Goal: Task Accomplishment & Management: Manage account settings

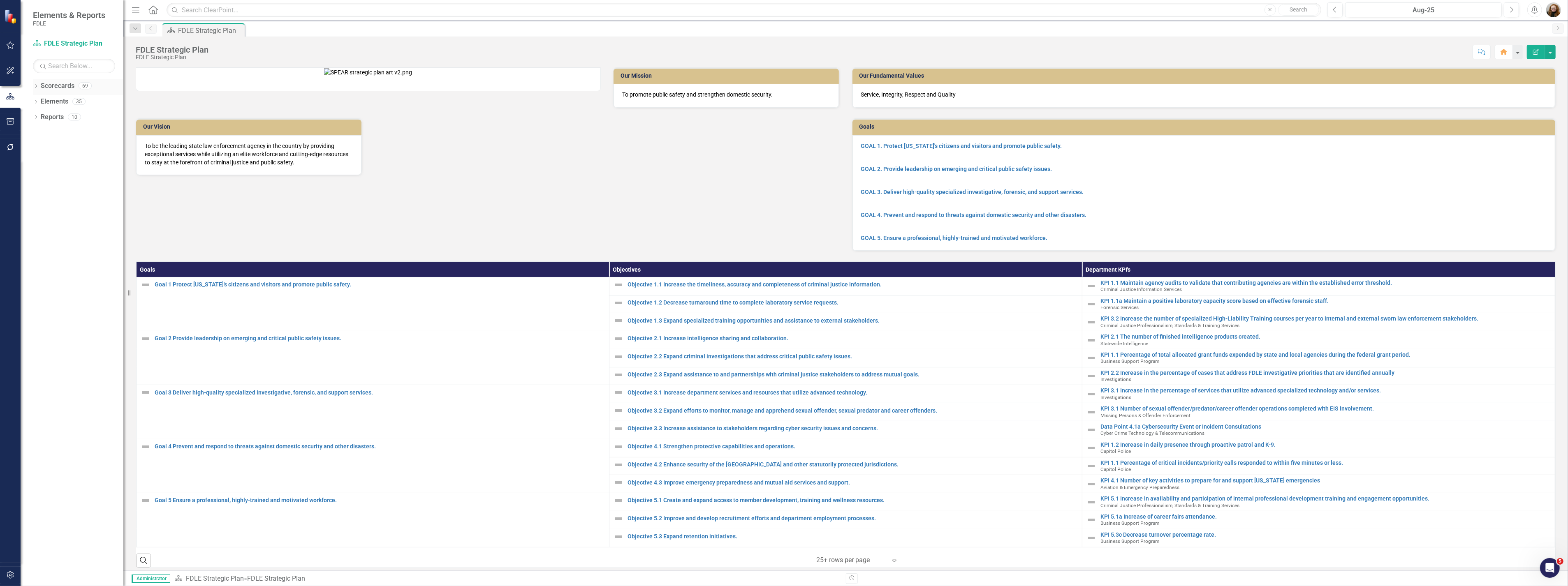
click at [38, 90] on div "Dropdown" at bounding box center [36, 87] width 5 height 7
click at [40, 134] on icon "Dropdown" at bounding box center [40, 132] width 6 height 5
click at [47, 196] on icon "Dropdown" at bounding box center [48, 194] width 6 height 5
click at [67, 259] on link "Statewide Intelligence" at bounding box center [92, 257] width 62 height 10
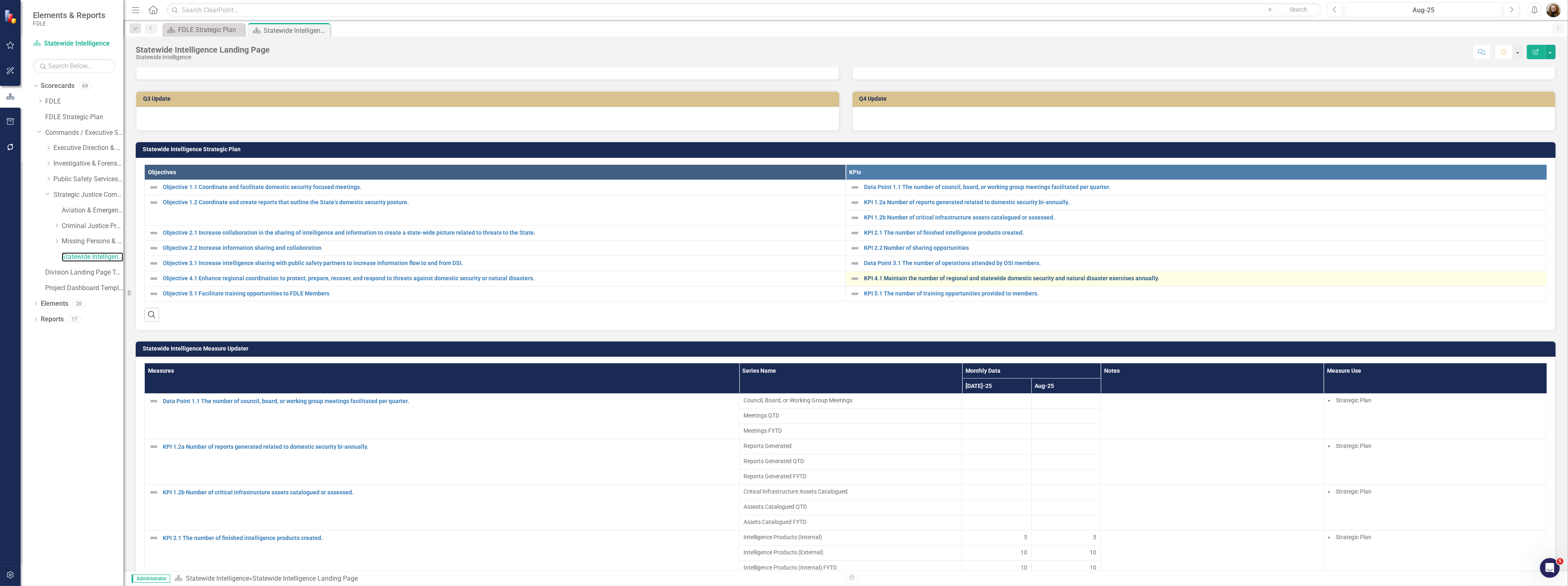
scroll to position [183, 0]
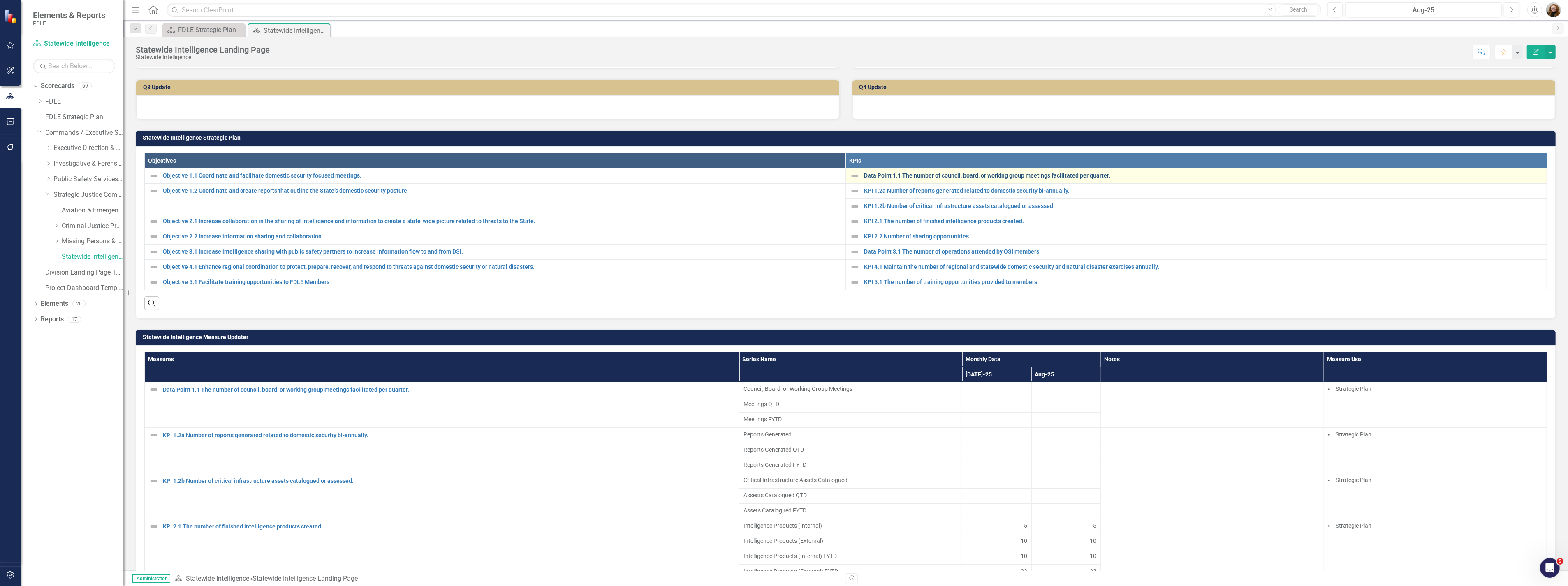
click at [942, 179] on link "Data Point 1.1 The number of council, board, or working group meetings facilita…" at bounding box center [1203, 175] width 679 height 6
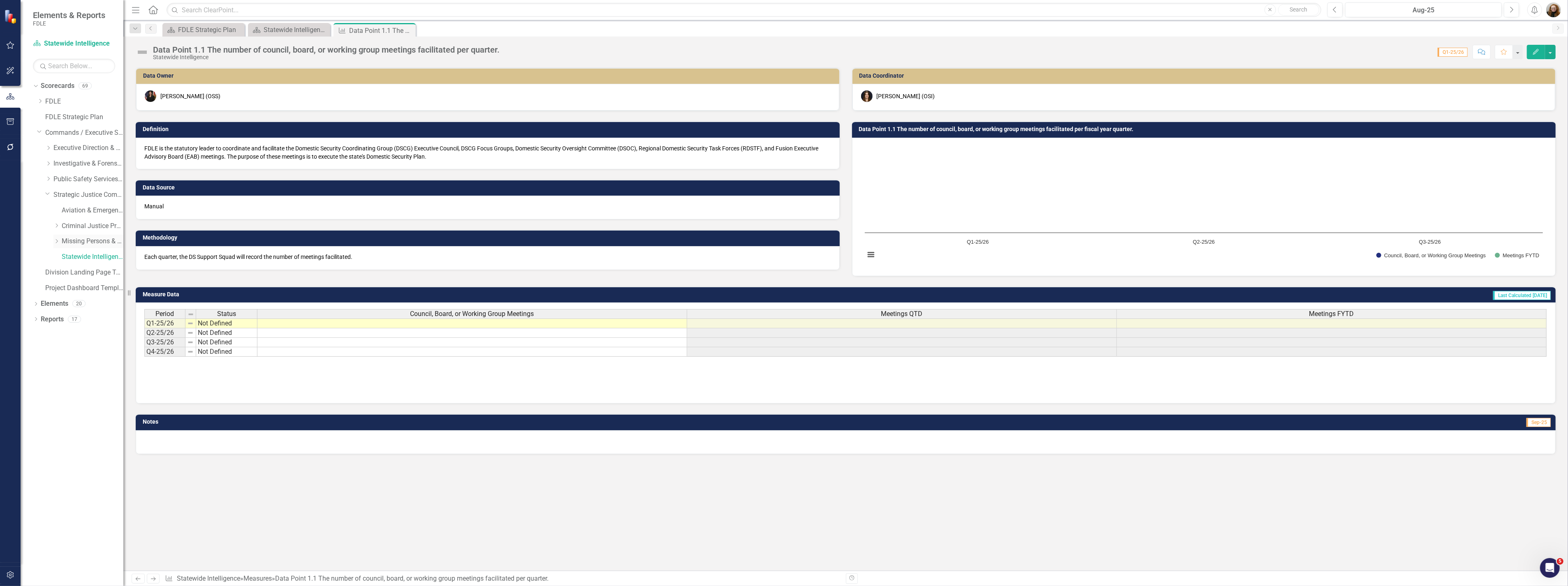
click at [85, 238] on link "Missing Persons & Offender Enforcement" at bounding box center [92, 242] width 62 height 10
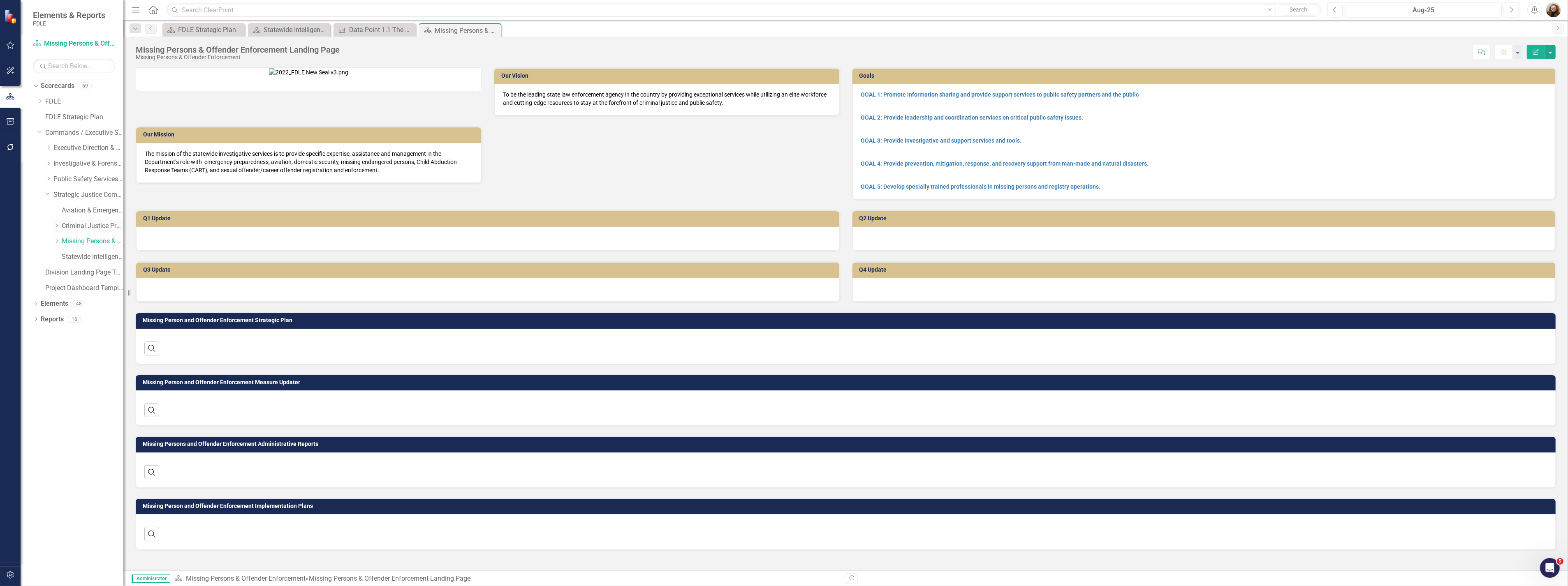
click at [72, 224] on link "Criminal Justice Professionalism, Standards & Training Services" at bounding box center [92, 227] width 62 height 10
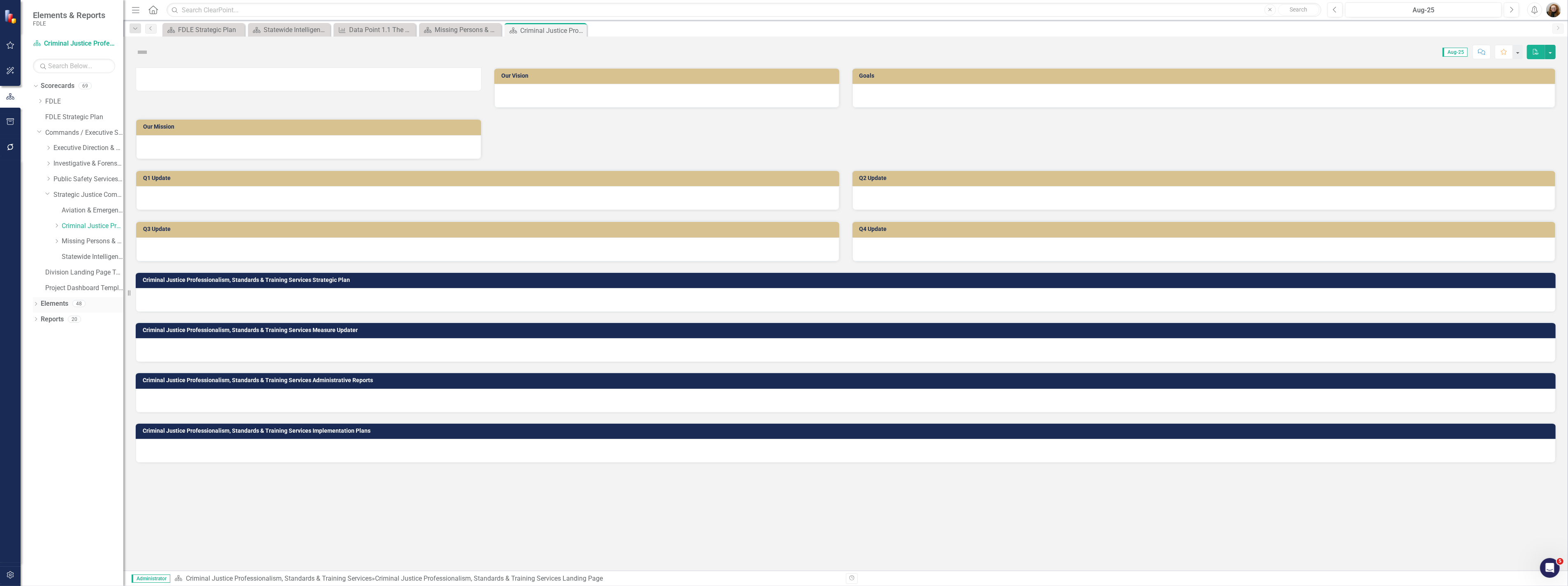
click at [48, 309] on div "Elements" at bounding box center [54, 304] width 27 height 14
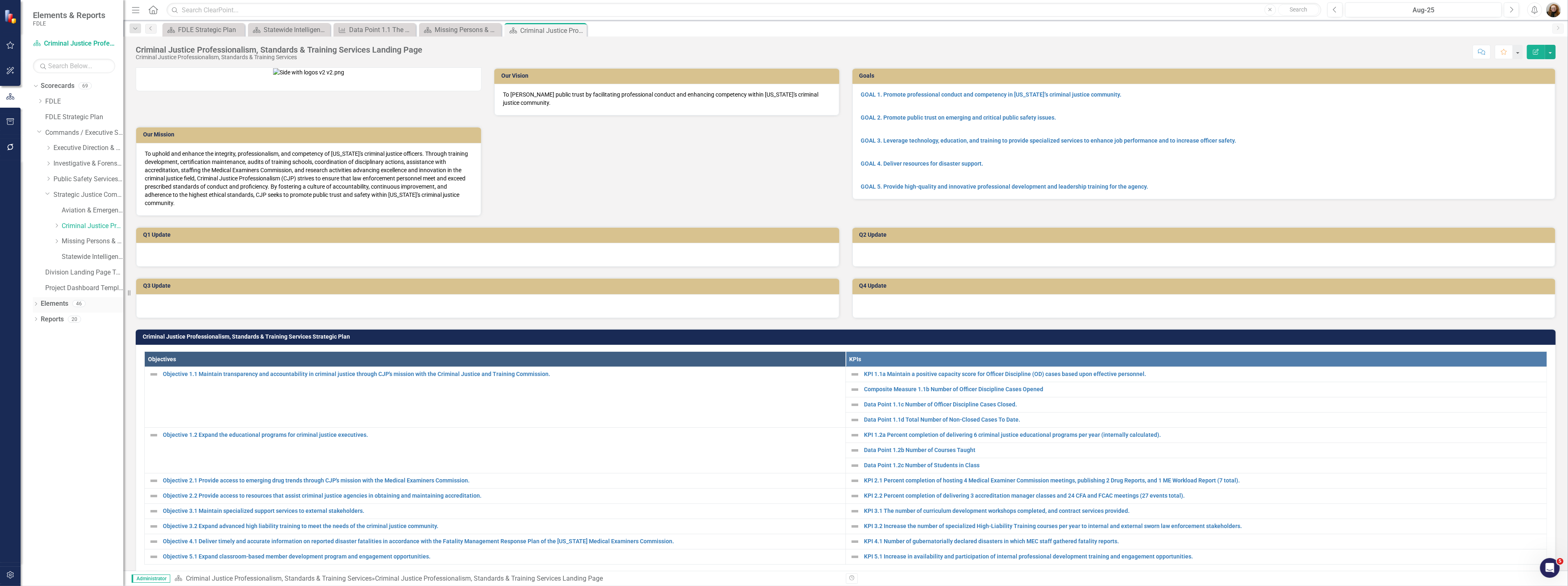
click at [40, 305] on link "Elements" at bounding box center [54, 304] width 27 height 10
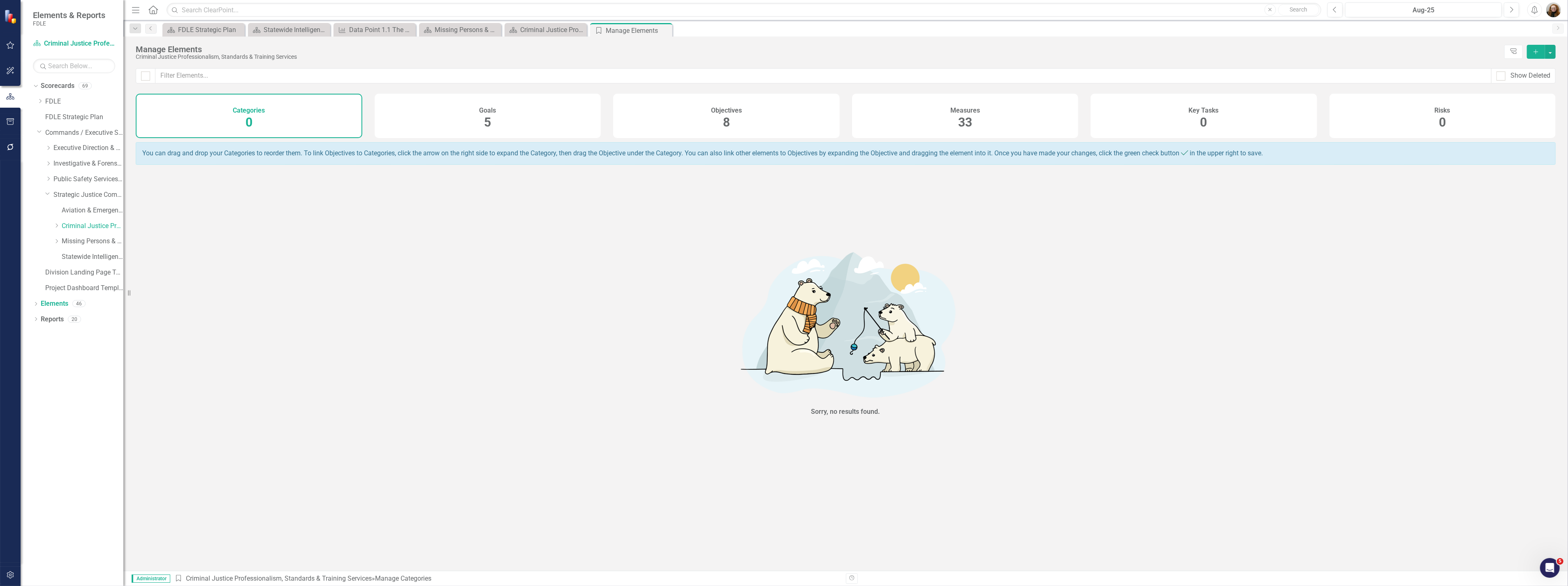
click at [993, 127] on div "Measures 33" at bounding box center [965, 116] width 227 height 44
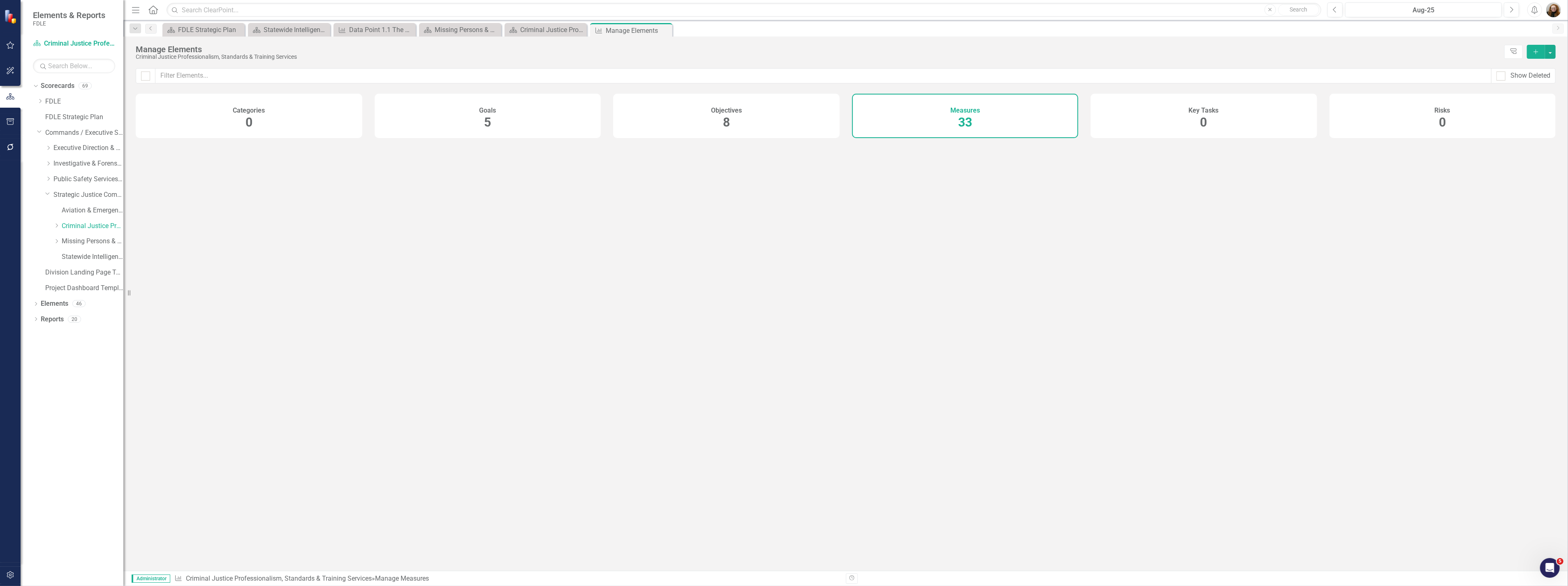
checkbox input "false"
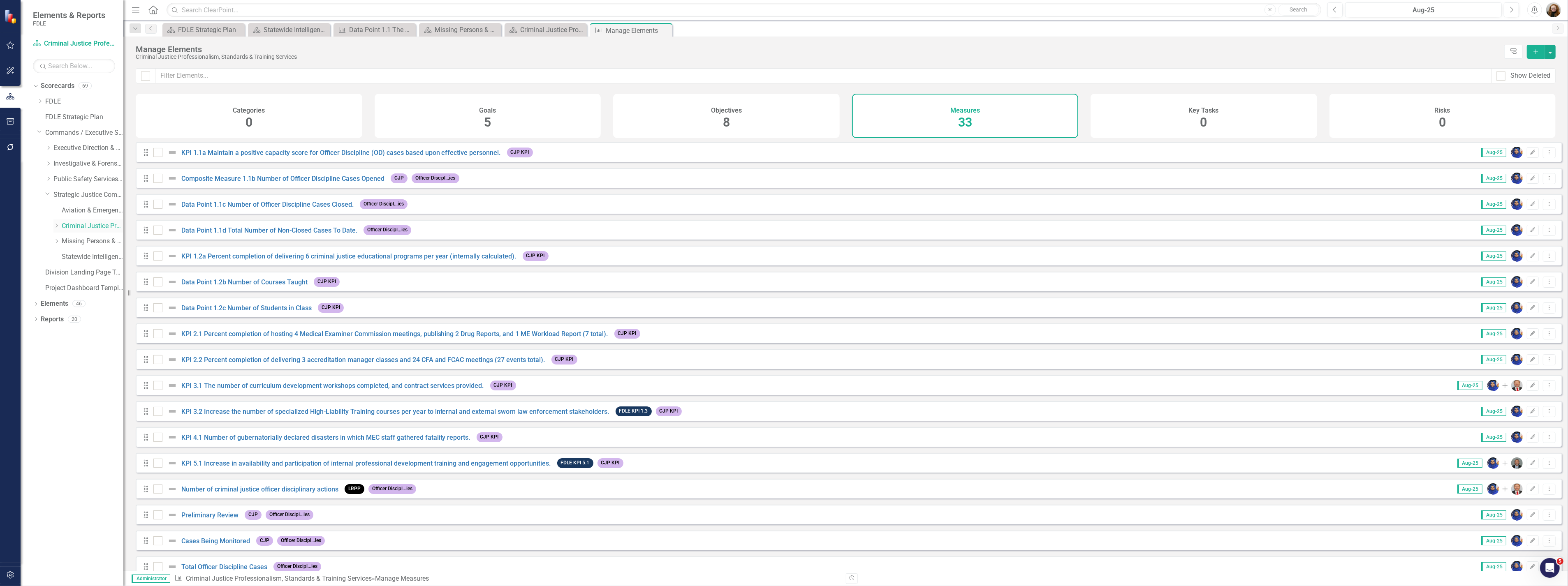
click at [75, 226] on link "Criminal Justice Professionalism, Standards & Training Services" at bounding box center [92, 227] width 62 height 10
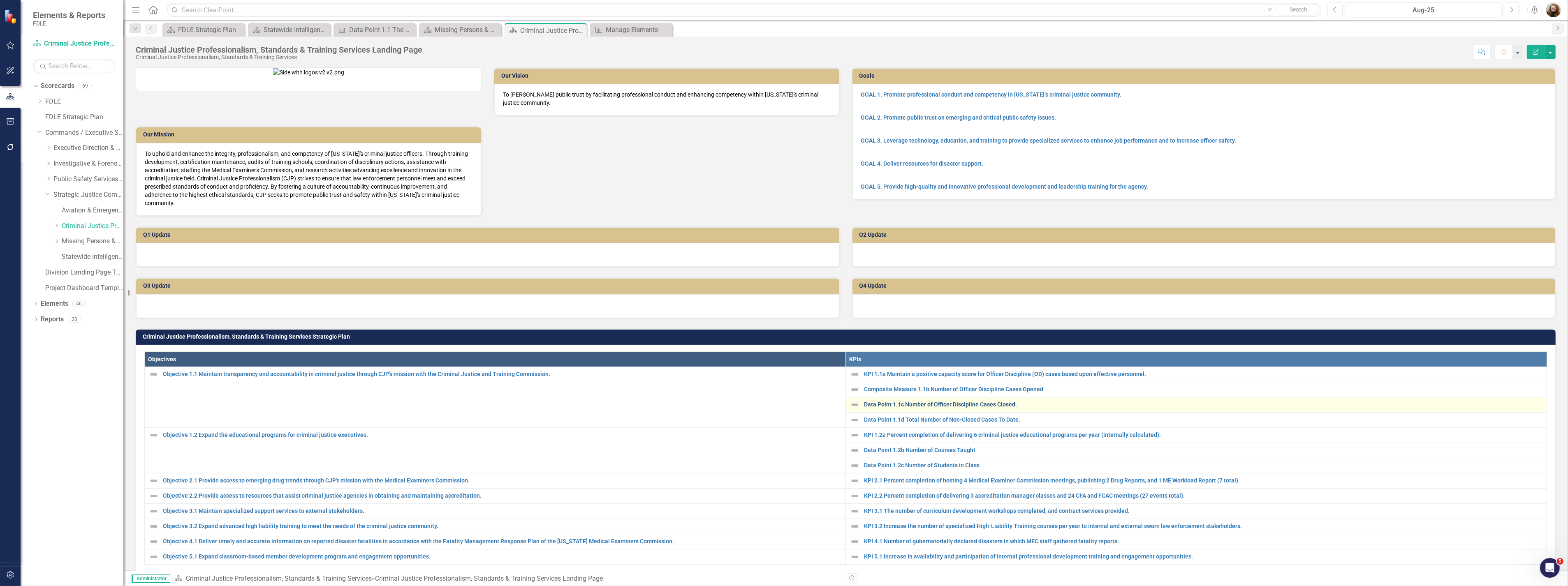
click at [892, 408] on link "Data Point 1.1c Number of Officer Discipline Cases Closed." at bounding box center [1203, 405] width 679 height 6
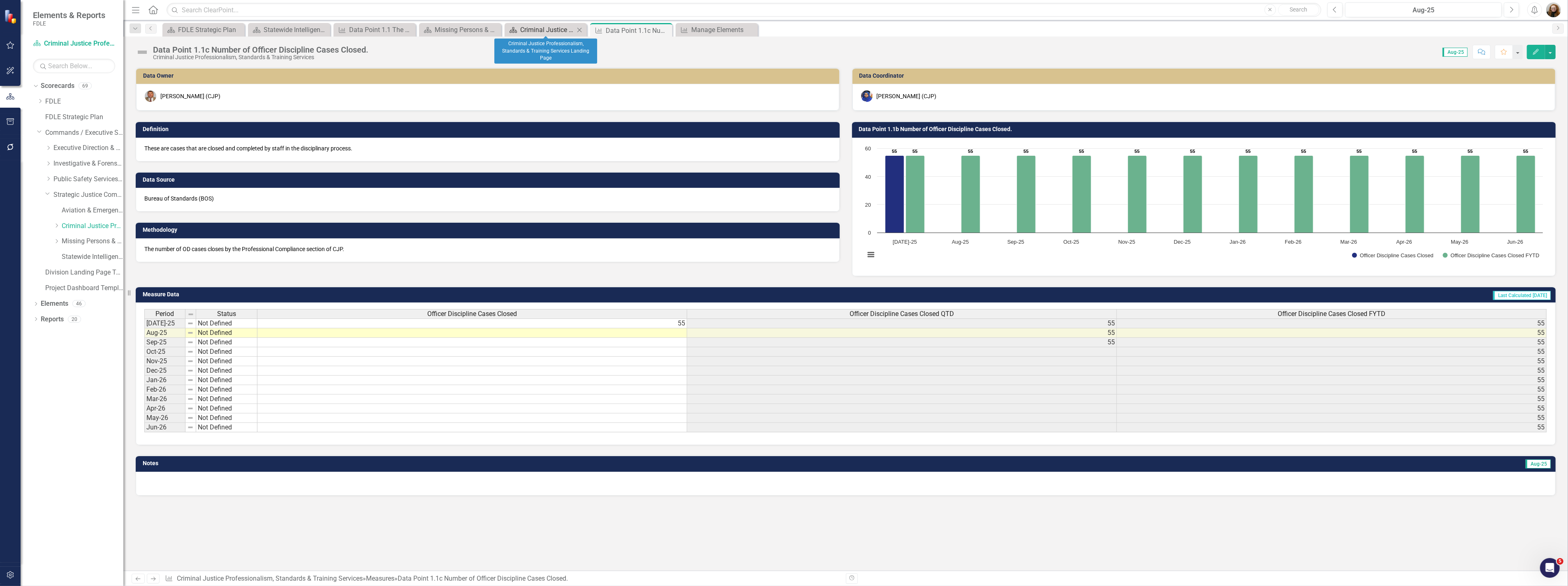
click at [542, 27] on div "Criminal Justice Professionalism, Standards & Training Services Landing Page" at bounding box center [547, 29] width 54 height 10
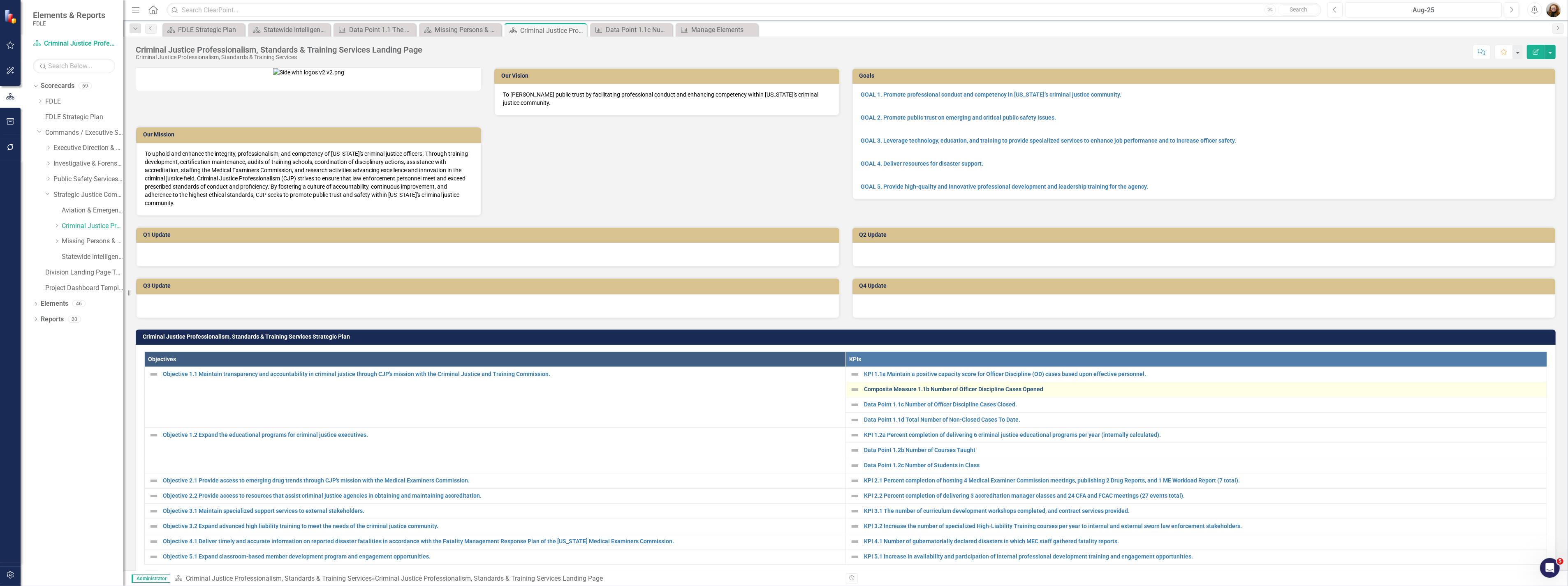
click at [913, 392] on link "Composite Measure 1.1b Number of Officer Discipline Cases Opened" at bounding box center [1203, 389] width 679 height 6
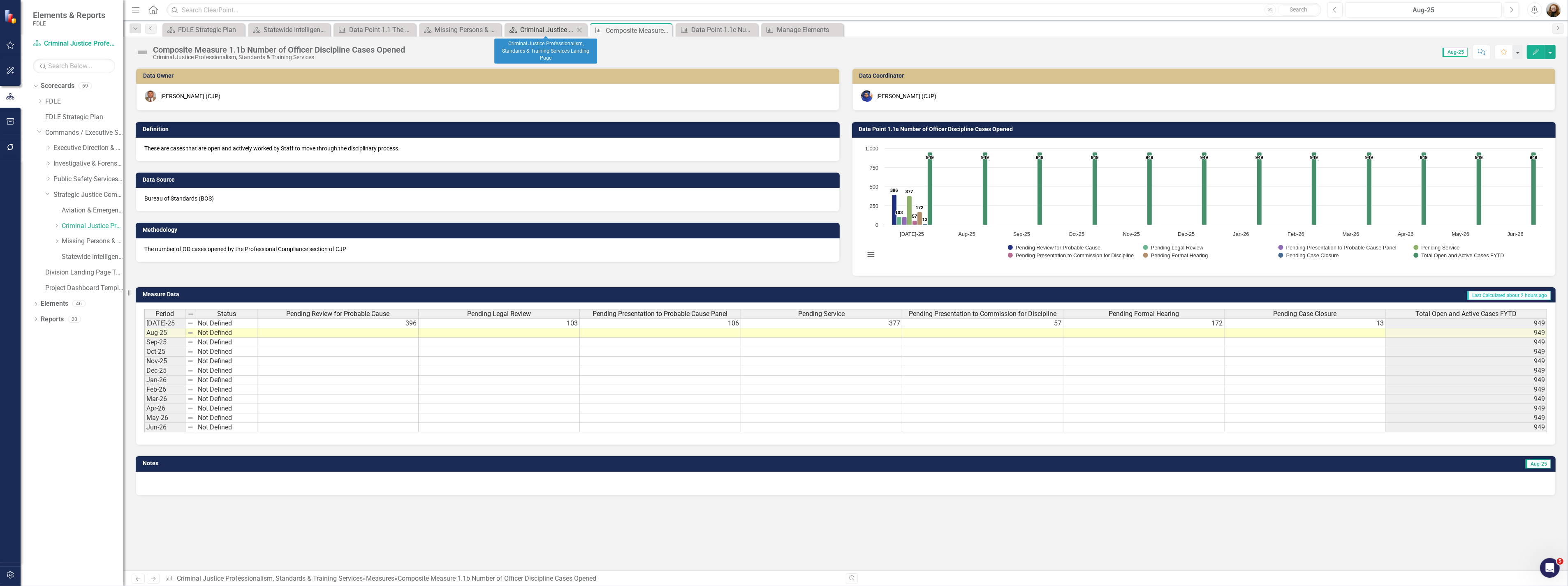
click at [544, 28] on div "Criminal Justice Professionalism, Standards & Training Services Landing Page" at bounding box center [547, 29] width 54 height 10
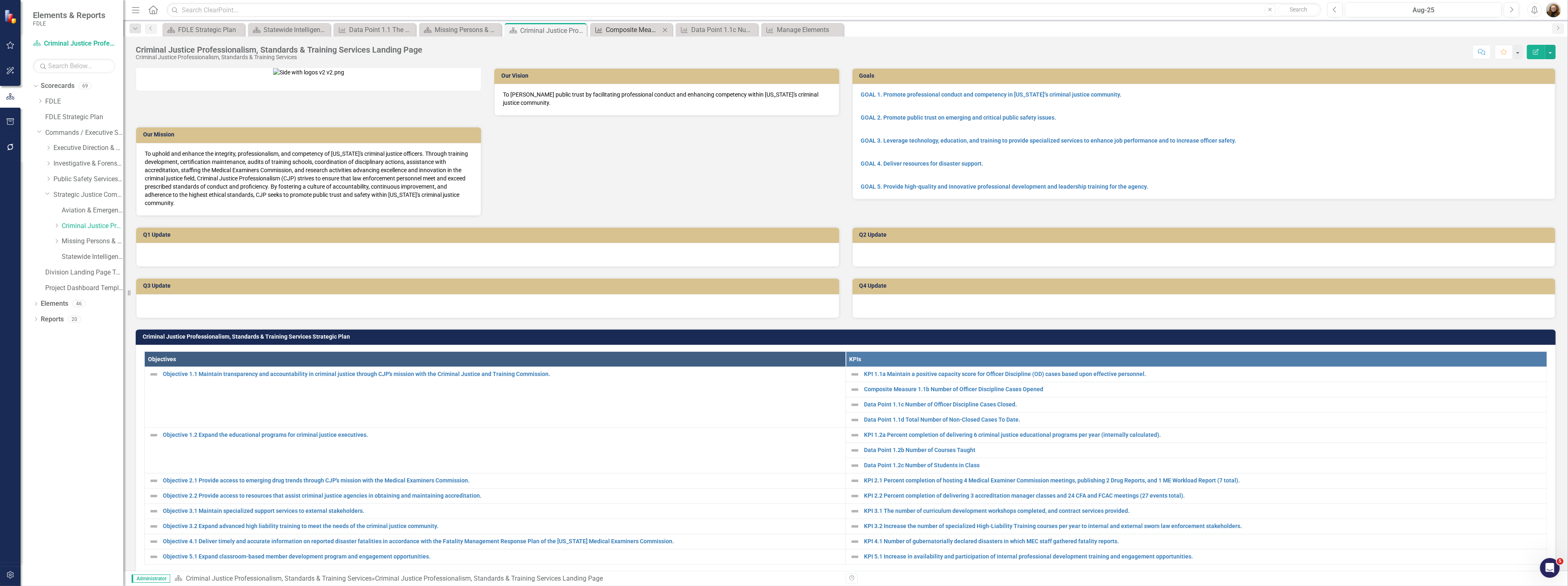
click at [631, 29] on div "Composite Measure 1.1b Number of Officer Discipline Cases Opened" at bounding box center [632, 29] width 54 height 10
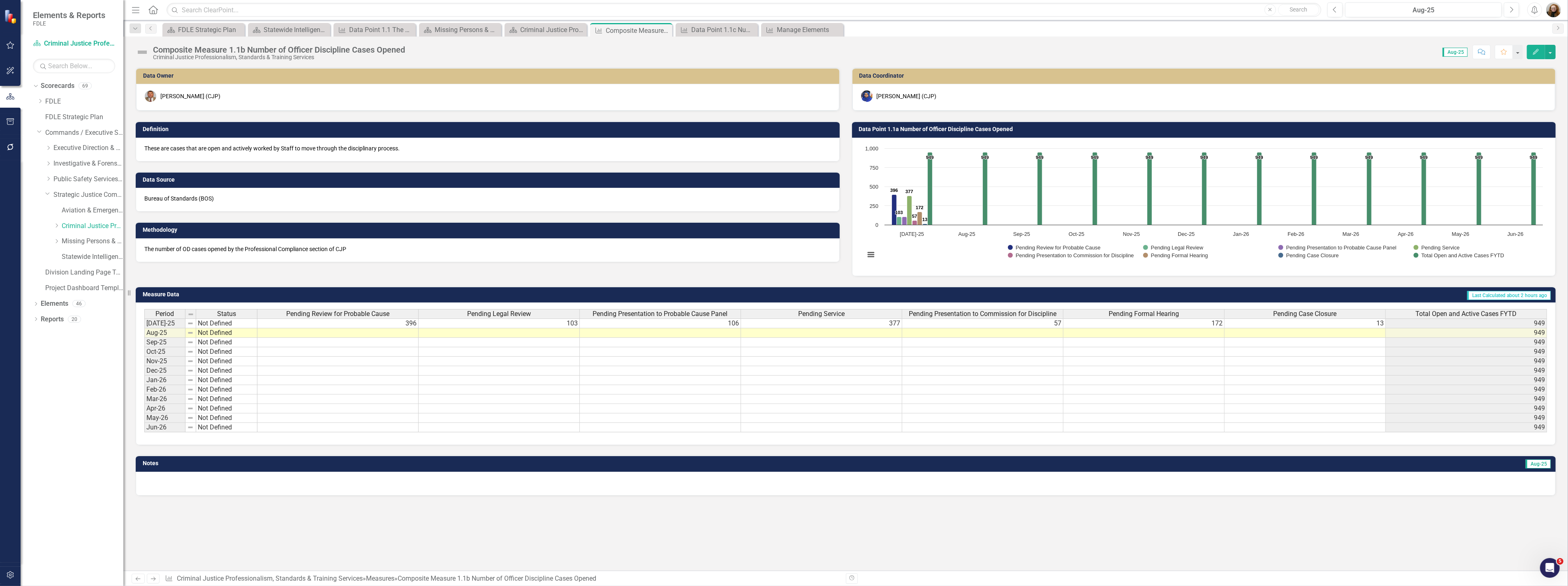
click at [195, 43] on div "Composite Measure 1.1b Number of Officer Discipline Cases Opened Criminal Justi…" at bounding box center [845, 49] width 1444 height 25
click at [198, 45] on div "Composite Measure 1.1b Number of Officer Discipline Cases Opened Criminal Justi…" at bounding box center [845, 49] width 1444 height 25
drag, startPoint x: 198, startPoint y: 45, endPoint x: 200, endPoint y: 50, distance: 5.4
click at [201, 50] on div "Composite Measure 1.1b Number of Officer Discipline Cases Opened" at bounding box center [279, 49] width 252 height 9
click at [200, 50] on div "Composite Measure 1.1b Number of Officer Discipline Cases Opened" at bounding box center [279, 49] width 252 height 9
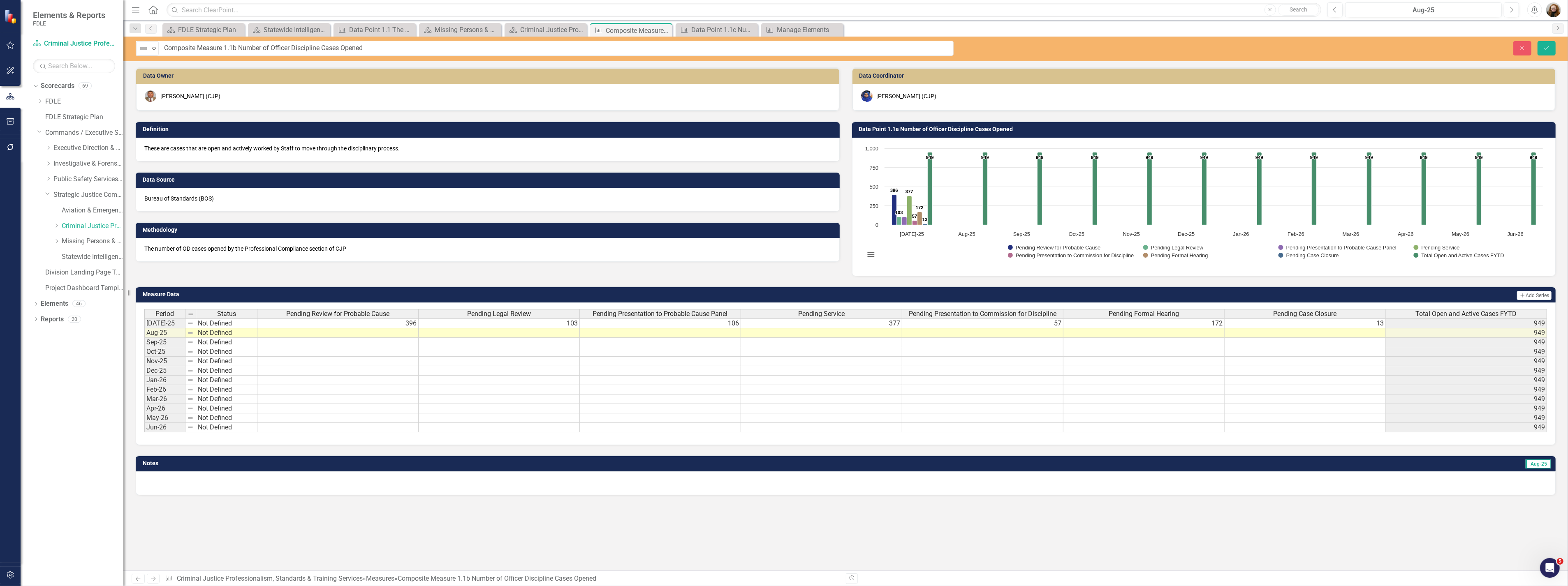
click at [212, 48] on input "Composite Measure 1.1b Number of Officer Discipline Cases Opened" at bounding box center [556, 48] width 795 height 15
drag, startPoint x: 208, startPoint y: 50, endPoint x: 223, endPoint y: 47, distance: 15.3
click at [223, 47] on input "Composite Measure 1.1b Number of Officer Discipline Cases Opened" at bounding box center [556, 48] width 795 height 15
type input "Composite Metric 1.1b Number of Officer Discipline Cases Opened"
click at [1541, 47] on button "Save" at bounding box center [1546, 48] width 18 height 14
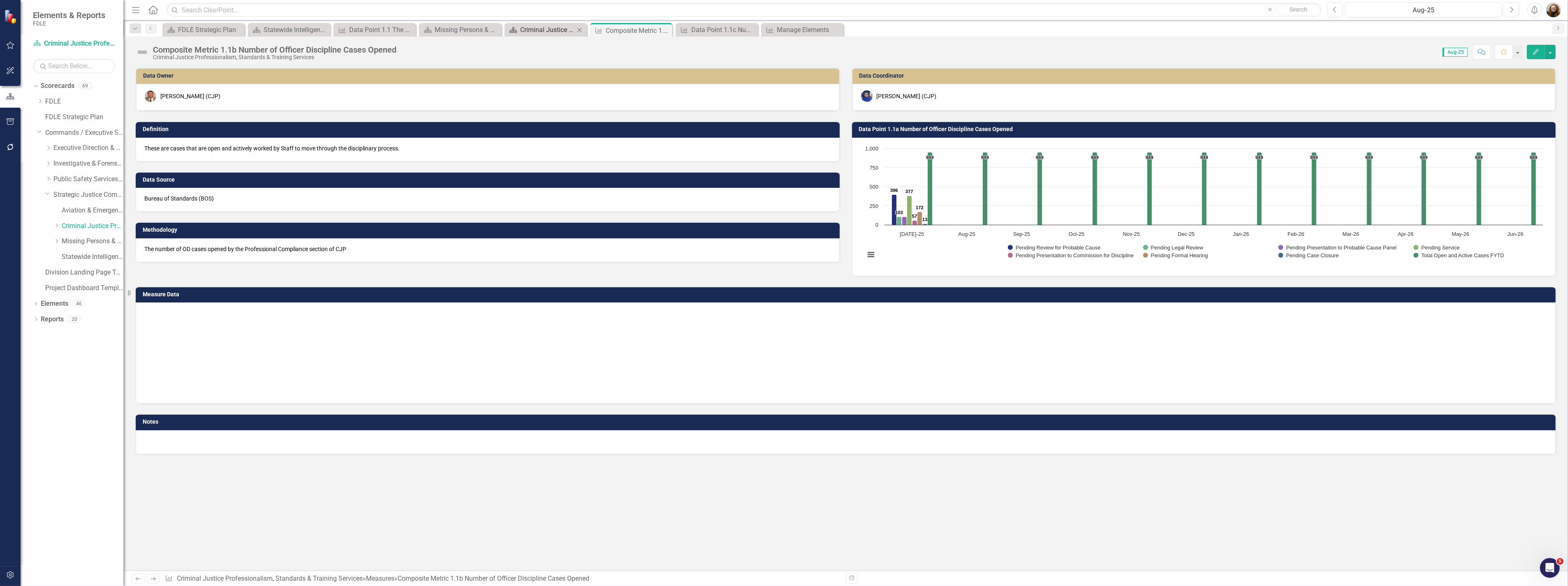
click at [531, 30] on div "Criminal Justice Professionalism, Standards & Training Services Landing Page" at bounding box center [547, 29] width 54 height 10
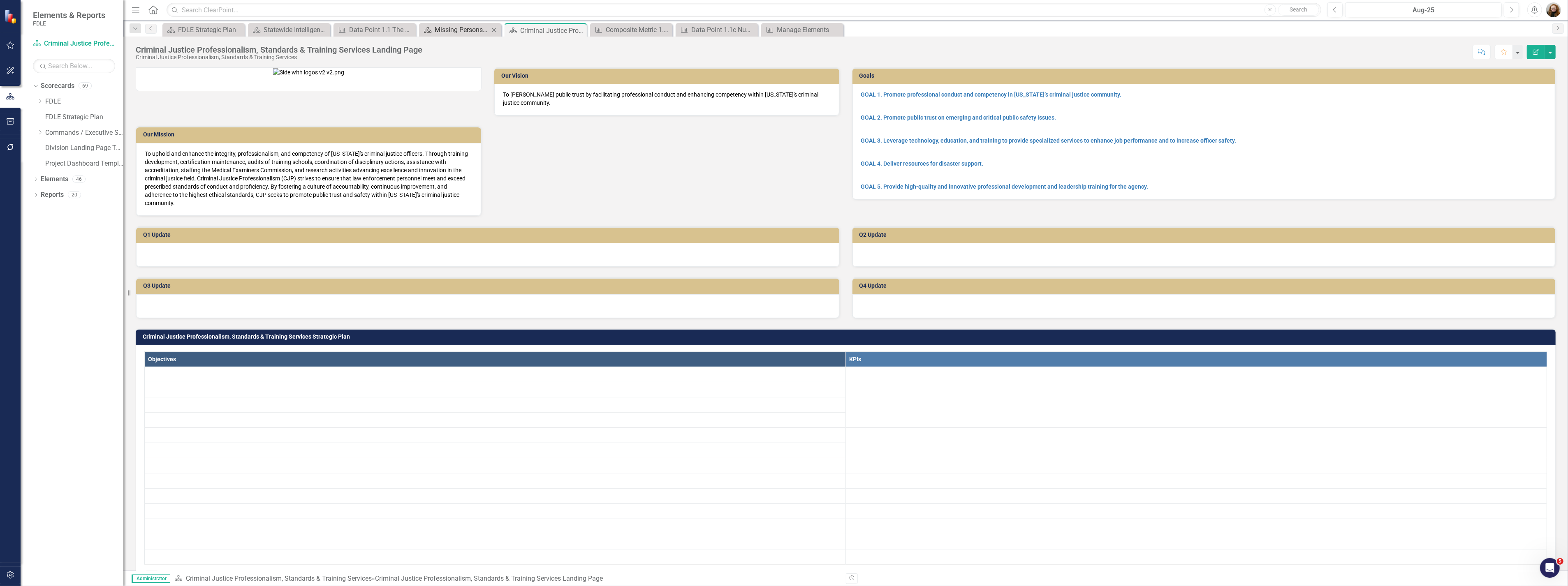
click at [457, 34] on div "Missing Persons & Offender Enforcement Landing Page" at bounding box center [461, 29] width 54 height 10
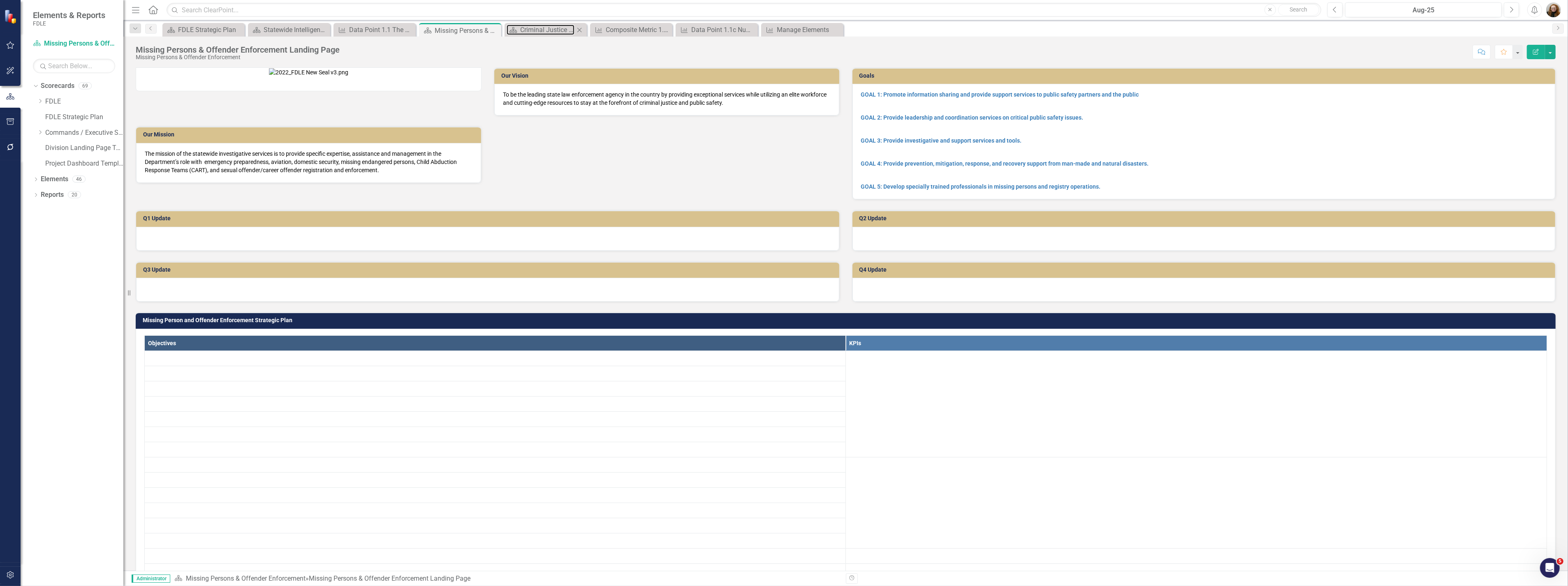
click at [555, 26] on div "Criminal Justice Professionalism, Standards & Training Services Landing Page" at bounding box center [547, 29] width 54 height 10
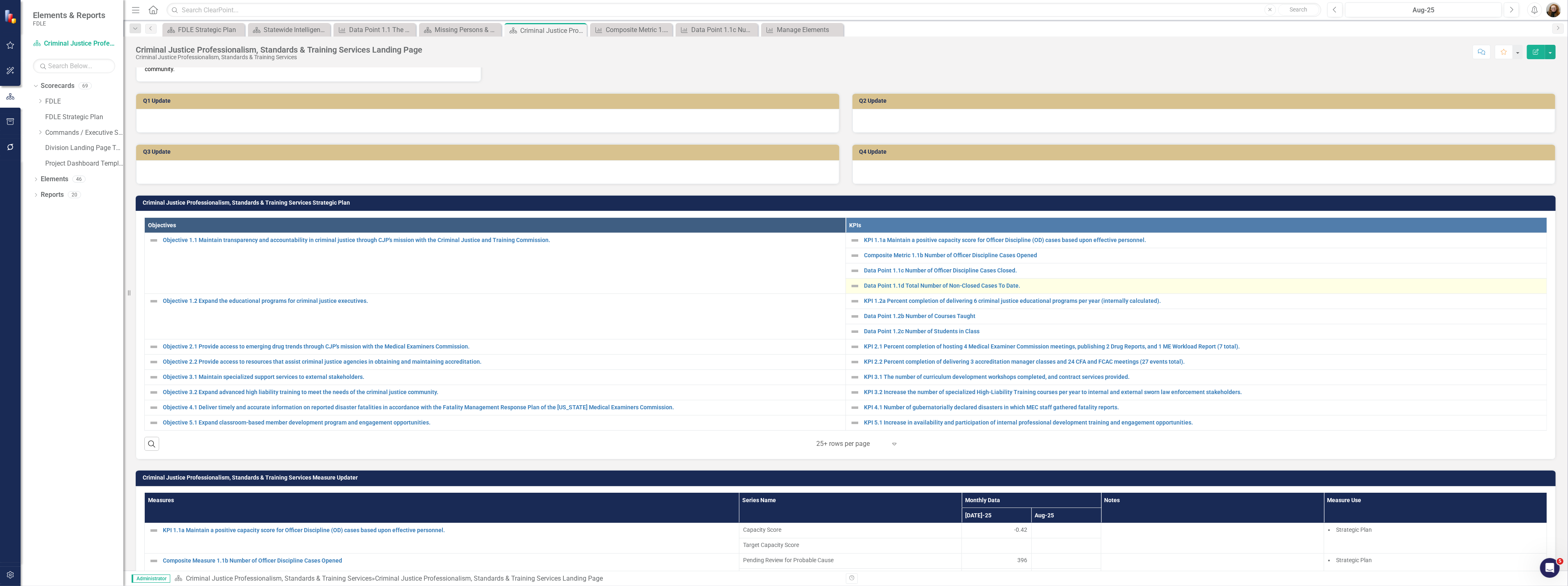
scroll to position [137, 0]
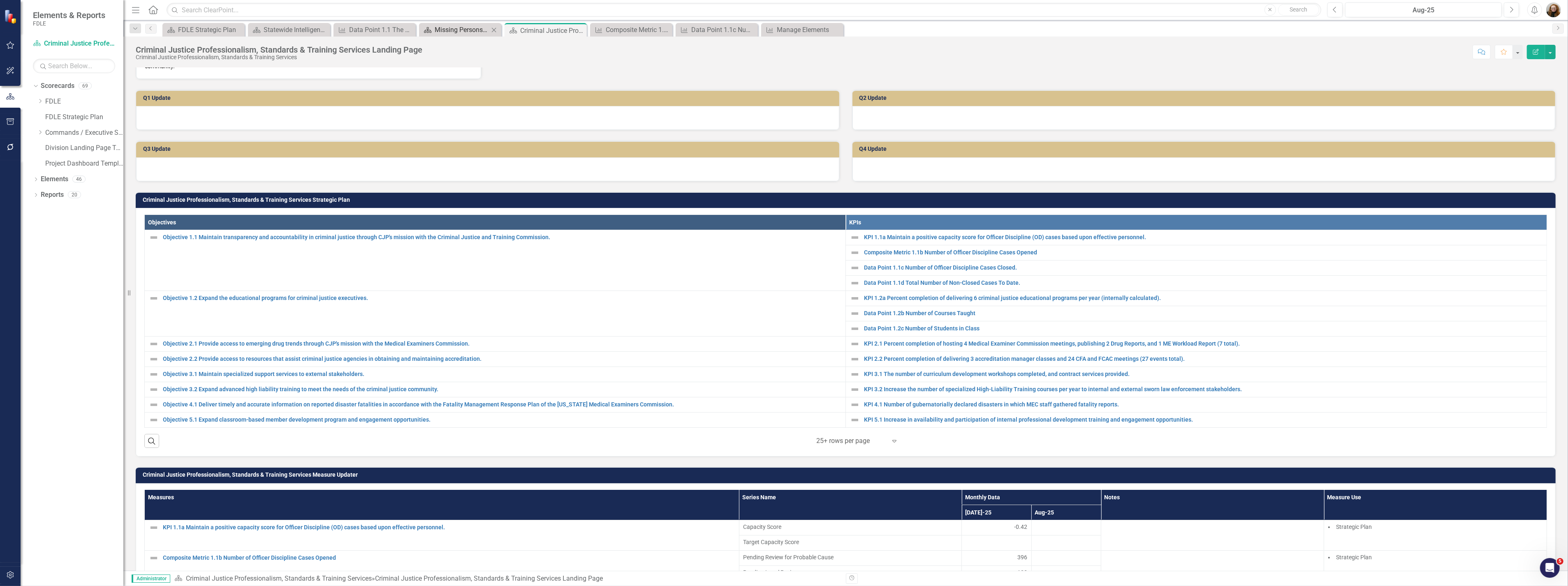
click at [447, 29] on div "Missing Persons & Offender Enforcement Landing Page" at bounding box center [461, 29] width 54 height 10
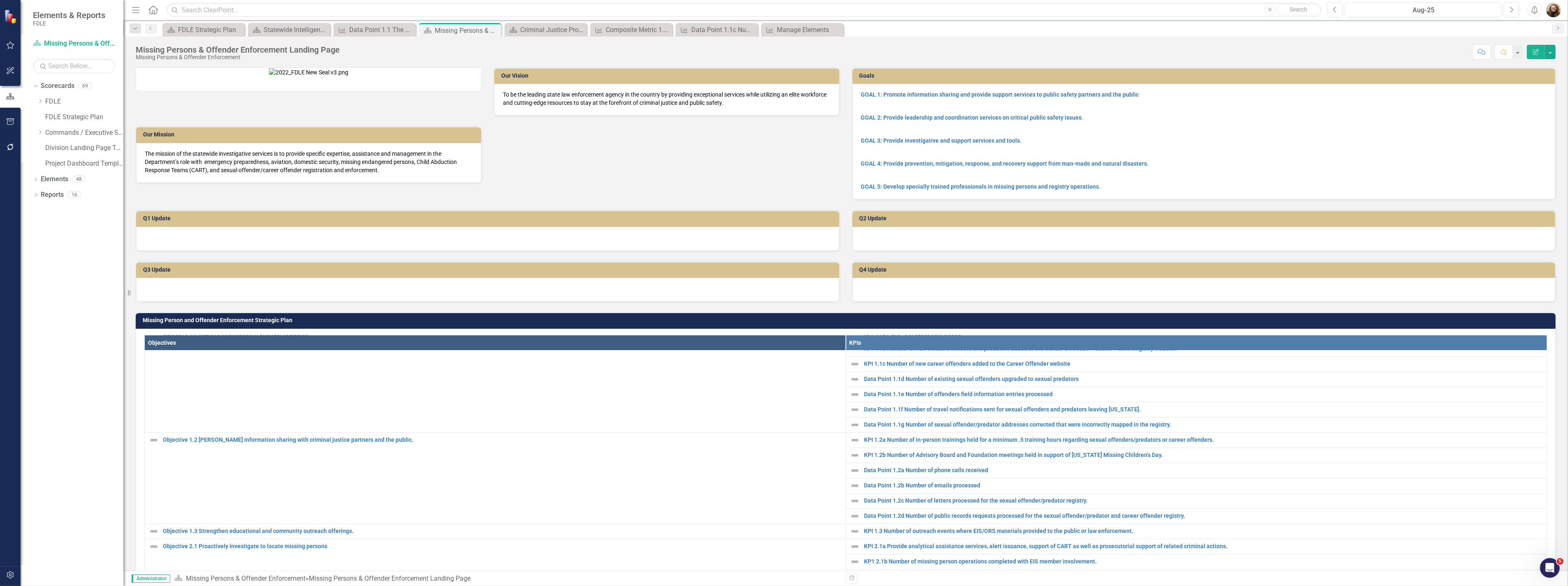
scroll to position [38, 0]
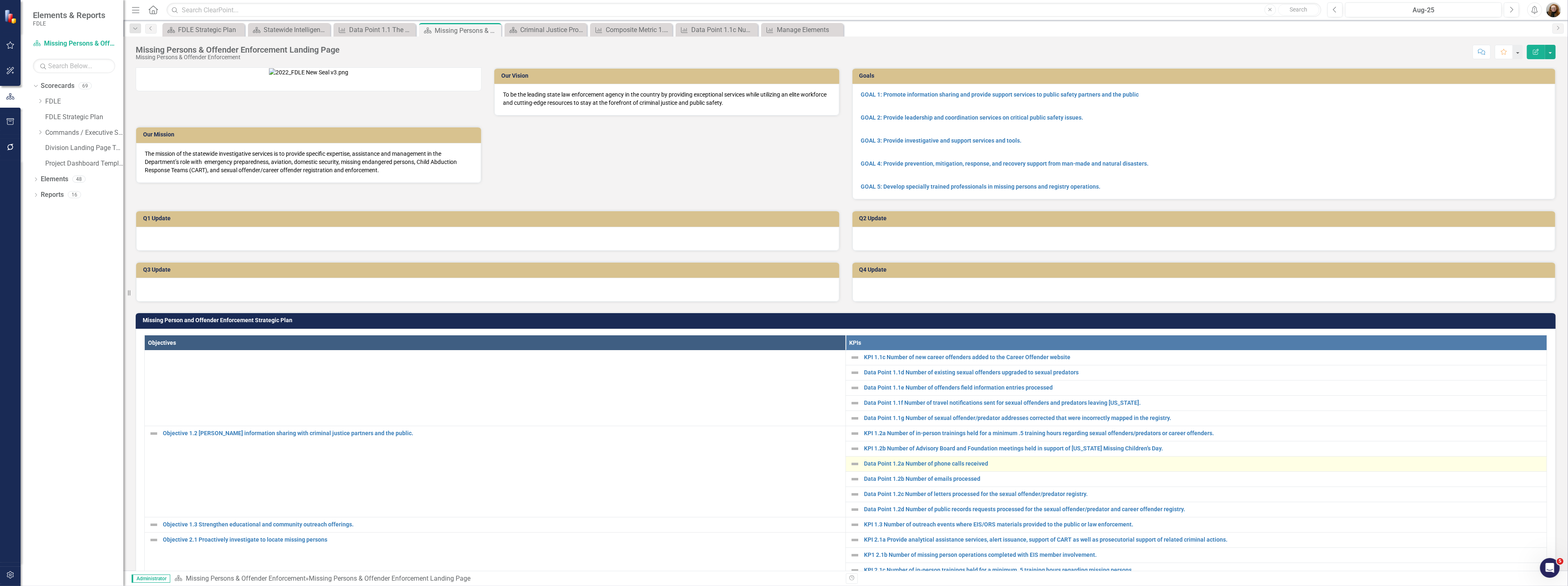
click at [875, 469] on div "Data Point 1.2a Number of phone calls received" at bounding box center [1196, 464] width 692 height 10
click at [873, 467] on link "Data Point 1.2a Number of phone calls received" at bounding box center [1203, 463] width 679 height 6
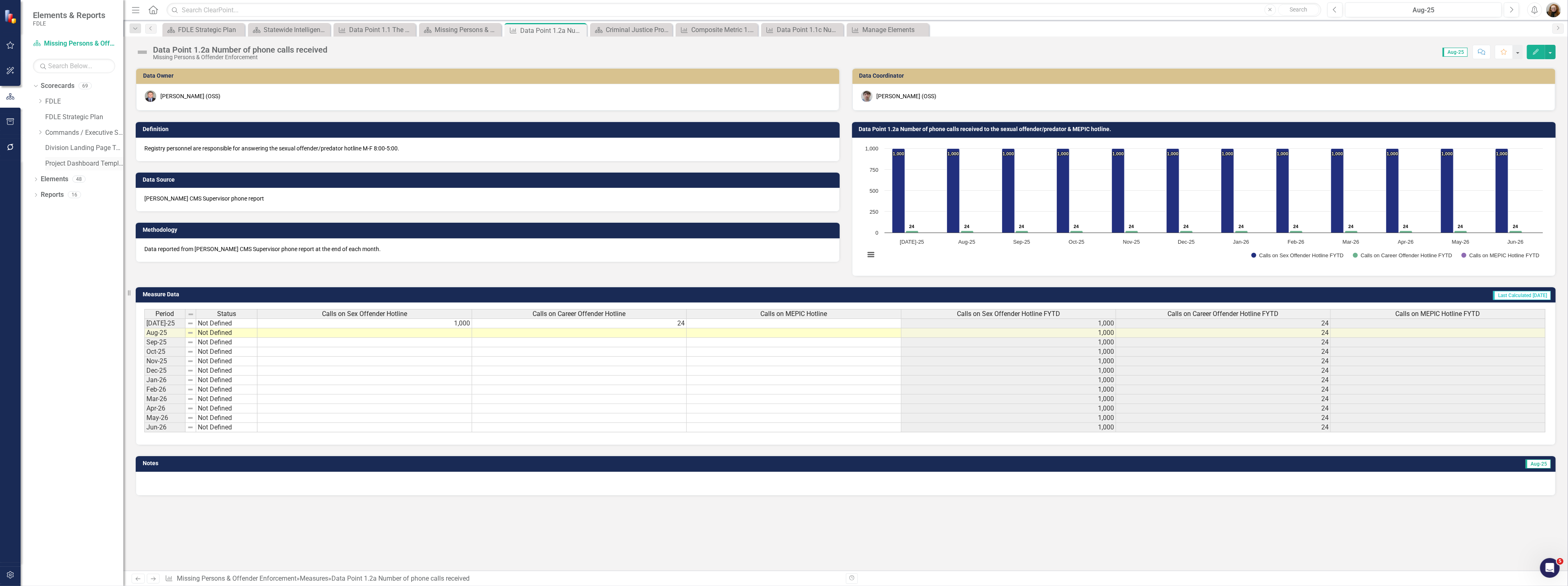
drag, startPoint x: 57, startPoint y: 154, endPoint x: 64, endPoint y: 158, distance: 8.1
click at [57, 154] on div "Division Landing Page Template" at bounding box center [84, 149] width 78 height 14
click at [58, 149] on link "Division Landing Page Template" at bounding box center [84, 149] width 78 height 10
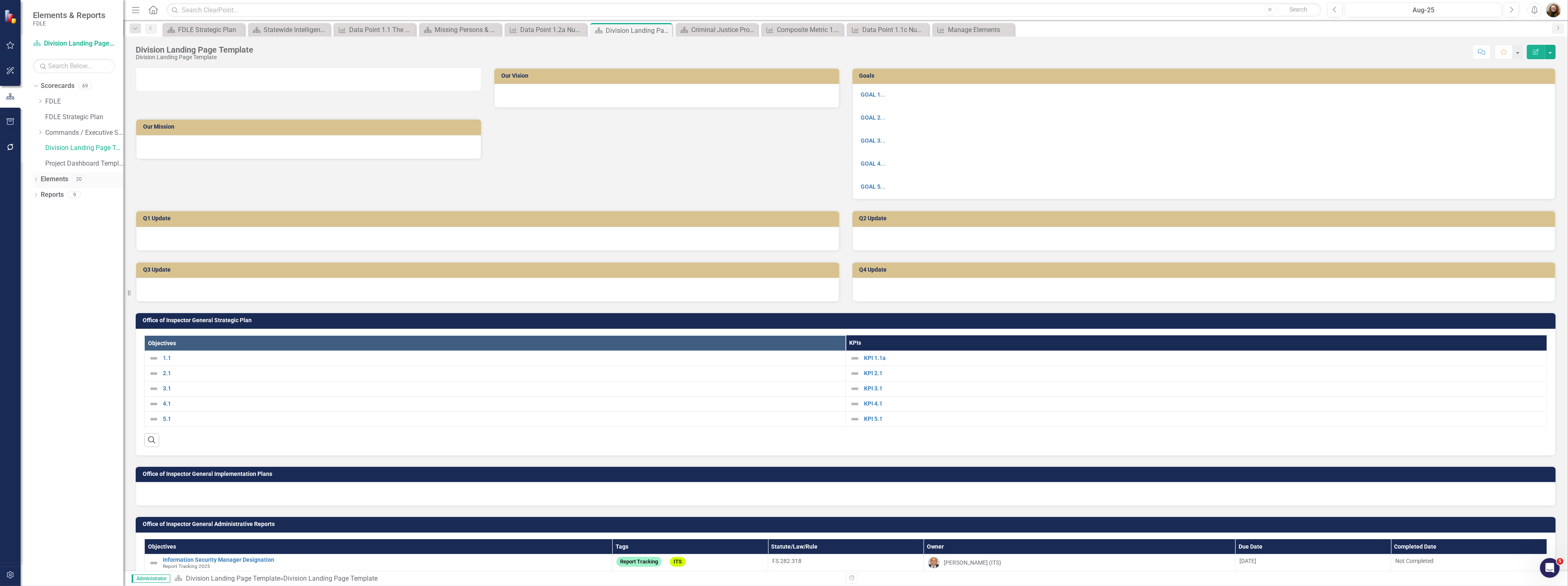
click at [36, 177] on div "Dropdown" at bounding box center [36, 180] width 5 height 7
click at [38, 212] on icon "Dropdown" at bounding box center [40, 211] width 5 height 5
click at [73, 225] on div "1.1" at bounding box center [71, 224] width 9 height 8
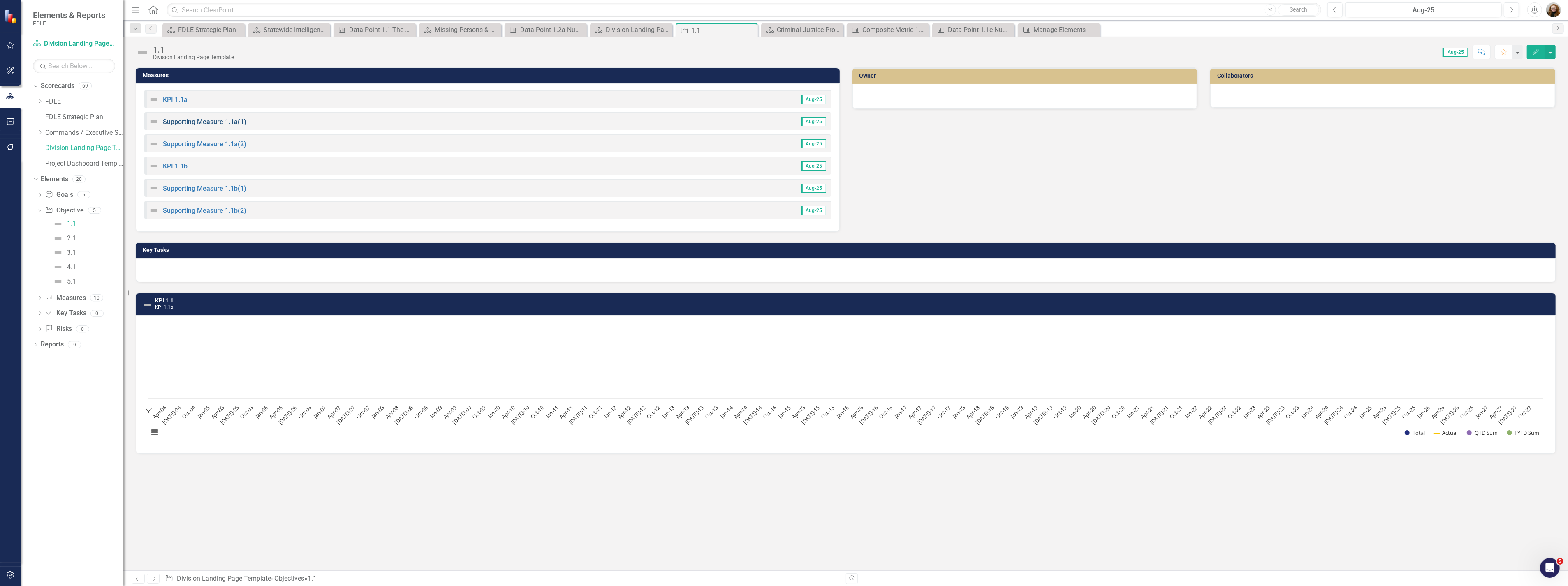
click at [186, 121] on link "Supporting Measure 1.1a(1)" at bounding box center [205, 121] width 84 height 8
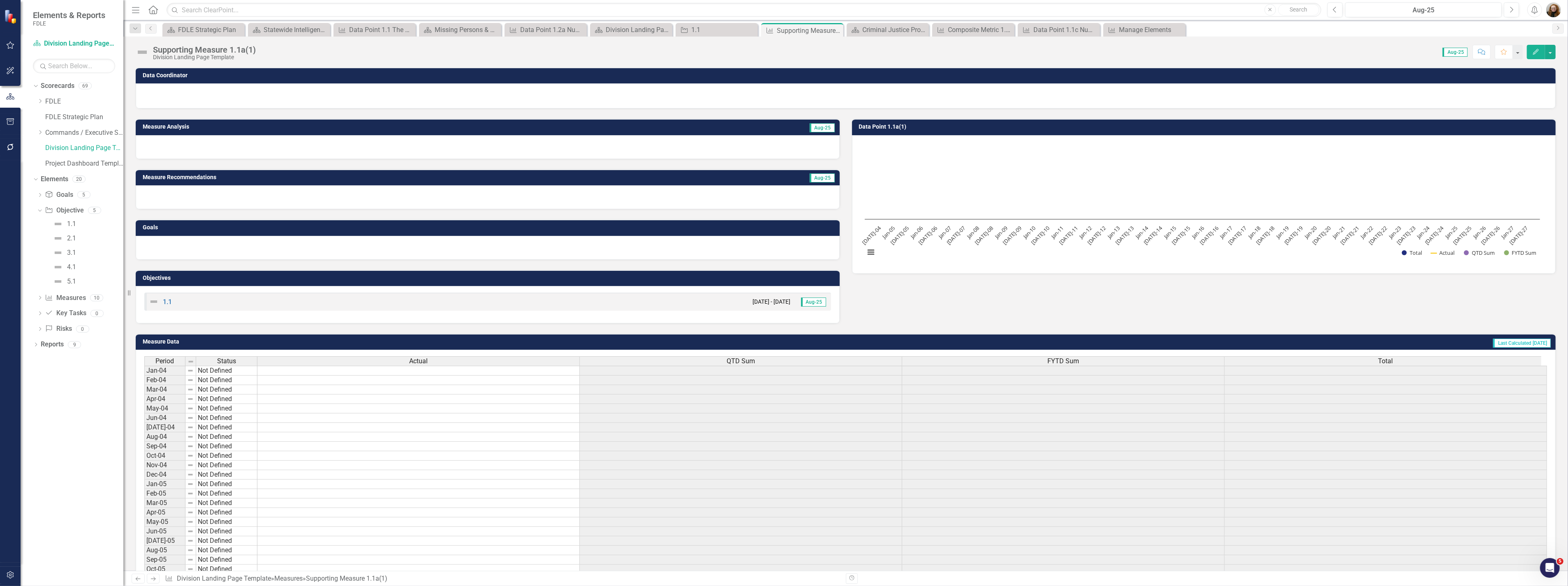
click at [186, 42] on div "Supporting Measure 1.1a(1) Division Landing Page Template Score: 0.00 Aug-25 Co…" at bounding box center [845, 49] width 1444 height 25
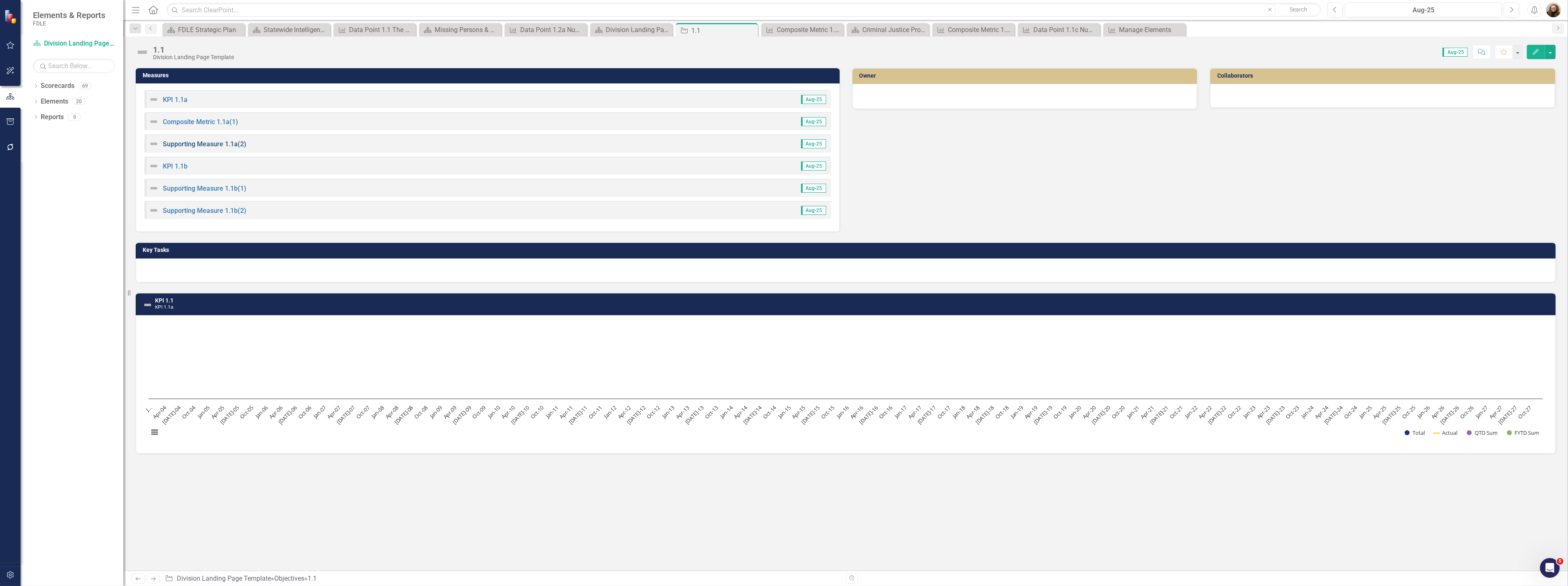
click at [193, 140] on link "Supporting Measure 1.1a(2)" at bounding box center [205, 144] width 84 height 8
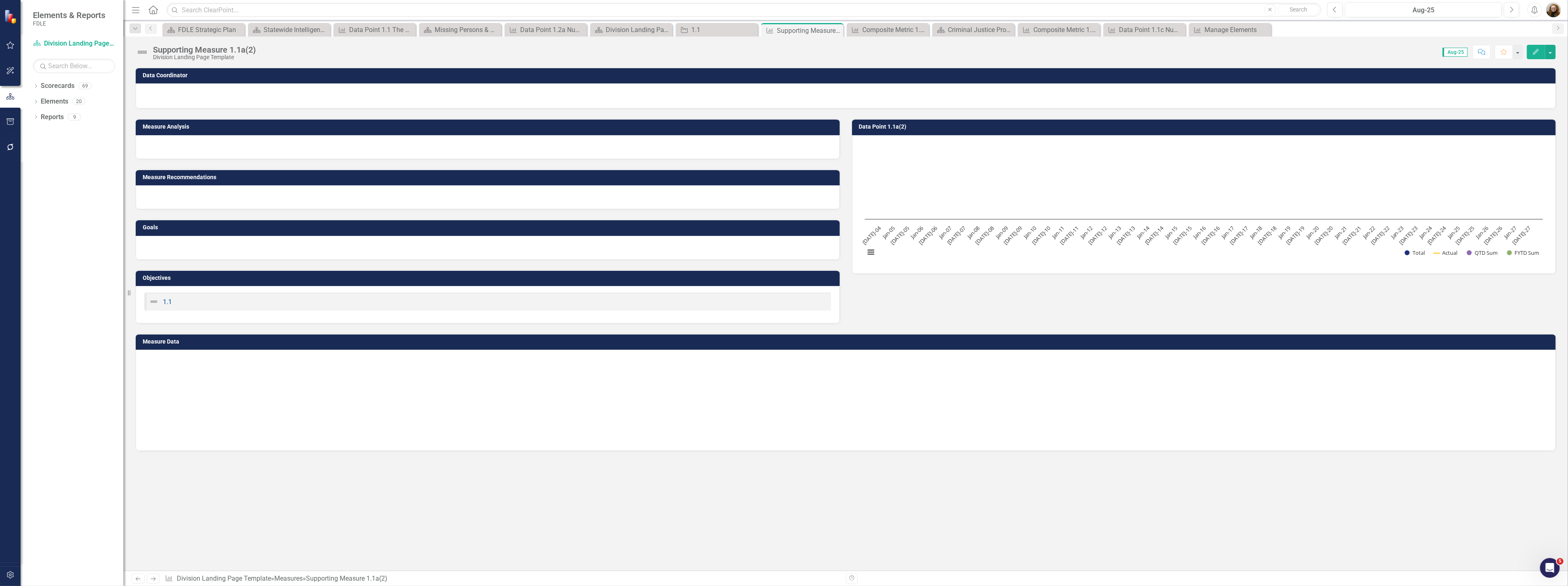
click at [200, 46] on div "Supporting Measure 1.1a(2)" at bounding box center [204, 49] width 103 height 9
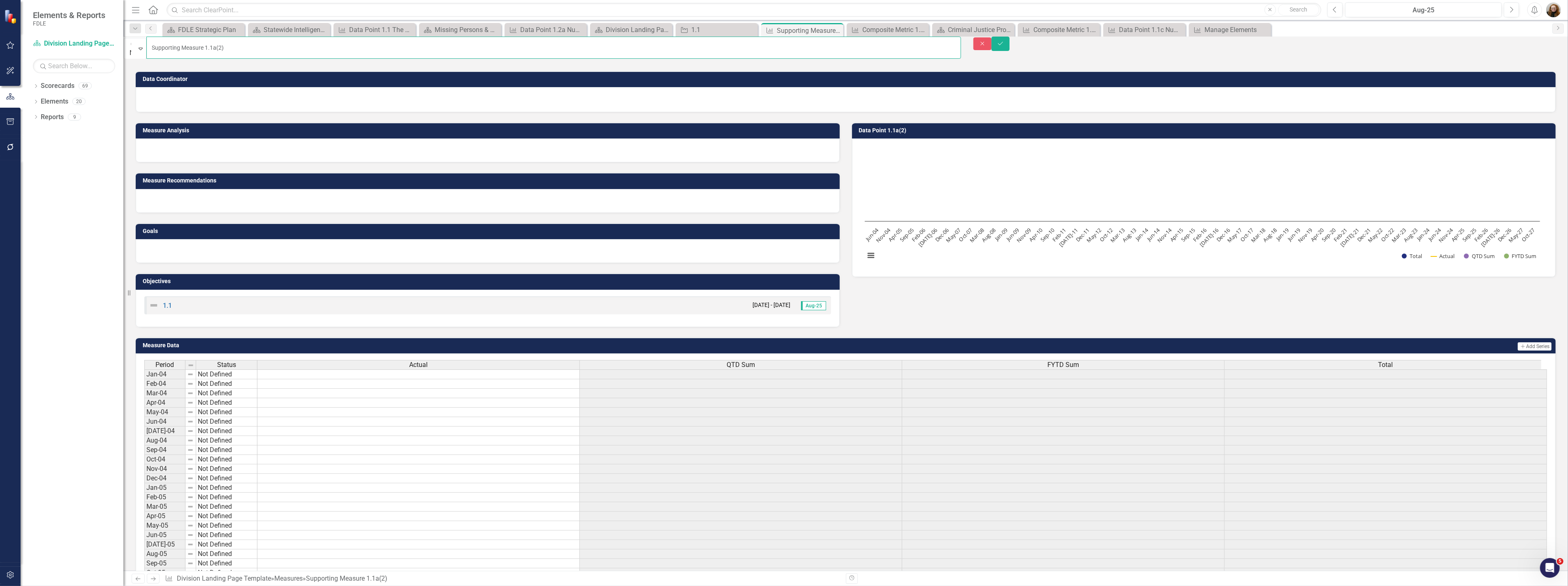
click at [223, 52] on input "Supporting Measure 1.1a(2)" at bounding box center [553, 47] width 814 height 22
click at [223, 50] on input "Supporting Measure 1.1a(2)" at bounding box center [553, 47] width 814 height 22
click at [222, 47] on input "Supporting Measure 1.1a(2)" at bounding box center [553, 47] width 814 height 22
drag, startPoint x: 224, startPoint y: 46, endPoint x: 100, endPoint y: 44, distance: 124.0
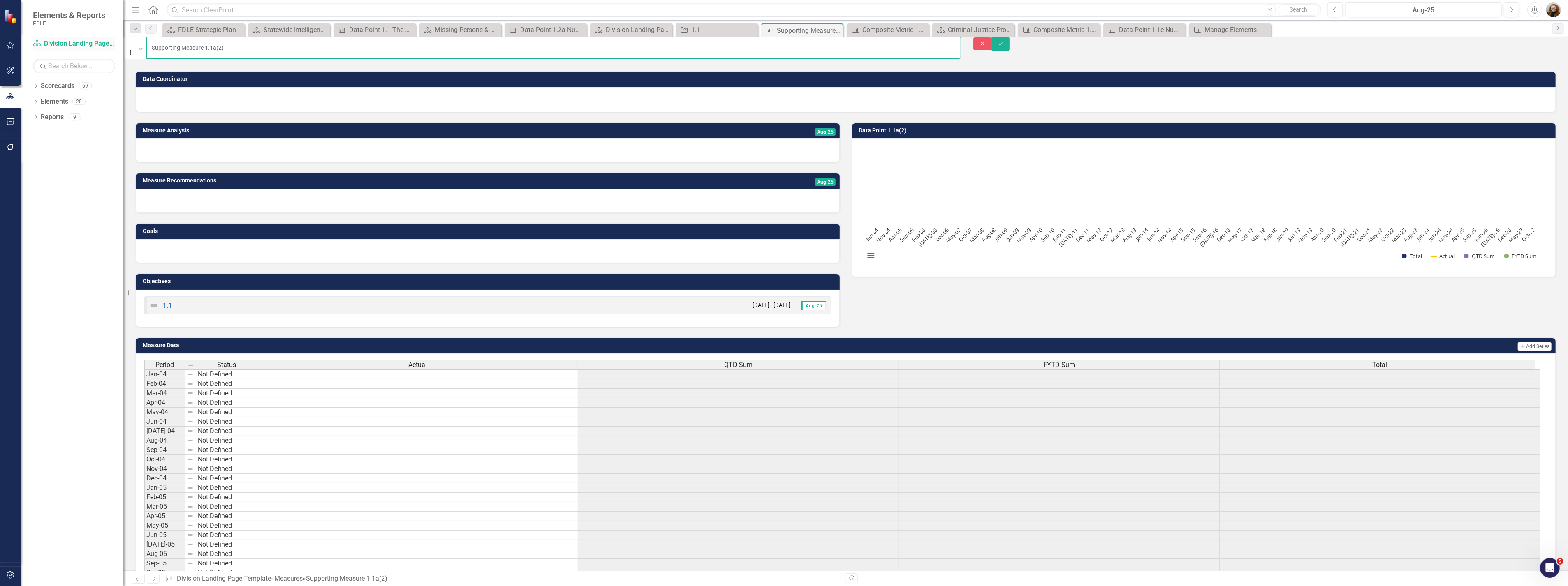
click at [100, 44] on div "Elements & Reports FDLE Scorecard Division Landing Page Template Search Dropdow…" at bounding box center [784, 293] width 1568 height 586
type input "Composite 1.1a(2)"
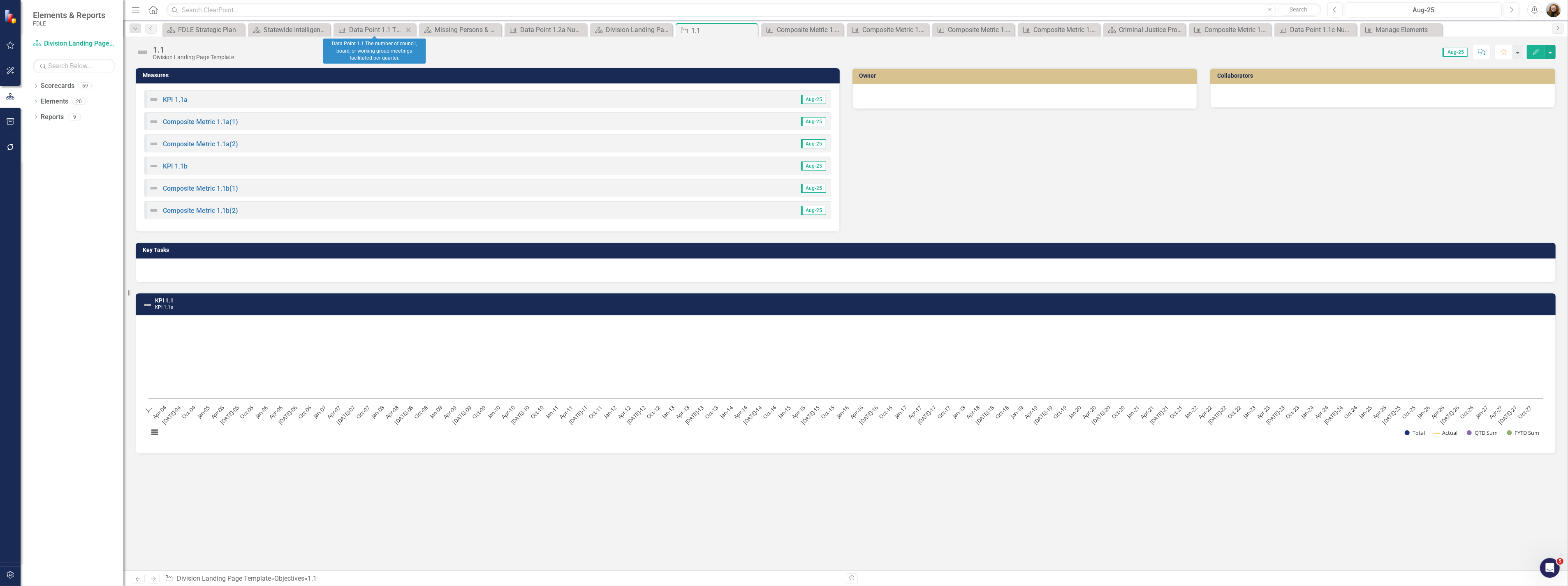
click at [407, 29] on icon "Close" at bounding box center [408, 30] width 8 height 7
click at [409, 29] on icon "Close" at bounding box center [408, 30] width 8 height 7
click at [0, 0] on icon "Close" at bounding box center [0, 0] width 0 height 0
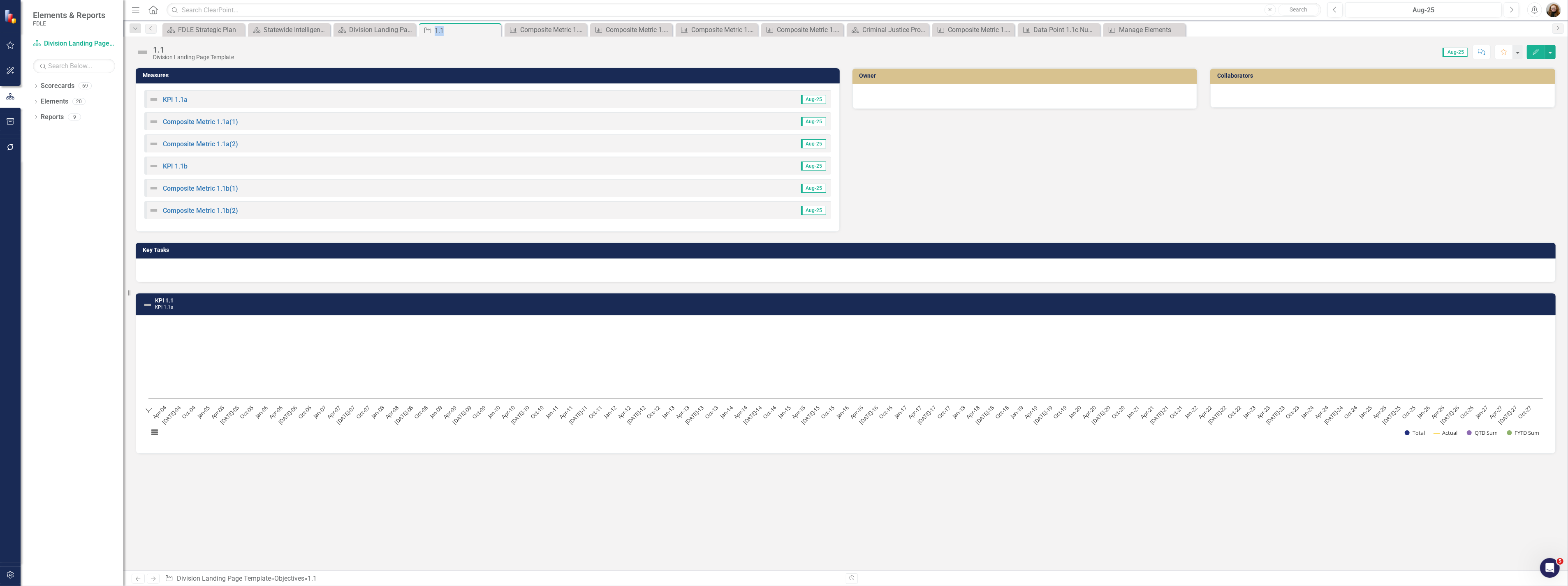
click at [0, 0] on icon "Close" at bounding box center [0, 0] width 0 height 0
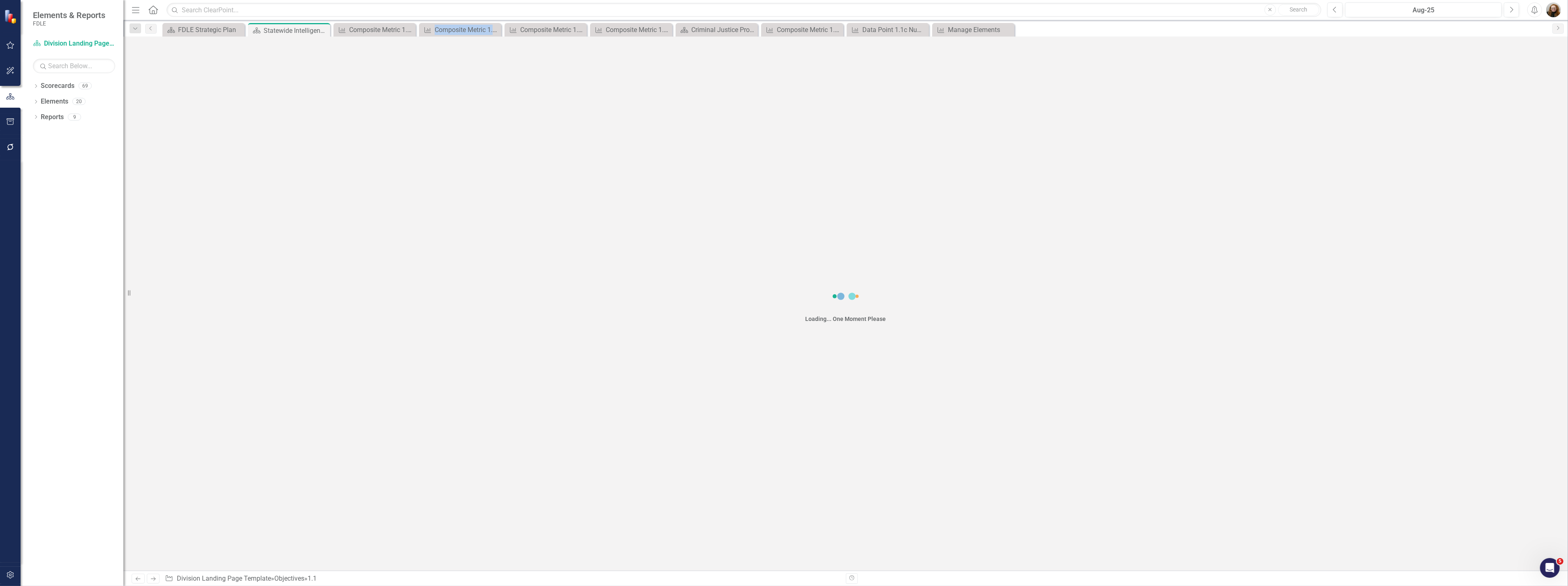
click at [0, 0] on icon "Close" at bounding box center [0, 0] width 0 height 0
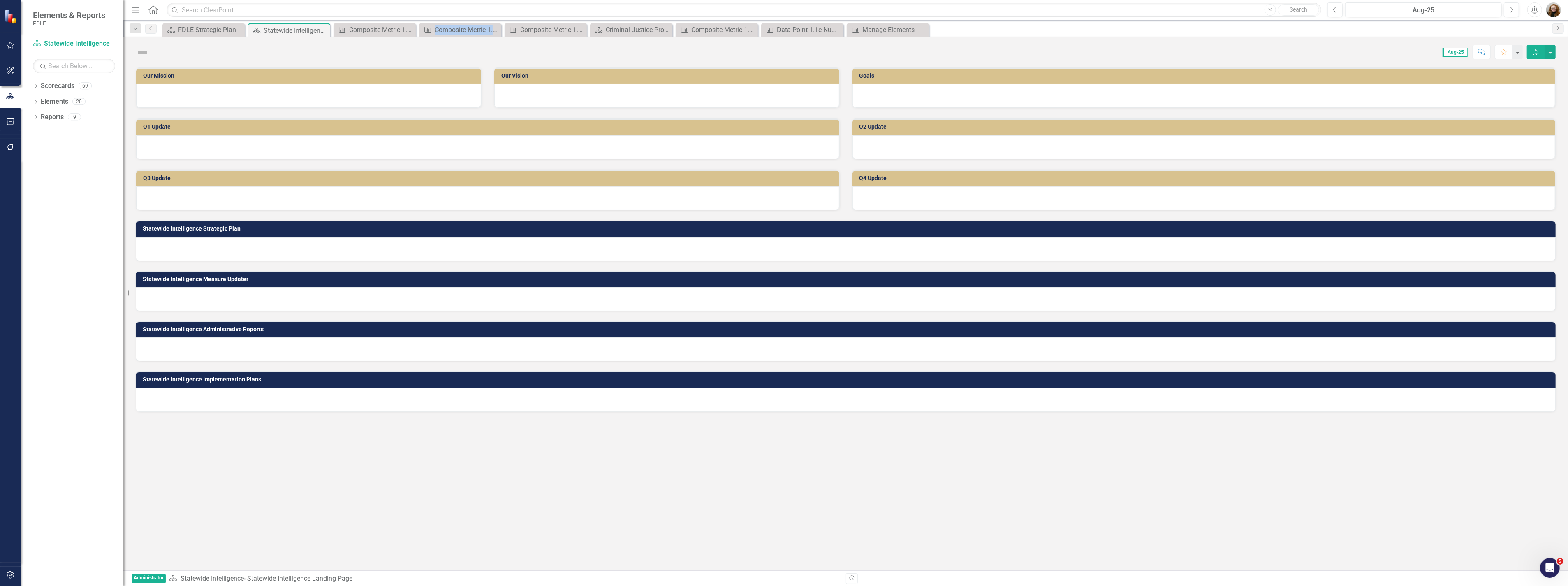
click at [0, 0] on icon "Close" at bounding box center [0, 0] width 0 height 0
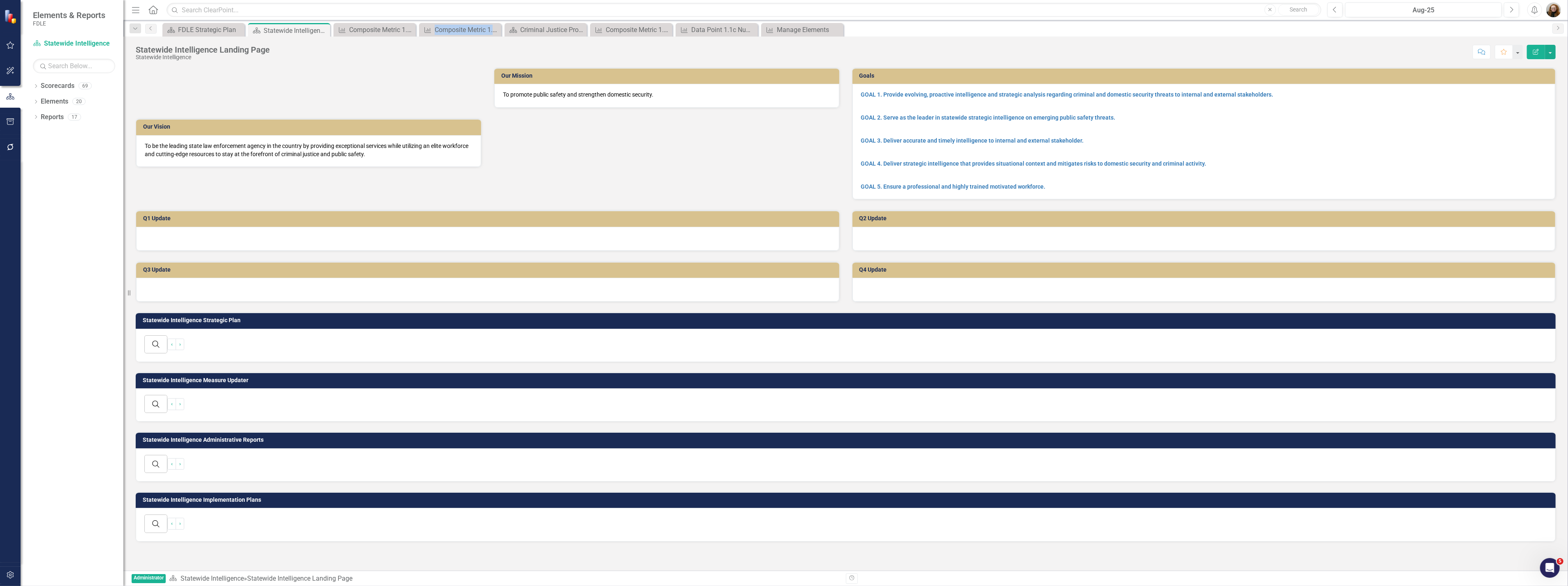
click at [0, 0] on icon "Close" at bounding box center [0, 0] width 0 height 0
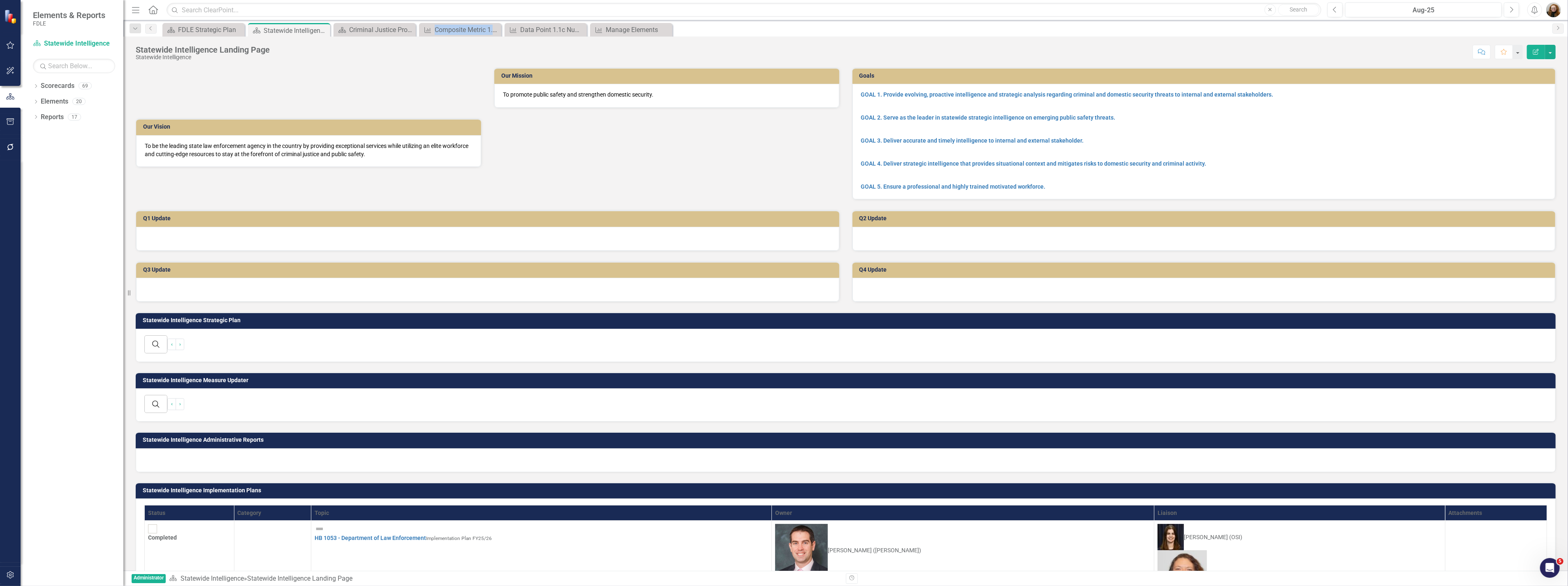
click at [0, 0] on icon "Close" at bounding box center [0, 0] width 0 height 0
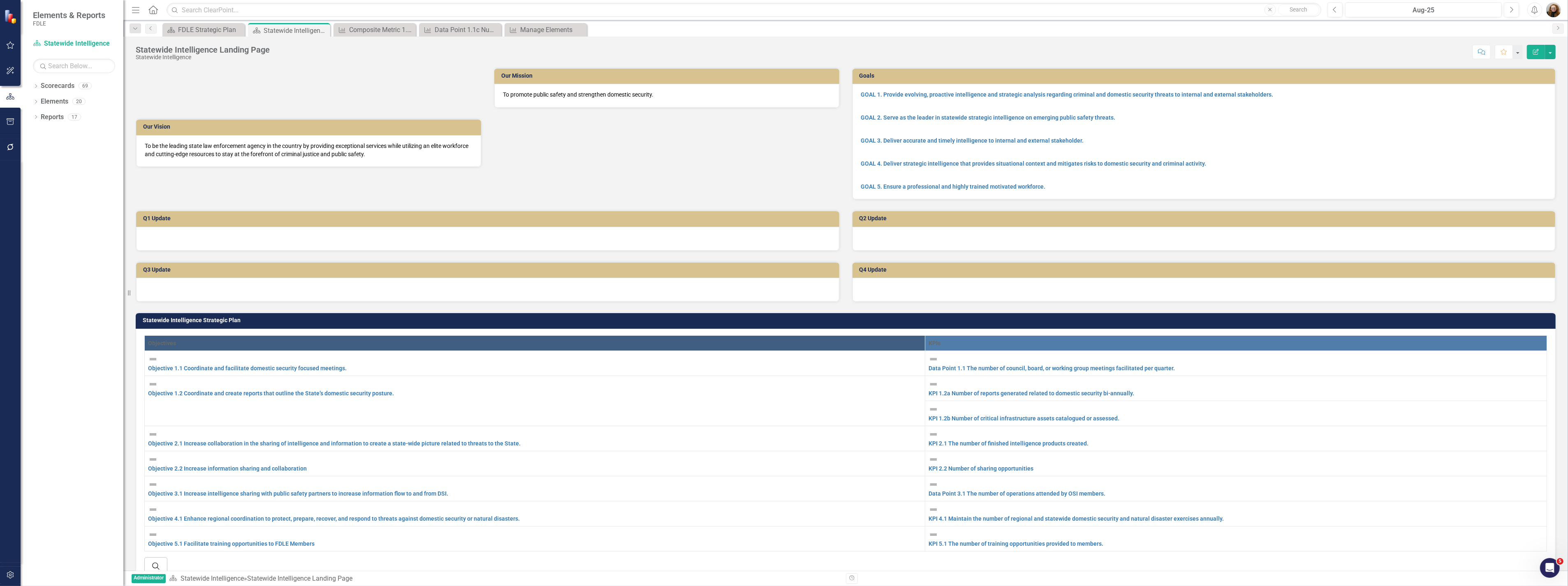
click at [0, 0] on icon "Close" at bounding box center [0, 0] width 0 height 0
click at [928, 396] on link "KPI 1.2a Number of reports generated related to domestic security bi-annually." at bounding box center [1031, 394] width 205 height 7
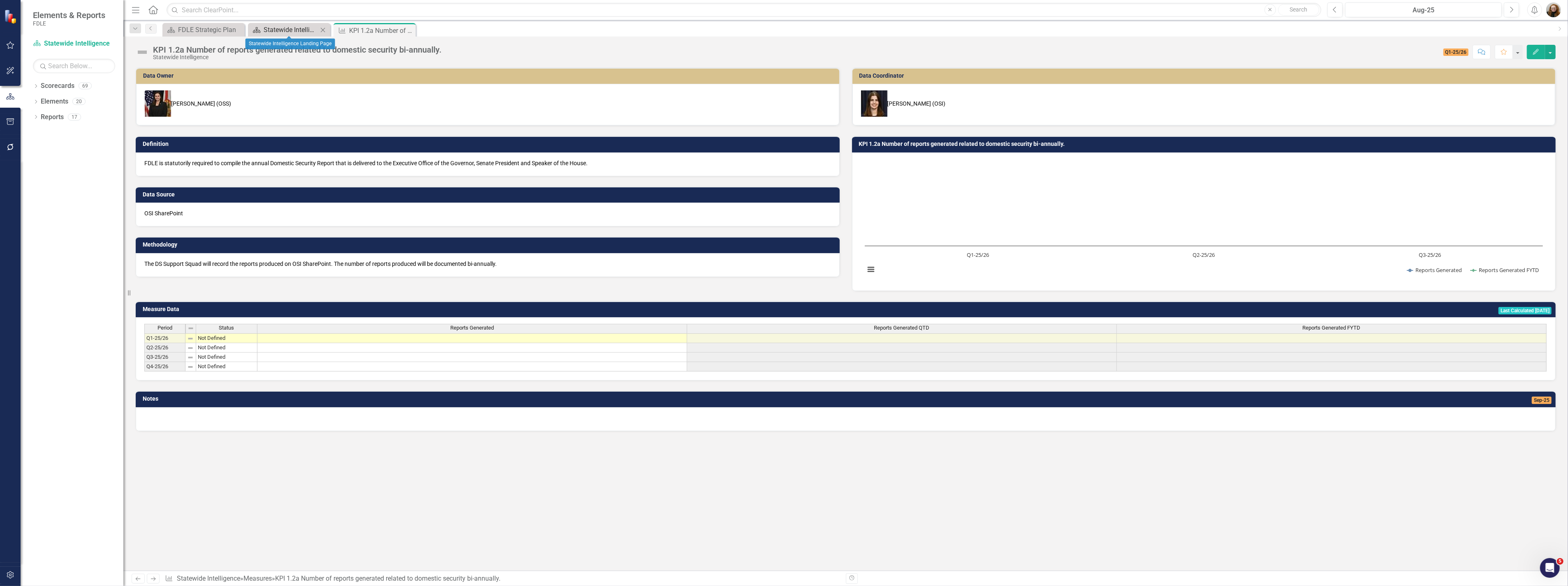
click at [293, 33] on div "Statewide Intelligence Landing Page" at bounding box center [290, 29] width 54 height 10
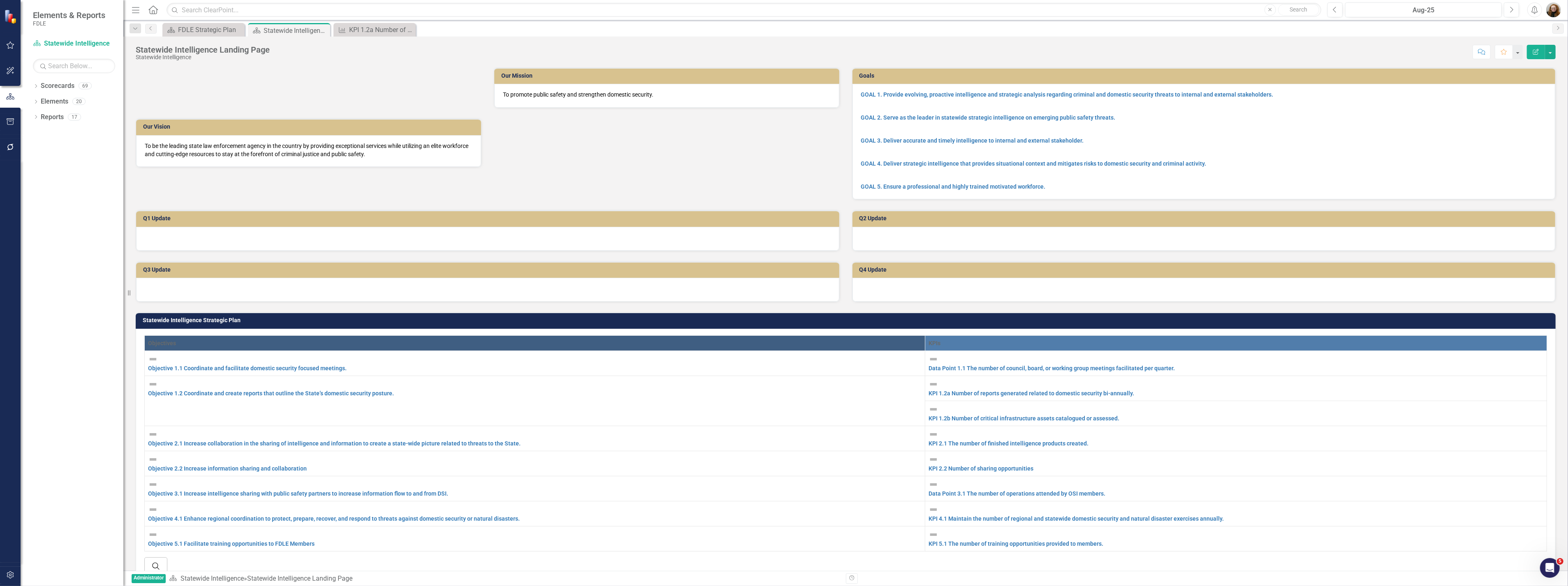
click at [928, 372] on div "Data Point 1.1 The number of council, board, or working group meetings facilita…" at bounding box center [1236, 364] width 615 height 18
click at [928, 372] on link "Data Point 1.1 The number of council, board, or working group meetings facilita…" at bounding box center [1052, 368] width 246 height 7
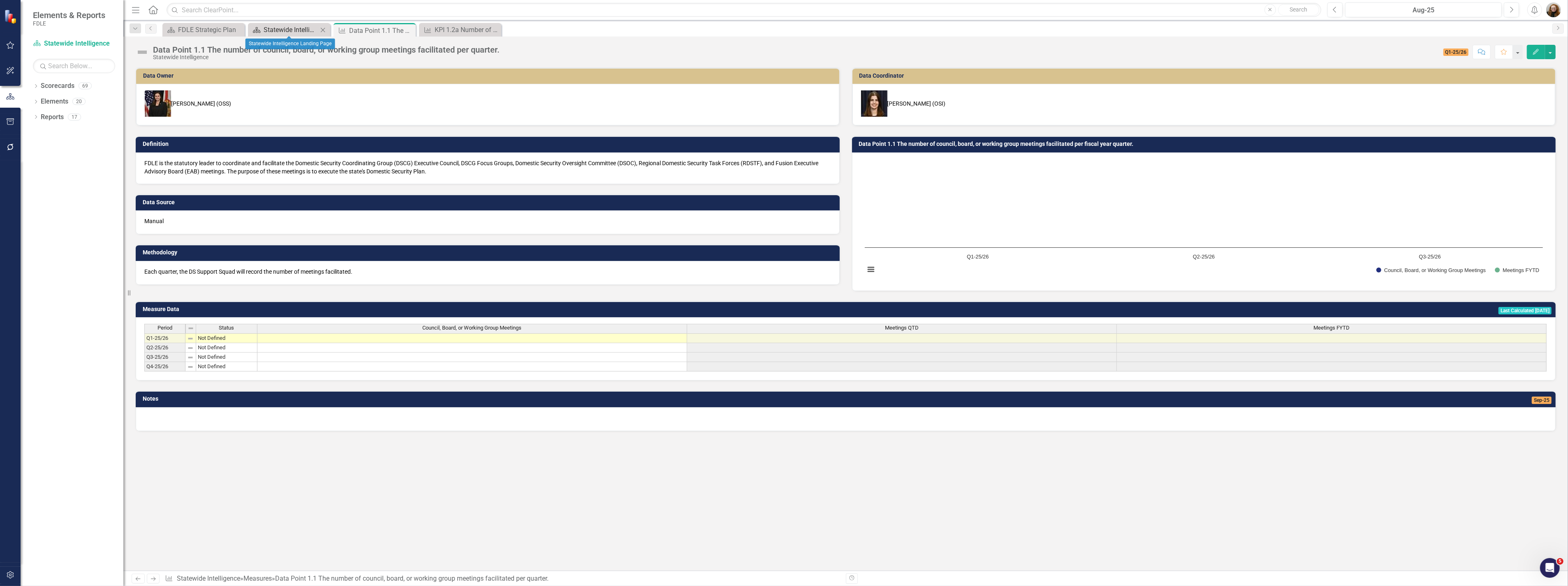
click at [281, 27] on div "Statewide Intelligence Landing Page" at bounding box center [290, 29] width 54 height 10
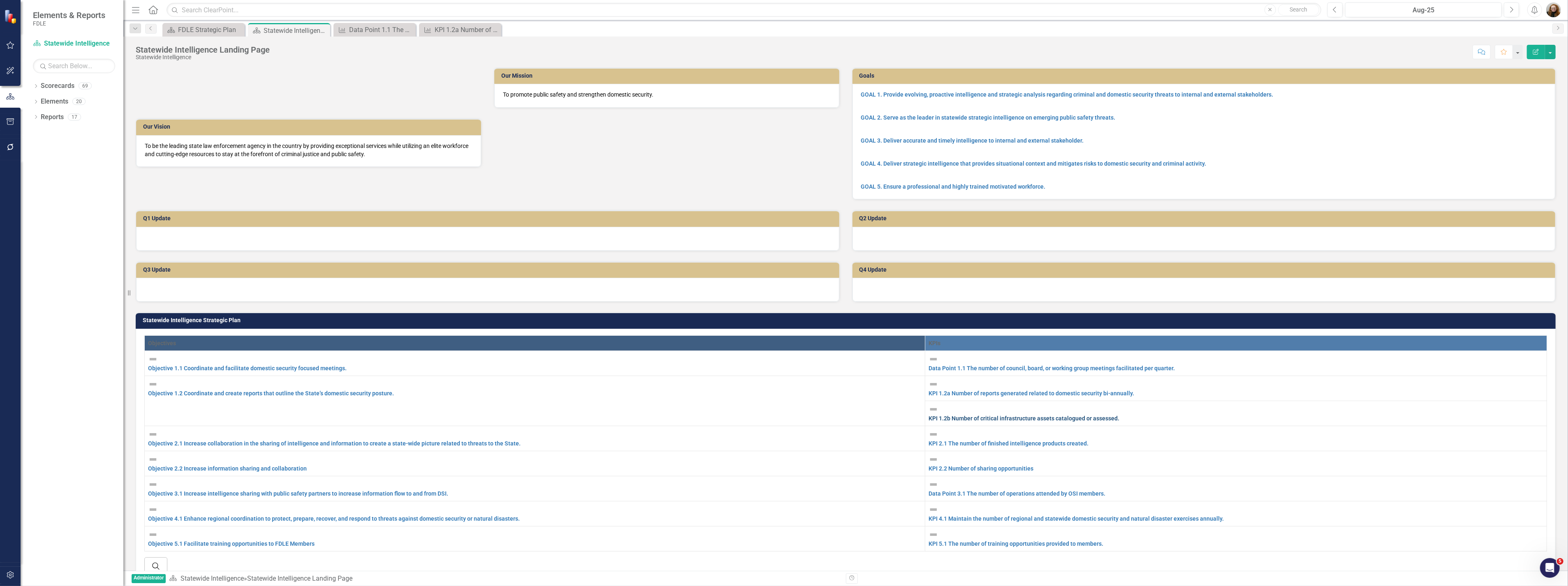
click at [932, 422] on link "KPI 1.2b Number of critical infrastructure assets catalogued or assessed." at bounding box center [1024, 418] width 191 height 7
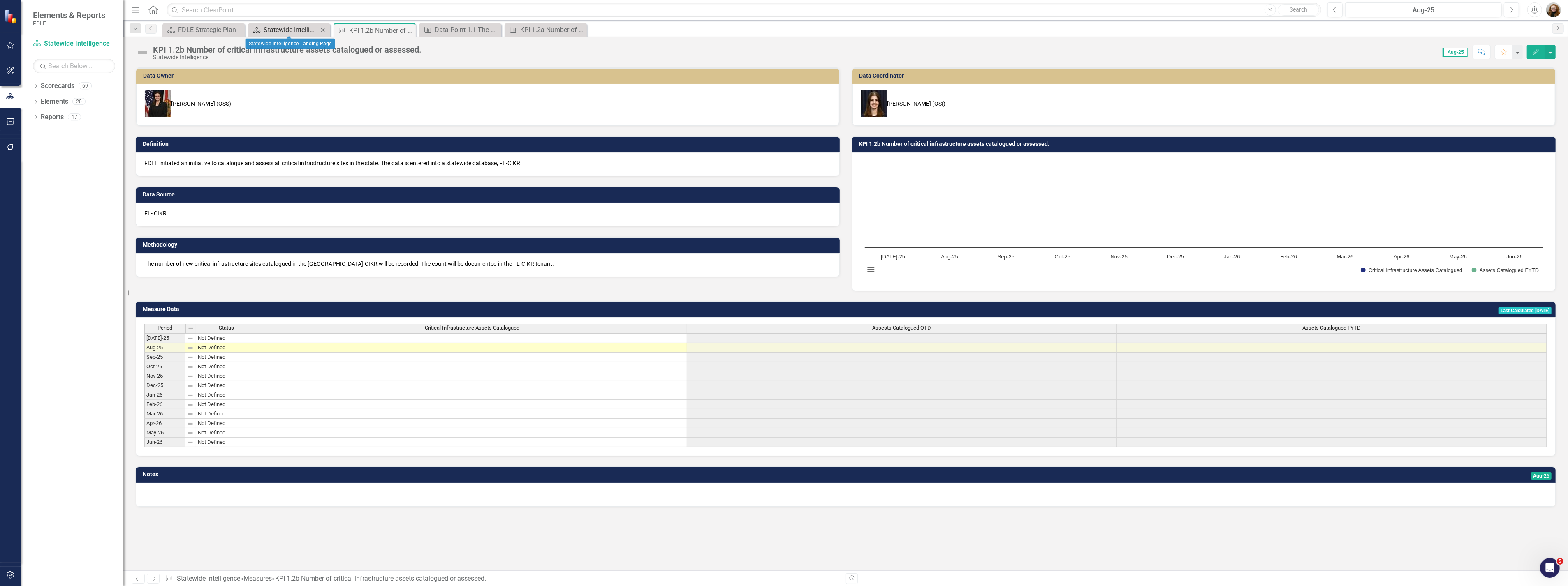
click at [291, 29] on div "Statewide Intelligence Landing Page" at bounding box center [290, 29] width 54 height 10
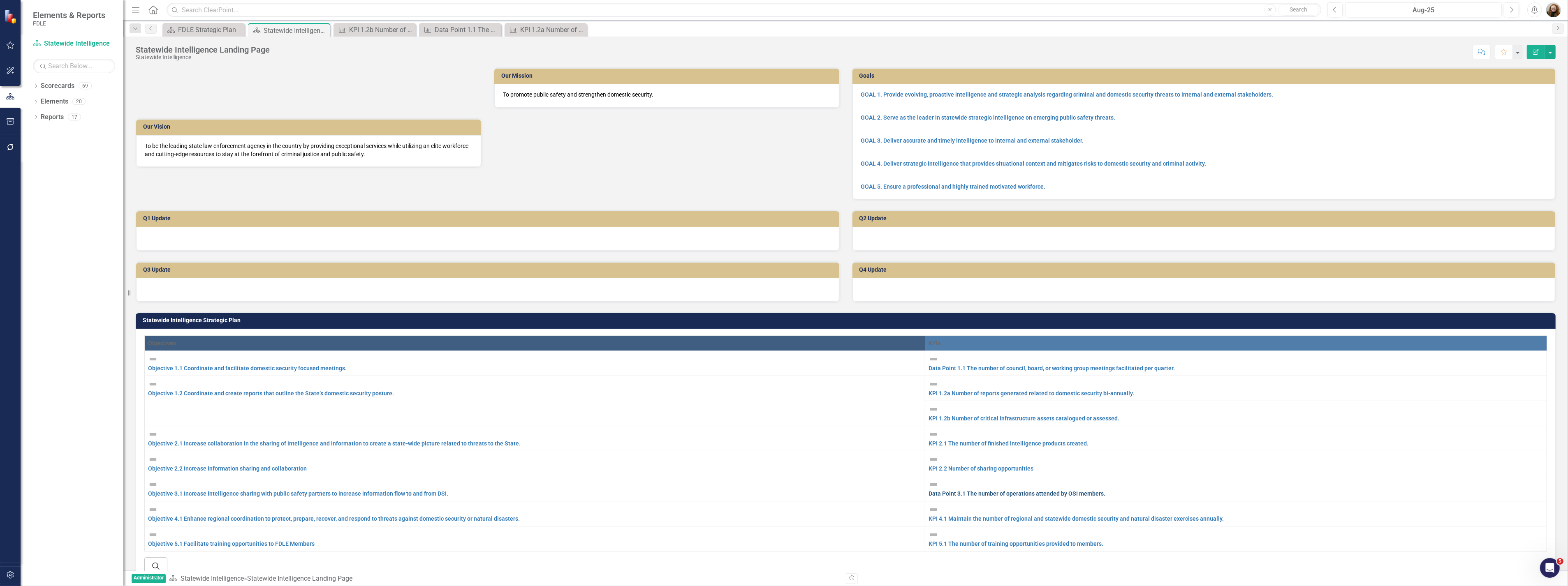
click at [928, 490] on link "Data Point 3.1 The number of operations attended by OSI members." at bounding box center [1017, 494] width 177 height 7
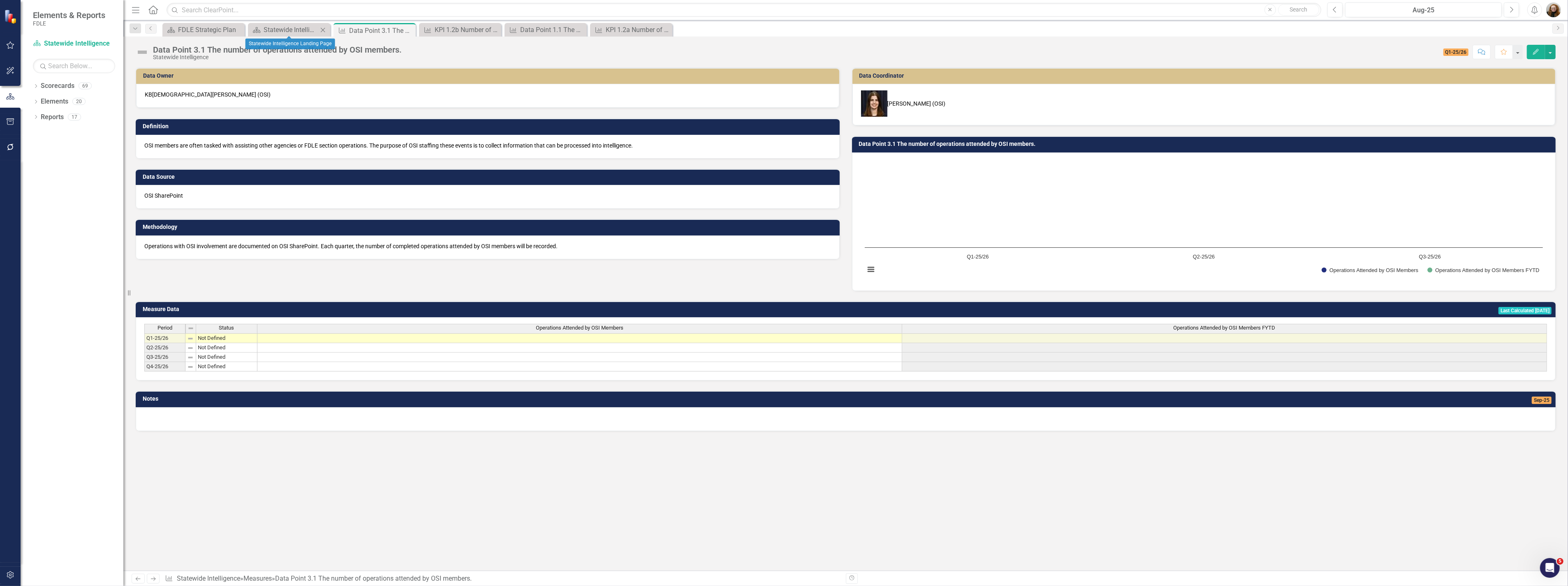
click at [328, 29] on div "Scorecard Statewide Intelligence Landing Page Close" at bounding box center [289, 30] width 82 height 14
click at [238, 30] on icon at bounding box center [237, 29] width 5 height 5
click at [0, 0] on icon at bounding box center [0, 0] width 0 height 0
click at [0, 0] on icon "Close" at bounding box center [0, 0] width 0 height 0
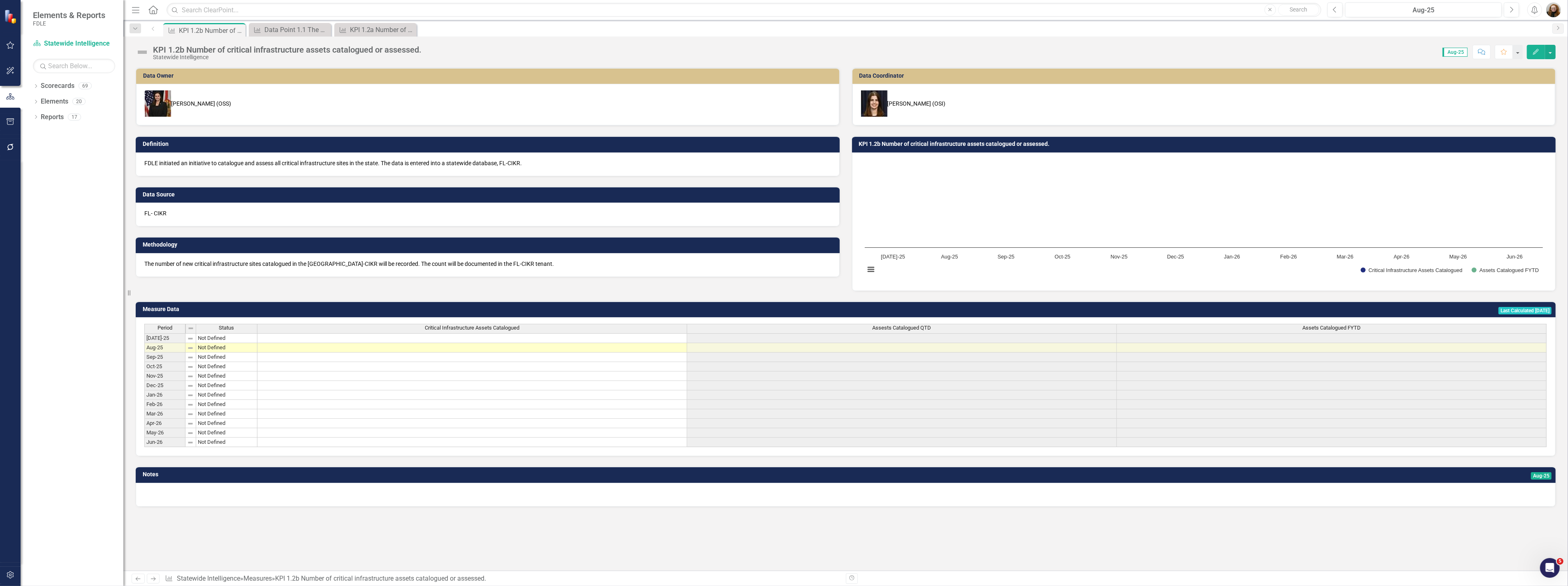
click at [0, 0] on icon "Close" at bounding box center [0, 0] width 0 height 0
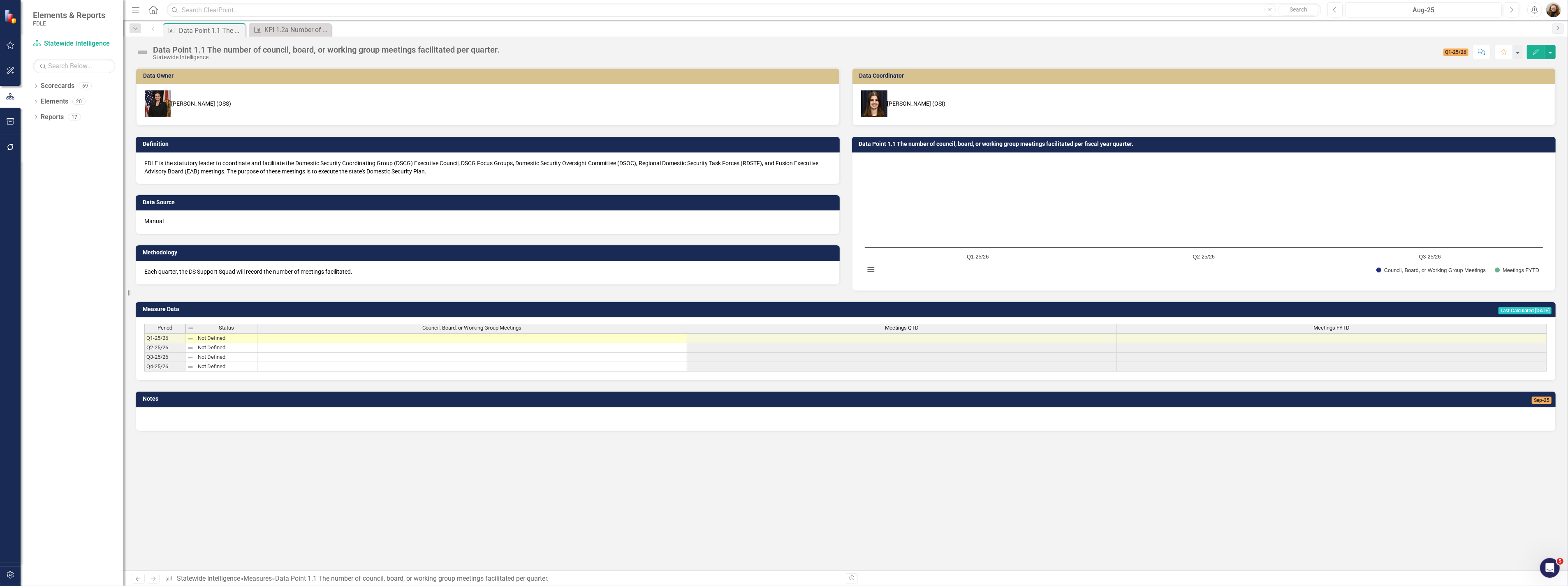
click at [0, 0] on icon "Close" at bounding box center [0, 0] width 0 height 0
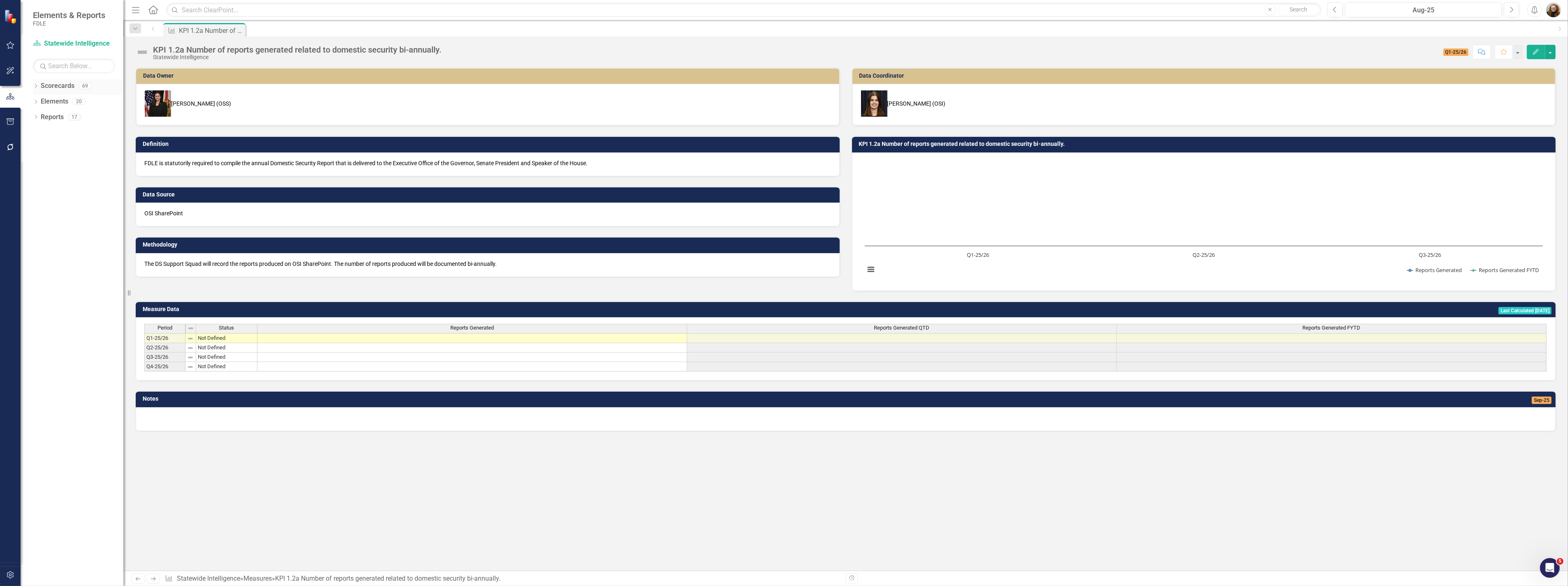
click at [36, 86] on icon "Dropdown" at bounding box center [36, 87] width 5 height 5
click at [31, 131] on icon "Dropdown" at bounding box center [27, 132] width 6 height 5
click at [29, 179] on icon at bounding box center [28, 177] width 2 height 4
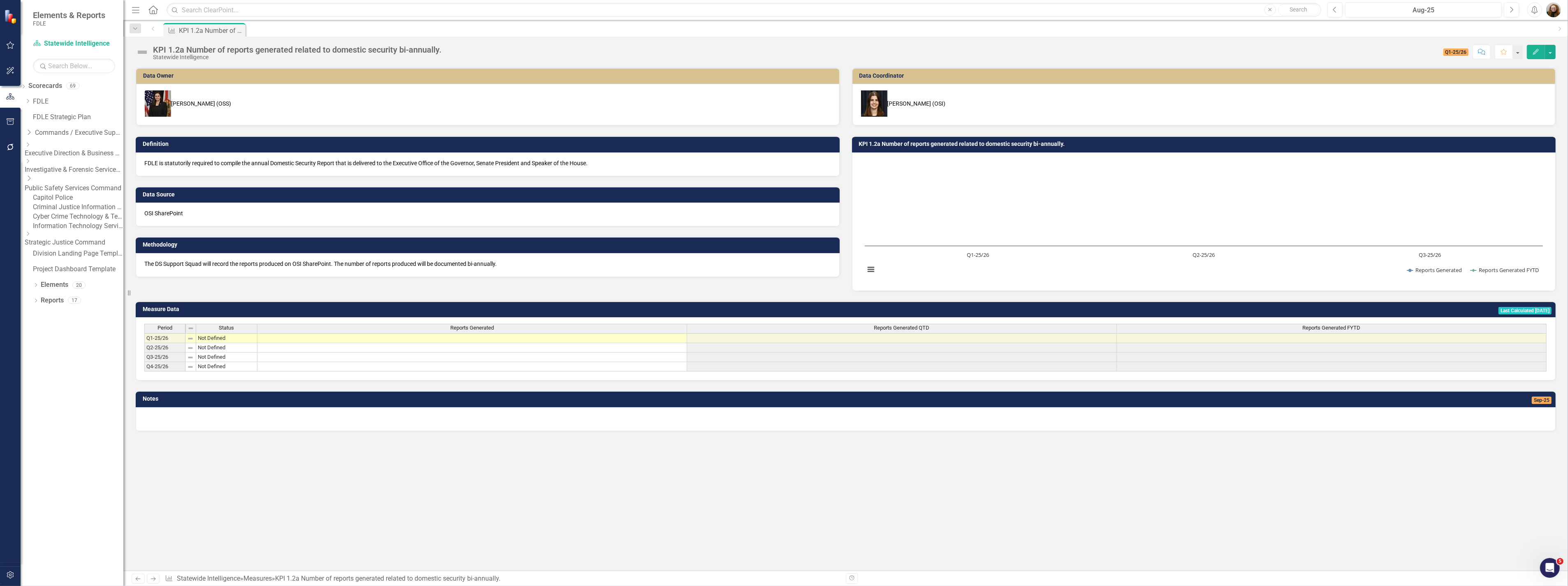
click at [81, 208] on link "Criminal Justice Information Services" at bounding box center [78, 207] width 90 height 10
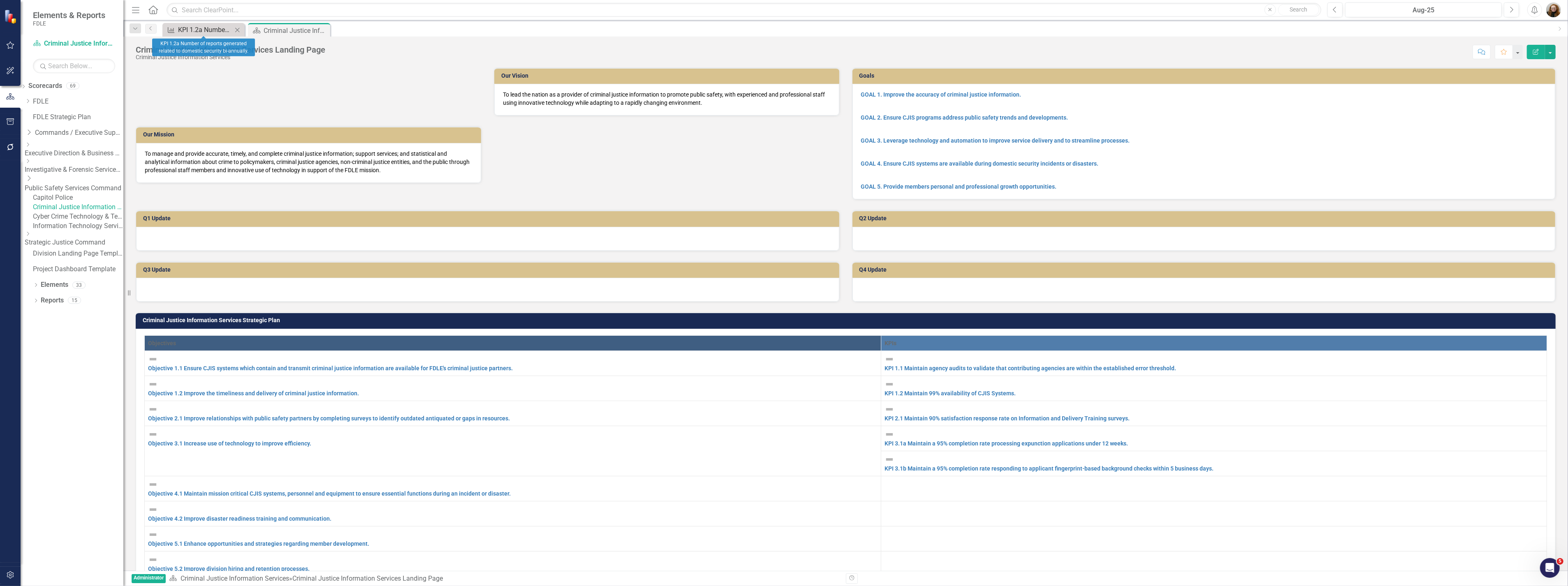
click at [184, 27] on div "KPI 1.2a Number of reports generated related to domestic security bi-annually." at bounding box center [205, 29] width 54 height 10
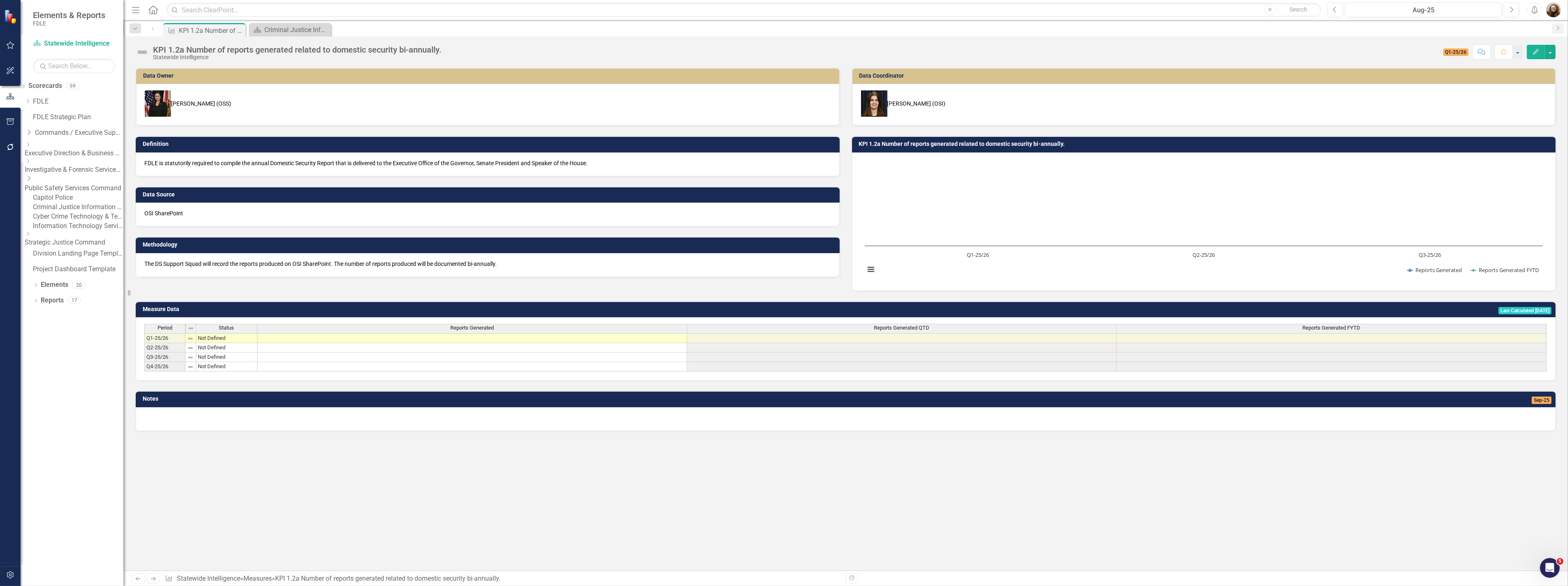
click at [80, 231] on link "Information Technology Services" at bounding box center [78, 227] width 90 height 10
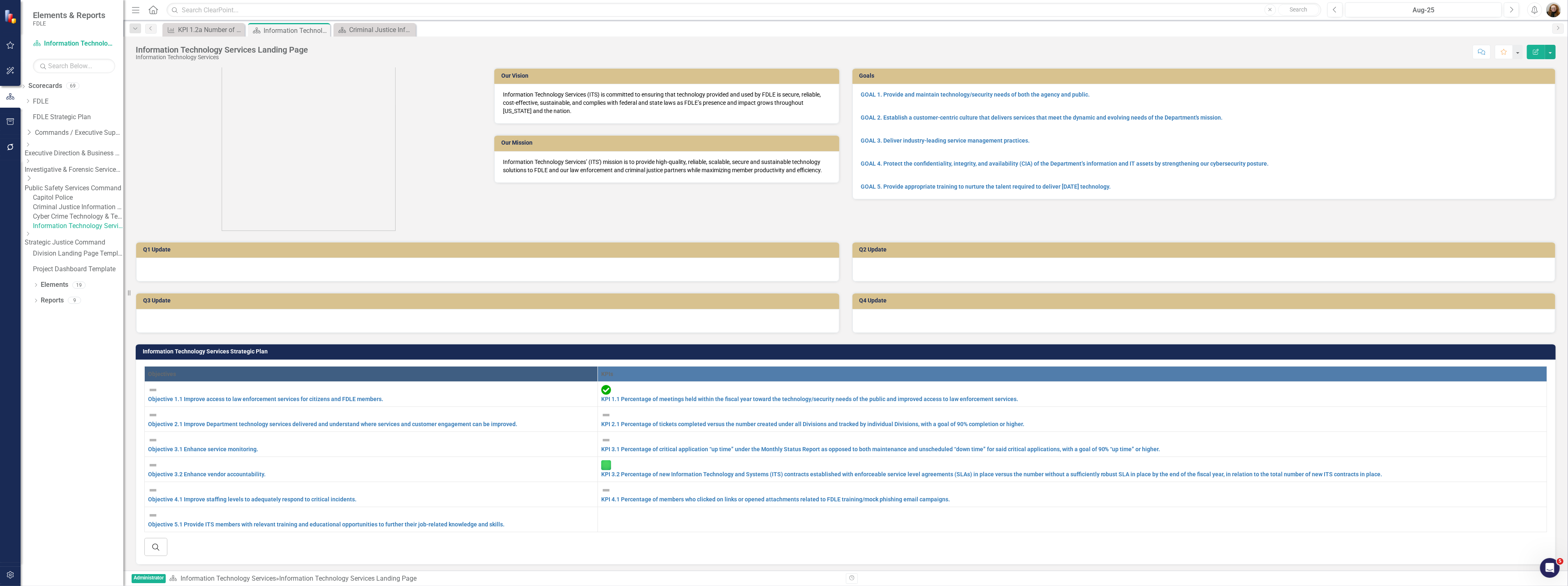
click at [31, 236] on icon "Dropdown" at bounding box center [27, 233] width 6 height 5
click at [78, 275] on link "Criminal Justice Professionalism, Standards & Training Services" at bounding box center [74, 270] width 99 height 10
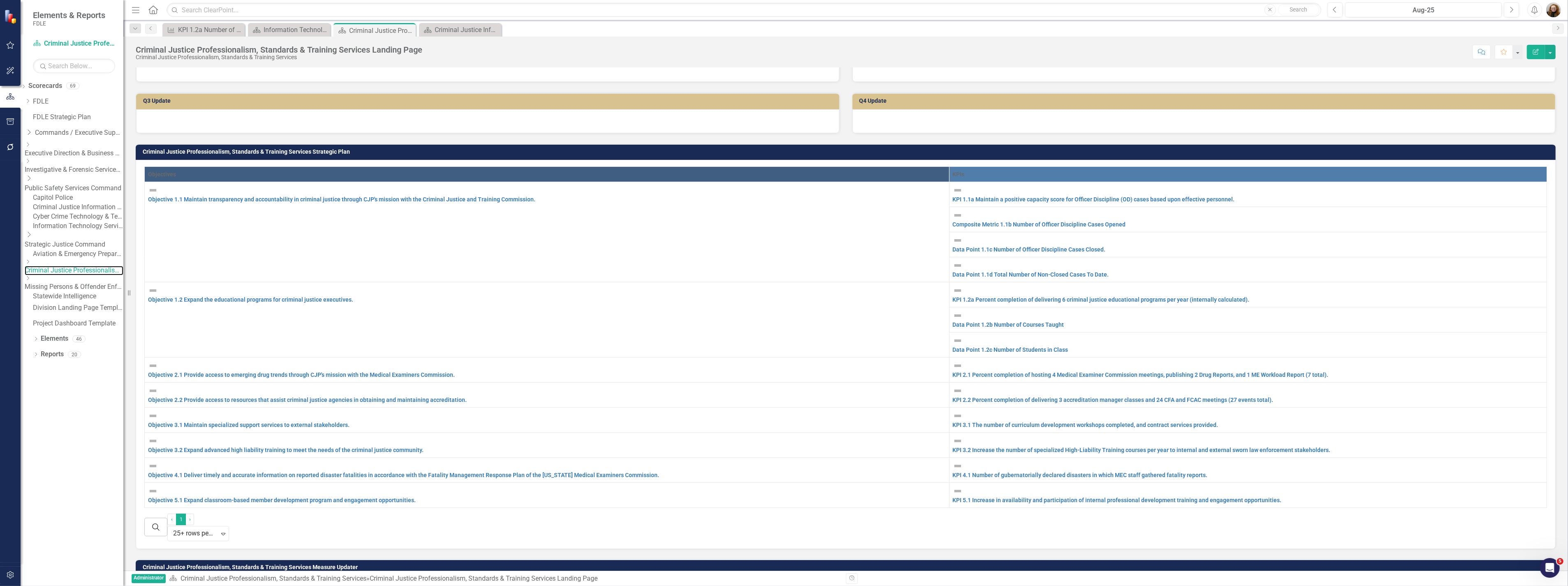
scroll to position [274, 0]
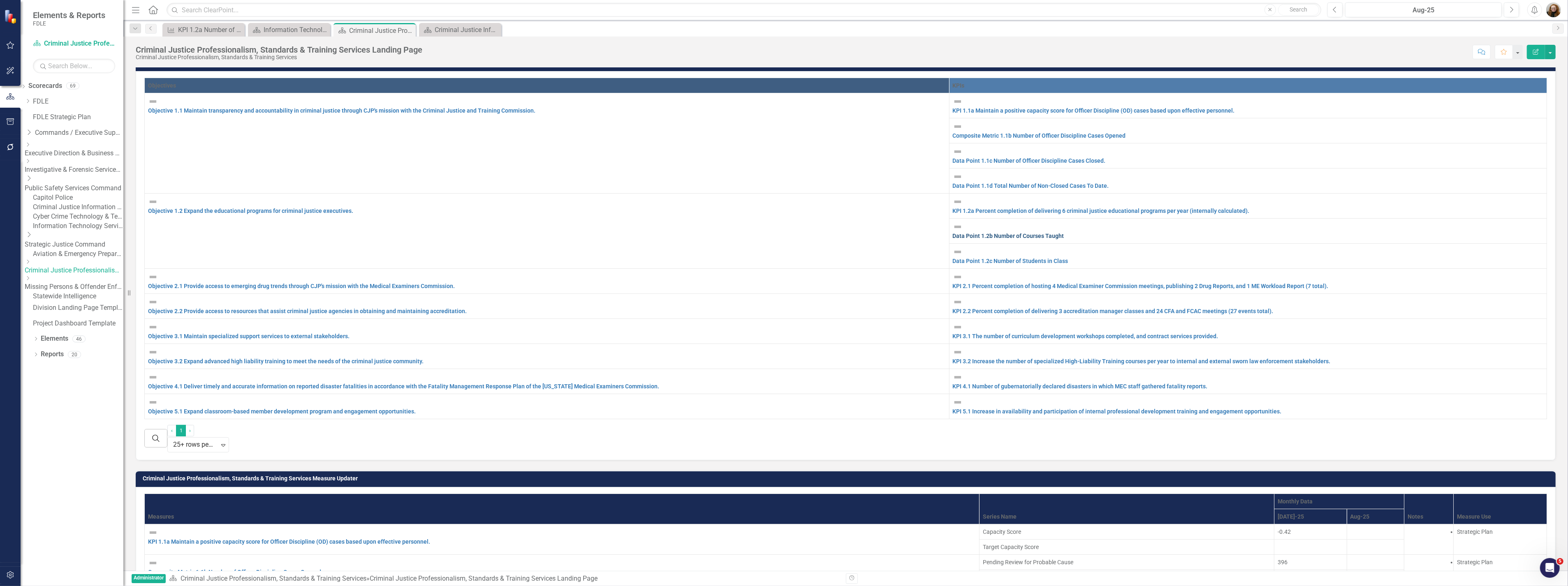
click at [952, 233] on link "Data Point 1.2b Number of Courses Taught" at bounding box center [1008, 236] width 112 height 7
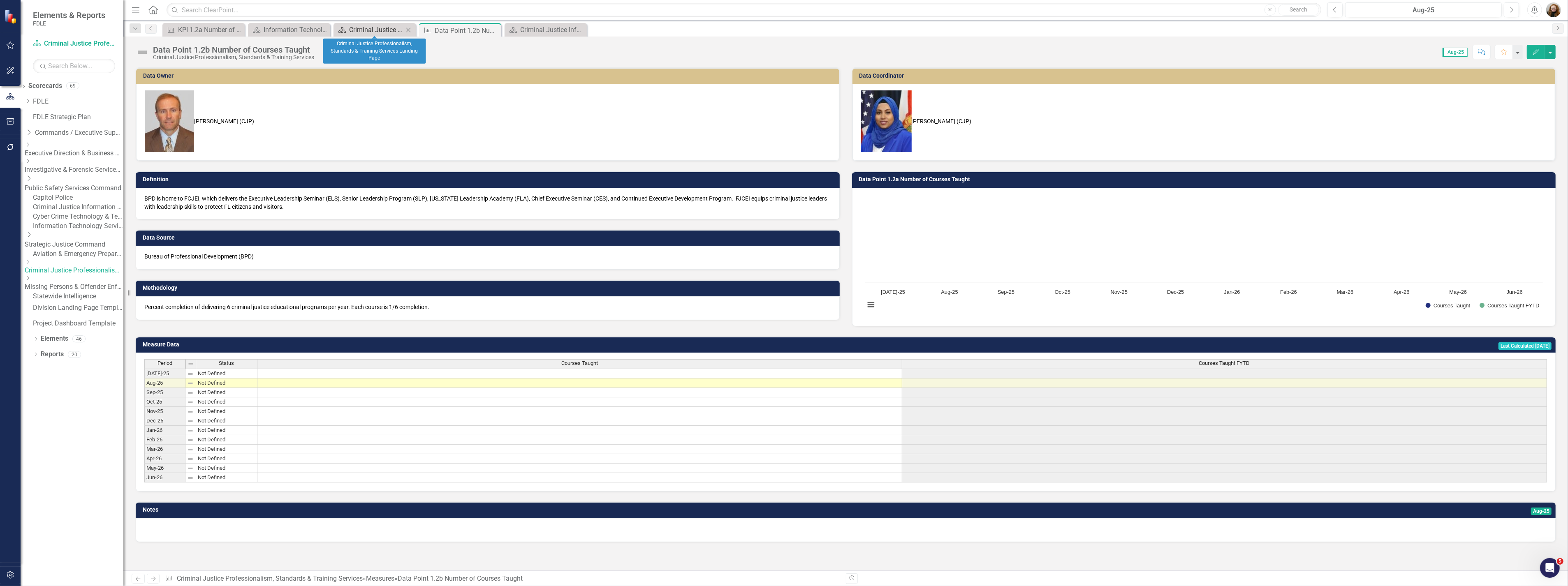
click at [361, 32] on div "Criminal Justice Professionalism, Standards & Training Services Landing Page" at bounding box center [376, 29] width 54 height 10
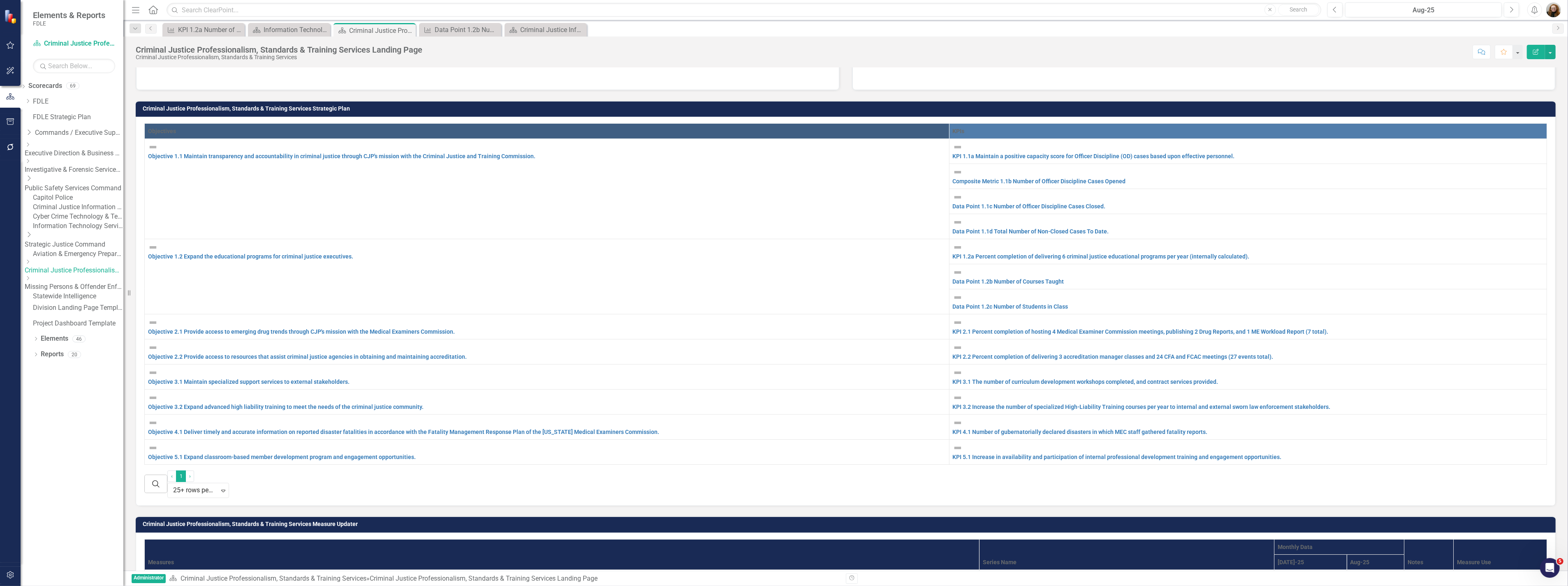
scroll to position [274, 0]
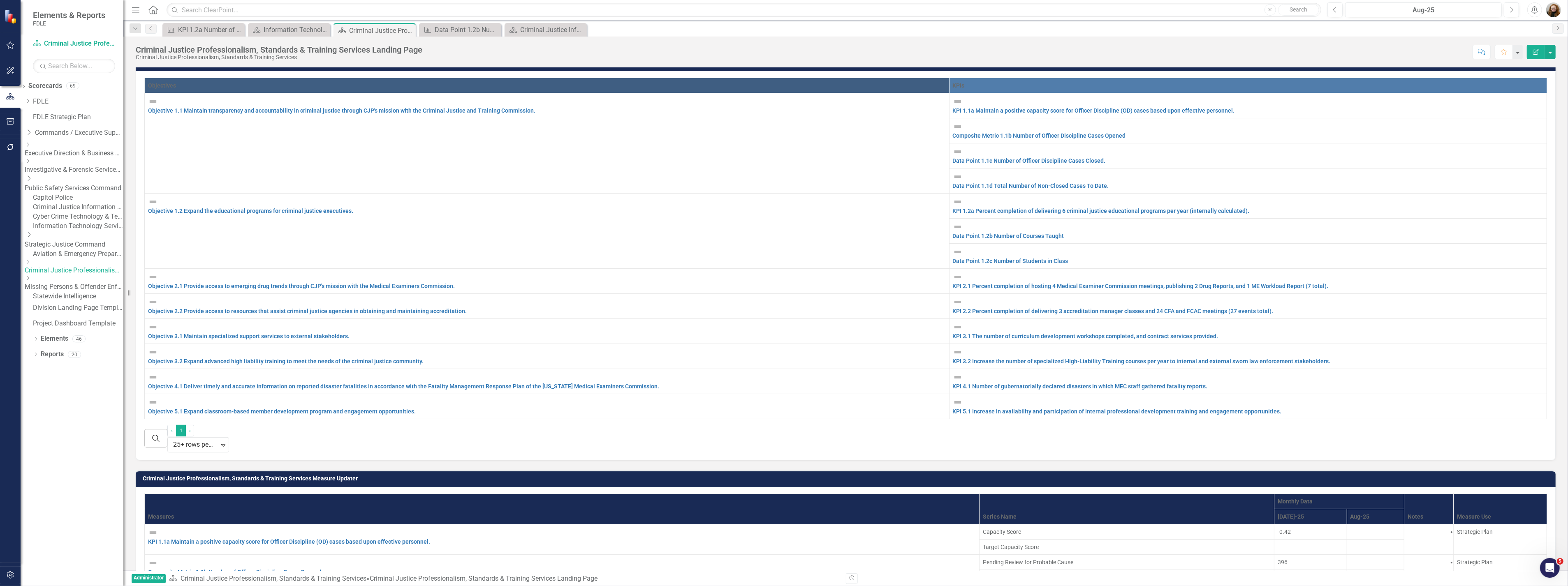
click at [79, 292] on link "Missing Persons & Offender Enforcement" at bounding box center [74, 288] width 99 height 10
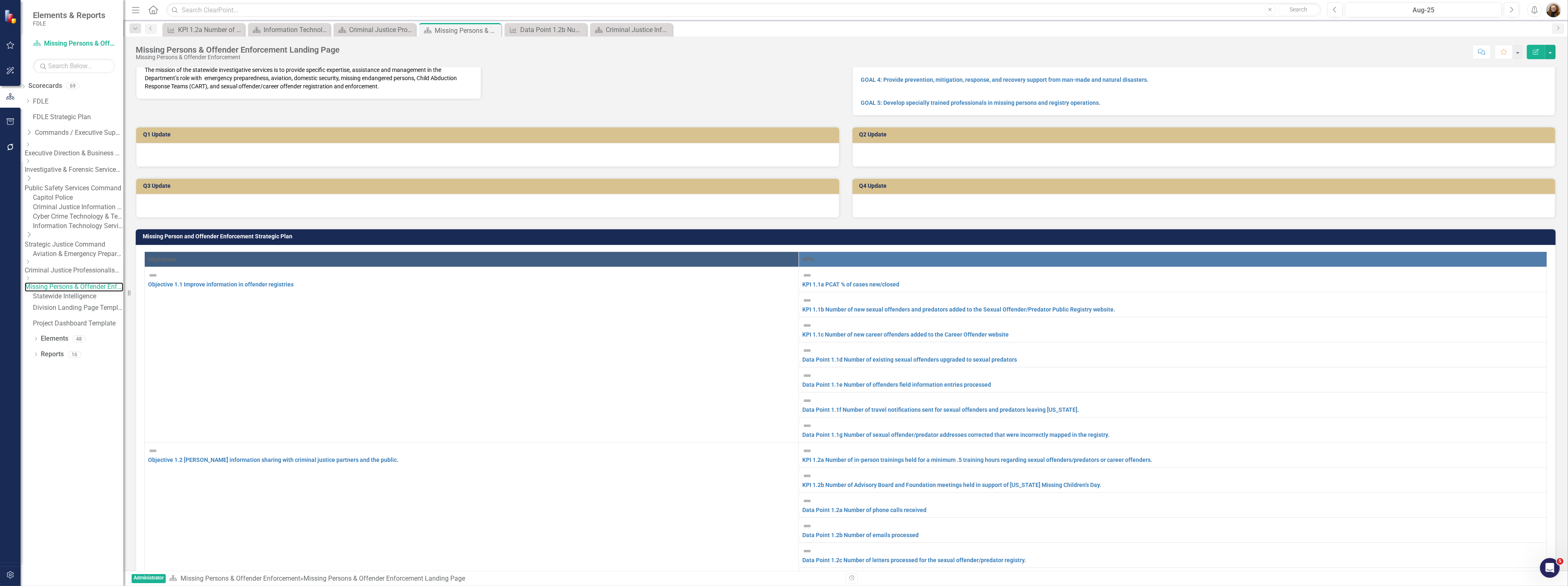
scroll to position [228, 0]
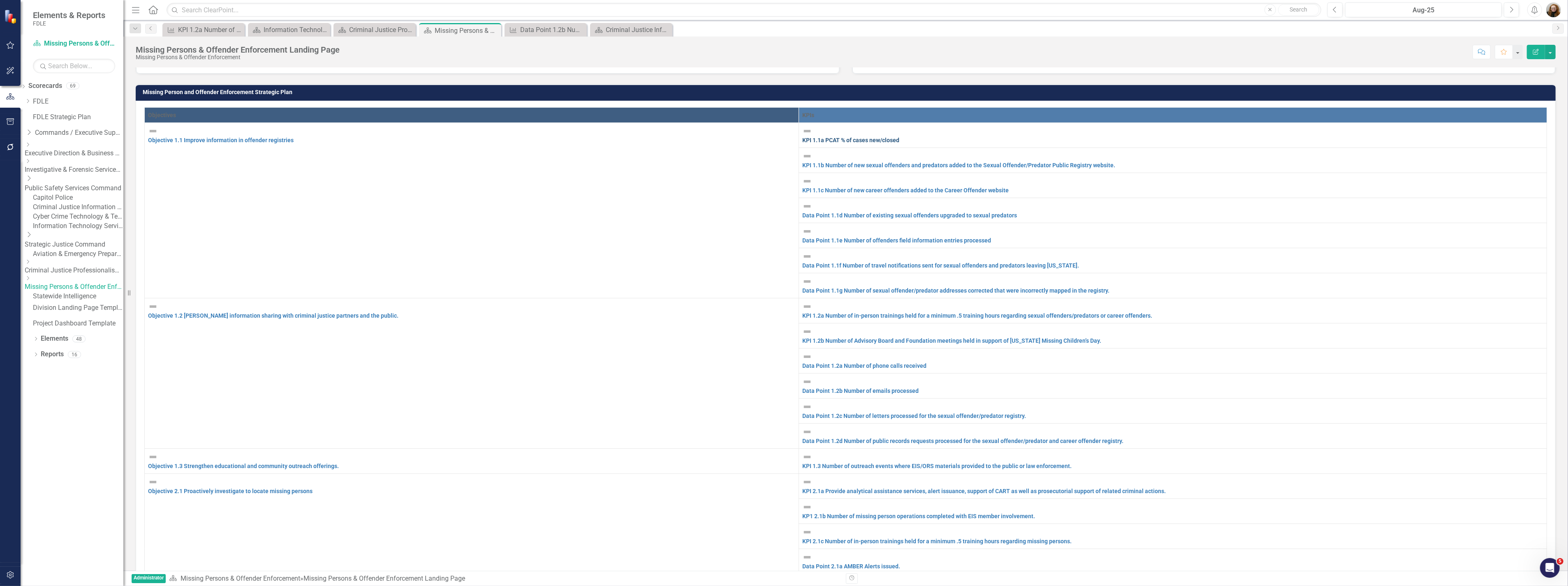
click at [876, 144] on link "KPI 1.1a PCAT % of cases new/closed" at bounding box center [850, 140] width 97 height 7
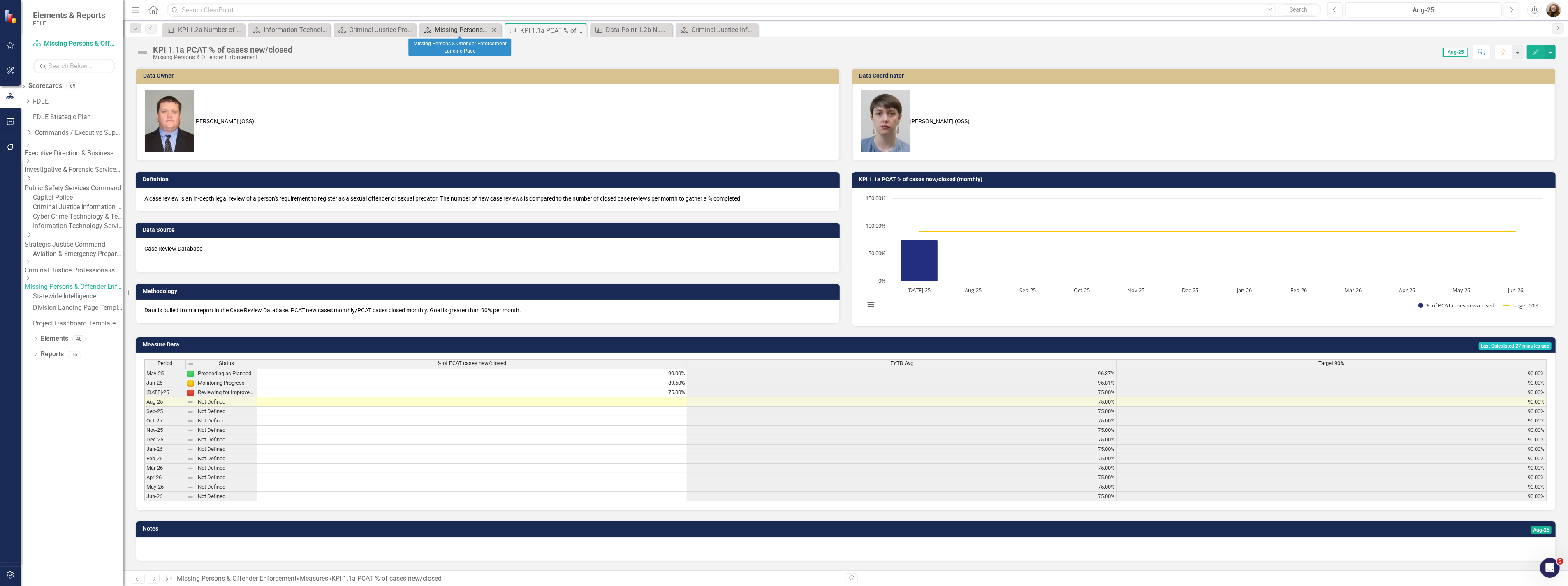
click at [452, 29] on div "Missing Persons & Offender Enforcement Landing Page" at bounding box center [461, 29] width 54 height 10
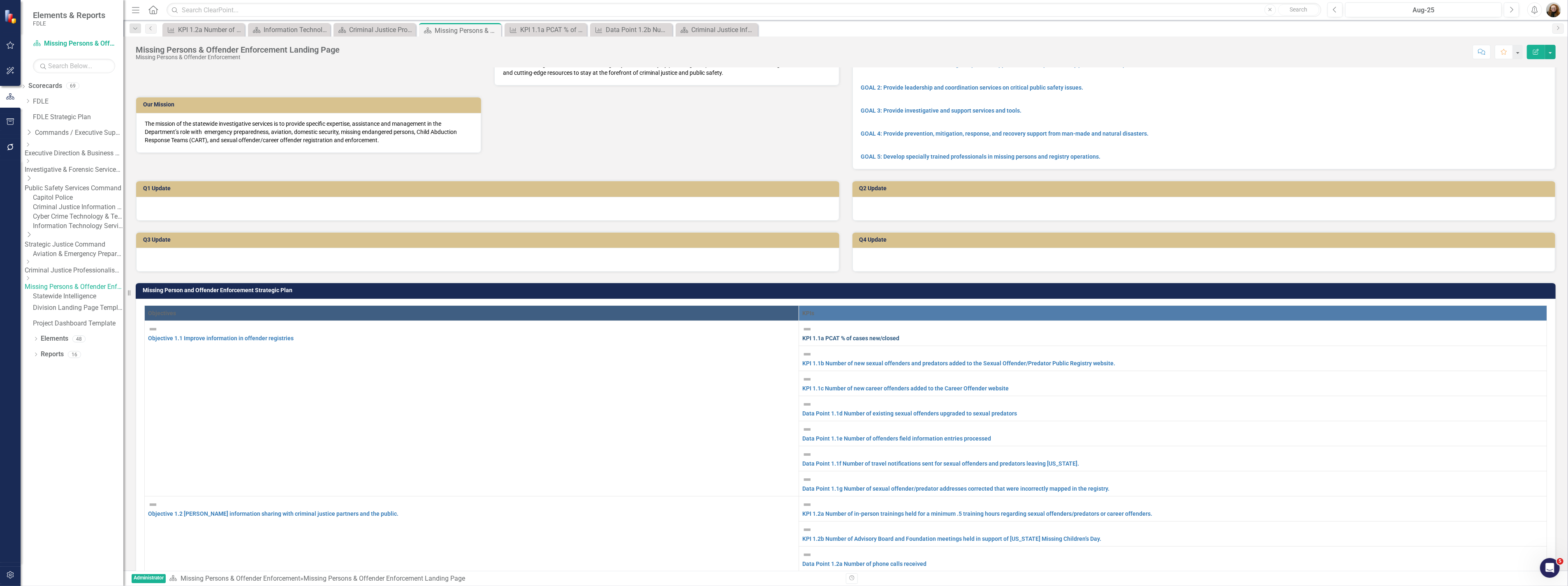
scroll to position [46, 0]
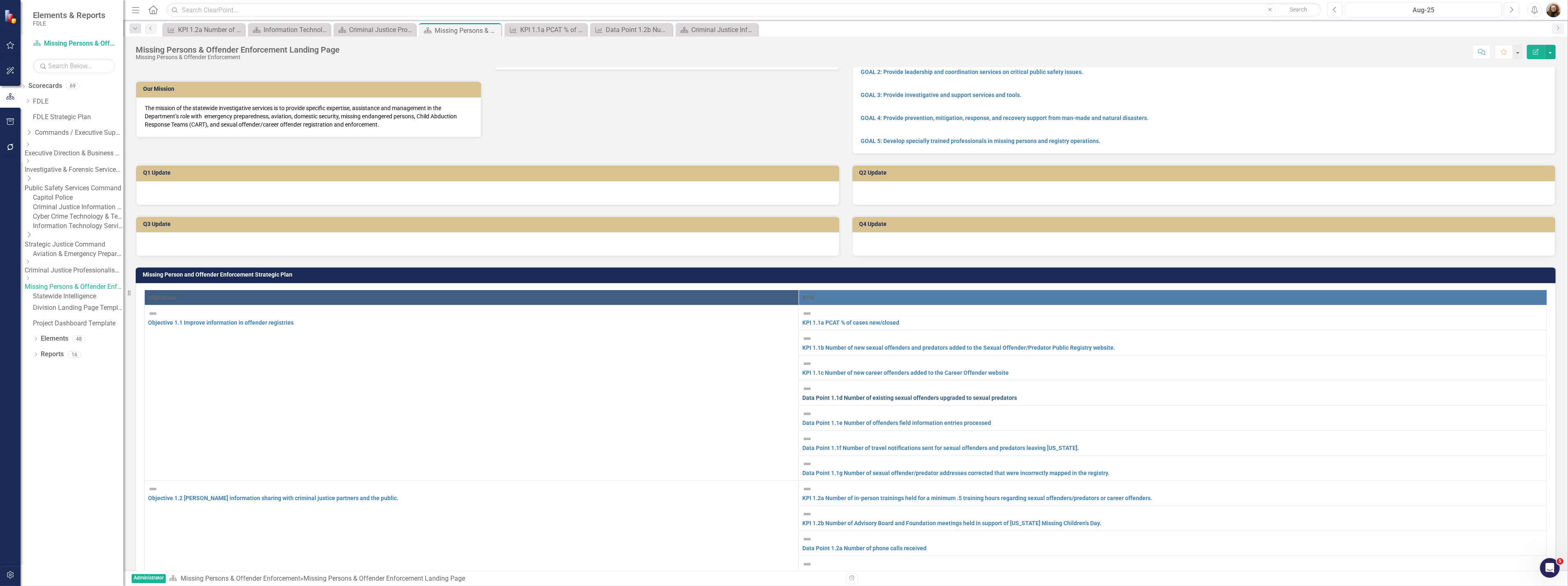
click at [901, 396] on link "Data Point 1.1d Number of existing sexual offenders upgraded to sexual predators" at bounding box center [909, 398] width 214 height 7
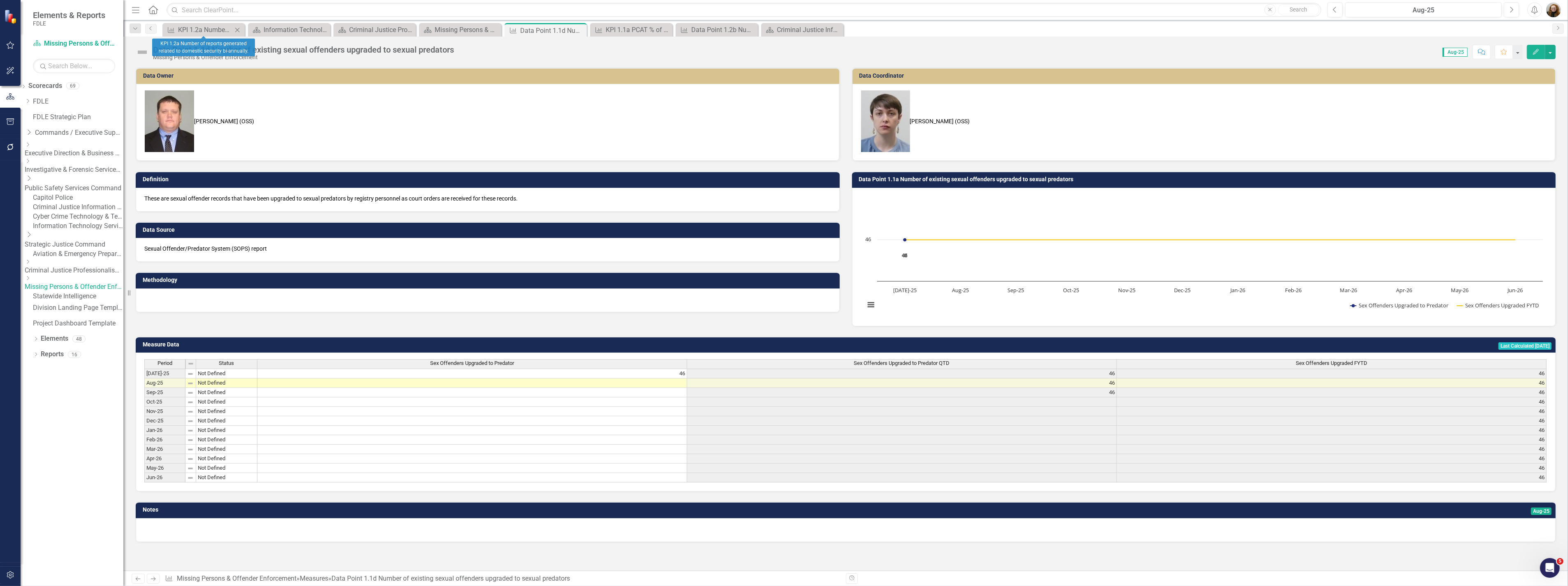
click at [240, 30] on icon "Close" at bounding box center [237, 30] width 8 height 7
click at [0, 0] on icon "Close" at bounding box center [0, 0] width 0 height 0
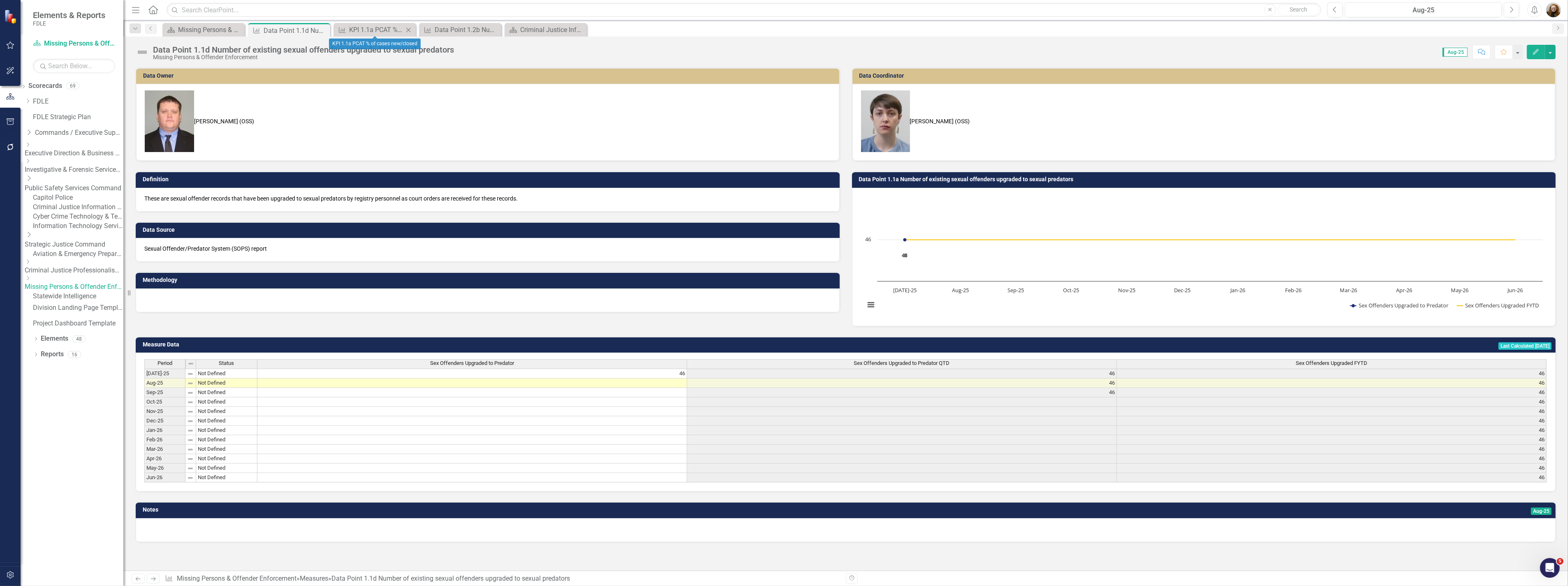
click at [405, 29] on icon "Close" at bounding box center [408, 30] width 8 height 7
click at [409, 29] on icon "Close" at bounding box center [408, 30] width 8 height 7
click at [0, 0] on icon "Close" at bounding box center [0, 0] width 0 height 0
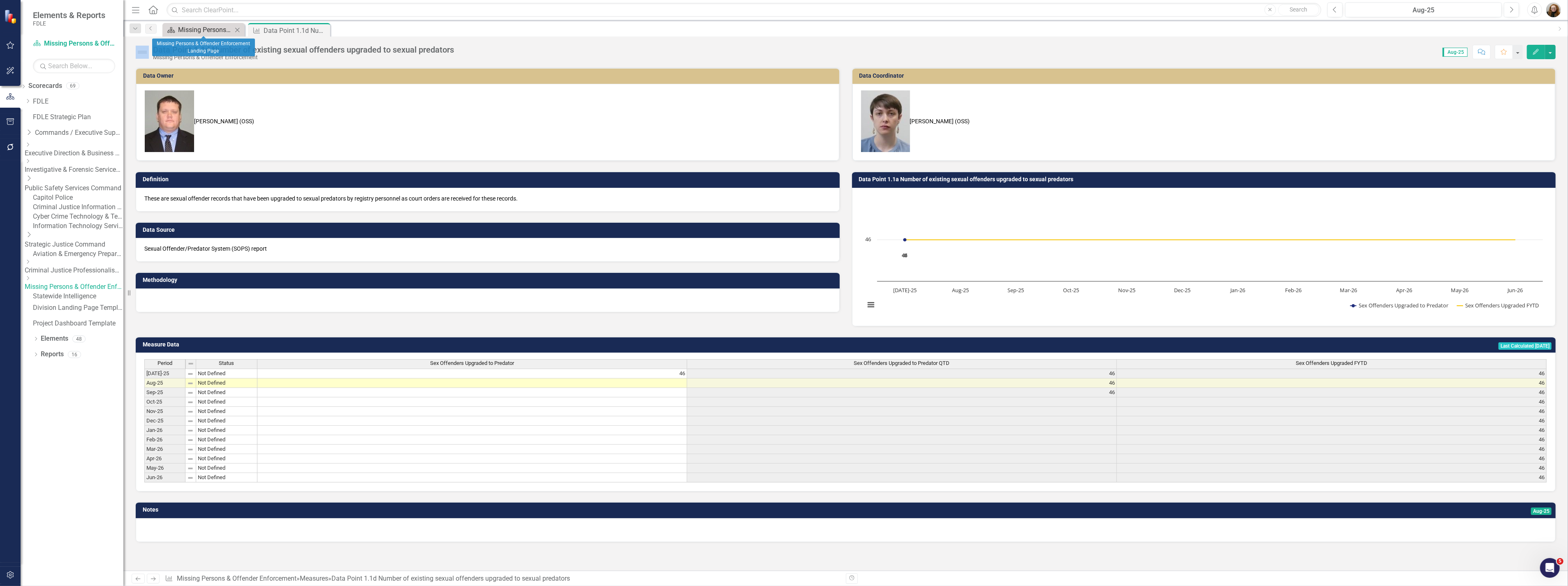
click at [205, 30] on div "Missing Persons & Offender Enforcement Landing Page" at bounding box center [205, 29] width 54 height 10
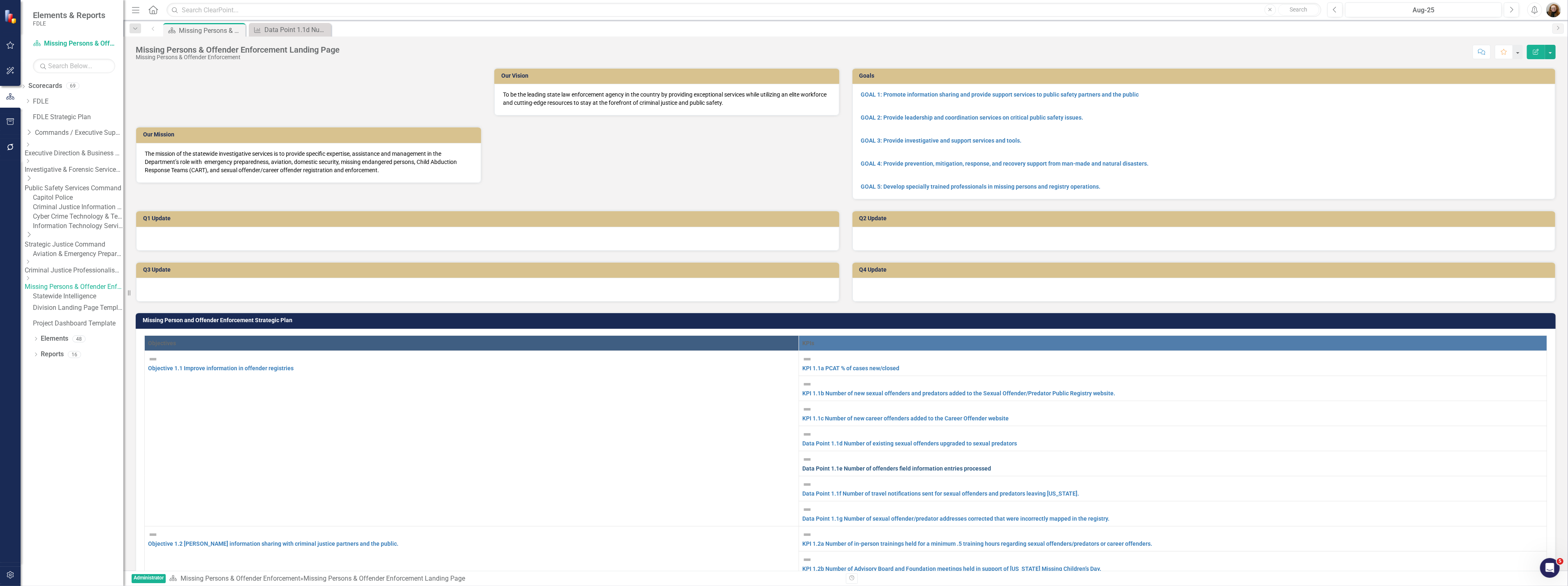
click at [991, 466] on link "Data Point 1.1e Number of offenders field information entries processed" at bounding box center [896, 469] width 189 height 7
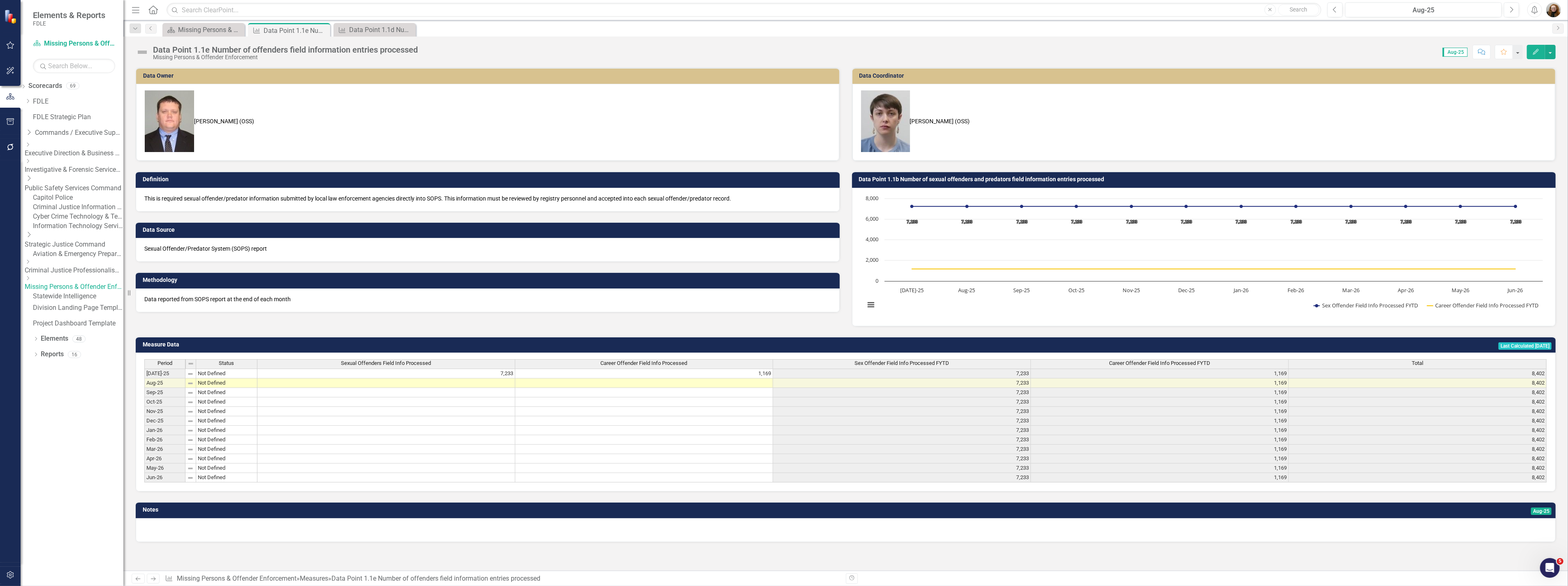
click at [188, 48] on div "Data Point 1.1e Number of offenders field information entries processed" at bounding box center [285, 49] width 265 height 9
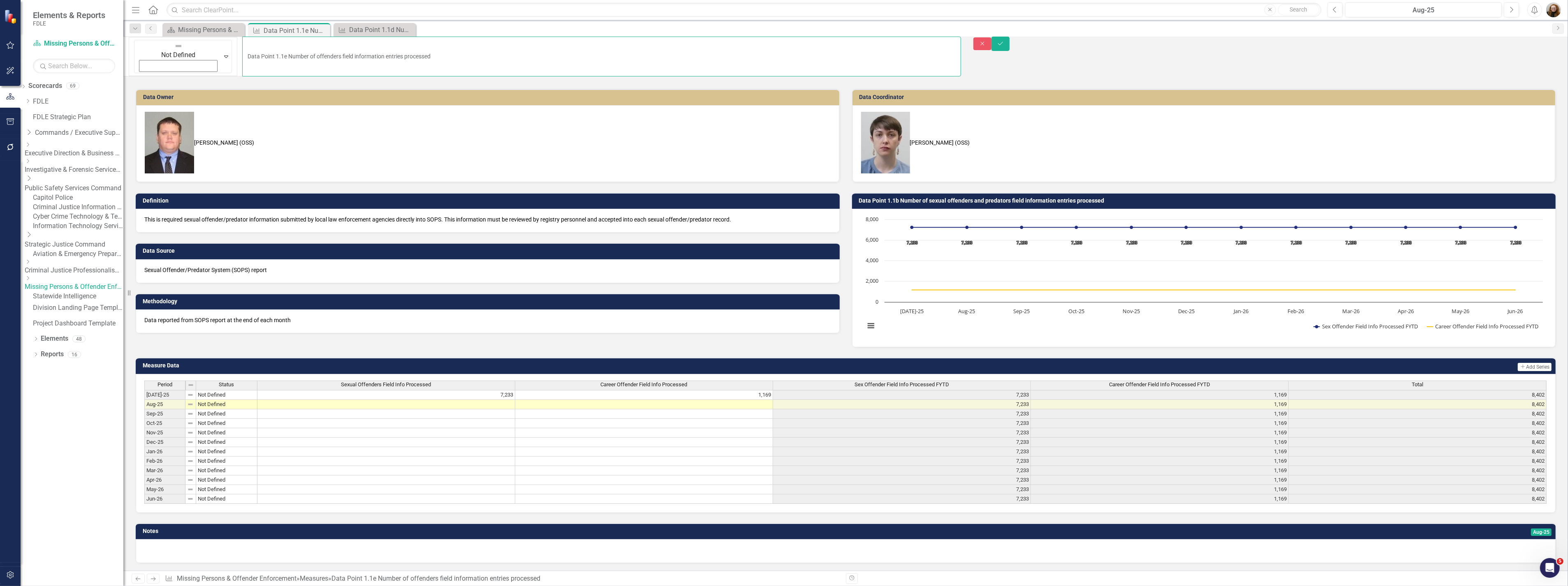
drag, startPoint x: 194, startPoint y: 49, endPoint x: 134, endPoint y: 51, distance: 60.0
click at [134, 51] on div "Not Defined Expand Data Point 1.1e Number of offenders field information entrie…" at bounding box center [542, 59] width 837 height 46
type input "Composite Metric 1.1e Number of offenders field information entries processed"
click at [1002, 44] on icon "submit" at bounding box center [1000, 43] width 5 height 3
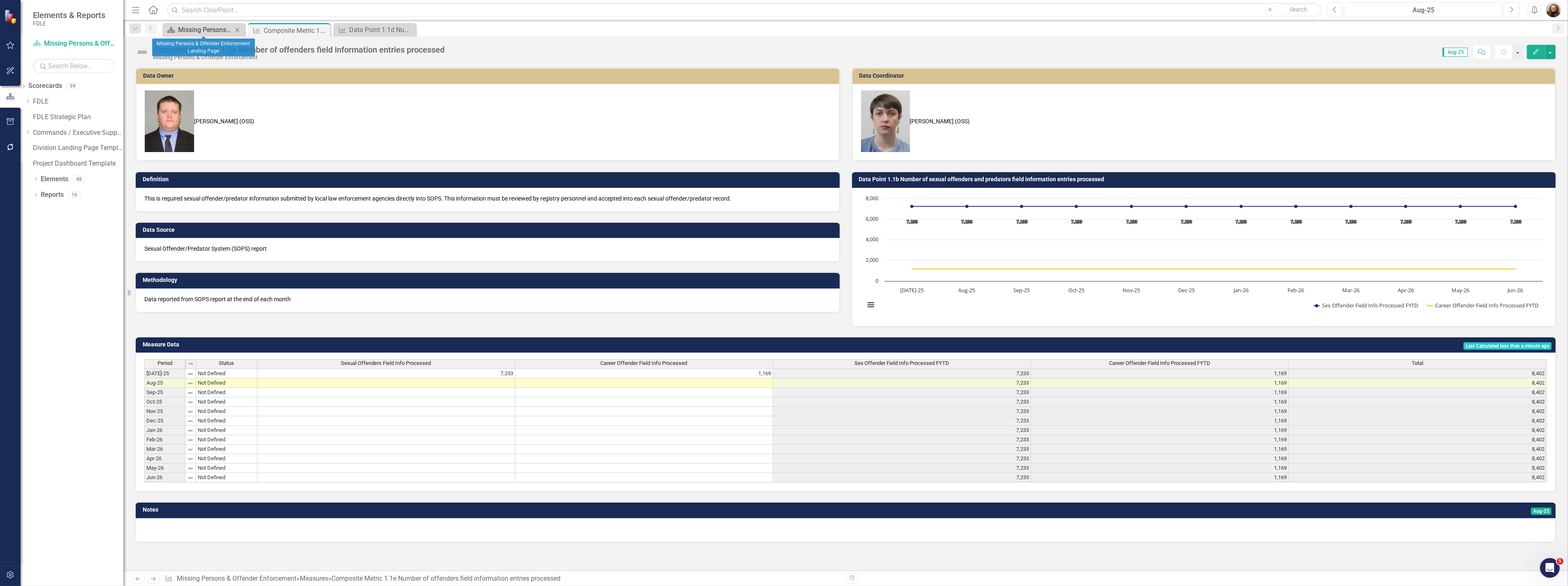
click at [208, 27] on div "Missing Persons & Offender Enforcement Landing Page" at bounding box center [205, 29] width 54 height 10
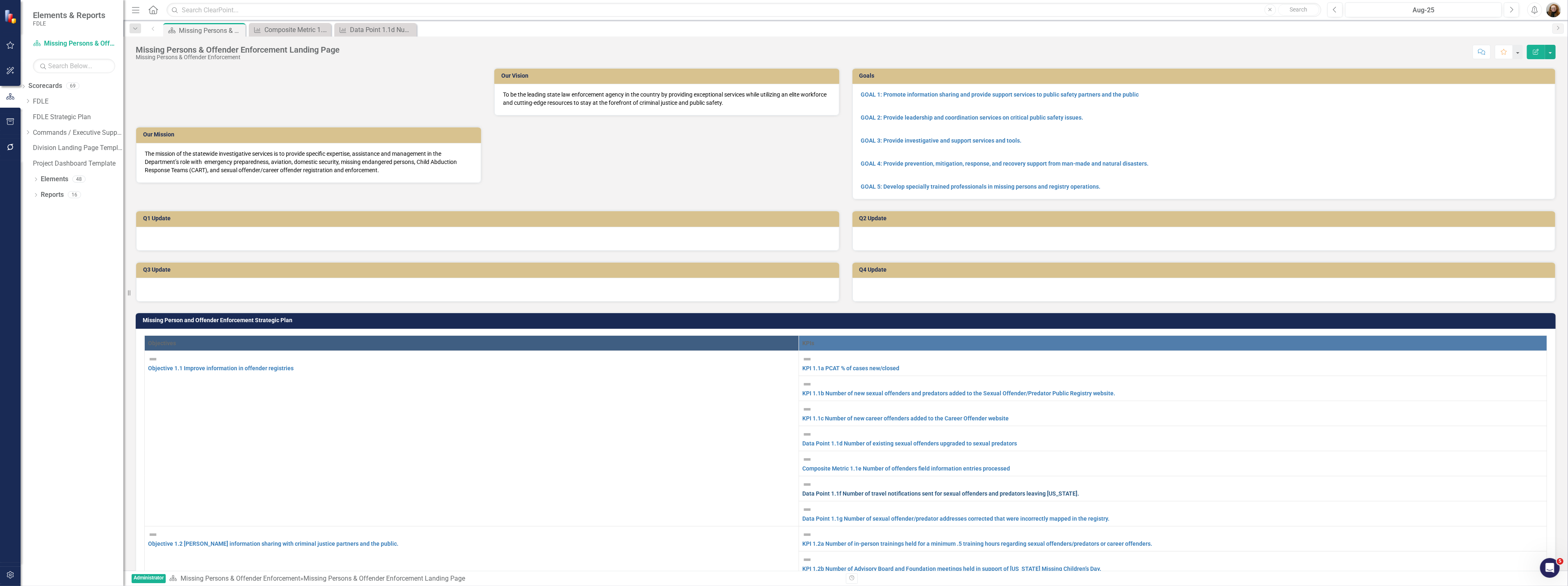
click at [897, 490] on link "Data Point 1.1f Number of travel notifications sent for sexual offenders and pr…" at bounding box center [940, 494] width 277 height 7
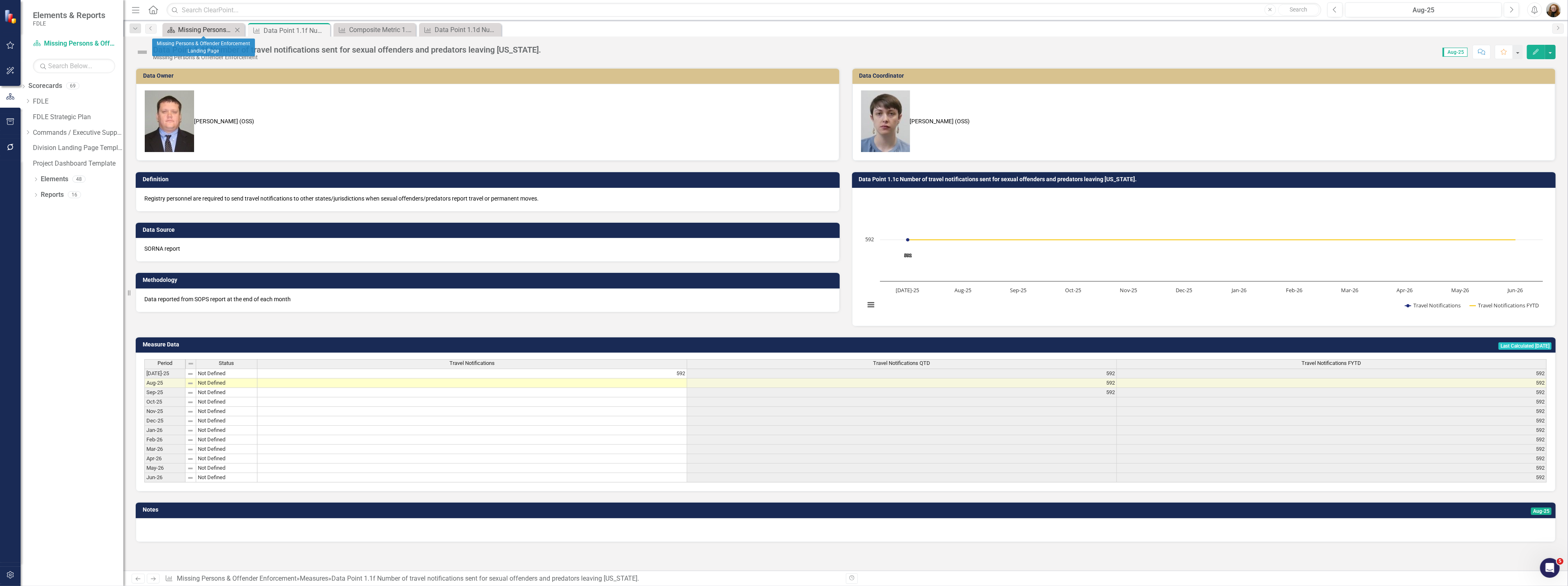
click at [214, 25] on div "Missing Persons & Offender Enforcement Landing Page" at bounding box center [205, 29] width 54 height 10
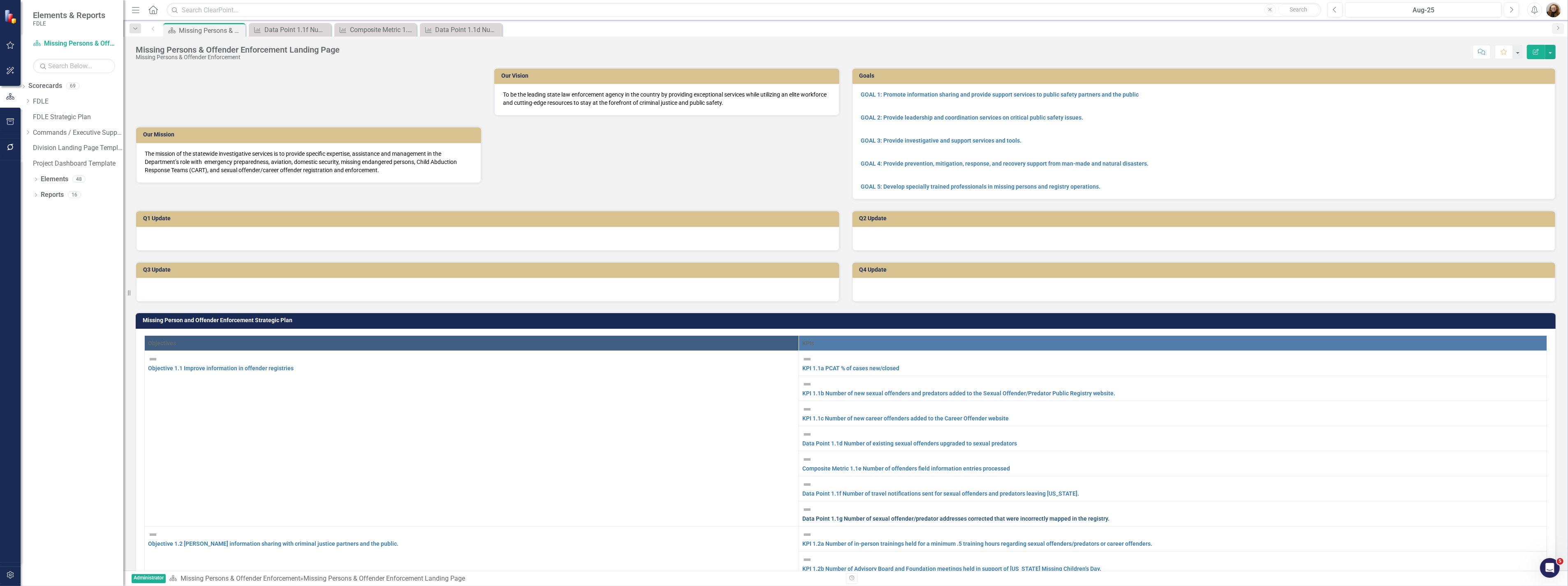
click at [905, 515] on link "Data Point 1.1g Number of sexual offender/predator addresses corrected that wer…" at bounding box center [955, 519] width 307 height 7
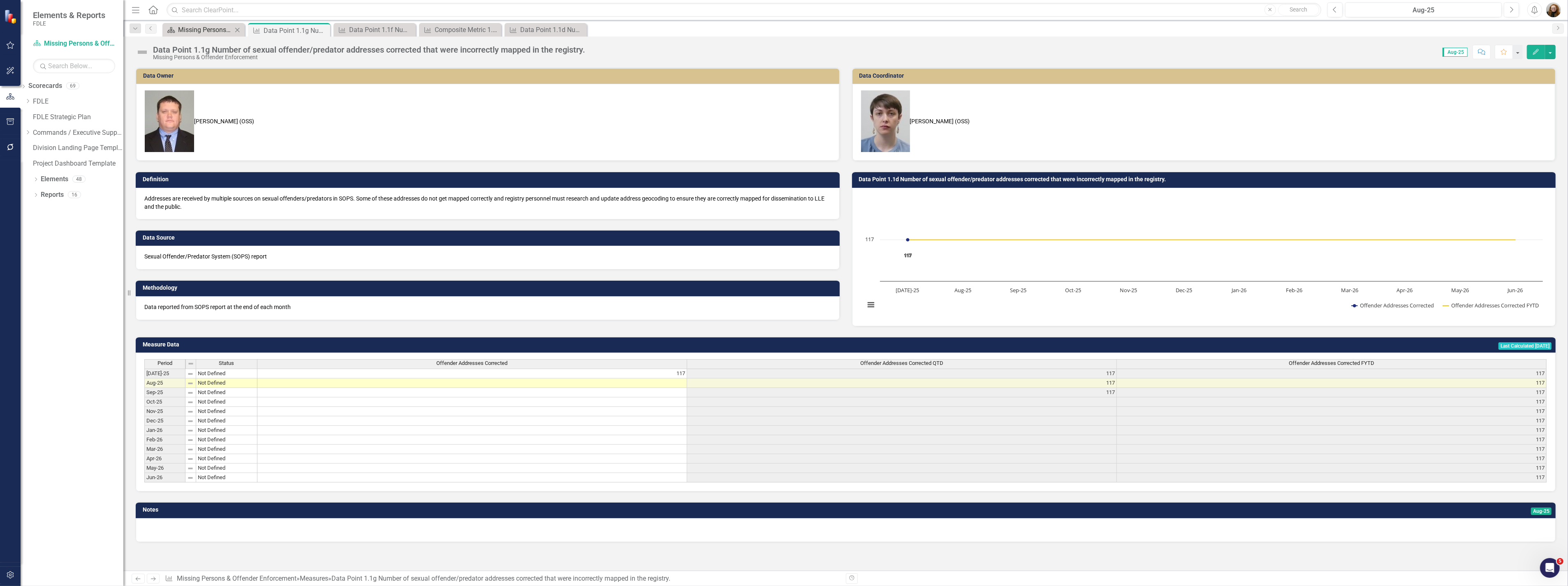
click at [194, 27] on div "Missing Persons & Offender Enforcement Landing Page" at bounding box center [205, 29] width 54 height 10
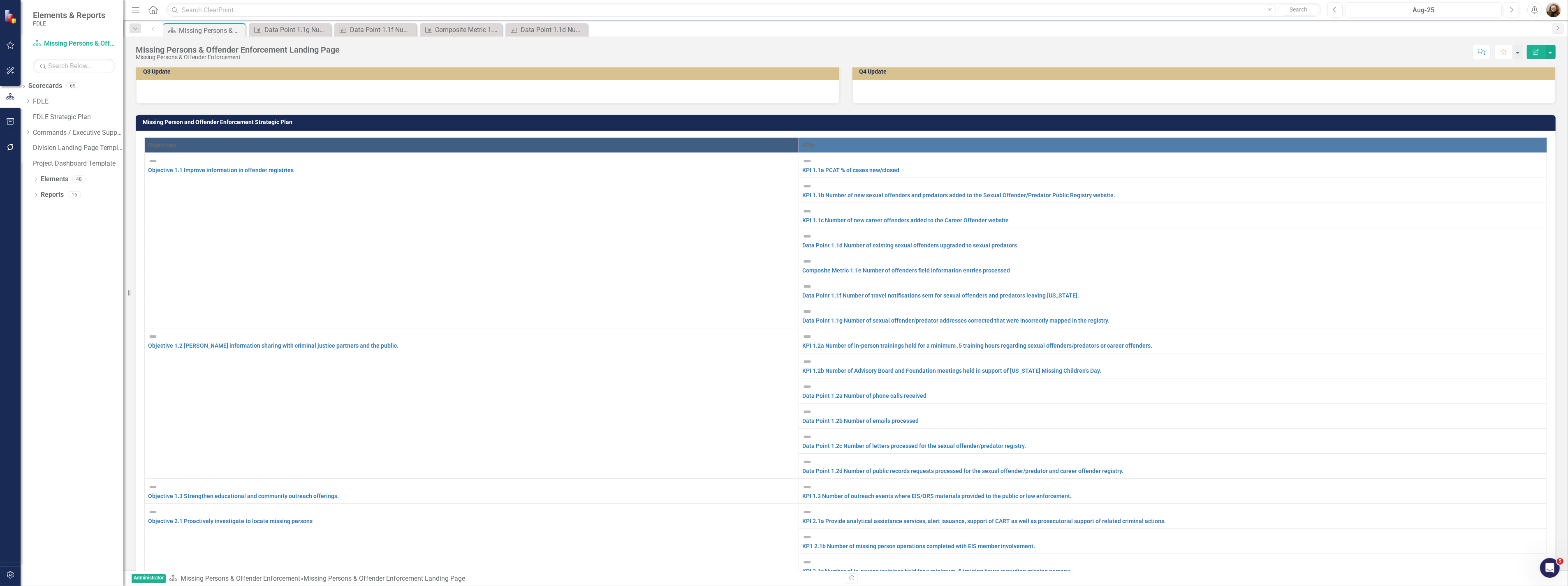
scroll to position [228, 0]
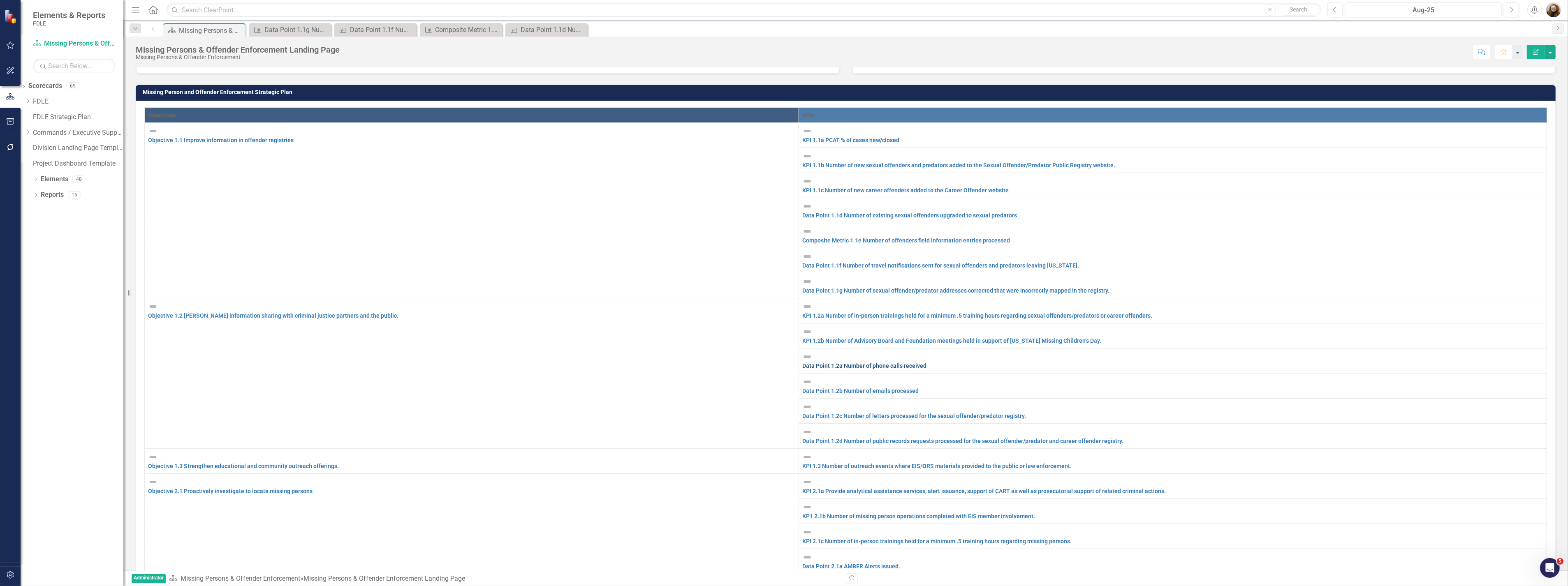
click at [920, 363] on link "Data Point 1.2a Number of phone calls received" at bounding box center [863, 366] width 124 height 7
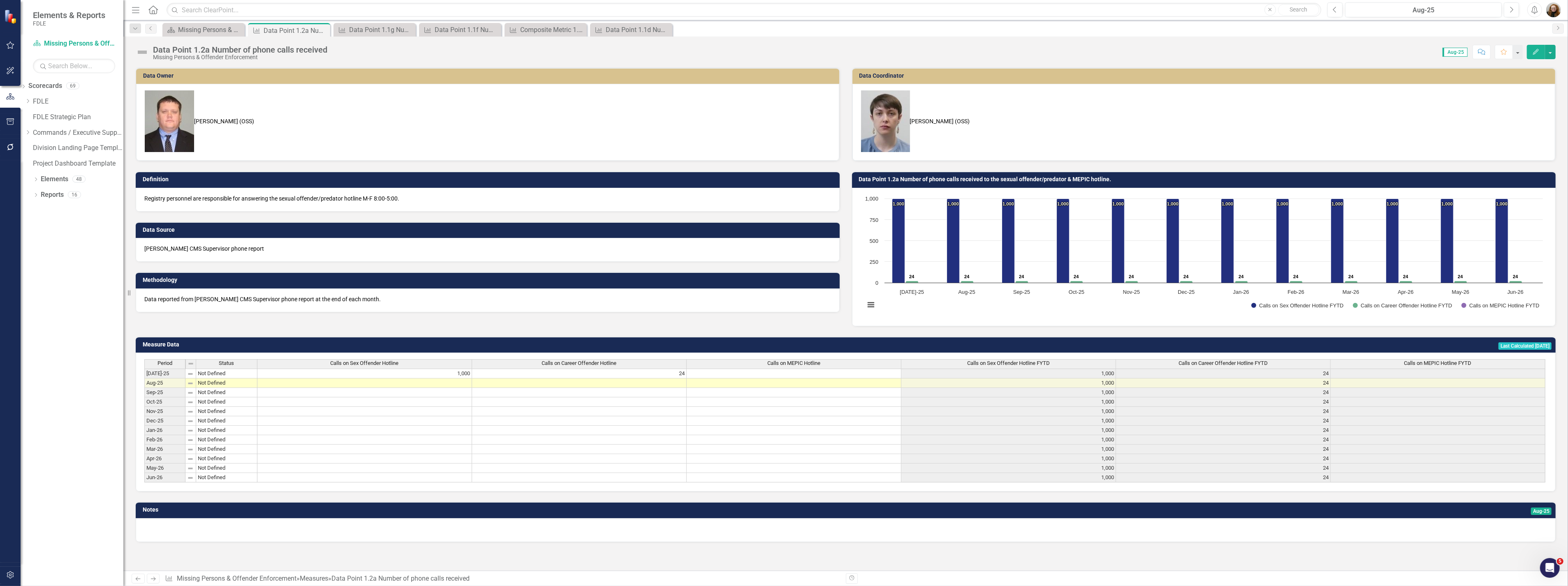
click at [175, 47] on div "Data Point 1.2a Number of phone calls received" at bounding box center [240, 49] width 175 height 9
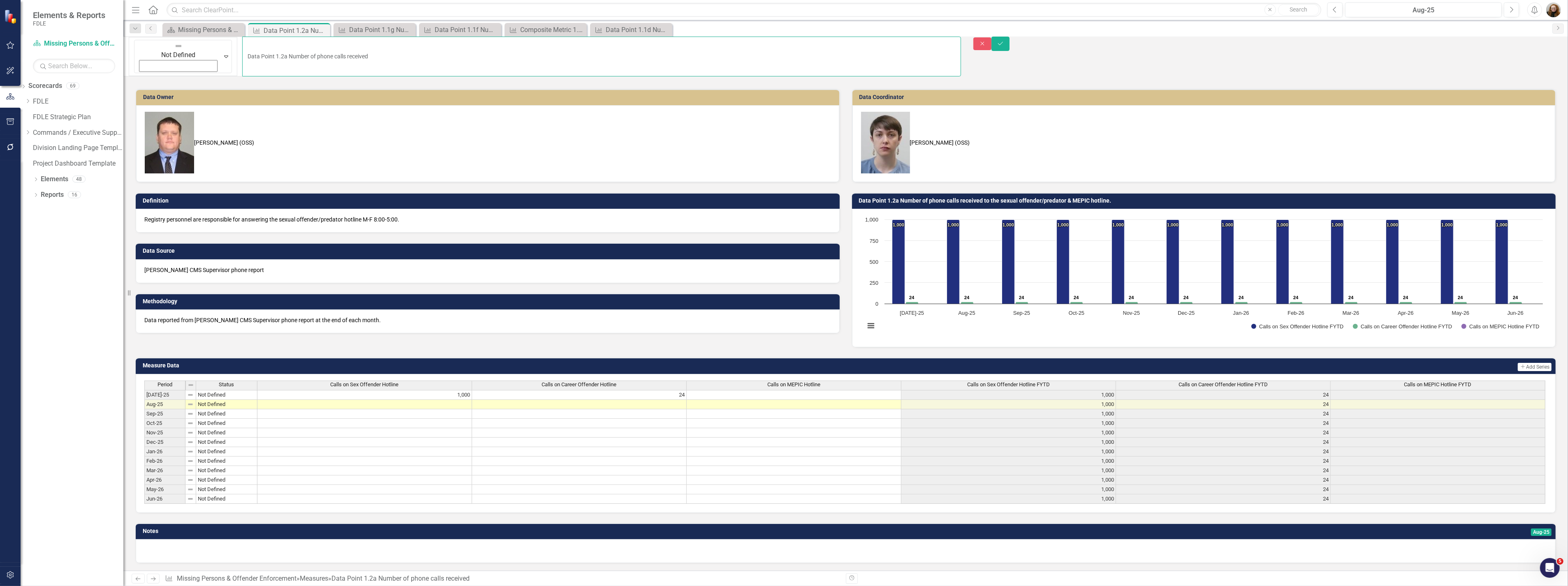
drag, startPoint x: 194, startPoint y: 47, endPoint x: 168, endPoint y: 60, distance: 29.1
click at [129, 52] on div "Elements & Reports FDLE Scorecard Missing Persons & Offender Enforcement Search…" at bounding box center [784, 293] width 1568 height 586
type input "Composite Metric 1.2a Number of phone calls received"
click at [1009, 41] on button "Save" at bounding box center [1000, 43] width 18 height 14
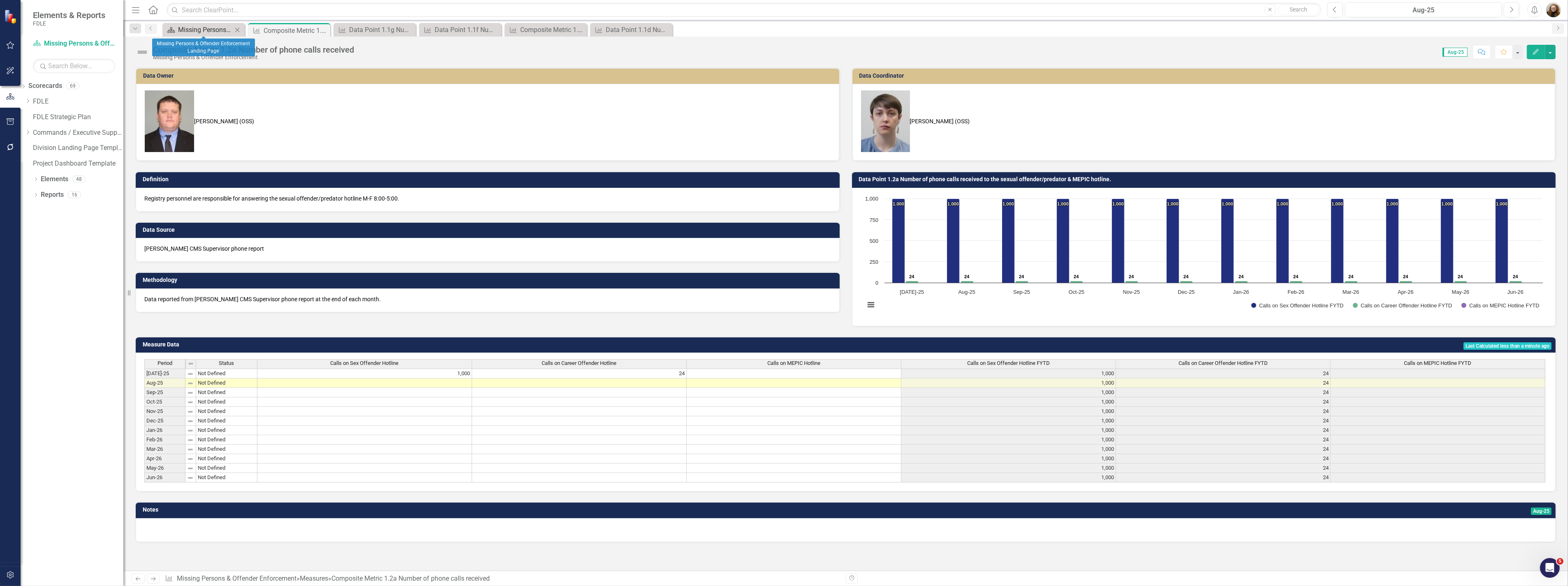
click at [210, 31] on div "Missing Persons & Offender Enforcement Landing Page" at bounding box center [205, 29] width 54 height 10
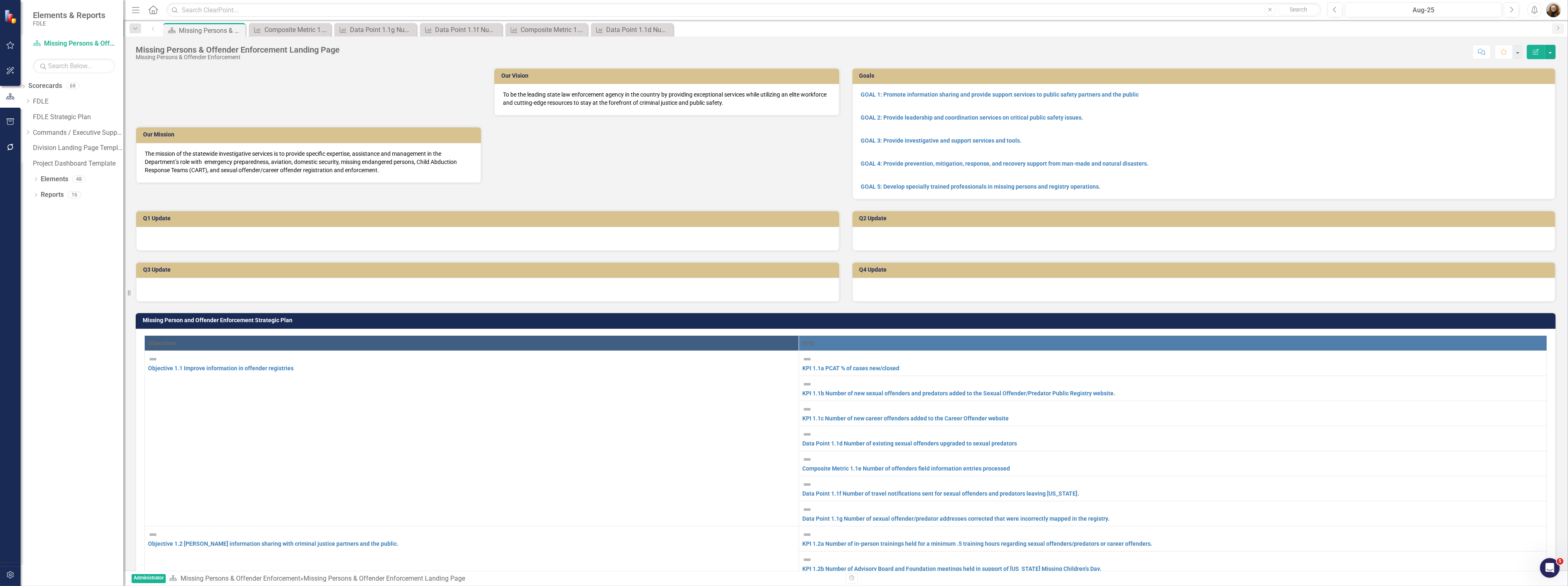
scroll to position [38, 0]
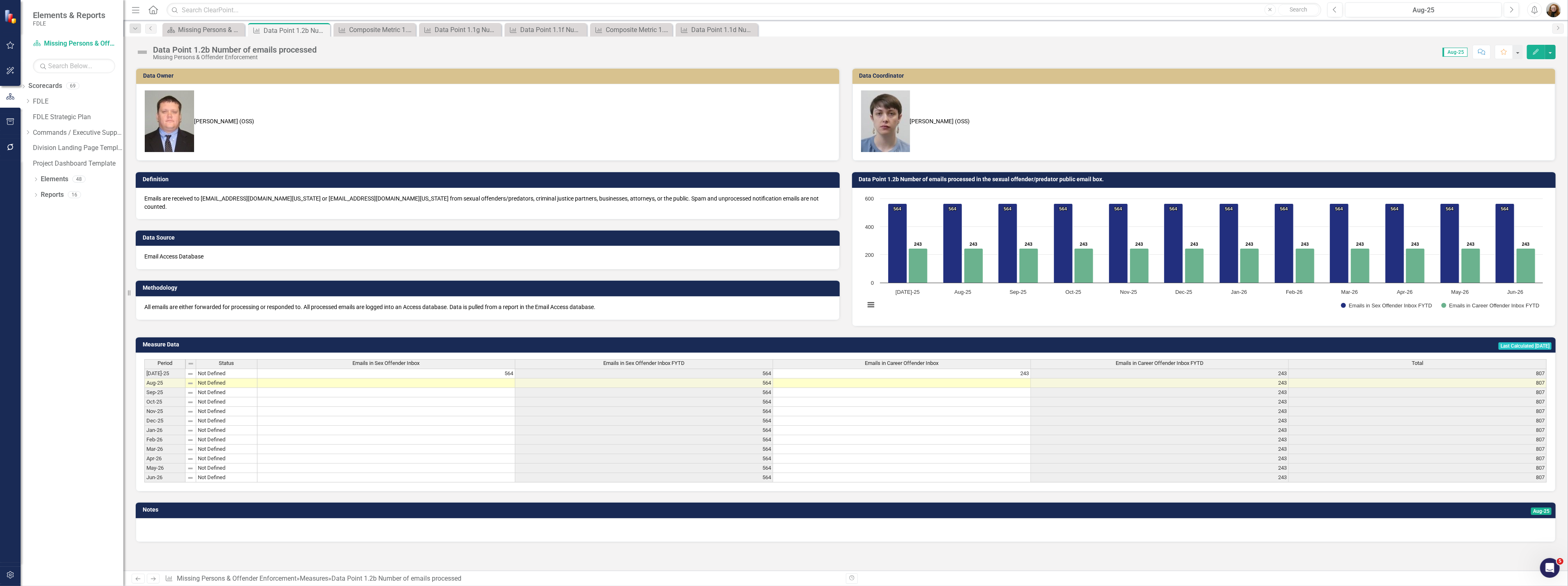
click at [177, 47] on div "Data Point 1.2b Number of emails processed" at bounding box center [234, 49] width 164 height 9
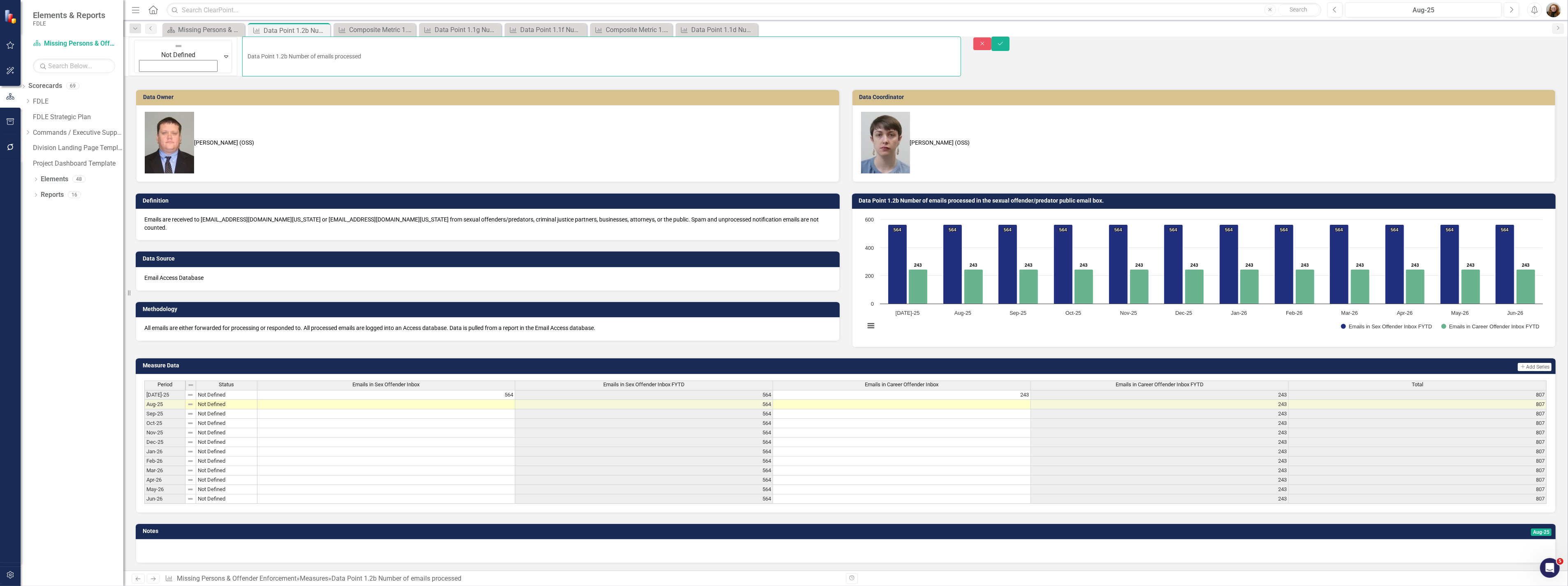
drag, startPoint x: 198, startPoint y: 48, endPoint x: 109, endPoint y: 63, distance: 90.3
click at [109, 63] on div "Elements & Reports FDLE Scorecard Missing Persons & Offender Enforcement Search…" at bounding box center [784, 293] width 1568 height 586
type input "Composite Metric 1.2b Number of emails processed"
click at [1004, 47] on icon "Save" at bounding box center [1000, 43] width 8 height 5
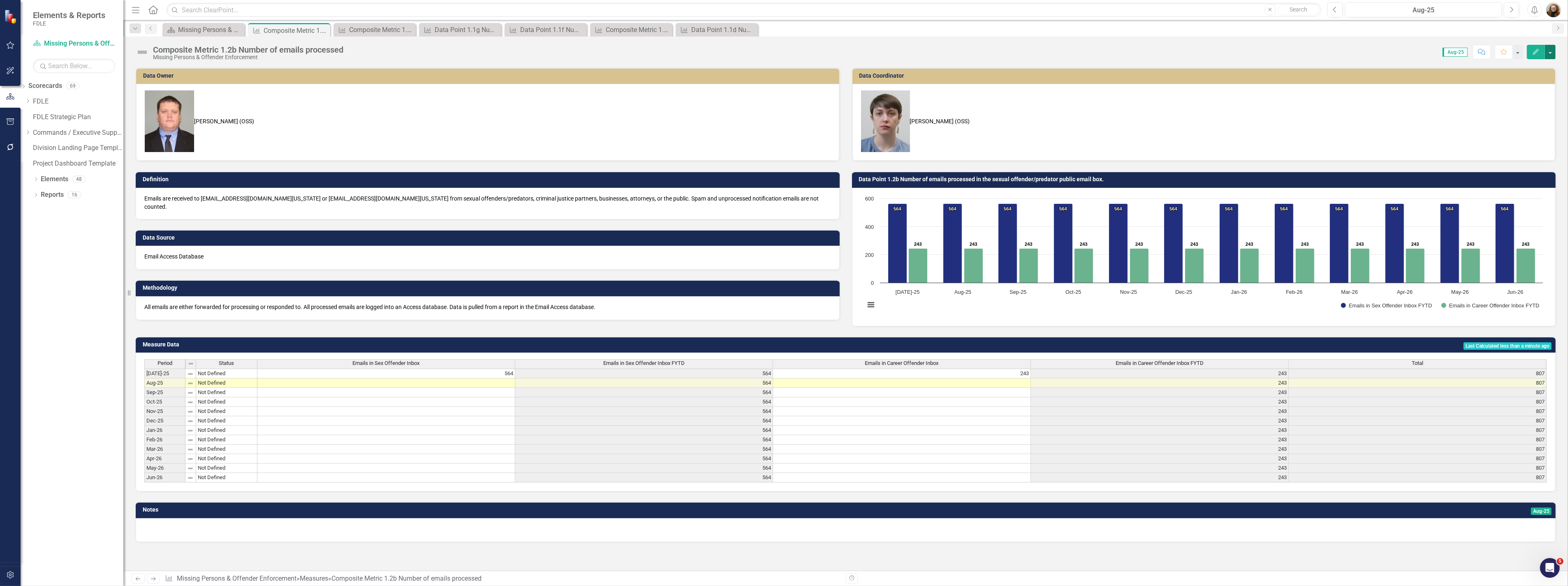
click at [1548, 53] on button "button" at bounding box center [1550, 51] width 11 height 14
click at [1505, 72] on link "Edit Edit Measure" at bounding box center [1515, 67] width 80 height 15
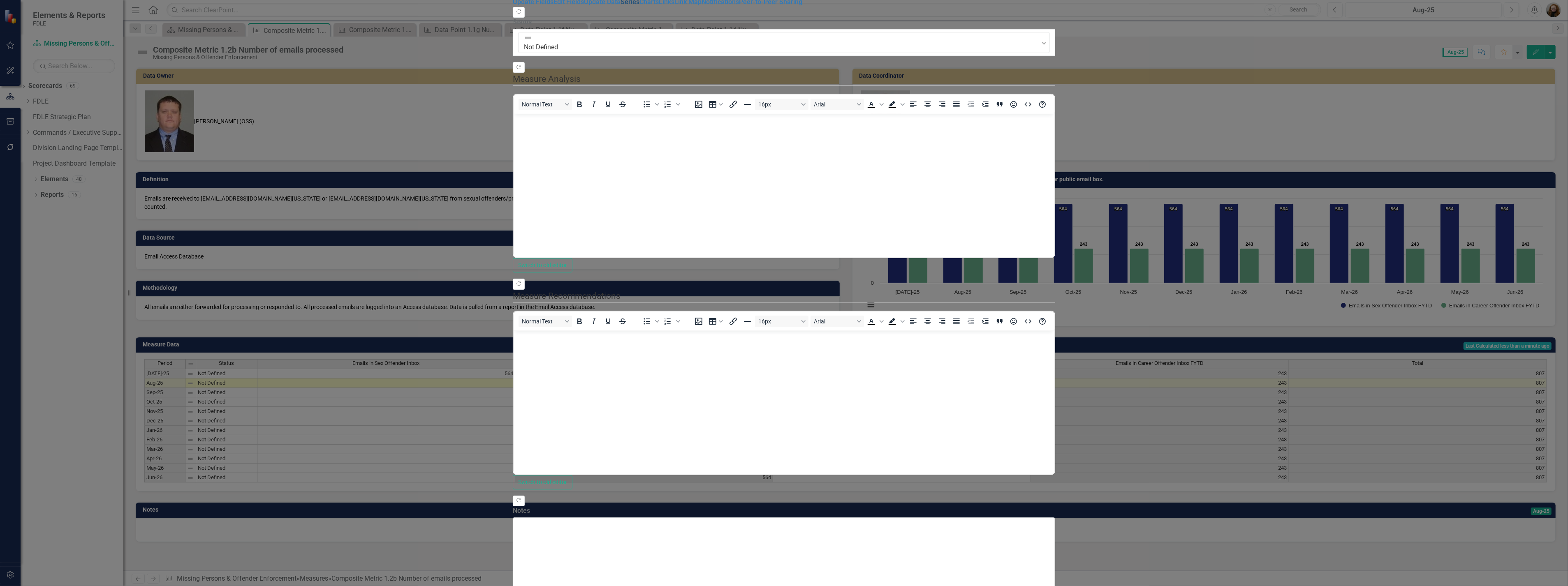
click at [620, 5] on link "Series" at bounding box center [630, 1] width 19 height 8
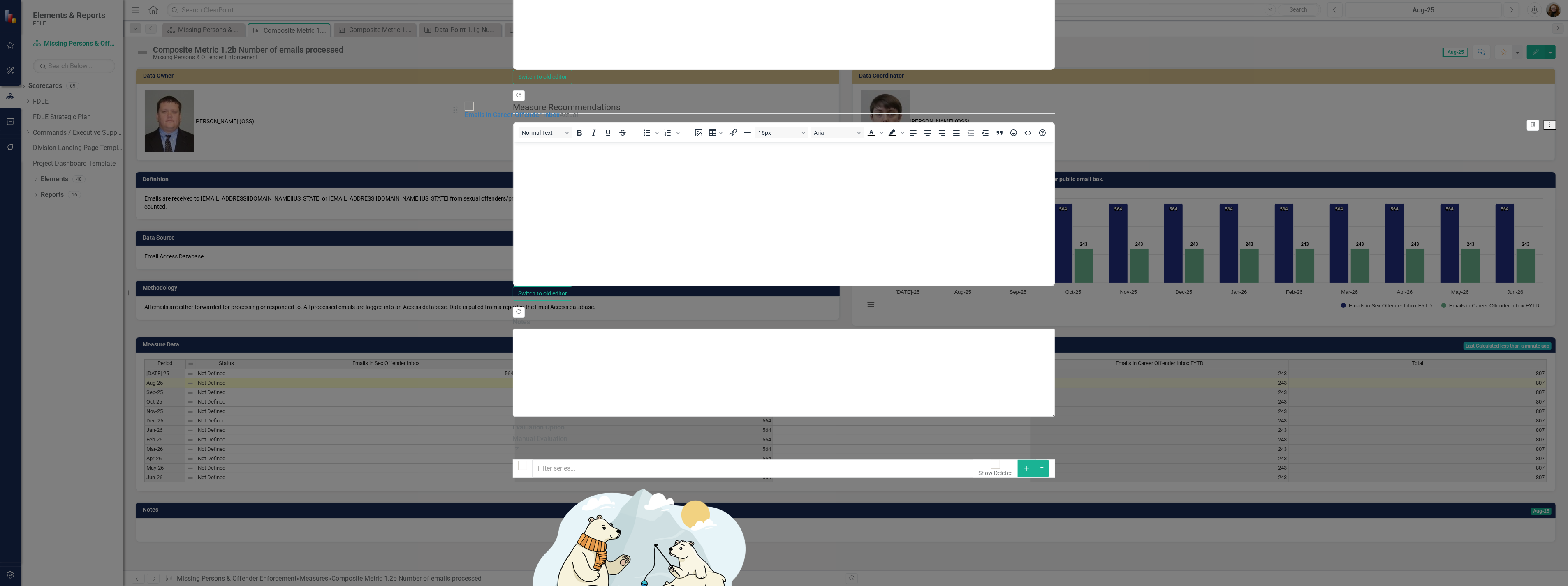
drag, startPoint x: 456, startPoint y: 146, endPoint x: 459, endPoint y: 114, distance: 32.1
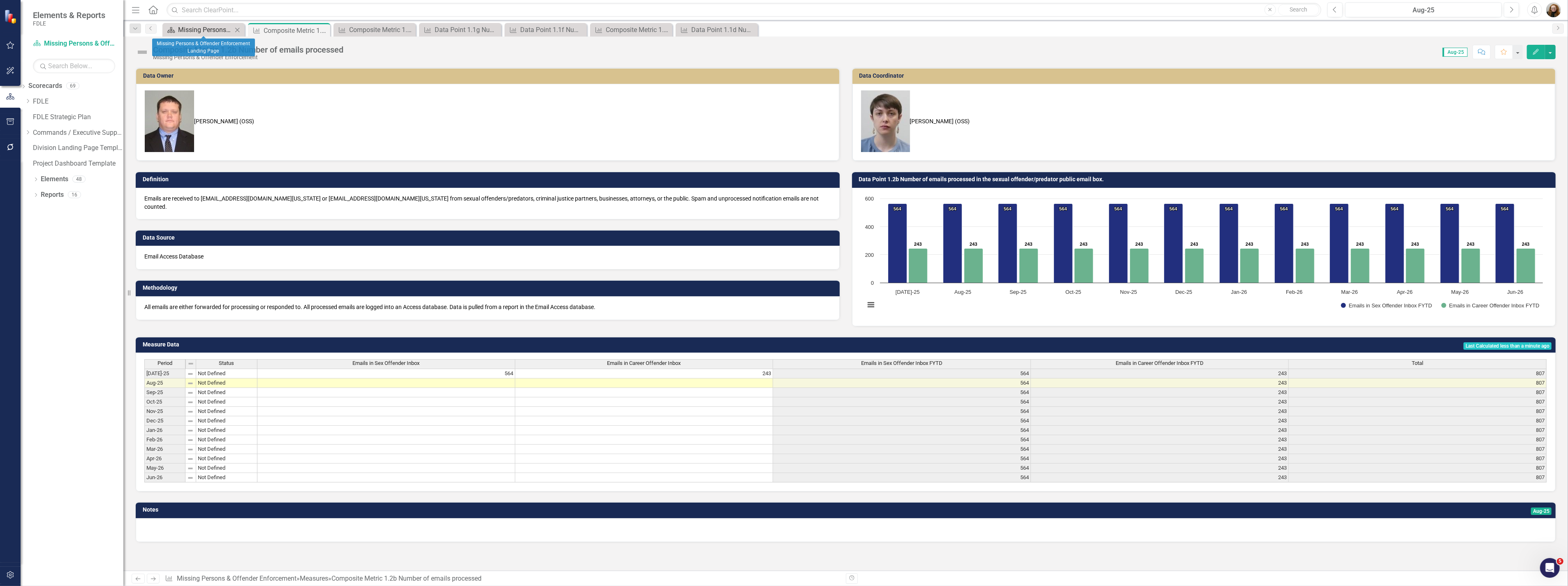
click at [207, 26] on div "Missing Persons & Offender Enforcement Landing Page" at bounding box center [205, 29] width 54 height 10
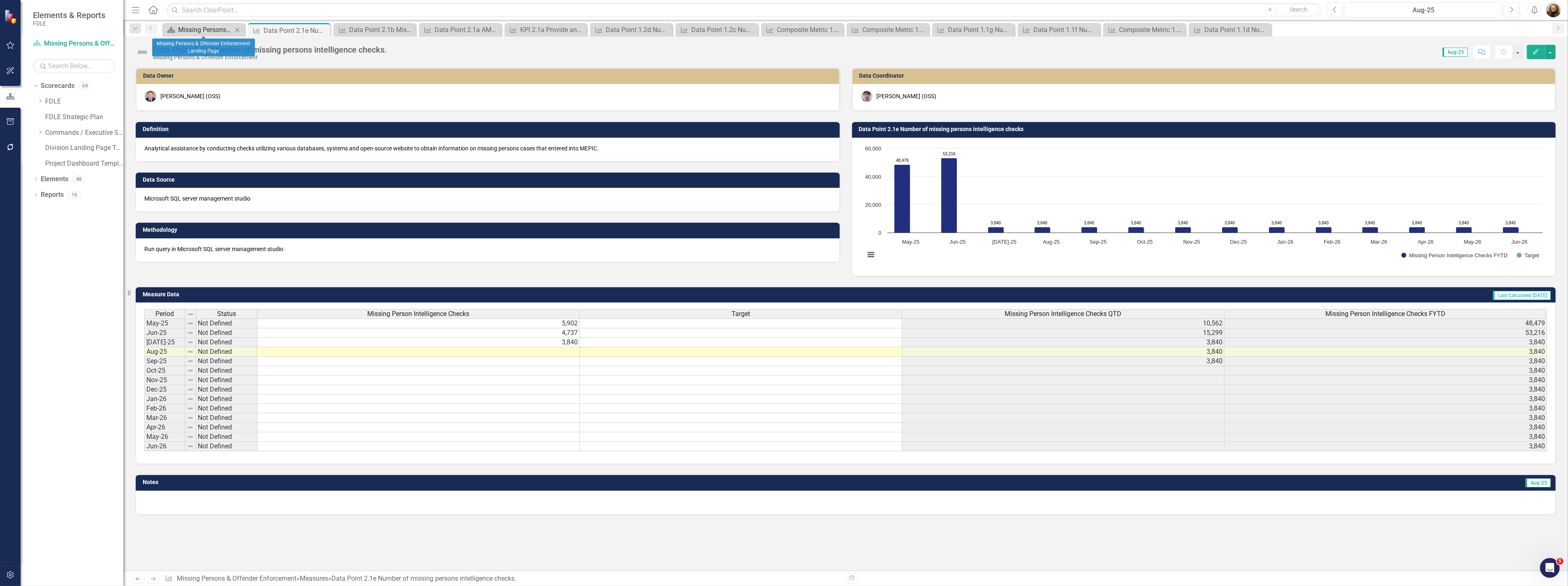
click at [202, 29] on div "Missing Persons & Offender Enforcement Landing Page" at bounding box center [205, 29] width 54 height 10
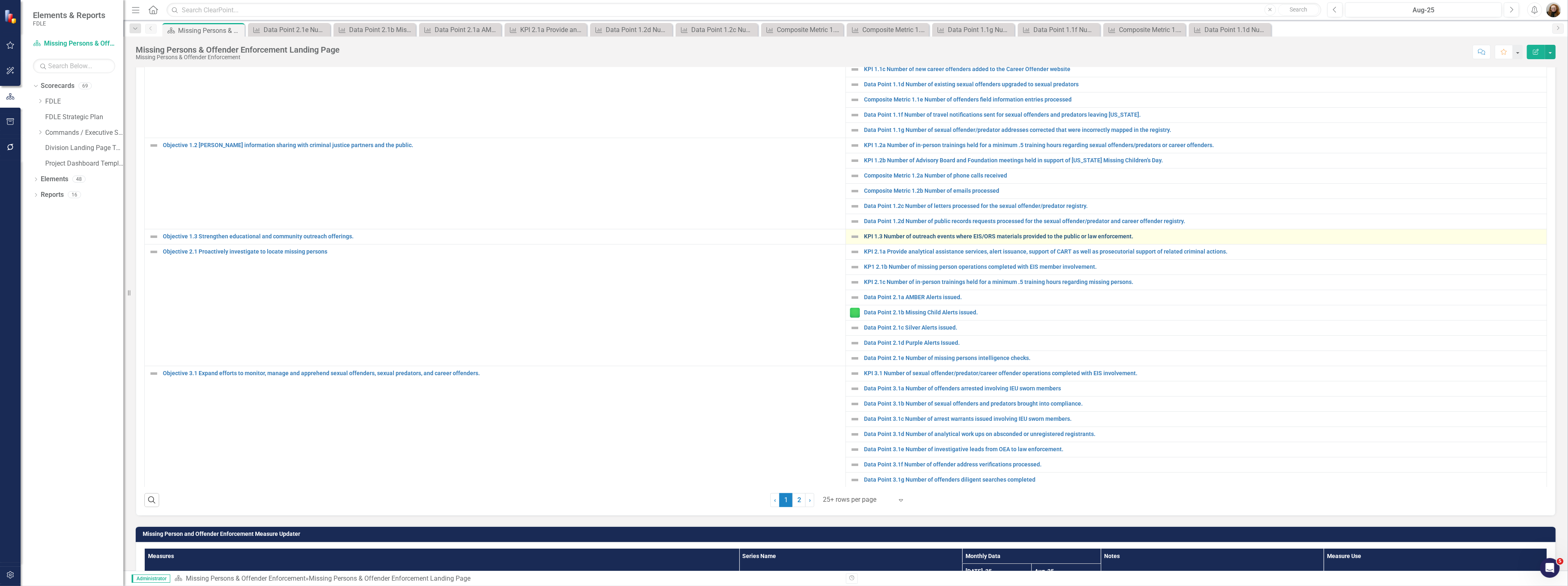
scroll to position [38, 0]
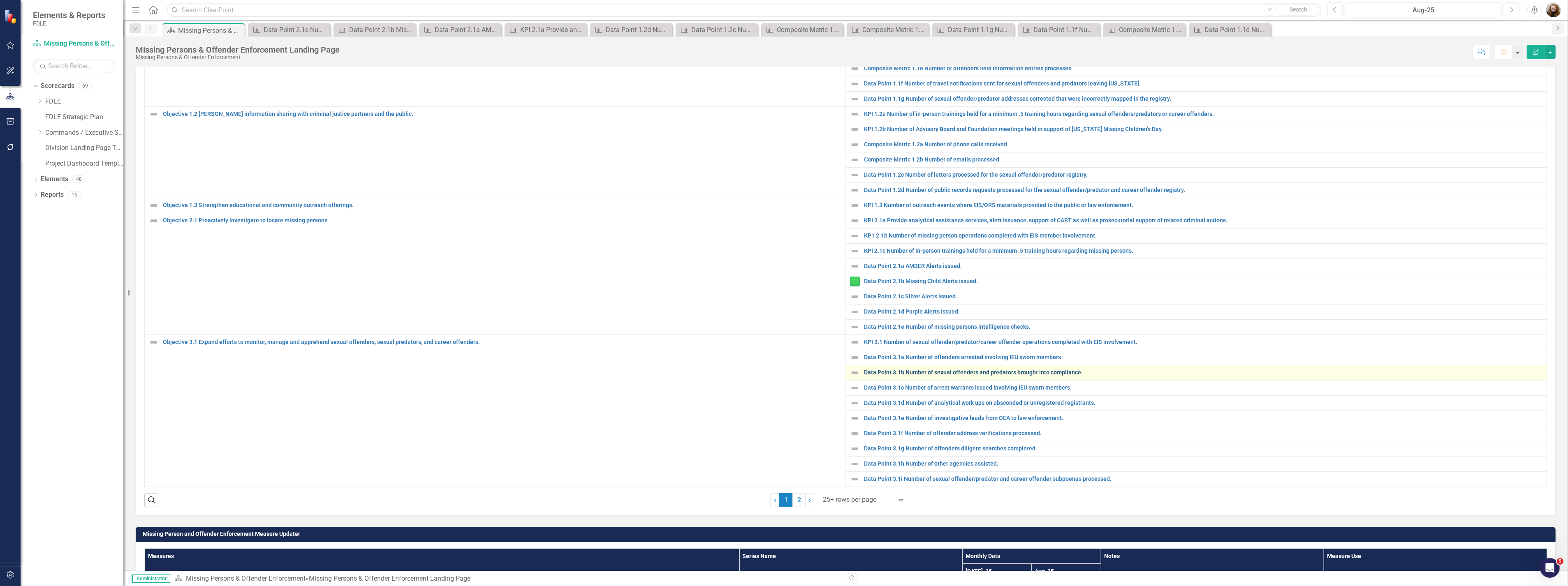
click at [1009, 376] on link "Data Point 3.1b Number of sexual offenders and predators brought into complianc…" at bounding box center [1203, 372] width 679 height 6
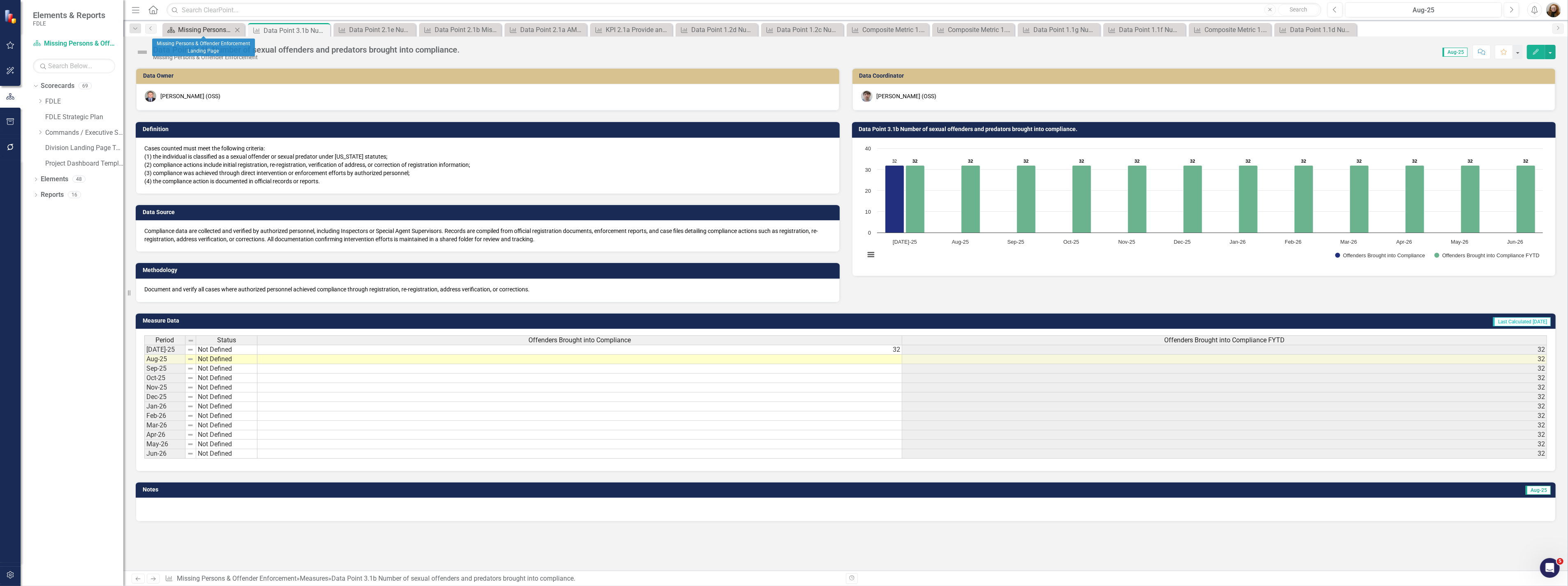
click at [179, 30] on div "Missing Persons & Offender Enforcement Landing Page" at bounding box center [205, 29] width 54 height 10
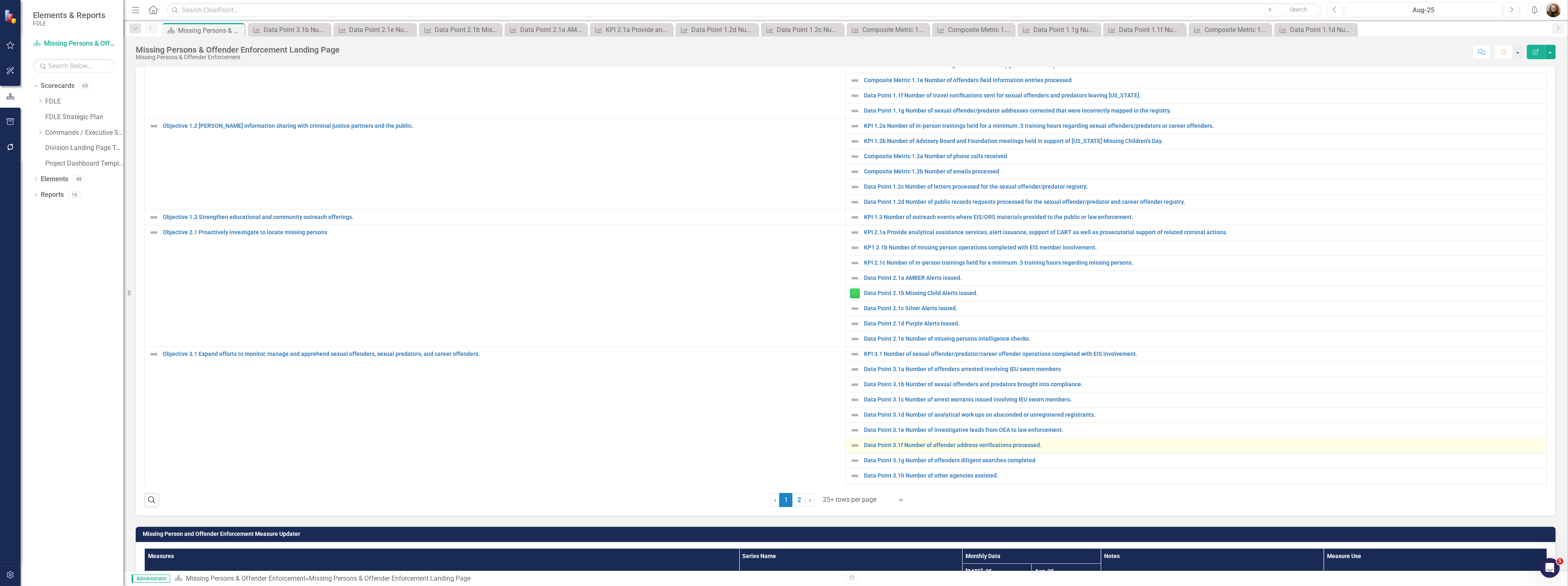
scroll to position [38, 0]
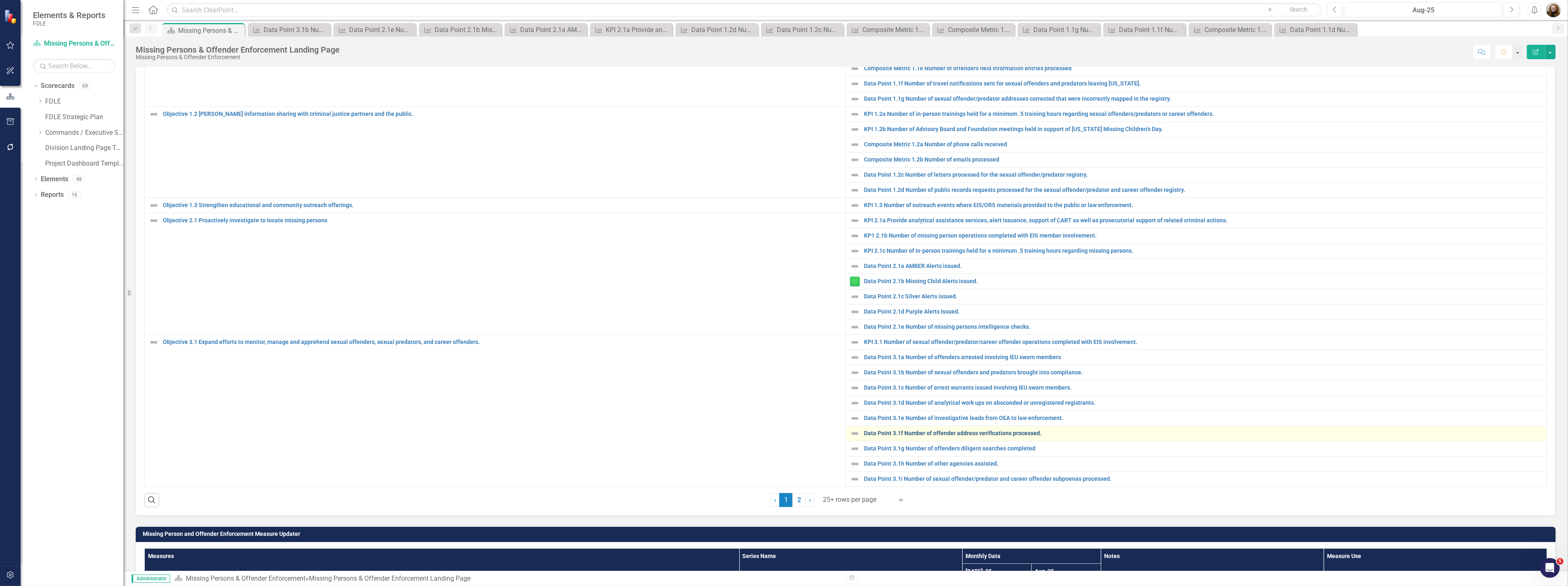
click at [1020, 437] on link "Data Point 3.1f Number of offender address verifications processed." at bounding box center [1203, 433] width 679 height 6
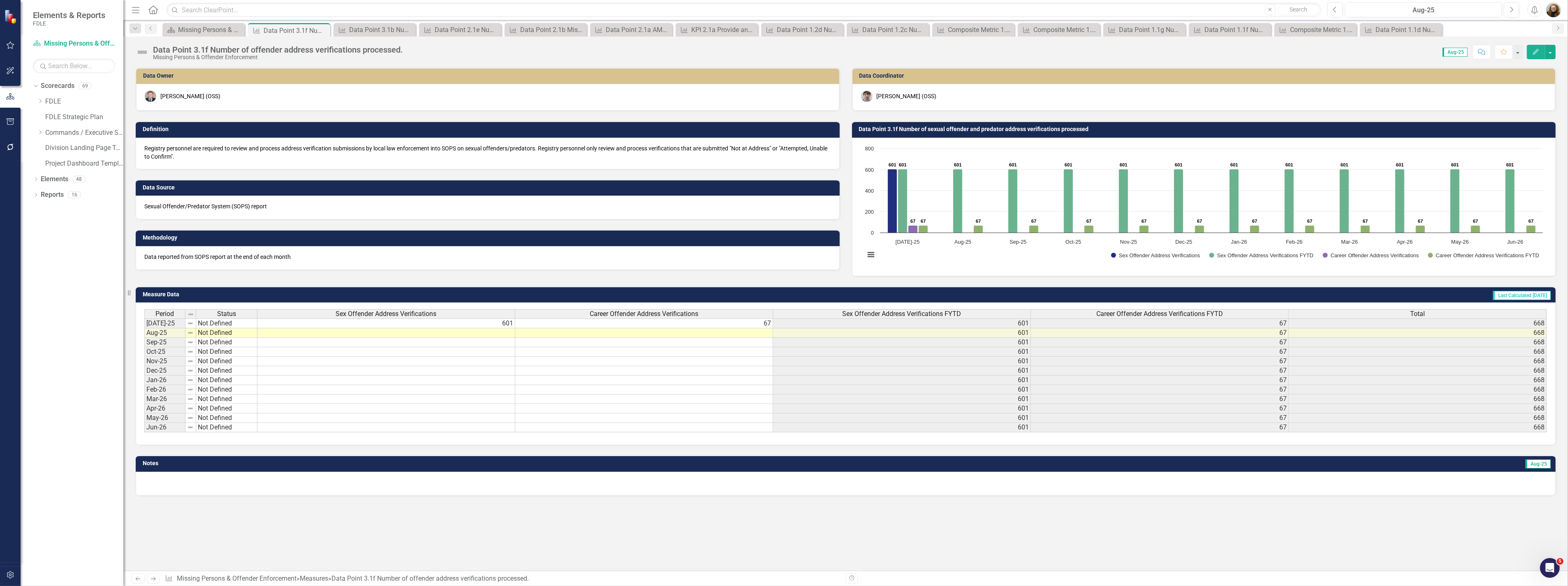
click at [178, 51] on div "Data Point 3.1f Number of offender address verifications processed." at bounding box center [277, 49] width 250 height 9
click at [177, 51] on div "Data Point 3.1f Number of offender address verifications processed." at bounding box center [277, 49] width 250 height 9
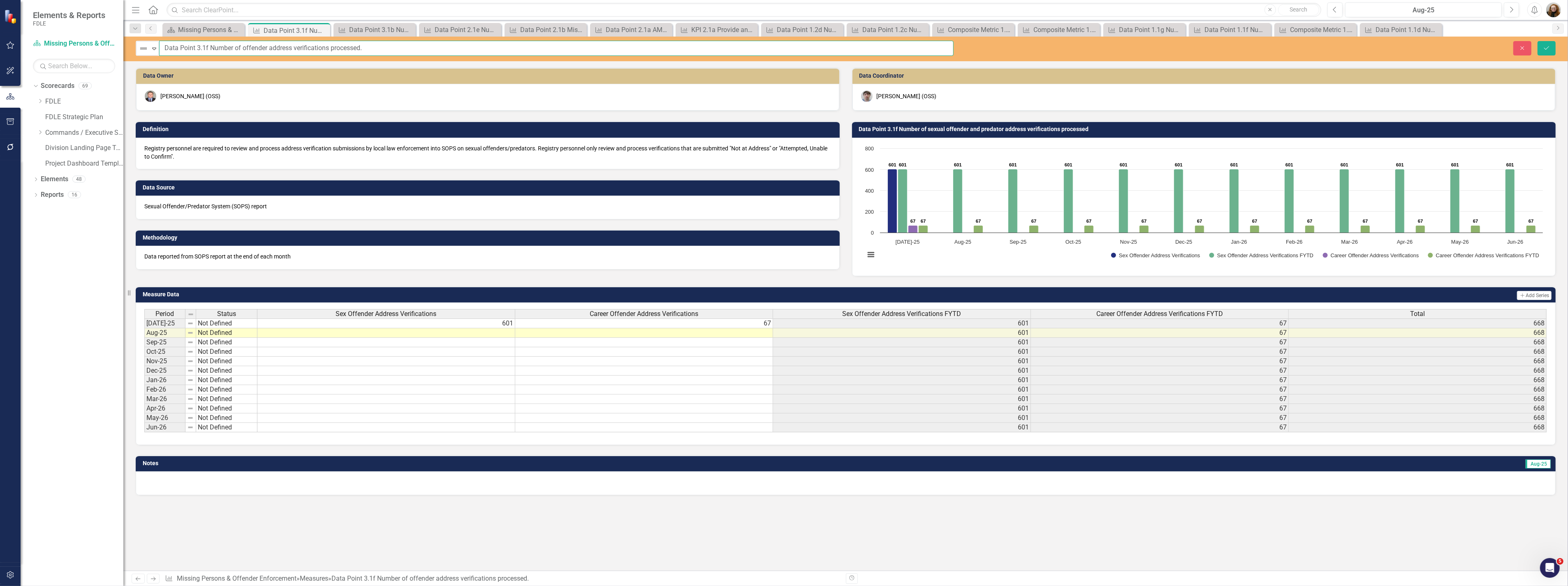
click at [173, 44] on input "Data Point 3.1f Number of offender address verifications processed." at bounding box center [556, 48] width 794 height 15
drag, startPoint x: 164, startPoint y: 47, endPoint x: 196, endPoint y: 47, distance: 32.0
click at [196, 47] on input "Data Point 3.1f Number of offender address verifications processed." at bounding box center [556, 48] width 794 height 15
click at [535, 49] on input "Composite Metric 3.1f Number of offender address verifications processed." at bounding box center [556, 48] width 794 height 15
type input "Composite Metric 3.1f Number of offender address verifications processed"
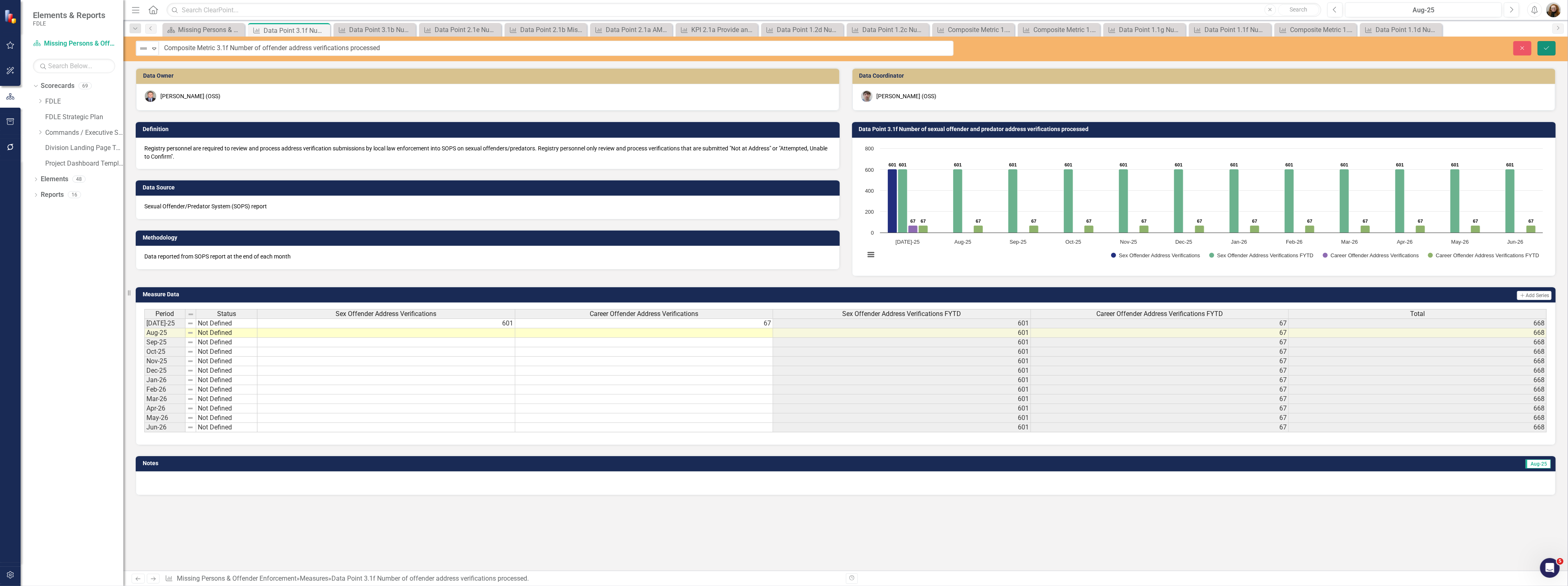
click at [1551, 49] on button "Save" at bounding box center [1546, 48] width 18 height 14
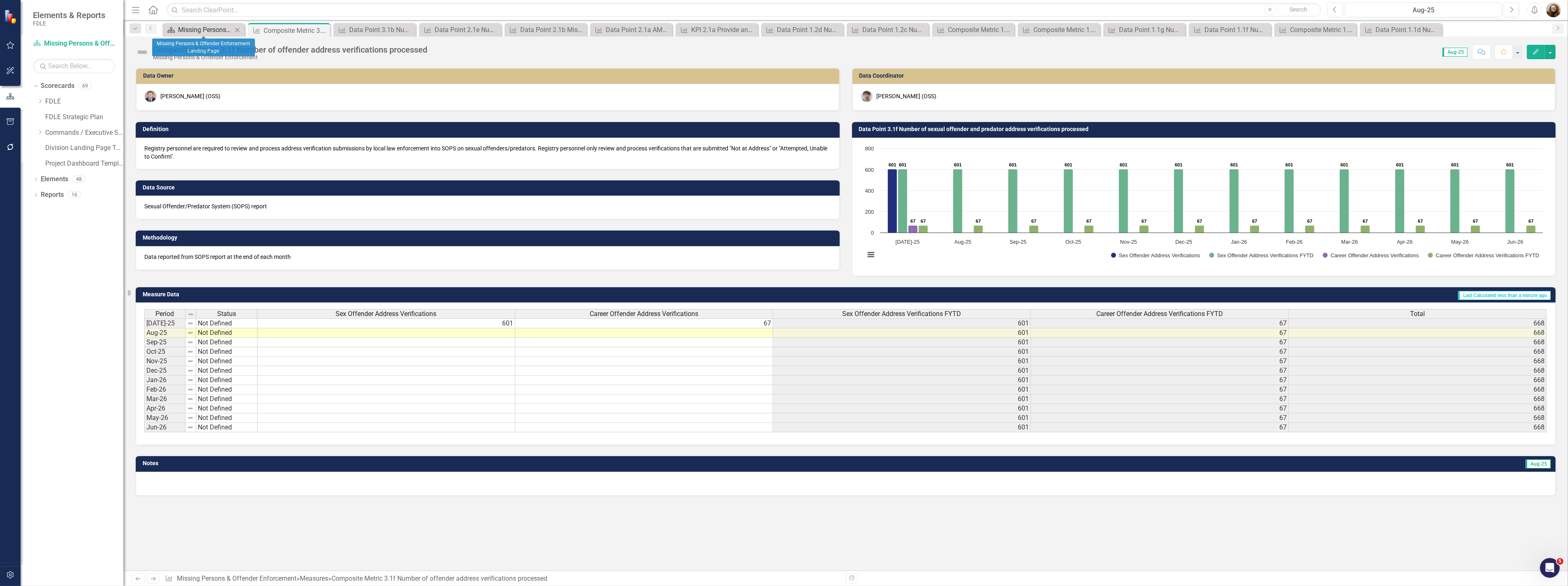
click at [212, 29] on div "Missing Persons & Offender Enforcement Landing Page" at bounding box center [205, 29] width 54 height 10
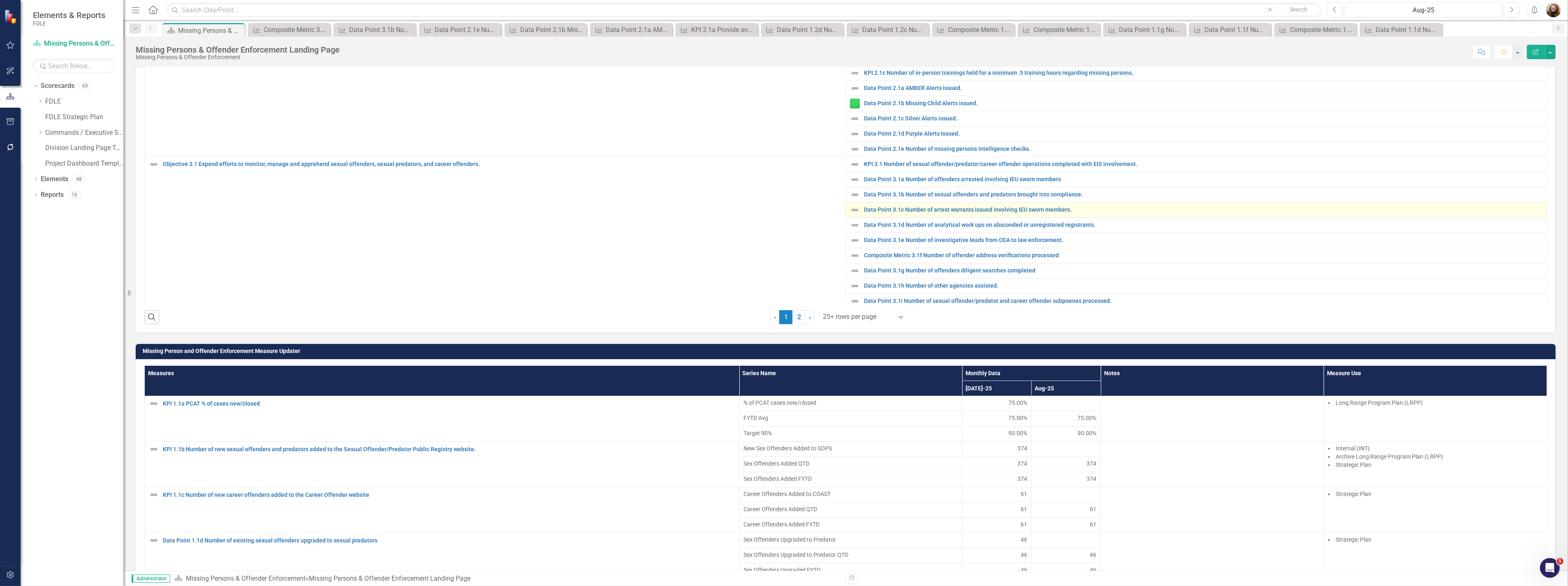
scroll to position [38, 0]
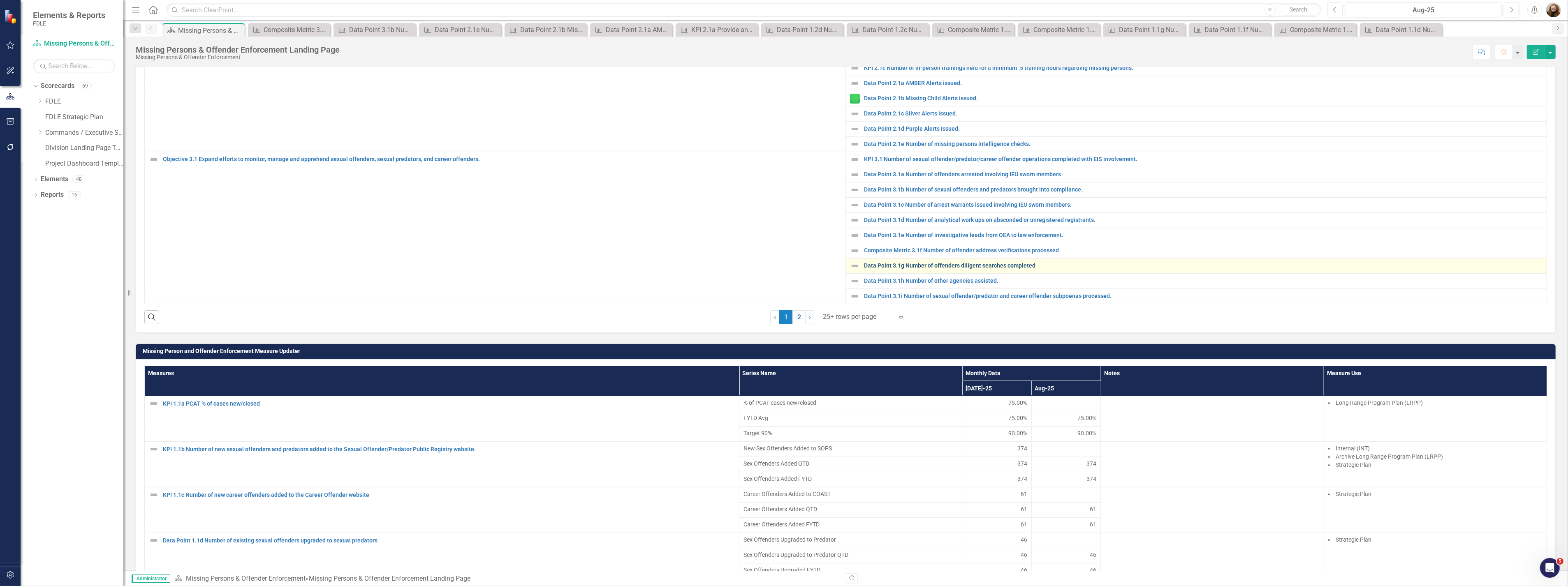
click at [1009, 269] on link "Data Point 3.1g Number of offenders diligent searches completed" at bounding box center [1203, 266] width 679 height 6
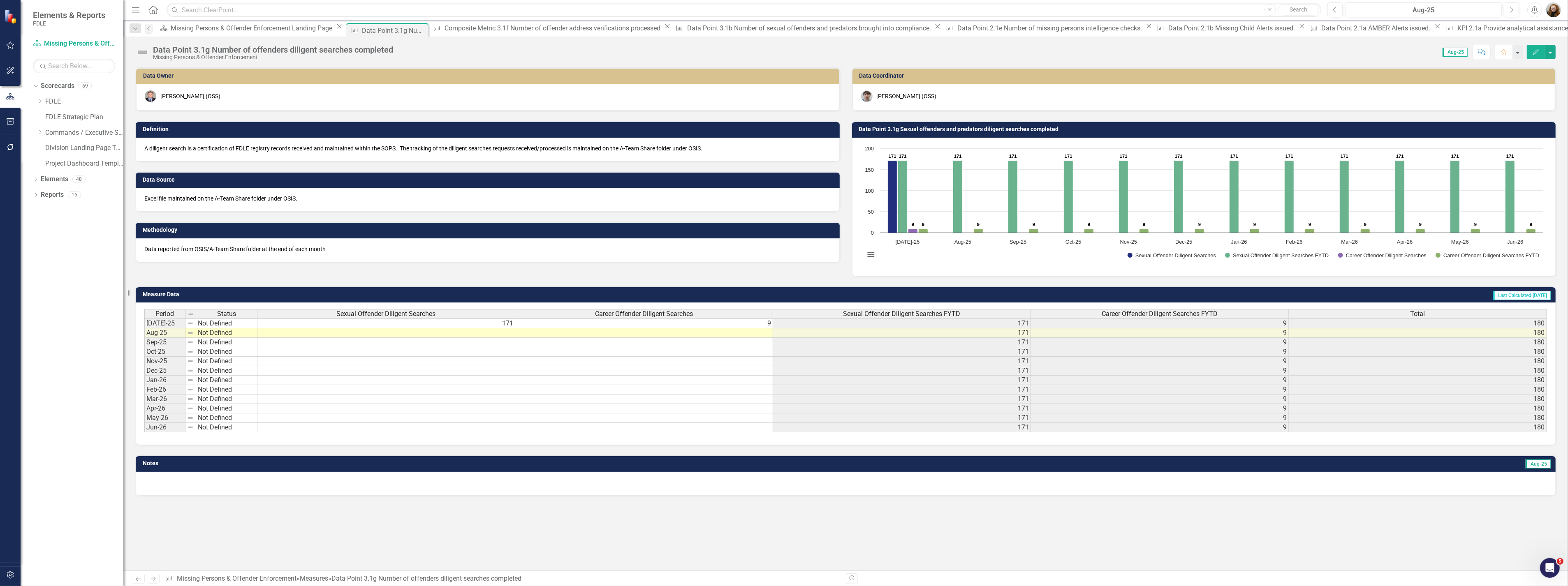
click at [176, 47] on div "Data Point 3.1g Number of offenders diligent searches completed" at bounding box center [273, 49] width 240 height 9
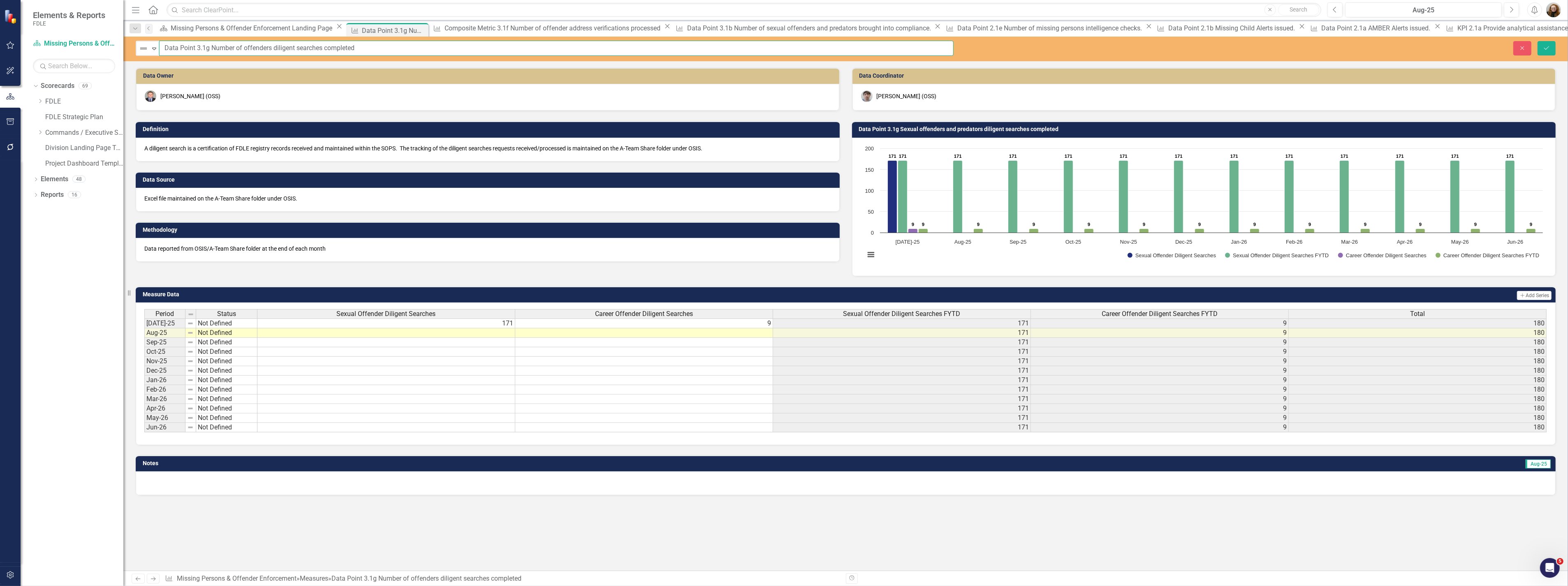
drag, startPoint x: 196, startPoint y: 50, endPoint x: 146, endPoint y: 60, distance: 51.0
click at [110, 56] on div "Elements & Reports FDLE Scorecard Missing Persons & Offender Enforcement Search…" at bounding box center [784, 293] width 1568 height 586
type input "Composite Metric 3.1g Number of offenders diligent searches completed"
click at [1549, 43] on button "Save" at bounding box center [1546, 48] width 18 height 14
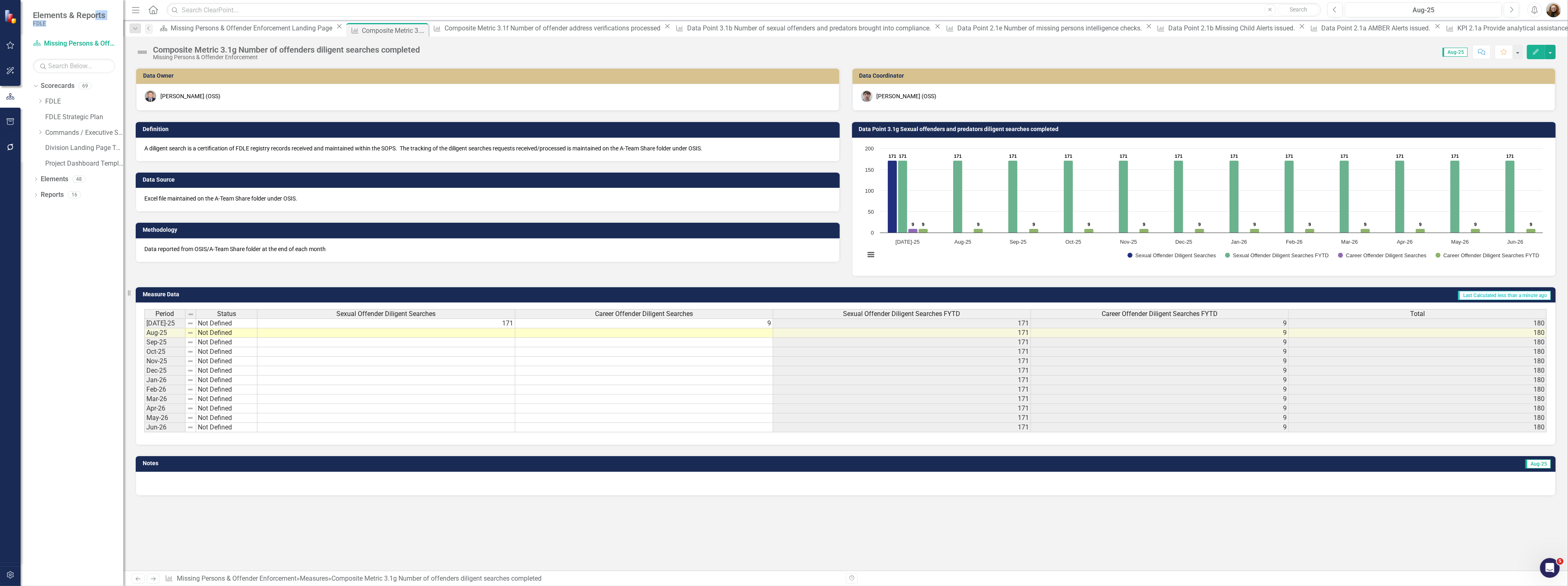
drag, startPoint x: 113, startPoint y: 37, endPoint x: 162, endPoint y: 38, distance: 49.0
click at [162, 38] on div "Elements & Reports FDLE Scorecard Missing Persons & Offender Enforcement Search…" at bounding box center [784, 293] width 1568 height 586
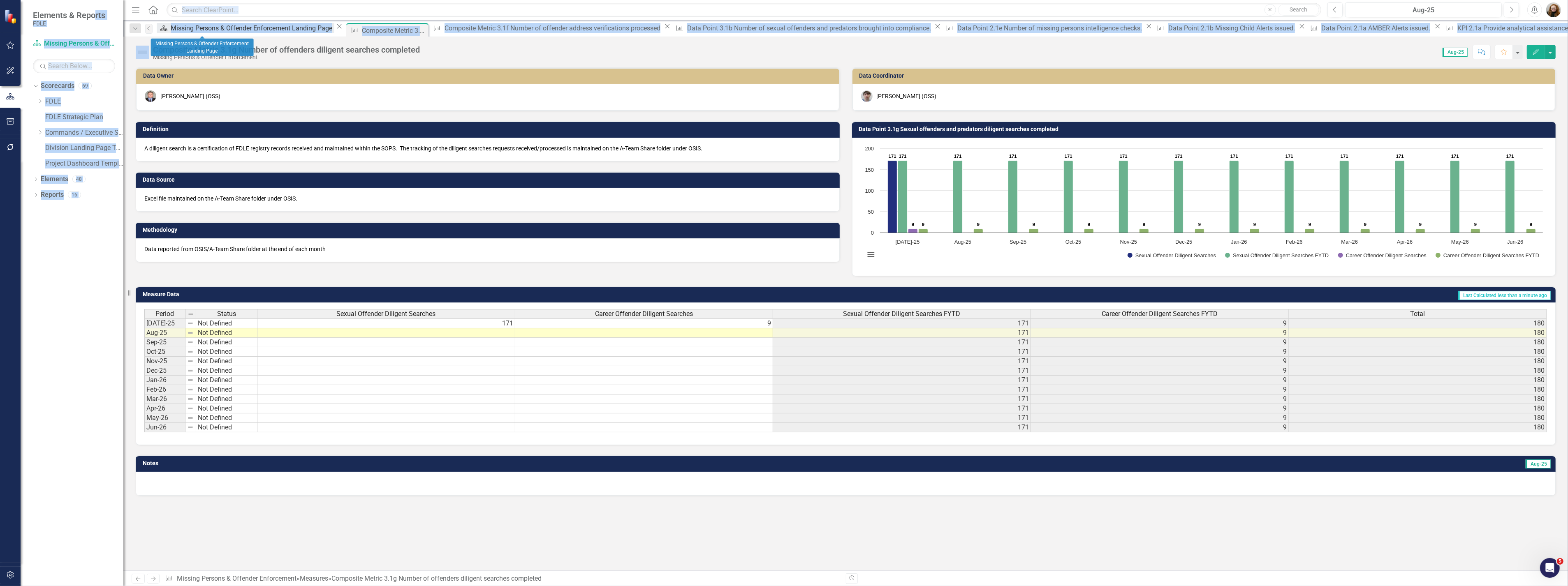
click at [223, 30] on div "Missing Persons & Offender Enforcement Landing Page" at bounding box center [252, 28] width 164 height 10
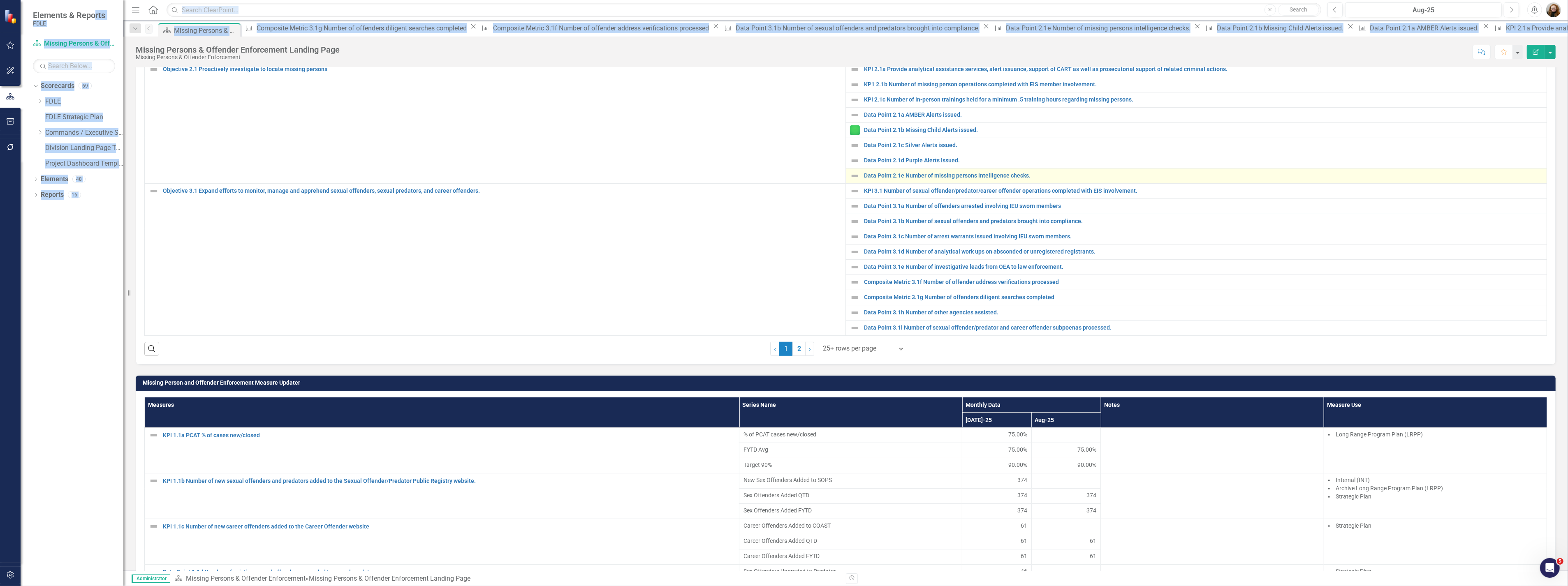
scroll to position [457, 0]
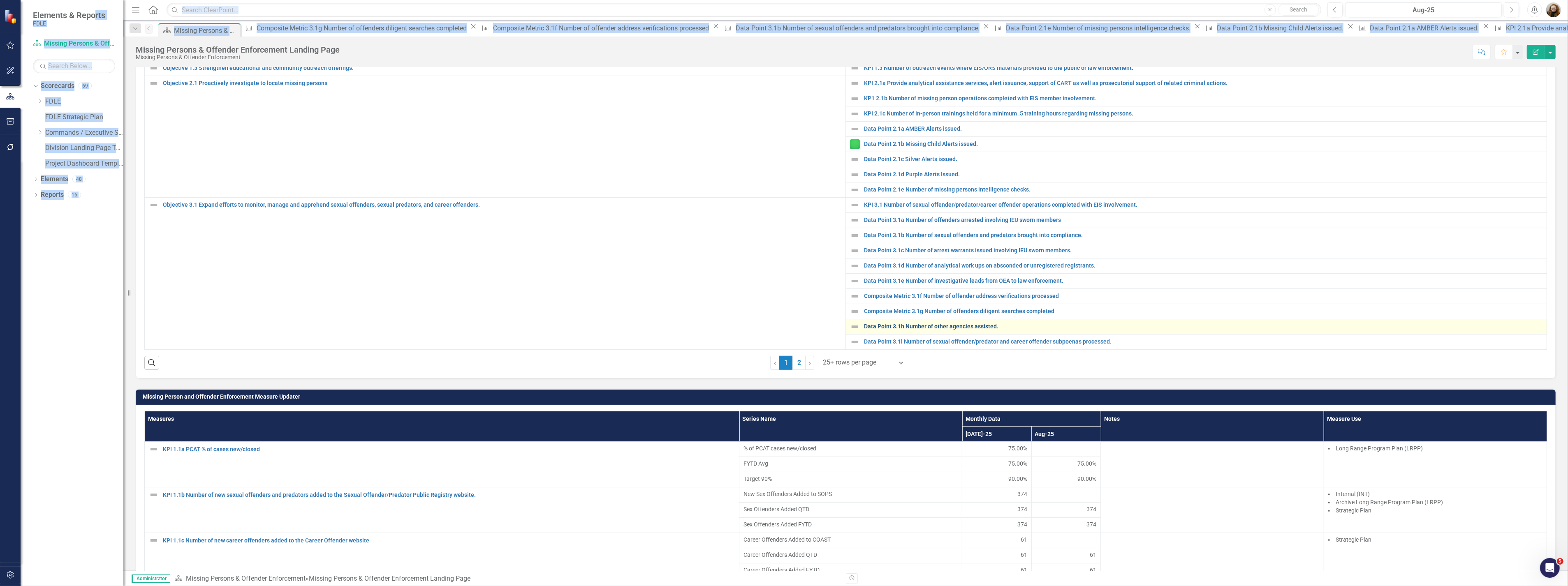
click at [970, 330] on link "Data Point 3.1h Number of other agencies assisted." at bounding box center [1203, 327] width 679 height 6
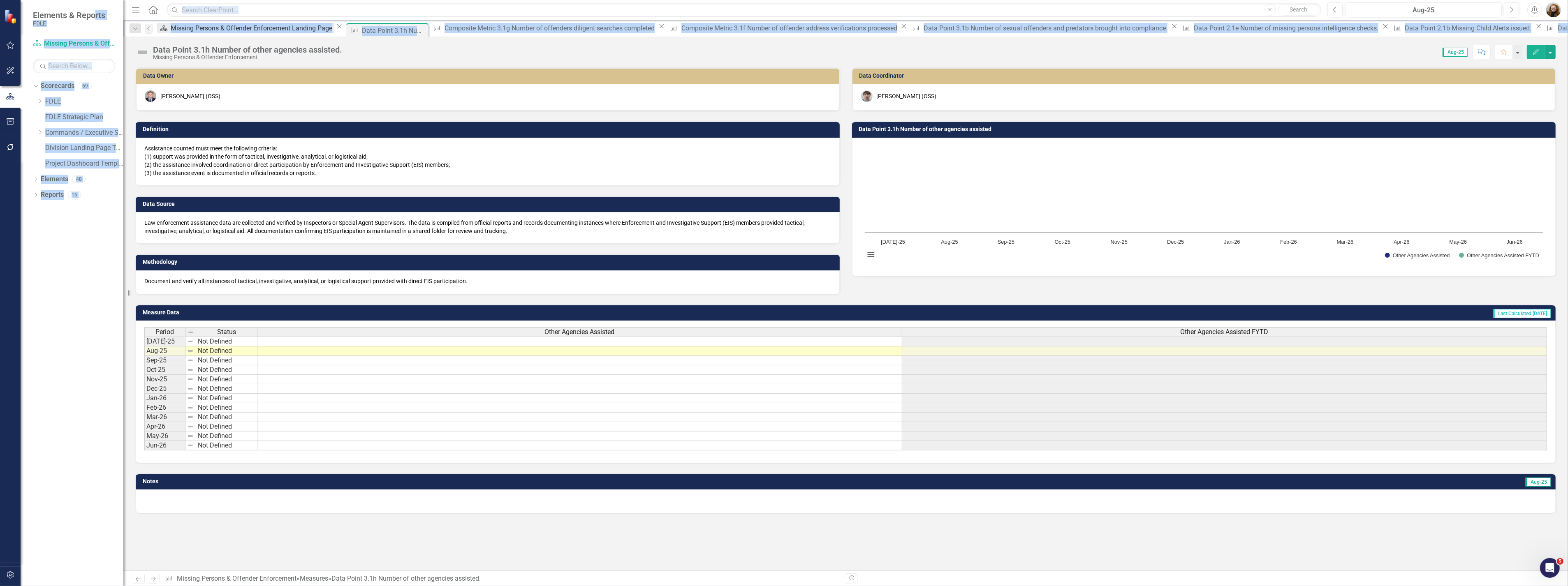
click at [187, 31] on div "Missing Persons & Offender Enforcement Landing Page" at bounding box center [252, 28] width 164 height 10
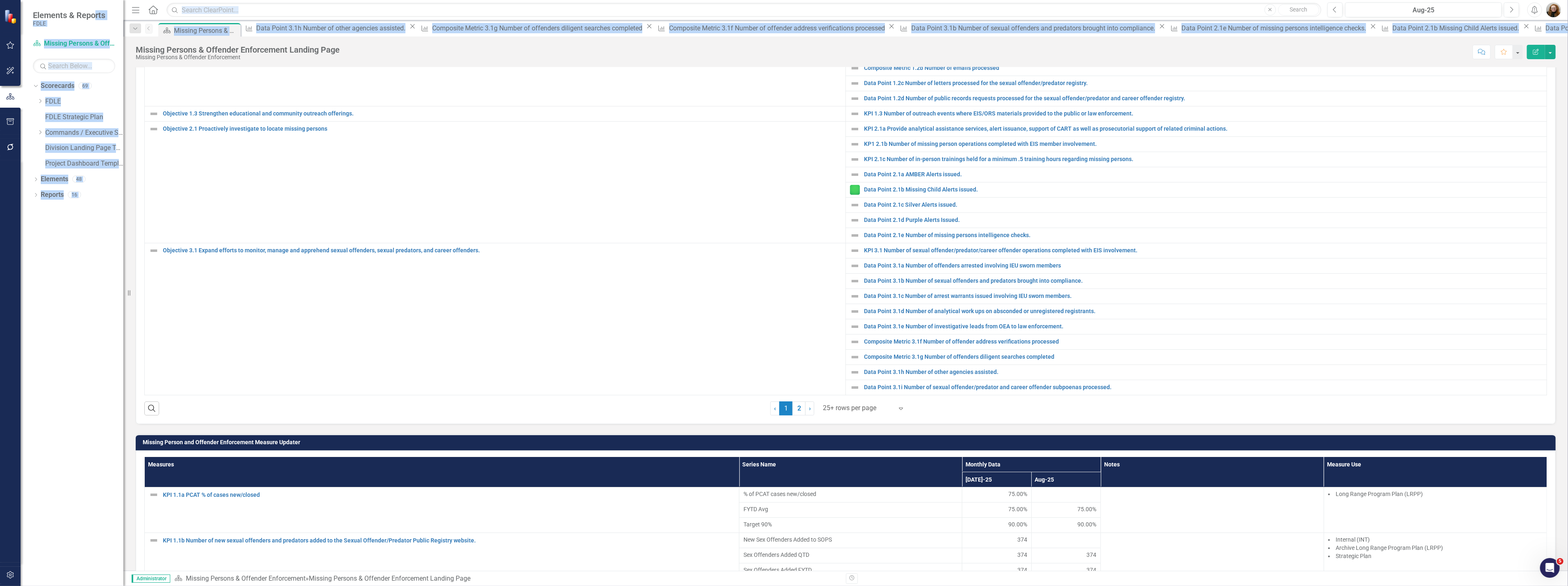
scroll to position [457, 0]
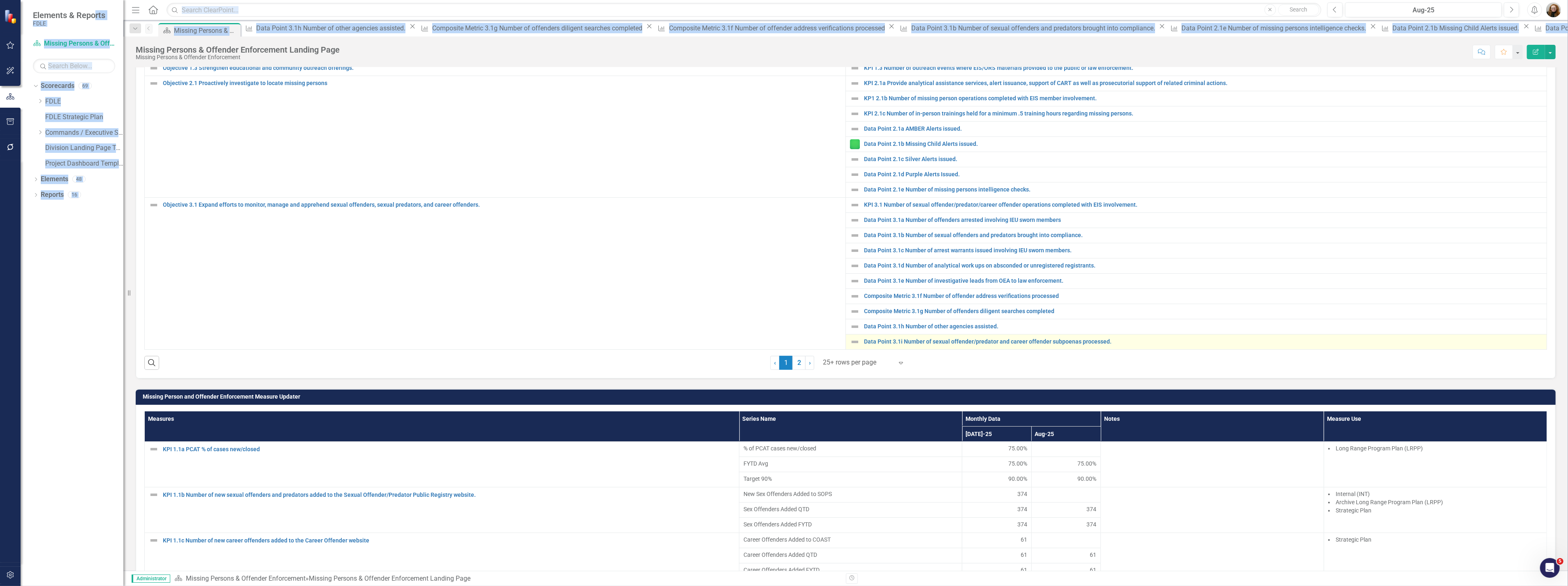
click at [918, 347] on div "Data Point 3.1i Number of sexual offender/predator and career offender subpoena…" at bounding box center [1196, 342] width 692 height 10
click at [872, 345] on link "Data Point 3.1i Number of sexual offender/predator and career offender subpoena…" at bounding box center [1203, 342] width 679 height 6
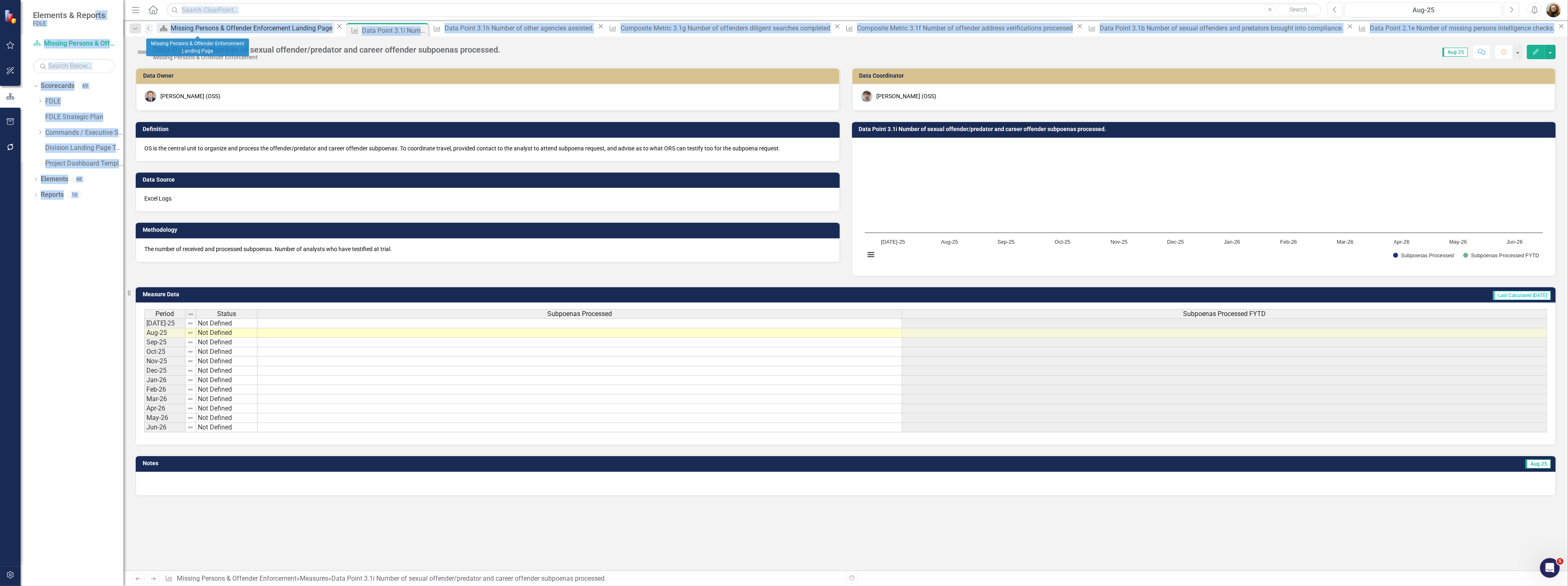
click at [188, 29] on div "Missing Persons & Offender Enforcement Landing Page" at bounding box center [252, 28] width 164 height 10
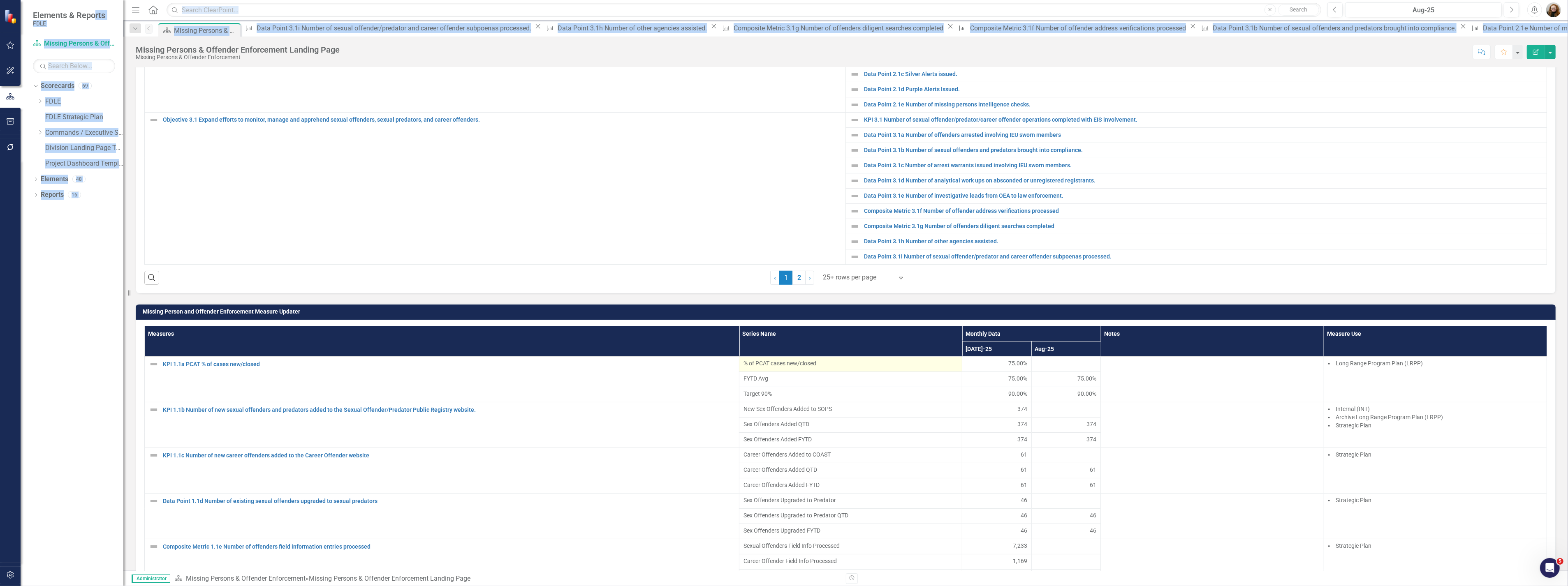
scroll to position [548, 0]
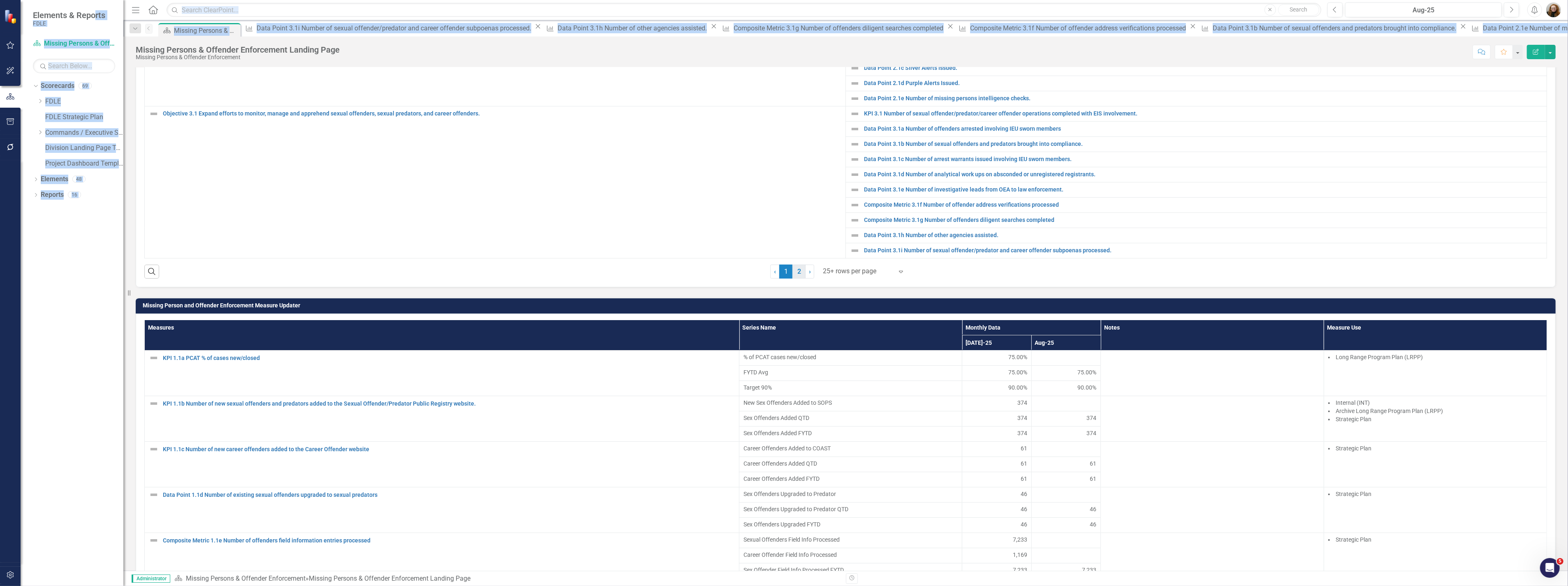
click at [792, 279] on link "2" at bounding box center [798, 272] width 13 height 14
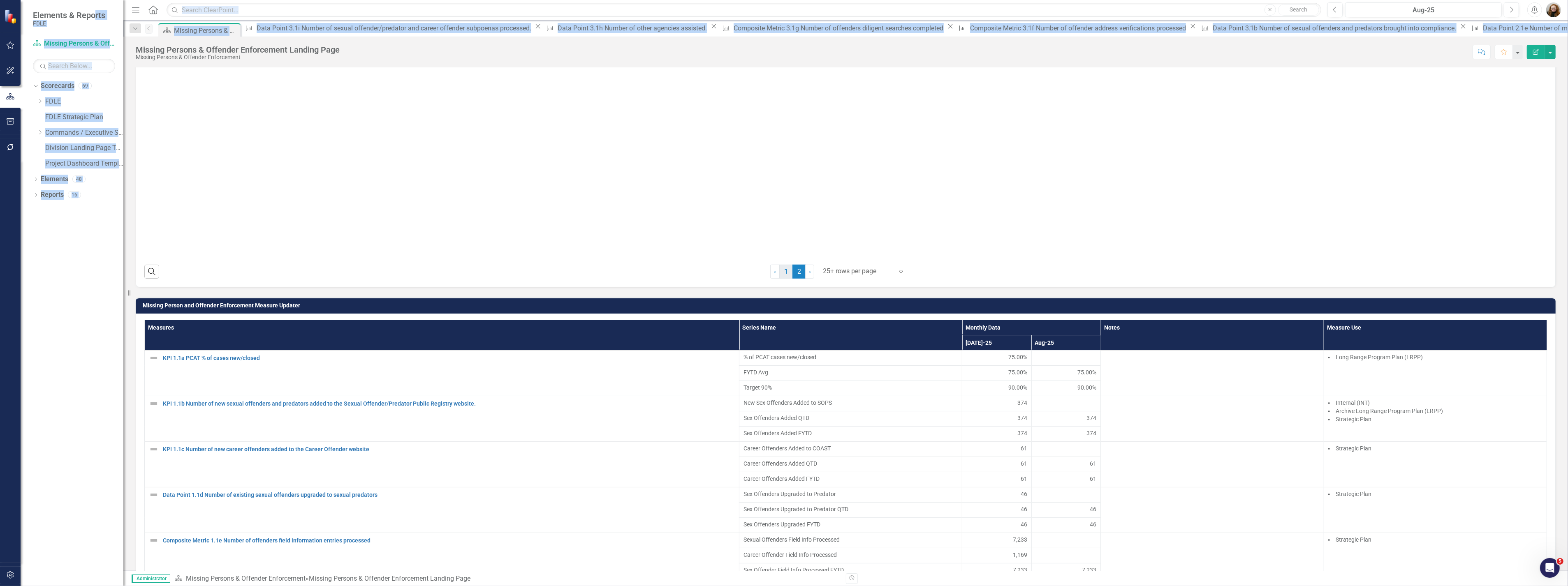
click at [780, 279] on link "1" at bounding box center [785, 272] width 13 height 14
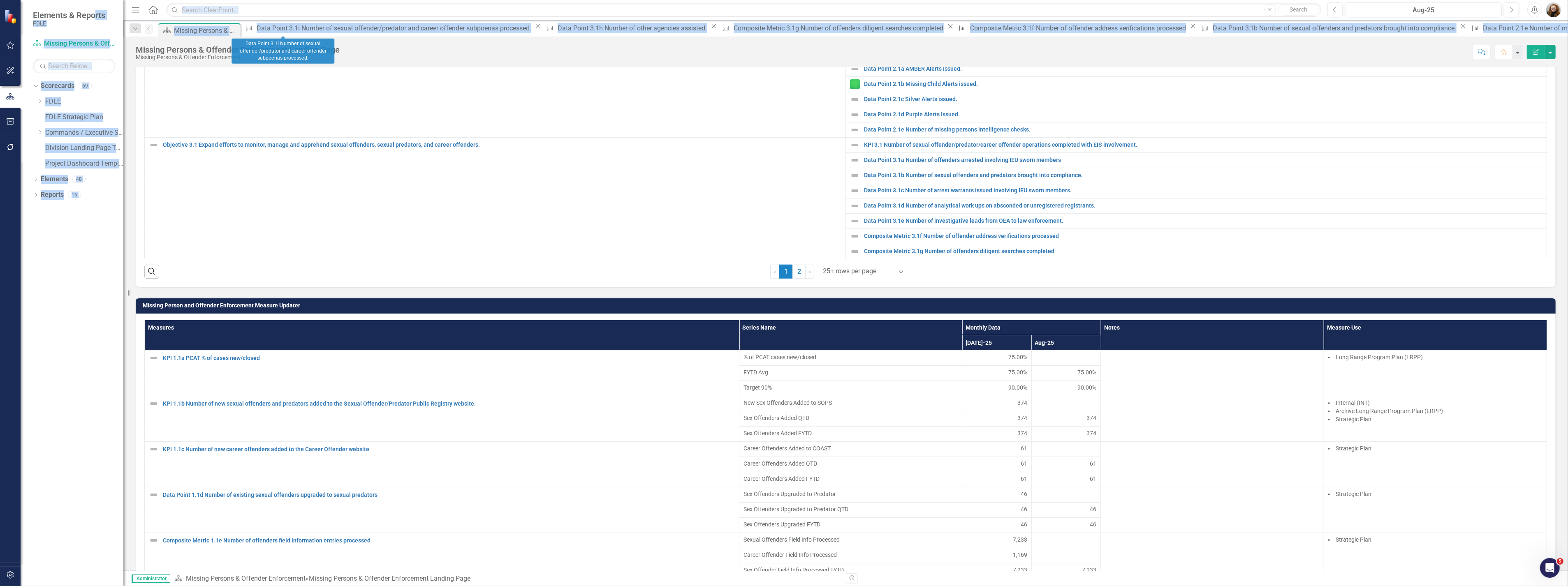
click at [533, 29] on icon "Close" at bounding box center [538, 27] width 8 height 7
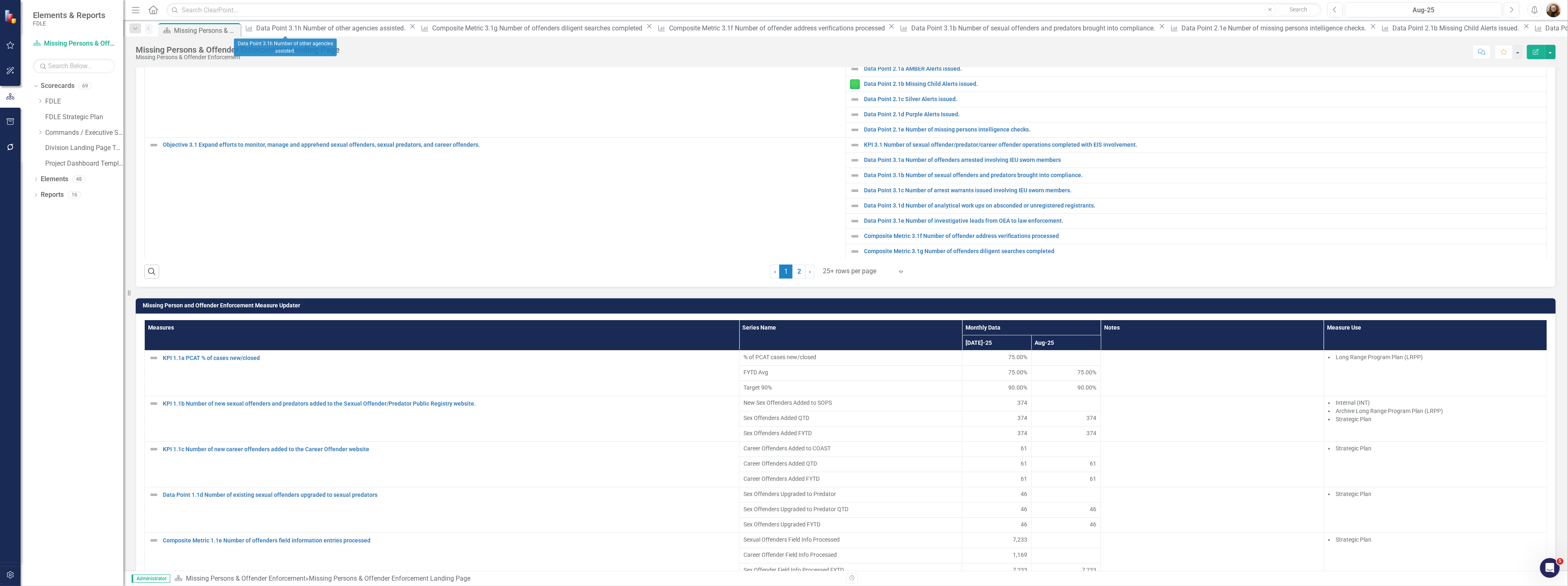
click at [408, 29] on icon "Close" at bounding box center [412, 27] width 8 height 7
click at [469, 27] on icon "Close" at bounding box center [473, 27] width 8 height 7
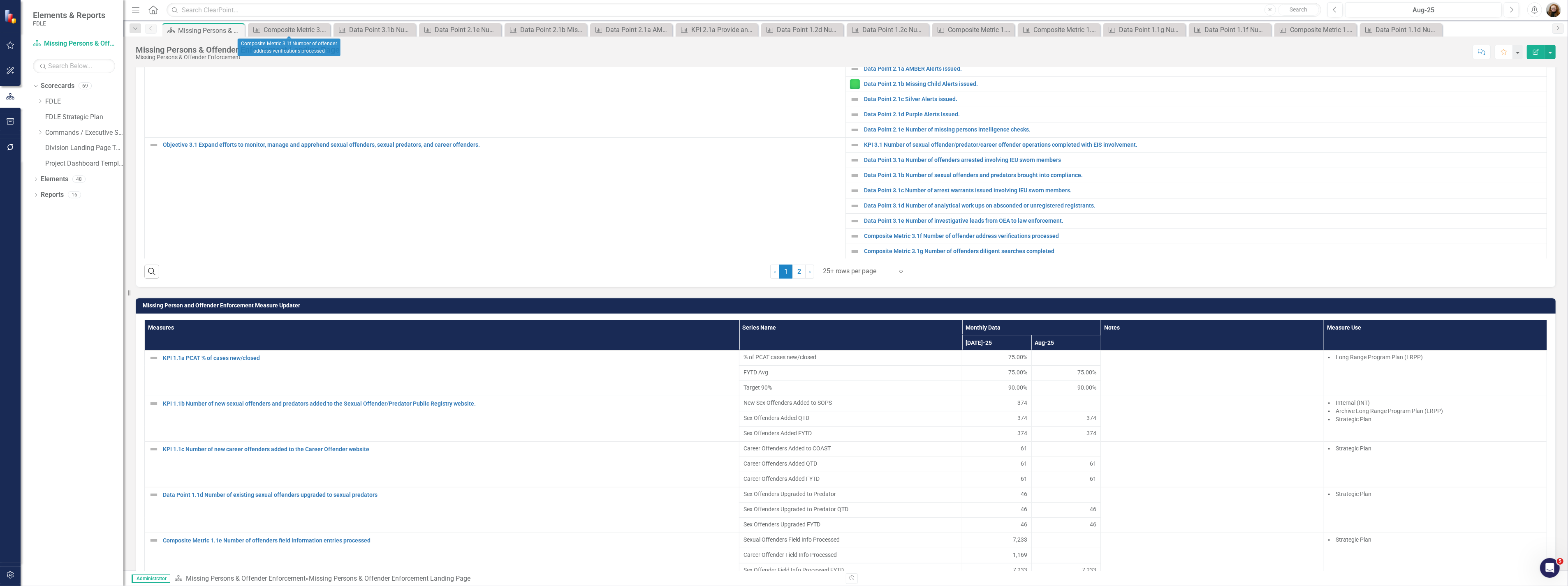
click at [0, 0] on icon "Close" at bounding box center [0, 0] width 0 height 0
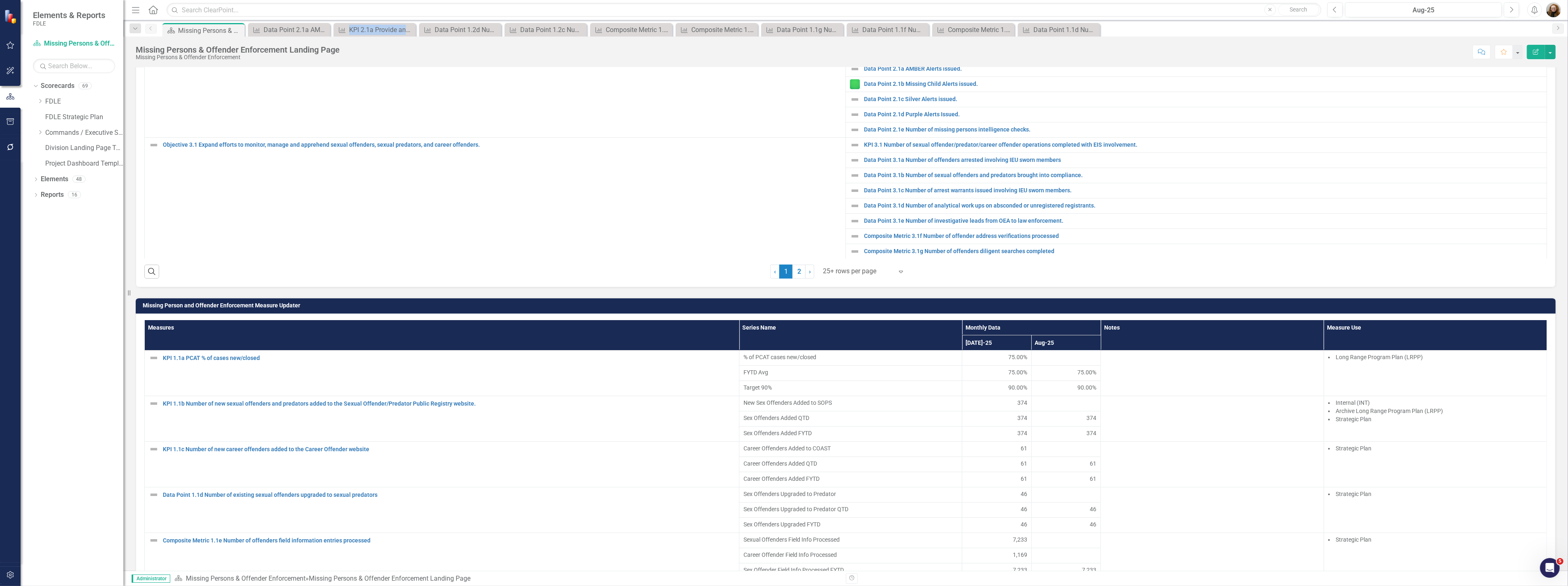
click at [0, 0] on icon "Close" at bounding box center [0, 0] width 0 height 0
drag, startPoint x: 318, startPoint y: 27, endPoint x: 324, endPoint y: 27, distance: 6.0
click at [324, 27] on icon "Close" at bounding box center [323, 30] width 8 height 7
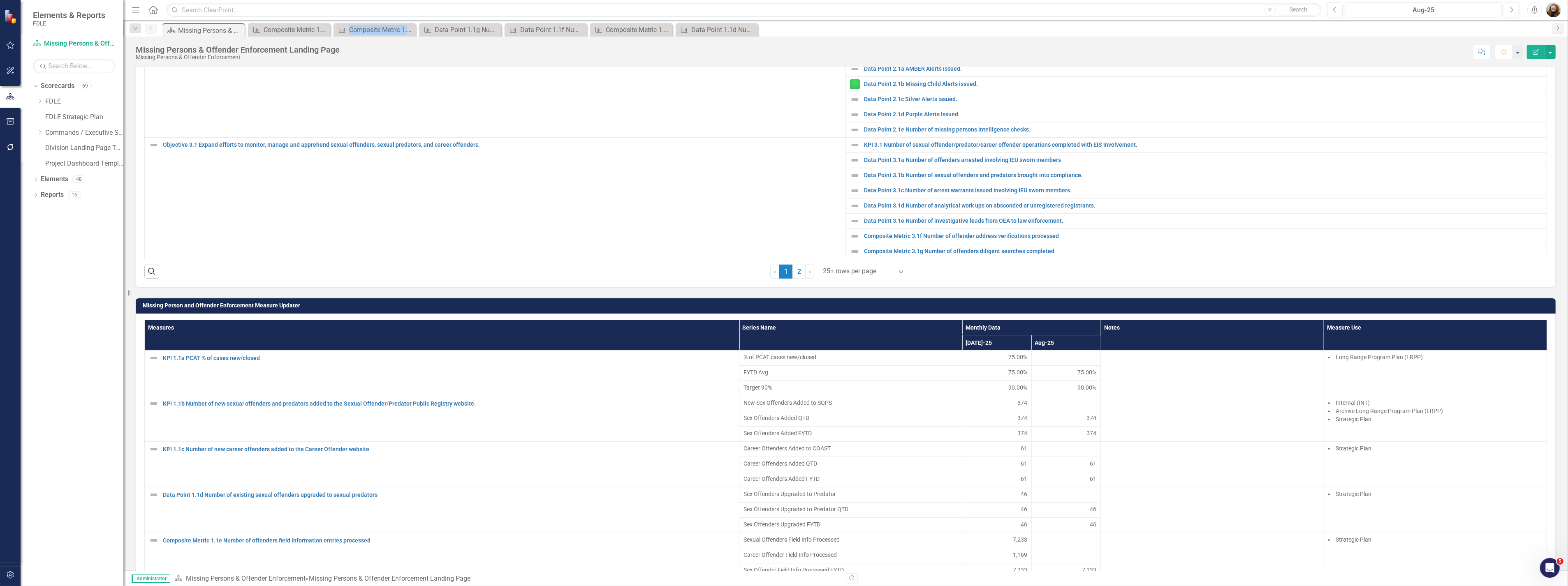
click at [0, 0] on icon "Close" at bounding box center [0, 0] width 0 height 0
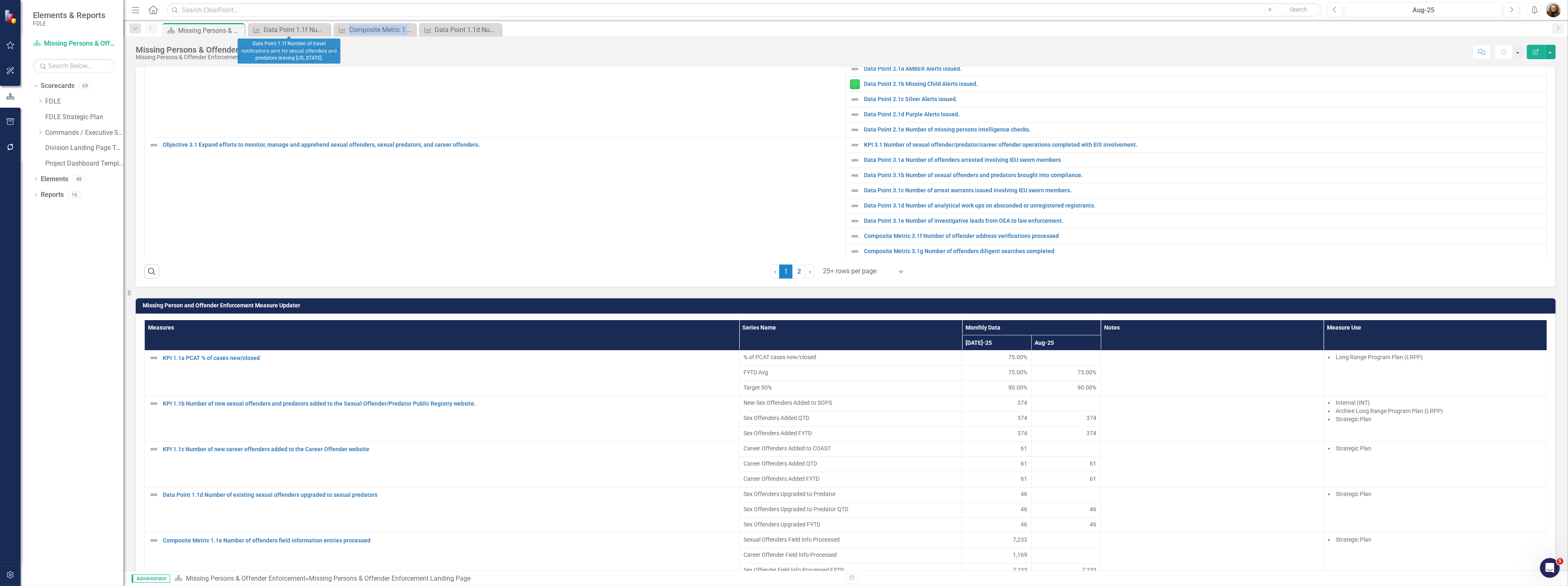
click at [0, 0] on icon "Close" at bounding box center [0, 0] width 0 height 0
drag, startPoint x: 44, startPoint y: 177, endPoint x: 50, endPoint y: 183, distance: 8.5
click at [45, 177] on link "Elements" at bounding box center [54, 179] width 27 height 10
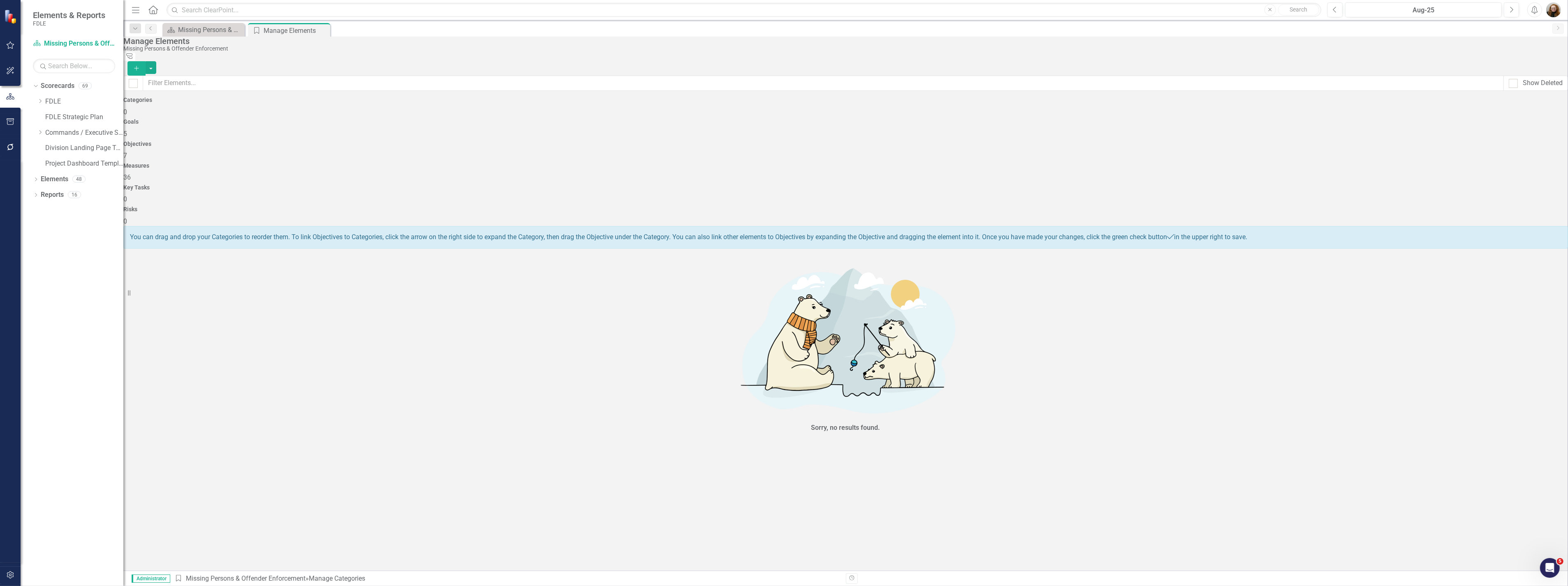
click at [943, 163] on div "Measures 36" at bounding box center [845, 173] width 1444 height 20
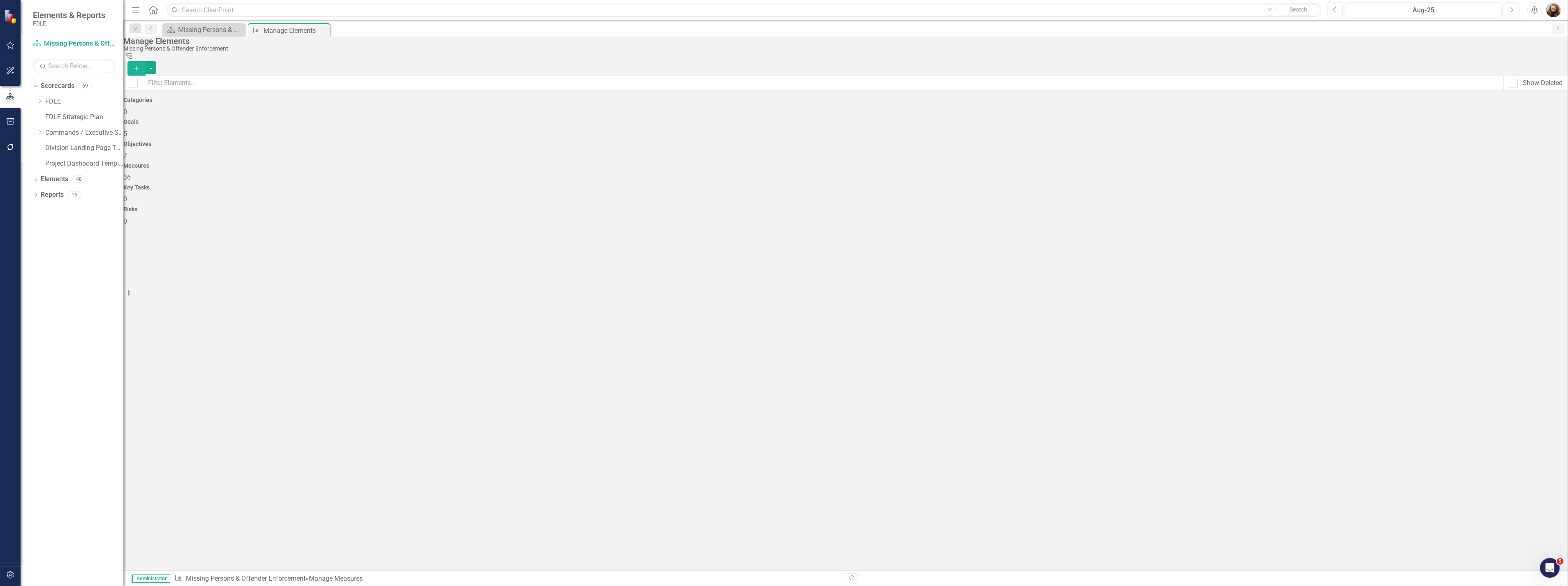
checkbox input "false"
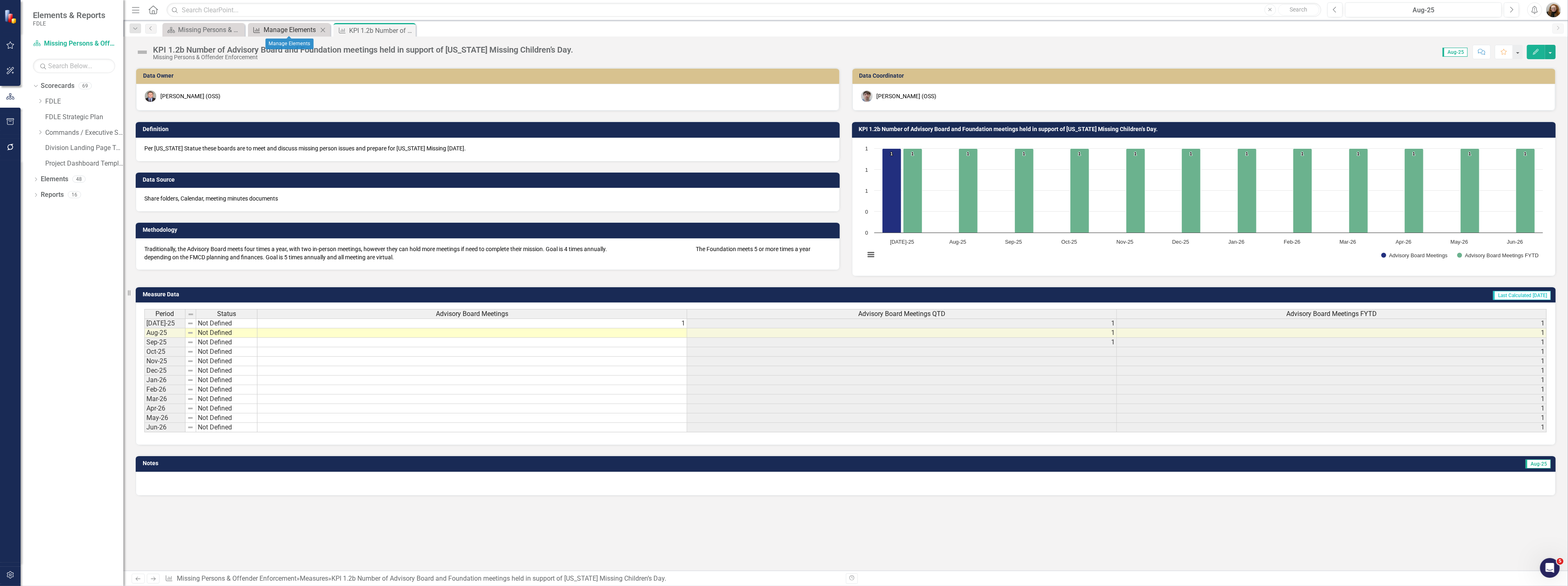
click at [277, 29] on div "Manage Elements" at bounding box center [290, 29] width 54 height 10
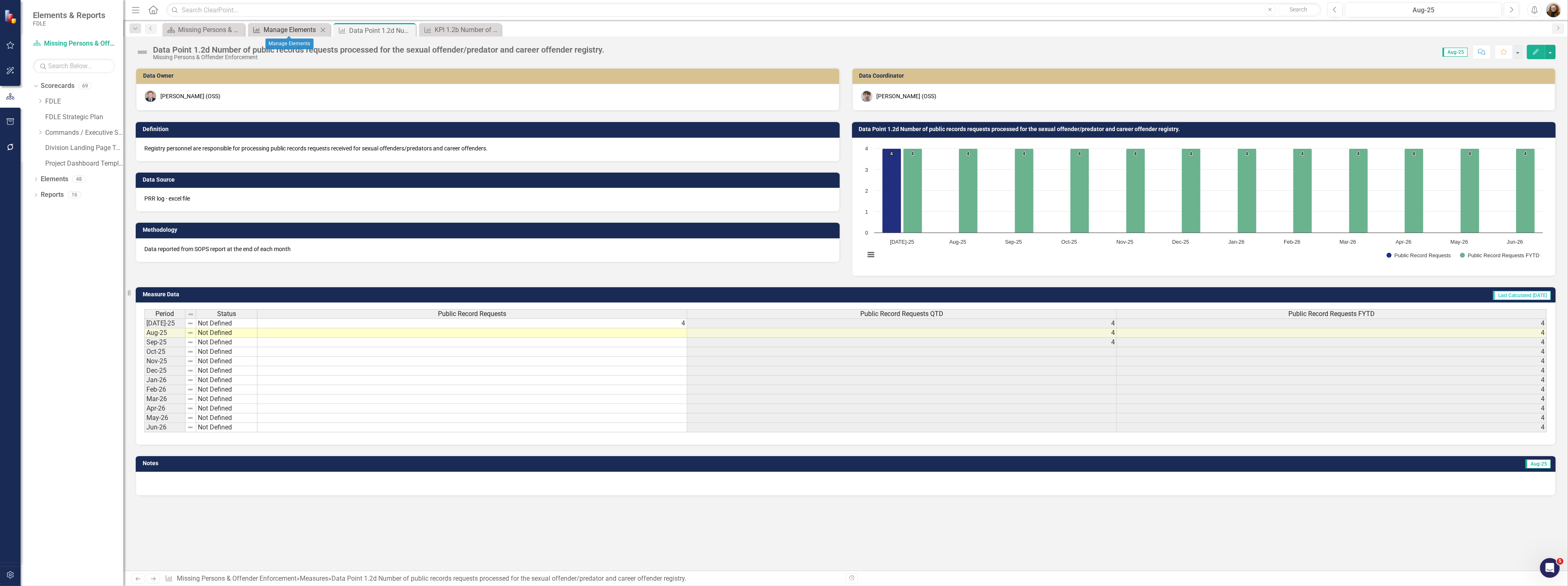
click at [298, 29] on div "Manage Elements" at bounding box center [290, 29] width 54 height 10
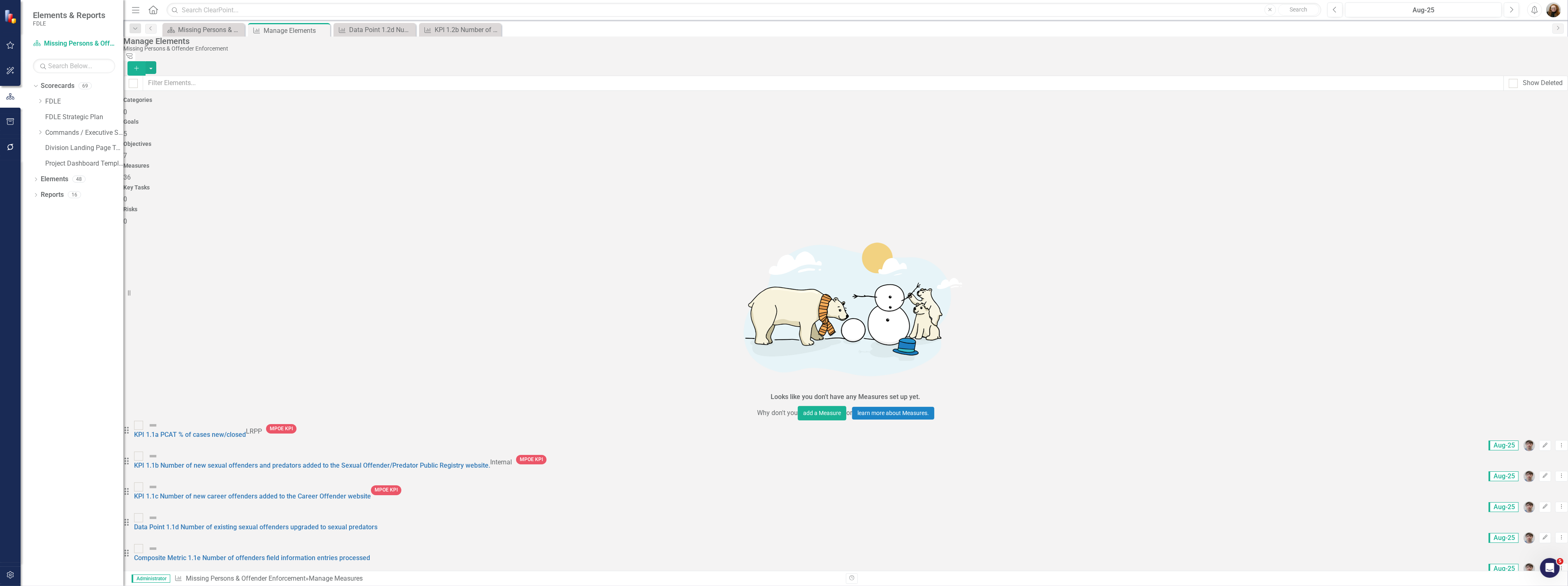
scroll to position [274, 0]
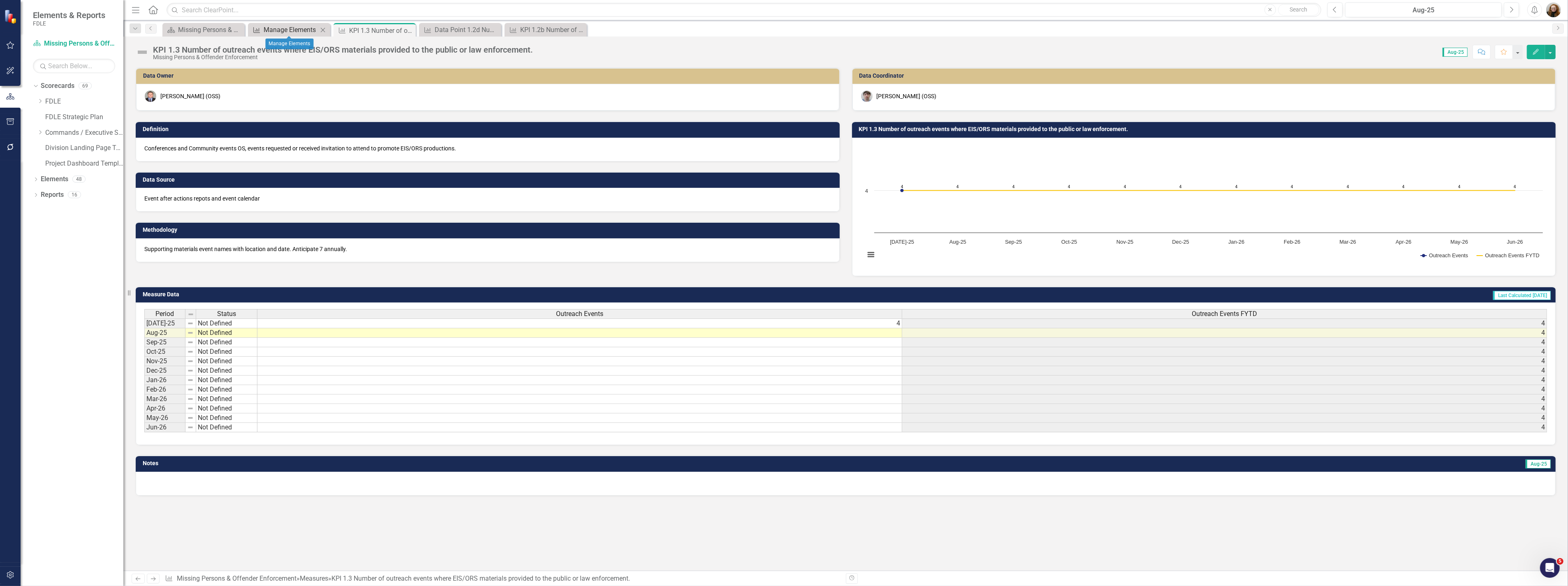
click at [299, 29] on div "Manage Elements" at bounding box center [290, 29] width 54 height 10
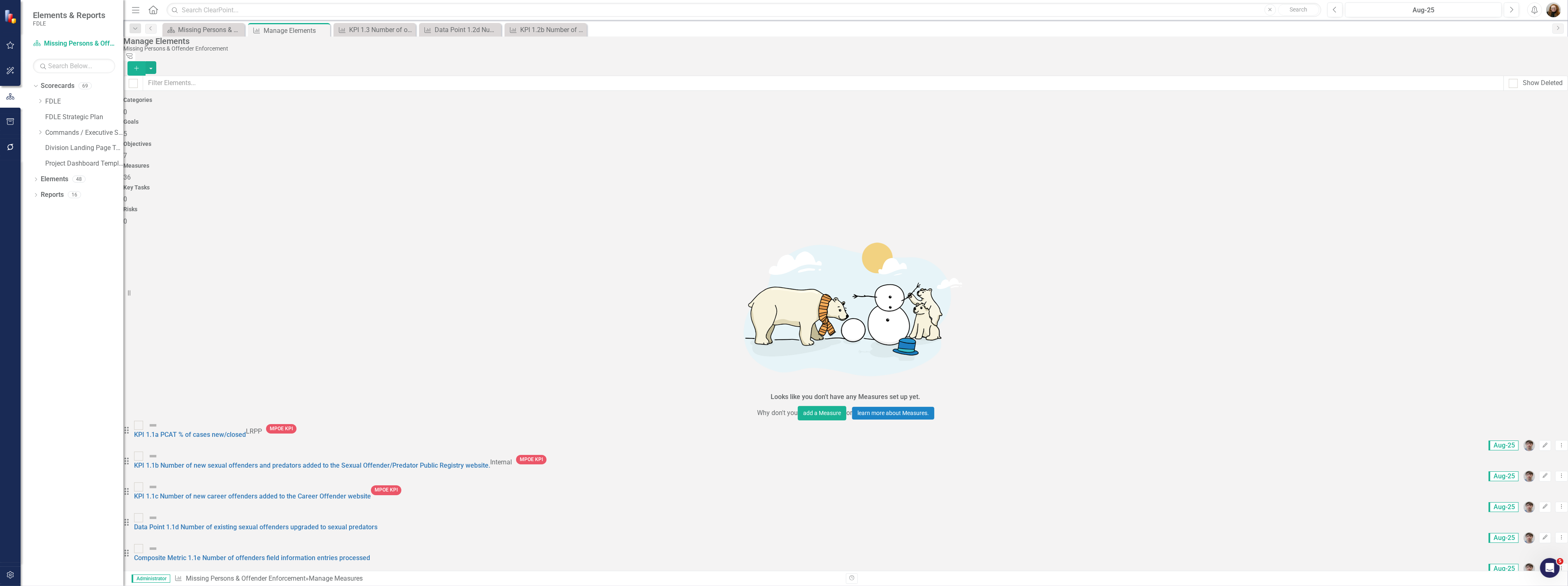
scroll to position [509, 0]
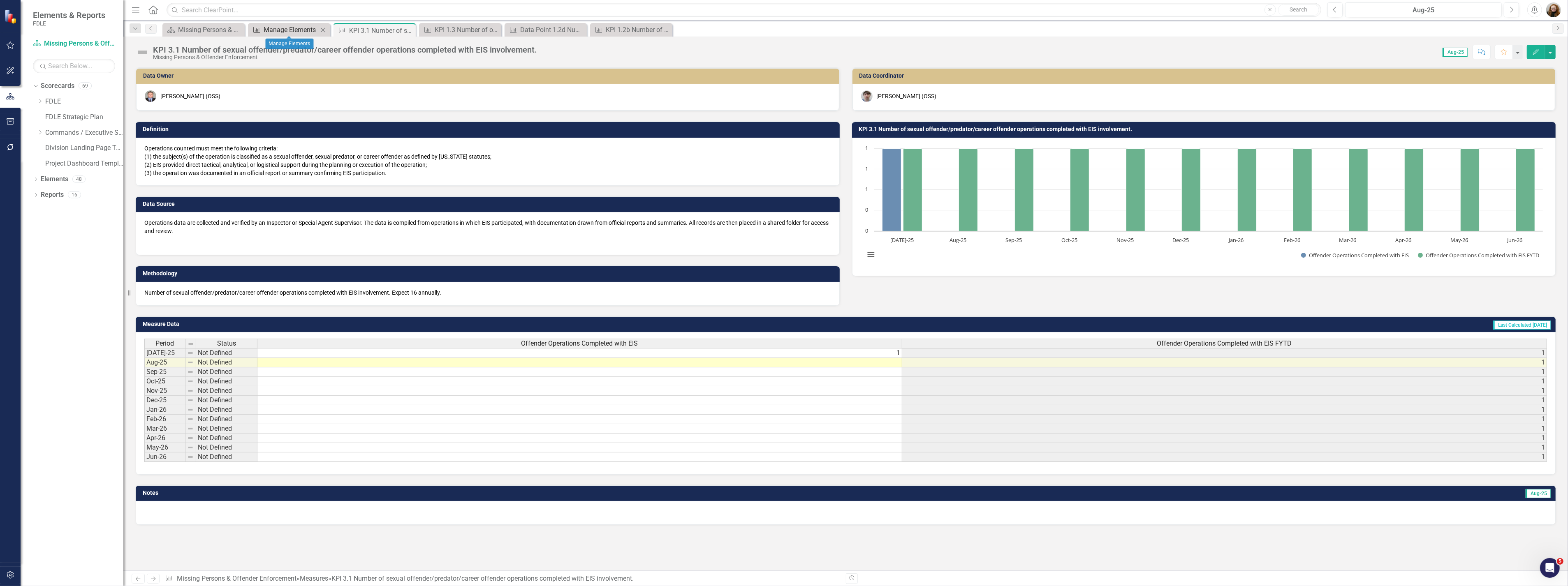
click at [304, 28] on div "Manage Elements" at bounding box center [290, 29] width 54 height 10
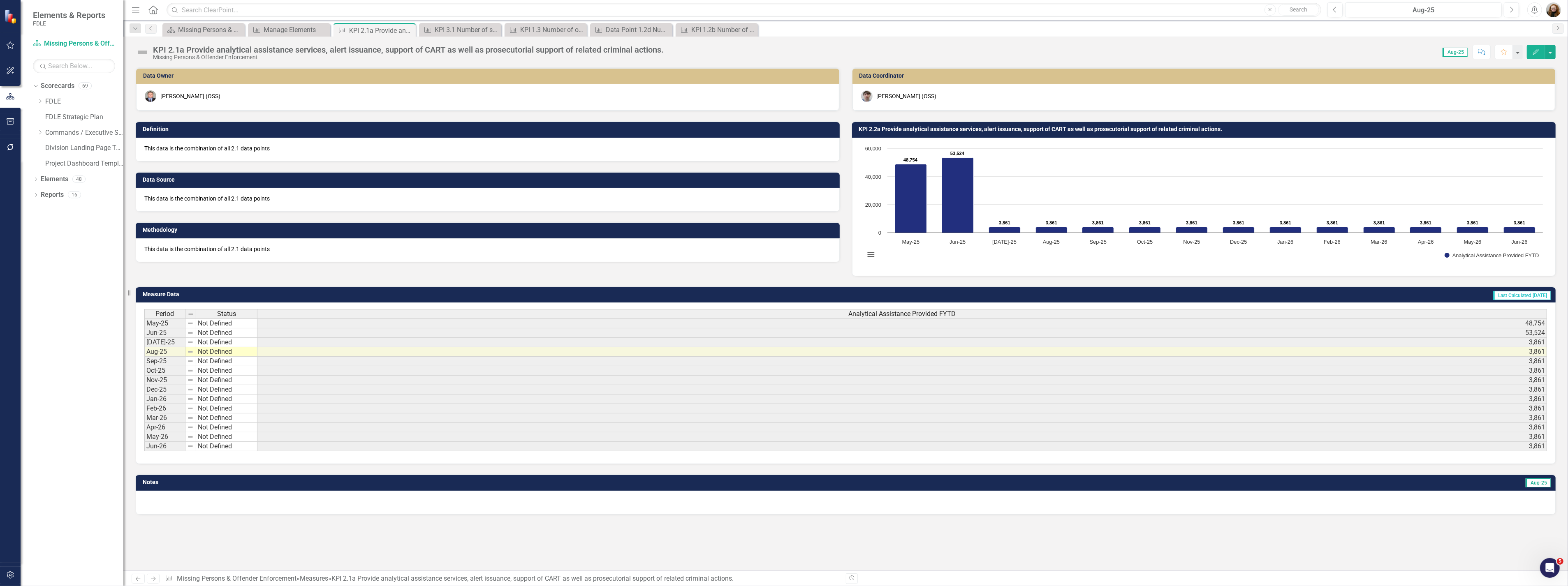
click at [1536, 47] on button "Edit" at bounding box center [1535, 51] width 18 height 14
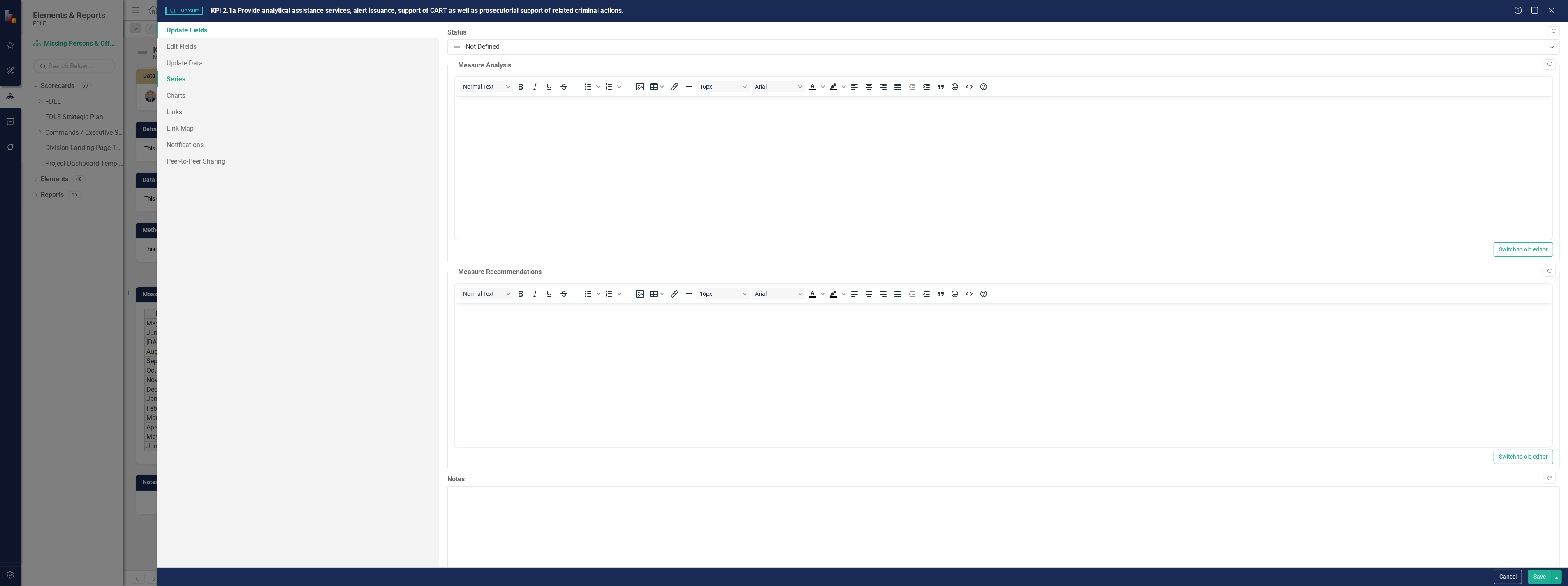
click at [169, 74] on link "Series" at bounding box center [298, 79] width 282 height 16
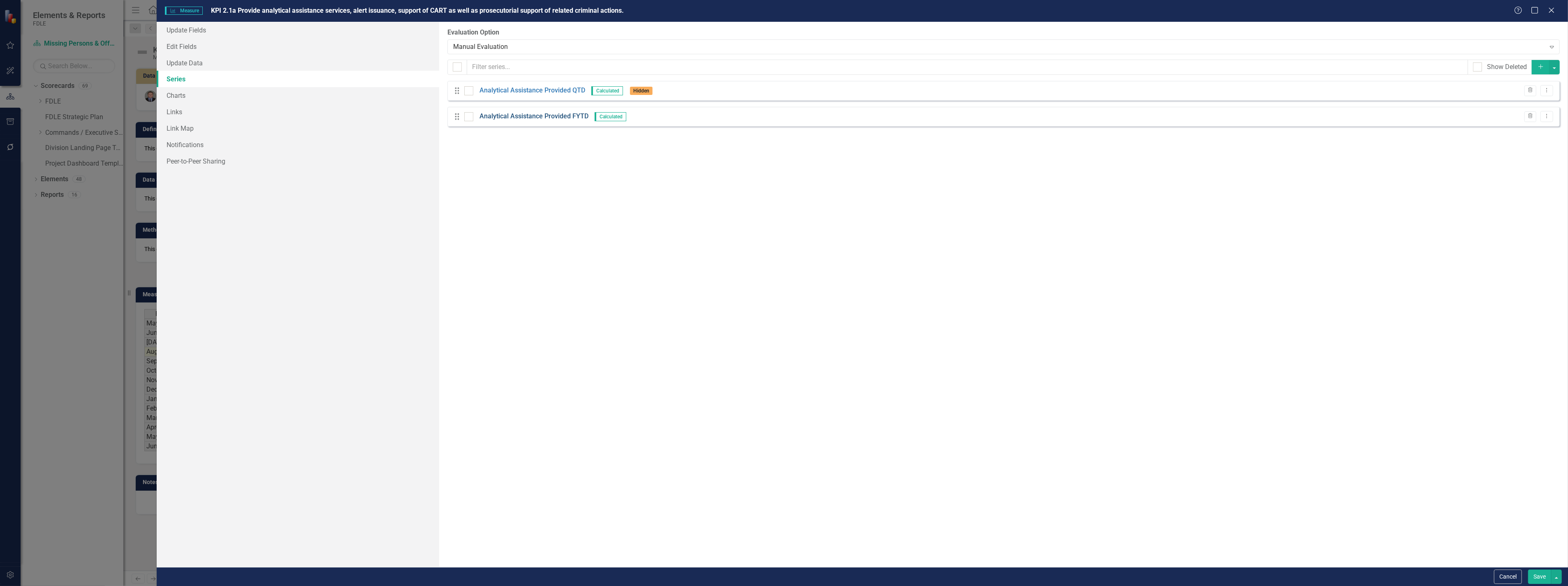
click at [508, 117] on link "Analytical Assistance Provided FYTD" at bounding box center [533, 116] width 109 height 10
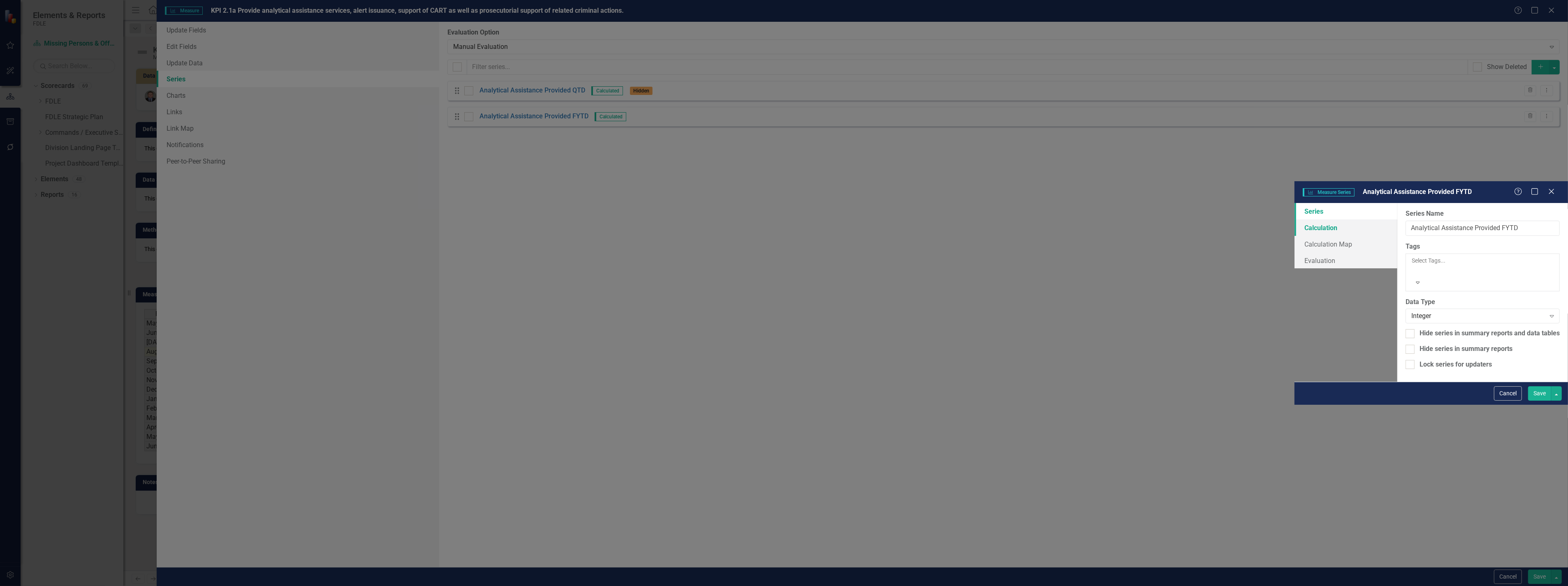
click at [1294, 220] on link "Calculation" at bounding box center [1345, 228] width 103 height 16
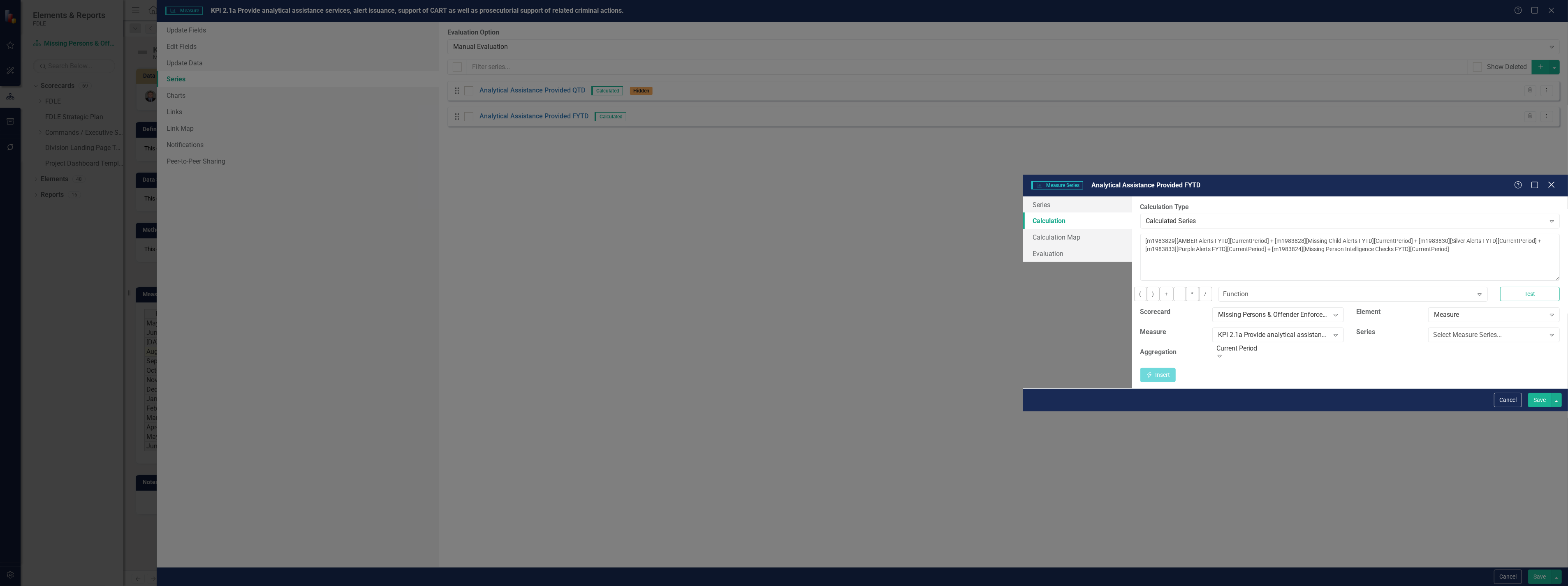
click at [1552, 181] on icon "Close" at bounding box center [1551, 184] width 10 height 8
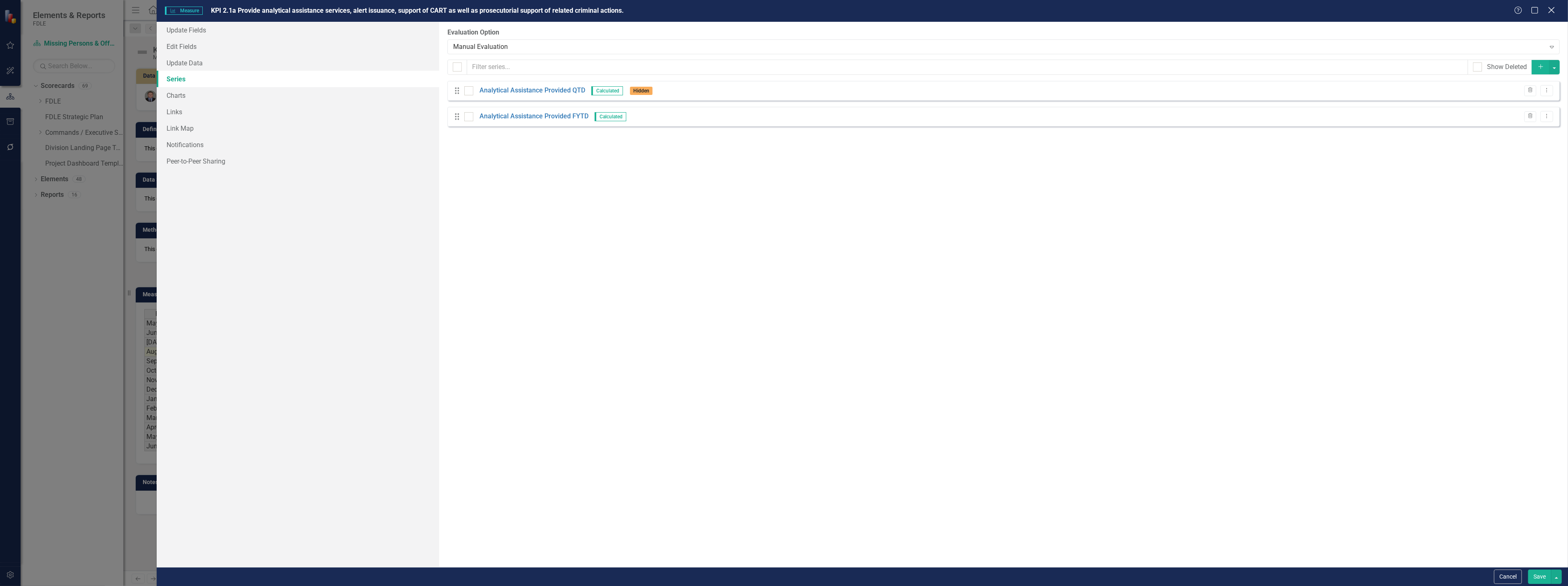
click at [1550, 10] on icon at bounding box center [1551, 10] width 6 height 6
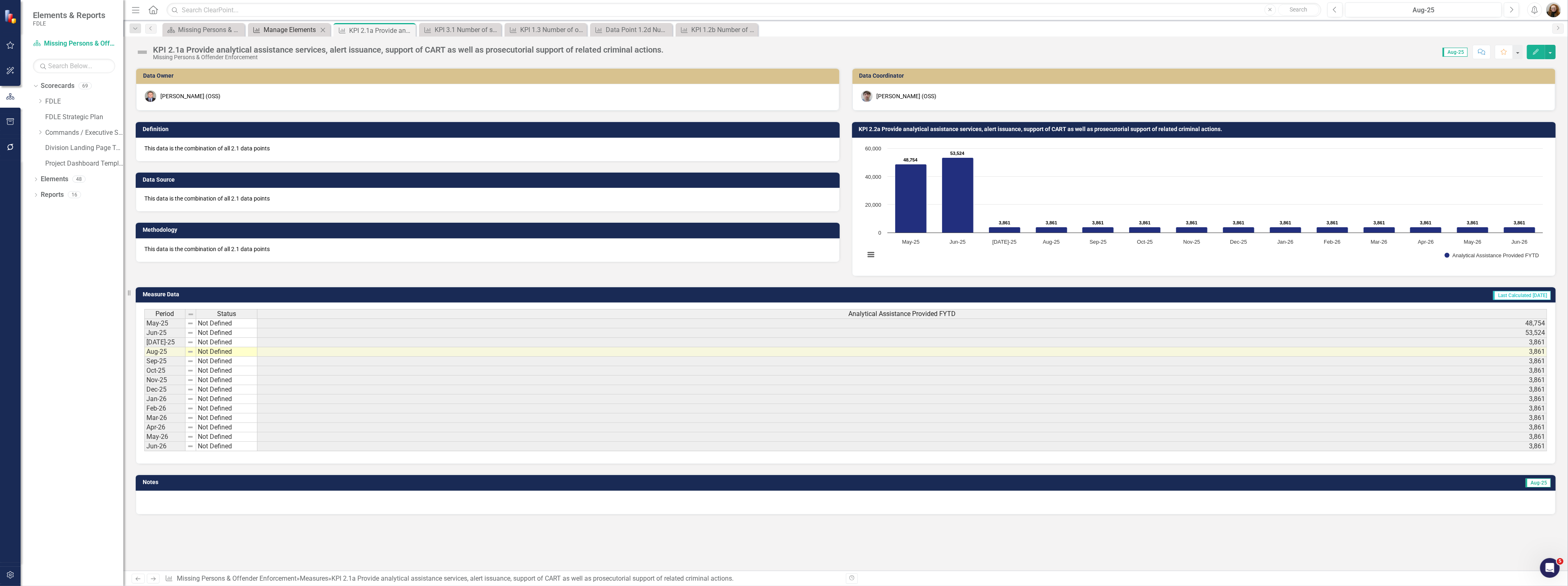
click at [281, 25] on div "Manage Elements" at bounding box center [290, 29] width 54 height 10
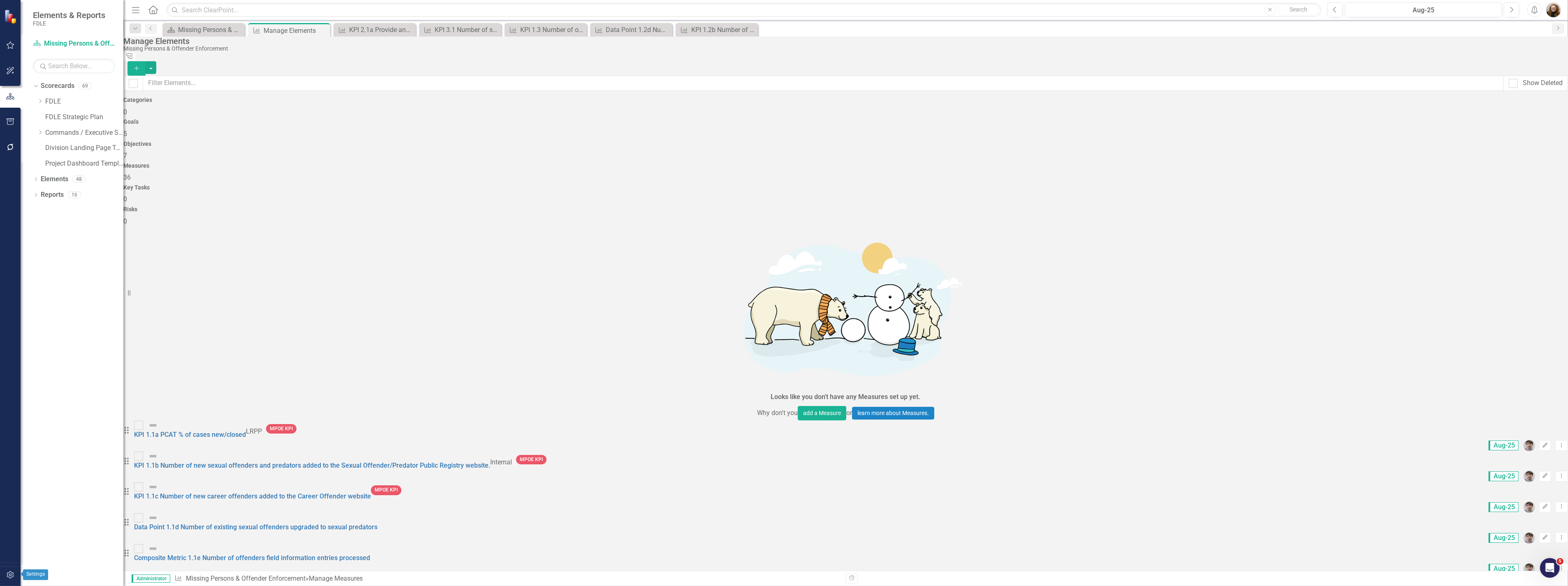
click at [6, 578] on icon "button" at bounding box center [10, 575] width 9 height 7
click at [49, 131] on link "System Setup" at bounding box center [72, 127] width 103 height 10
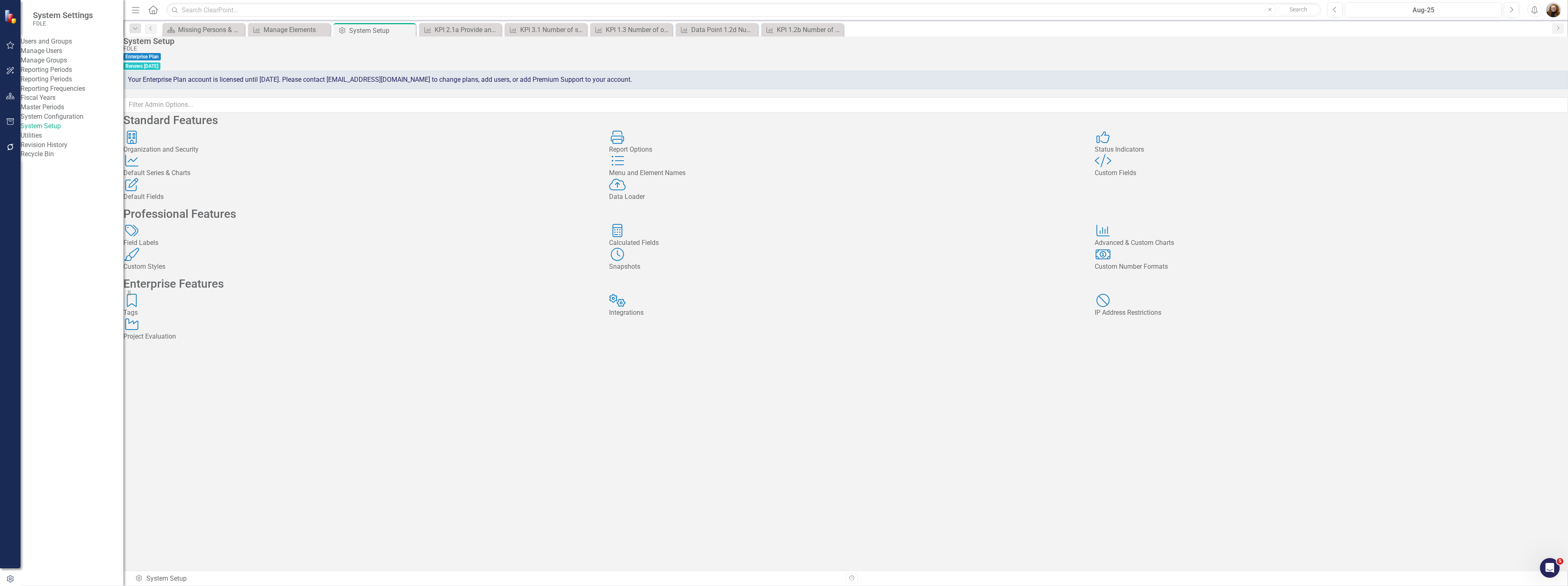
click at [172, 318] on div "Tags Tags" at bounding box center [359, 305] width 473 height 24
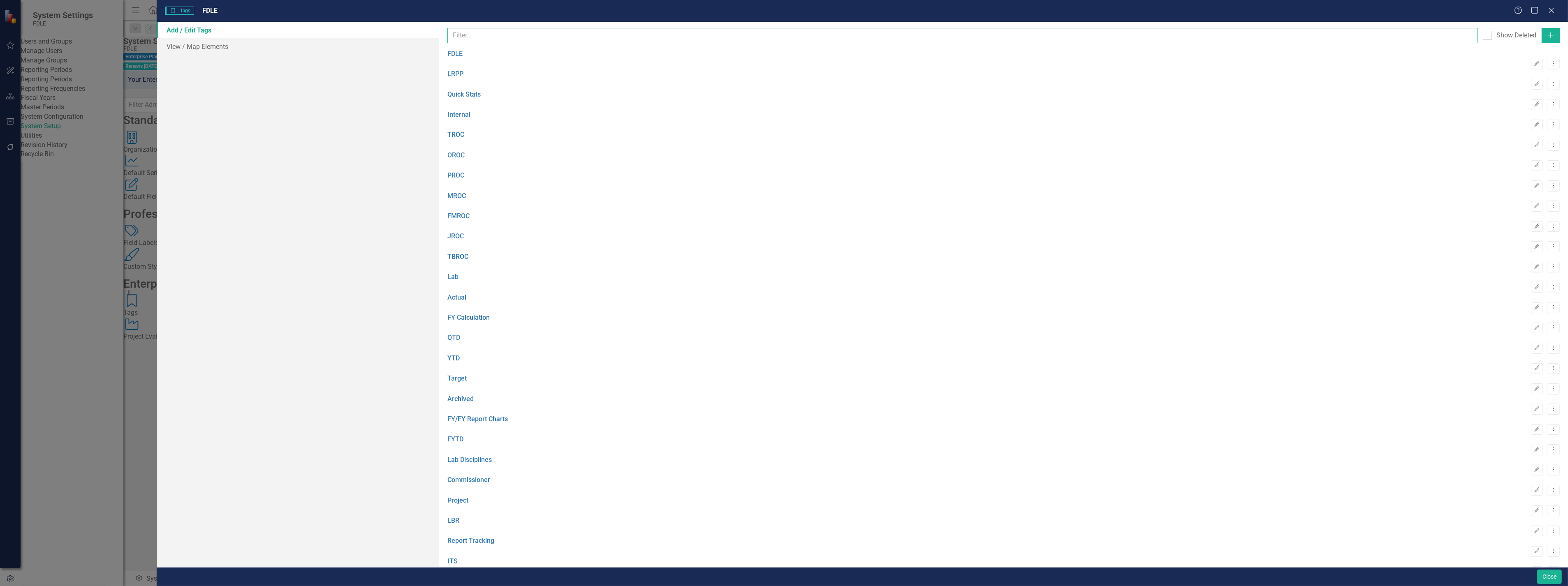
click at [472, 34] on input "text" at bounding box center [962, 36] width 1030 height 15
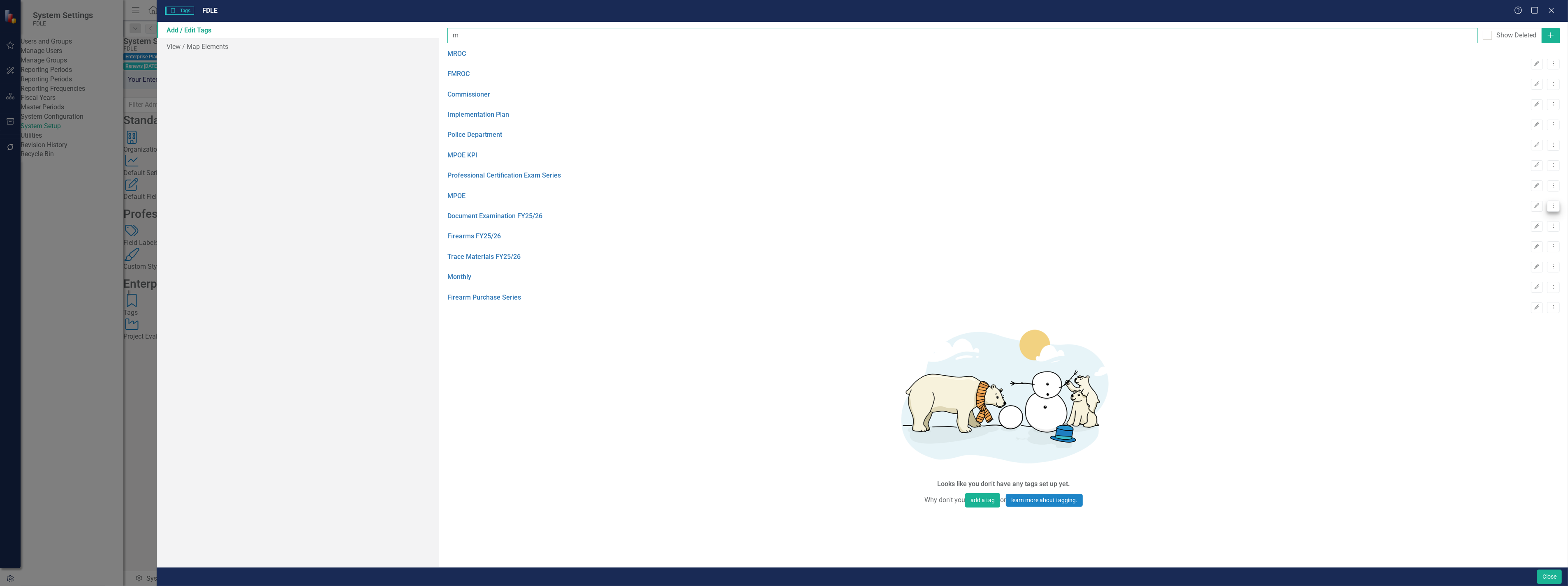
type input "m"
click at [1550, 208] on icon "Dropdown Menu" at bounding box center [1553, 206] width 7 height 5
click at [1528, 267] on link "Copy Duplicate Tag" at bounding box center [1521, 269] width 65 height 15
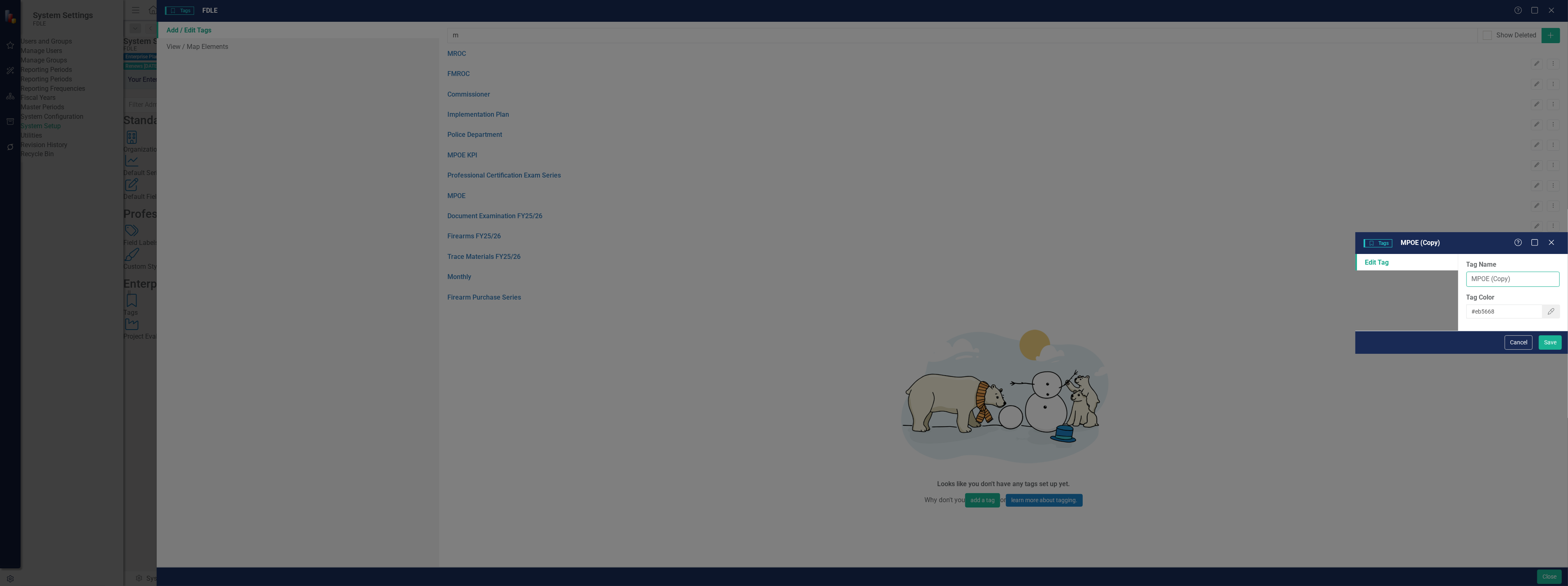
drag, startPoint x: 630, startPoint y: 49, endPoint x: 458, endPoint y: 58, distance: 172.2
click at [1355, 254] on div "Edit Tag Tag Name MPOE (Copy) Tag Color #eb5668 Color Picker" at bounding box center [1461, 292] width 212 height 77
drag, startPoint x: 650, startPoint y: 48, endPoint x: 701, endPoint y: 49, distance: 51.0
click at [1466, 272] on input "Analytical Assistance" at bounding box center [1513, 279] width 93 height 15
type input "Analytical Assistance Series"
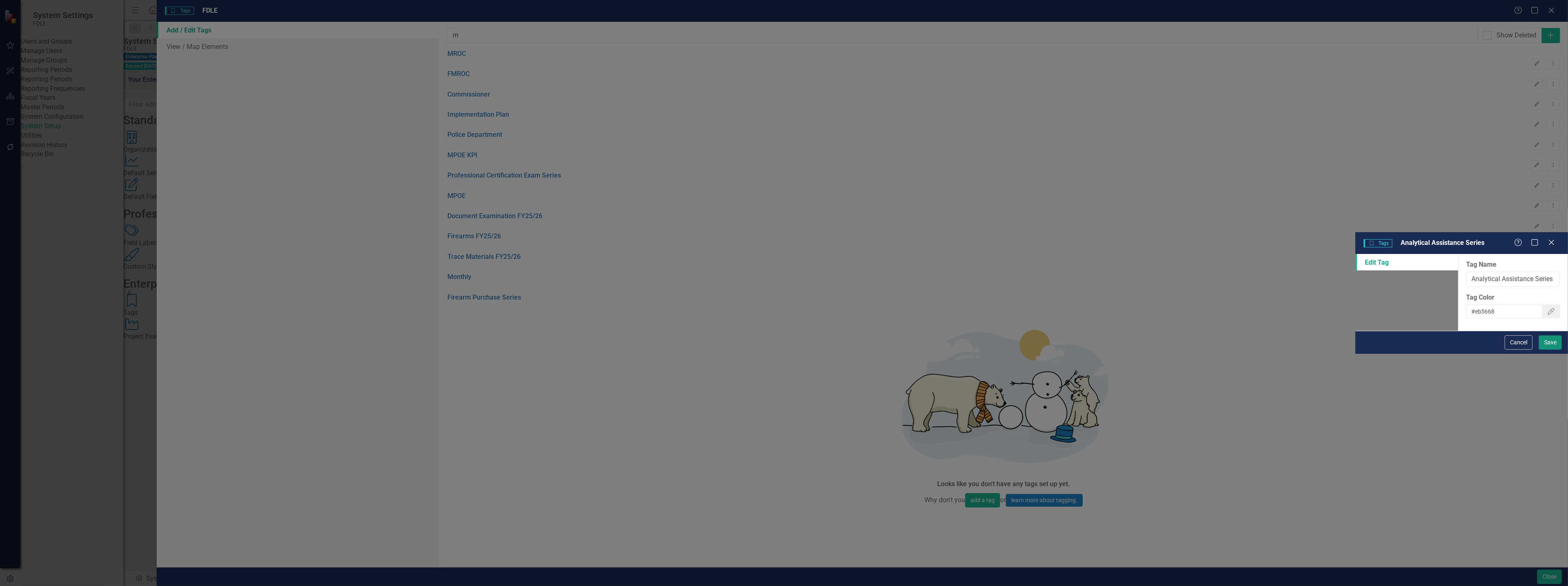
click at [1552, 350] on button "Save" at bounding box center [1550, 342] width 23 height 14
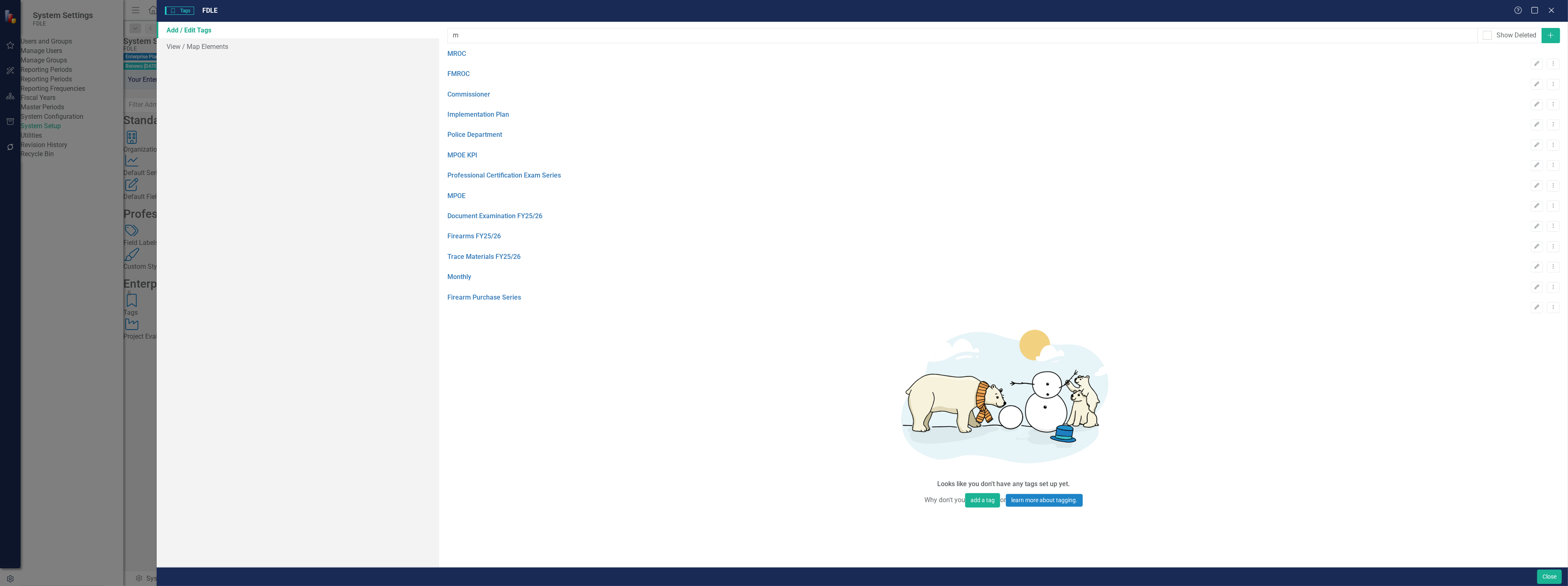
click at [62, 405] on div "Tags Tags FDLE Help Maximize Close Add / Edit Tags View / Map Elements Tags are…" at bounding box center [784, 293] width 1568 height 586
drag, startPoint x: 886, startPoint y: 36, endPoint x: 449, endPoint y: 47, distance: 437.1
click at [405, 49] on div "Add / Edit Tags View / Map Elements Tags are ways for you to mark elements that…" at bounding box center [862, 294] width 1411 height 546
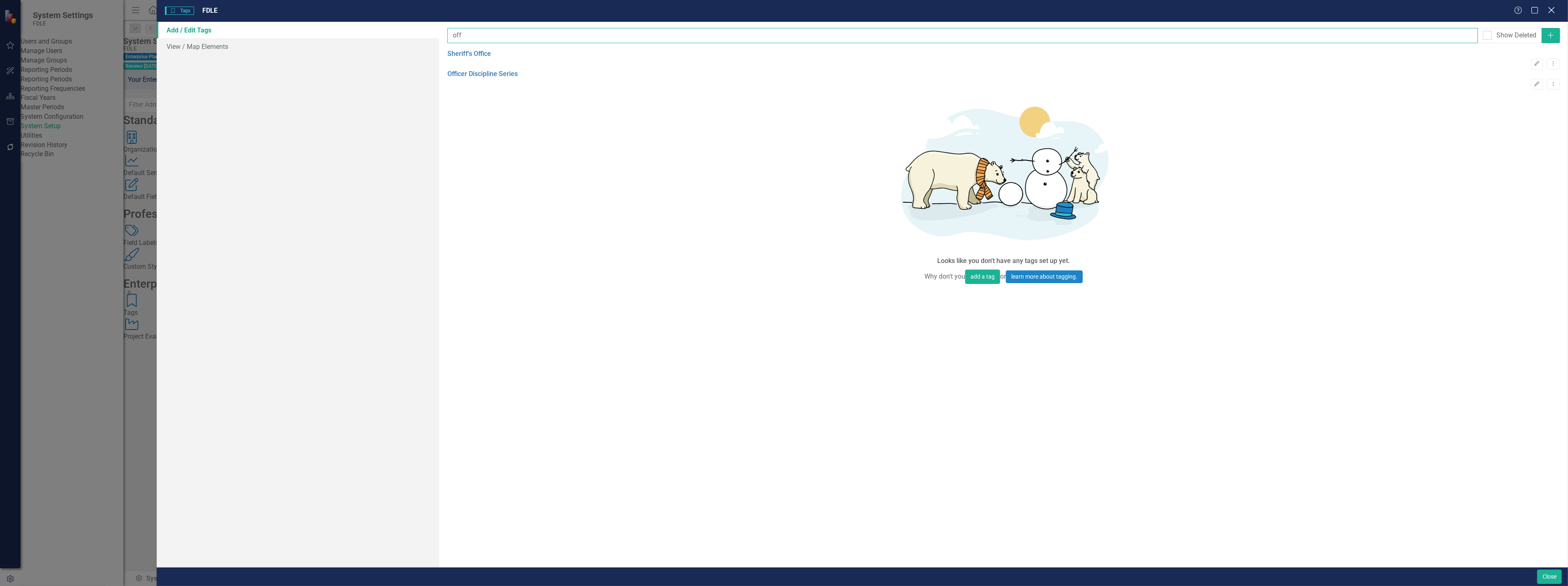
type input "off"
click at [1551, 9] on icon "Close" at bounding box center [1551, 10] width 10 height 8
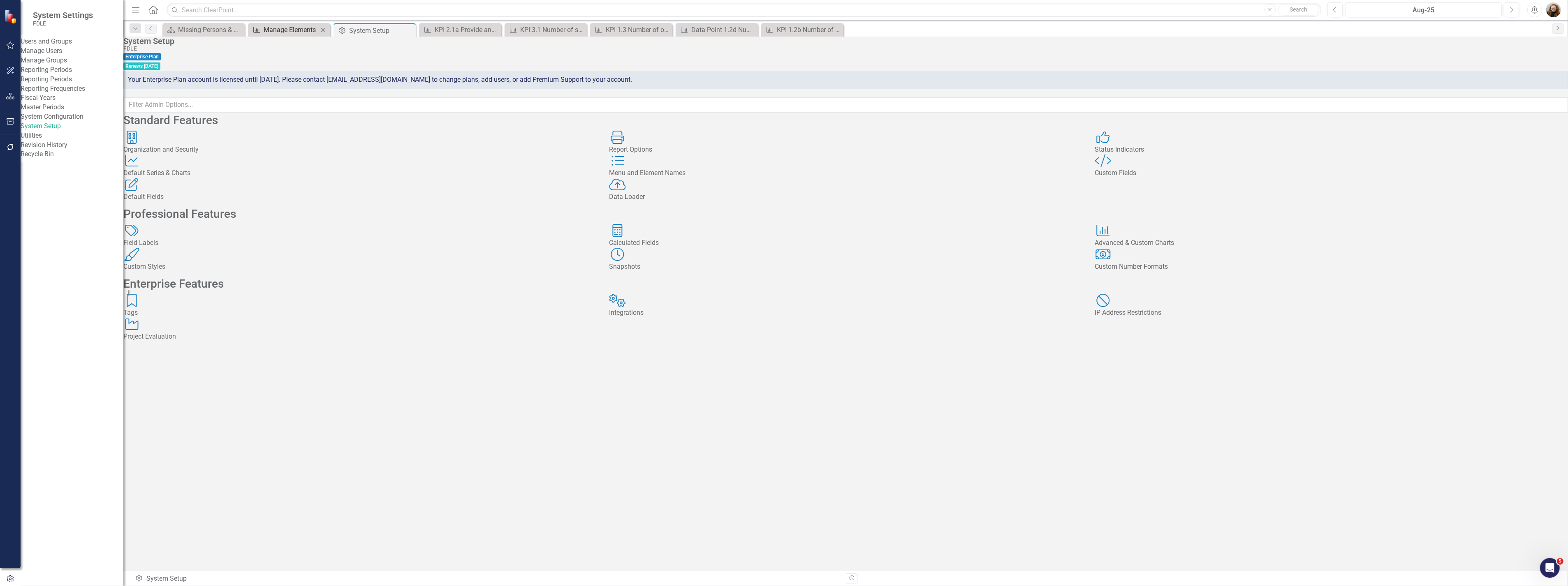
click at [273, 29] on div "Manage Elements" at bounding box center [290, 29] width 54 height 10
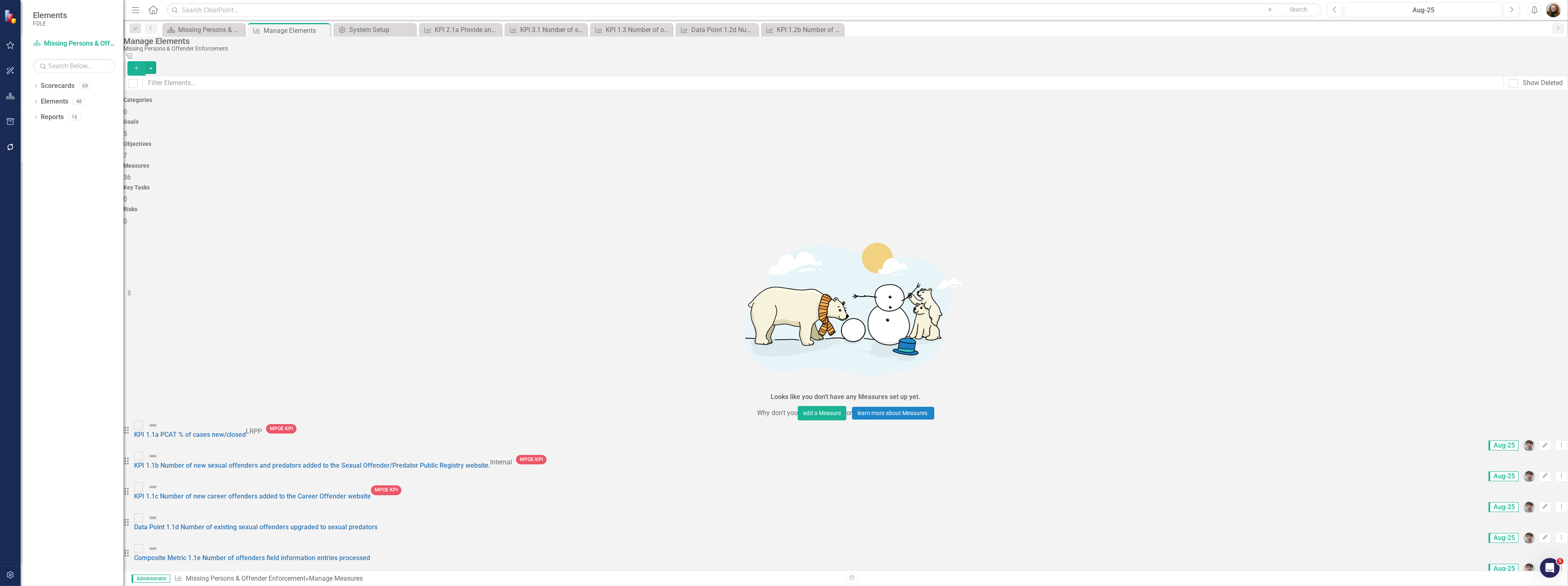
scroll to position [228, 0]
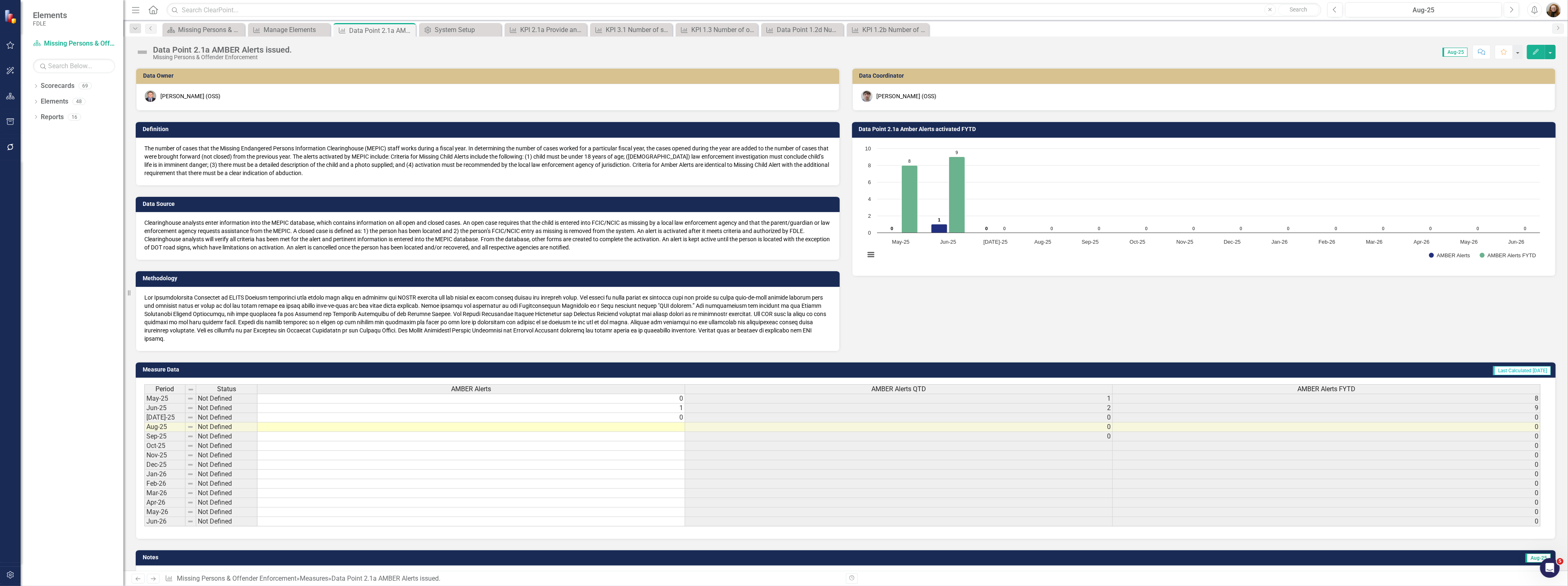
click at [1535, 54] on icon "Edit" at bounding box center [1535, 51] width 8 height 5
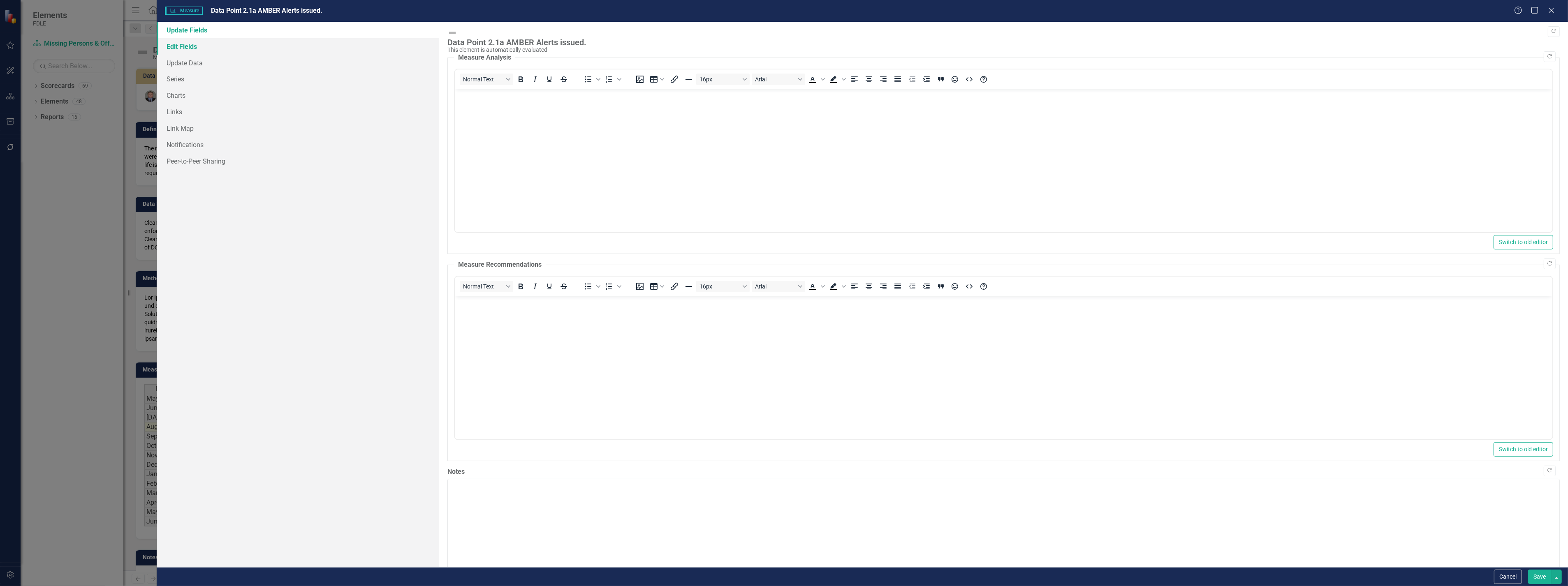
click at [184, 46] on link "Edit Fields" at bounding box center [298, 47] width 282 height 16
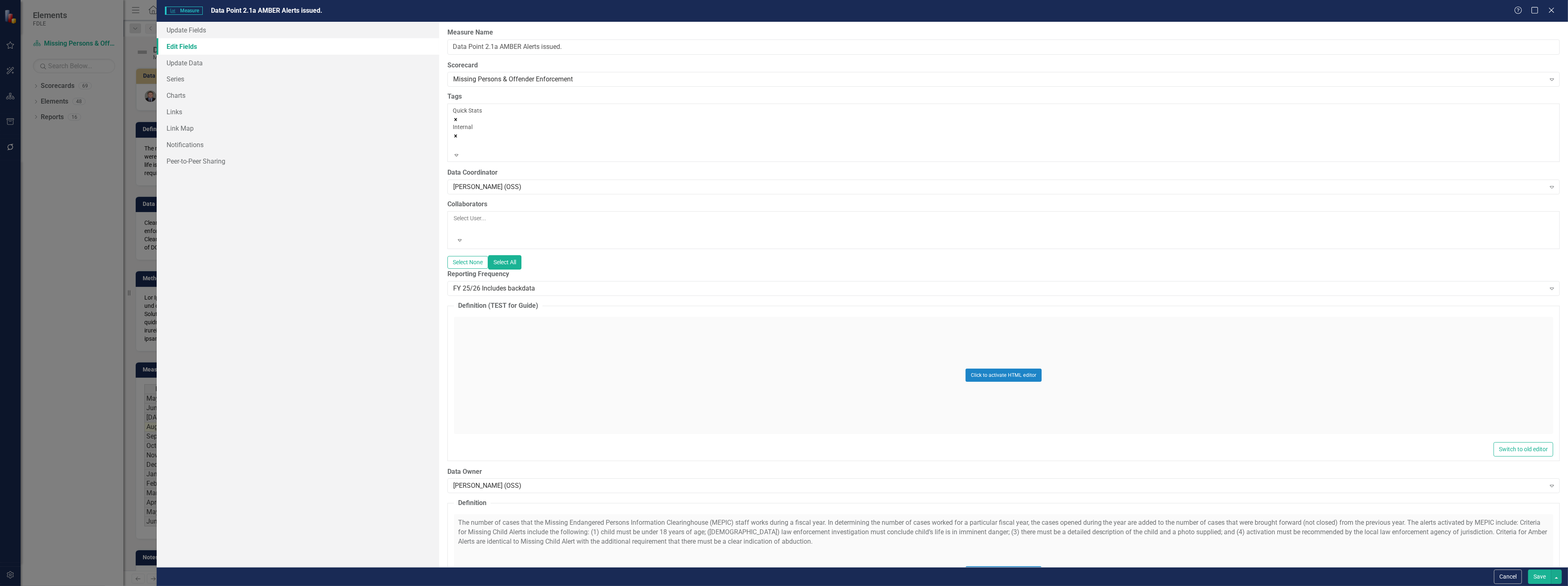
drag, startPoint x: 555, startPoint y: 121, endPoint x: 558, endPoint y: 112, distance: 9.5
click at [455, 140] on div at bounding box center [454, 145] width 1 height 10
type input "ana"
click at [119, 586] on span "Ana lytical Assistance Series" at bounding box center [60, 590] width 119 height 8
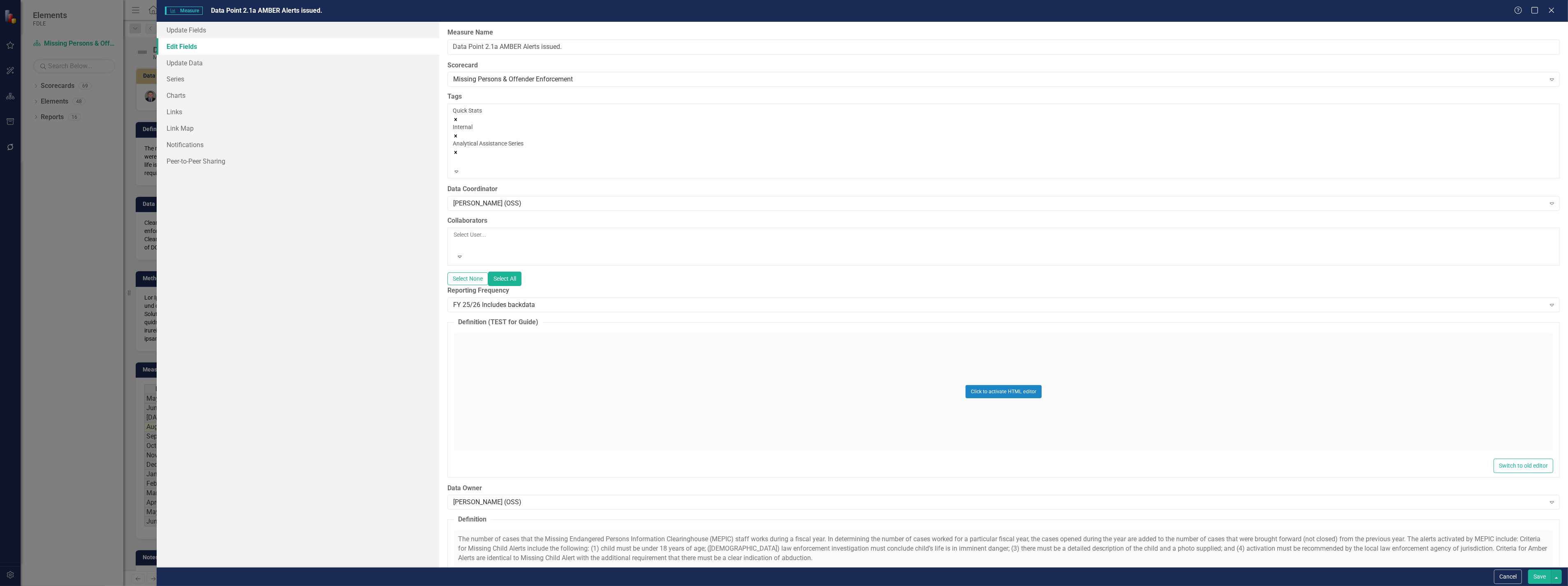
click at [1536, 577] on button "Save" at bounding box center [1539, 576] width 23 height 14
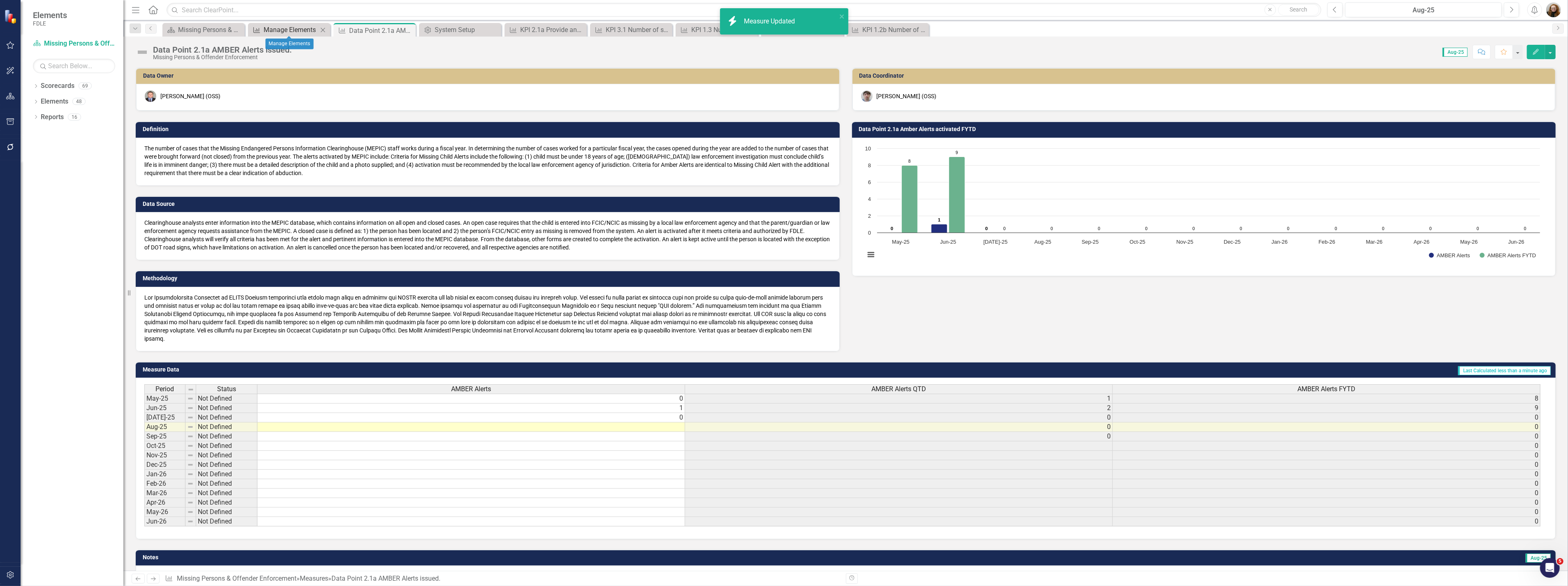
click at [283, 29] on div "Manage Elements" at bounding box center [290, 29] width 54 height 10
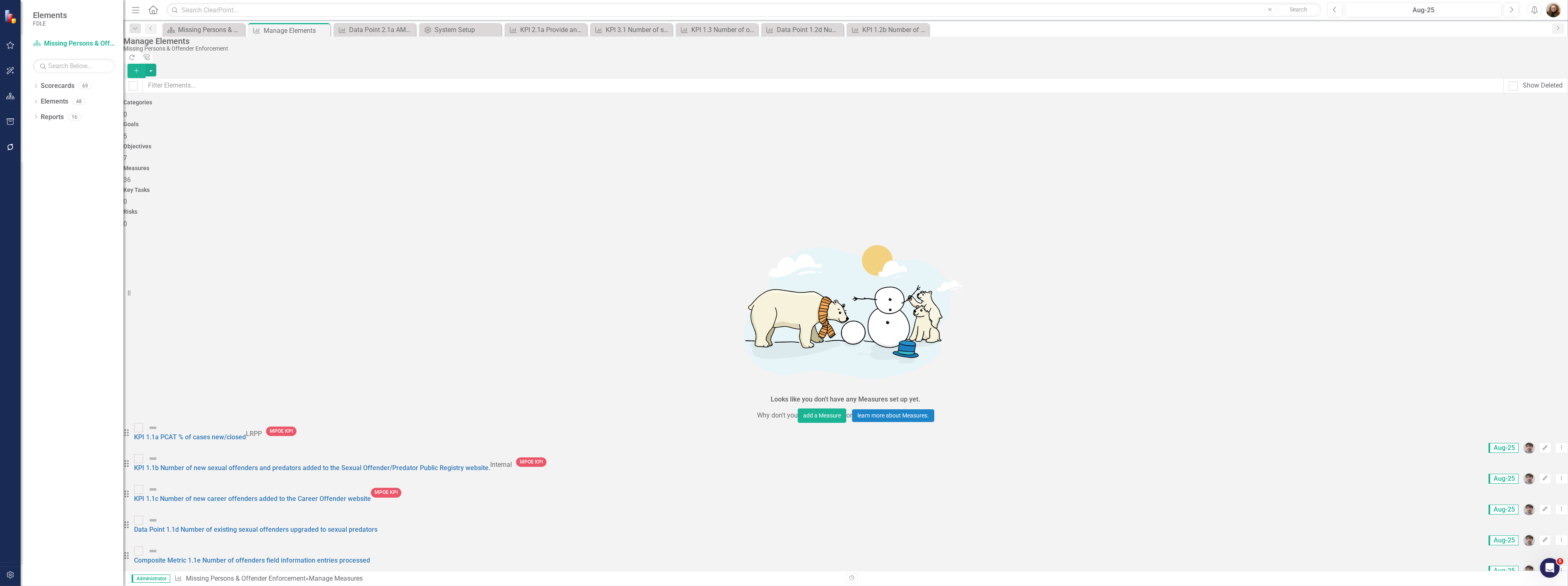
scroll to position [228, 0]
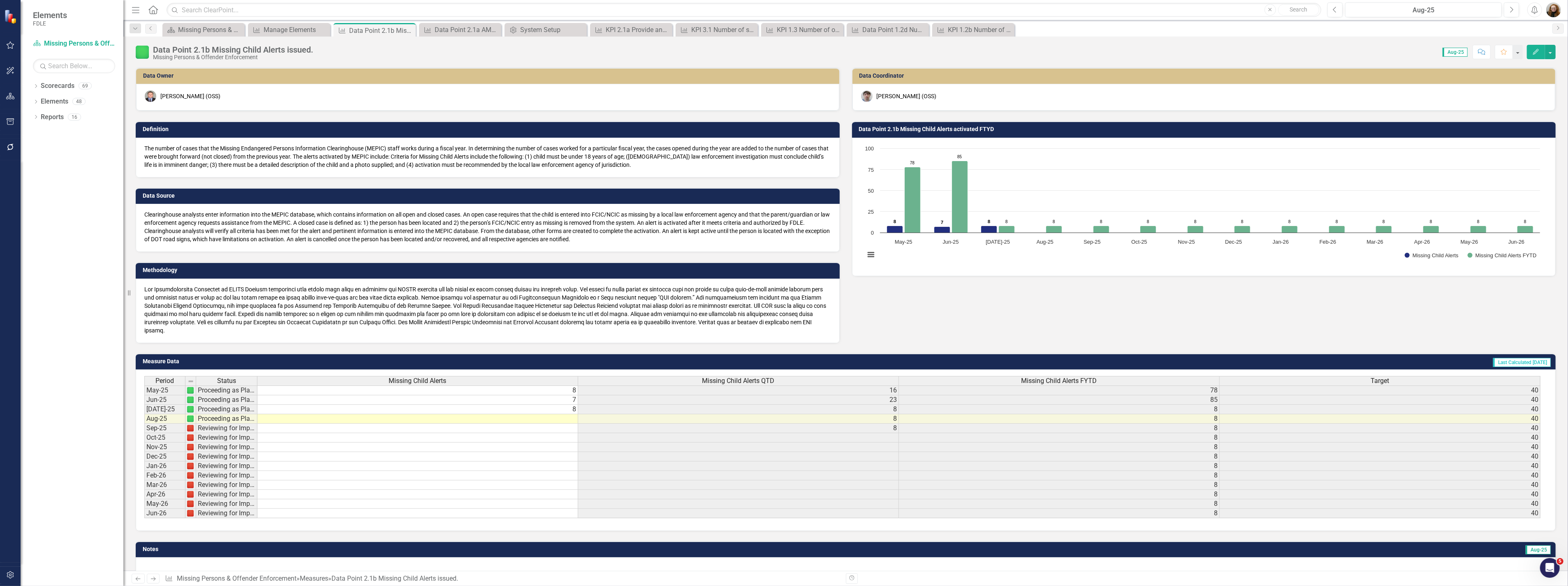
click at [1536, 52] on icon "Edit" at bounding box center [1535, 51] width 8 height 5
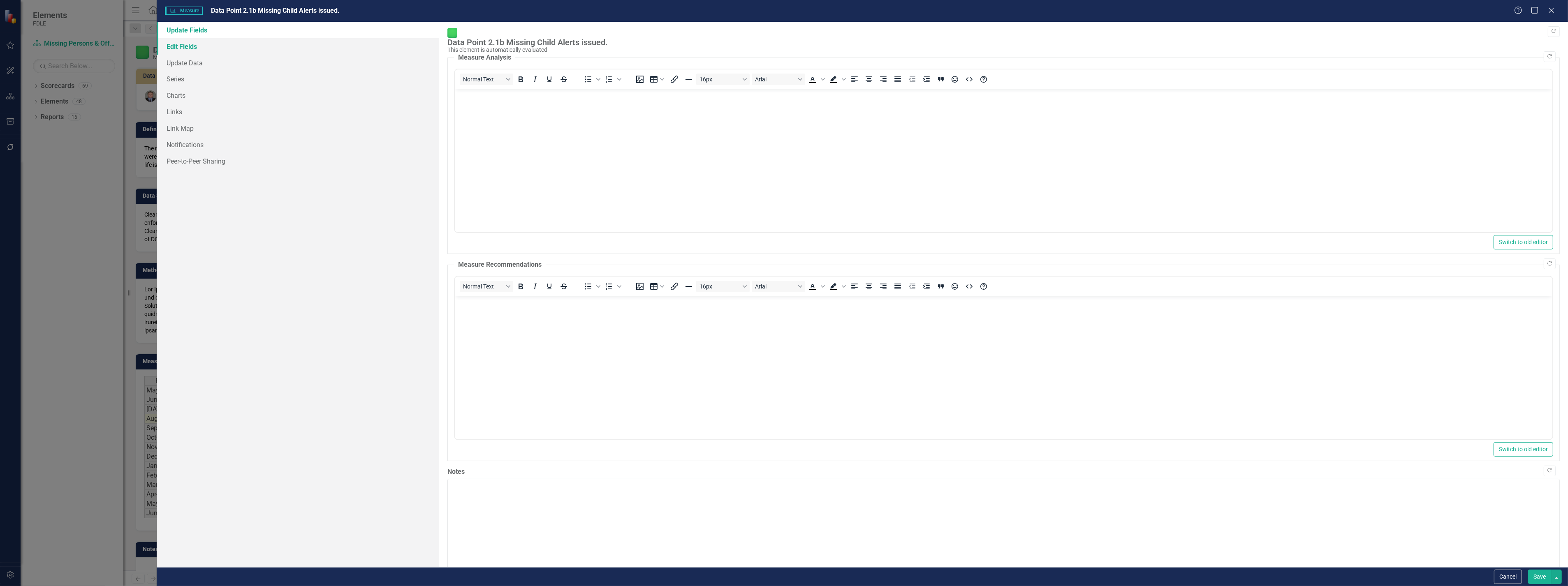
click at [191, 41] on link "Edit Fields" at bounding box center [298, 47] width 282 height 16
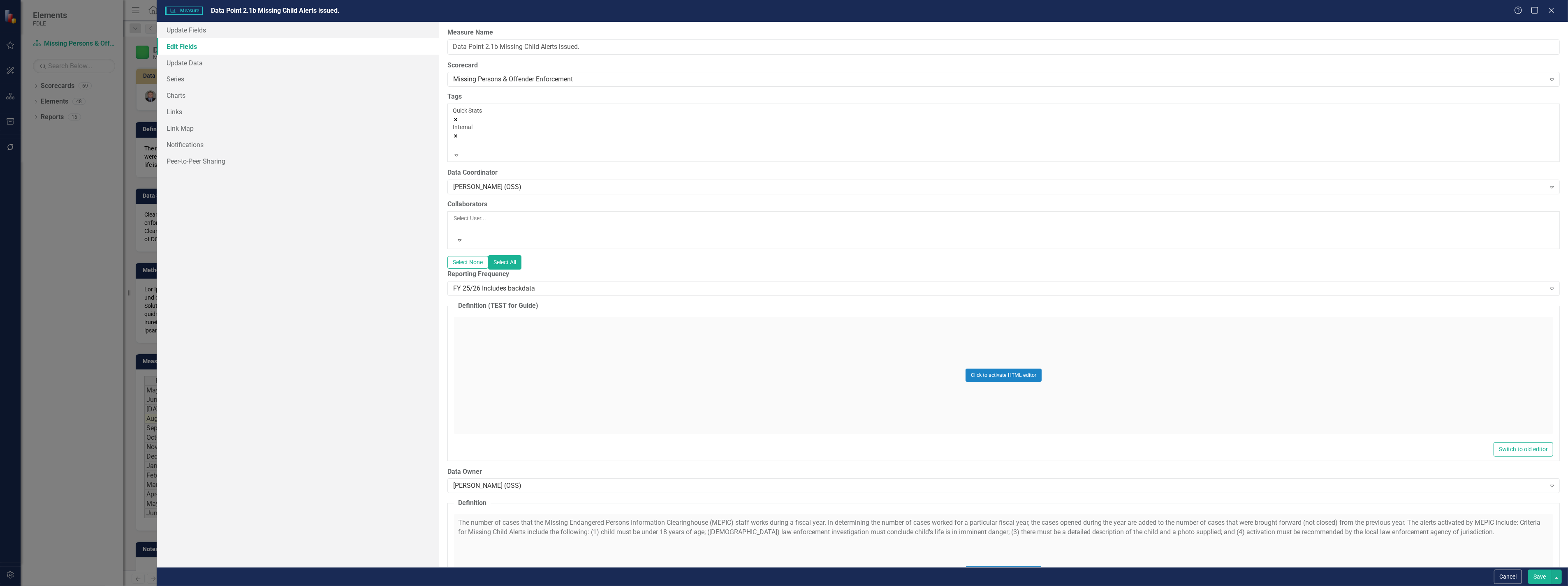
click at [561, 115] on div "Quick Stats Internal" at bounding box center [1003, 129] width 1102 height 44
type input "ana"
click at [119, 586] on span "Ana lytical Assistance Series" at bounding box center [60, 590] width 119 height 8
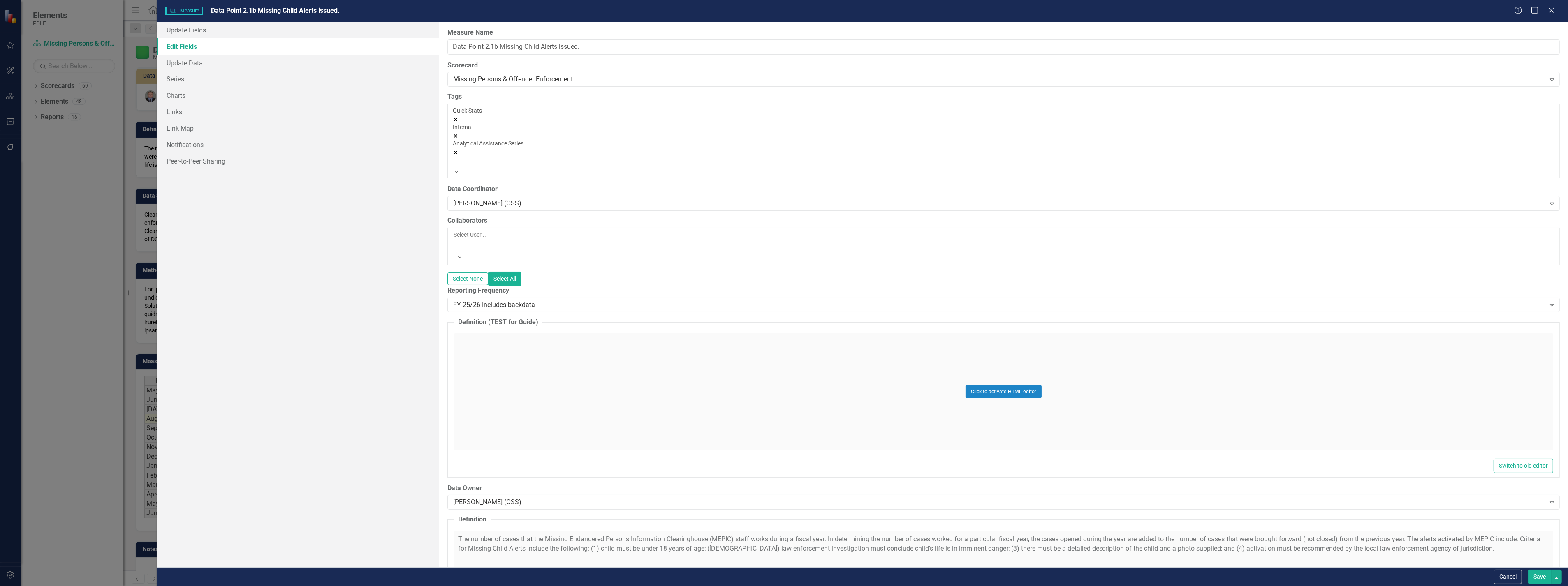
click at [1539, 578] on button "Save" at bounding box center [1539, 576] width 23 height 14
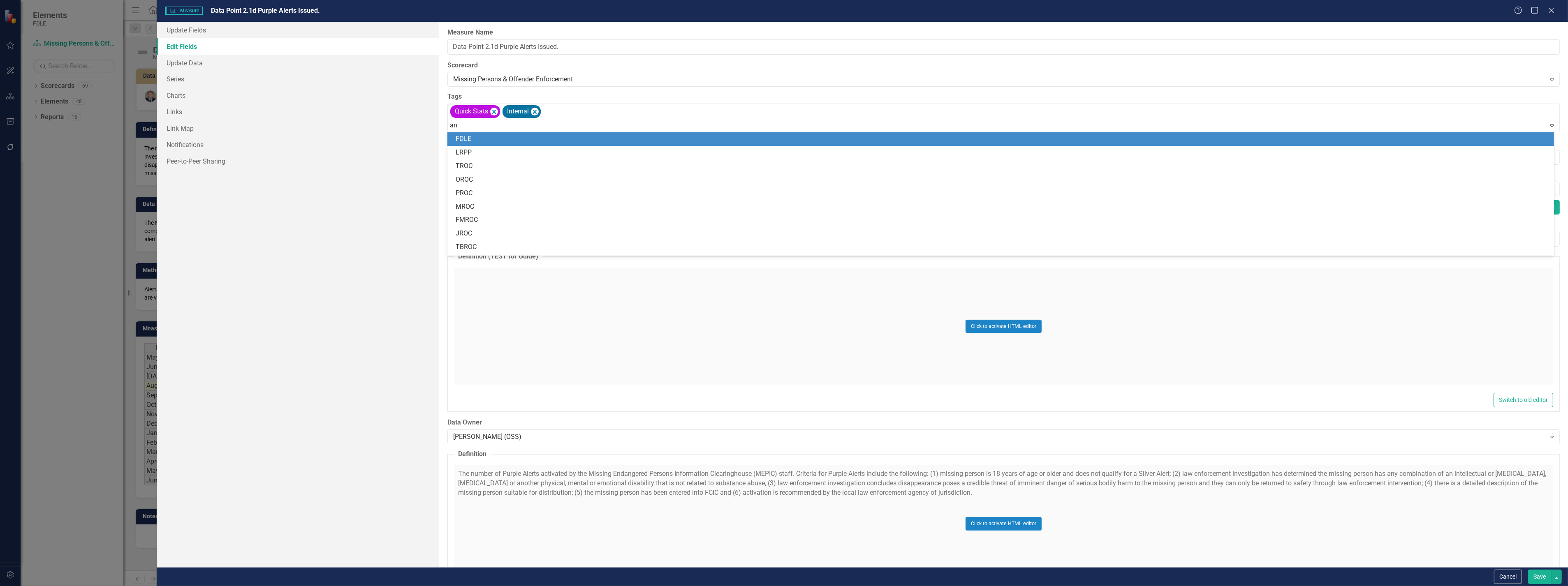
type input "[PERSON_NAME]"
click at [624, 134] on div "[PERSON_NAME] lytical Assistance Series" at bounding box center [1002, 139] width 1093 height 10
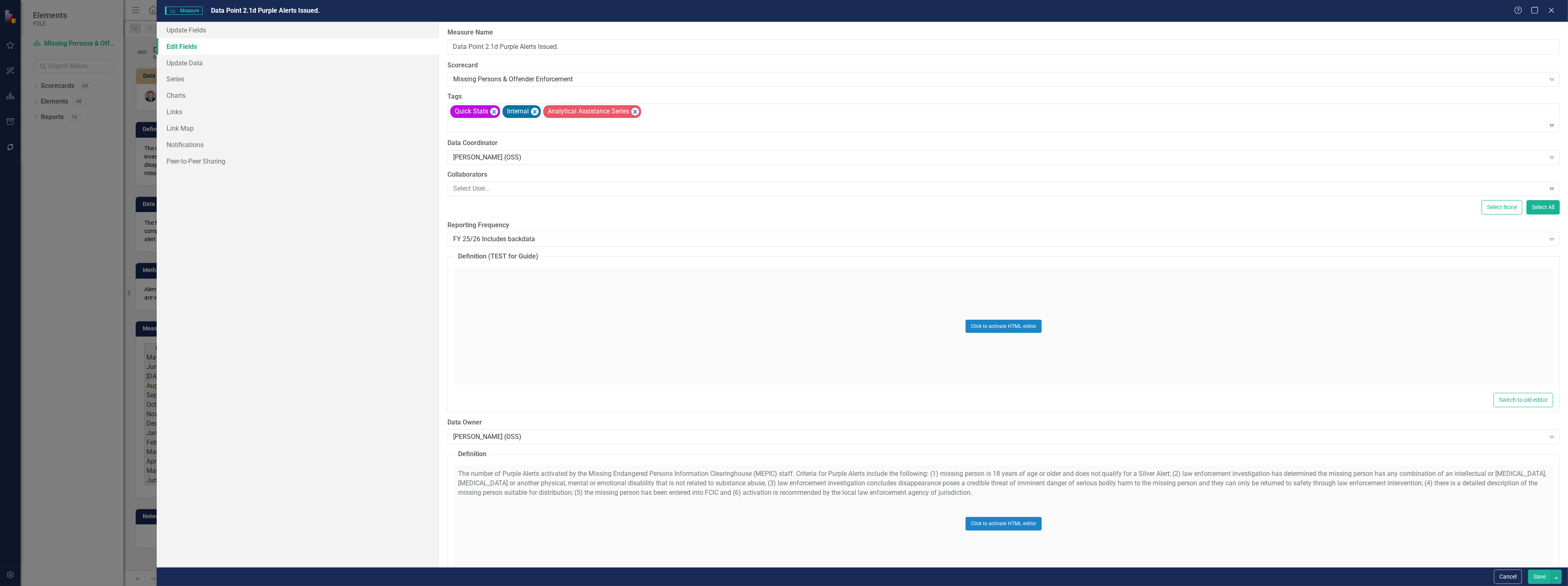
click at [1535, 569] on div "Cancel Save" at bounding box center [862, 577] width 1411 height 19
click at [1532, 583] on button "Save" at bounding box center [1539, 576] width 23 height 14
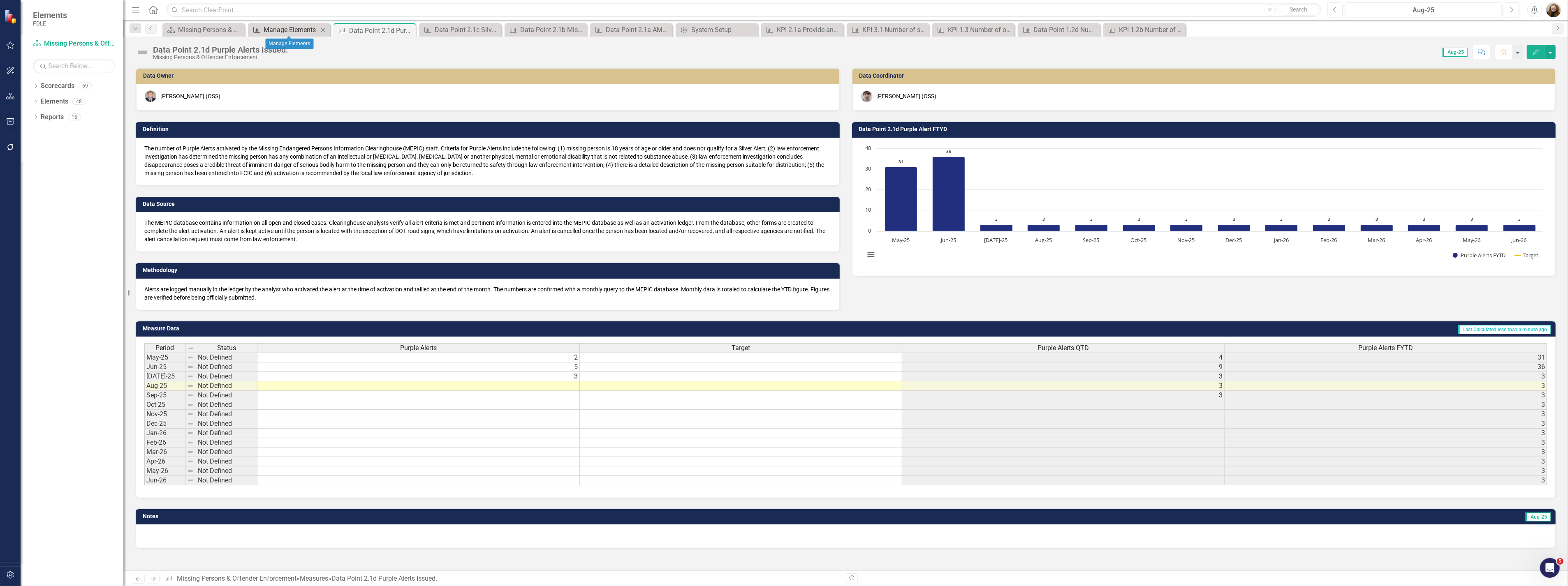
click at [285, 27] on div "Manage Elements" at bounding box center [290, 29] width 54 height 10
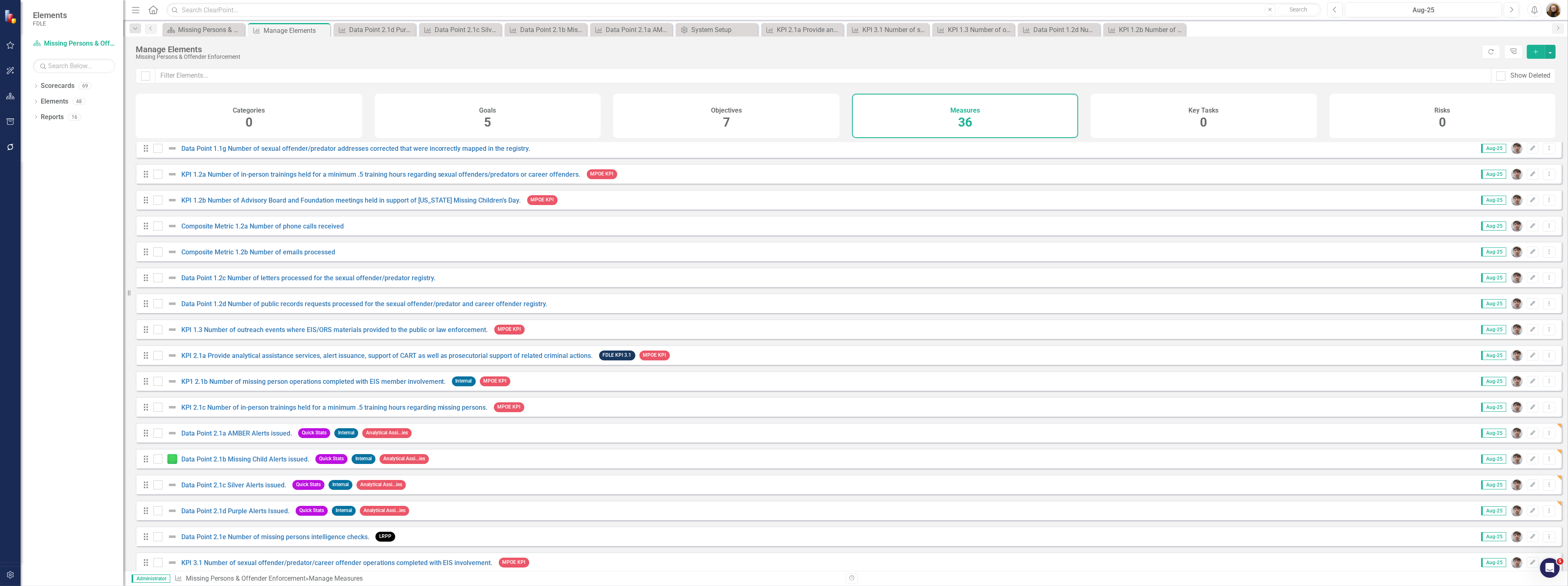
scroll to position [228, 0]
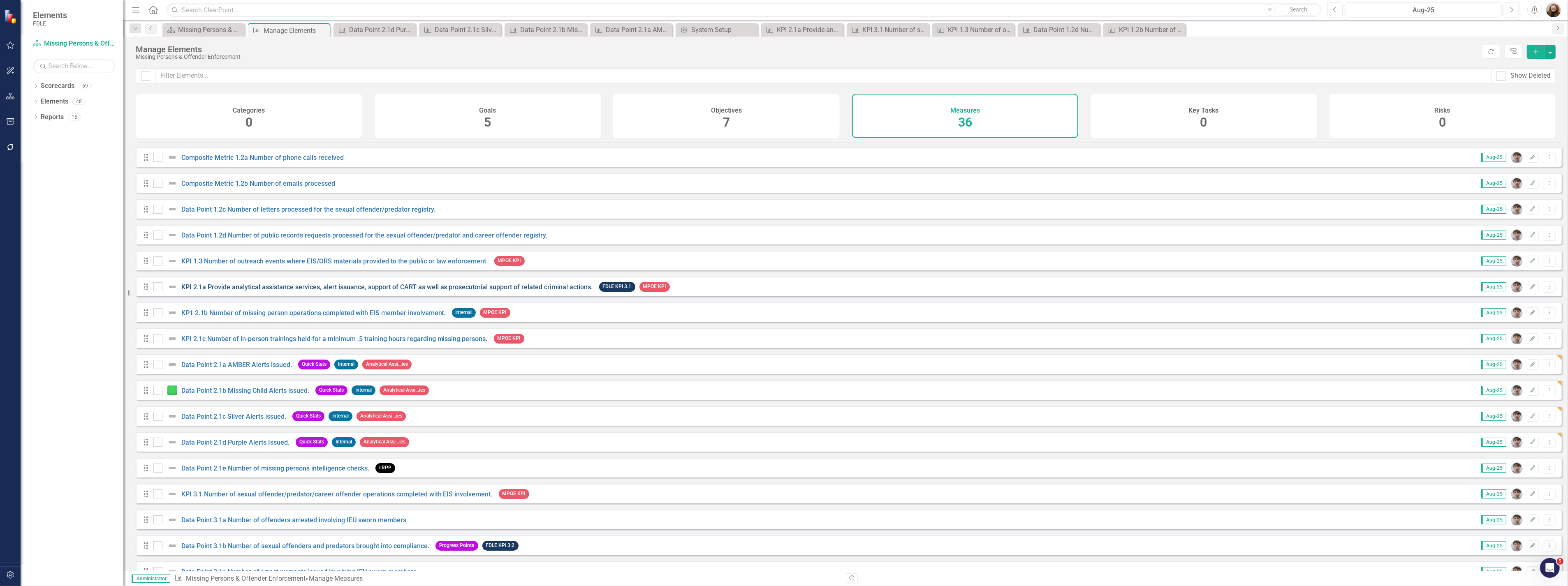
click at [277, 291] on link "KPI 2.1a Provide analytical assistance services, alert issuance, support of CAR…" at bounding box center [387, 287] width 412 height 8
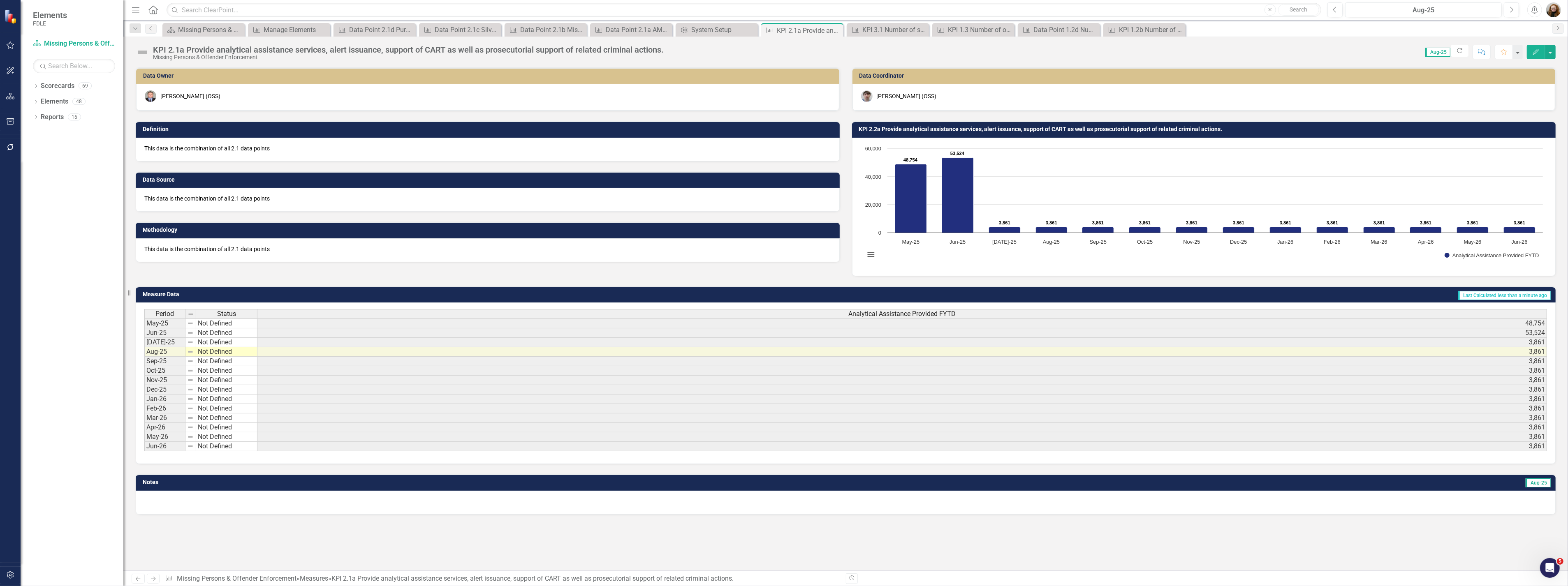
click at [1530, 52] on button "Edit" at bounding box center [1535, 51] width 18 height 14
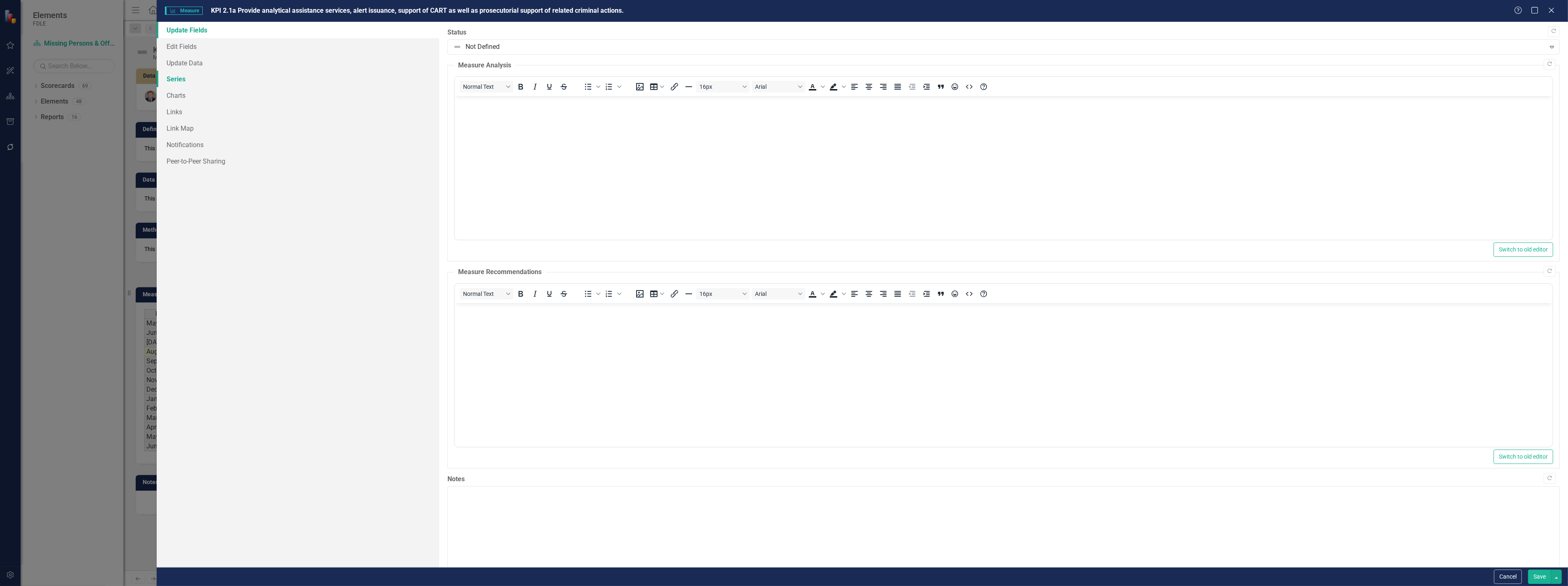
click at [175, 79] on link "Series" at bounding box center [298, 79] width 282 height 16
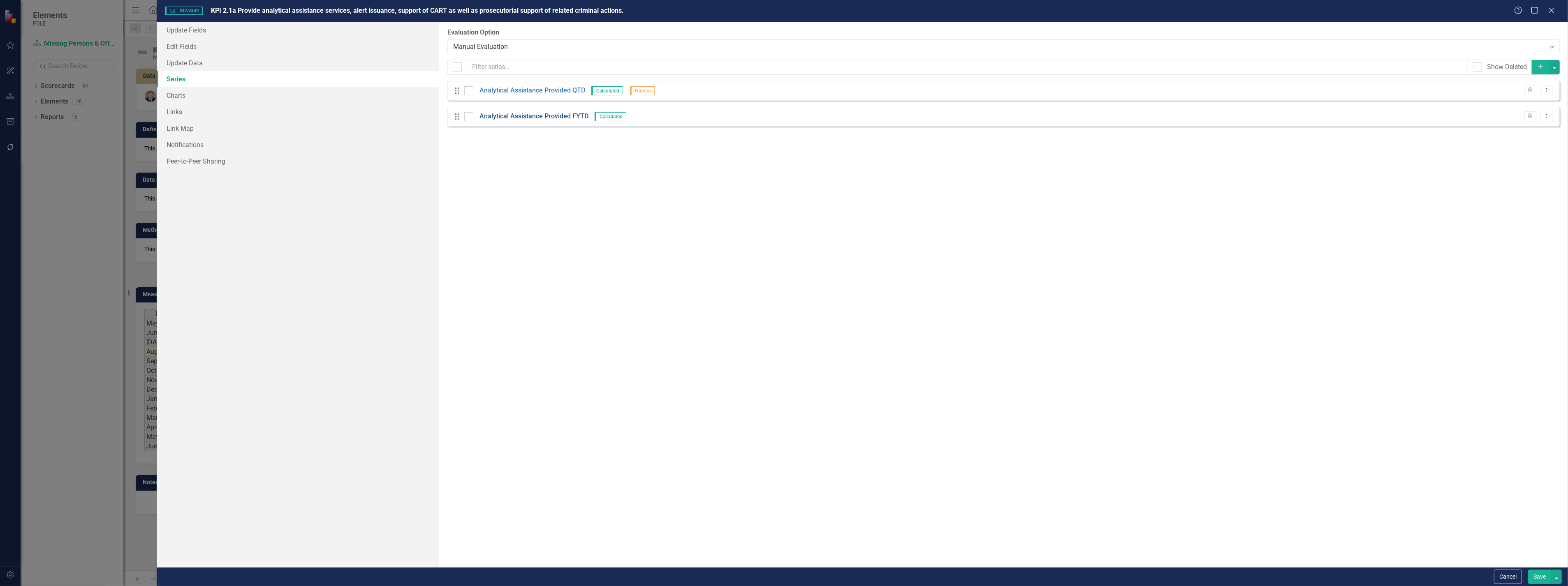
click at [516, 114] on link "Analytical Assistance Provided FYTD" at bounding box center [533, 116] width 109 height 10
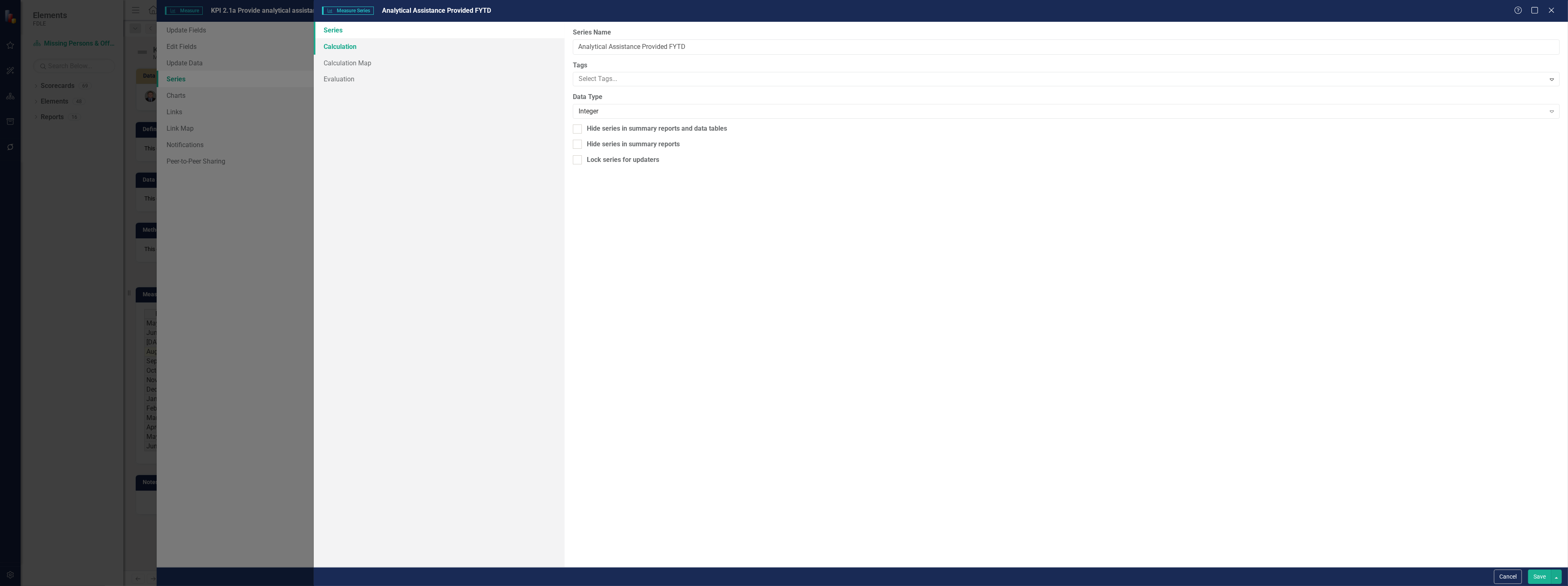
click at [334, 49] on link "Calculation" at bounding box center [439, 47] width 251 height 16
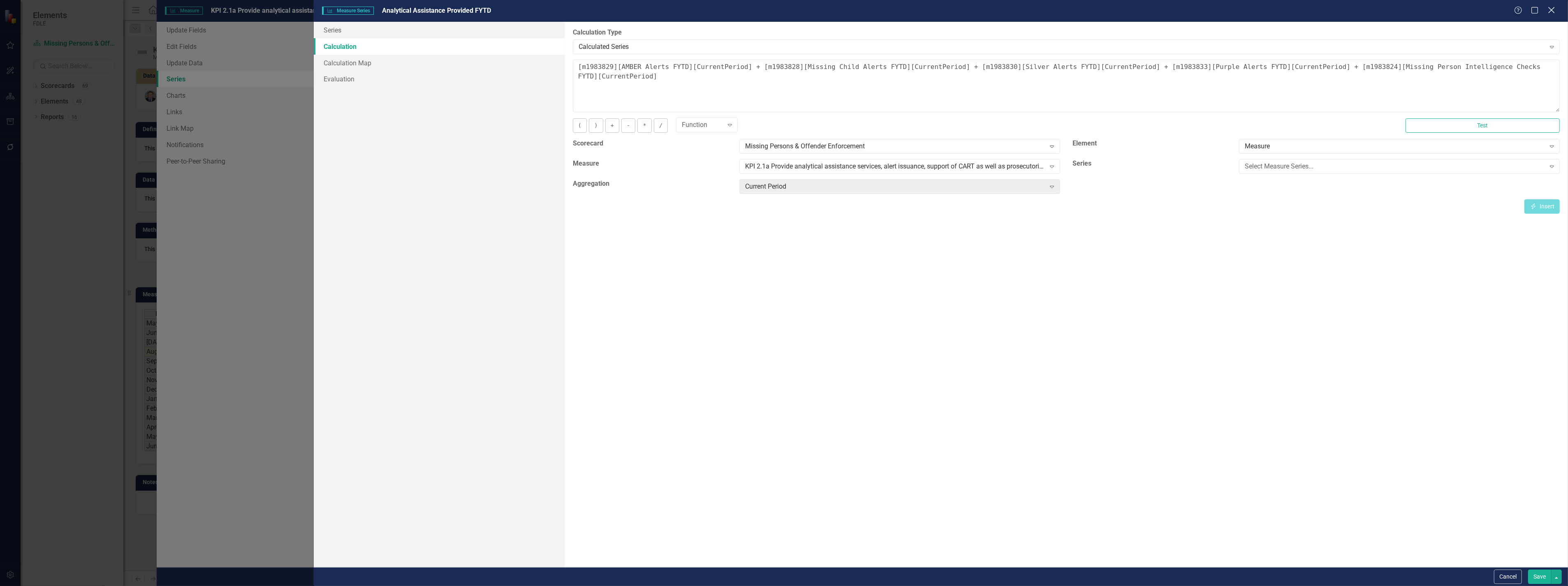
click at [1554, 10] on icon "Close" at bounding box center [1551, 10] width 10 height 8
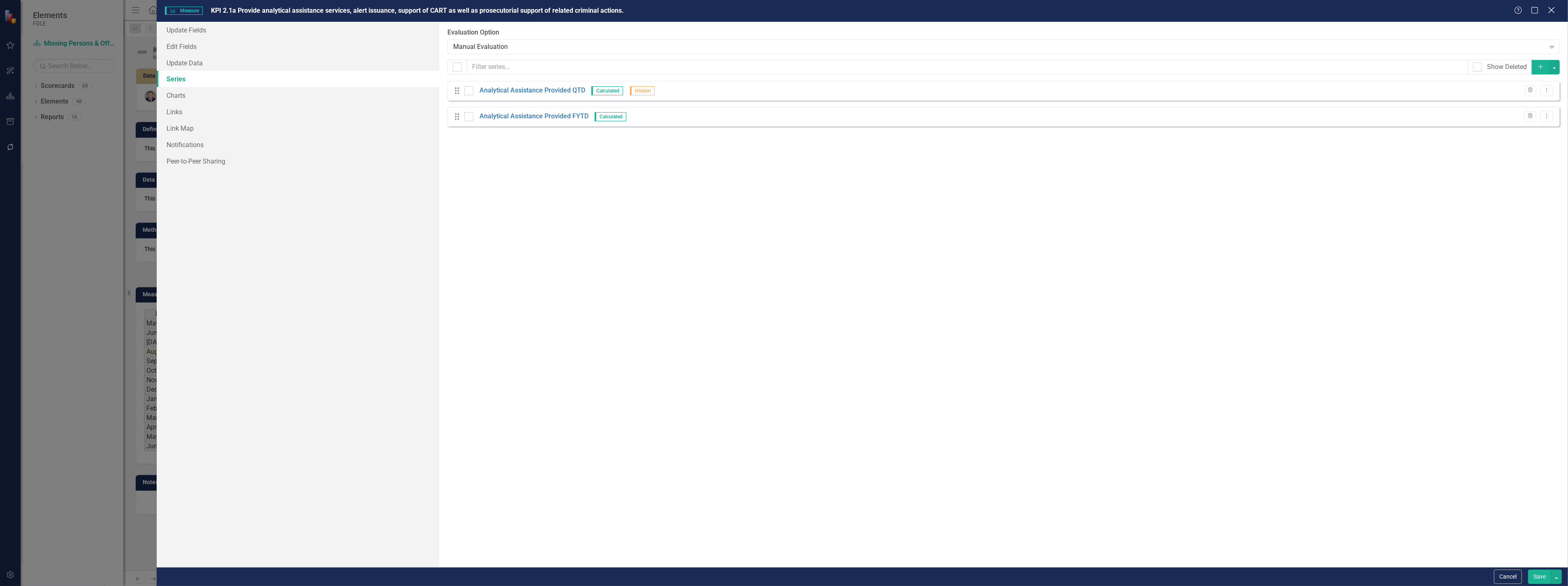
click at [1550, 10] on icon at bounding box center [1551, 10] width 6 height 6
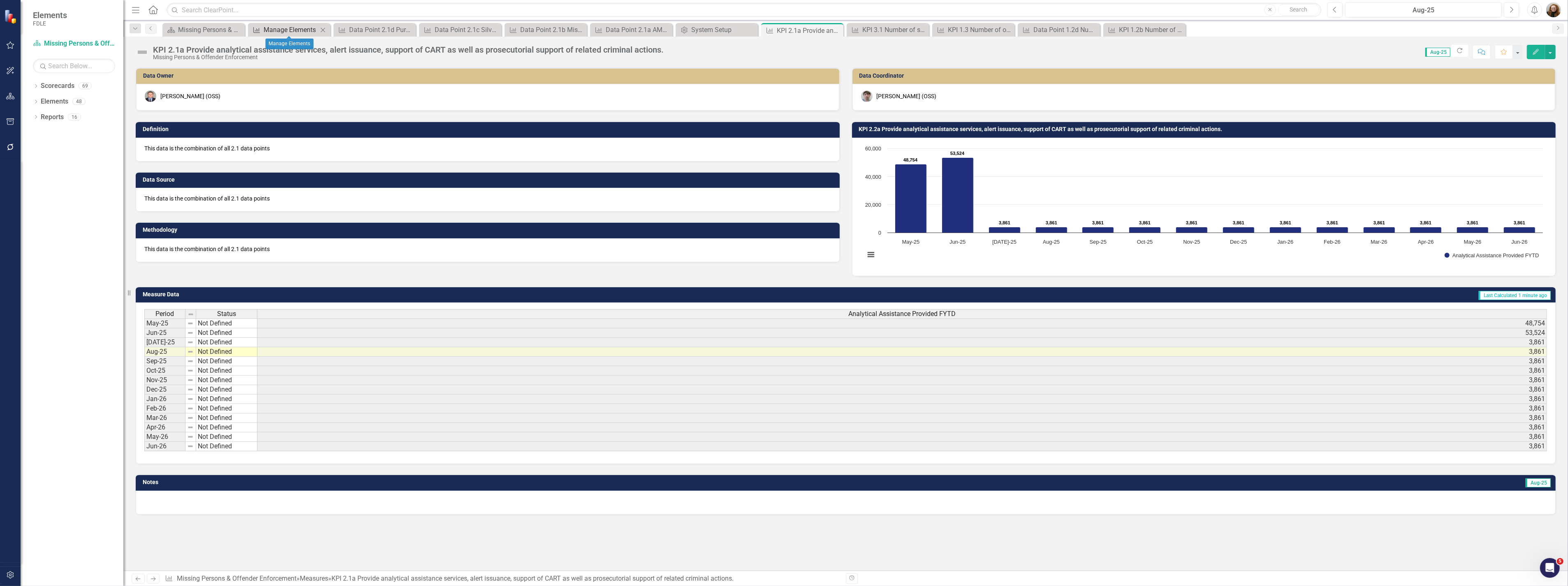
click at [292, 27] on div "Manage Elements" at bounding box center [290, 29] width 54 height 10
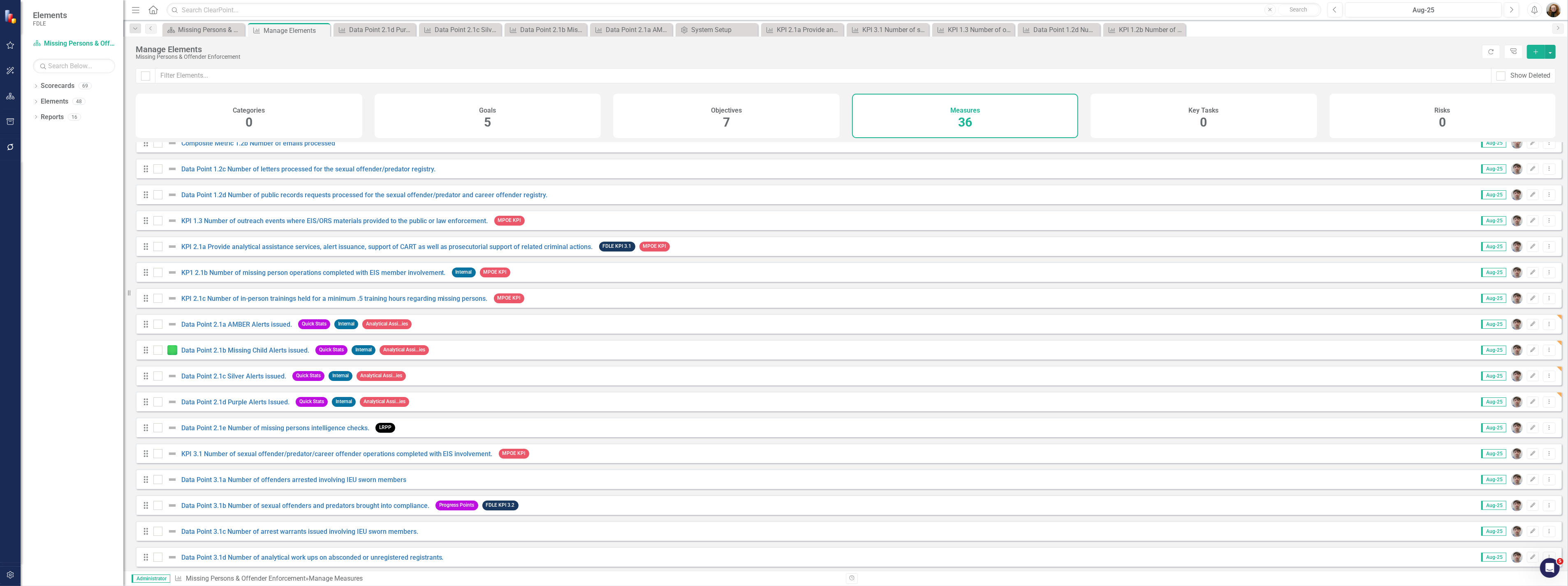
scroll to position [274, 0]
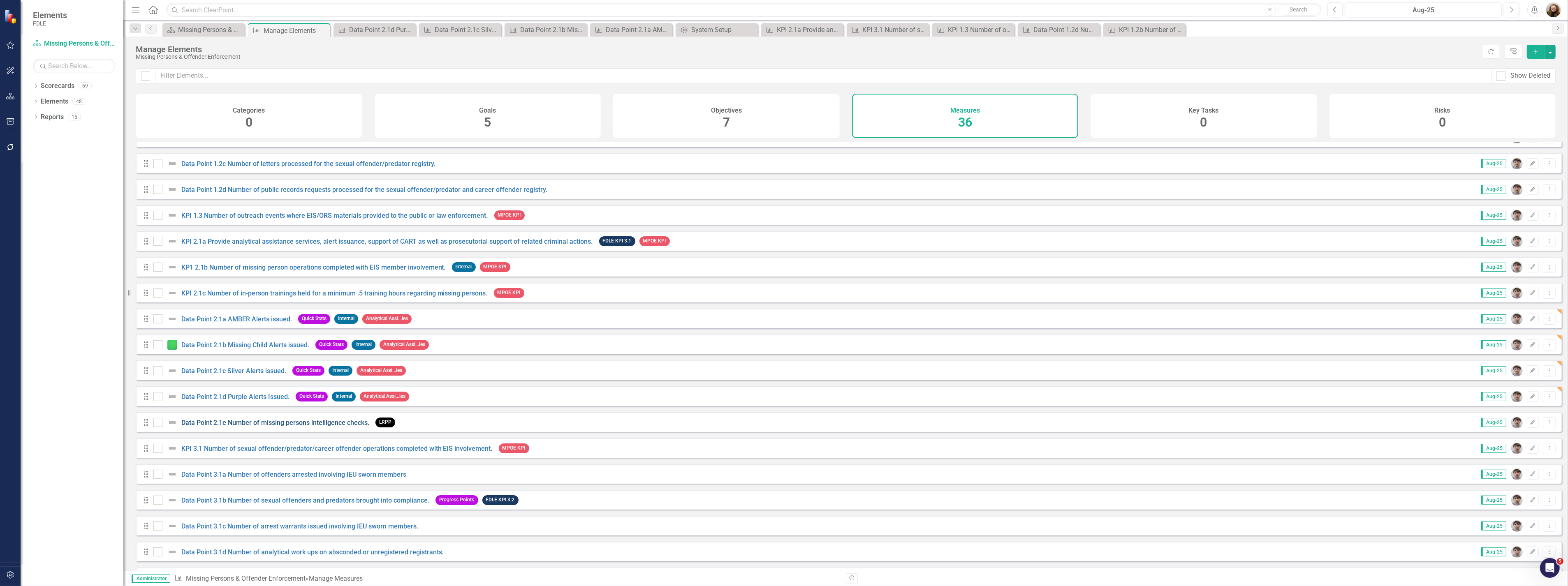
click at [314, 426] on link "Data Point 2.1e Number of missing persons intelligence checks." at bounding box center [275, 422] width 188 height 8
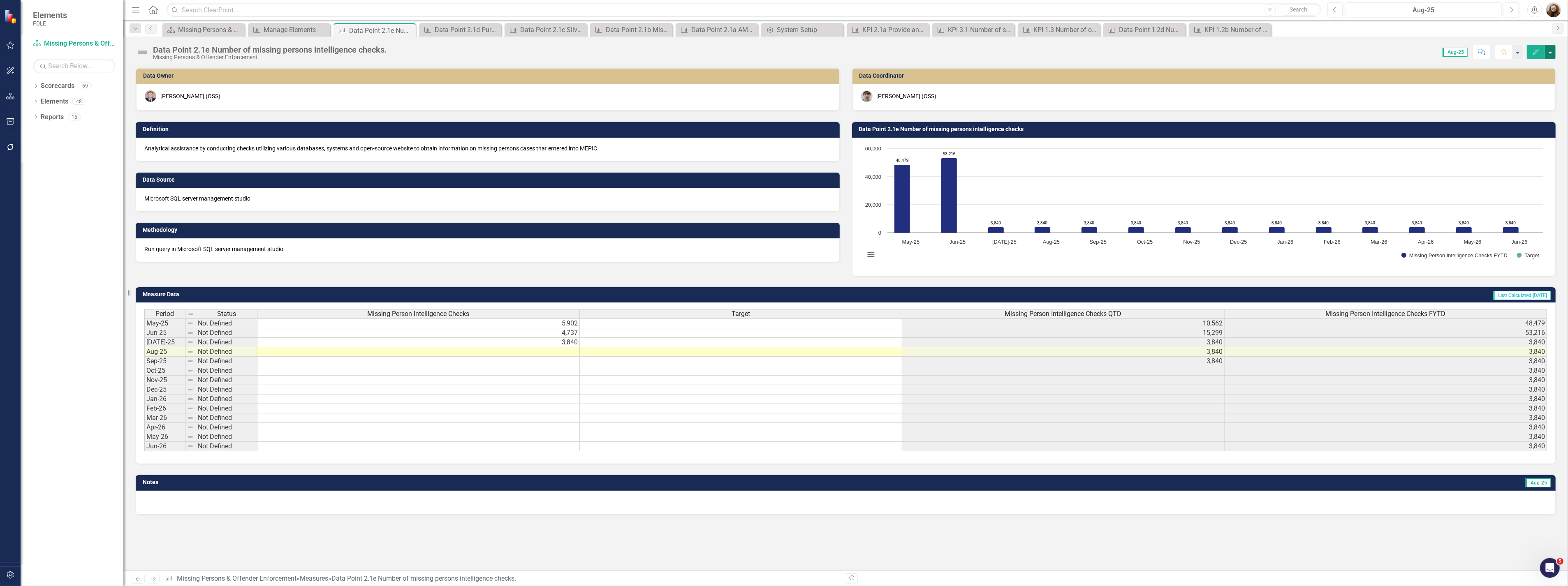
click at [1551, 50] on button "button" at bounding box center [1550, 51] width 11 height 14
click at [1519, 69] on link "Edit Edit Measure" at bounding box center [1515, 67] width 80 height 15
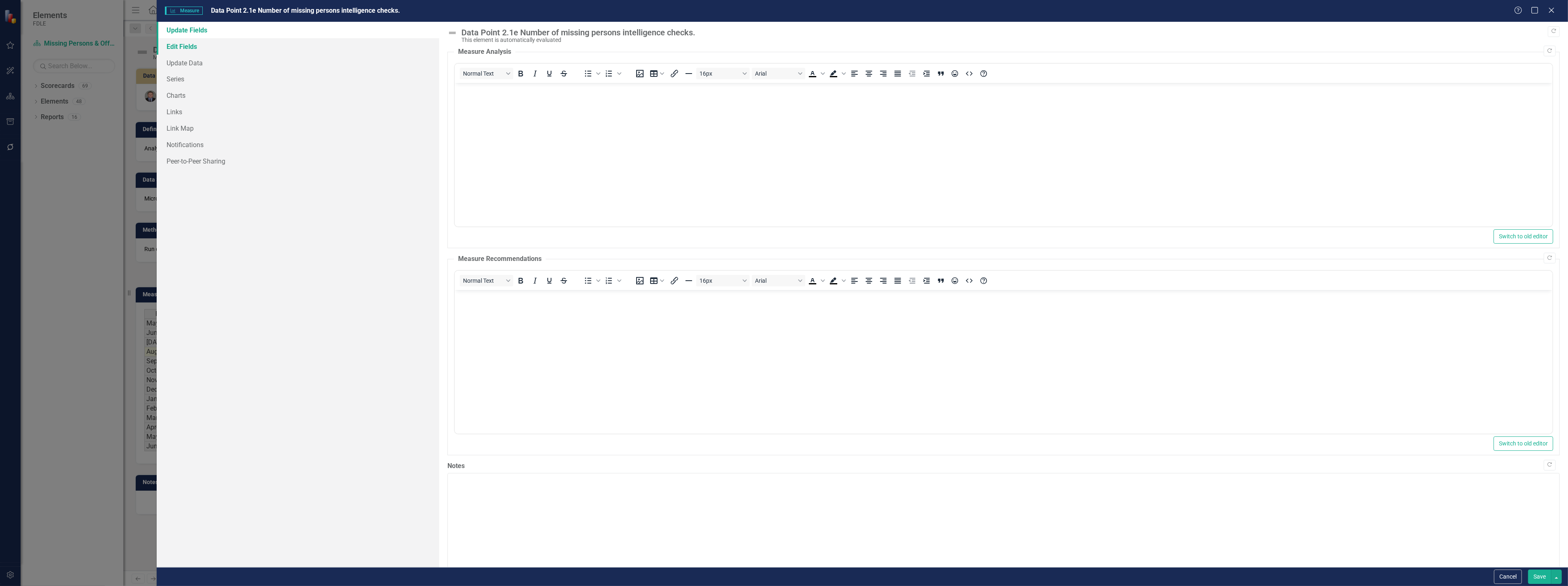
click at [180, 49] on link "Edit Fields" at bounding box center [298, 47] width 282 height 16
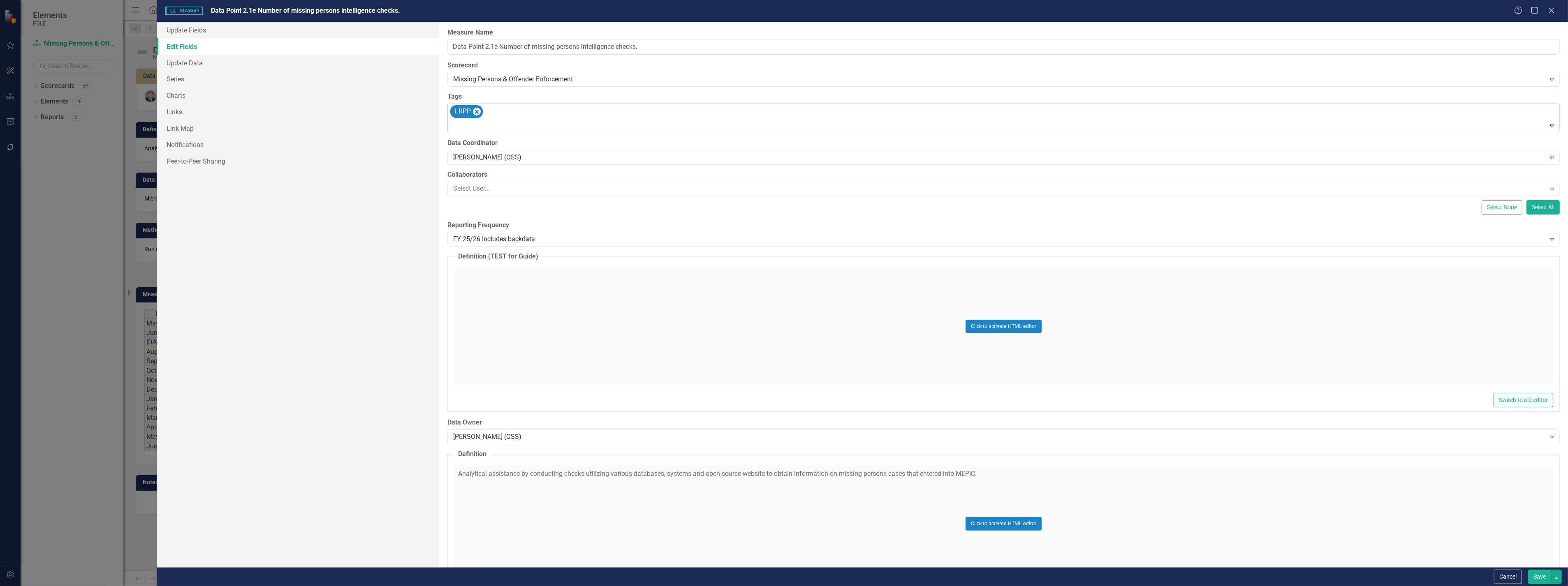
click at [507, 117] on div "LRPP" at bounding box center [1004, 118] width 1110 height 28
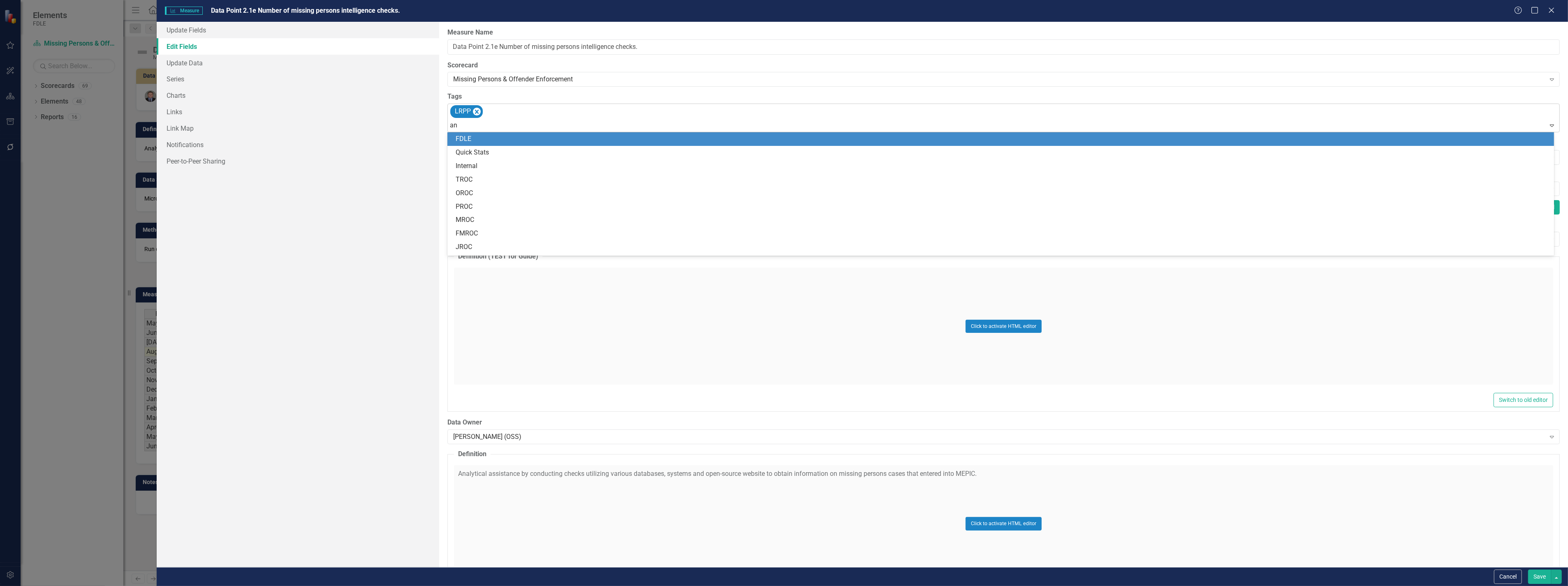
type input "[PERSON_NAME]"
click at [476, 138] on span "[PERSON_NAME] lytical Assistance Series" at bounding box center [515, 138] width 120 height 8
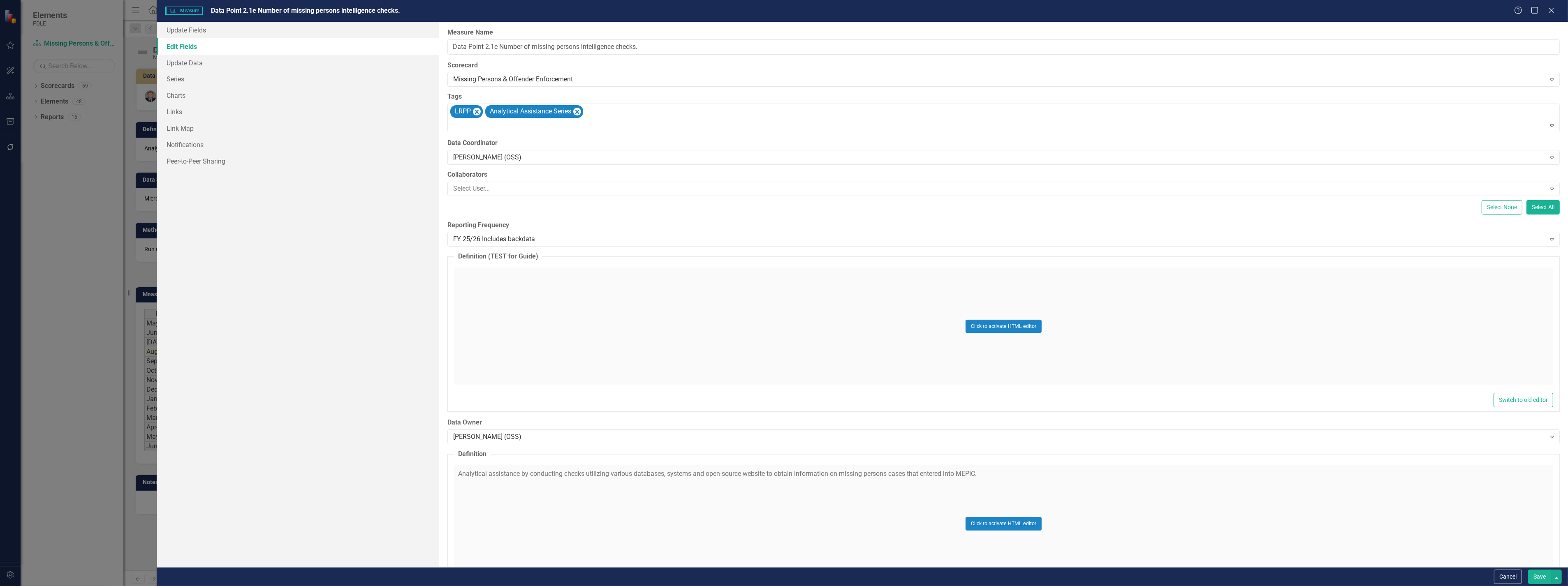
click at [1523, 577] on div "Cancel Save" at bounding box center [1526, 576] width 70 height 14
click at [1532, 578] on button "Save" at bounding box center [1539, 576] width 23 height 14
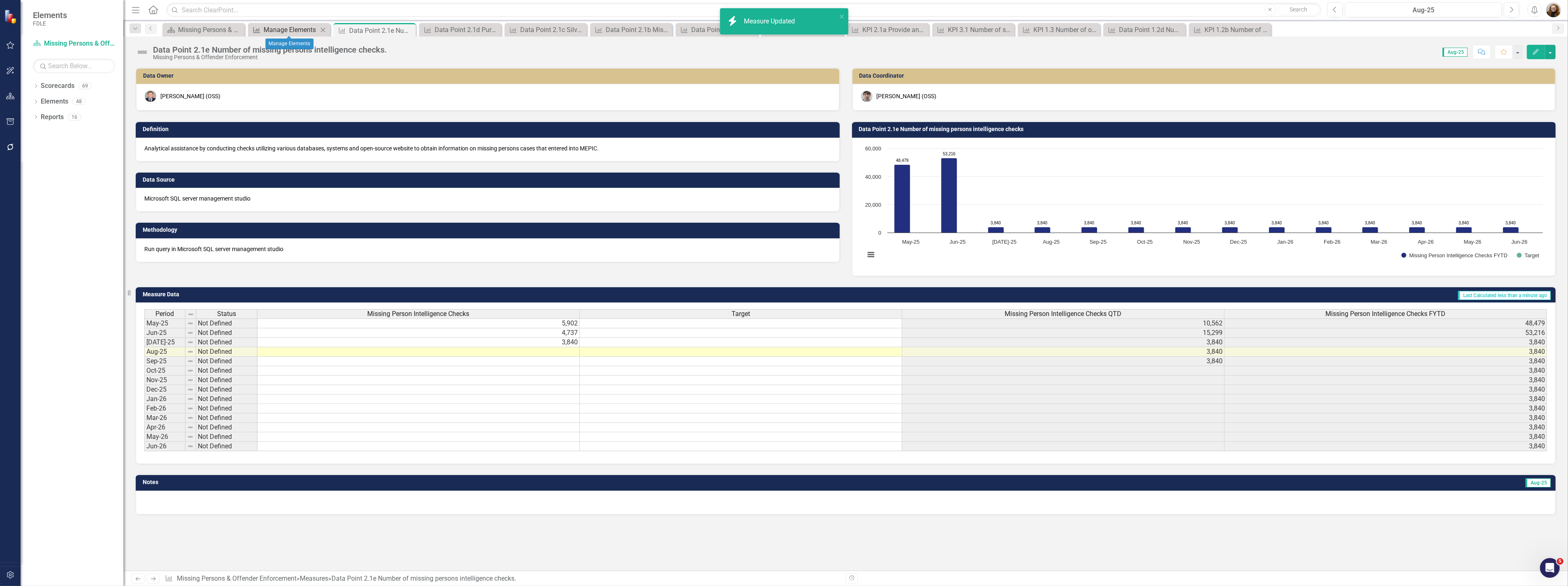
click at [286, 30] on div "Manage Elements" at bounding box center [290, 29] width 54 height 10
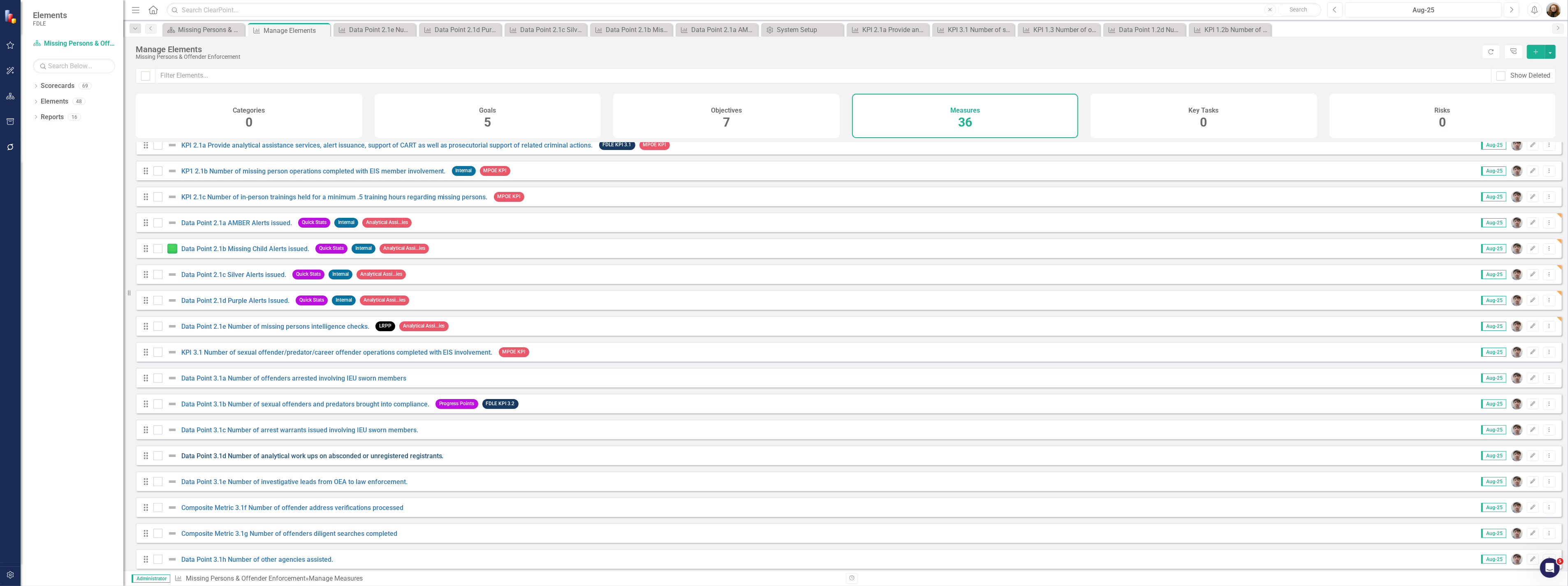
scroll to position [411, 0]
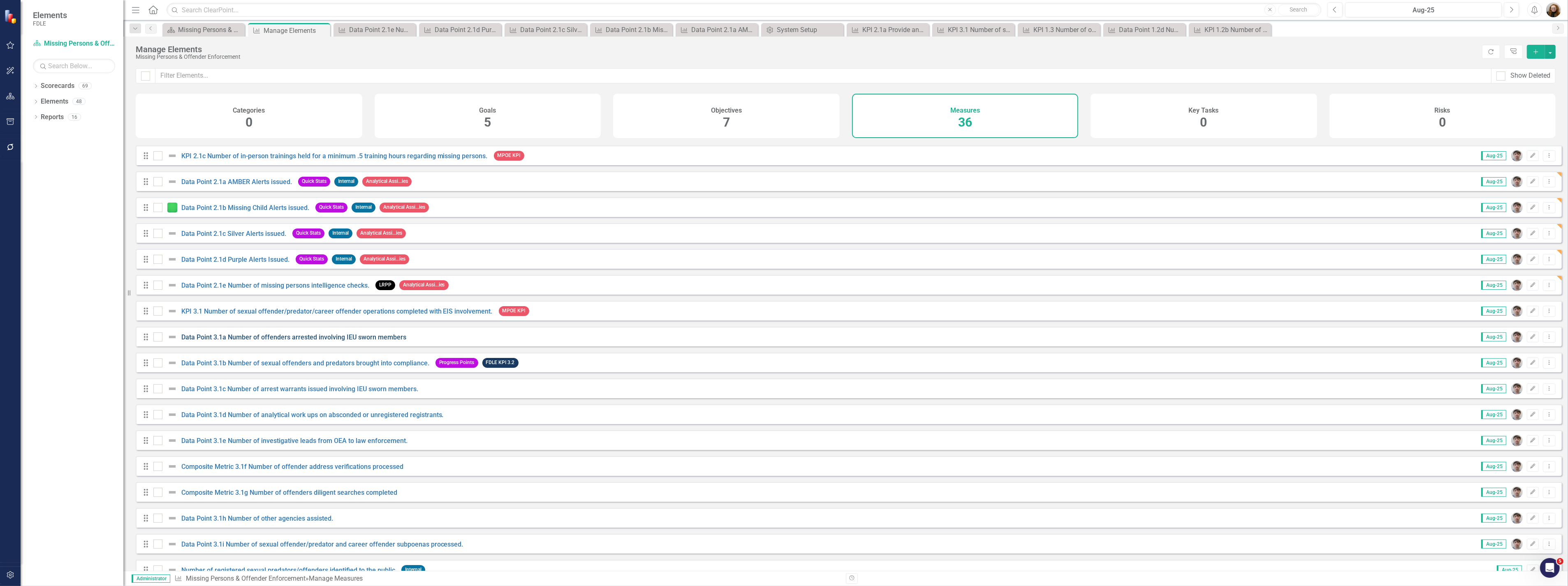
click at [246, 341] on link "Data Point 3.1a Number of offenders arrested involving IEU sworn members" at bounding box center [294, 337] width 225 height 8
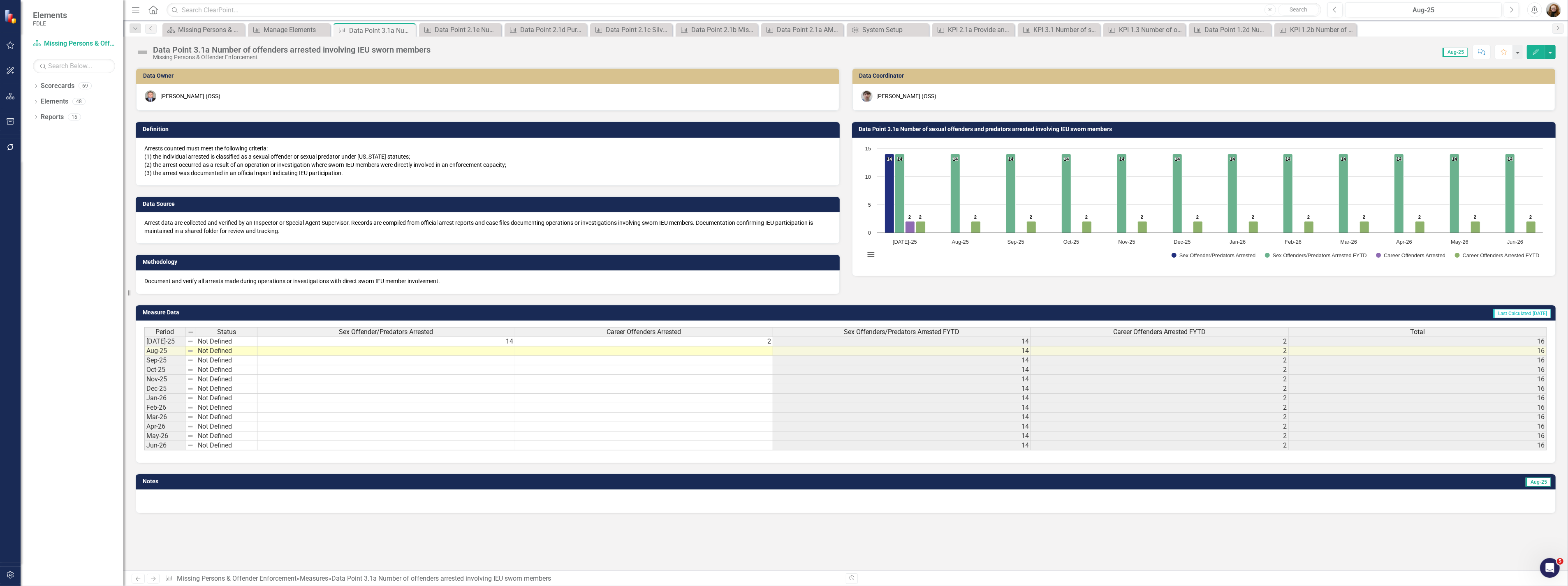
click at [165, 48] on div "Data Point 3.1a Number of offenders arrested involving IEU sworn members" at bounding box center [291, 49] width 277 height 9
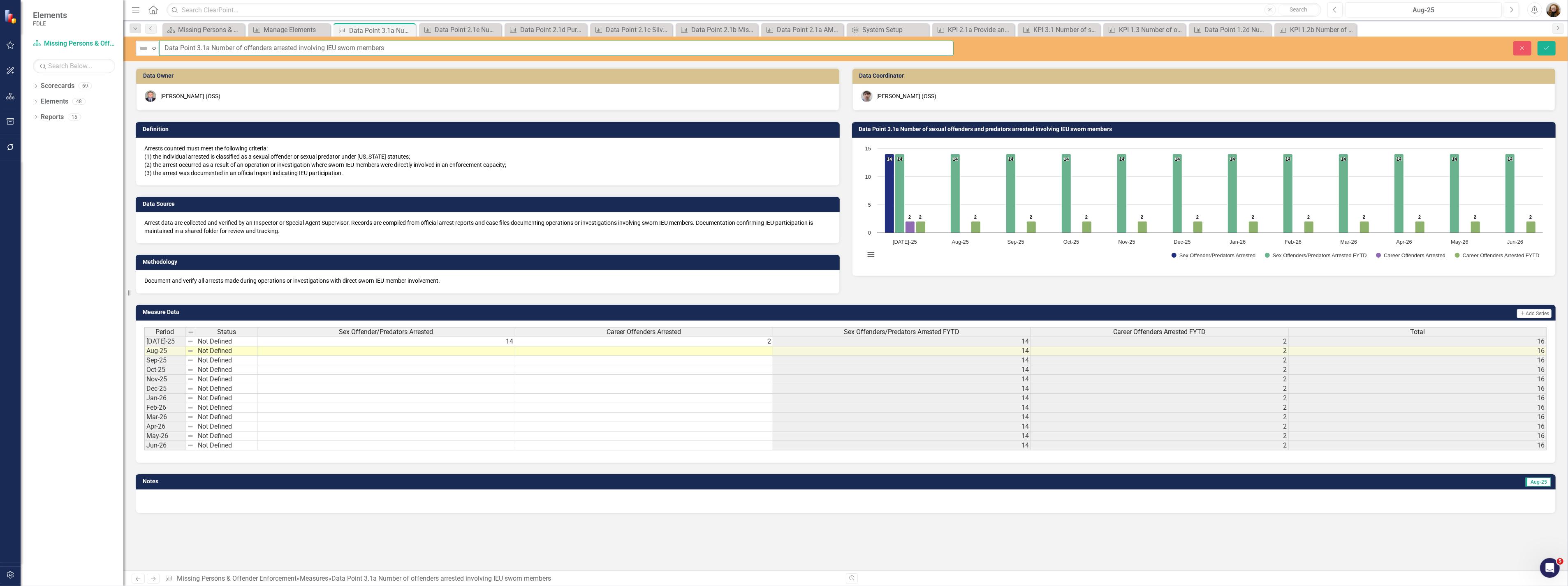
drag, startPoint x: 190, startPoint y: 47, endPoint x: 130, endPoint y: 50, distance: 60.1
click at [130, 50] on div "Not Defined Expand Data Point 3.1a Number of offenders arrested involving IEU s…" at bounding box center [544, 48] width 830 height 15
type input "Composite Metric 3.1a Number of offenders arrested involving IEU sworn members"
click at [1547, 49] on icon "Save" at bounding box center [1546, 48] width 8 height 5
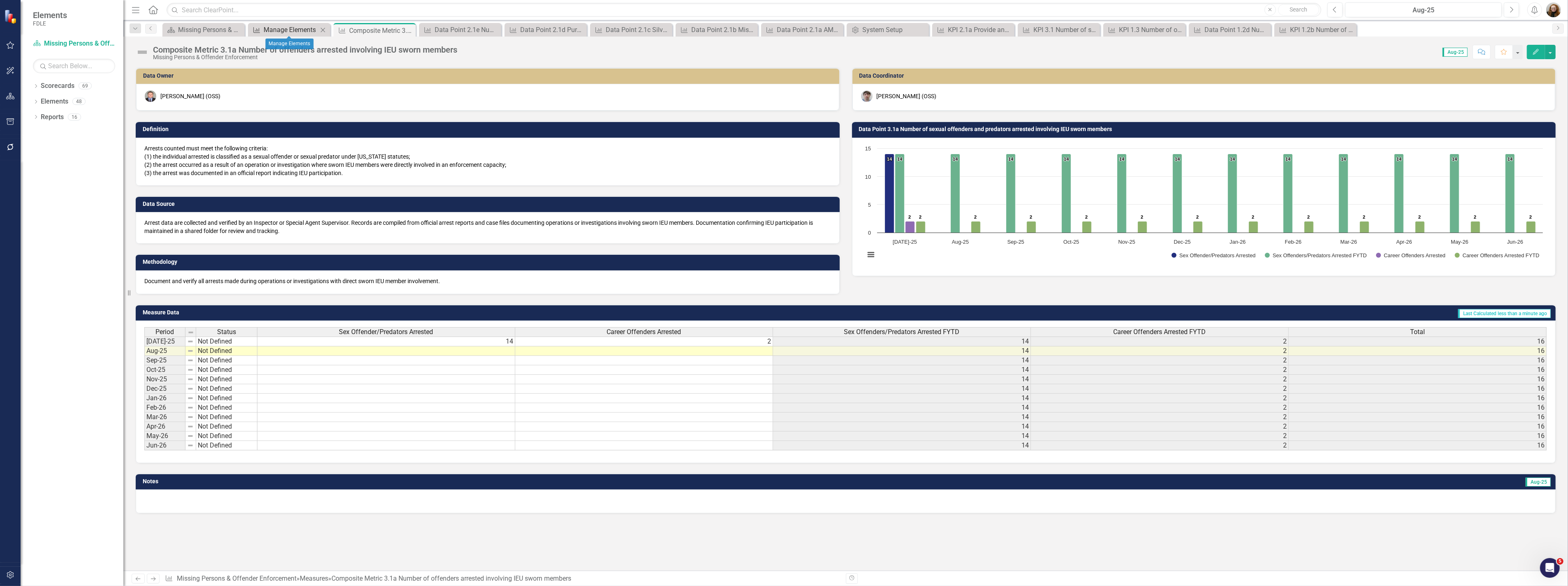
click at [290, 31] on div "Manage Elements" at bounding box center [290, 29] width 54 height 10
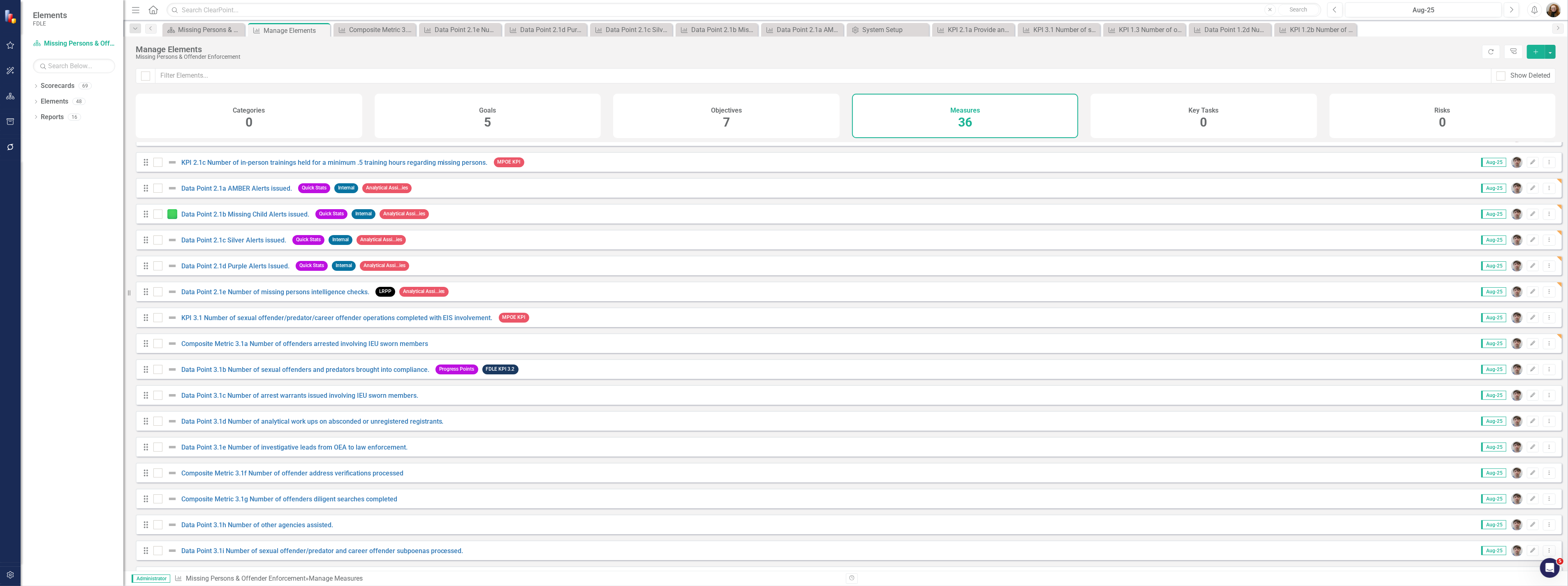
scroll to position [502, 0]
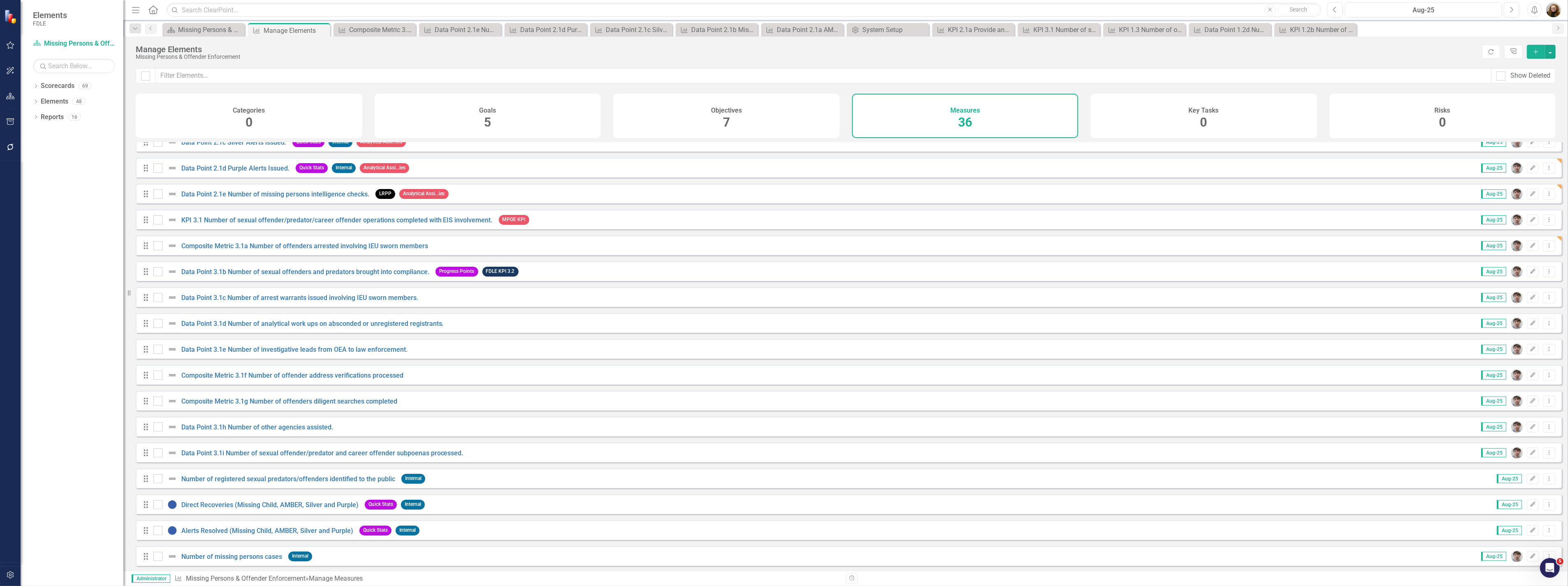
click at [230, 277] on div "Data Point 3.1b Number of sexual offenders and predators brought into complianc…" at bounding box center [292, 272] width 278 height 10
click at [261, 276] on link "Data Point 3.1b Number of sexual offenders and predators brought into complianc…" at bounding box center [305, 271] width 248 height 8
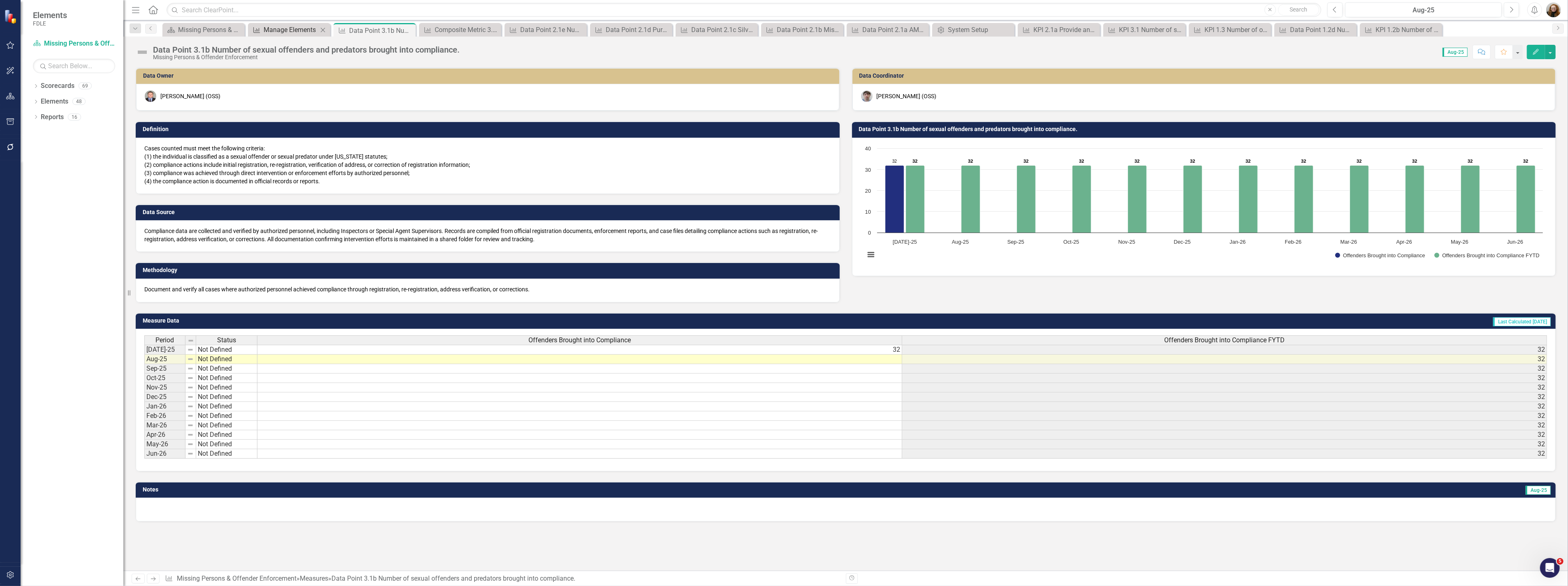
click at [268, 28] on div "Manage Elements" at bounding box center [290, 29] width 54 height 10
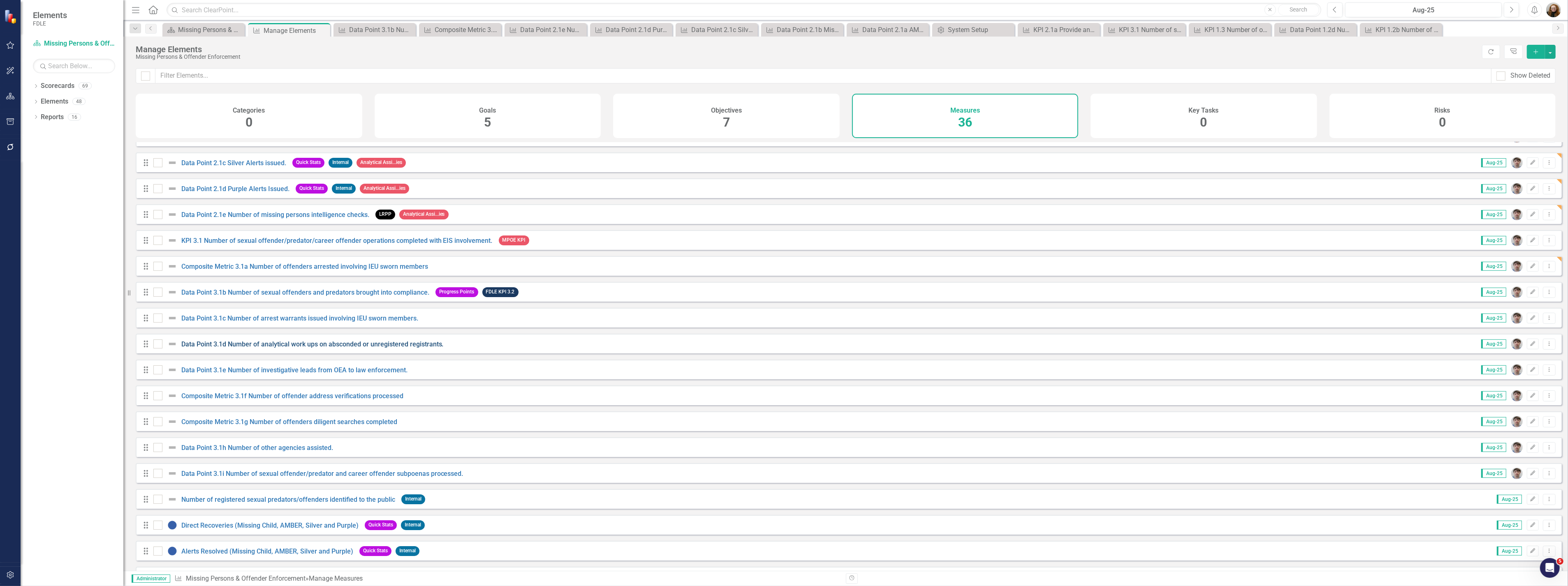
scroll to position [502, 0]
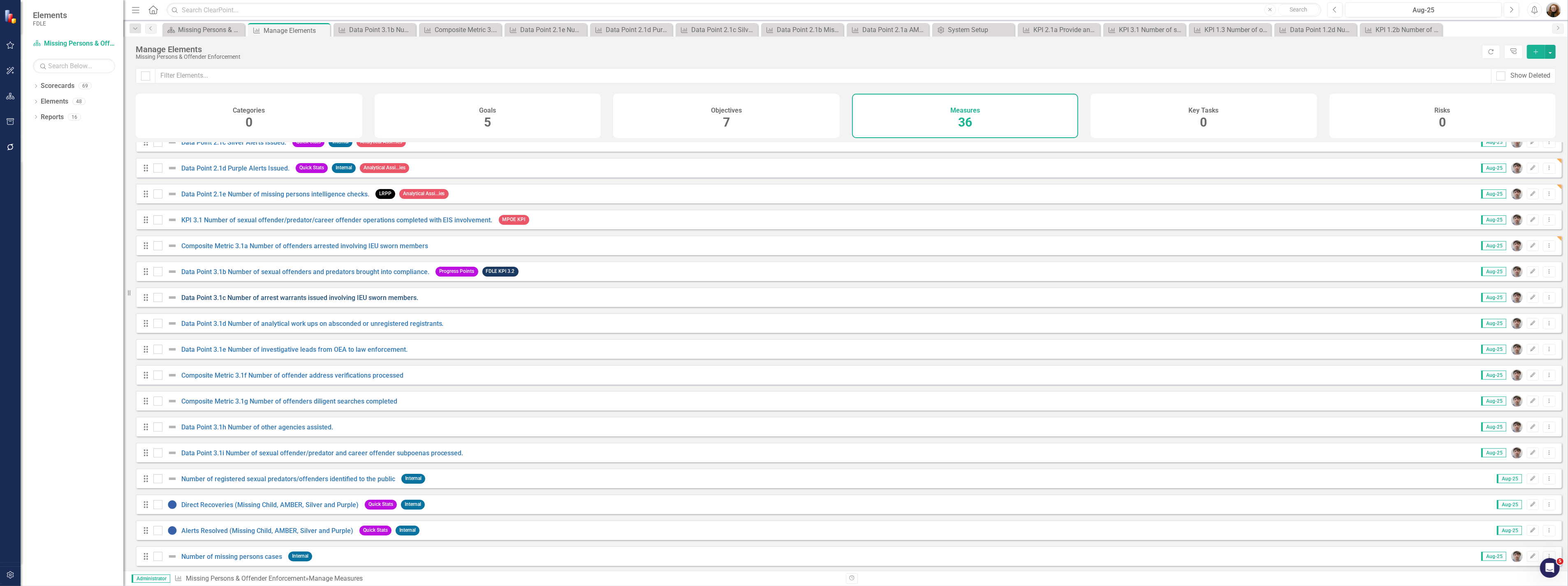
click at [231, 302] on link "Data Point 3.1c Number of arrest warrants issued involving IEU sworn members." at bounding box center [300, 297] width 237 height 8
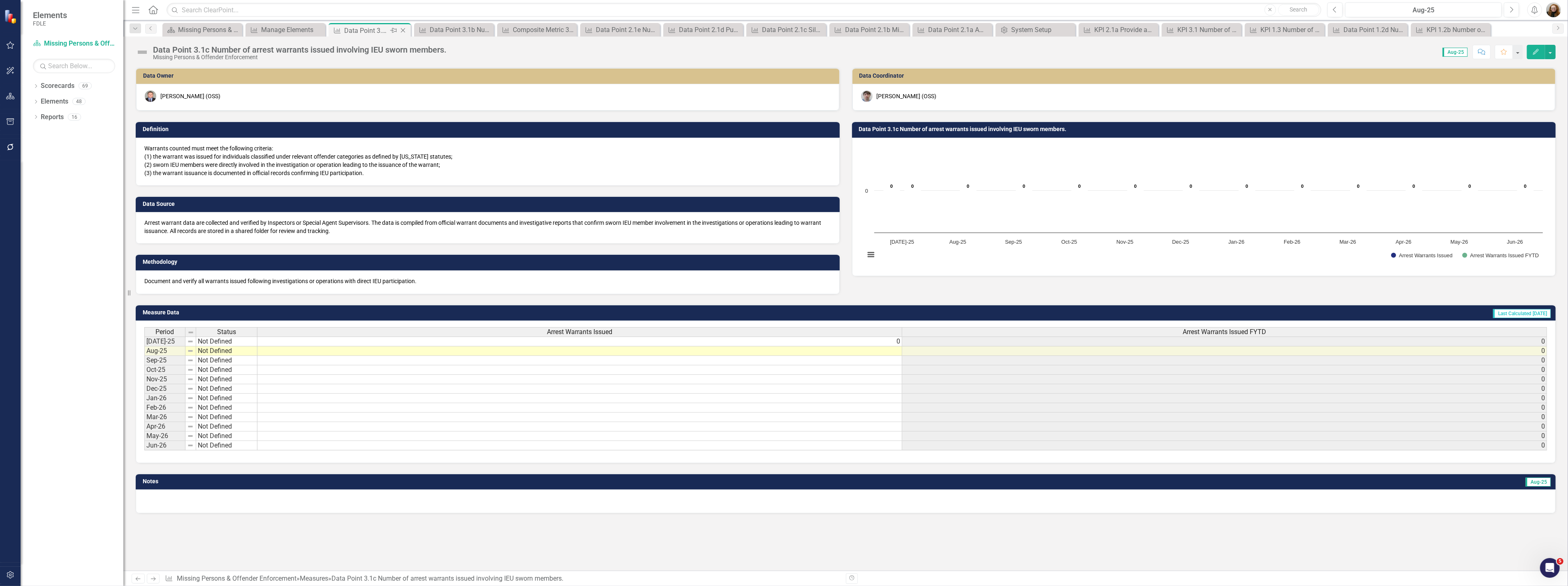
click at [405, 31] on icon "Close" at bounding box center [403, 31] width 8 height 7
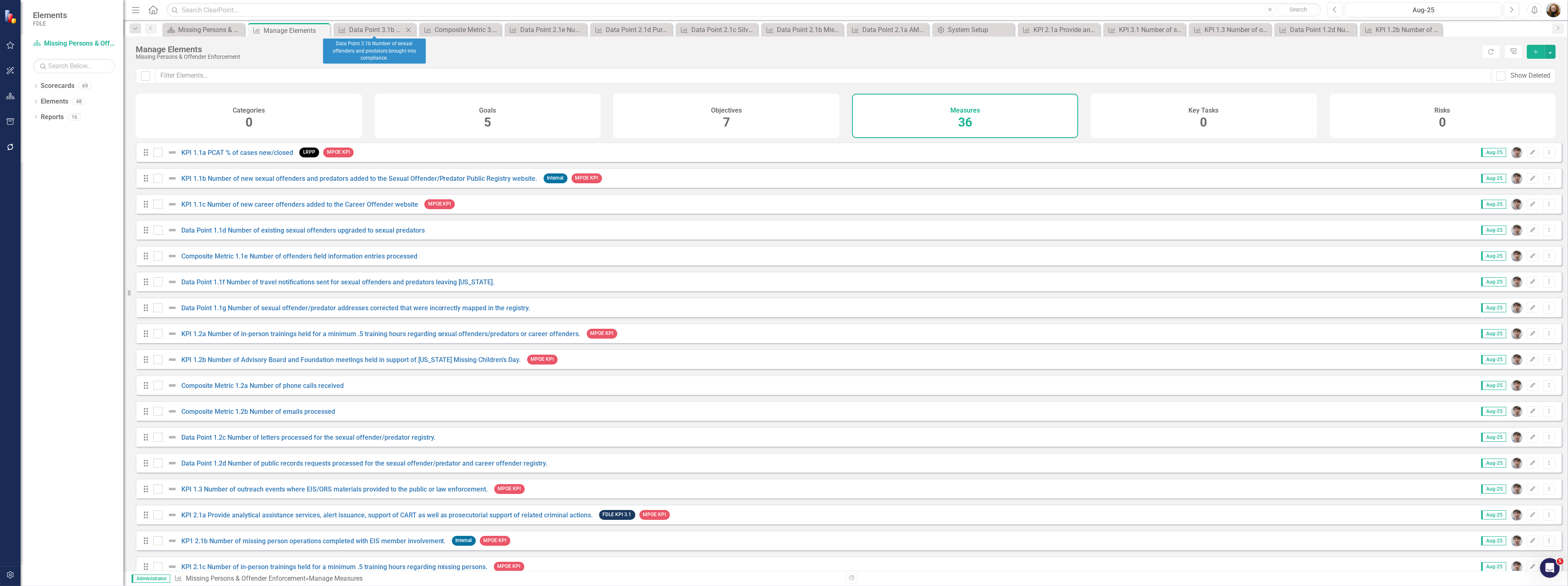
click at [407, 29] on icon "Close" at bounding box center [408, 30] width 8 height 7
click at [409, 28] on icon "Close" at bounding box center [408, 30] width 8 height 7
click at [0, 0] on icon "Close" at bounding box center [0, 0] width 0 height 0
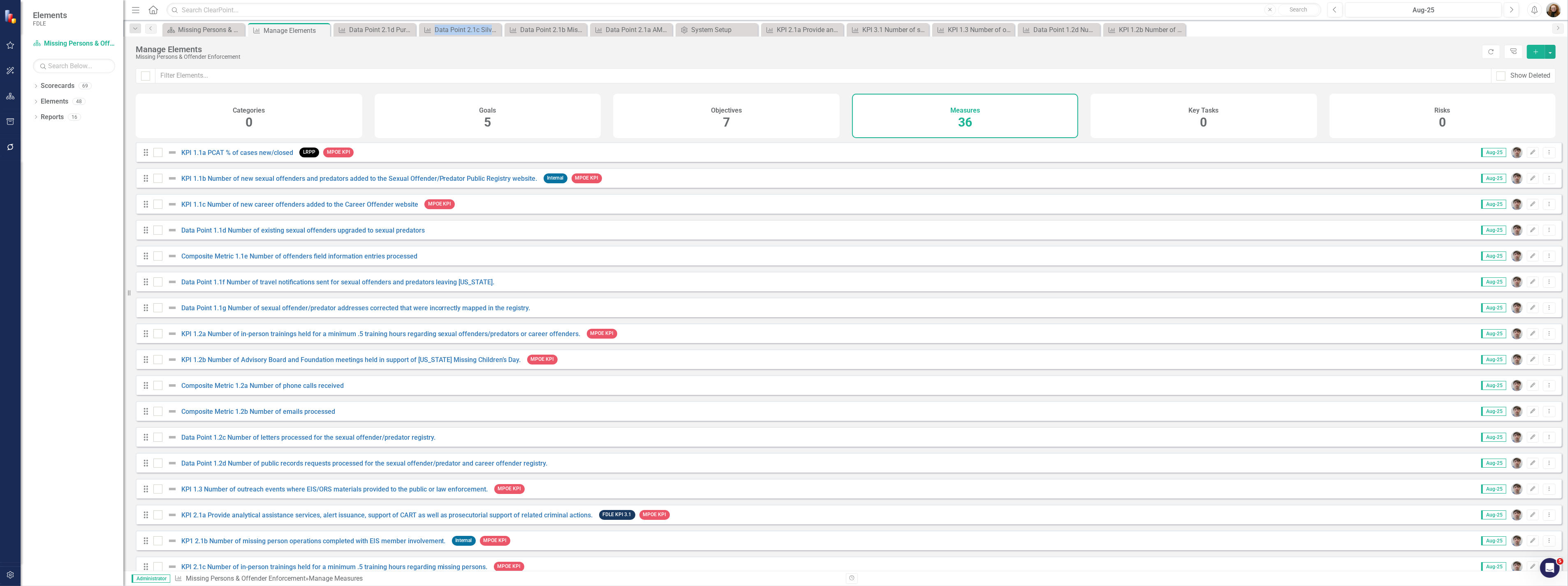
click at [0, 0] on icon "Close" at bounding box center [0, 0] width 0 height 0
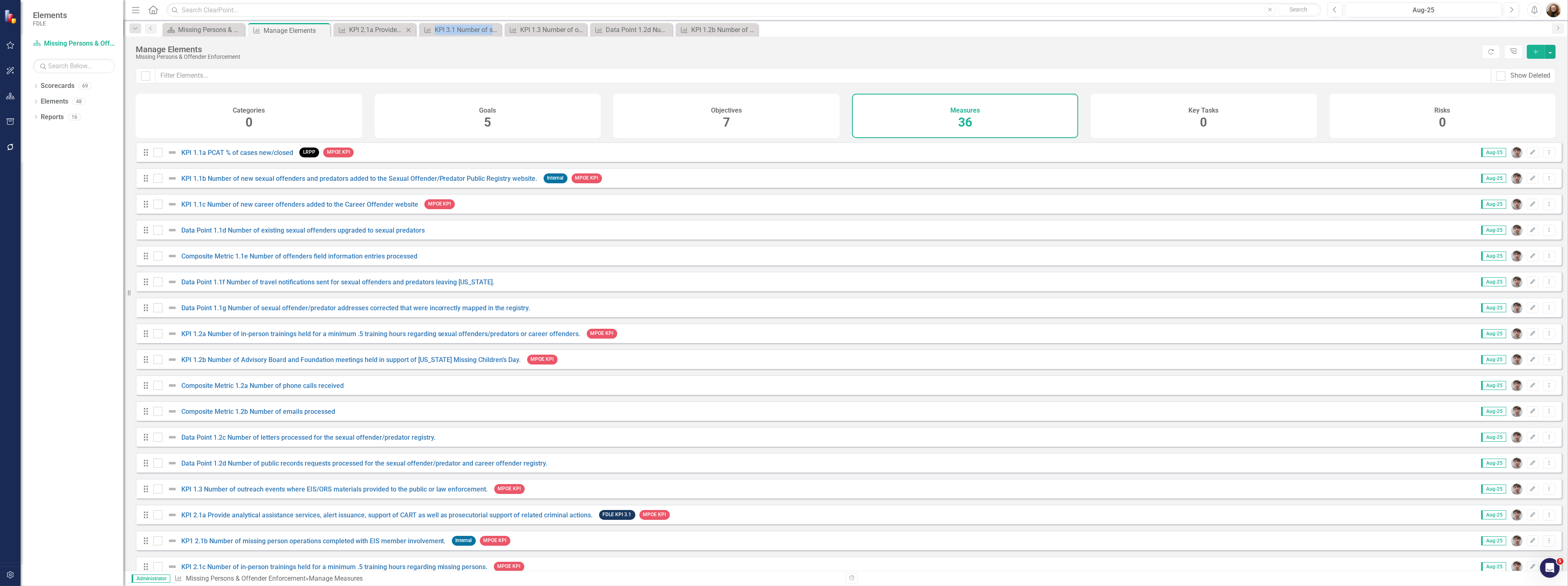
click at [409, 28] on icon "Close" at bounding box center [408, 30] width 8 height 7
click at [0, 0] on icon "Close" at bounding box center [0, 0] width 0 height 0
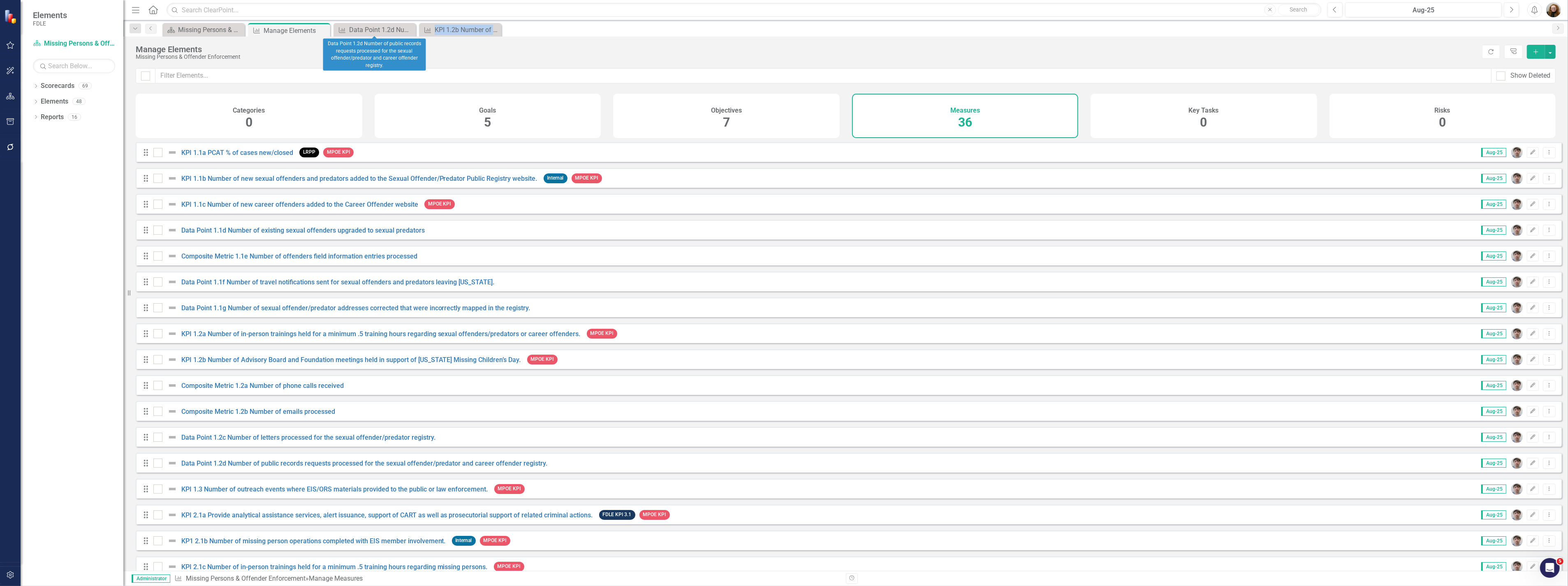
click at [0, 0] on icon "Close" at bounding box center [0, 0] width 0 height 0
click at [281, 157] on link "KPI 1.1a PCAT % of cases new/closed" at bounding box center [237, 152] width 112 height 8
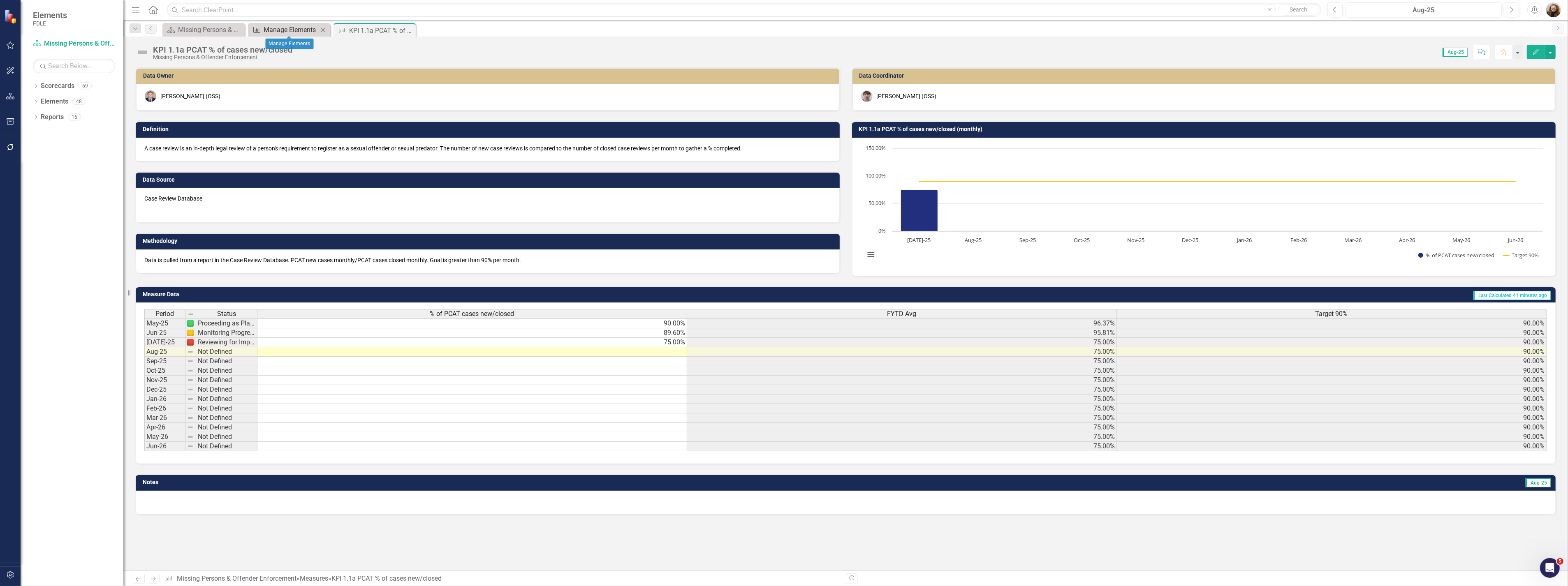
click at [290, 29] on div "Manage Elements" at bounding box center [290, 29] width 54 height 10
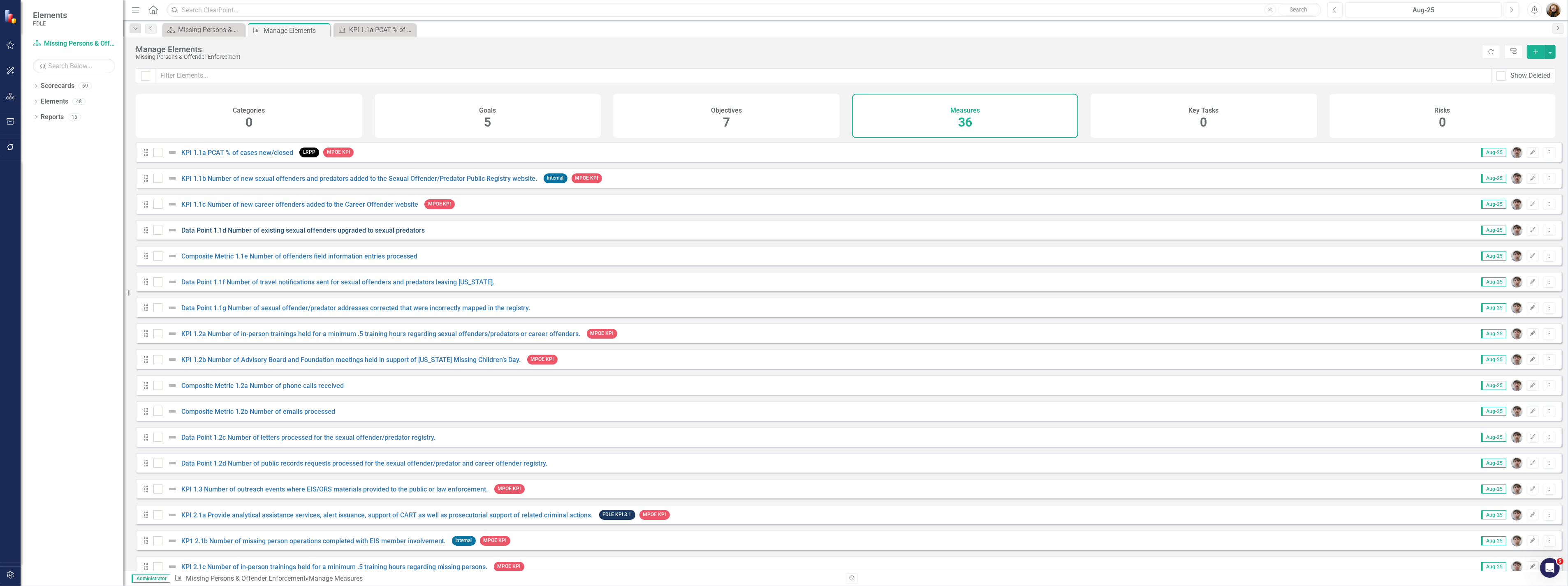
click at [300, 234] on link "Data Point 1.1d Number of existing sexual offenders upgraded to sexual predators" at bounding box center [303, 230] width 243 height 8
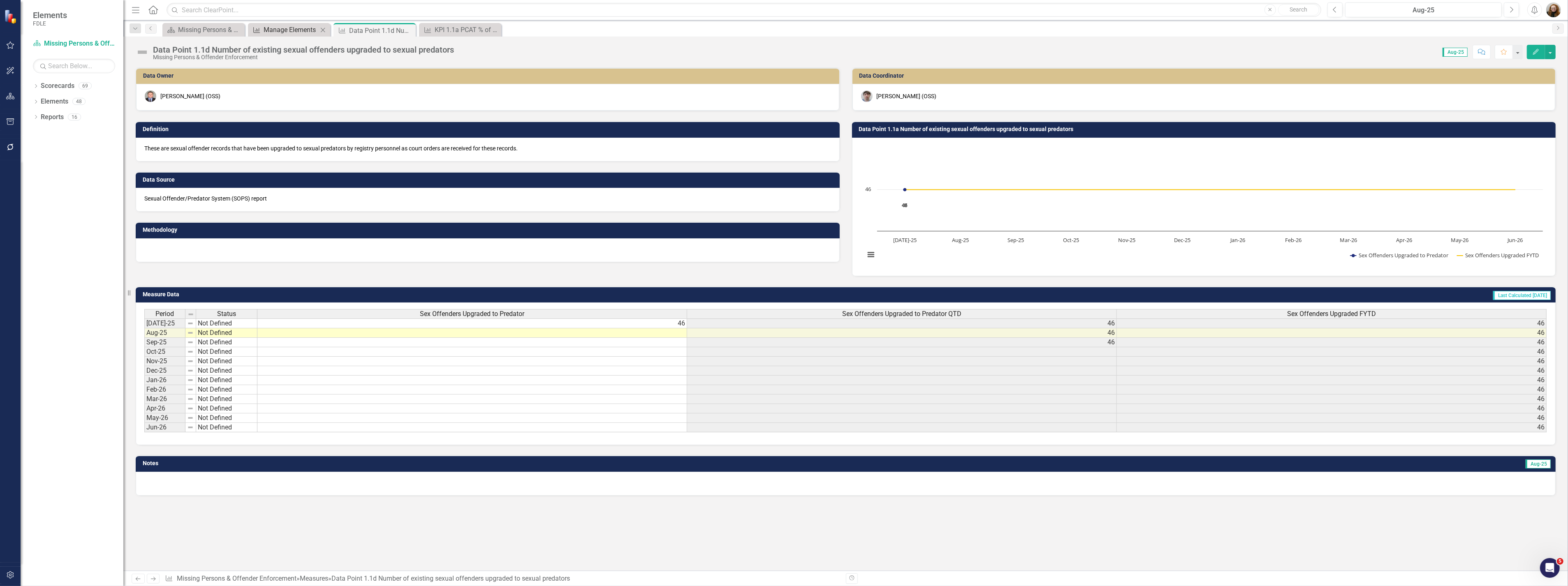
click at [284, 29] on div "Manage Elements" at bounding box center [290, 29] width 54 height 10
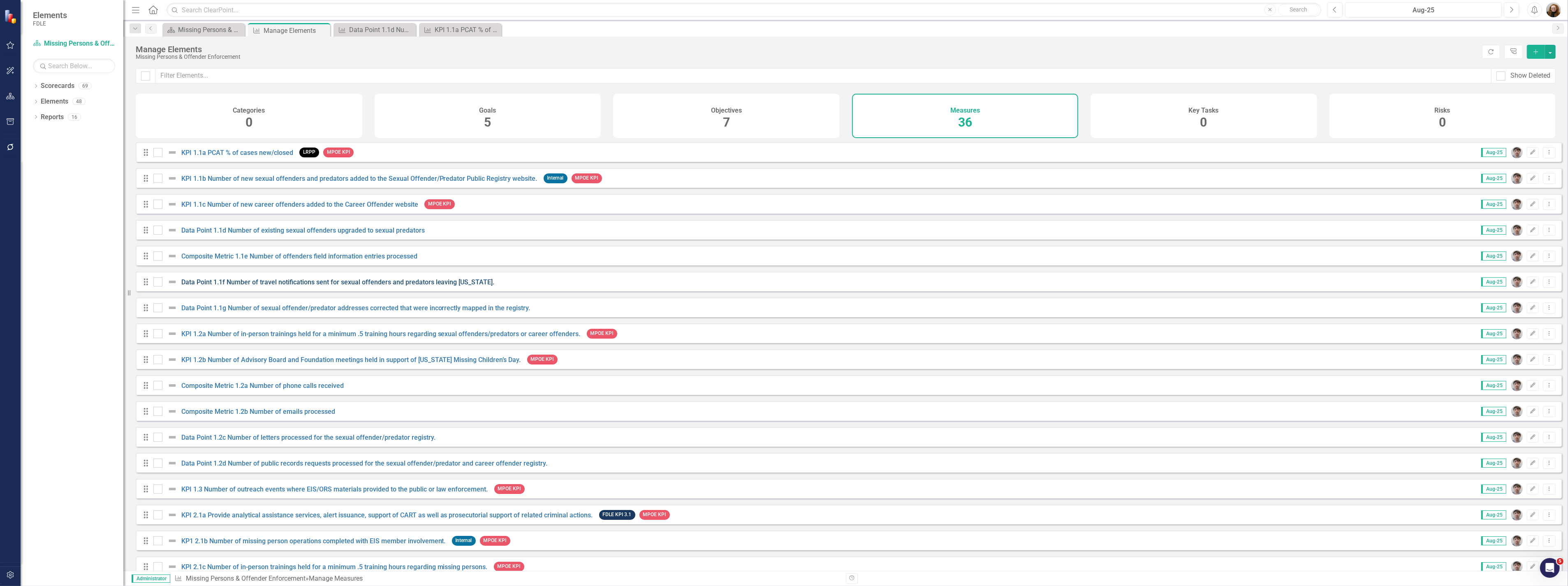
click at [237, 286] on link "Data Point 1.1f Number of travel notifications sent for sexual offenders and pr…" at bounding box center [338, 282] width 314 height 8
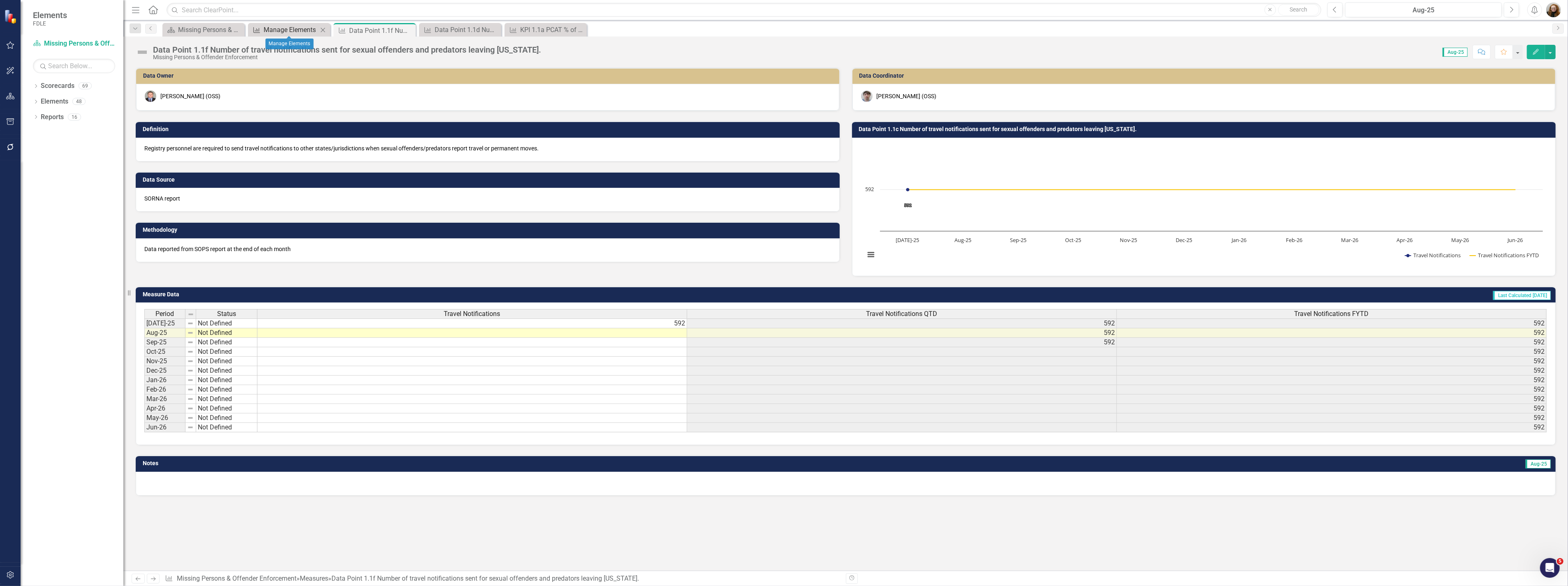
click at [299, 27] on div "Manage Elements" at bounding box center [290, 29] width 54 height 10
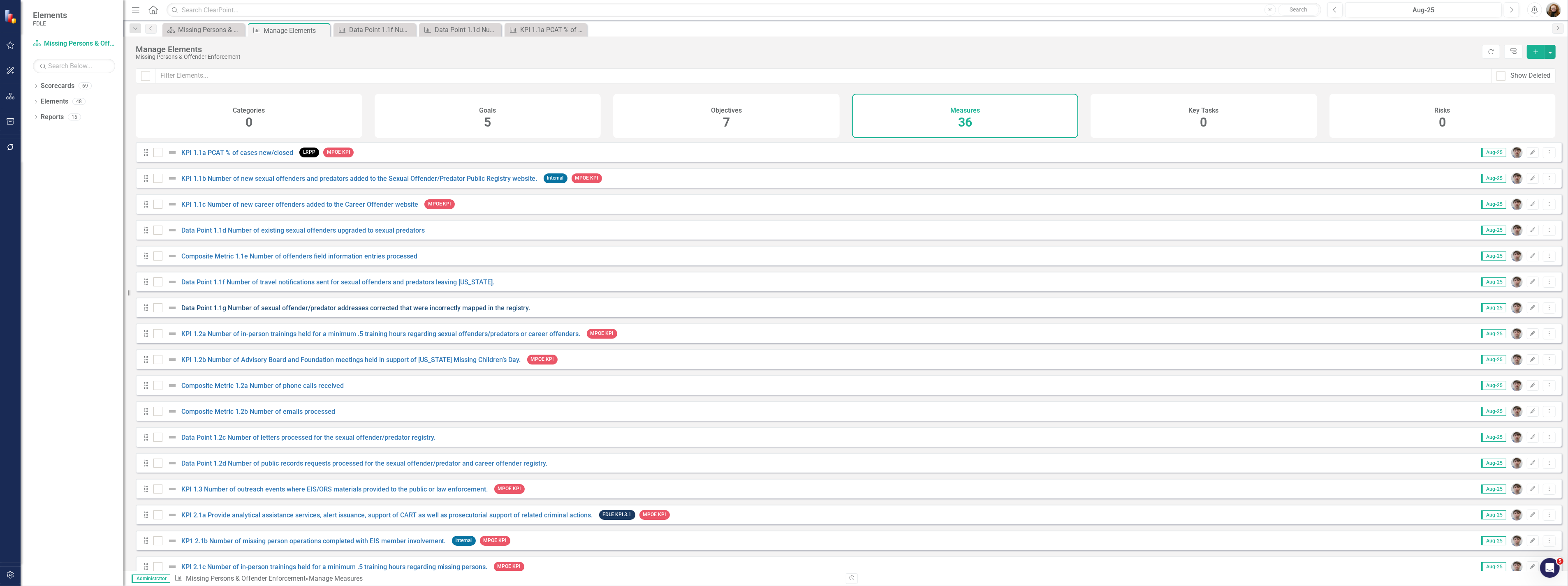
click at [233, 311] on link "Data Point 1.1g Number of sexual offender/predator addresses corrected that wer…" at bounding box center [356, 307] width 349 height 8
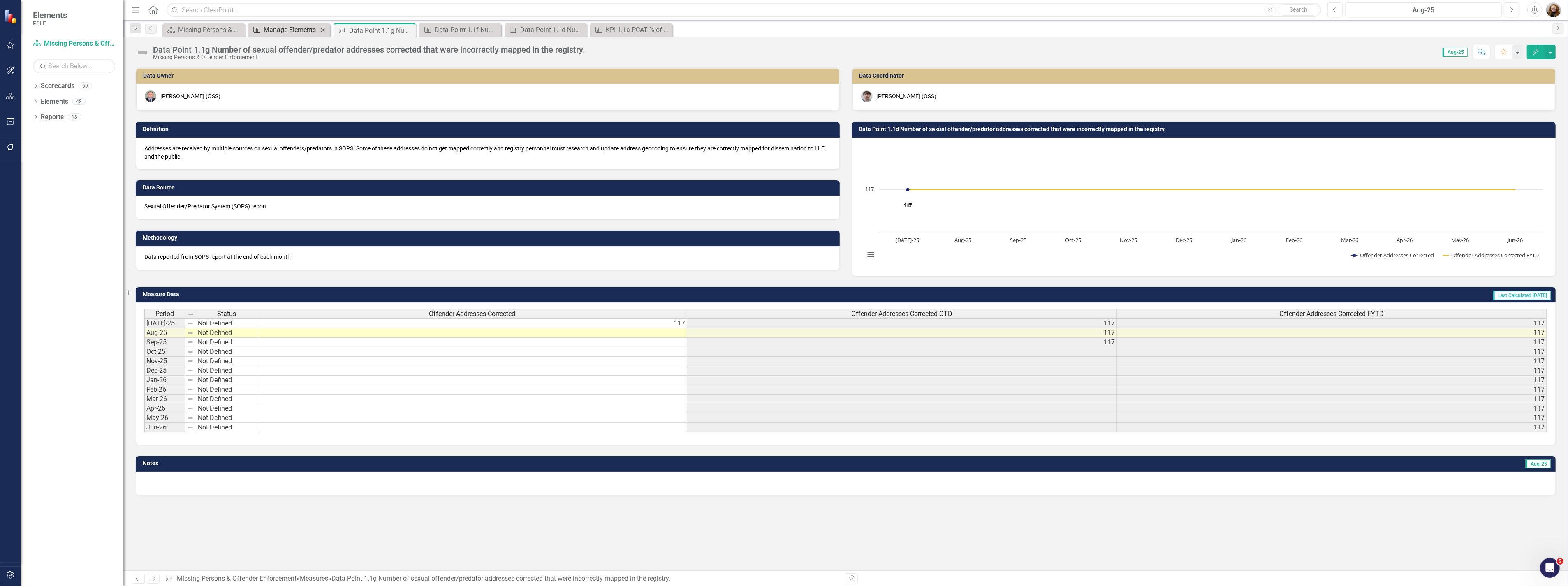
click at [279, 31] on div "Manage Elements" at bounding box center [290, 29] width 54 height 10
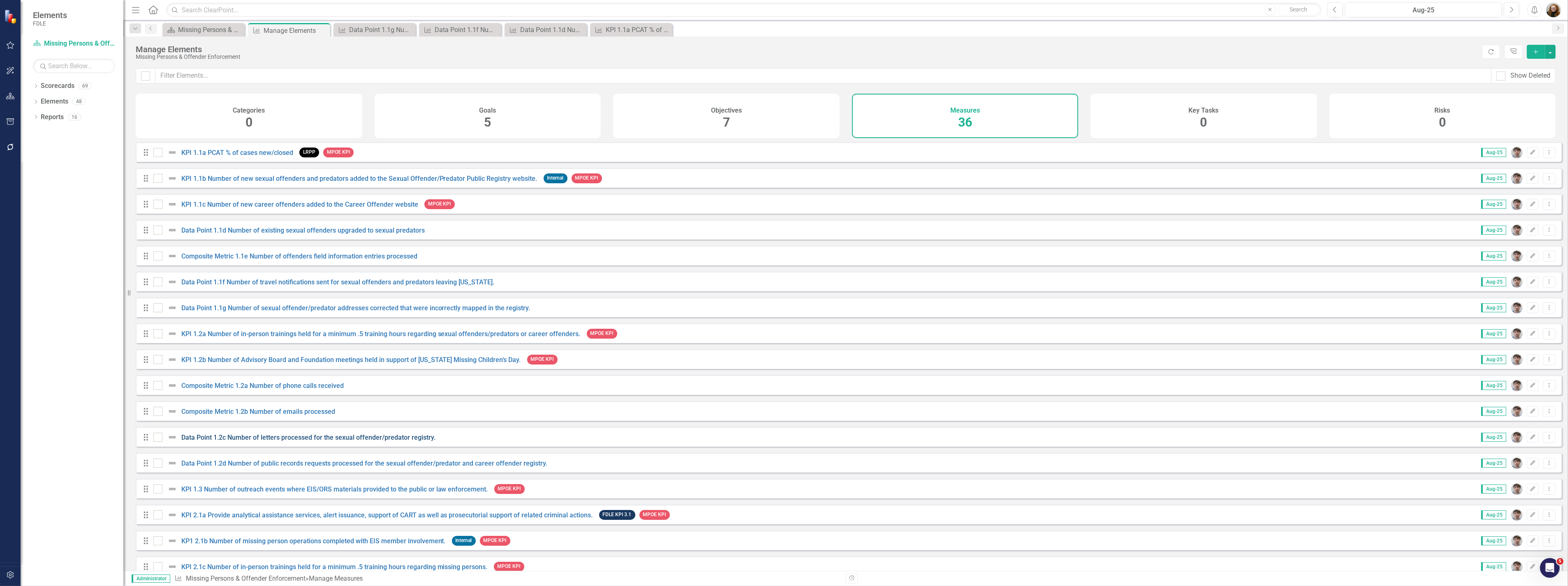
click at [288, 442] on link "Data Point 1.2c Number of letters processed for the sexual offender/predator re…" at bounding box center [308, 437] width 254 height 8
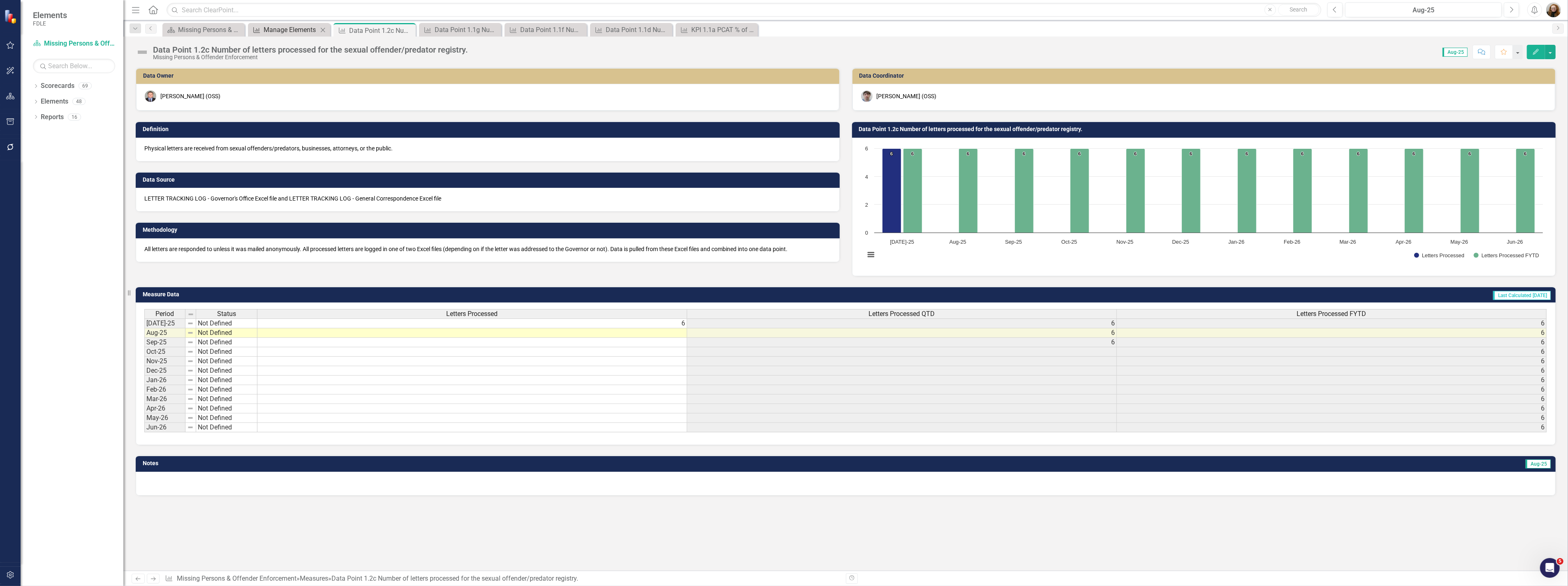
click at [299, 29] on div "Manage Elements" at bounding box center [290, 29] width 54 height 10
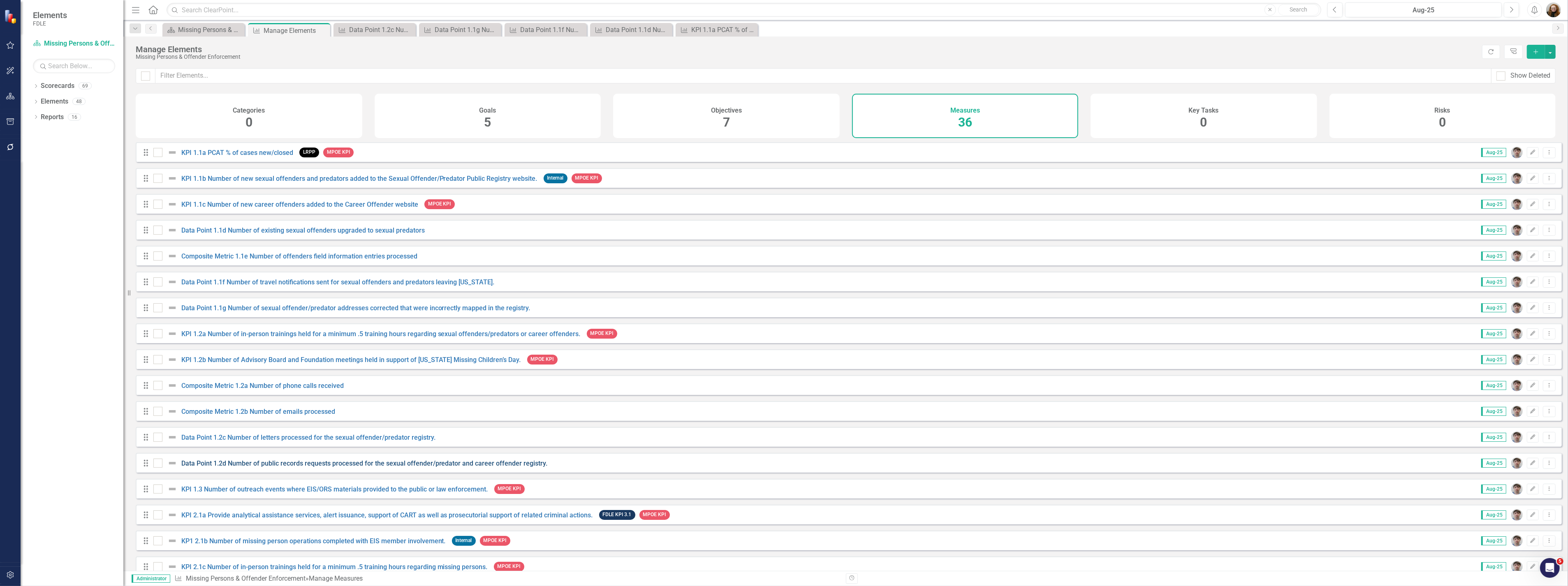
click at [372, 467] on link "Data Point 1.2d Number of public records requests processed for the sexual offe…" at bounding box center [364, 463] width 366 height 8
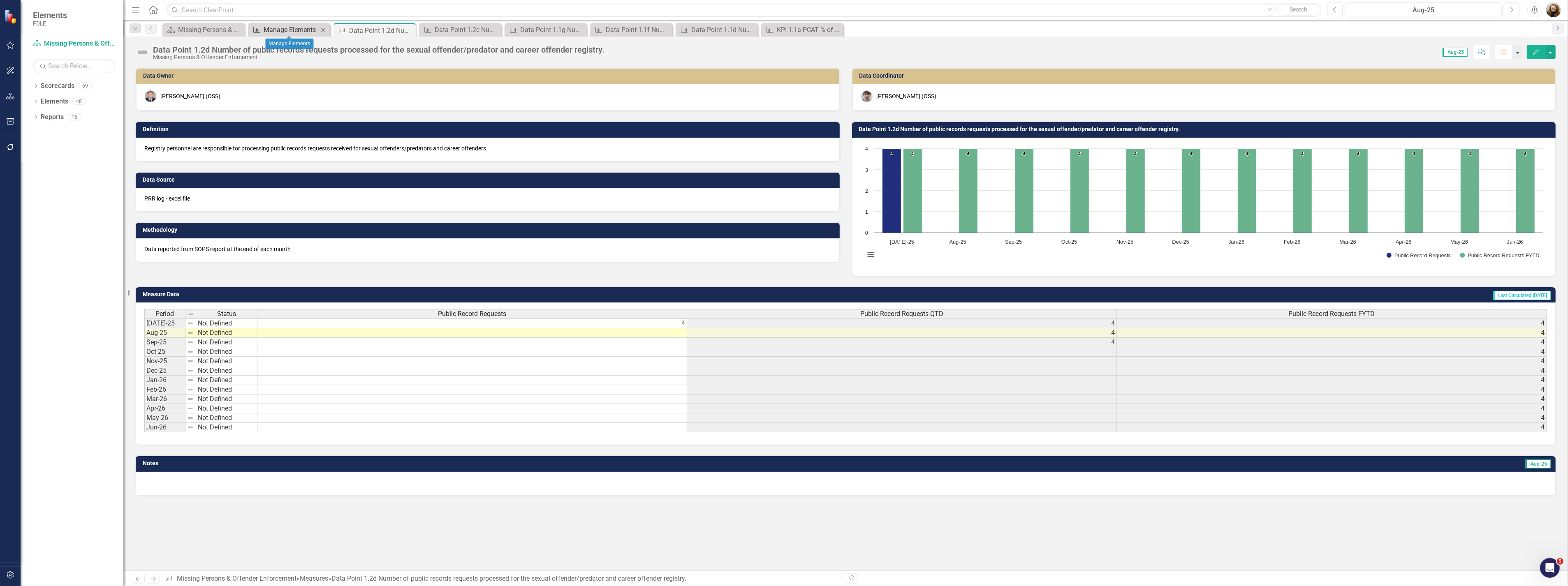
click at [286, 32] on div "Manage Elements" at bounding box center [290, 29] width 54 height 10
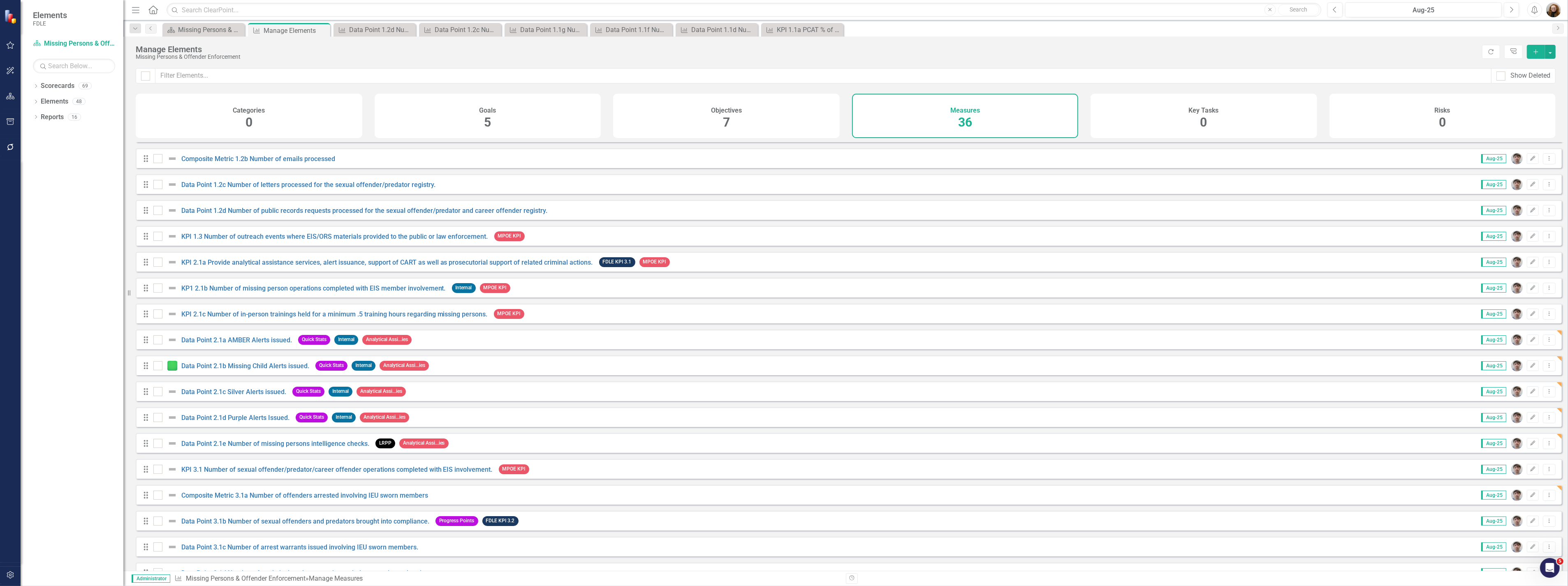
scroll to position [274, 0]
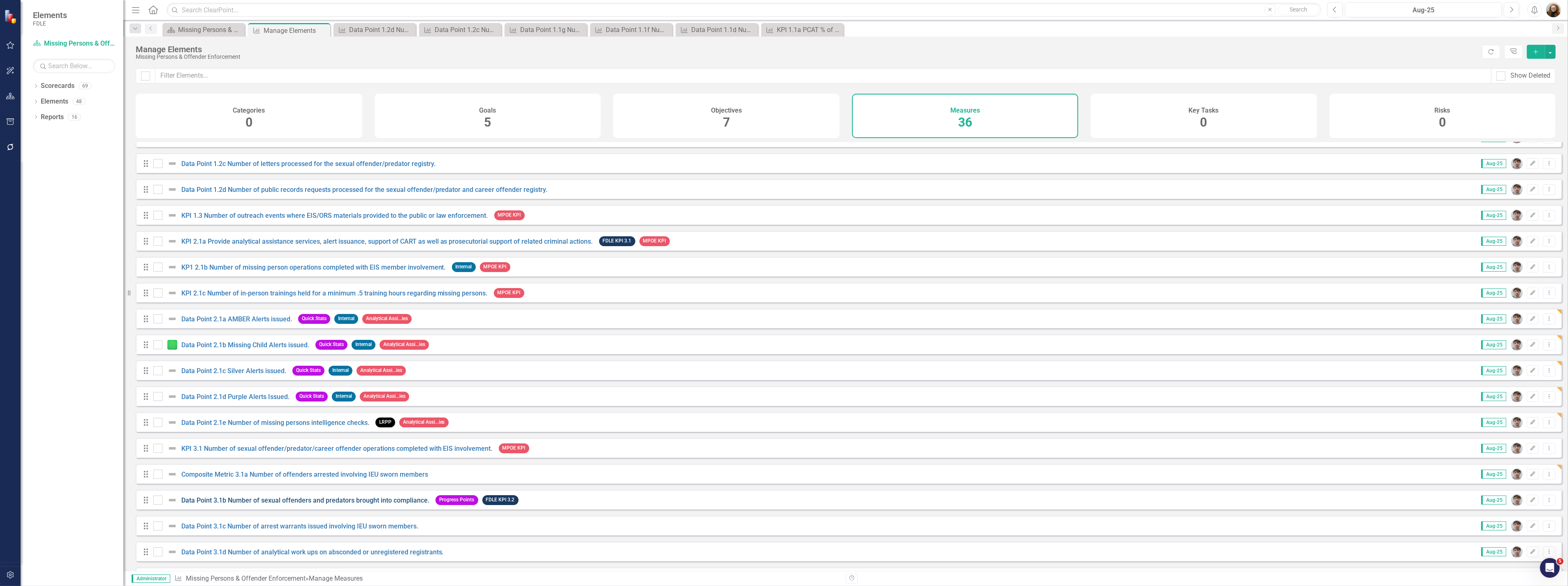
click at [281, 505] on link "Data Point 3.1b Number of sexual offenders and predators brought into complianc…" at bounding box center [305, 500] width 248 height 8
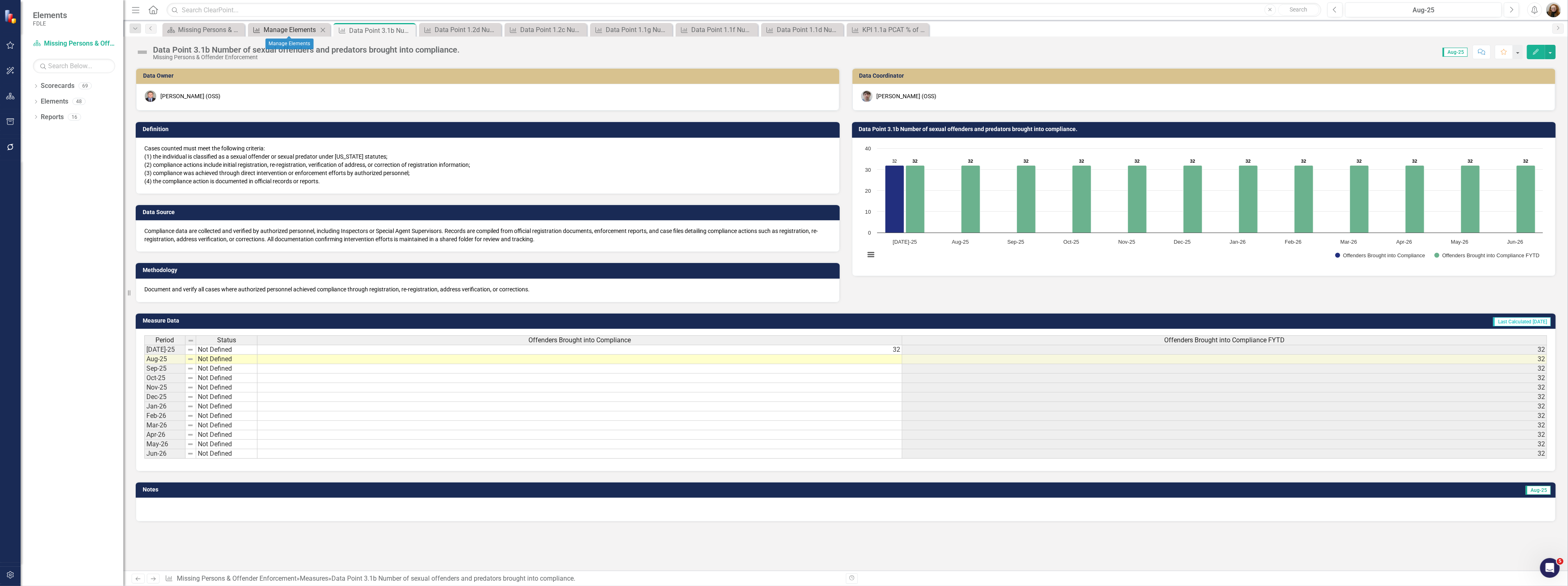
click at [282, 29] on div "Manage Elements" at bounding box center [290, 29] width 54 height 10
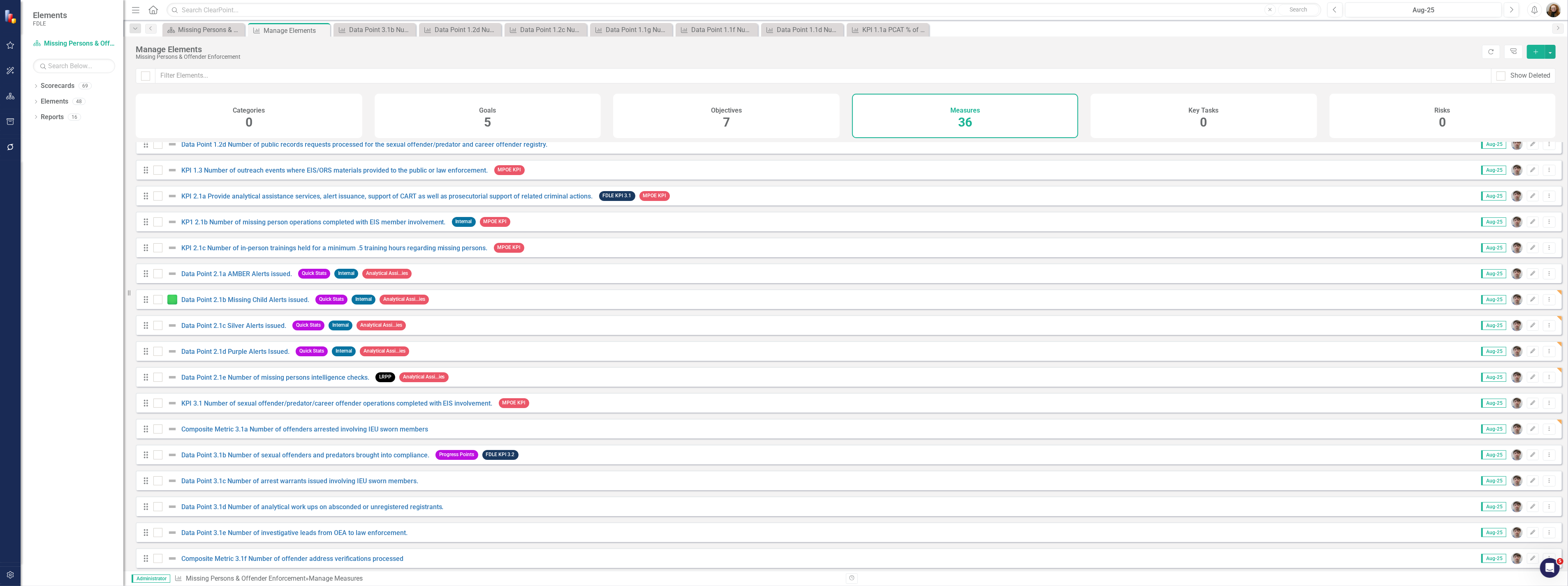
scroll to position [320, 0]
click at [377, 485] on link "Data Point 3.1c Number of arrest warrants issued involving IEU sworn members." at bounding box center [300, 481] width 237 height 8
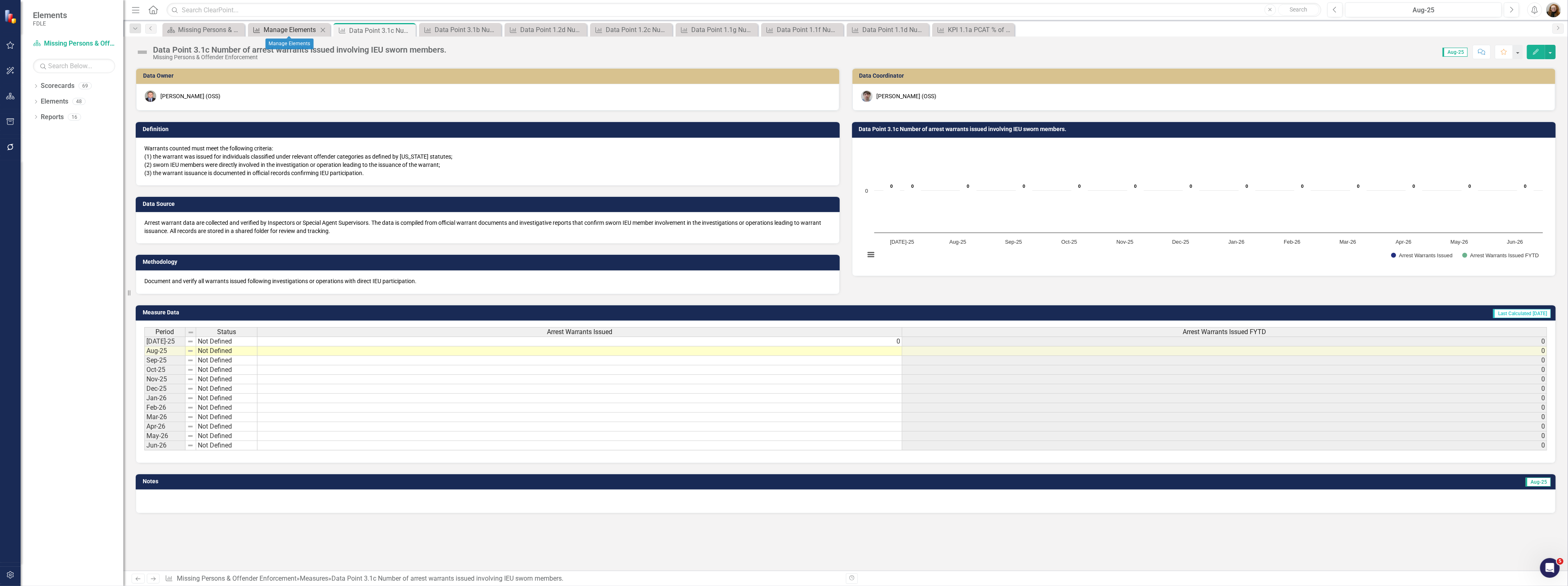
click at [289, 29] on div "Manage Elements" at bounding box center [290, 29] width 54 height 10
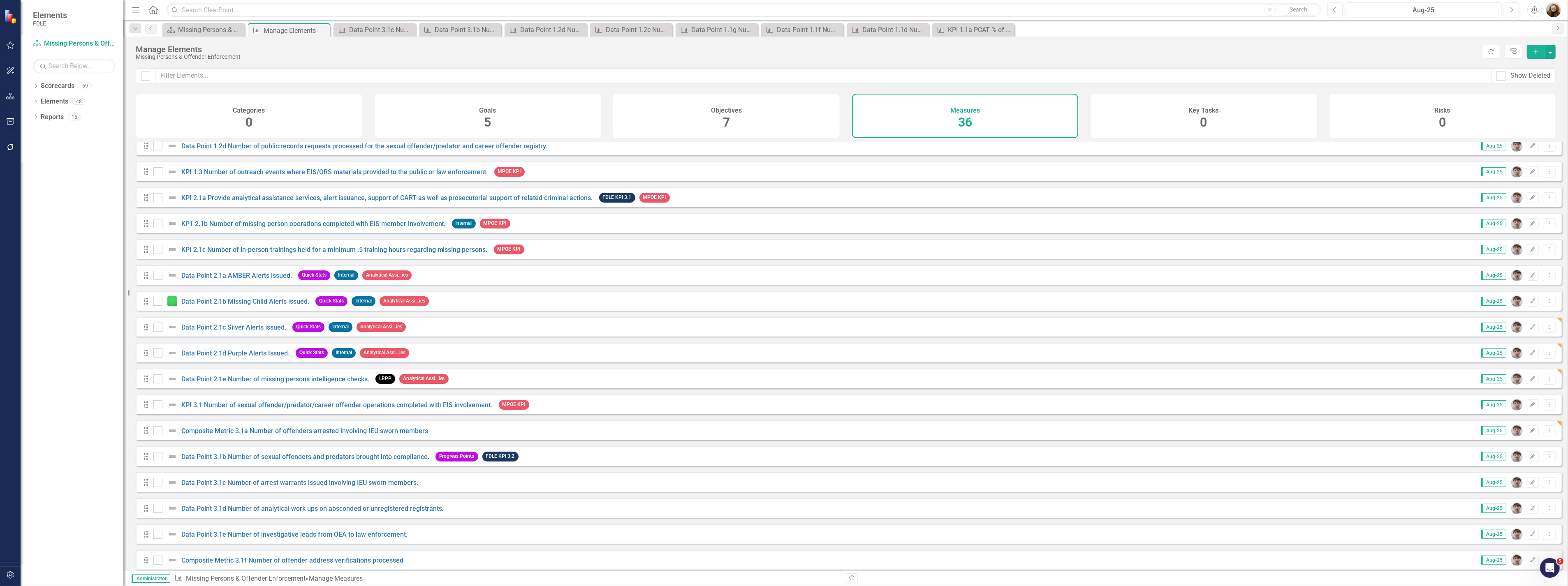
scroll to position [320, 0]
click at [307, 511] on link "Data Point 3.1d Number of analytical work ups on absconded or unregistered regi…" at bounding box center [312, 506] width 262 height 8
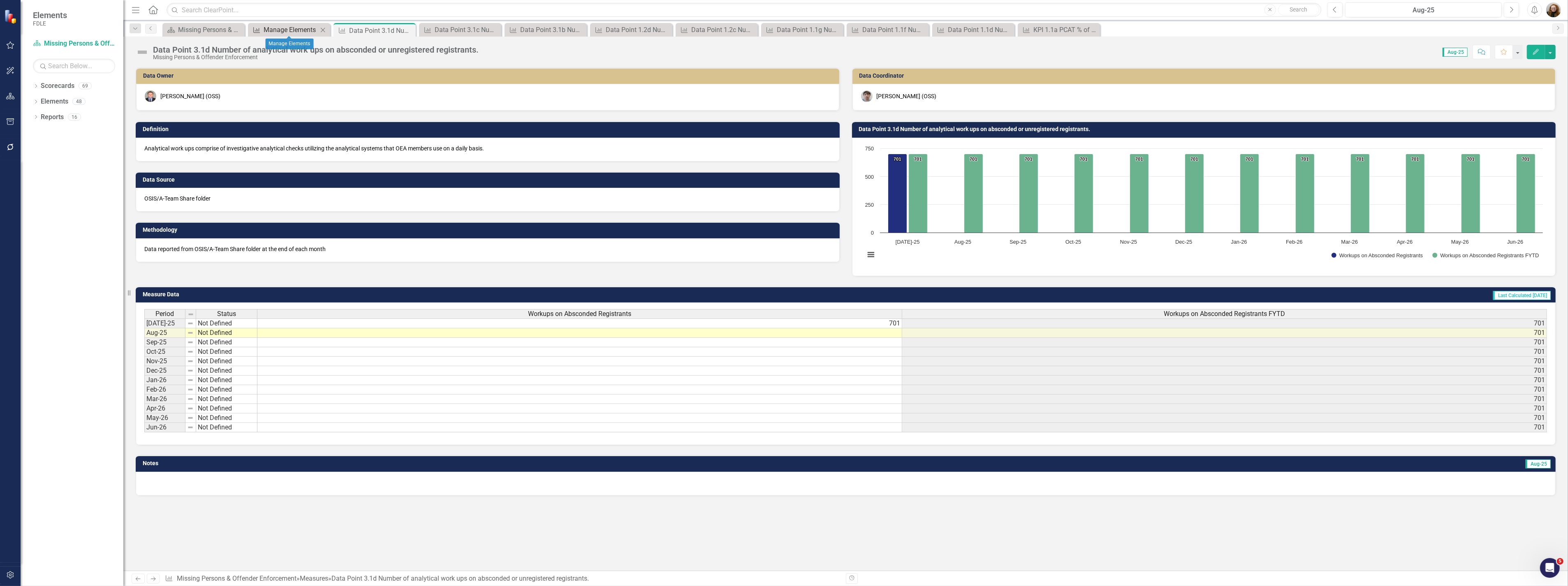
click at [277, 29] on div "Manage Elements" at bounding box center [290, 29] width 54 height 10
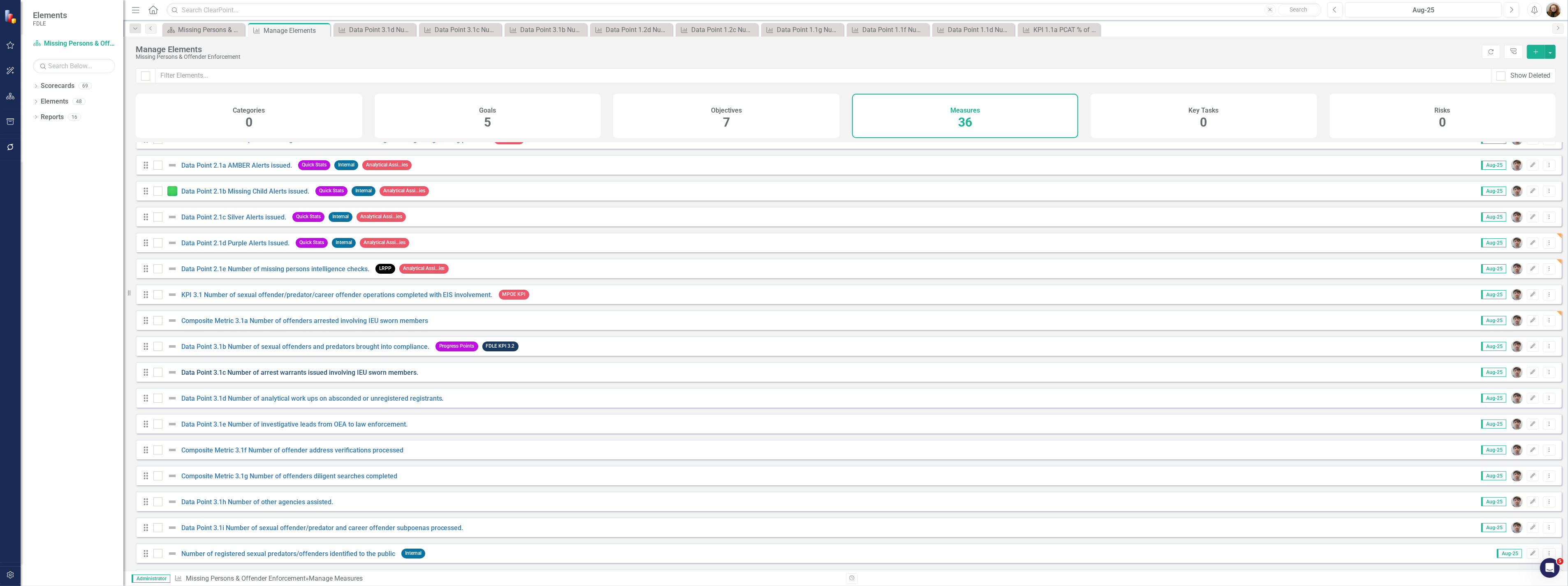
scroll to position [509, 0]
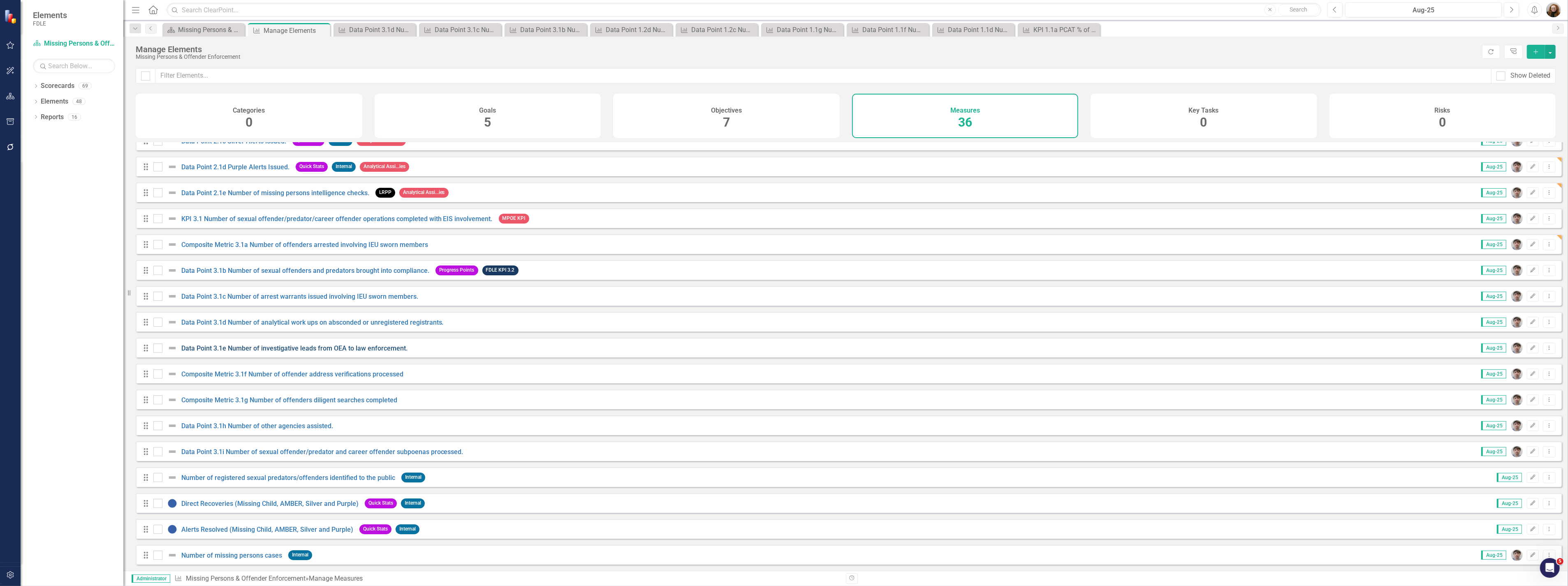
click at [308, 346] on link "Data Point 3.1e Number of investigative leads from OEA to law enforcement." at bounding box center [294, 348] width 226 height 8
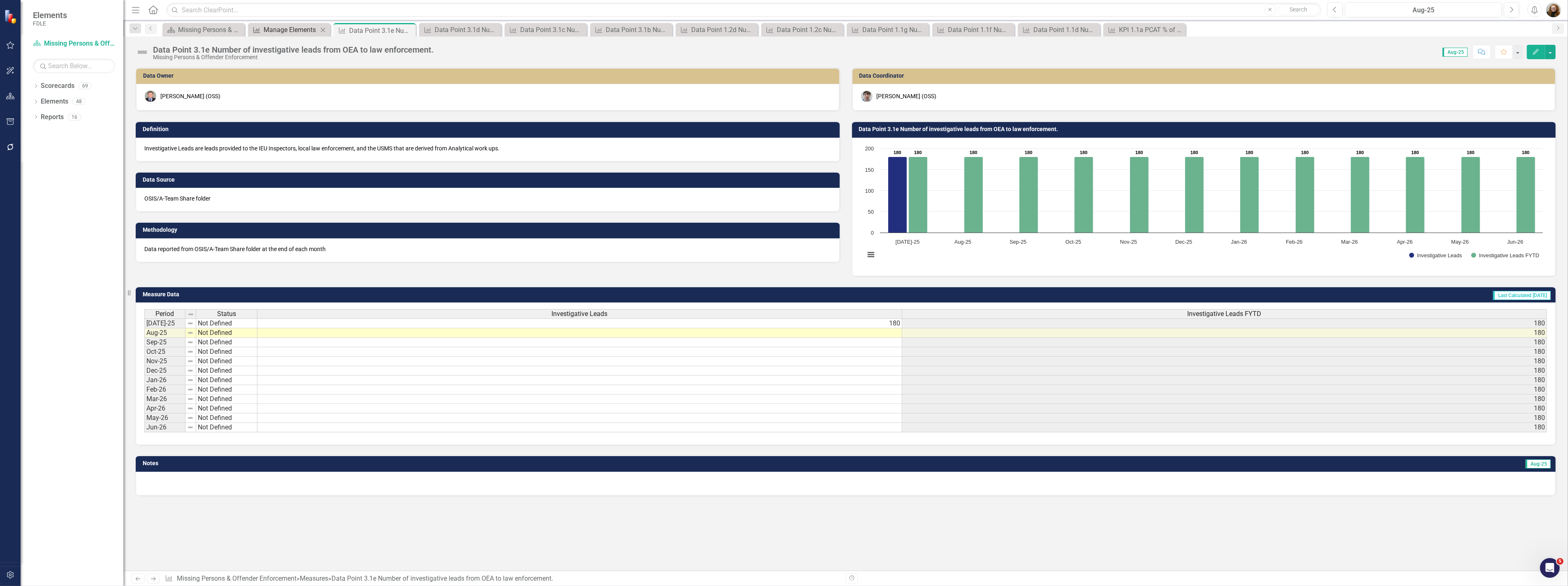
click at [286, 27] on div "Manage Elements" at bounding box center [290, 29] width 54 height 10
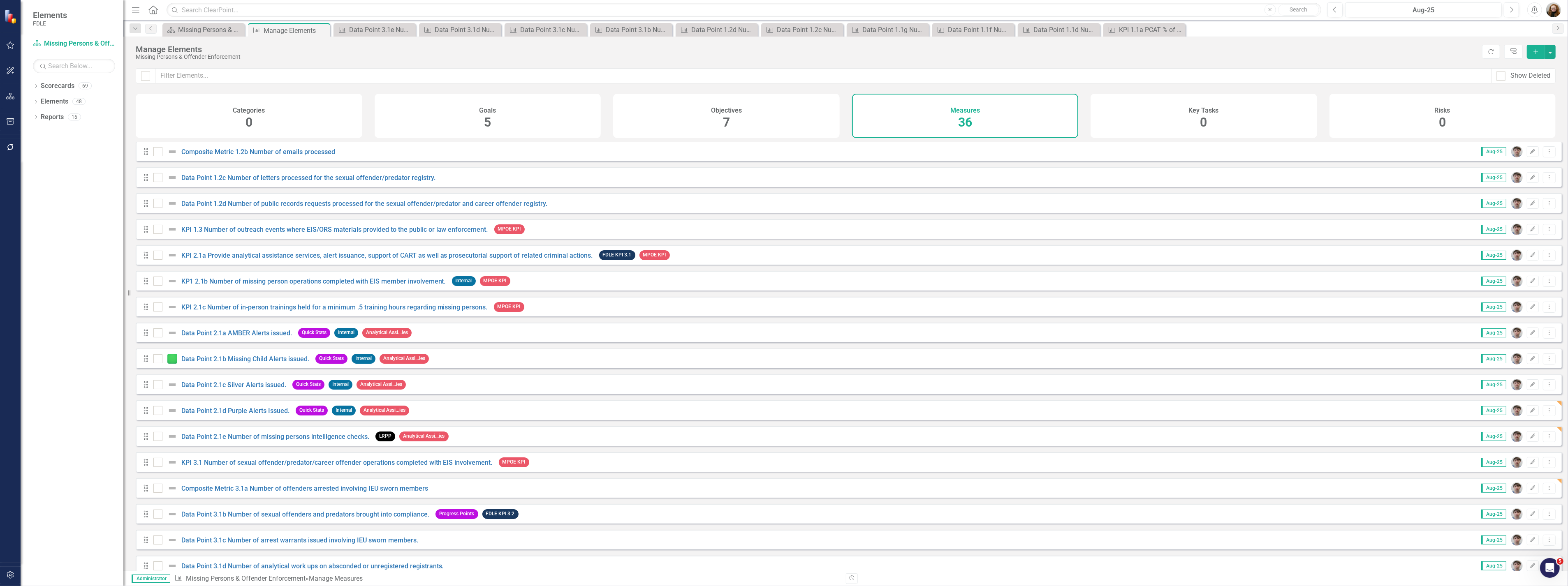
scroll to position [411, 0]
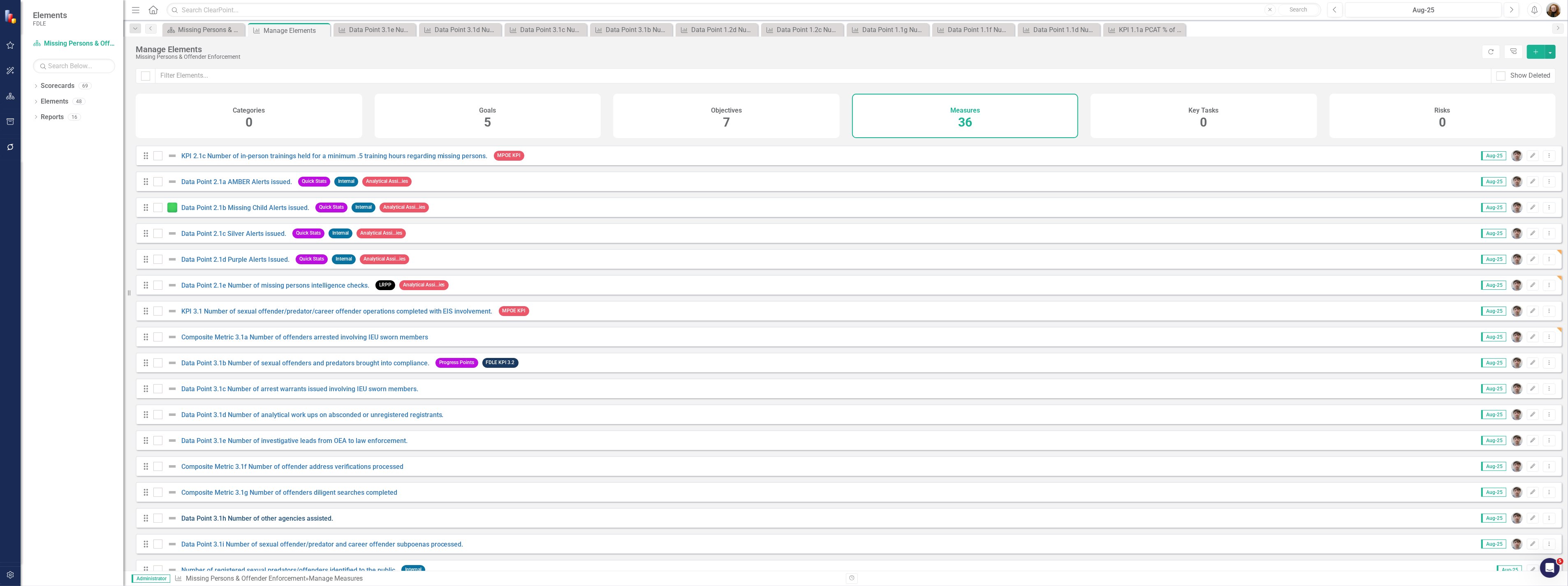
click at [312, 522] on link "Data Point 3.1h Number of other agencies assisted." at bounding box center [257, 518] width 152 height 8
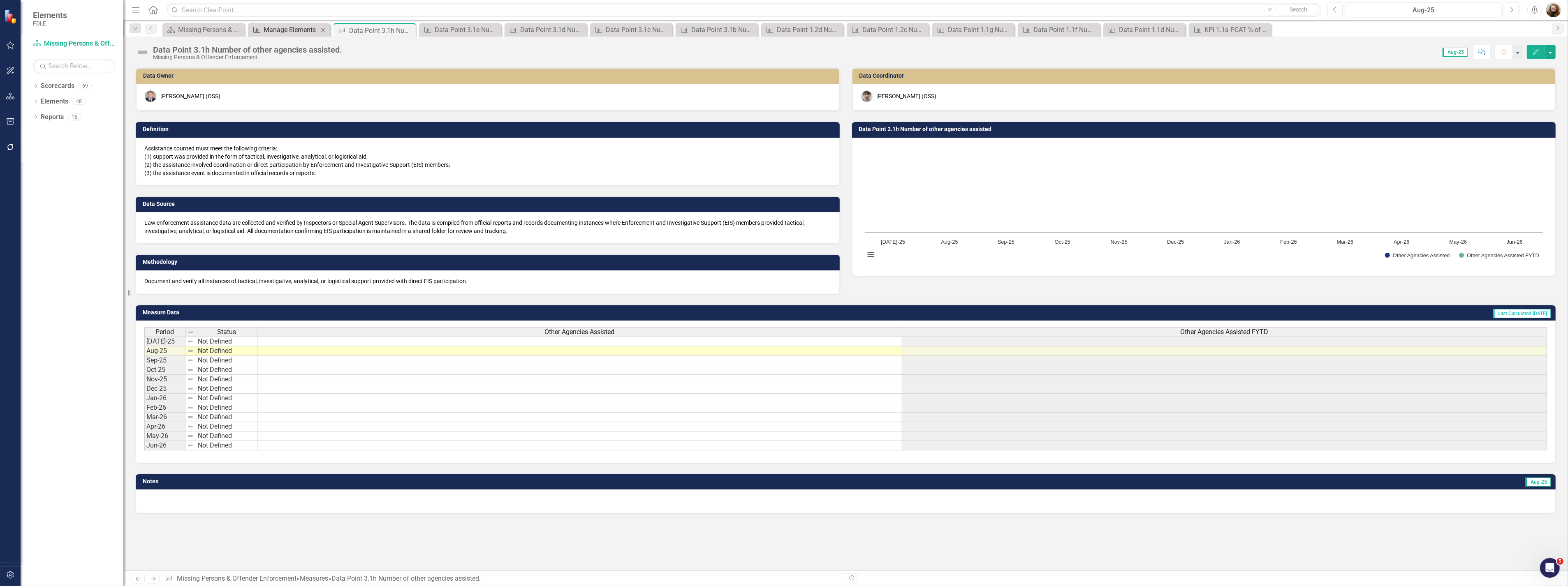
click at [285, 30] on div "Manage Elements" at bounding box center [290, 29] width 54 height 10
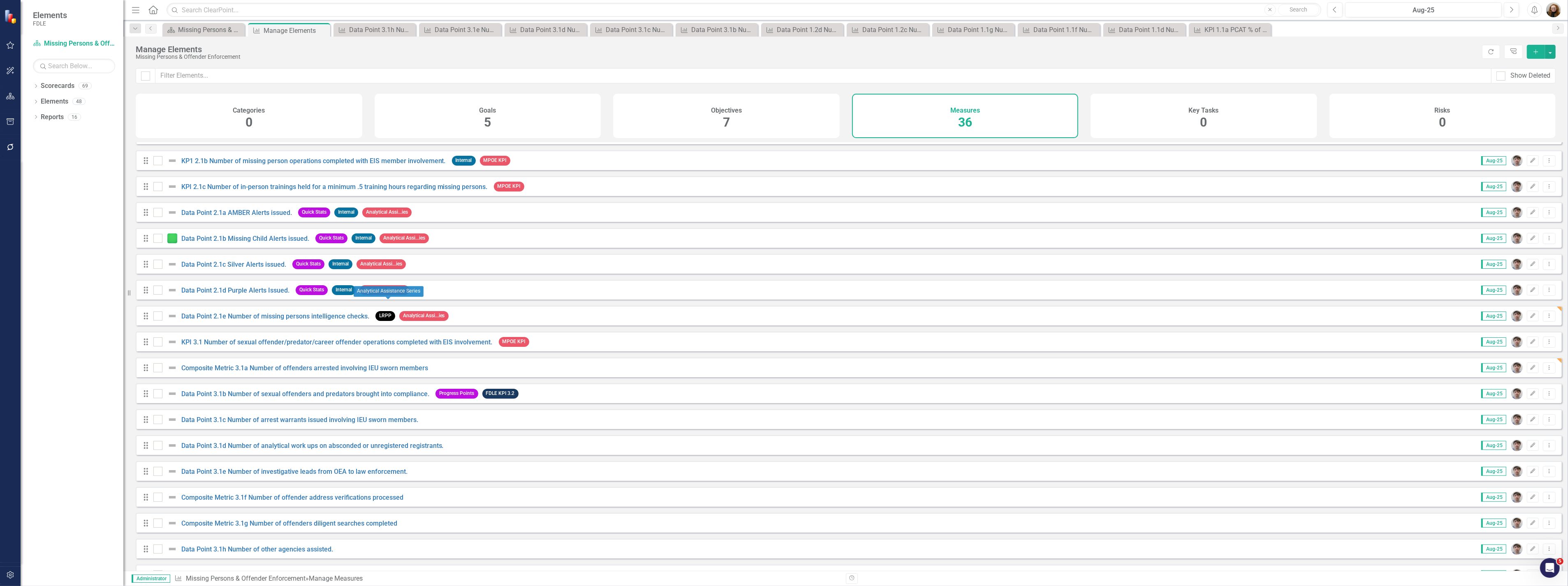
scroll to position [509, 0]
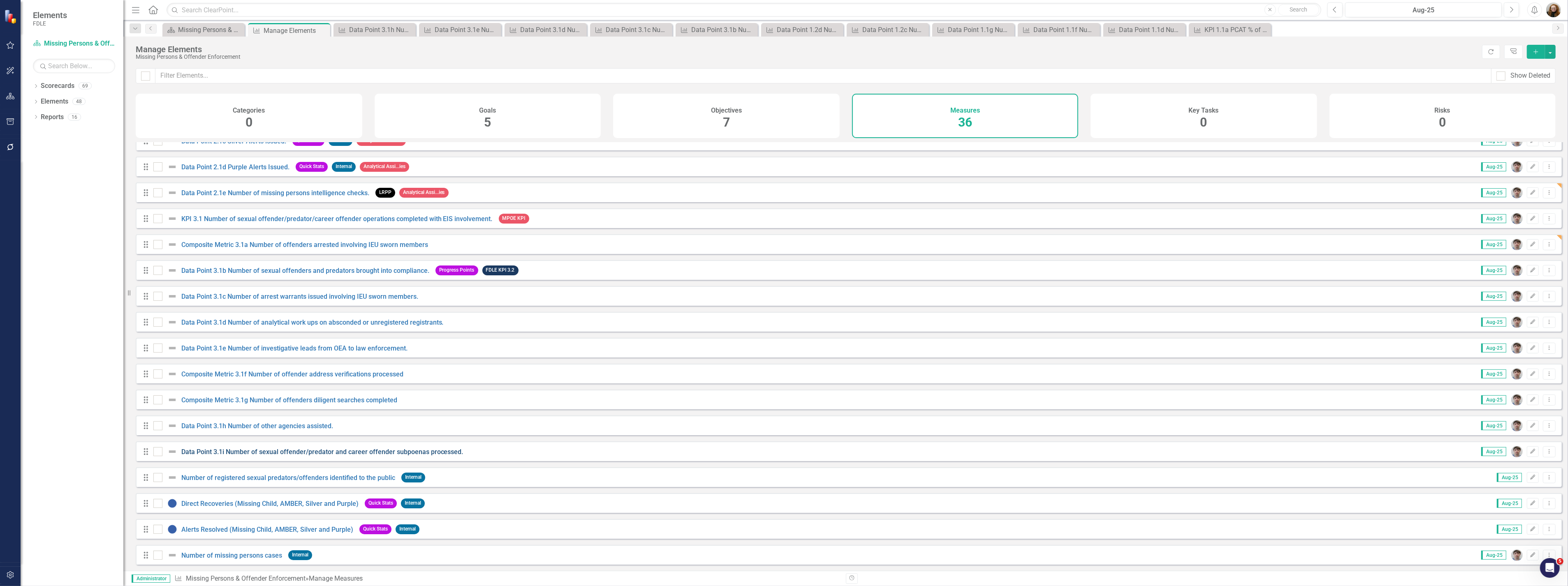
click at [302, 451] on link "Data Point 3.1i Number of sexual offender/predator and career offender subpoena…" at bounding box center [323, 451] width 282 height 8
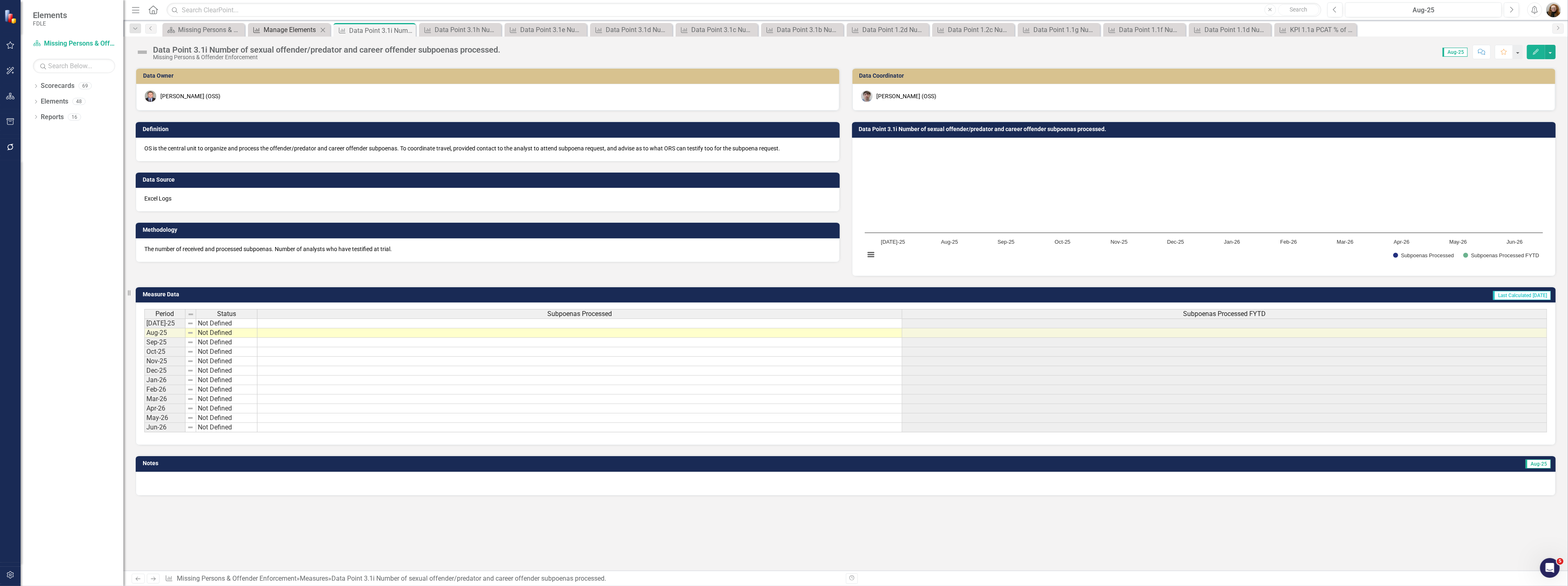
click at [294, 30] on div "Manage Elements" at bounding box center [290, 29] width 54 height 10
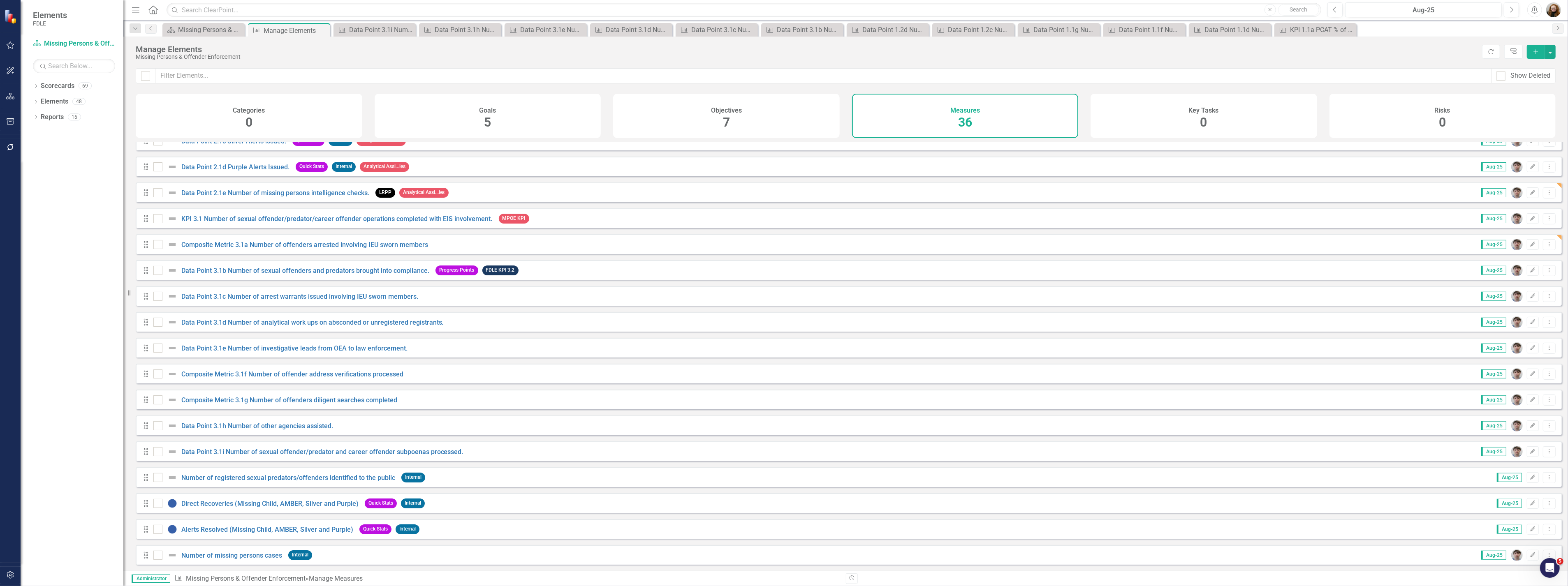
scroll to position [509, 0]
click at [370, 474] on link "Number of registered sexual predators/offenders identified to the public" at bounding box center [288, 477] width 214 height 8
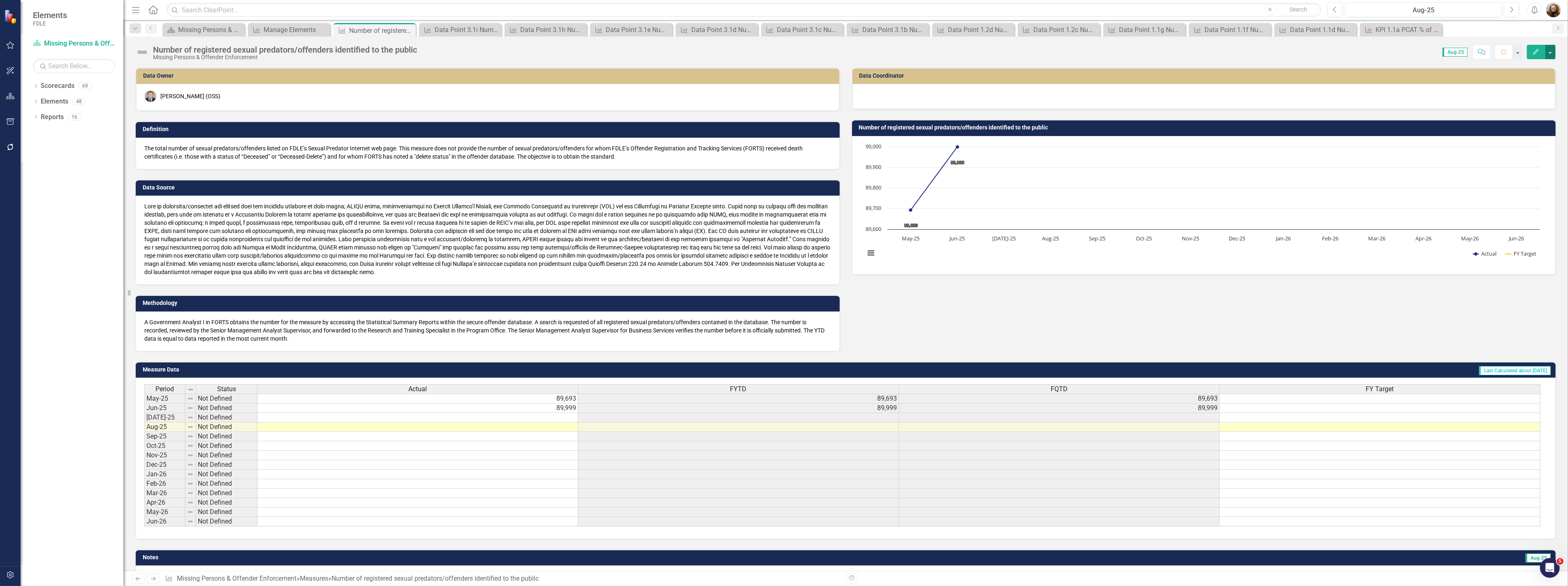
click at [1551, 52] on button "button" at bounding box center [1550, 51] width 11 height 14
click at [1506, 68] on link "Edit Edit Measure" at bounding box center [1515, 67] width 80 height 15
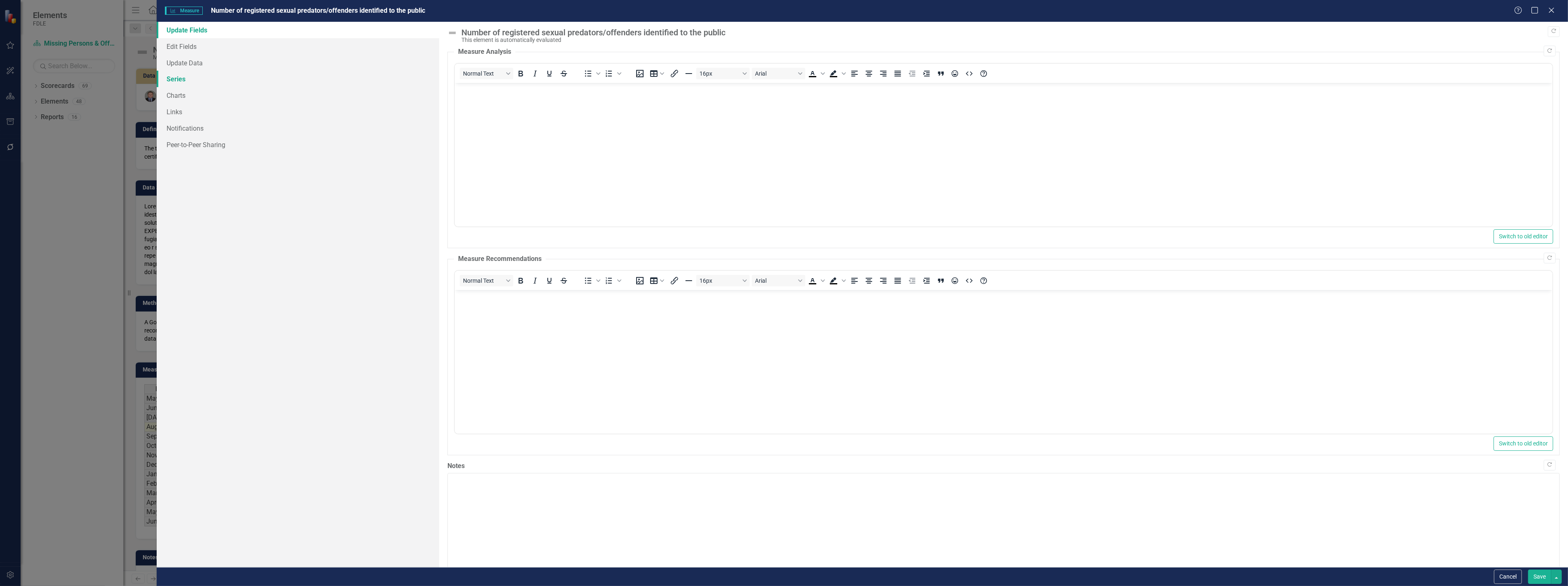
click at [185, 80] on link "Series" at bounding box center [298, 79] width 282 height 16
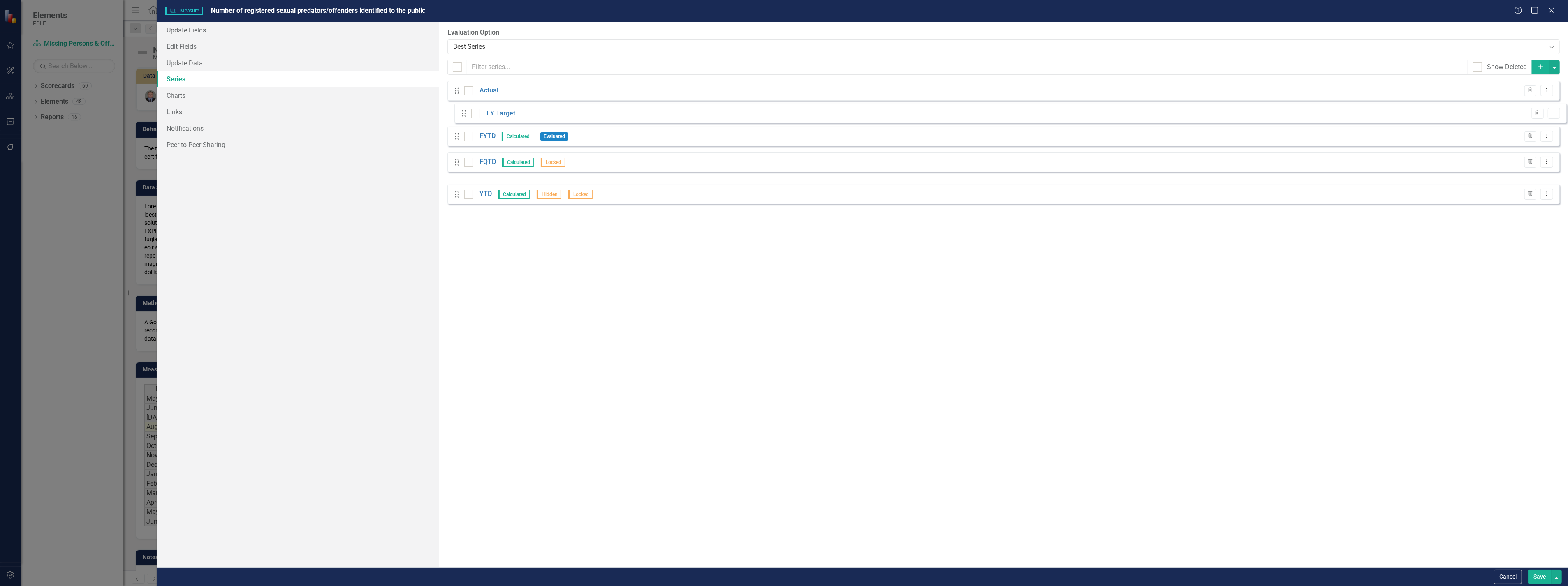
drag, startPoint x: 458, startPoint y: 169, endPoint x: 465, endPoint y: 114, distance: 55.4
click at [465, 114] on div "Drag Actual Trash Dropdown Menu Drag FYTD Calculated Evaluated Trash Dropdown M…" at bounding box center [1003, 142] width 1112 height 123
click at [1532, 574] on button "Save" at bounding box center [1539, 576] width 23 height 14
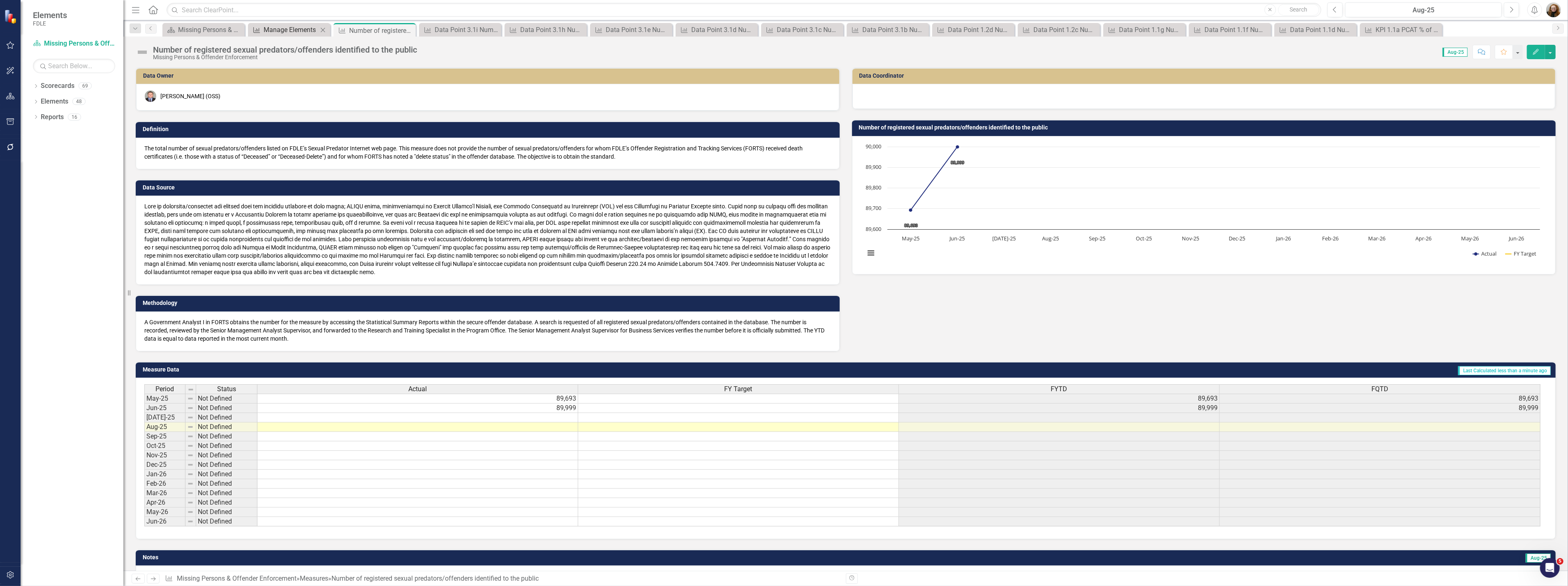
click at [295, 27] on div "Manage Elements" at bounding box center [290, 29] width 54 height 10
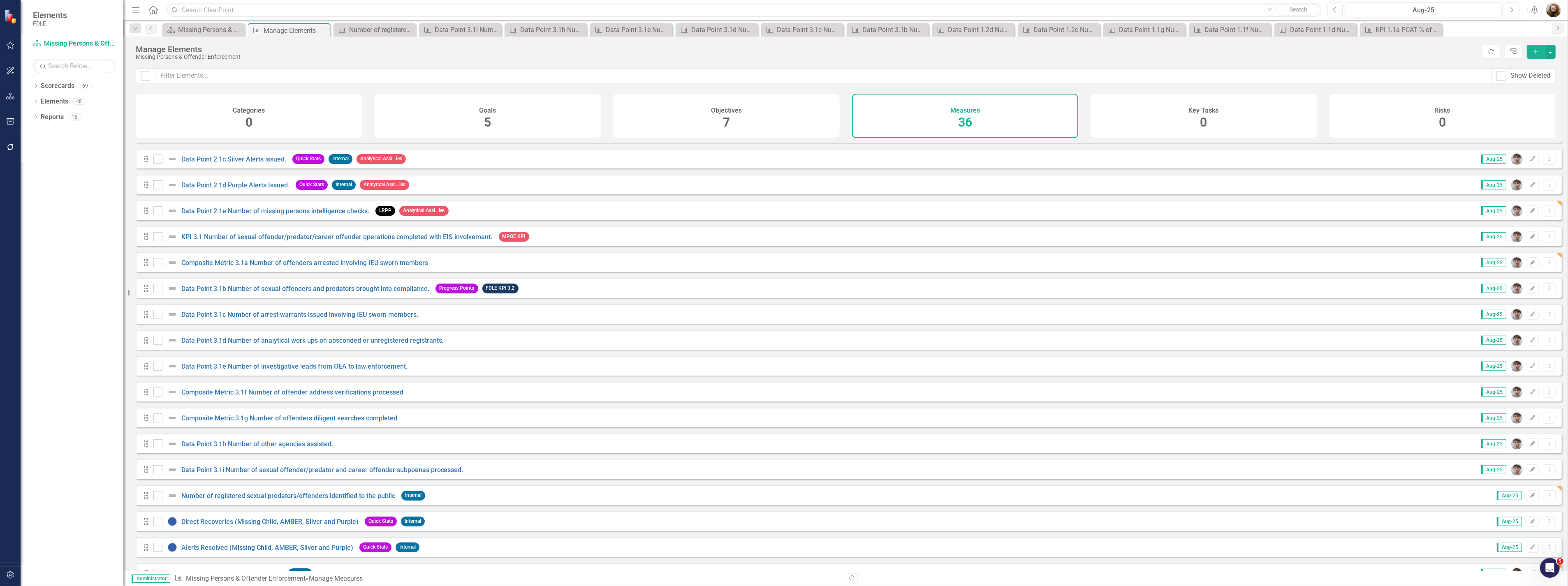
scroll to position [509, 0]
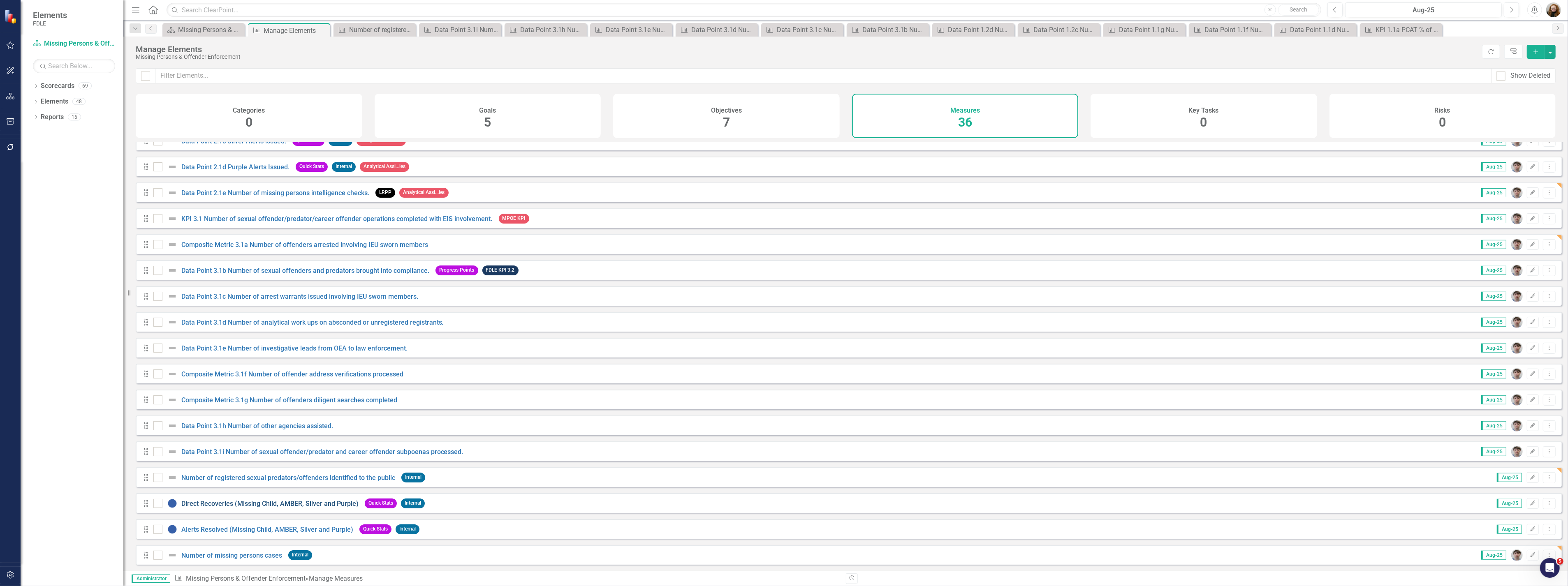
click at [254, 502] on link "Direct Recoveries (Missing Child, AMBER, Silver and Purple)" at bounding box center [270, 503] width 177 height 8
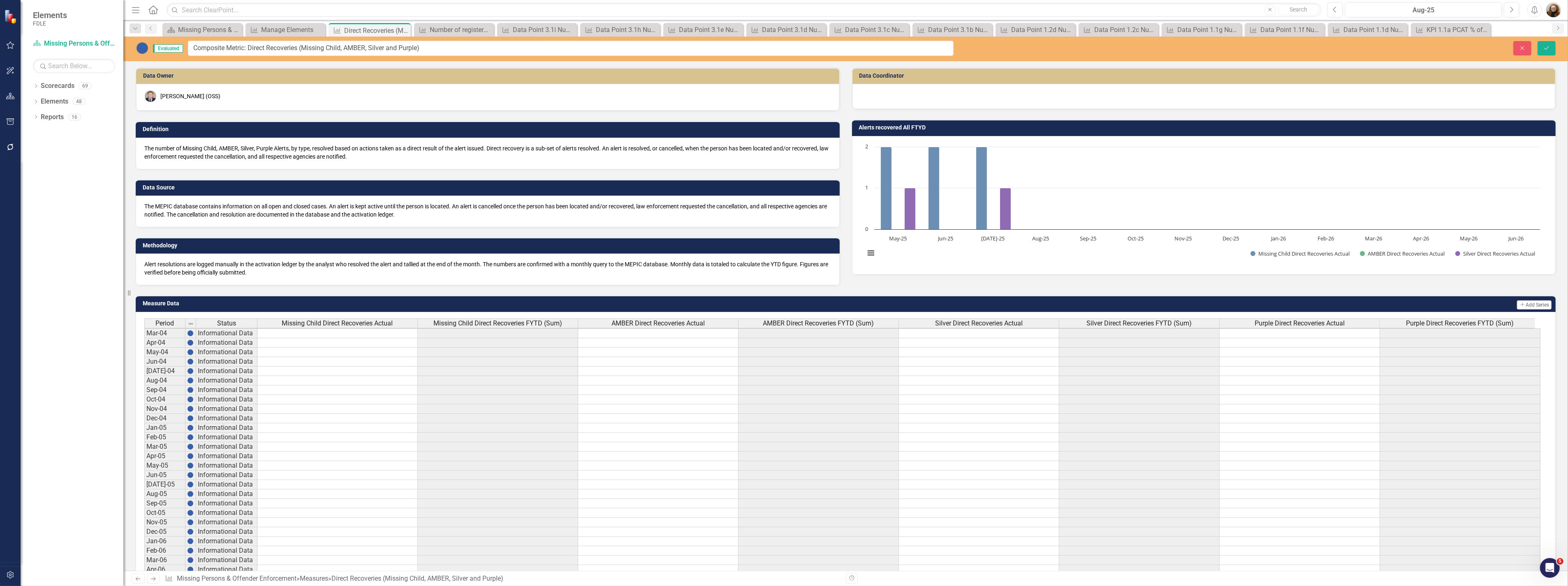
scroll to position [9, 0]
click at [1548, 50] on icon "Save" at bounding box center [1546, 48] width 8 height 5
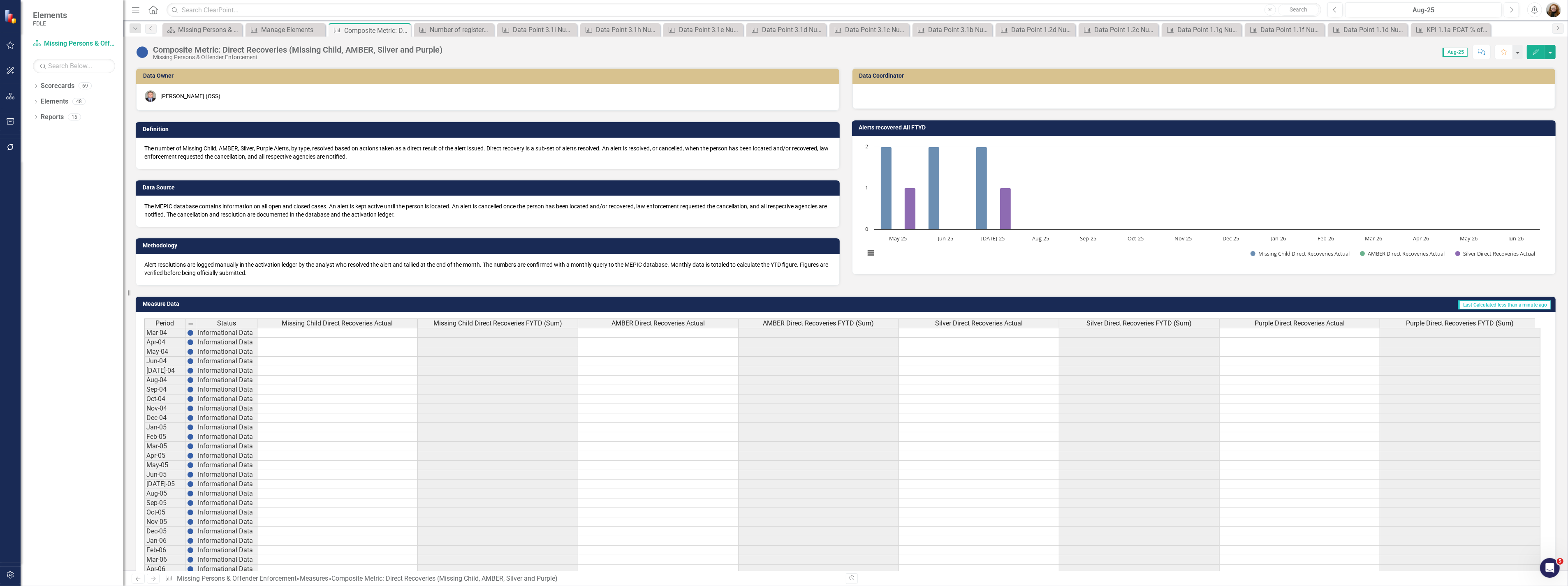
click at [898, 91] on div at bounding box center [1204, 95] width 686 height 10
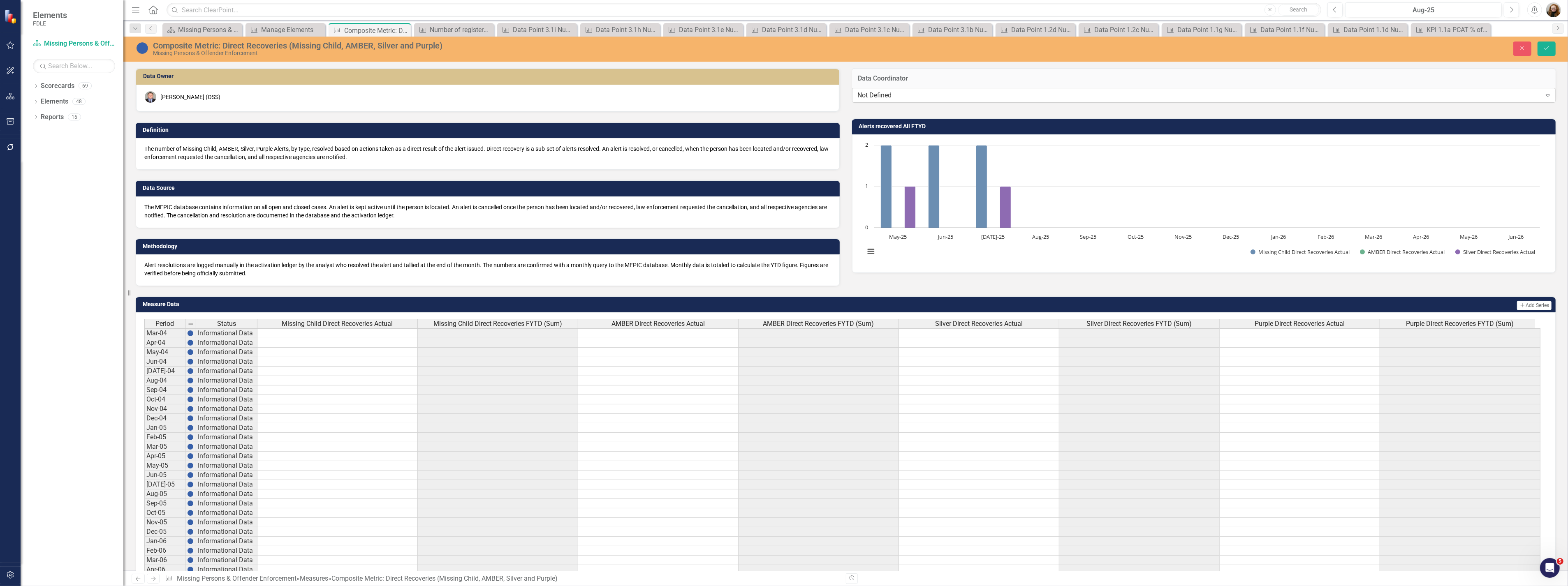
click at [894, 99] on div "Not Defined" at bounding box center [1200, 96] width 683 height 10
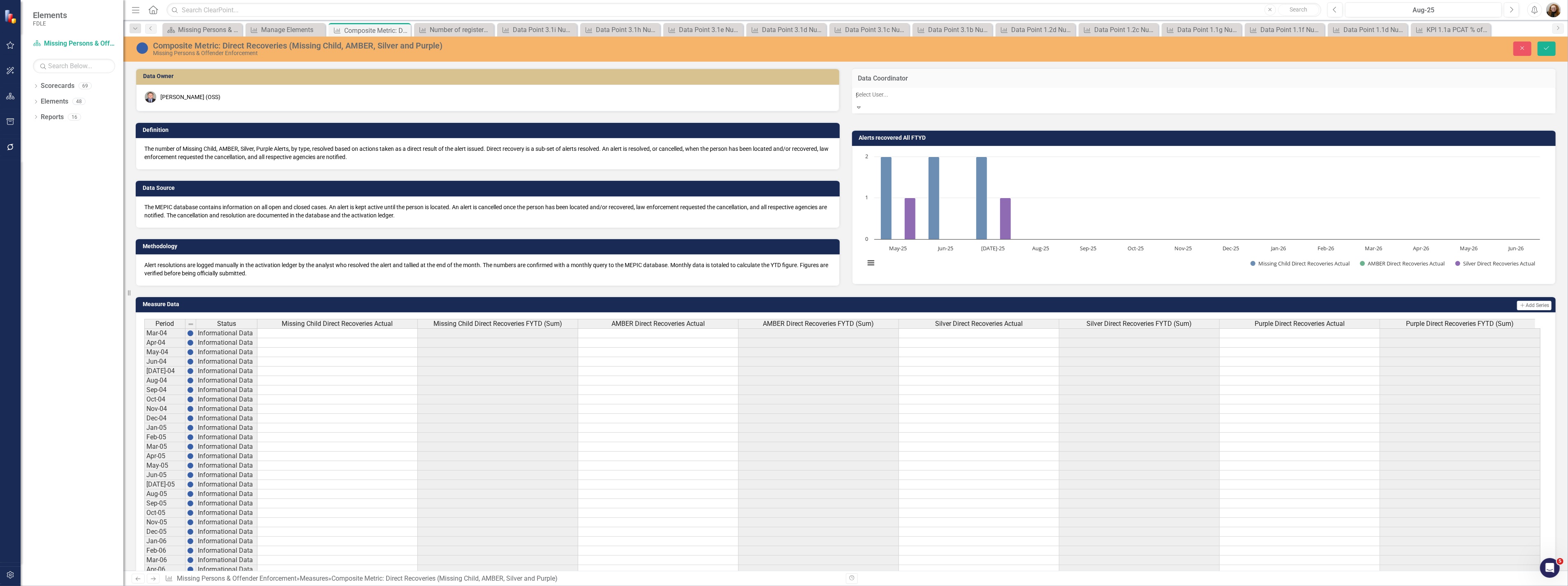
type input "gr"
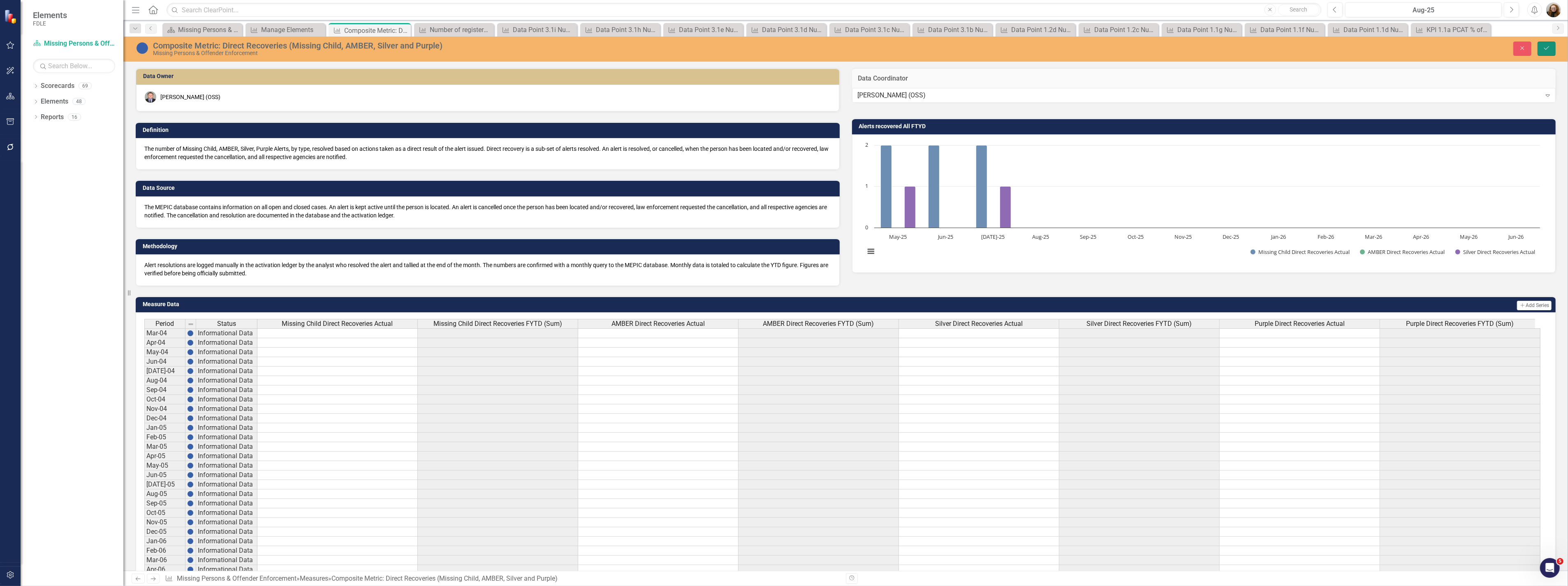
click at [1547, 50] on icon "Save" at bounding box center [1546, 48] width 8 height 5
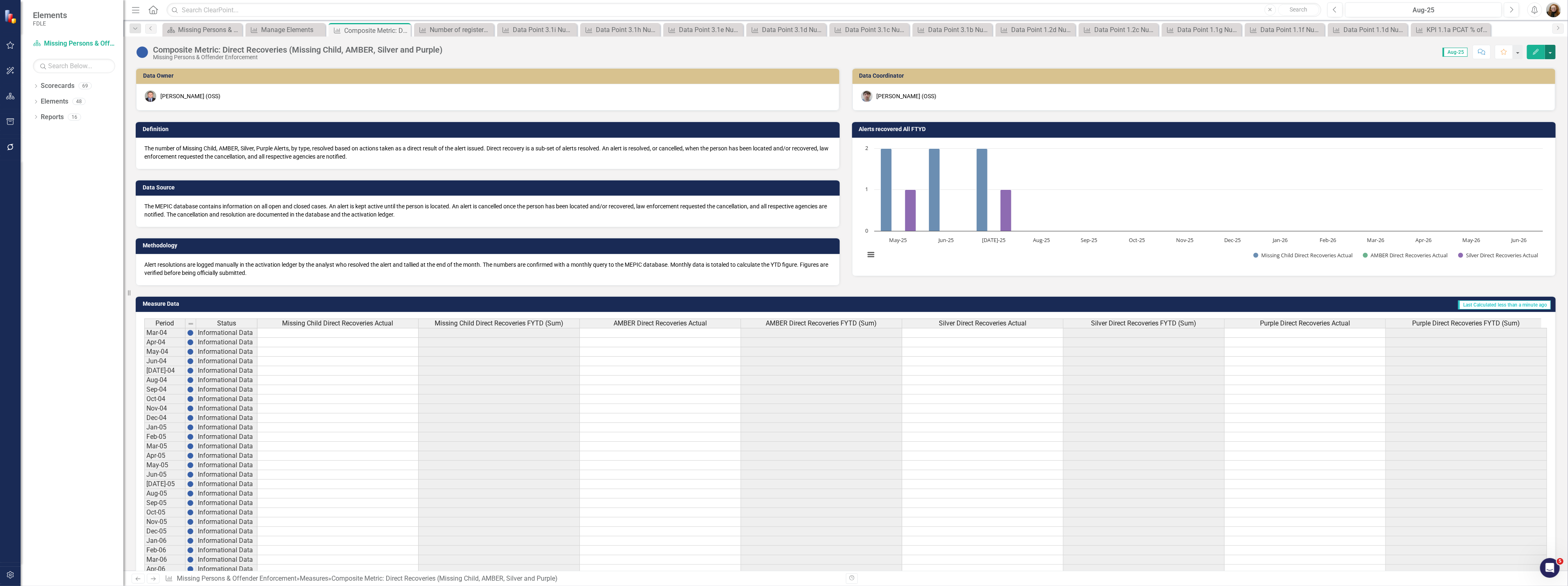
click at [1549, 50] on button "button" at bounding box center [1550, 51] width 11 height 14
click at [1514, 71] on link "Edit Edit Measure" at bounding box center [1515, 67] width 80 height 15
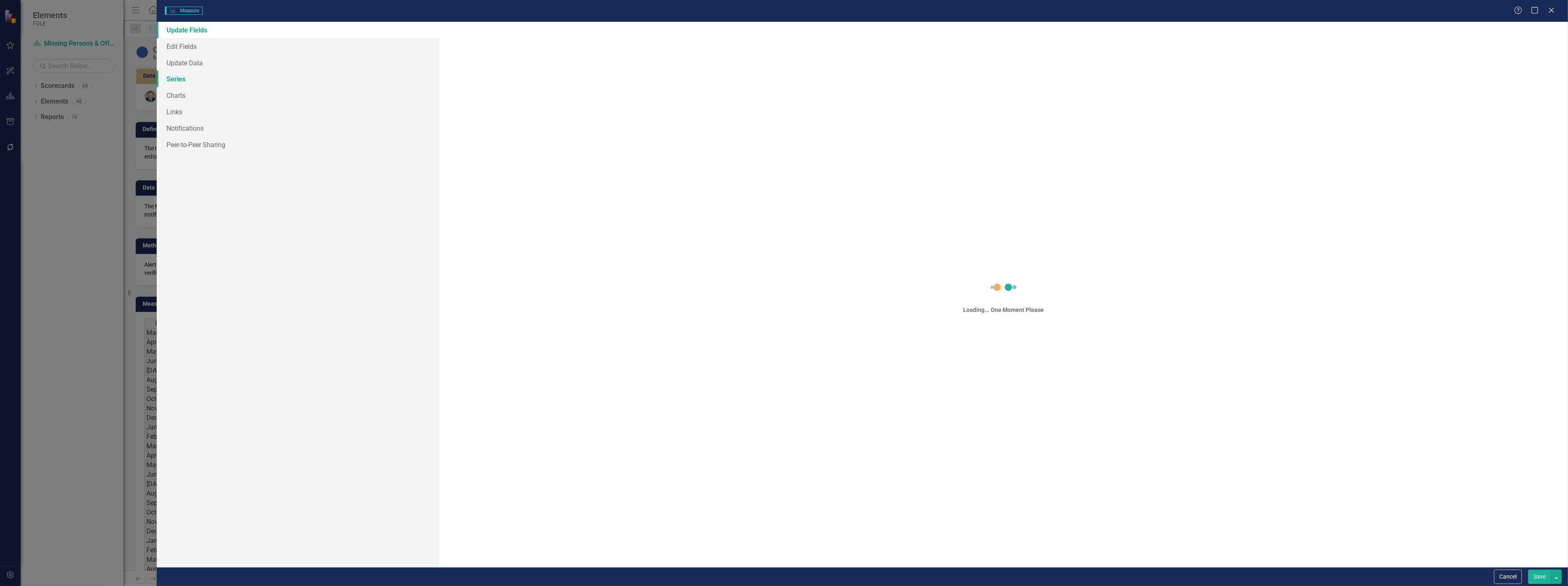
click at [179, 83] on link "Series" at bounding box center [298, 79] width 282 height 16
click at [172, 79] on link "Series" at bounding box center [298, 79] width 282 height 16
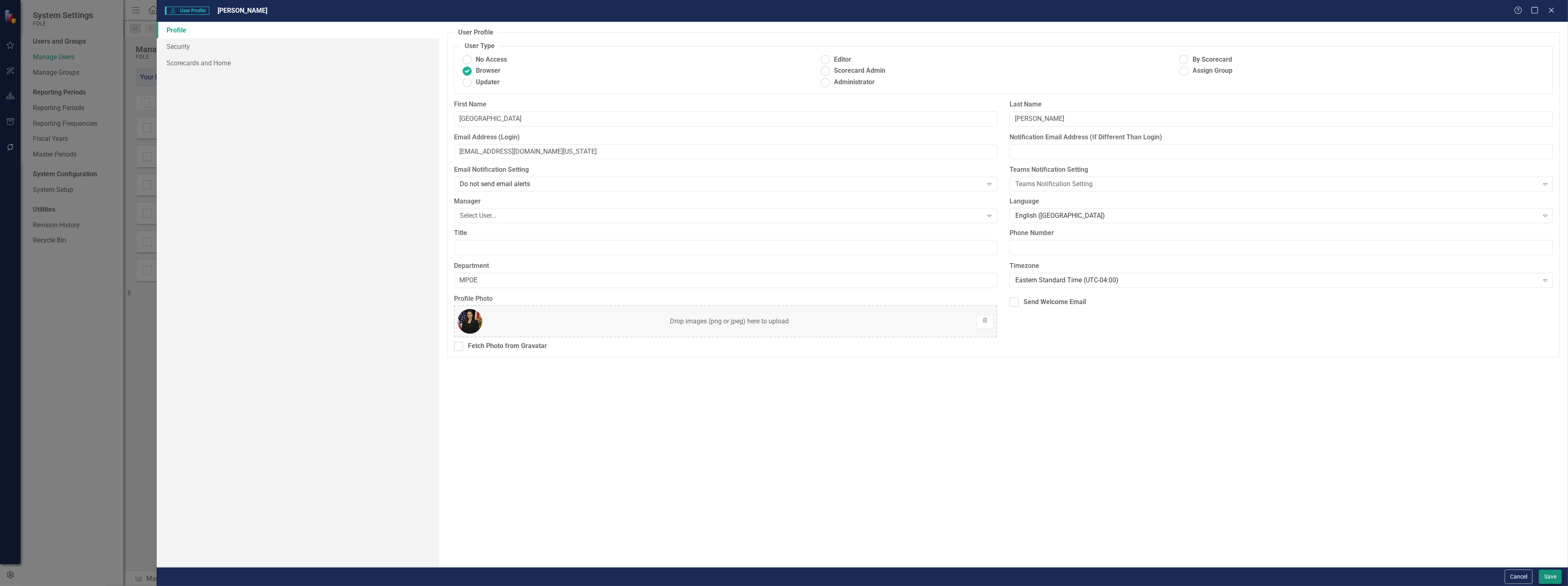
type input "MPOE"
click at [1547, 576] on button "Save" at bounding box center [1550, 576] width 23 height 14
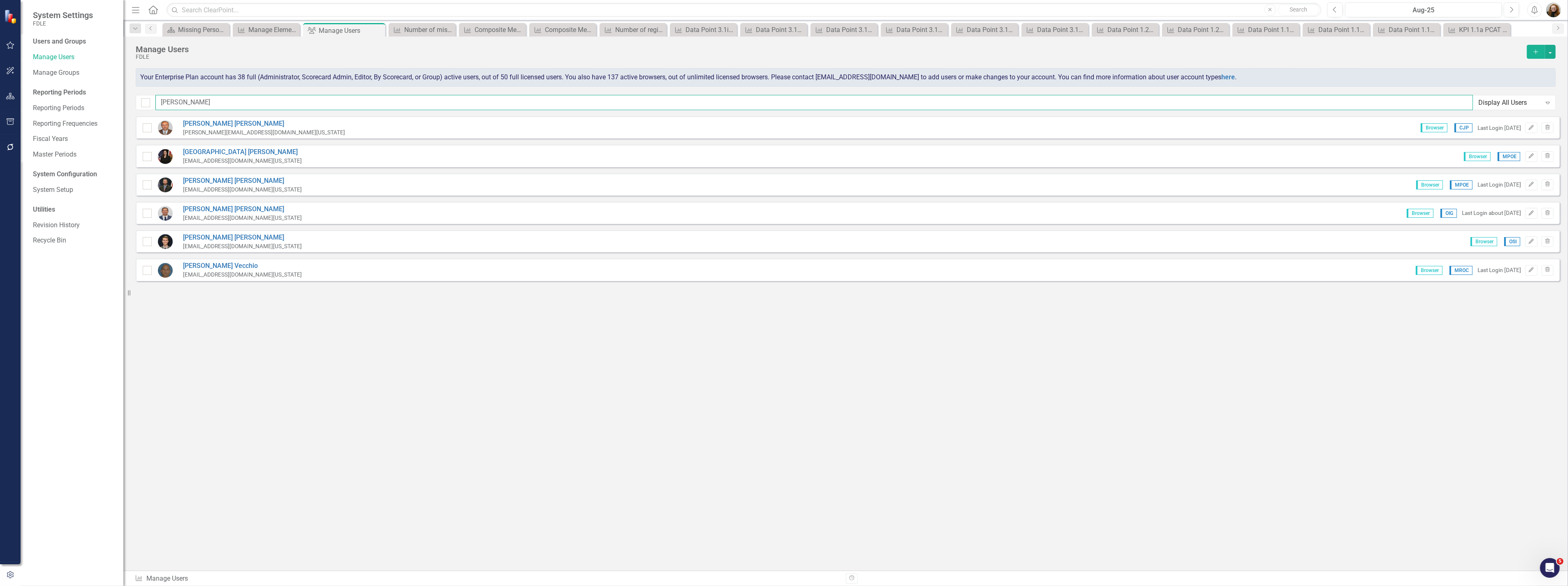
drag, startPoint x: 183, startPoint y: 105, endPoint x: 153, endPoint y: 105, distance: 30.0
click at [153, 105] on div "[PERSON_NAME] Display All Users Expand" at bounding box center [845, 103] width 1419 height 15
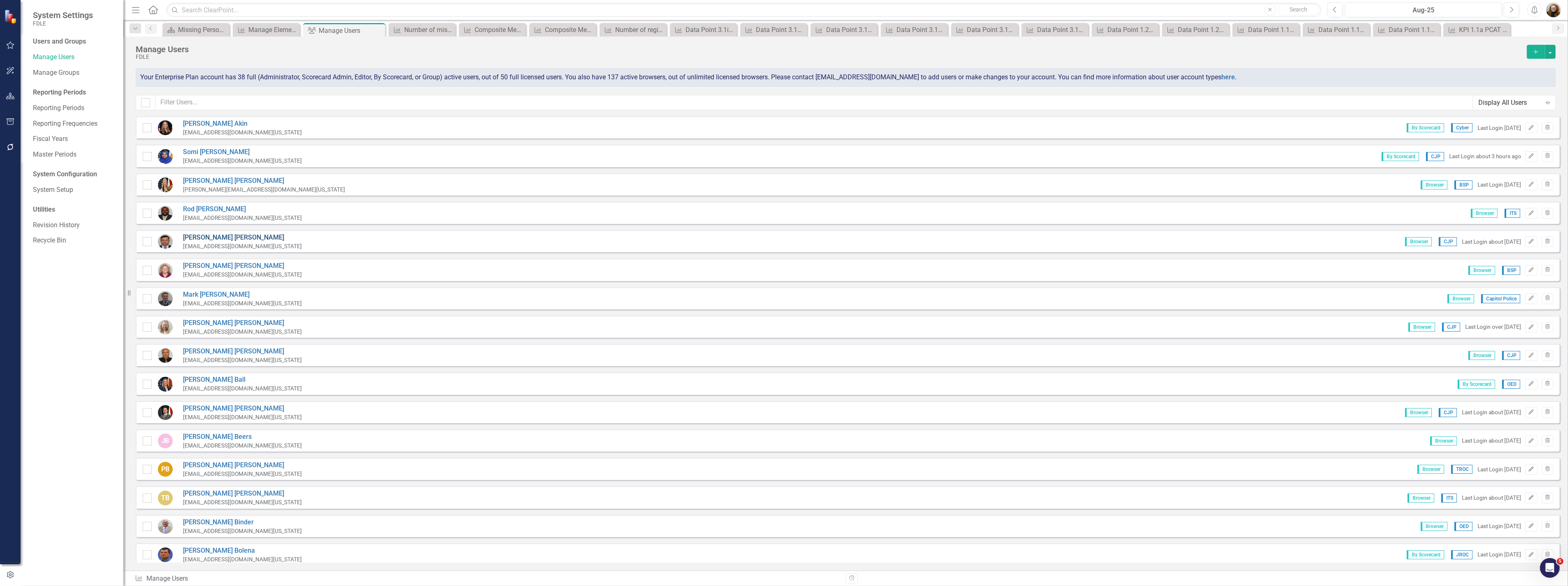
click at [225, 236] on link "[PERSON_NAME]" at bounding box center [242, 238] width 119 height 10
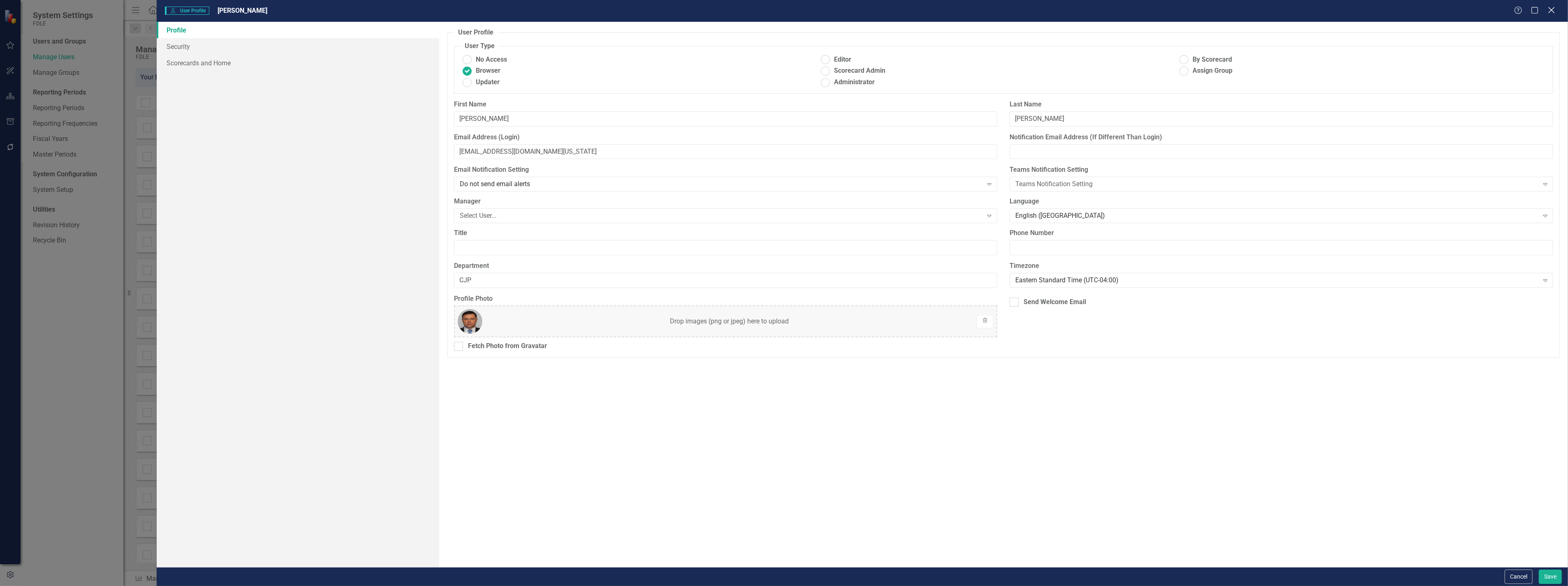
click at [1548, 10] on icon "Close" at bounding box center [1551, 10] width 10 height 8
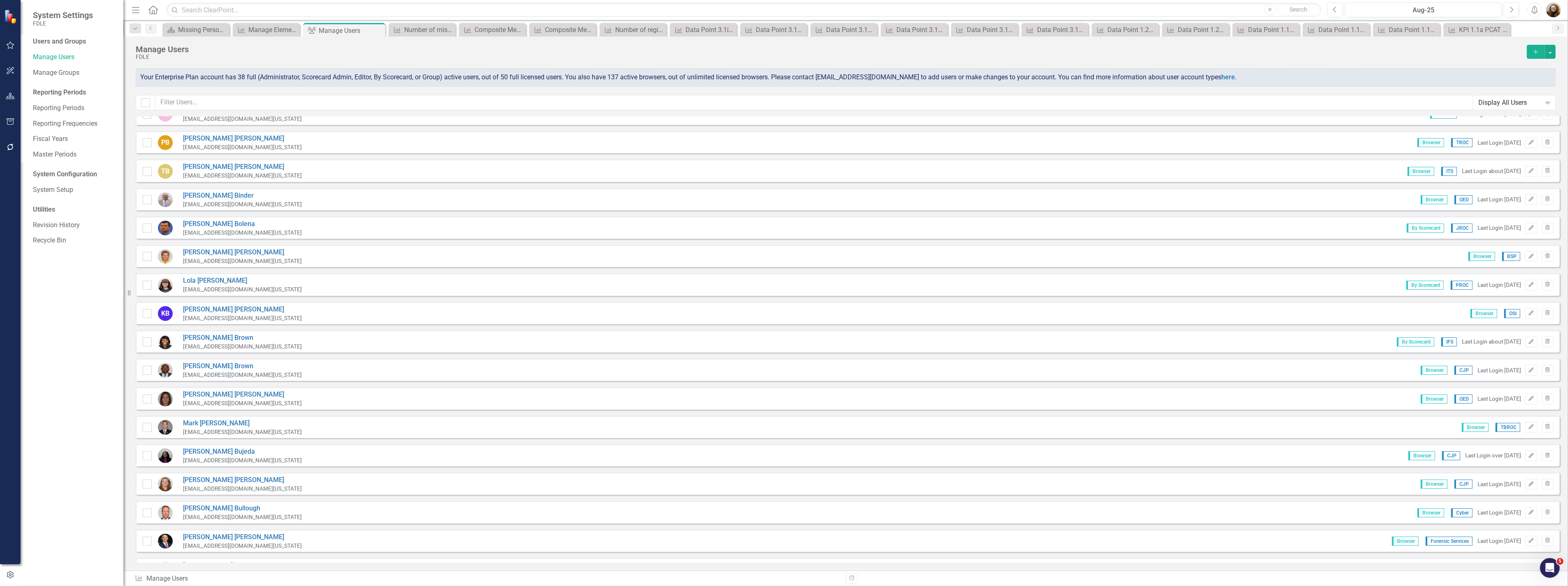
scroll to position [411, 0]
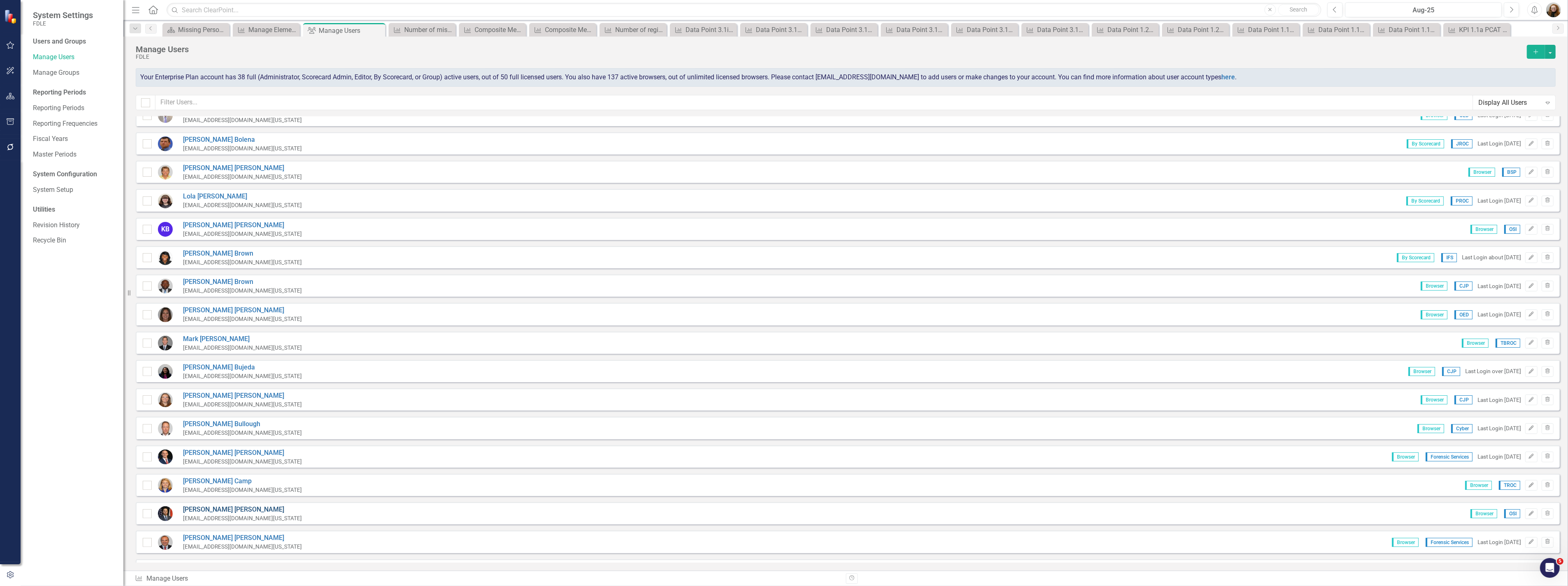
click at [213, 505] on link "[PERSON_NAME]" at bounding box center [242, 510] width 119 height 10
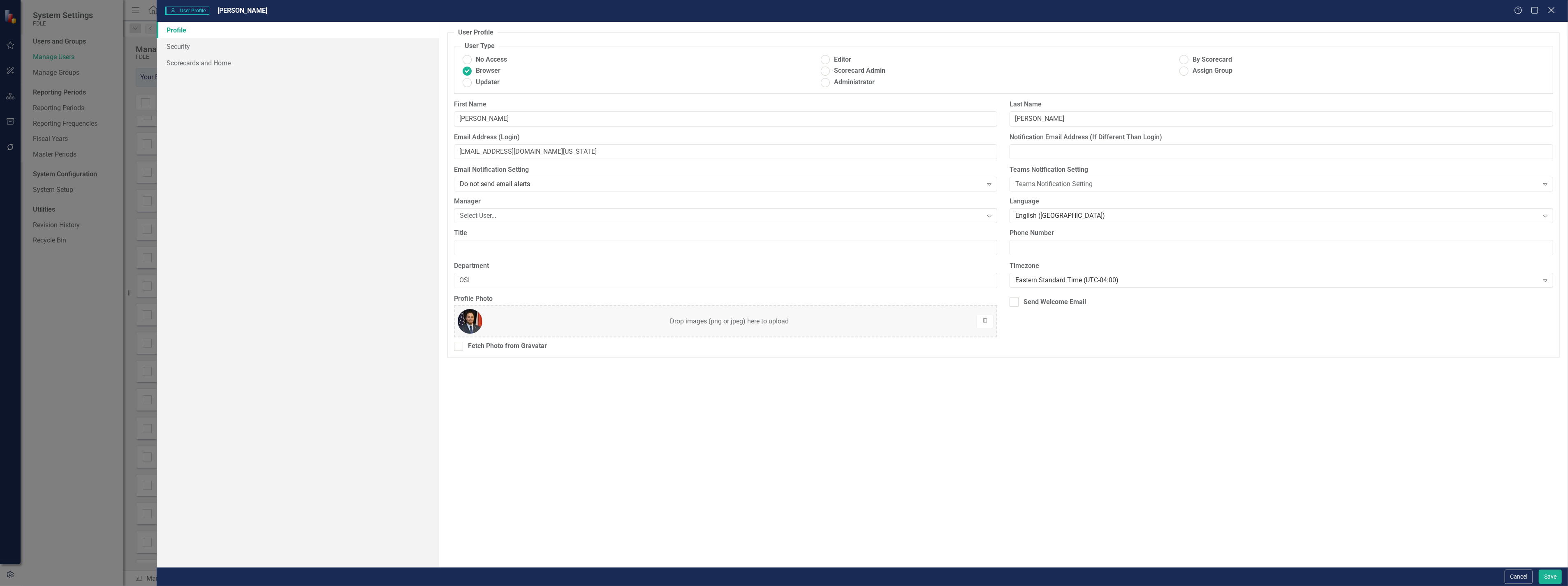
click at [1554, 10] on icon "Close" at bounding box center [1551, 10] width 10 height 8
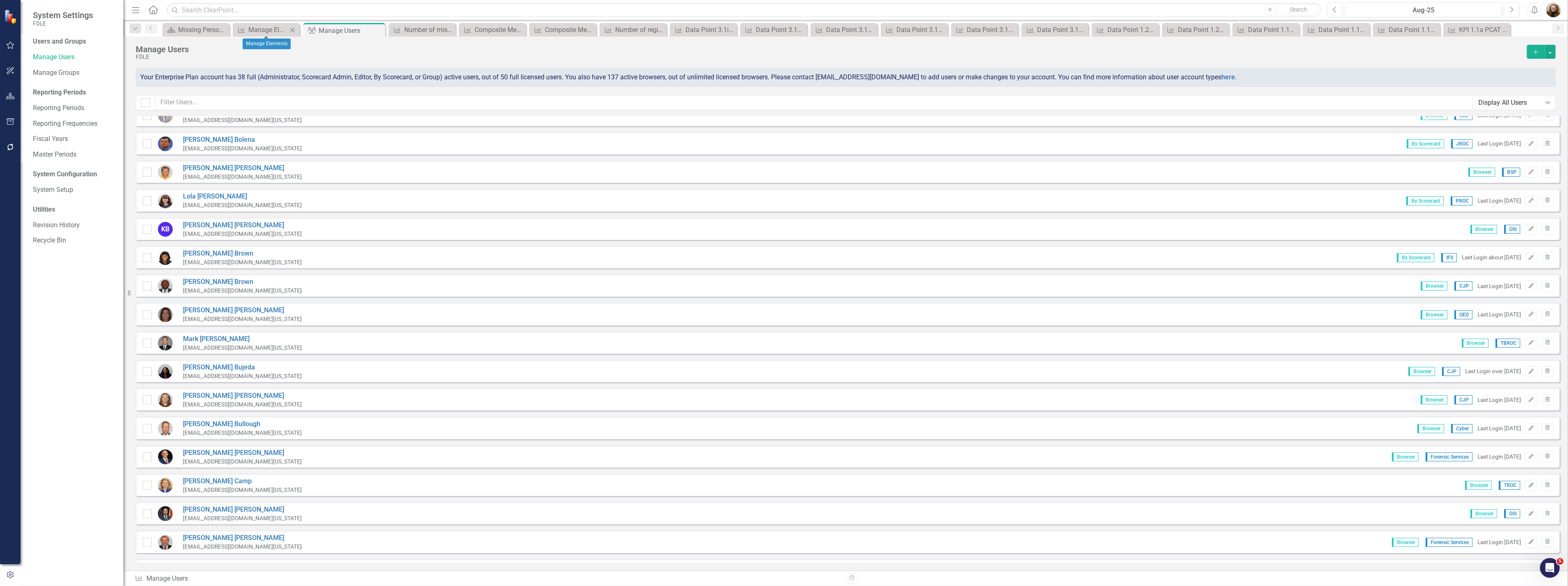
click at [293, 27] on icon "Close" at bounding box center [292, 30] width 8 height 7
click at [312, 29] on icon at bounding box center [311, 30] width 5 height 5
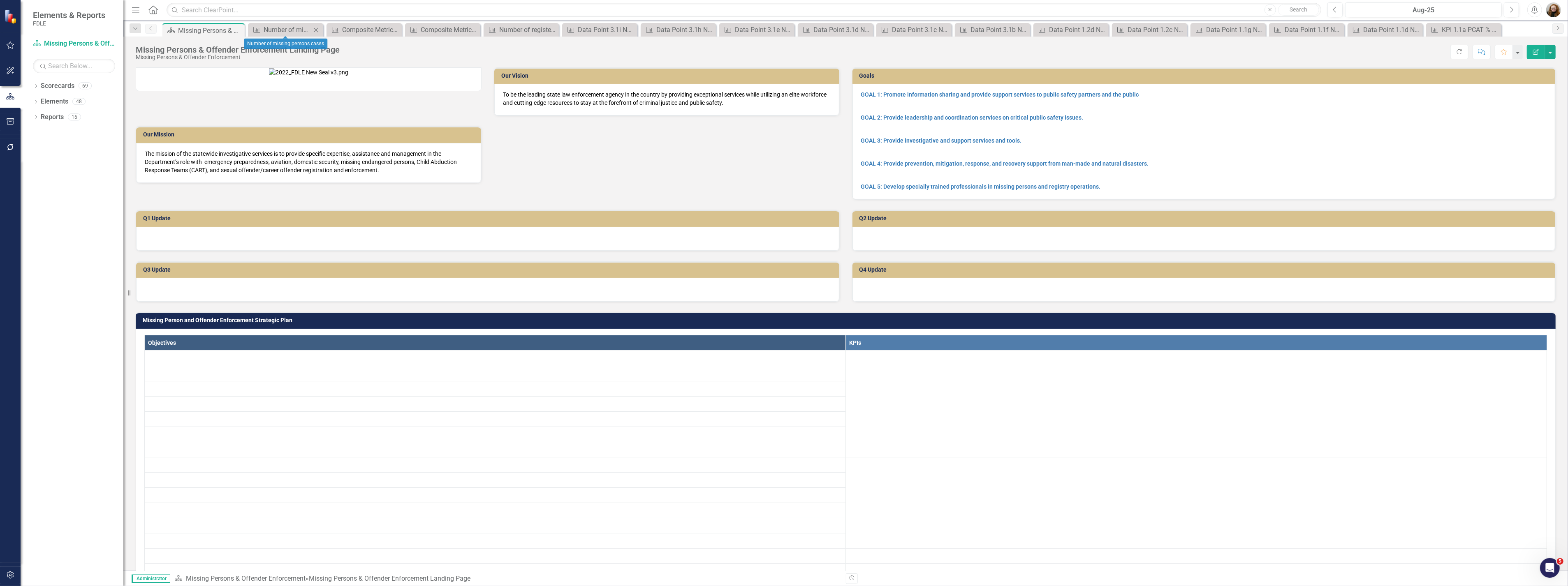
click at [316, 29] on icon at bounding box center [316, 29] width 5 height 5
click at [0, 0] on icon "Close" at bounding box center [0, 0] width 0 height 0
click at [318, 28] on div "Close" at bounding box center [323, 29] width 10 height 10
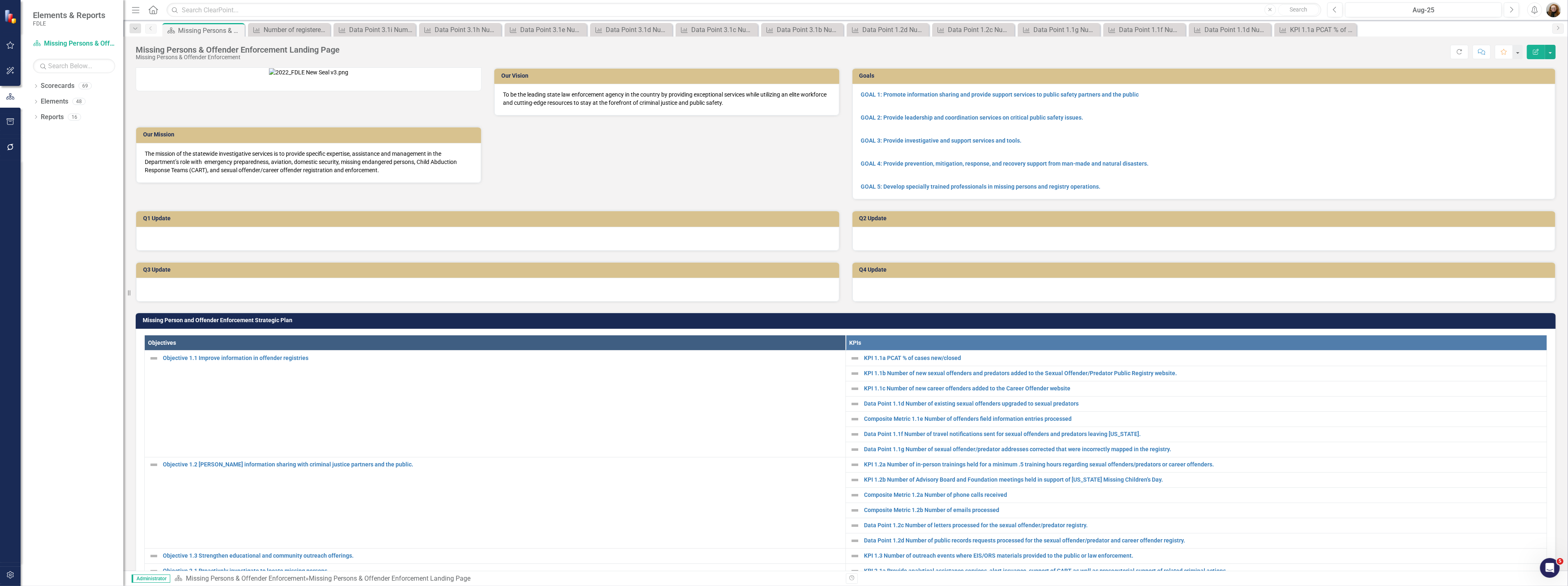
click at [0, 0] on icon "Close" at bounding box center [0, 0] width 0 height 0
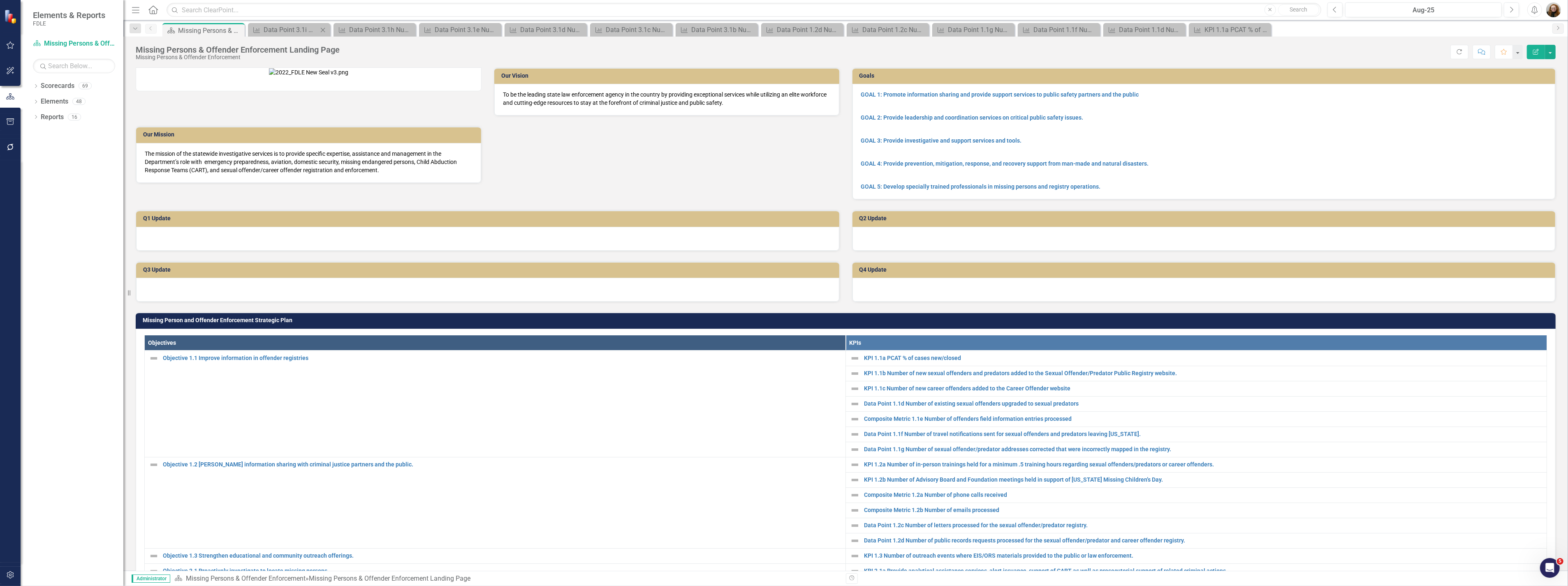
click at [324, 28] on icon "Close" at bounding box center [323, 30] width 8 height 7
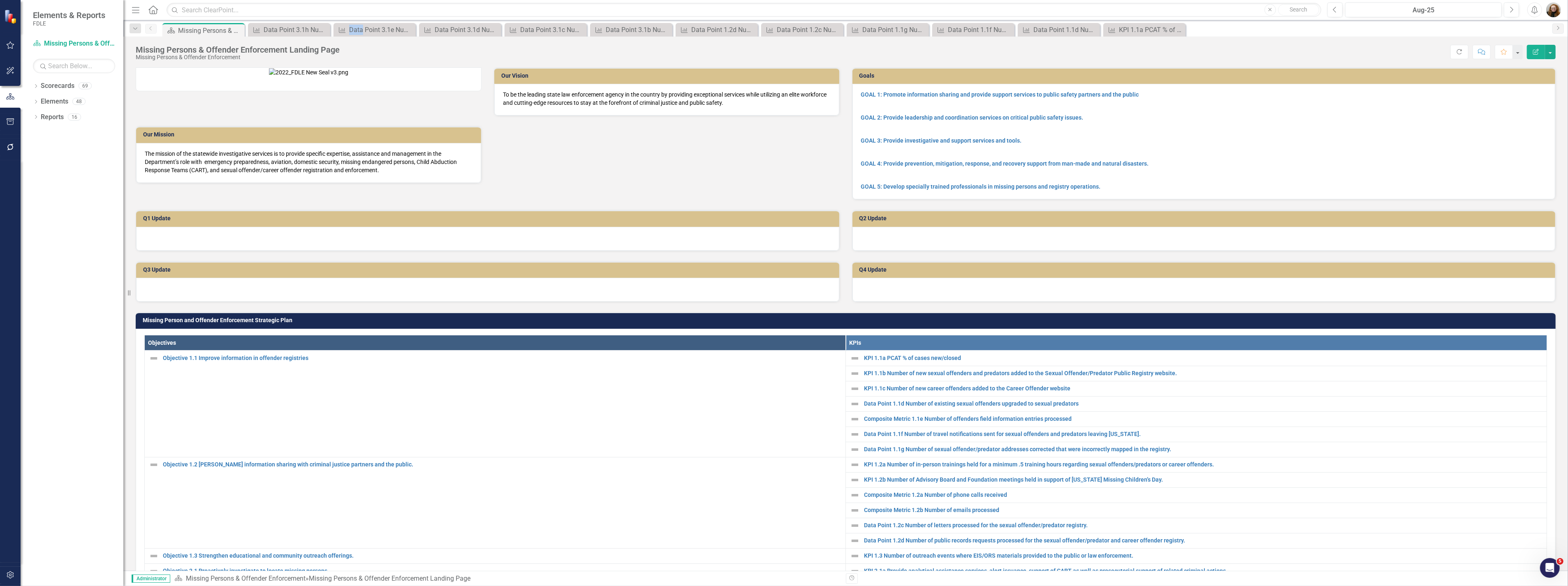
click at [0, 0] on icon at bounding box center [0, 0] width 0 height 0
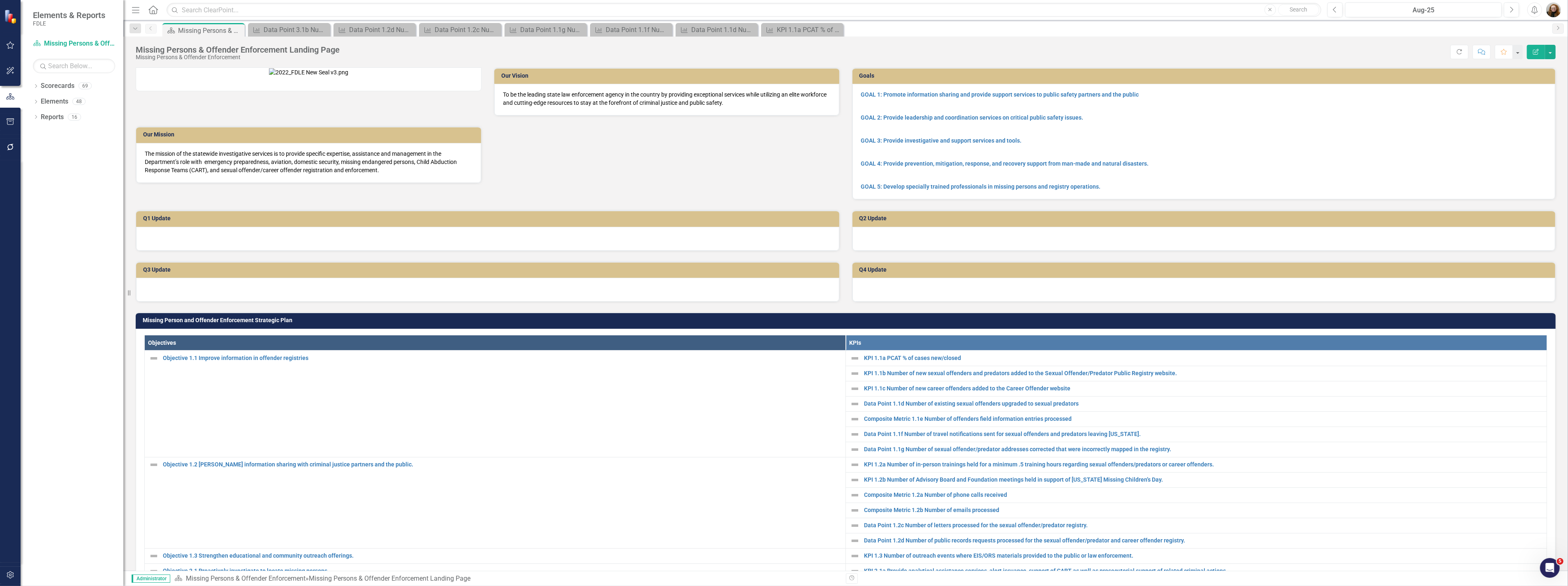
click at [324, 28] on div "Measure Data Point 3.1b Number of sexual offenders and predators brought into c…" at bounding box center [289, 29] width 78 height 10
click at [0, 0] on icon at bounding box center [0, 0] width 0 height 0
click at [324, 28] on icon at bounding box center [323, 29] width 5 height 5
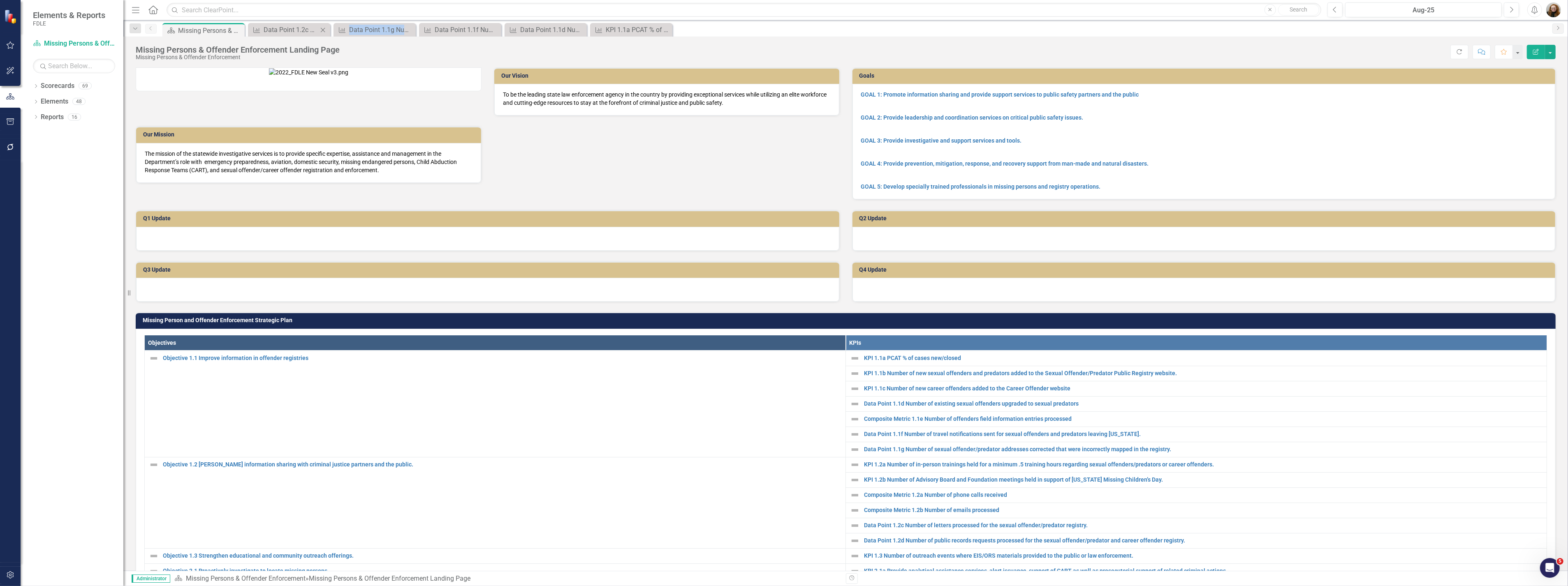
click at [324, 28] on icon at bounding box center [323, 29] width 5 height 5
click at [0, 0] on icon at bounding box center [0, 0] width 0 height 0
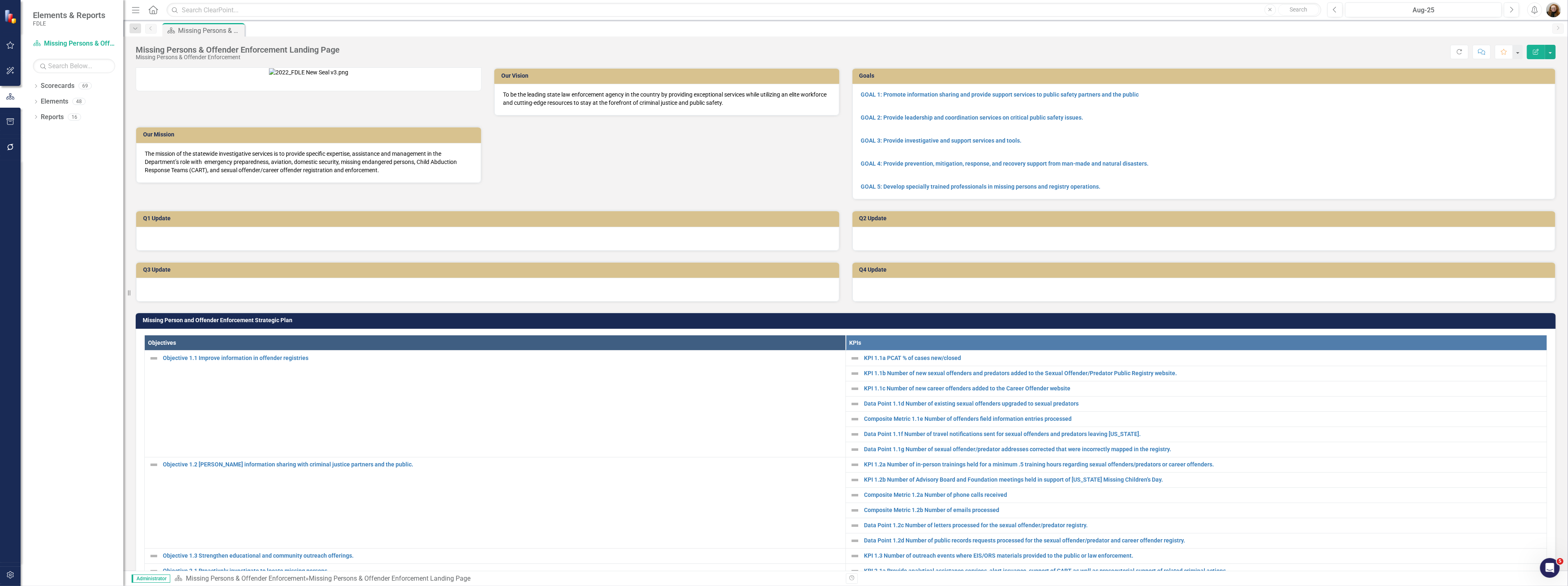
drag, startPoint x: 324, startPoint y: 28, endPoint x: 320, endPoint y: 30, distance: 4.5
click at [324, 29] on div "Scorecard Missing Persons & Offender Enforcement Landing Page Pin" at bounding box center [855, 29] width 1387 height 13
click at [38, 85] on icon "Dropdown" at bounding box center [36, 87] width 5 height 5
click at [47, 88] on link "Scorecards" at bounding box center [57, 86] width 34 height 10
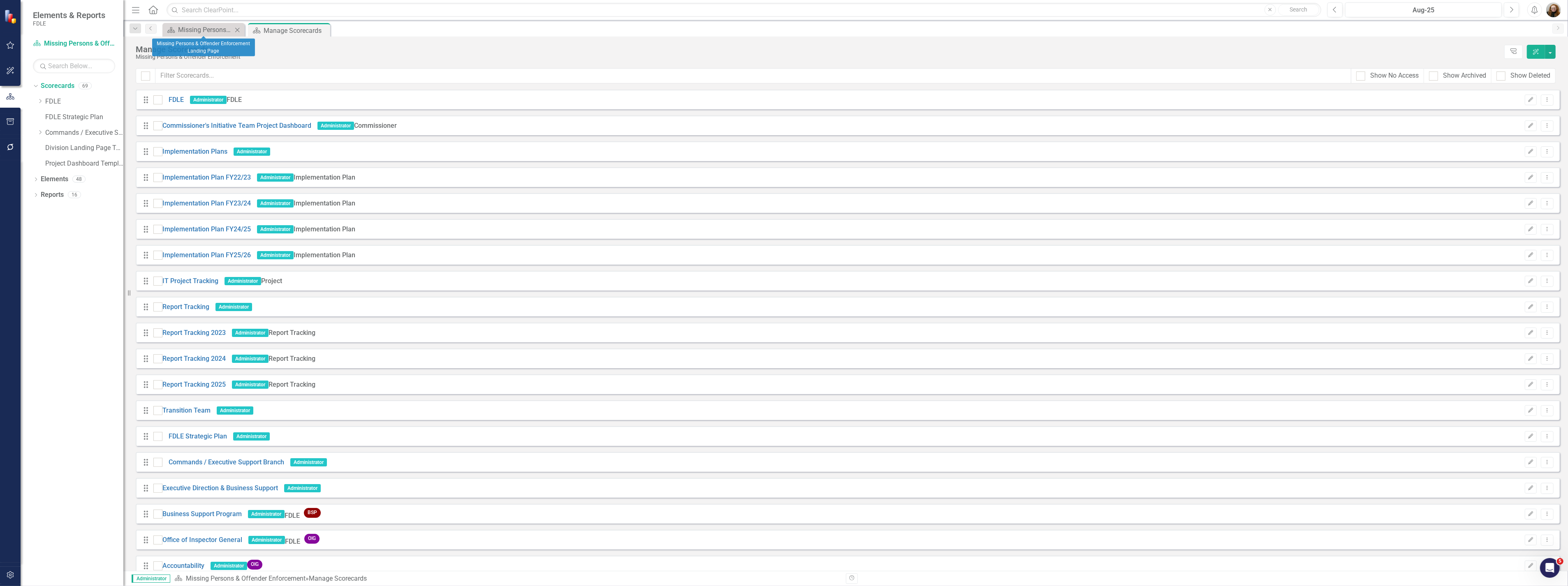
click at [237, 31] on icon "Close" at bounding box center [237, 30] width 8 height 7
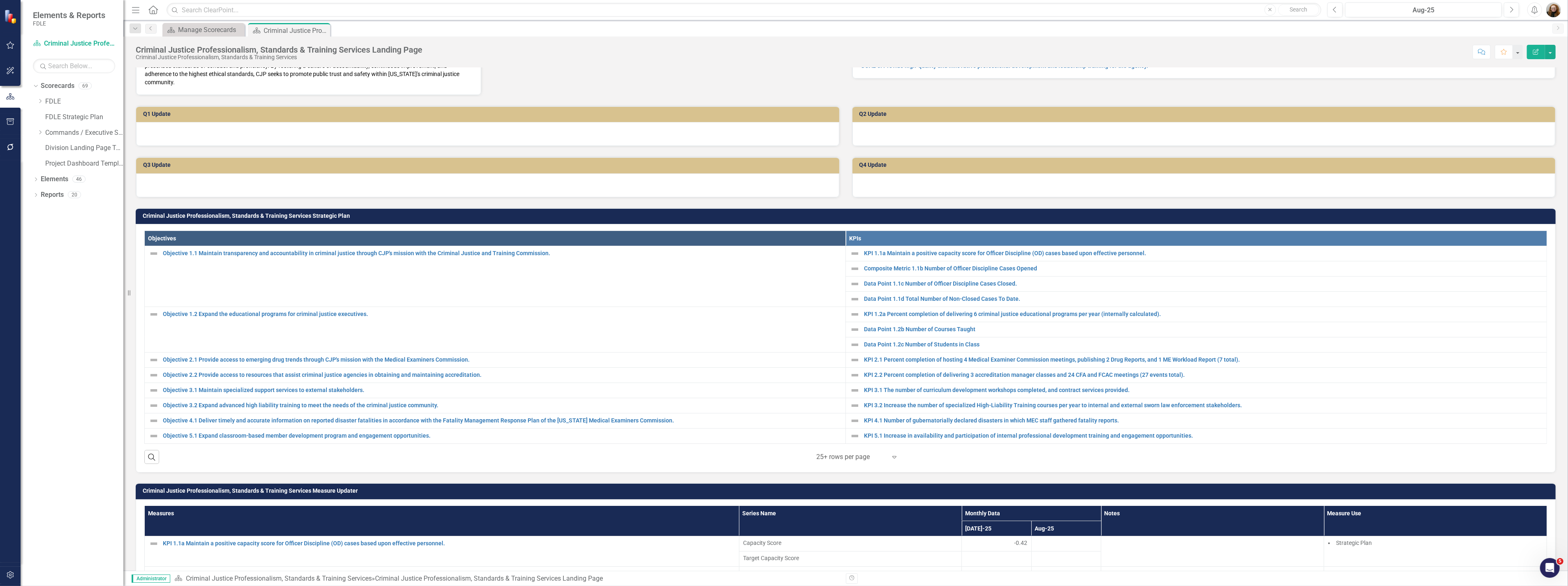
scroll to position [46, 0]
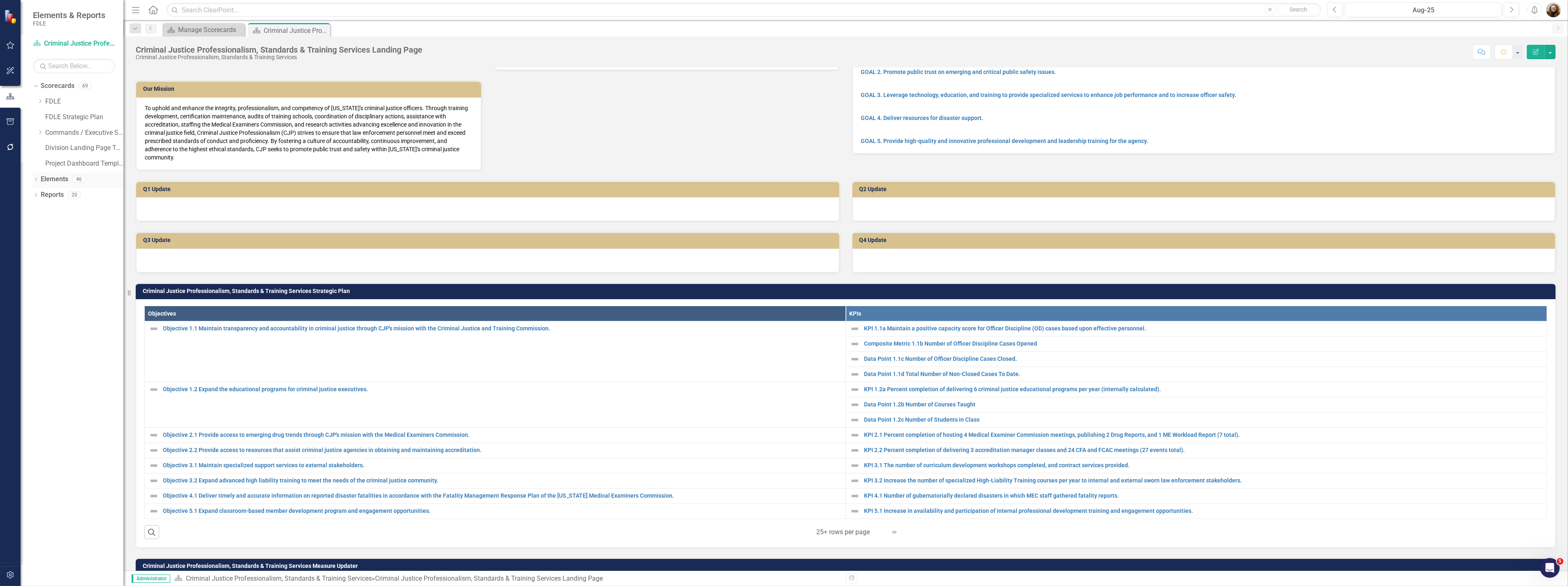
drag, startPoint x: 42, startPoint y: 183, endPoint x: 50, endPoint y: 182, distance: 8.1
click at [42, 183] on link "Elements" at bounding box center [54, 179] width 27 height 10
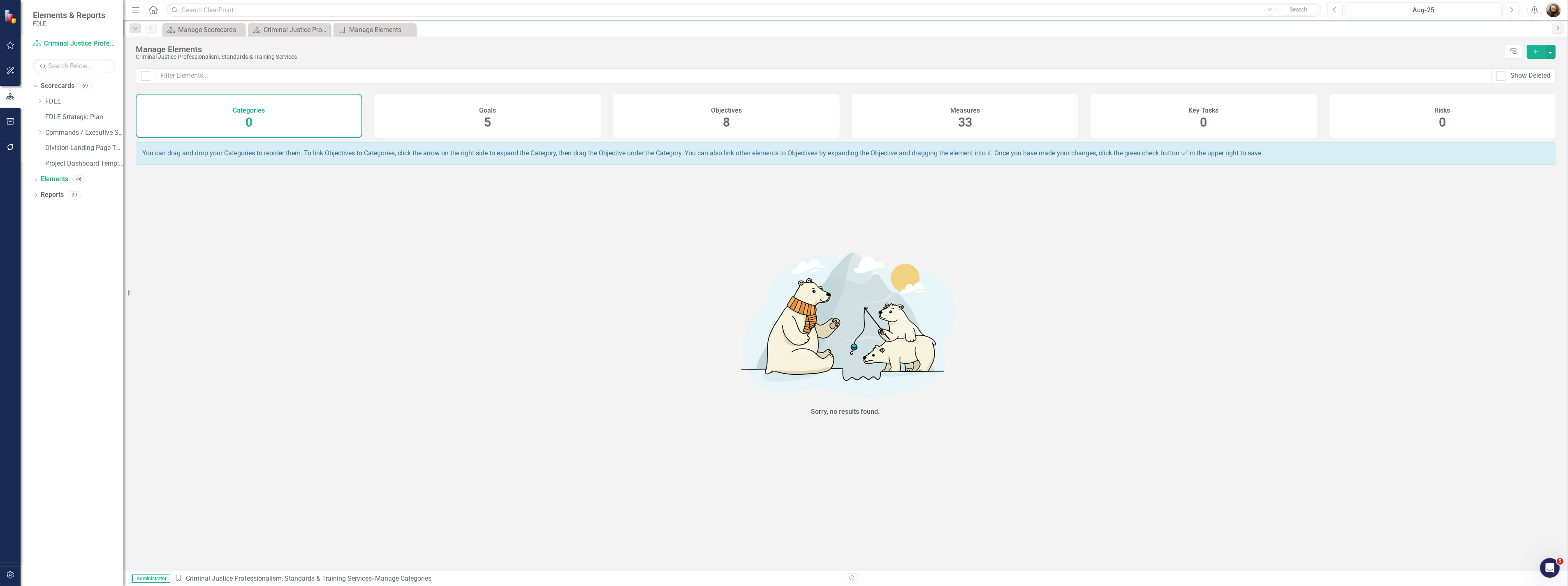
click at [950, 110] on h4 "Measures" at bounding box center [965, 110] width 29 height 8
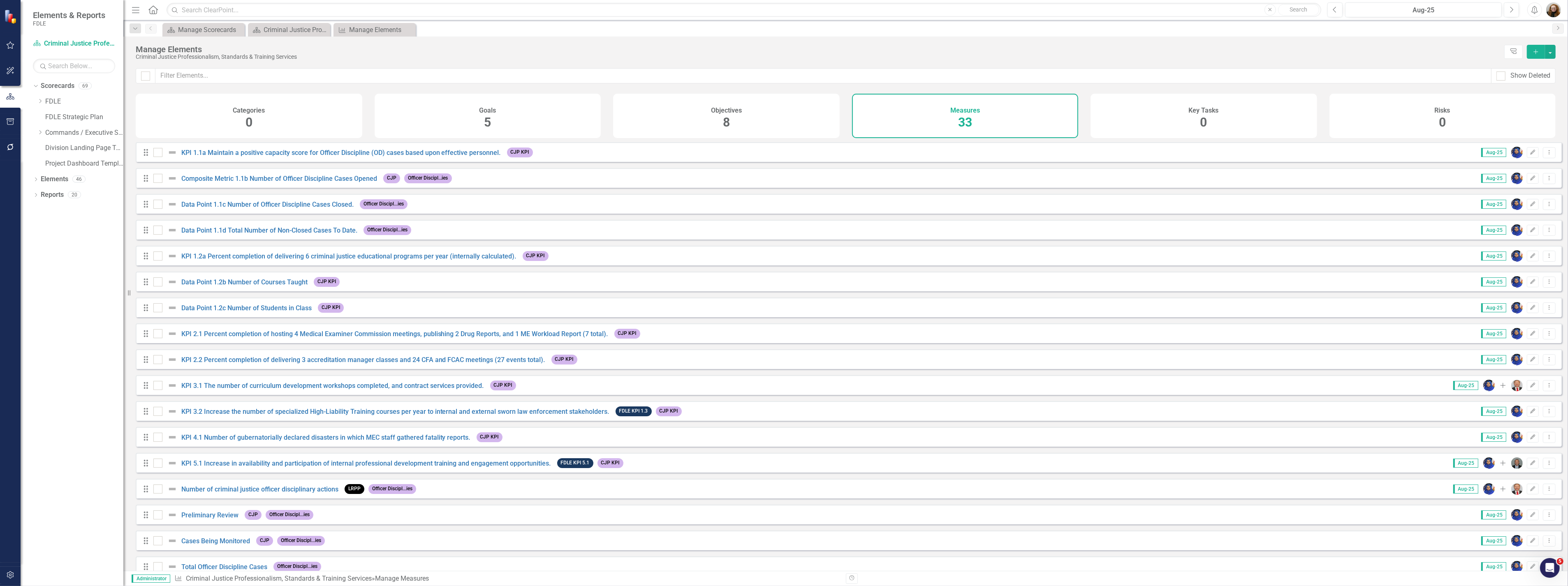
checkbox input "false"
click at [236, 260] on link "KPI 1.2a Percent completion of delivering 6 criminal justice educational progra…" at bounding box center [349, 256] width 335 height 8
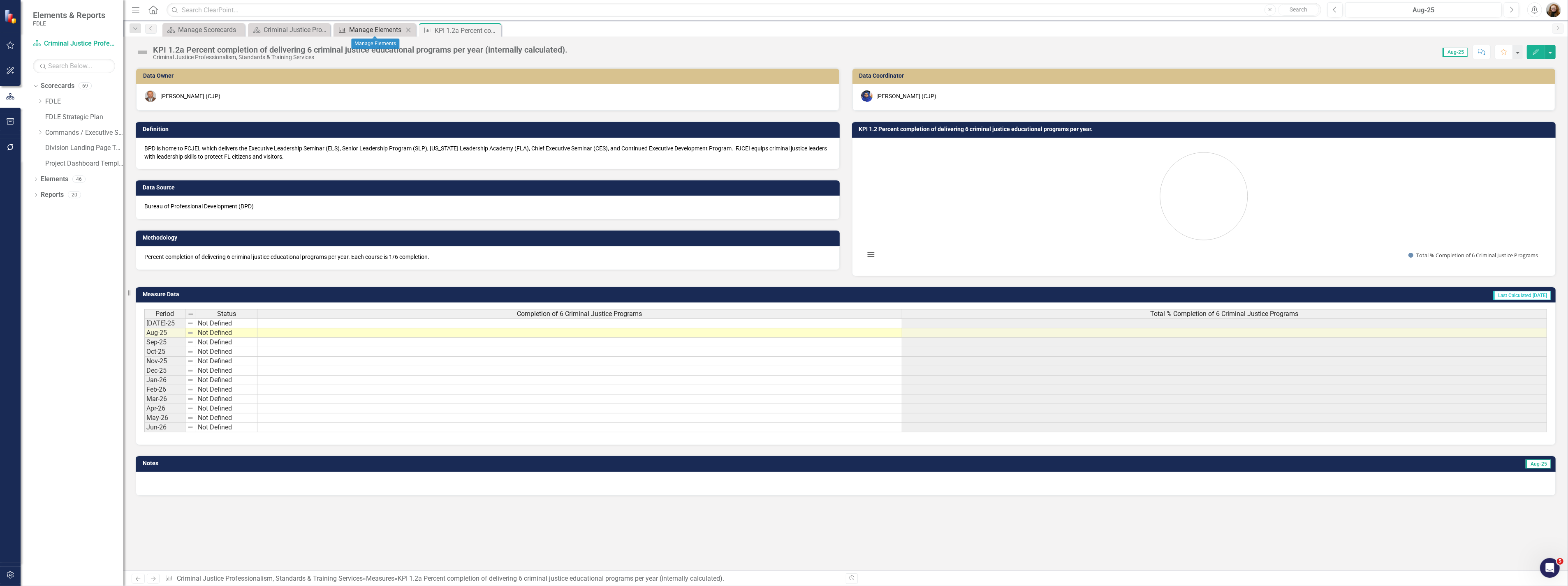
click at [351, 26] on div "Manage Elements" at bounding box center [376, 29] width 54 height 10
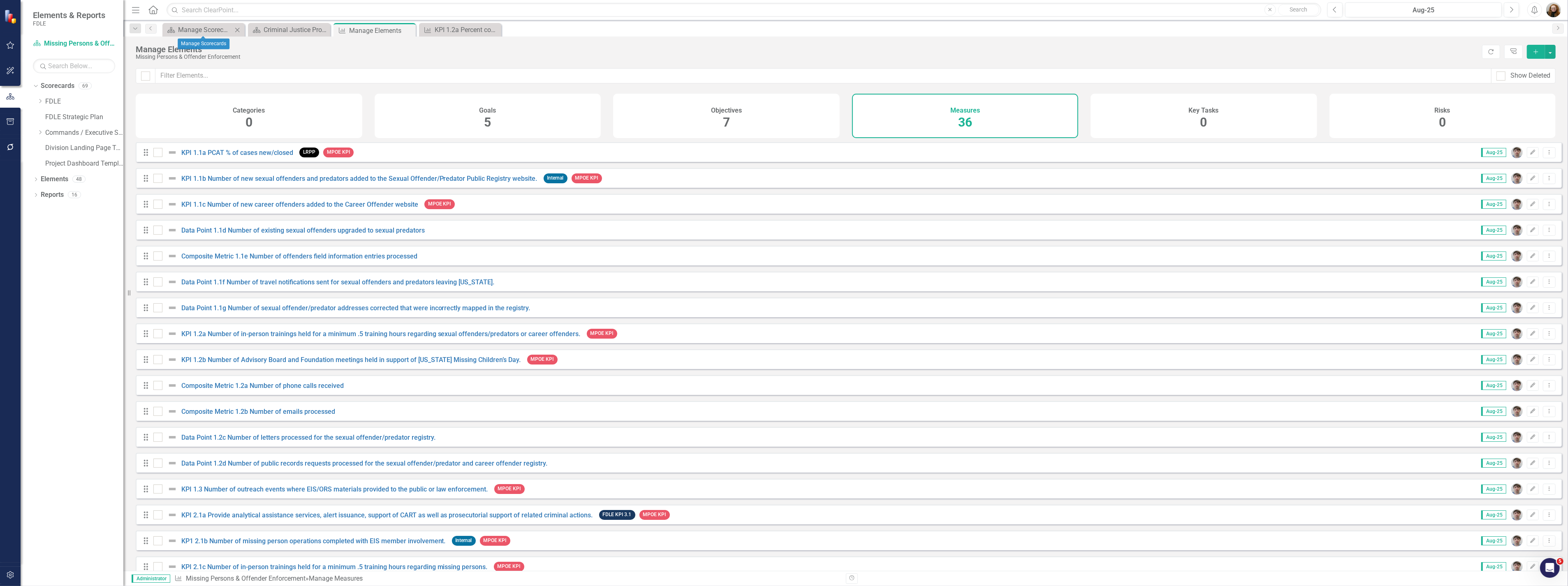
click at [237, 31] on icon "Close" at bounding box center [237, 30] width 8 height 7
click at [268, 311] on link "Data Point 1.1g Number of sexual offender/predator addresses corrected that wer…" at bounding box center [356, 307] width 349 height 8
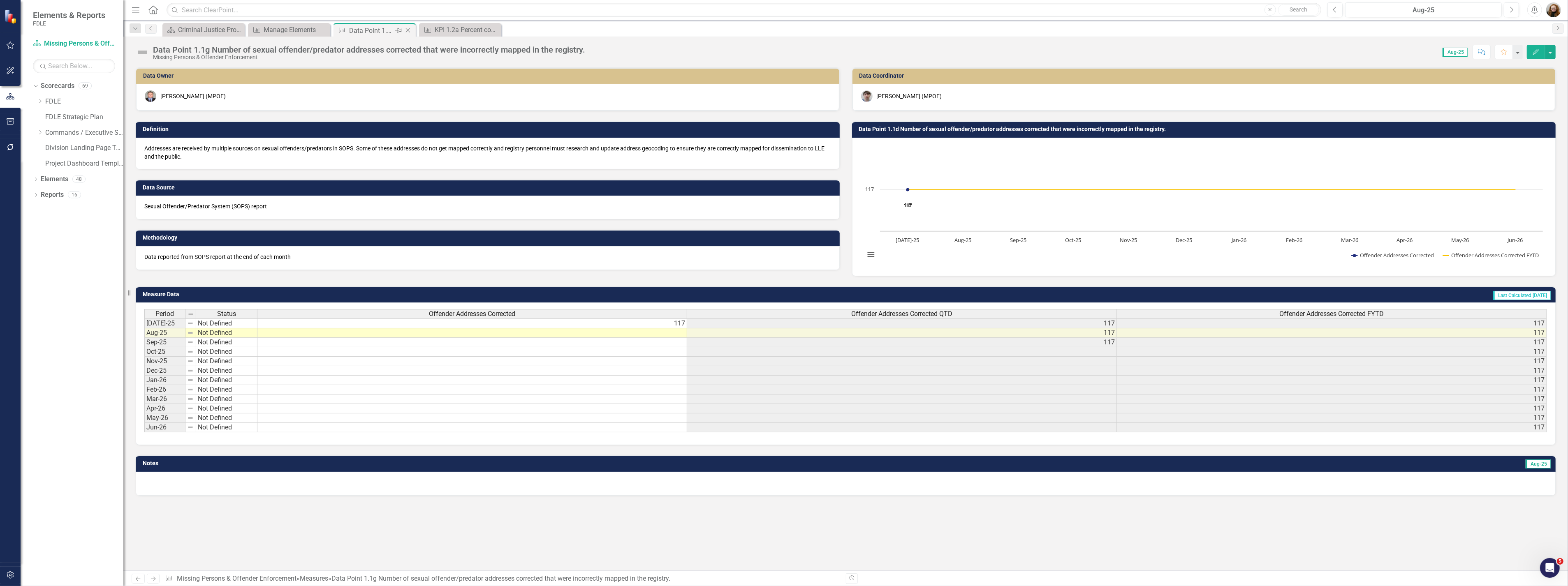
click at [406, 29] on icon at bounding box center [408, 30] width 5 height 5
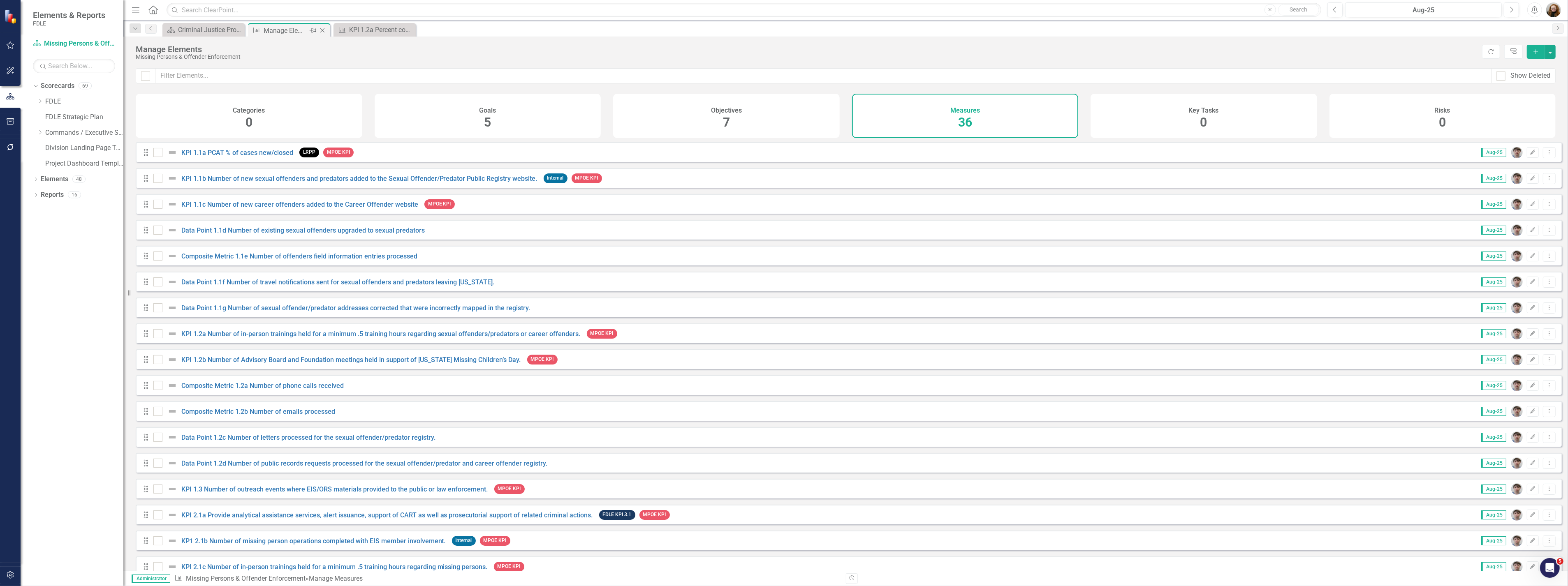
click at [283, 29] on div "Manage Elements" at bounding box center [286, 30] width 44 height 10
click at [233, 31] on icon "Close" at bounding box center [237, 30] width 8 height 7
click at [40, 133] on icon "Dropdown" at bounding box center [40, 132] width 6 height 5
click at [48, 199] on div "Dropdown Strategic Justice Command" at bounding box center [84, 195] width 78 height 14
click at [48, 197] on div "Dropdown" at bounding box center [48, 195] width 6 height 7
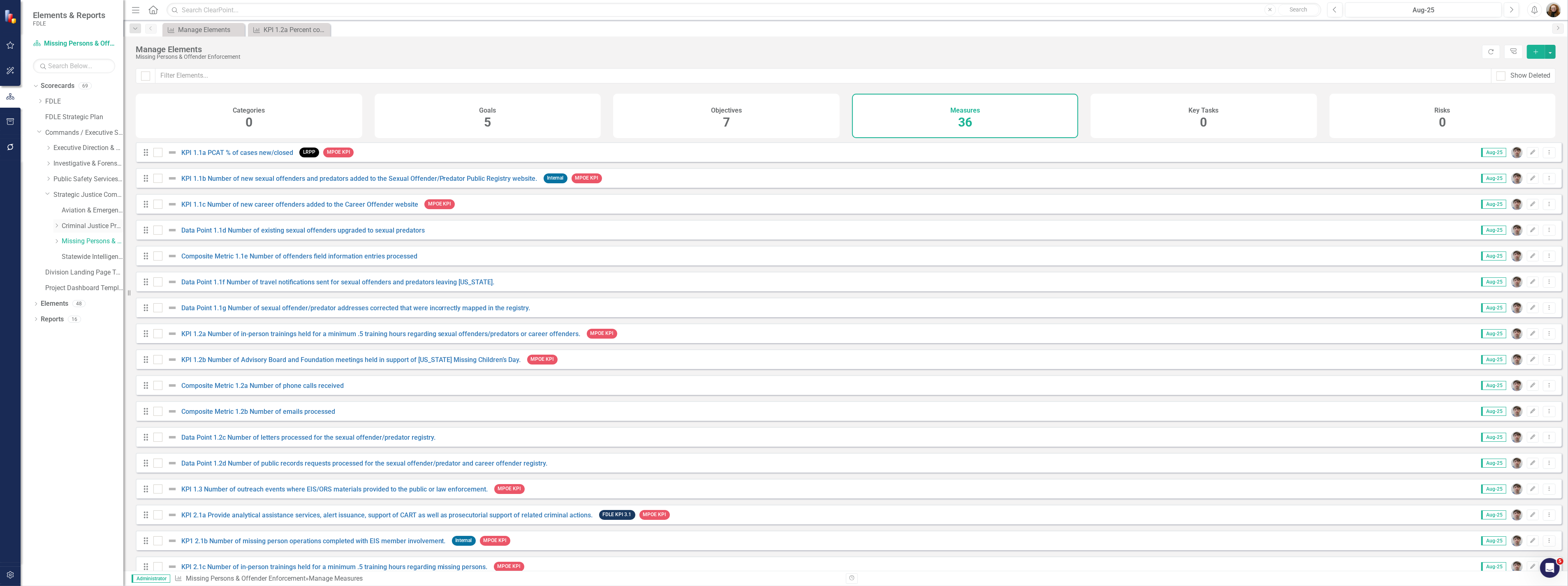
click at [81, 231] on div "Dropdown Criminal Justice Professionalism, Standards & Training Services" at bounding box center [88, 227] width 70 height 14
click at [289, 33] on div "KPI 1.2a Percent completion of delivering 6 criminal justice educational progra…" at bounding box center [290, 29] width 54 height 10
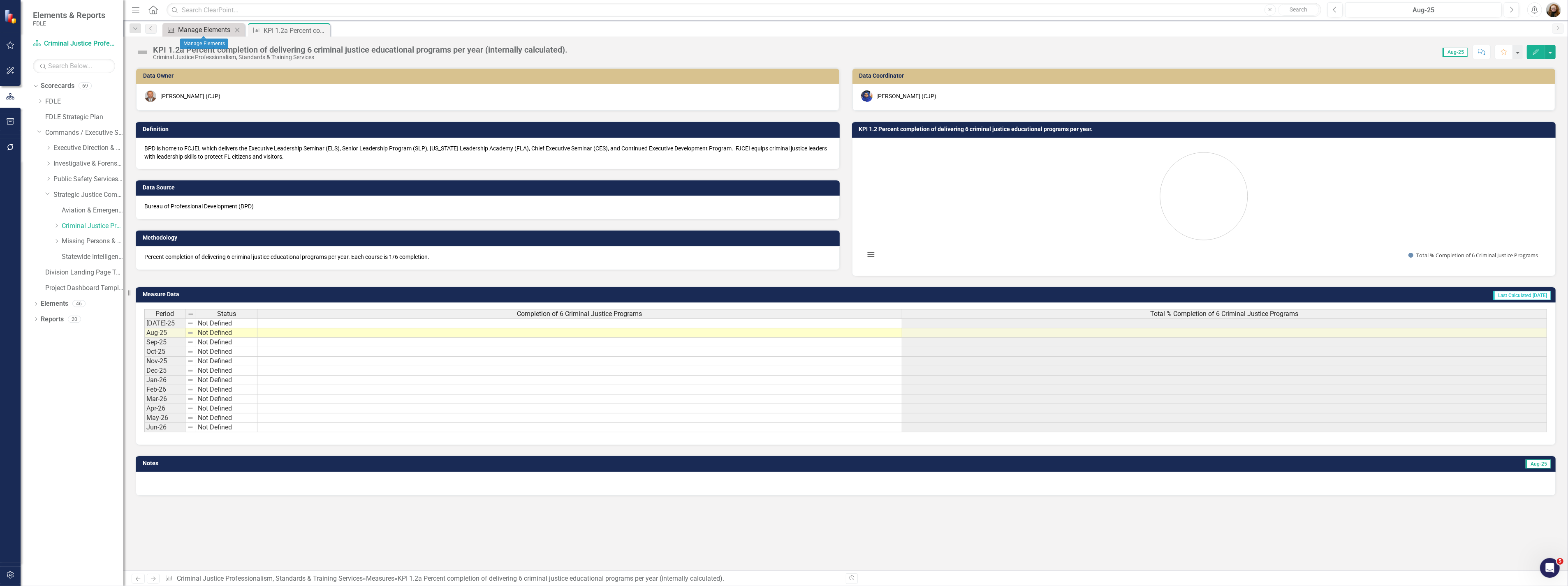
click at [207, 27] on div "Manage Elements" at bounding box center [205, 29] width 54 height 10
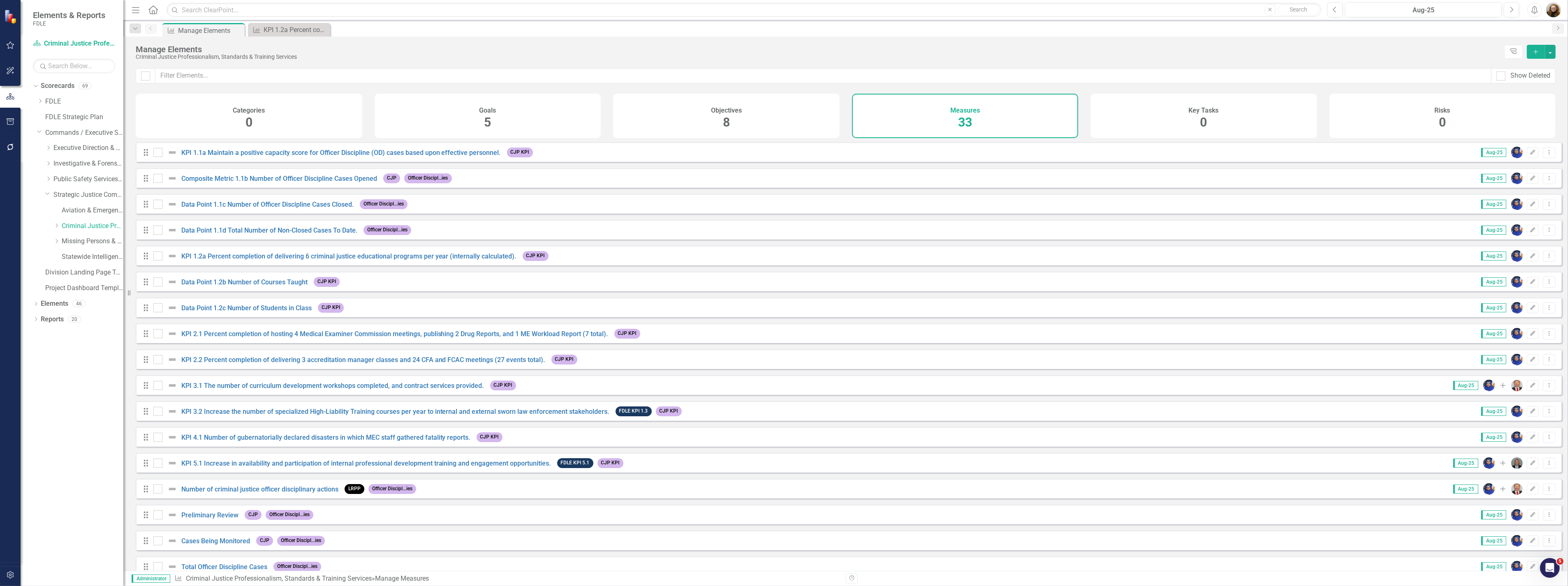
click at [247, 290] on div "Drag Data Point 1.2b Number of Courses Taught CJP KPI" at bounding box center [243, 282] width 201 height 15
click at [246, 286] on link "Data Point 1.2b Number of Courses Taught" at bounding box center [244, 282] width 126 height 8
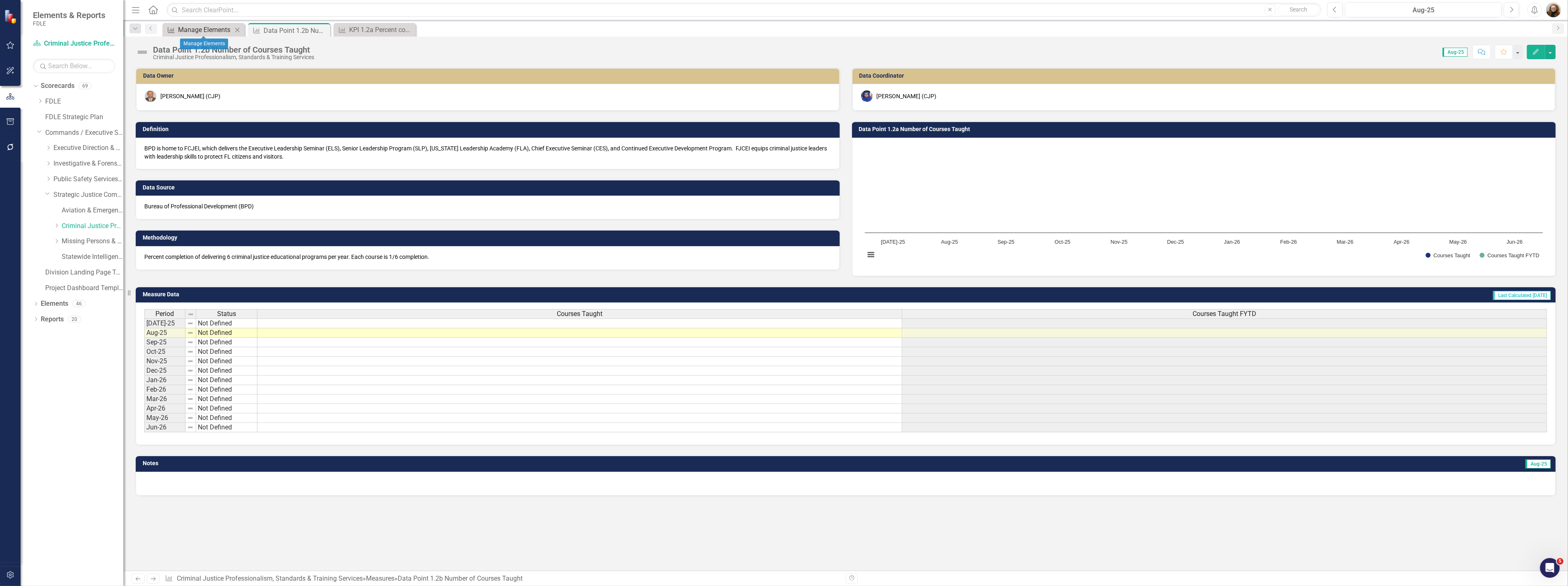
click at [202, 31] on div "Manage Elements" at bounding box center [205, 29] width 54 height 10
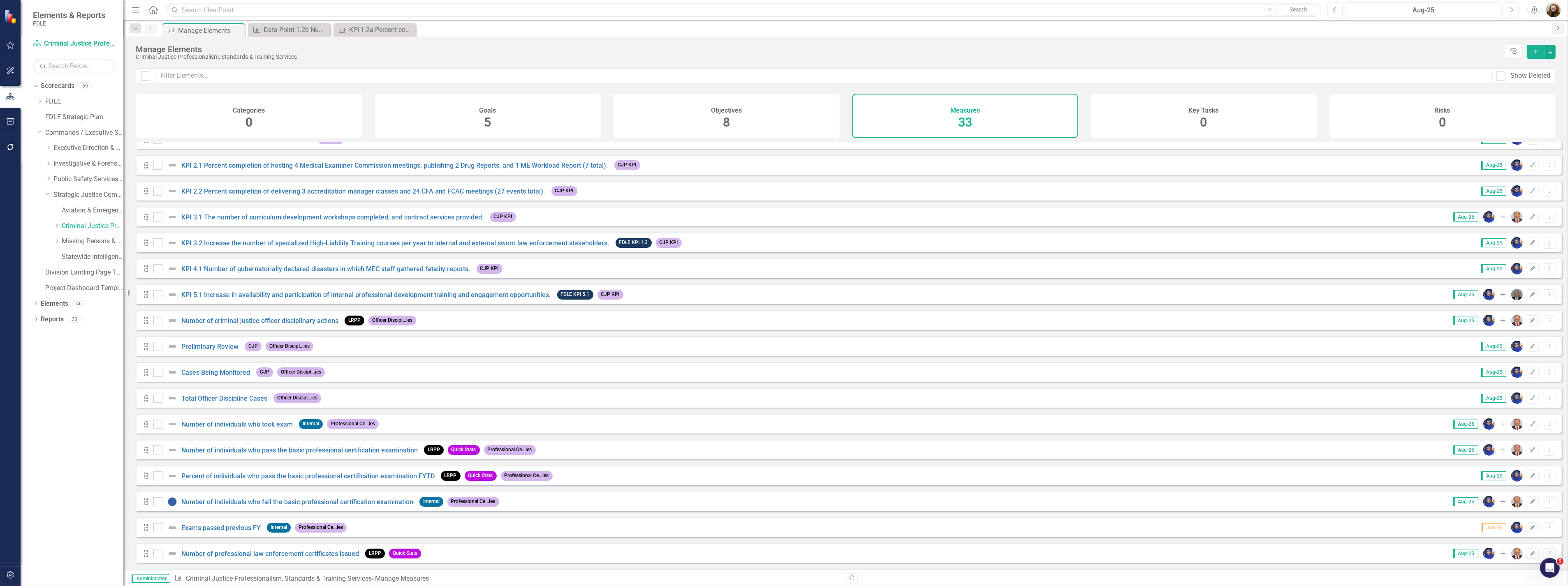
scroll to position [183, 0]
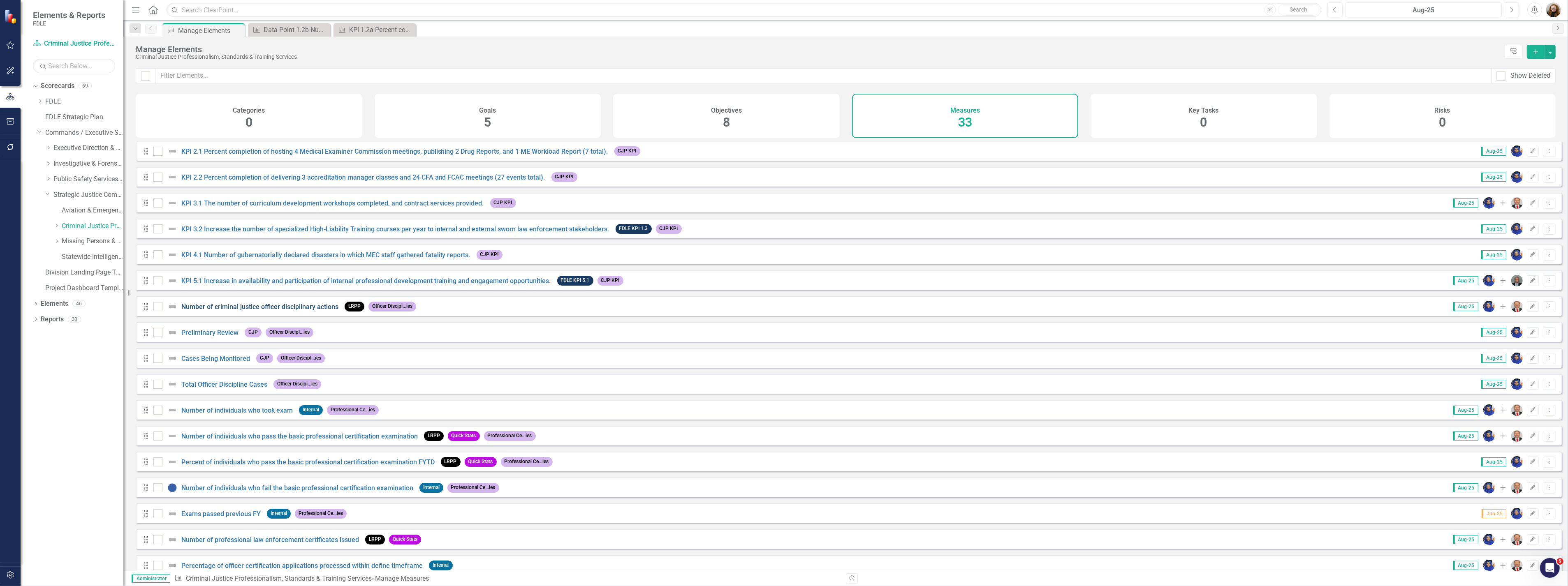
click at [188, 311] on link "Number of criminal justice officer disciplinary actions" at bounding box center [260, 307] width 157 height 8
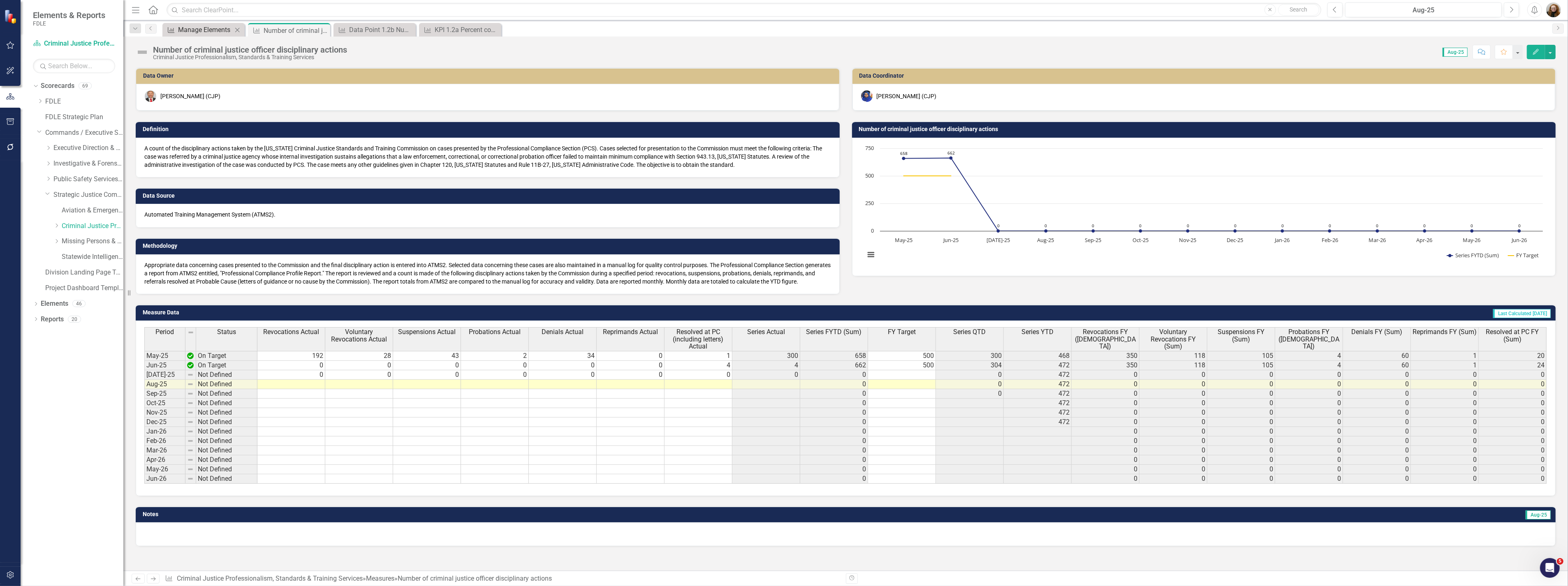
click at [202, 29] on div "Manage Elements" at bounding box center [205, 29] width 54 height 10
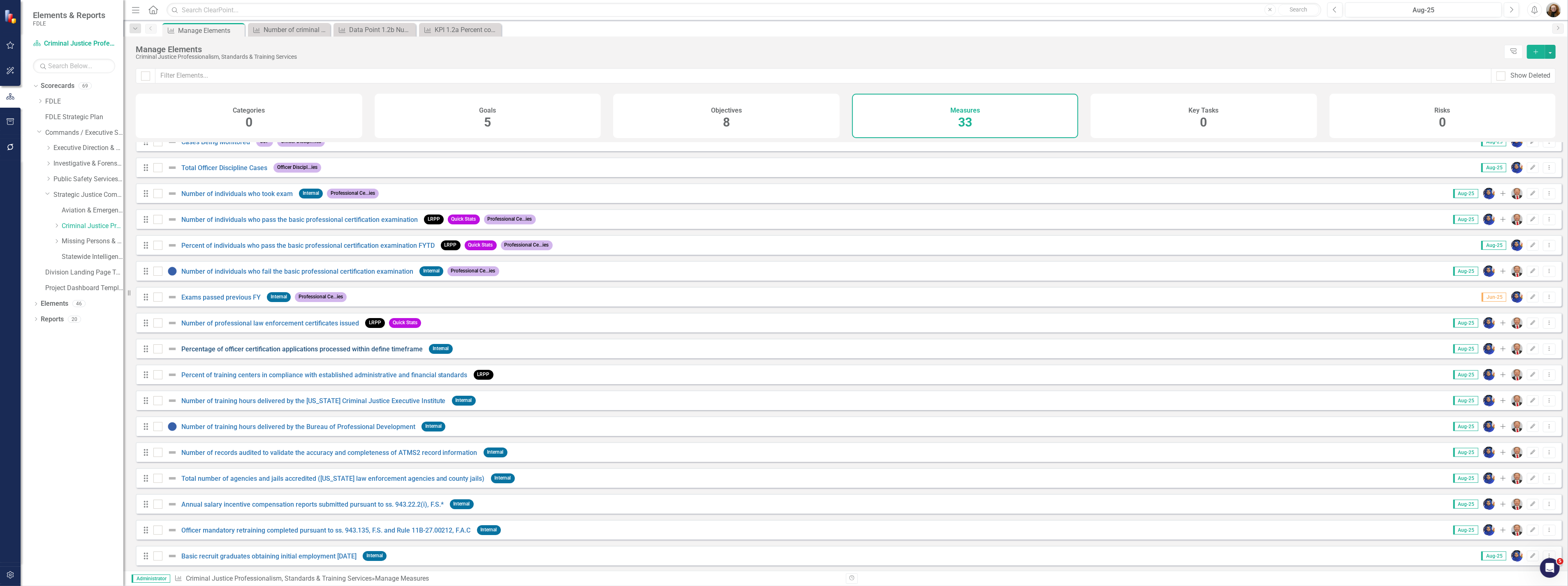
scroll to position [431, 0]
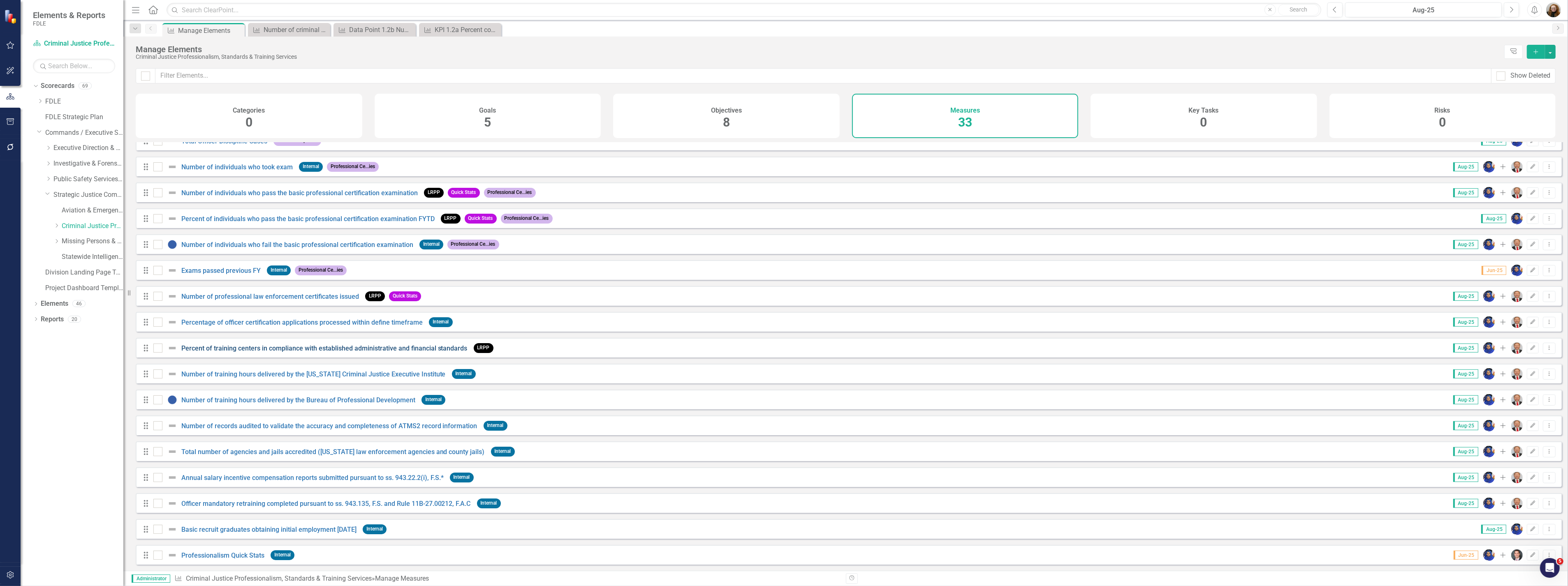
click at [253, 351] on link "Percent of training centers in compliance with established administrative and f…" at bounding box center [325, 348] width 286 height 8
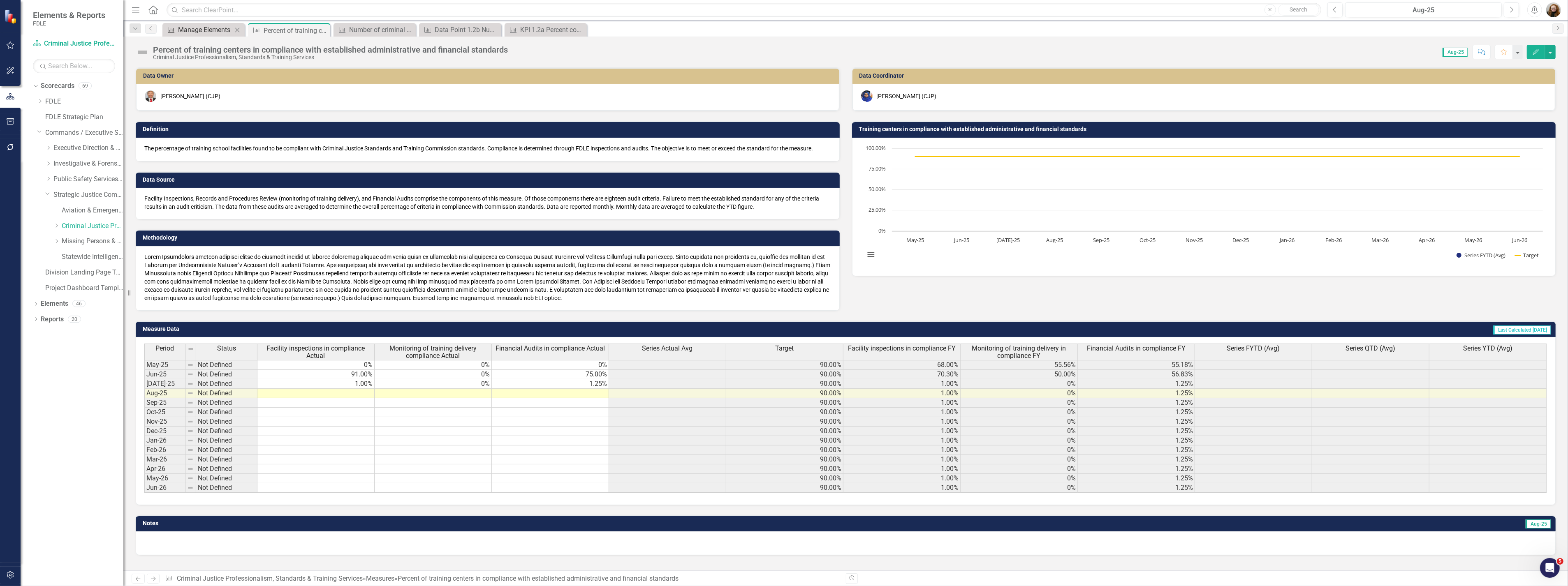
click at [202, 34] on div "Manage Elements" at bounding box center [205, 29] width 54 height 10
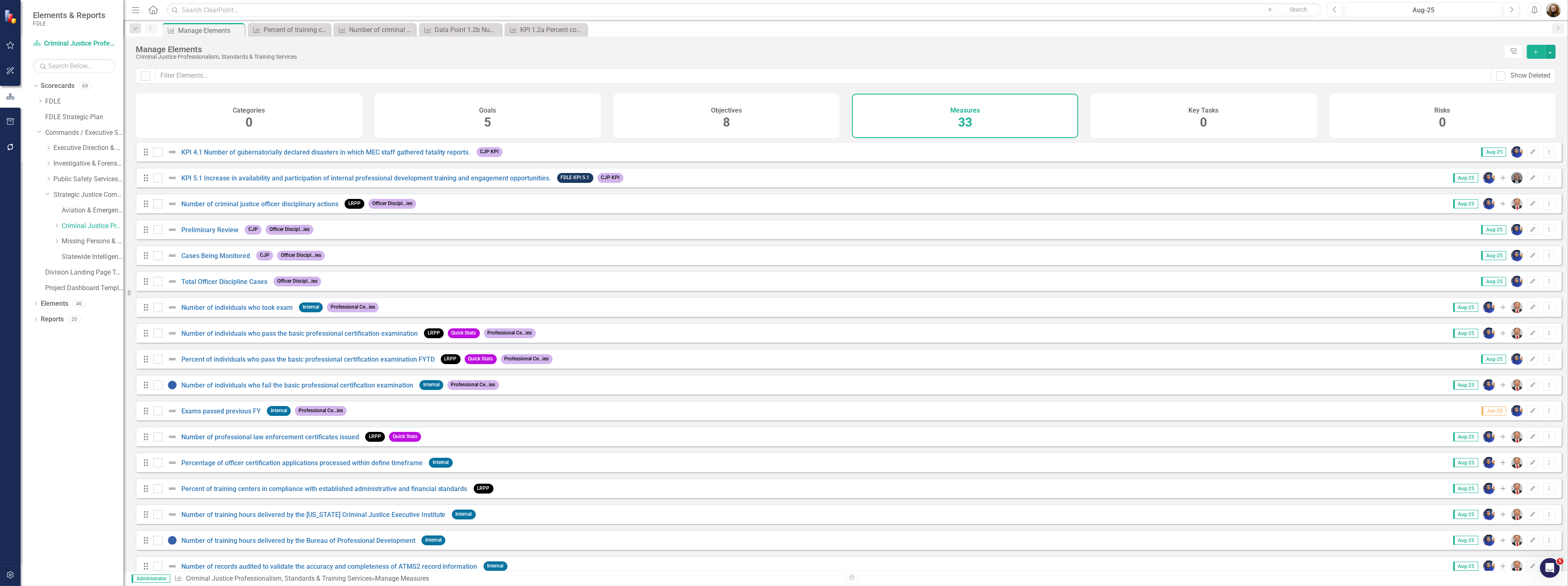
scroll to position [249, 0]
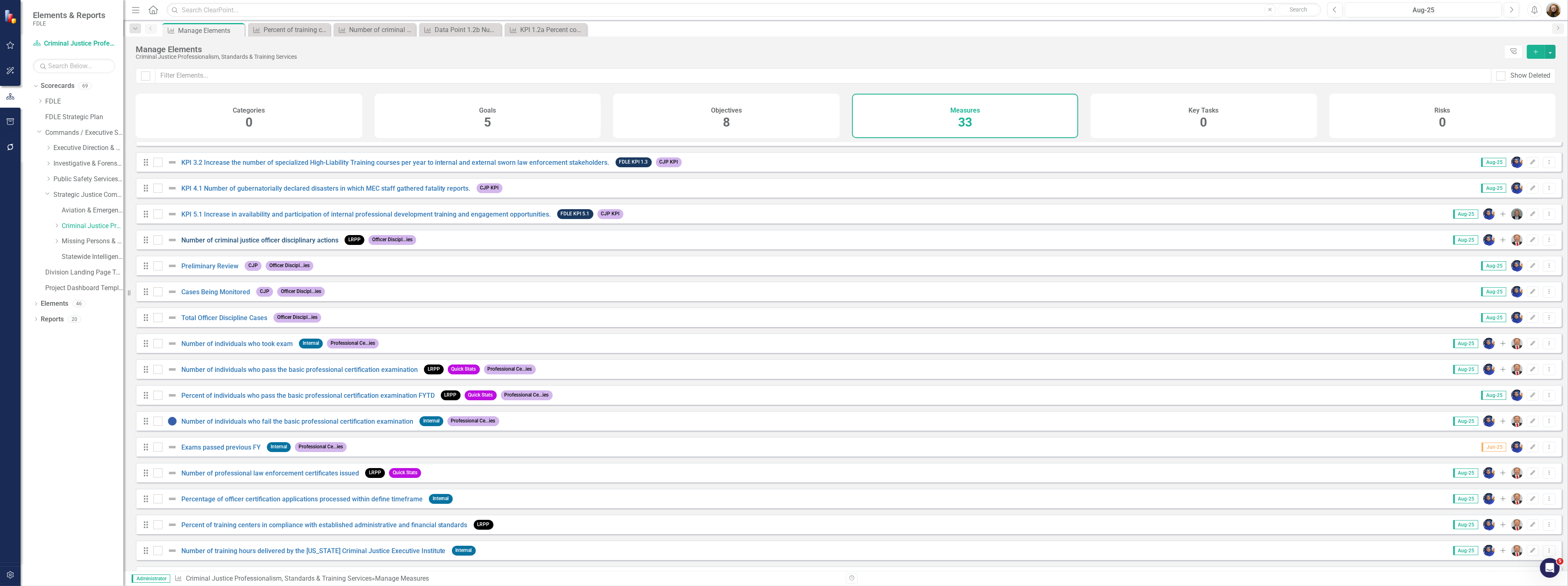
click at [192, 244] on link "Number of criminal justice officer disciplinary actions" at bounding box center [260, 240] width 157 height 8
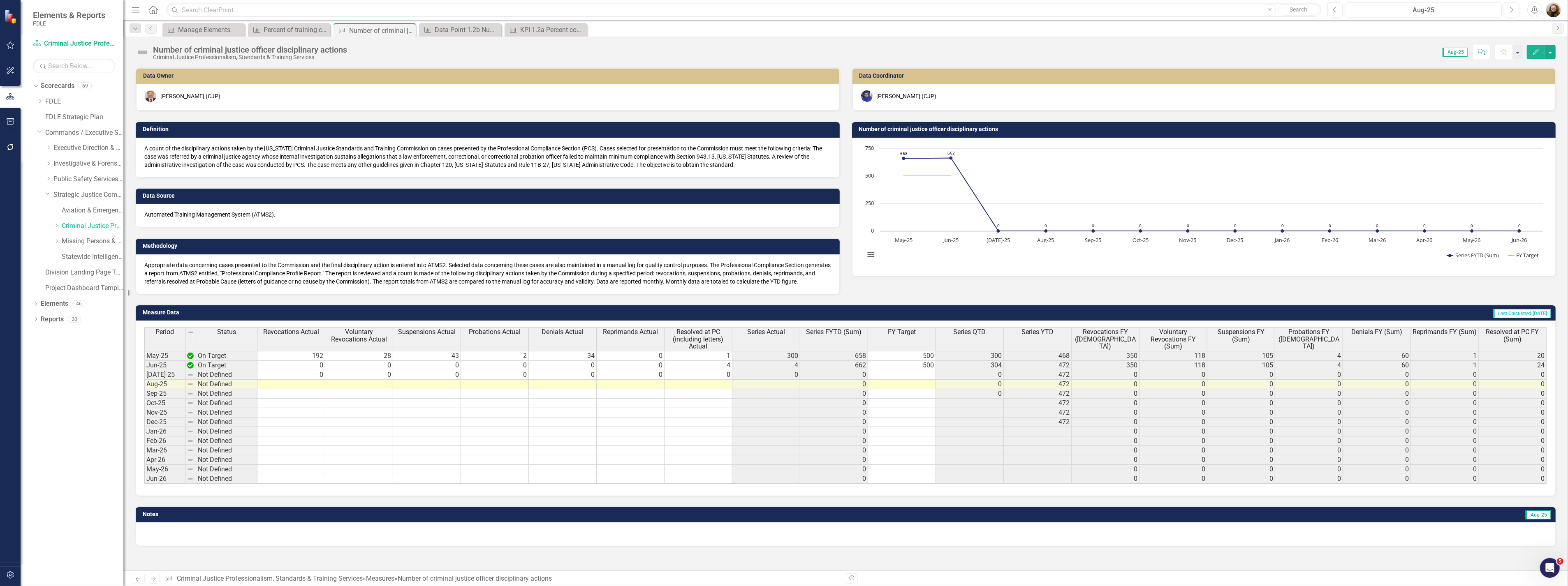
click at [157, 48] on div "Number of criminal justice officer disciplinary actions" at bounding box center [249, 49] width 194 height 9
click at [157, 47] on div "Number of criminal justice officer disciplinary actions" at bounding box center [249, 49] width 194 height 9
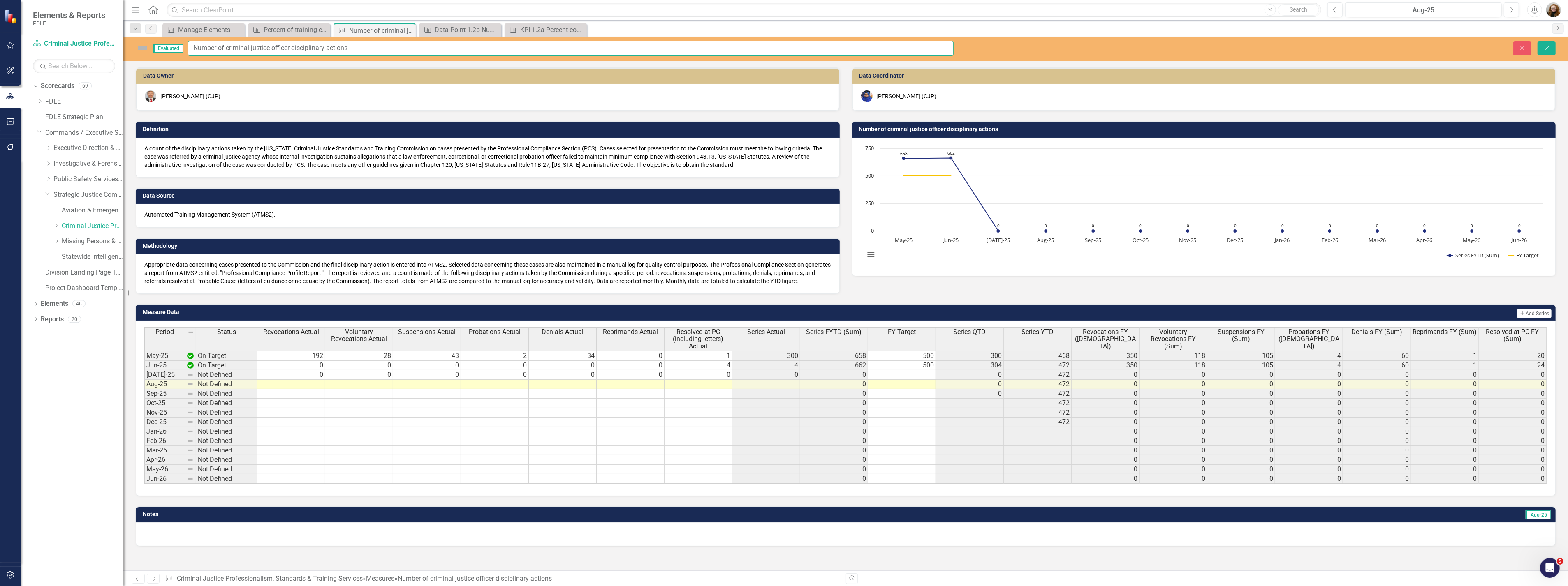
click at [194, 50] on input "Number of criminal justice officer disciplinary actions" at bounding box center [570, 48] width 766 height 15
type input "Composite MeNumber of criminal justice officer disciplinary actions"
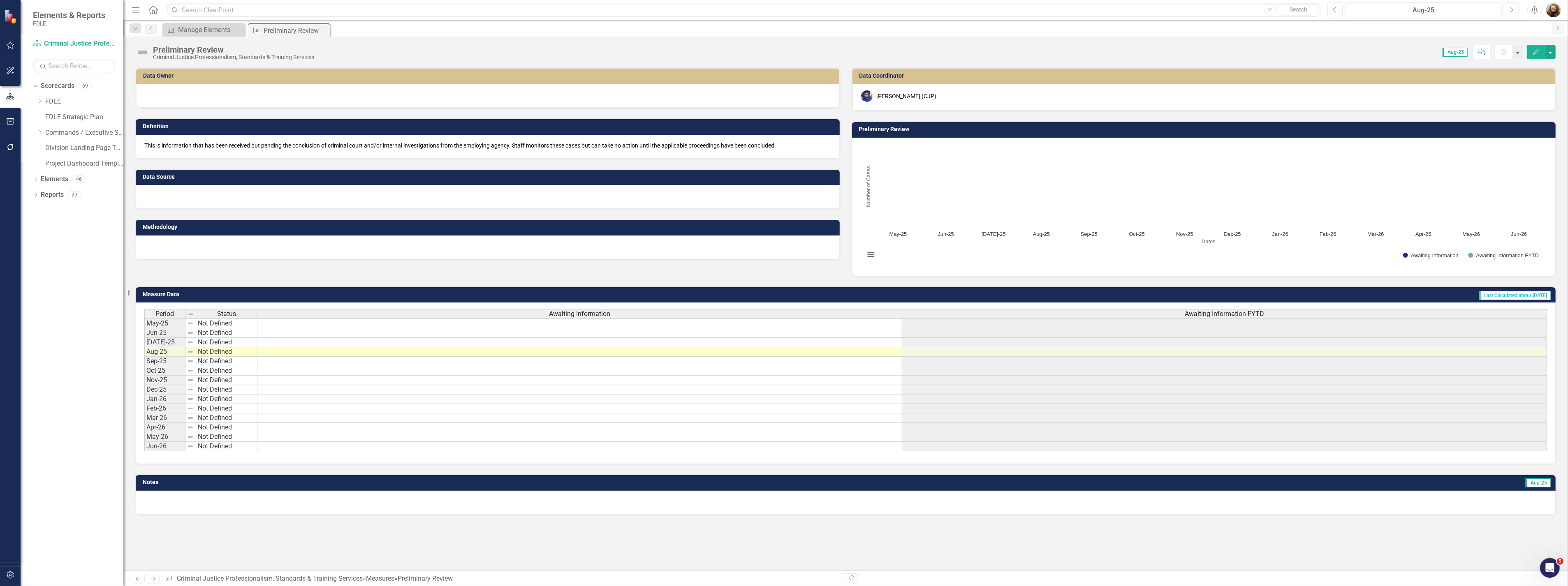
click at [0, 0] on icon "Close" at bounding box center [0, 0] width 0 height 0
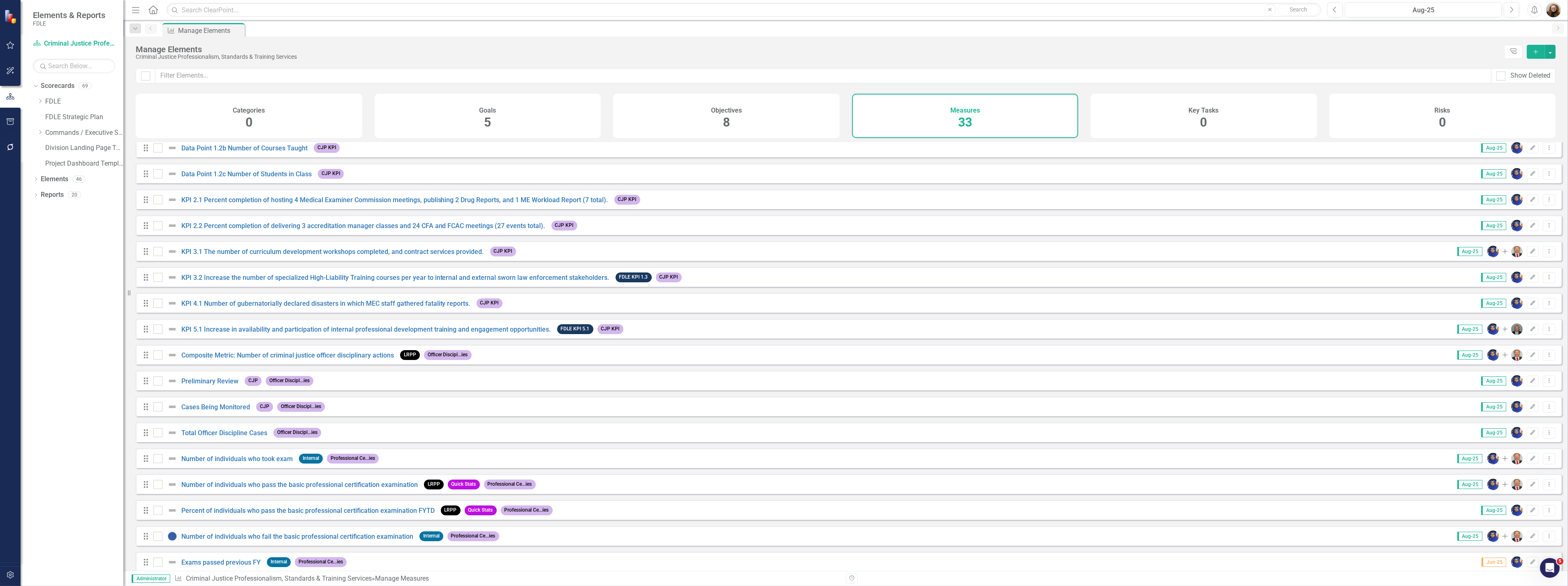
scroll to position [137, 0]
click at [190, 357] on div "Composite Metric: Number of criminal justice officer disciplinary actions" at bounding box center [275, 352] width 242 height 10
click at [206, 355] on link "Composite Metric: Number of criminal justice officer disciplinary actions" at bounding box center [288, 352] width 212 height 8
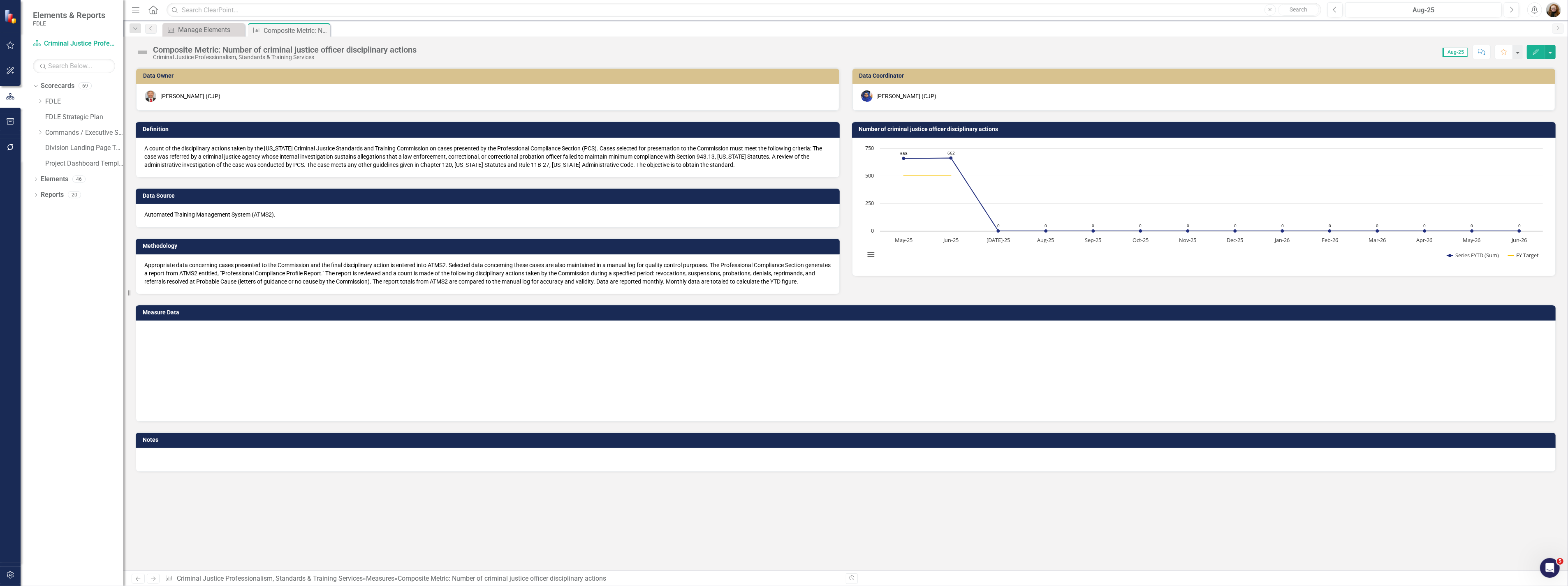
click at [206, 355] on div at bounding box center [846, 368] width 1402 height 82
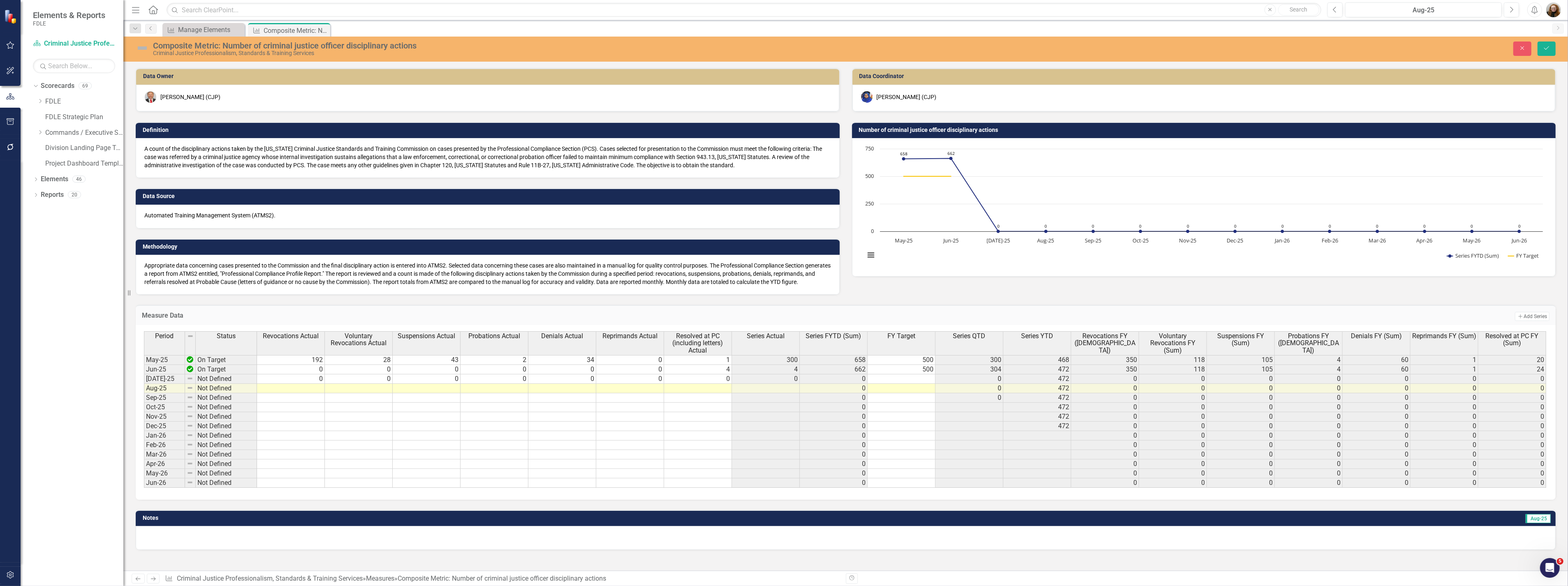
click at [327, 50] on div "Criminal Justice Professionalism, Standards & Training Services" at bounding box center [551, 53] width 796 height 6
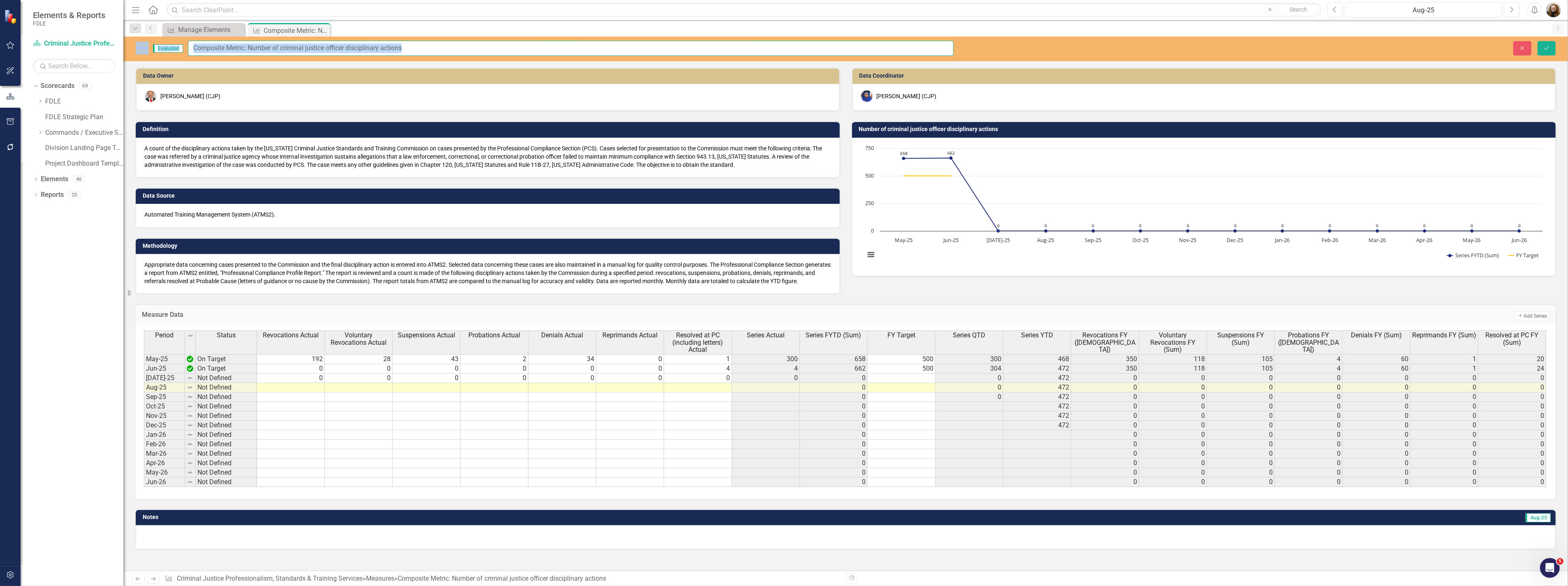
drag, startPoint x: 327, startPoint y: 50, endPoint x: 249, endPoint y: 46, distance: 78.1
click at [252, 46] on input "Composite Metric: Number of criminal justice officer disciplinary actions" at bounding box center [570, 48] width 766 height 15
click at [247, 47] on input "Composite Metric: Number of criminal justice officer disciplinary actions" at bounding box center [570, 48] width 766 height 15
drag, startPoint x: 248, startPoint y: 47, endPoint x: 93, endPoint y: 53, distance: 155.1
click at [93, 53] on div "Elements & Reports FDLE Scorecard Criminal Justice Professionalism, Standards &…" at bounding box center [784, 293] width 1568 height 586
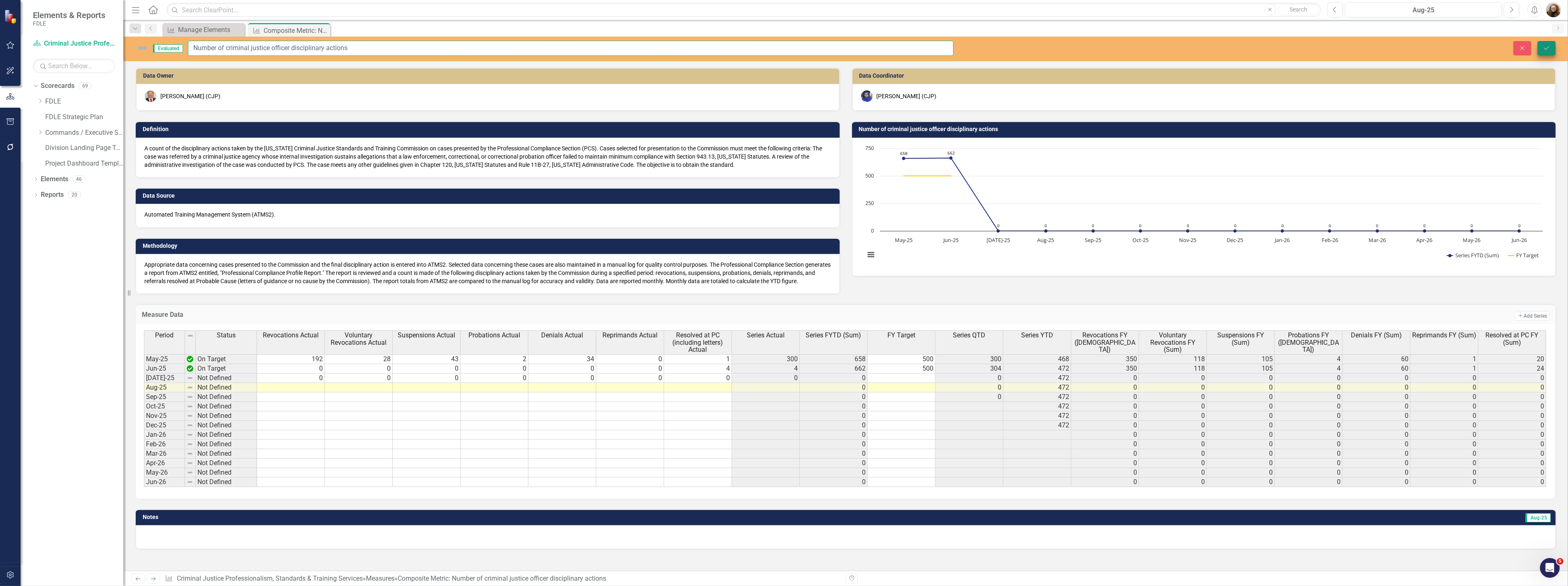
type input "Number of criminal justice officer disciplinary actions"
click at [1539, 47] on button "Save" at bounding box center [1546, 48] width 18 height 14
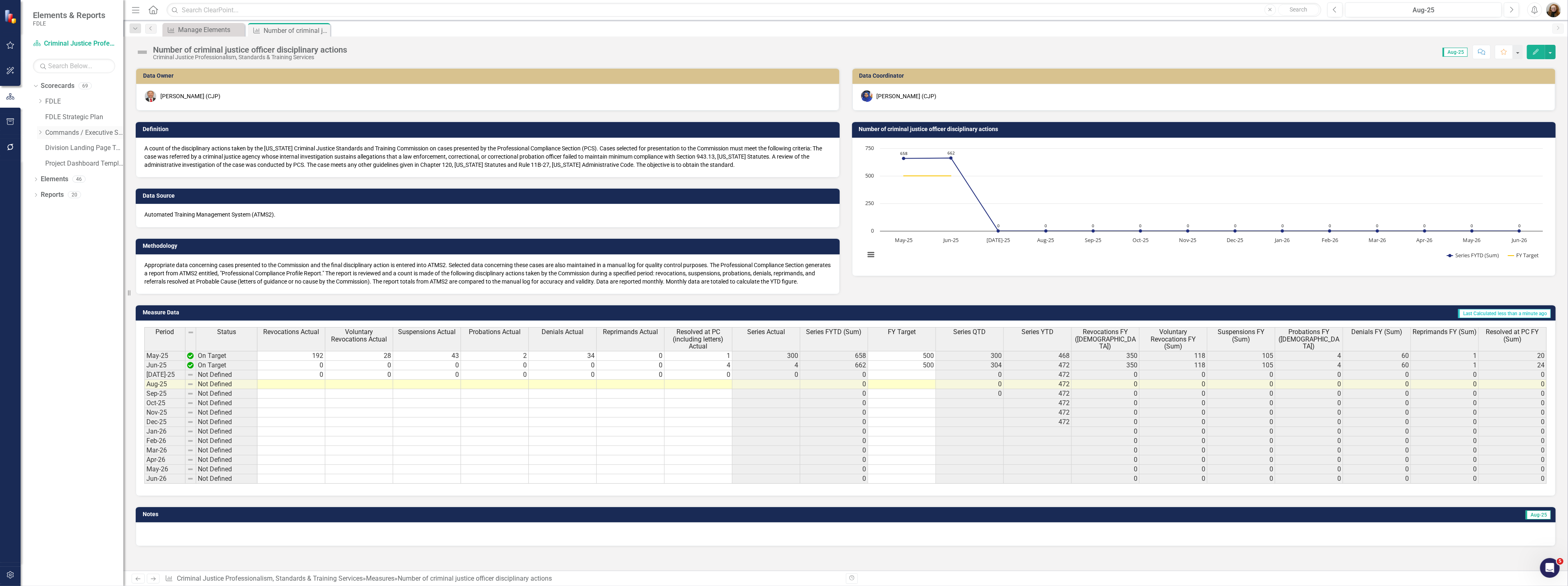
click at [42, 130] on icon "Dropdown" at bounding box center [40, 132] width 6 height 5
drag, startPoint x: 51, startPoint y: 195, endPoint x: 73, endPoint y: 200, distance: 22.6
click at [51, 195] on icon "Dropdown" at bounding box center [48, 194] width 6 height 5
click at [74, 242] on link "Missing Persons & Offender Enforcement" at bounding box center [92, 242] width 62 height 10
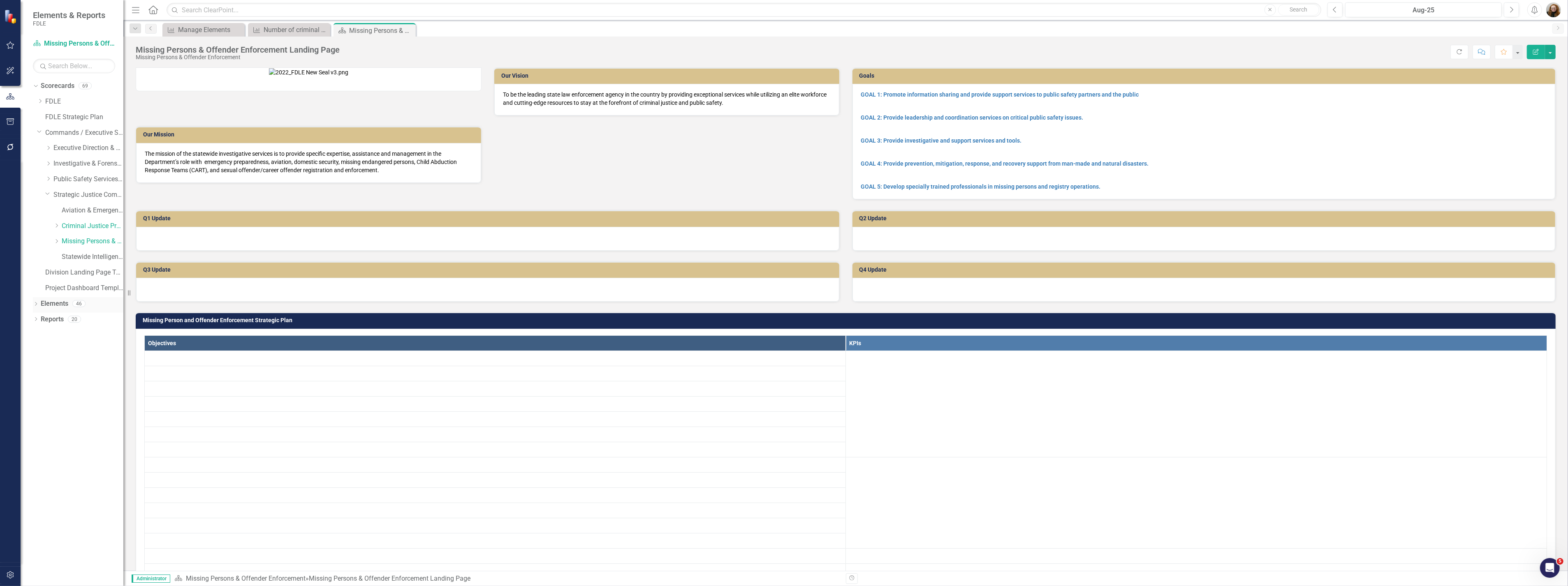
click at [56, 307] on link "Elements" at bounding box center [54, 304] width 27 height 10
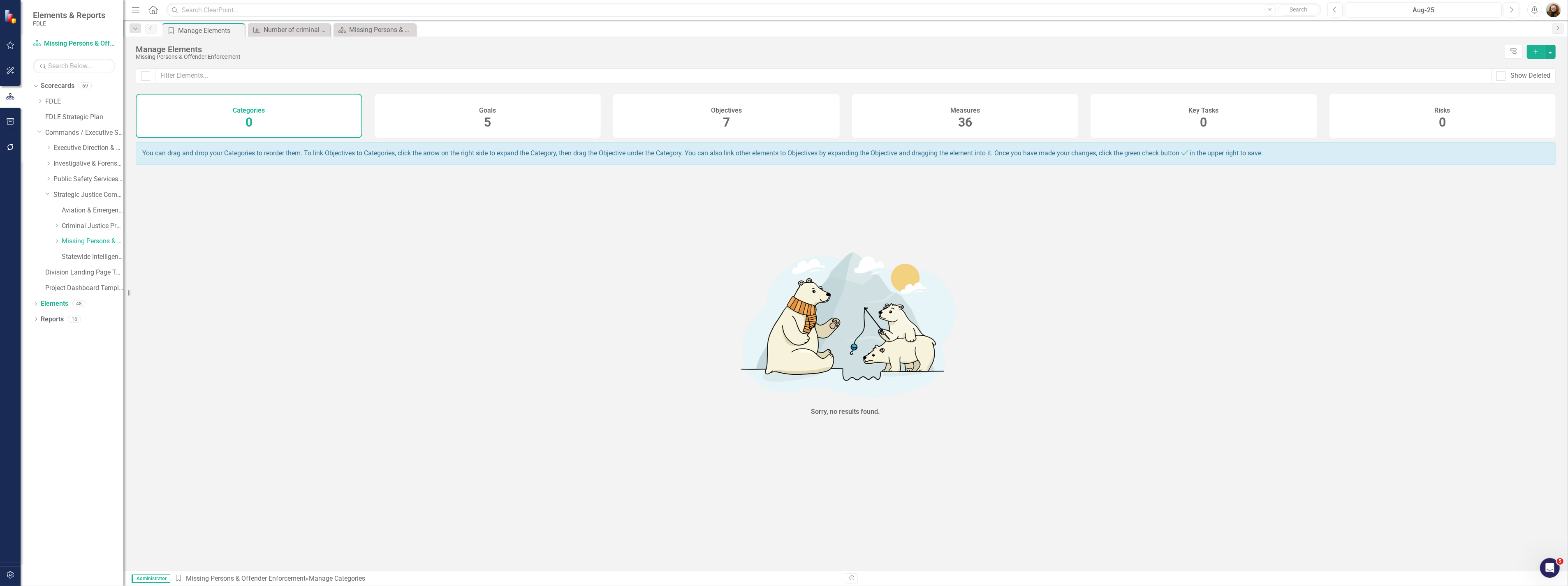
click at [981, 111] on div "Measures 36" at bounding box center [965, 116] width 227 height 44
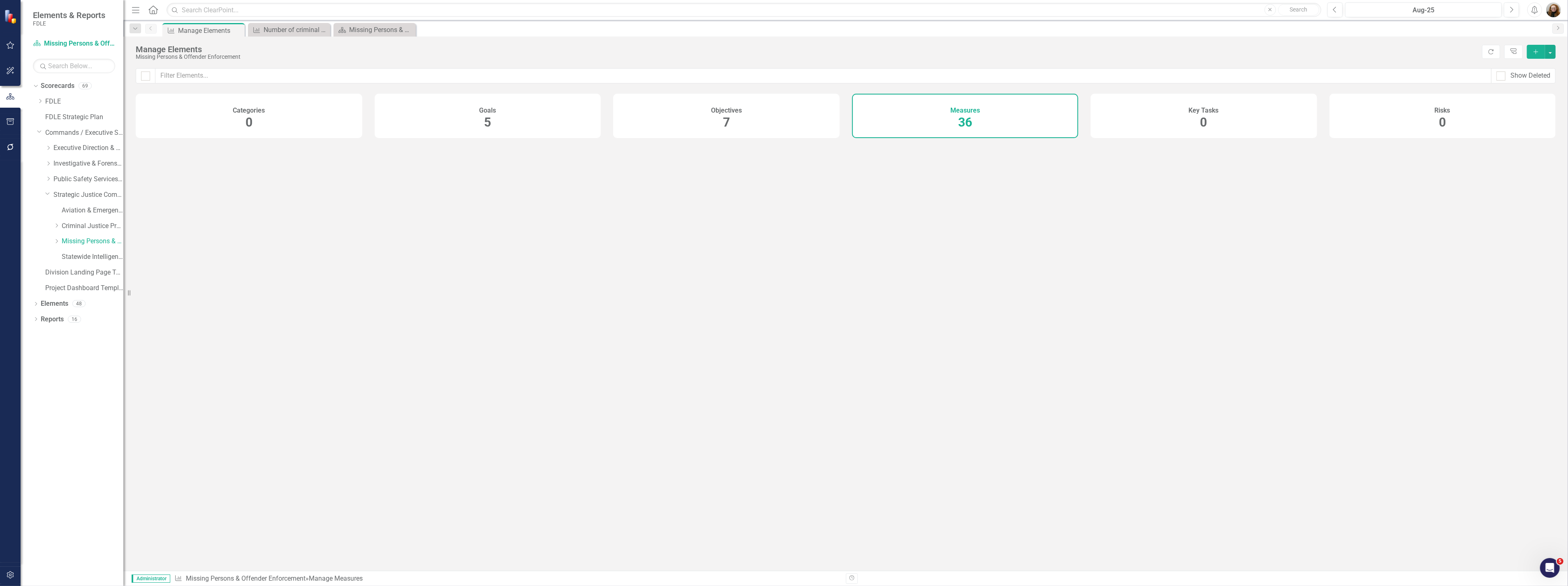
checkbox input "false"
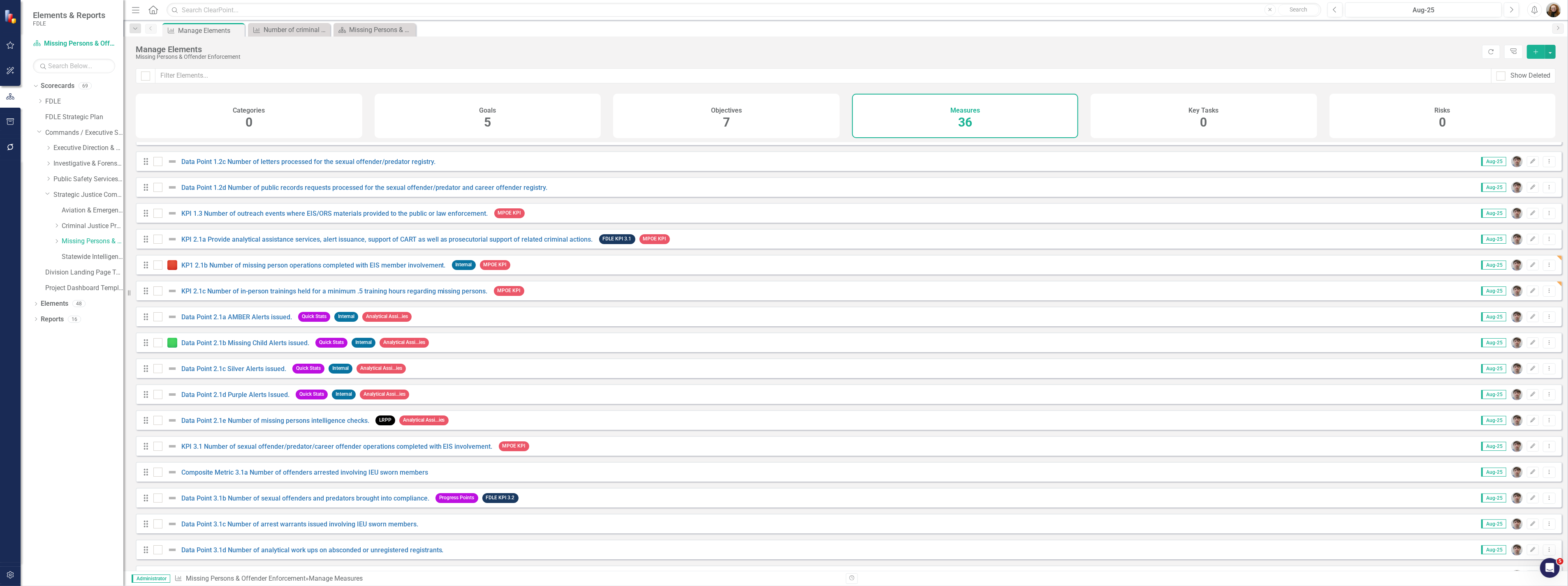
scroll to position [320, 0]
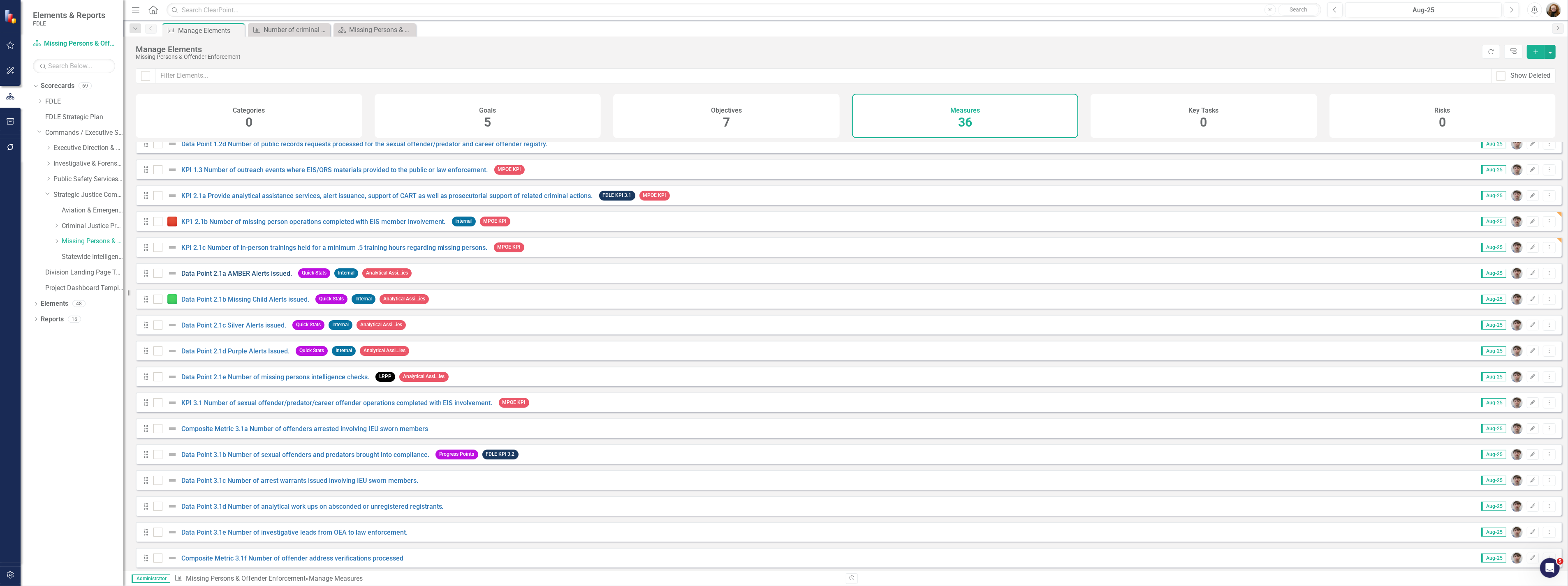
click at [227, 277] on link "Data Point 2.1a AMBER Alerts issued." at bounding box center [237, 273] width 111 height 8
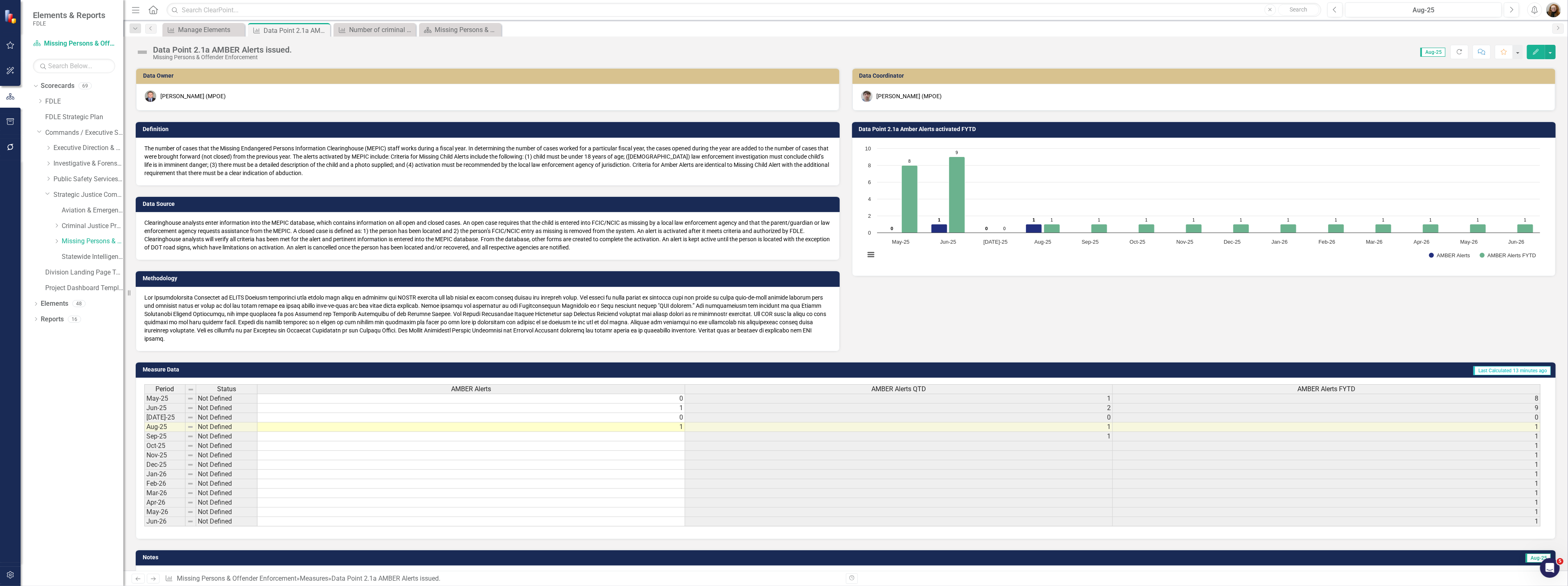
click at [207, 51] on div "Data Point 2.1a AMBER Alerts issued." at bounding box center [222, 49] width 139 height 9
click at [209, 49] on div "Data Point 2.1a AMBER Alerts issued." at bounding box center [222, 49] width 139 height 9
click at [210, 49] on div "Data Point 2.1a AMBER Alerts issued." at bounding box center [222, 49] width 139 height 9
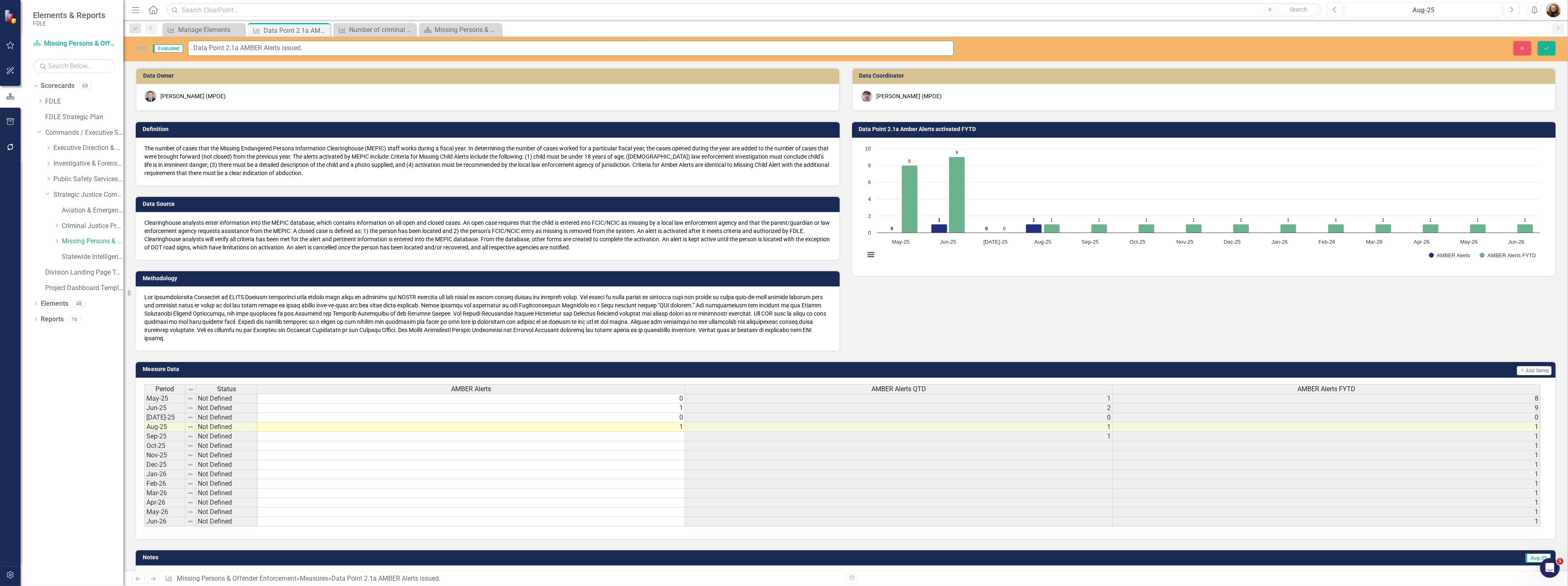
drag, startPoint x: 238, startPoint y: 48, endPoint x: 269, endPoint y: 53, distance: 31.4
click at [239, 48] on input "Data Point 2.1a AMBER Alerts issued." at bounding box center [570, 48] width 766 height 15
type input "Data Point 2.1a(1) AMBER Alerts issued."
click at [1547, 45] on icon "Save" at bounding box center [1546, 48] width 8 height 5
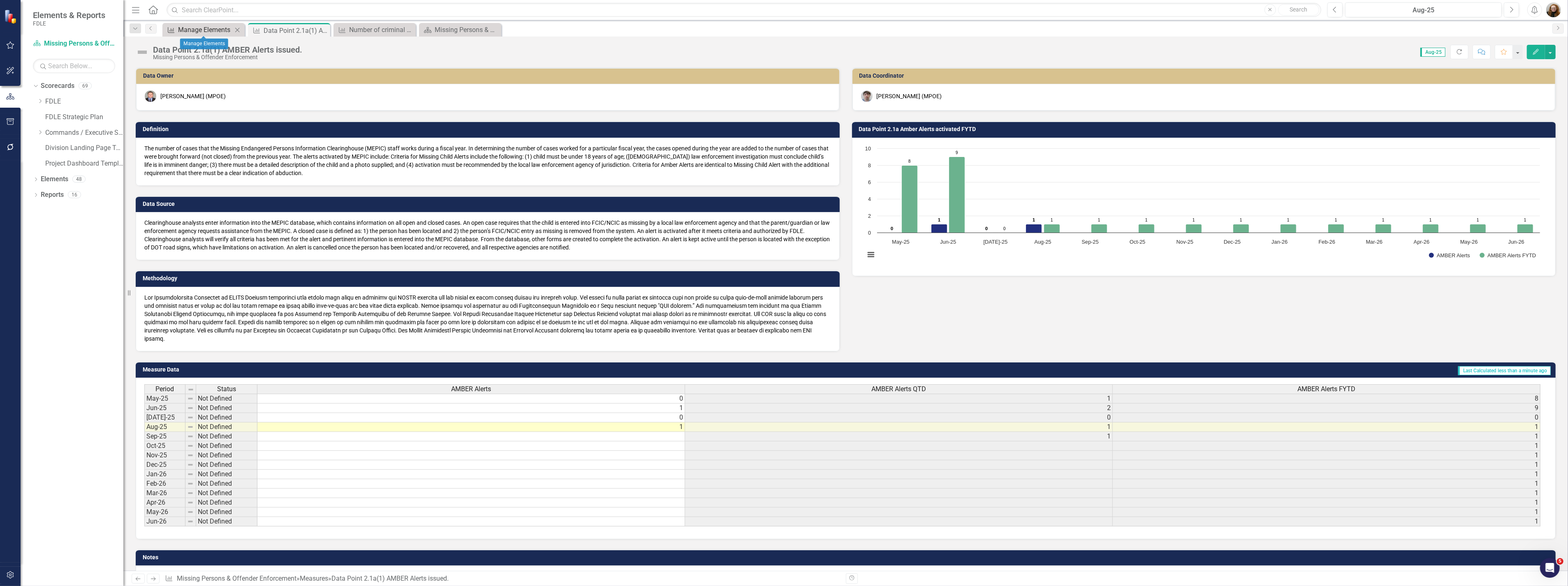
click at [218, 29] on div "Manage Elements" at bounding box center [205, 29] width 54 height 10
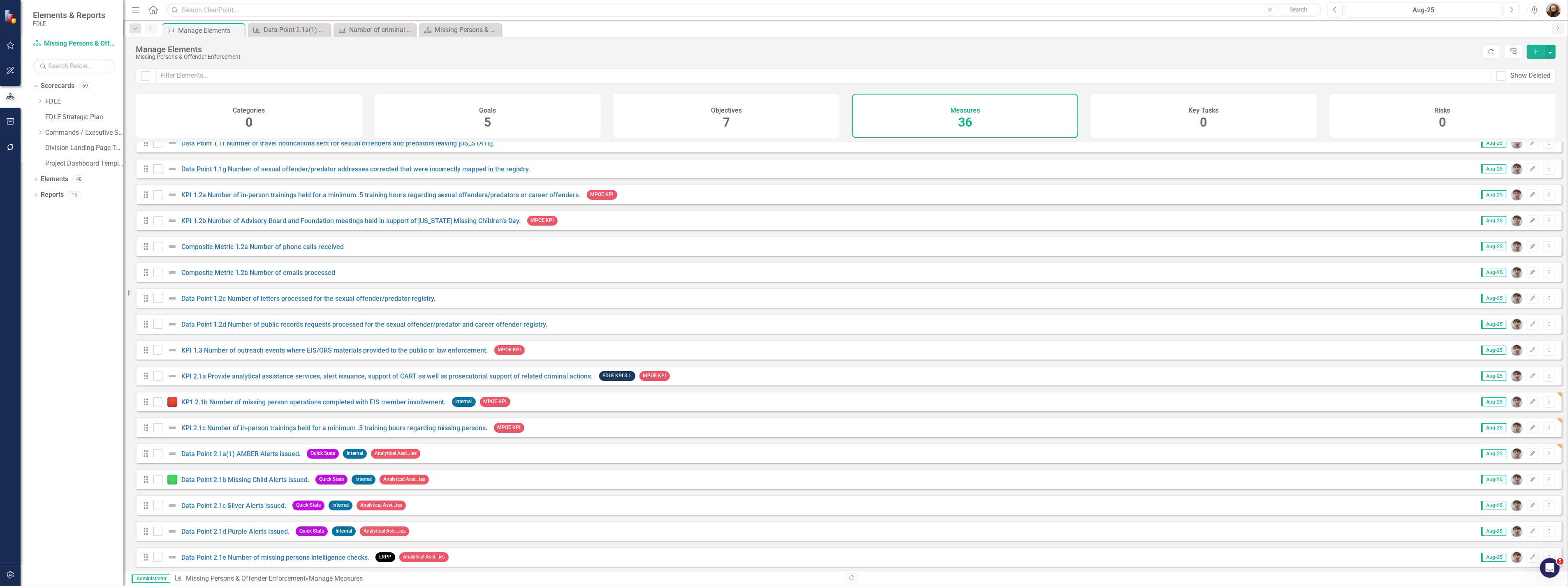
scroll to position [183, 0]
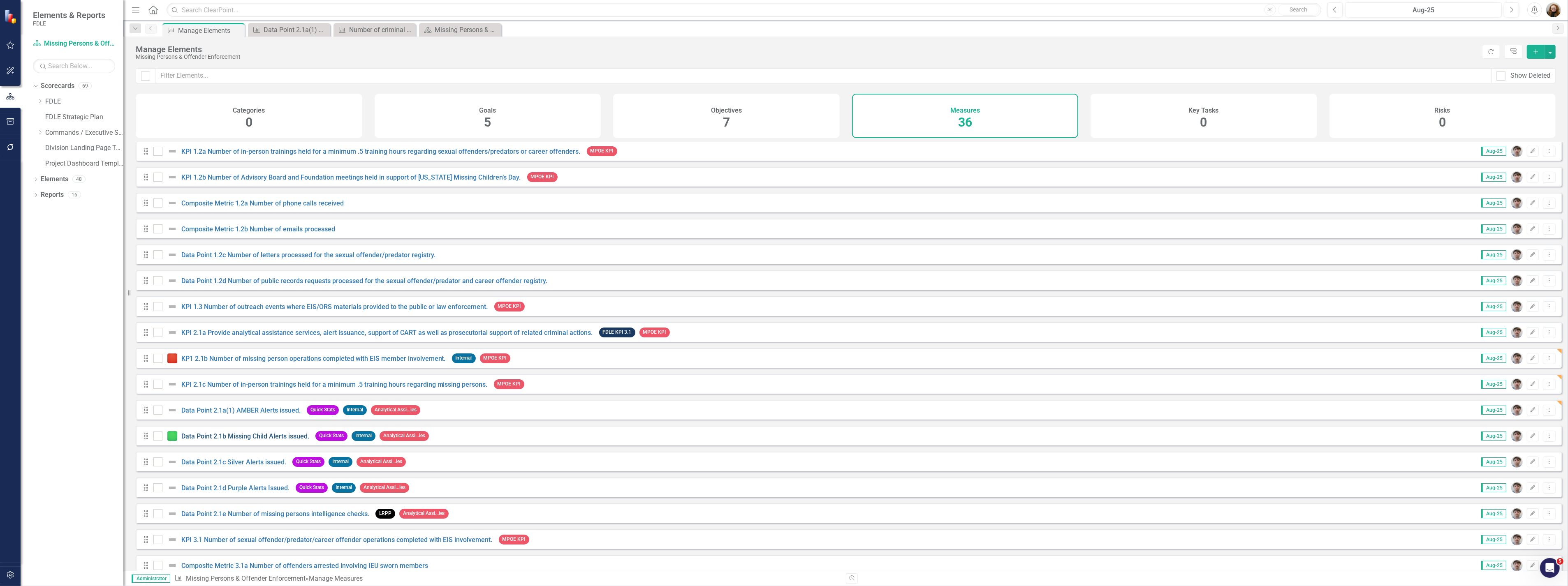
click at [231, 440] on link "Data Point 2.1b Missing Child Alerts issued." at bounding box center [245, 436] width 128 height 8
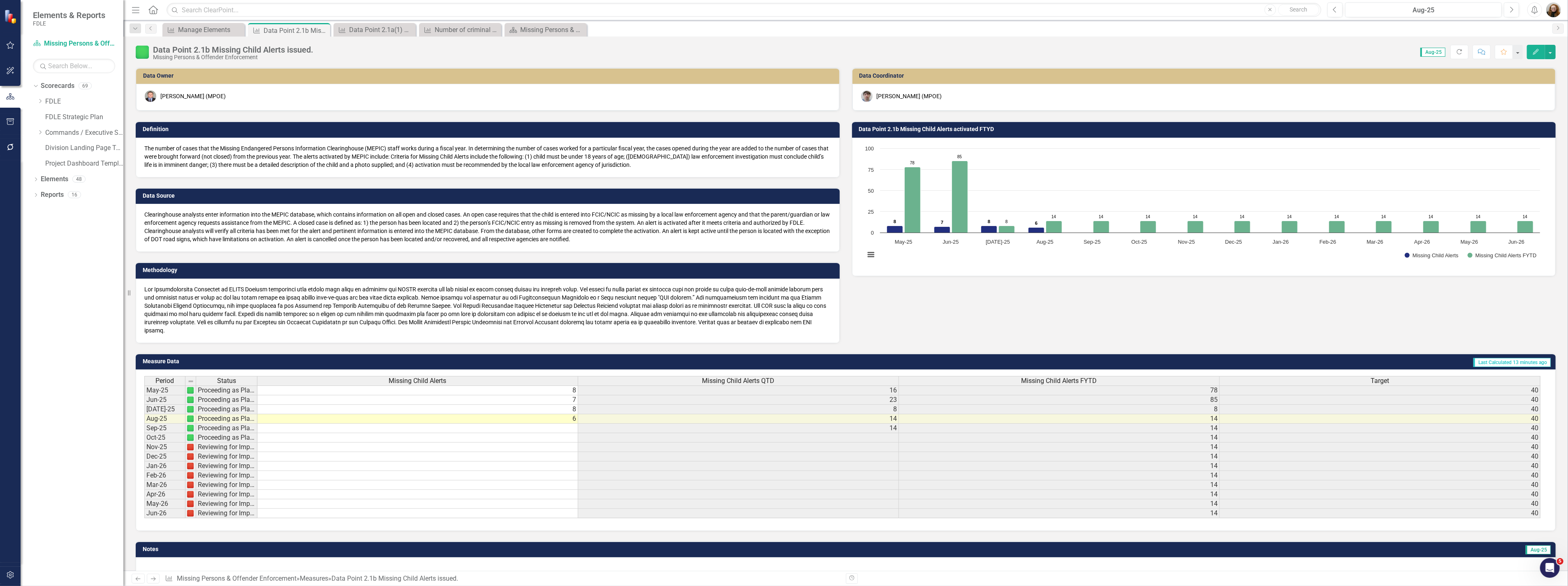
click at [200, 49] on div "Data Point 2.1b Missing Child Alerts issued." at bounding box center [233, 49] width 160 height 9
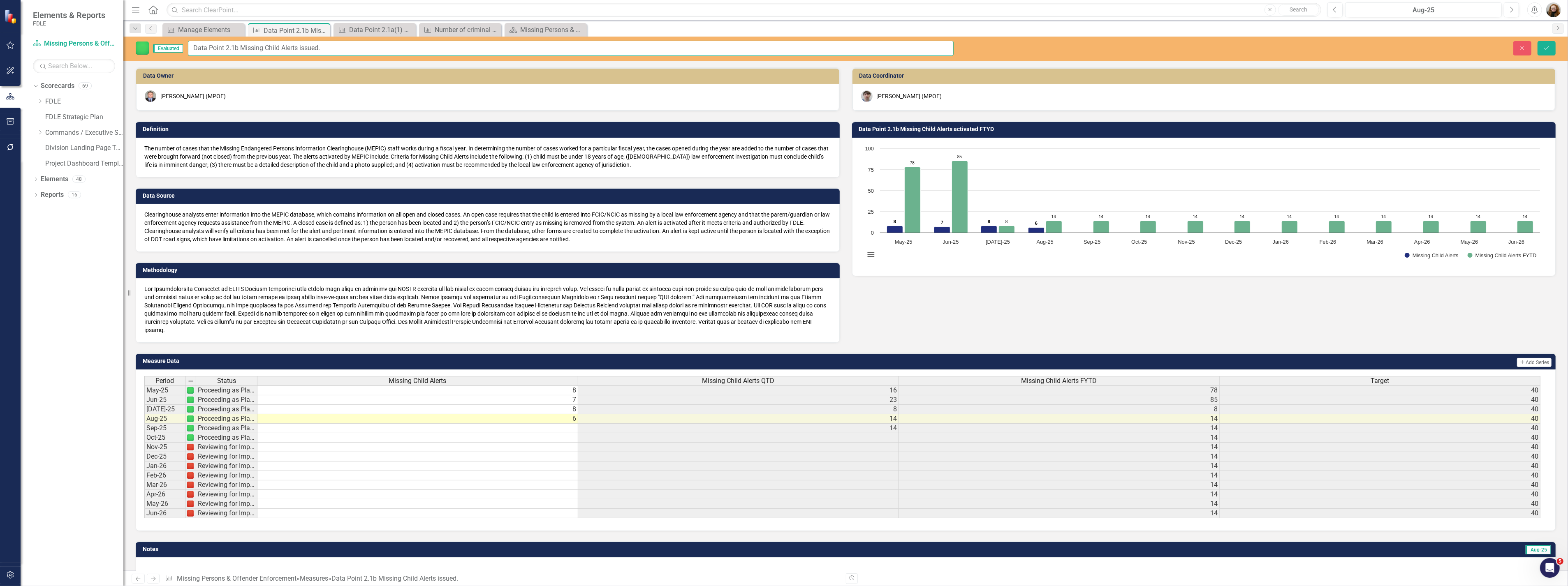
click at [237, 48] on input "Data Point 2.1b Missing Child Alerts issued." at bounding box center [570, 48] width 766 height 15
type input "Data Point 2.1a(2) Missing Child Alerts issued."
click at [1546, 52] on button "Save" at bounding box center [1546, 48] width 18 height 14
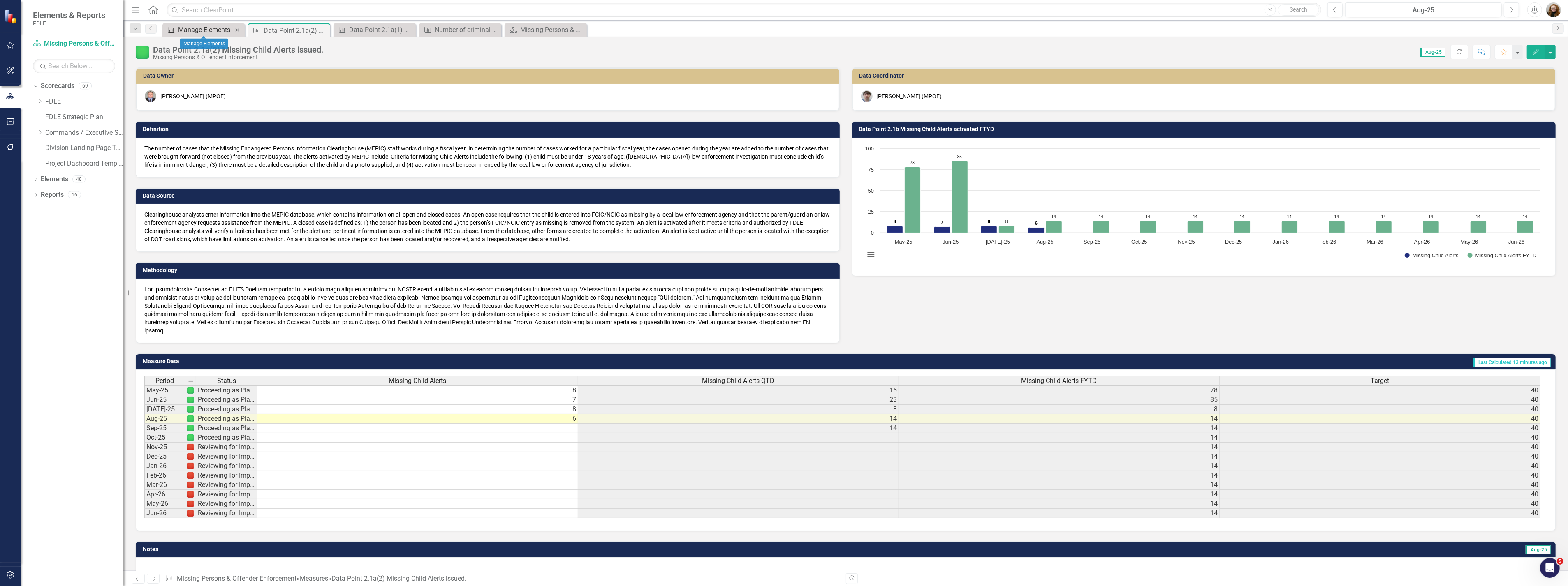
click at [205, 31] on div "Manage Elements" at bounding box center [205, 29] width 54 height 10
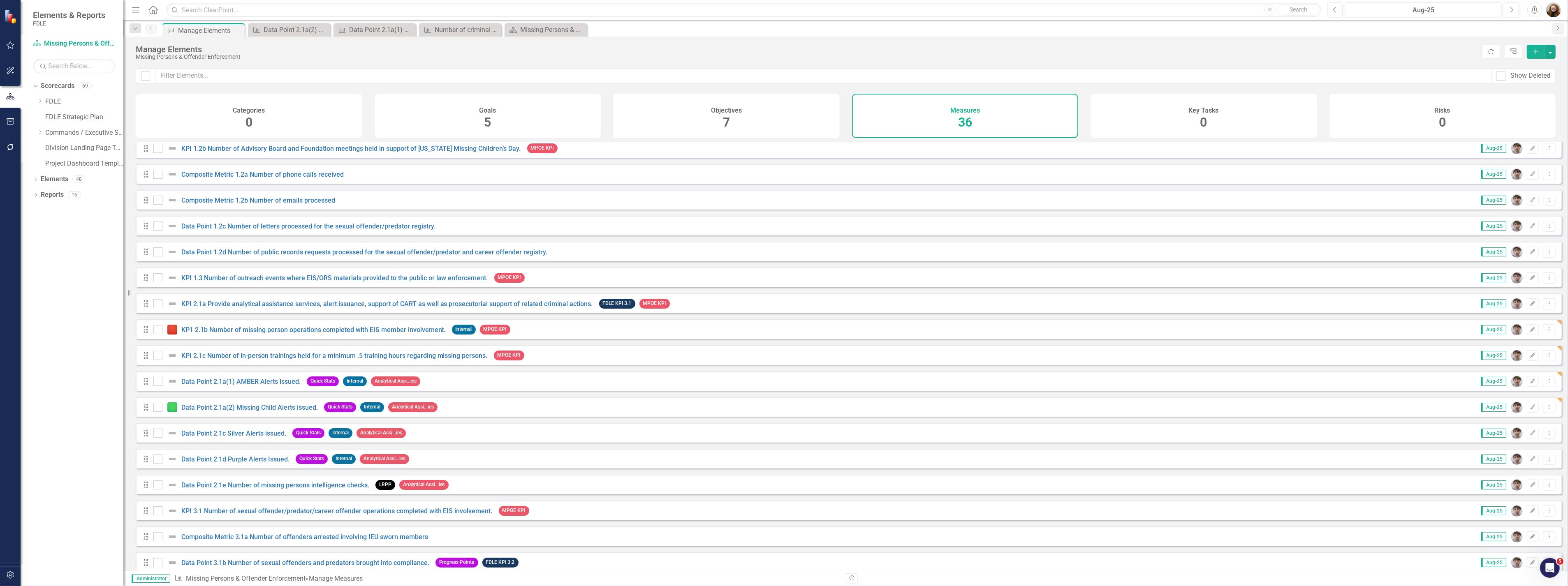
scroll to position [228, 0]
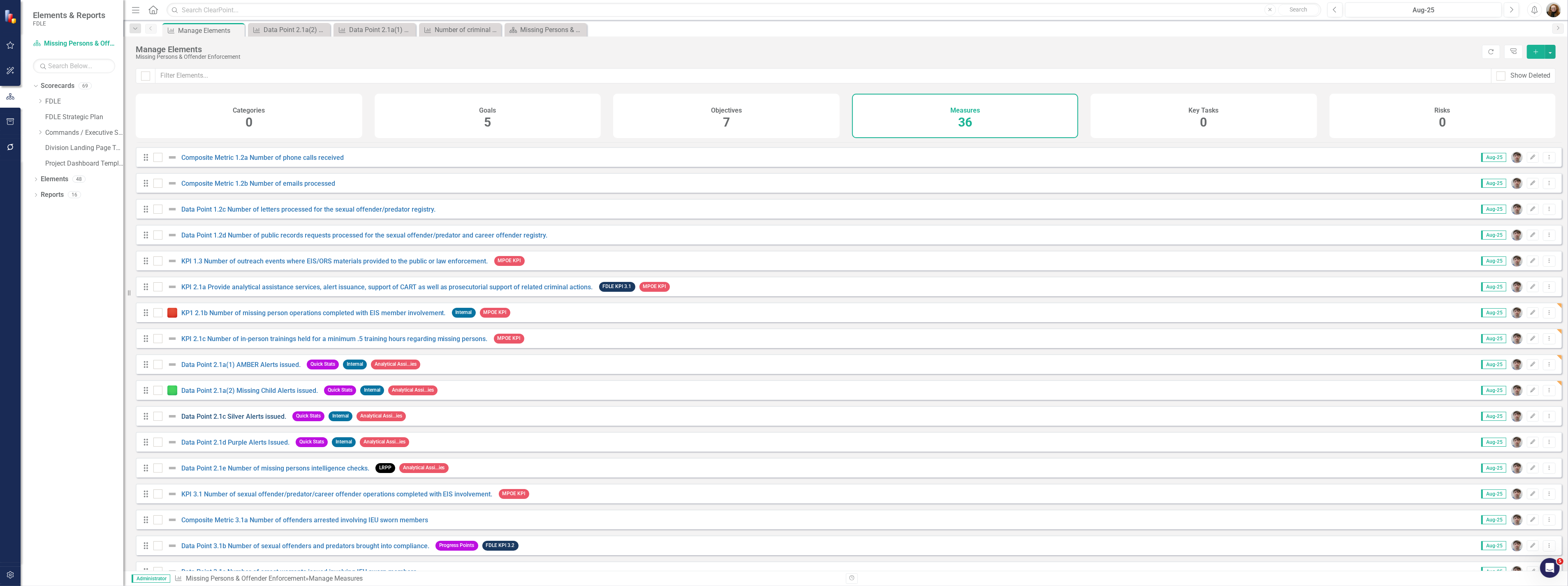
click at [239, 420] on link "Data Point 2.1c Silver Alerts issued." at bounding box center [233, 416] width 105 height 8
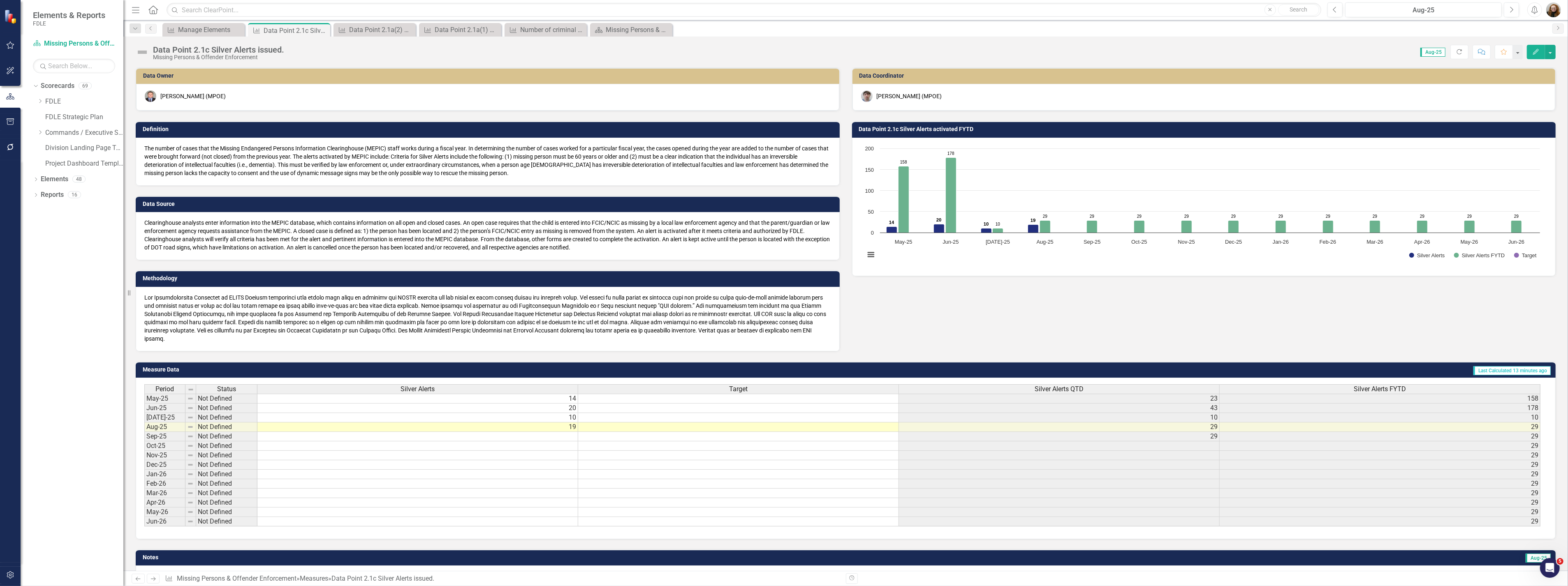
click at [206, 51] on div "Data Point 2.1c Silver Alerts issued." at bounding box center [218, 49] width 131 height 9
click at [209, 49] on div "Data Point 2.1c Silver Alerts issued." at bounding box center [218, 49] width 131 height 9
click at [208, 49] on div "Data Point 2.1c Silver Alerts issued." at bounding box center [218, 49] width 131 height 9
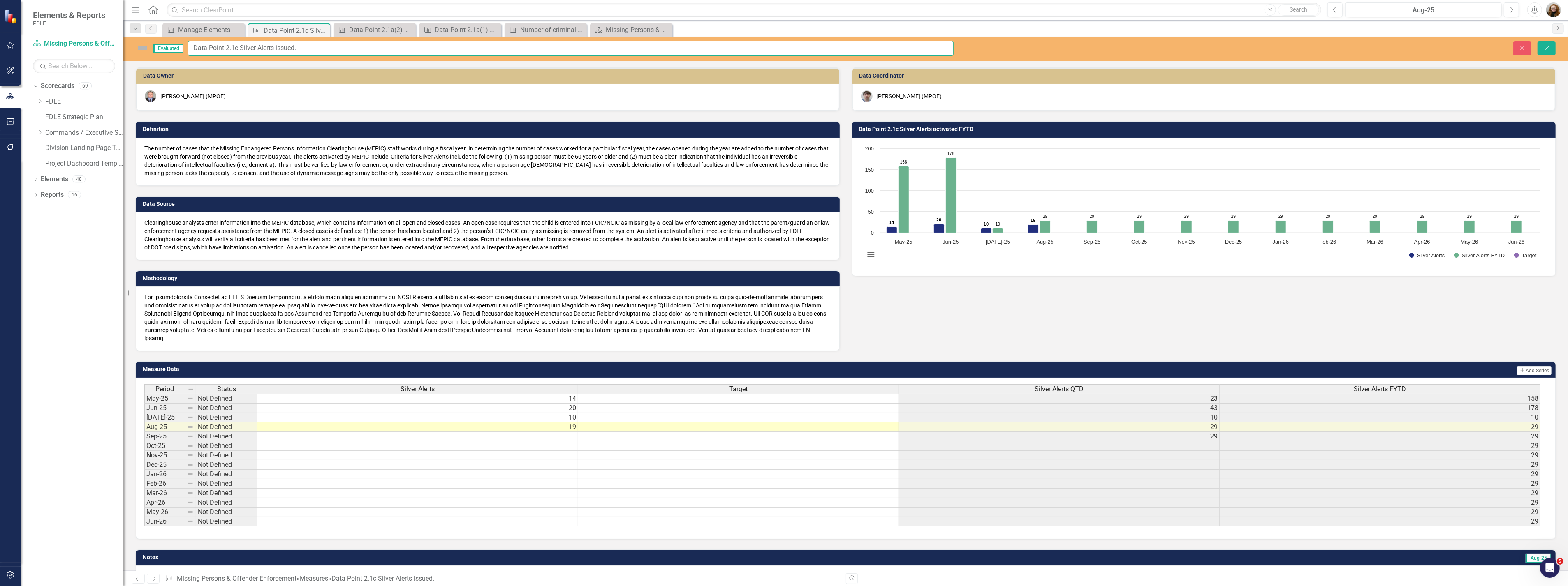
click at [238, 47] on input "Data Point 2.1c Silver Alerts issued." at bounding box center [570, 48] width 766 height 15
type input "Data Point 2.1a(3) Silver Alerts issued."
click at [1547, 46] on icon "Save" at bounding box center [1546, 48] width 8 height 5
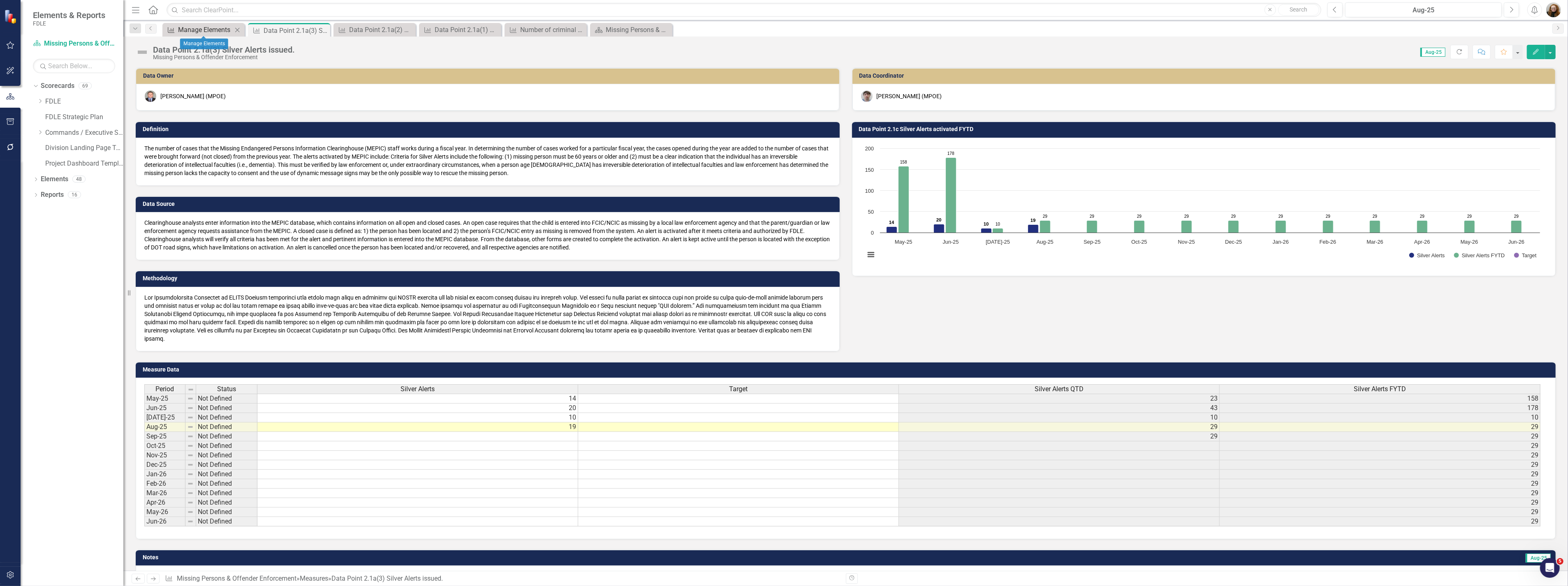
click at [194, 29] on div "Manage Elements" at bounding box center [205, 29] width 54 height 10
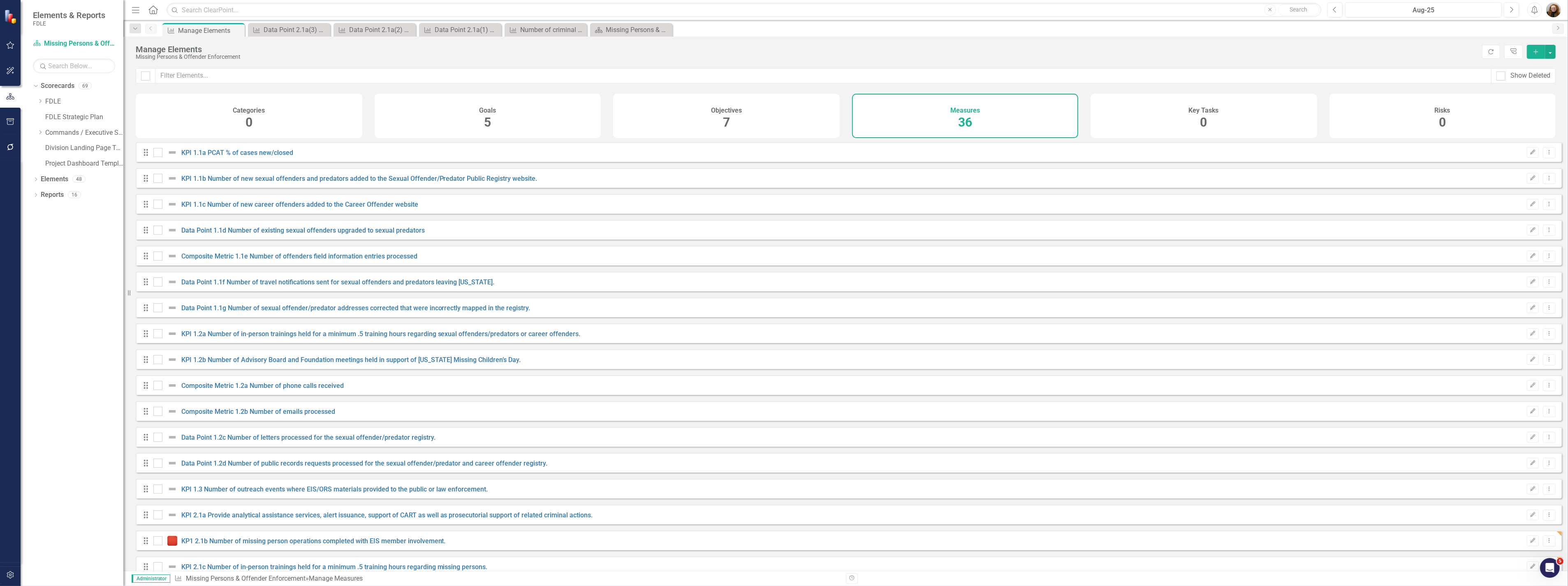
scroll to position [34, 0]
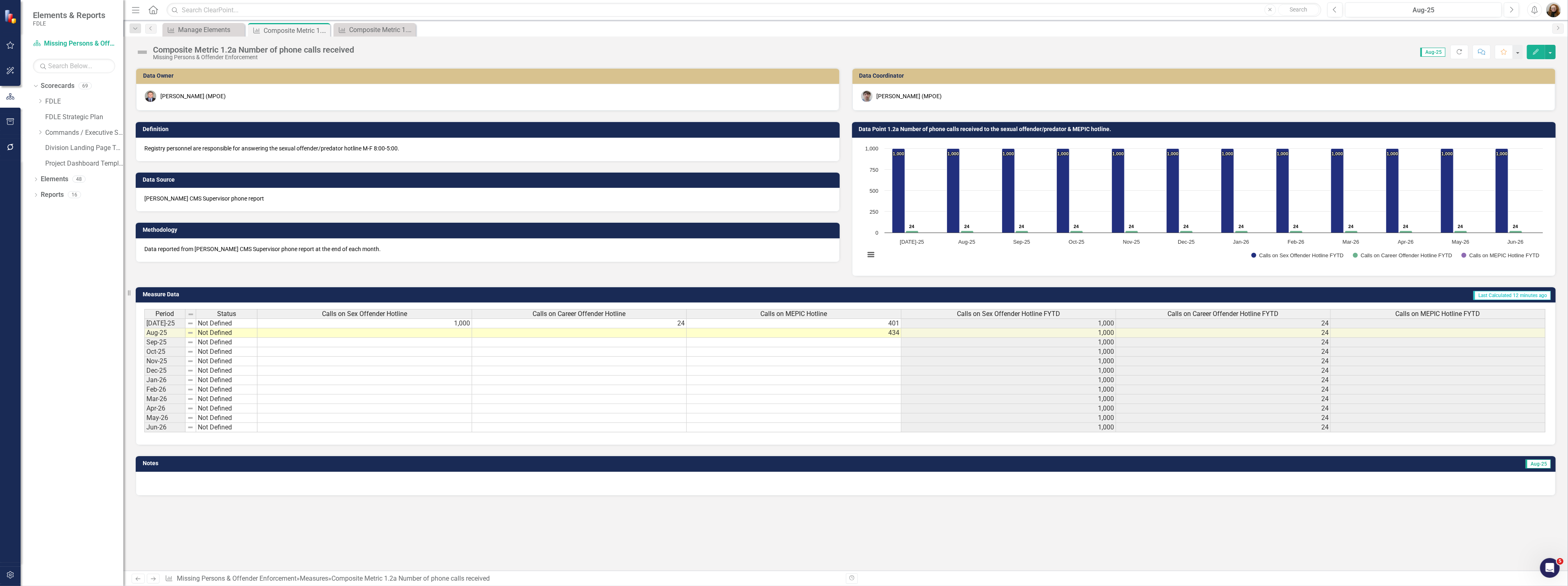
click at [289, 50] on div "Composite Metric 1.2a Number of phone calls received" at bounding box center [253, 49] width 201 height 9
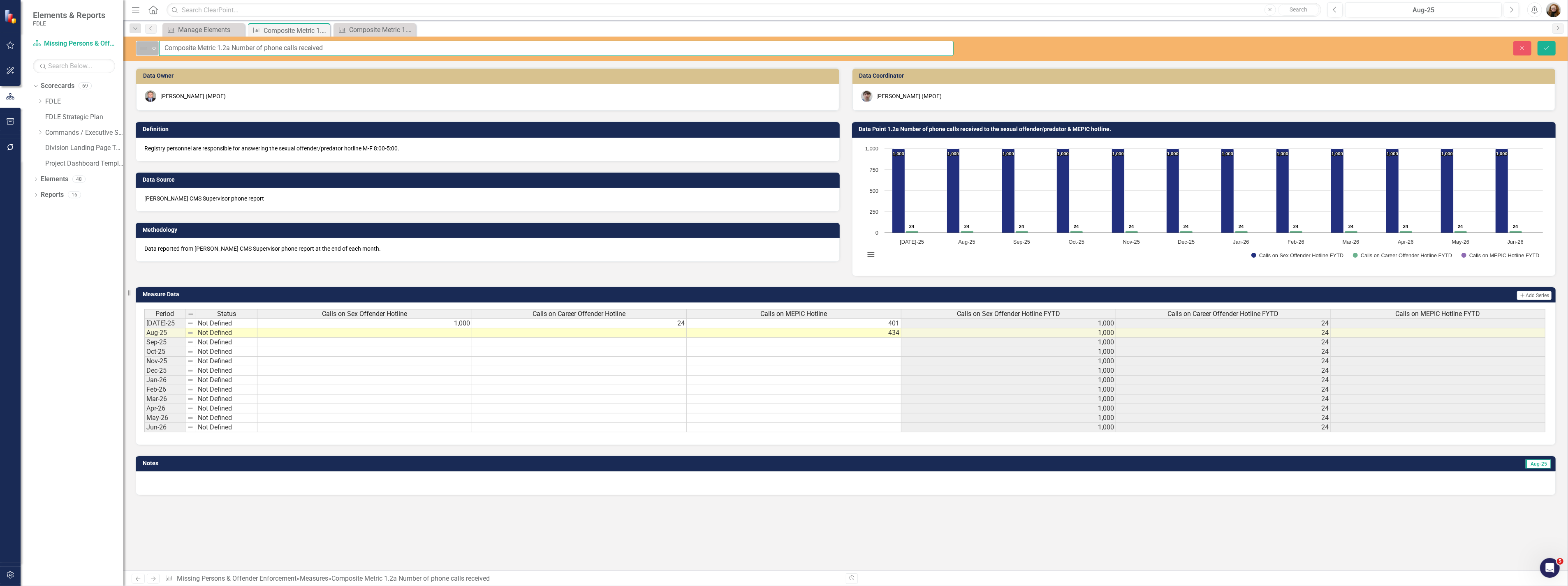
drag, startPoint x: 344, startPoint y: 51, endPoint x: 147, endPoint y: 47, distance: 197.0
click at [147, 47] on div "Not Defined Expand Composite Metric 1.2a Number of phone calls received" at bounding box center [544, 48] width 818 height 15
click at [1540, 50] on button "Save" at bounding box center [1546, 48] width 18 height 14
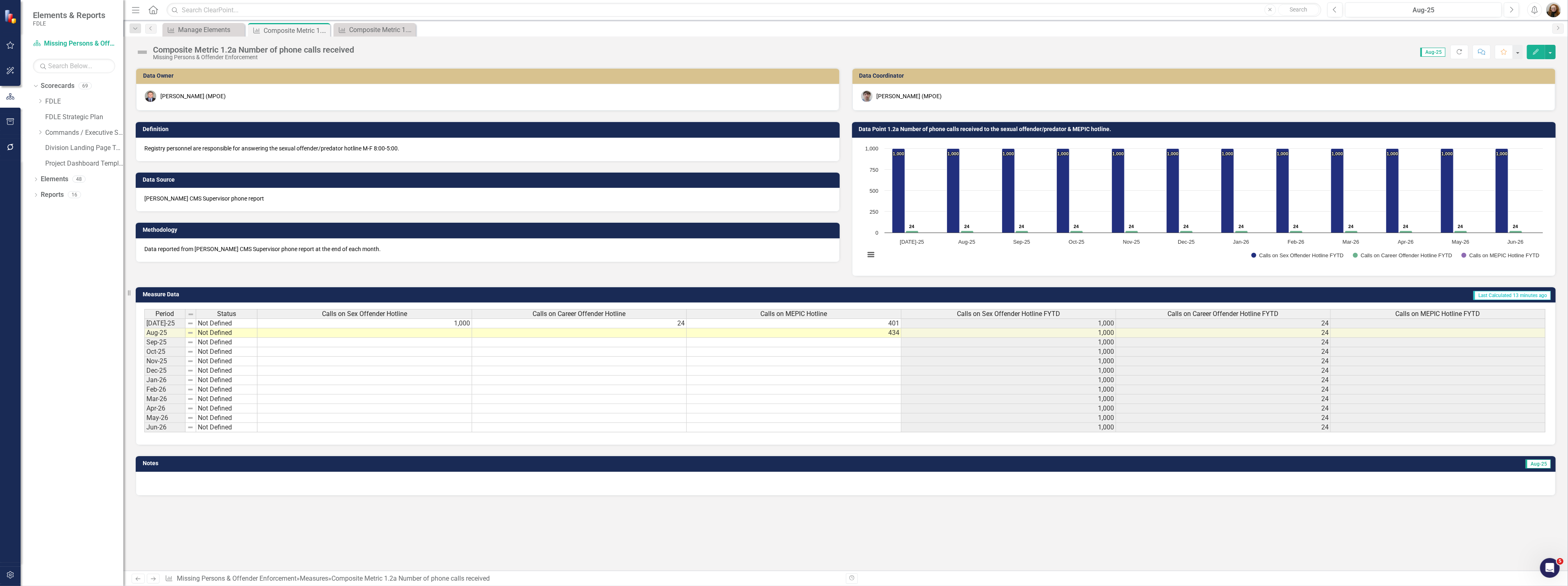
click at [954, 132] on h3 "Data Point 1.2a Number of phone calls received to the sexual offender/predator …" at bounding box center [1205, 129] width 693 height 6
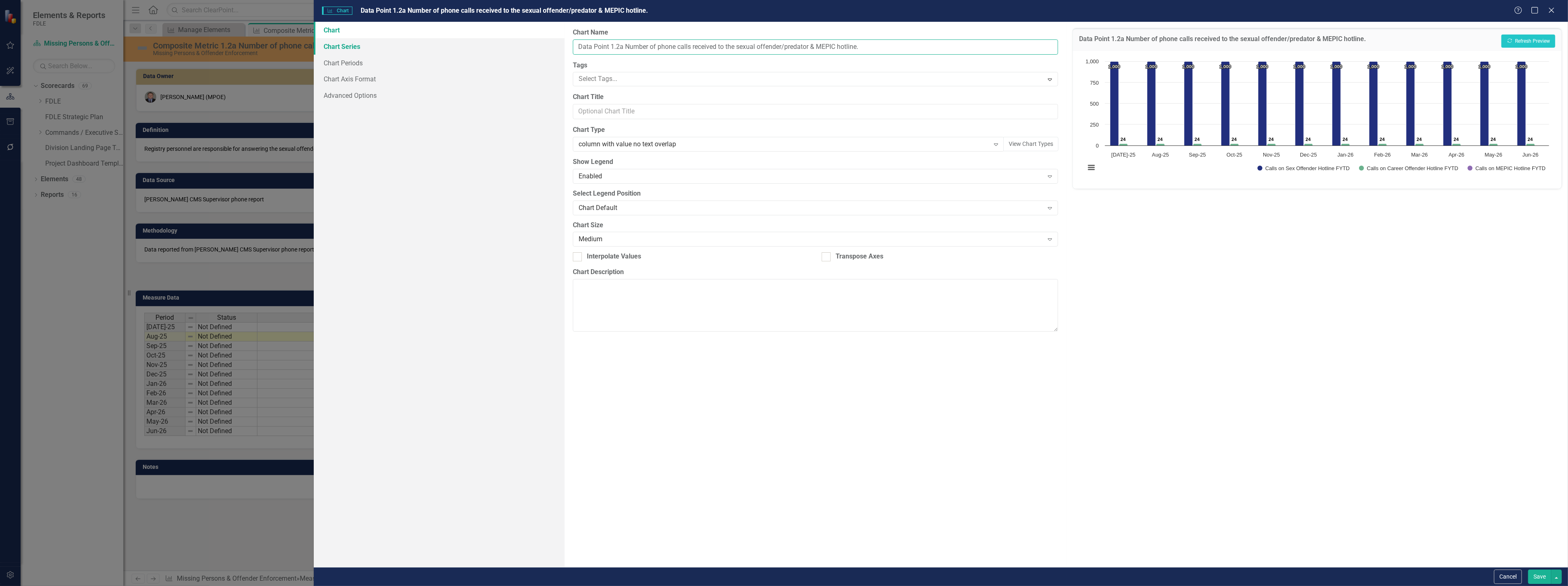
drag, startPoint x: 887, startPoint y: 47, endPoint x: 518, endPoint y: 52, distance: 369.0
click at [518, 52] on div "Chart Chart Series Chart Periods Chart Axis Format Advanced Options From this p…" at bounding box center [940, 294] width 1254 height 546
paste input "Composite Metric 1.2a Number of phone calls received"
type input "Composite Metric 1.2a Number of phone calls received"
click at [1532, 576] on button "Save" at bounding box center [1539, 576] width 23 height 14
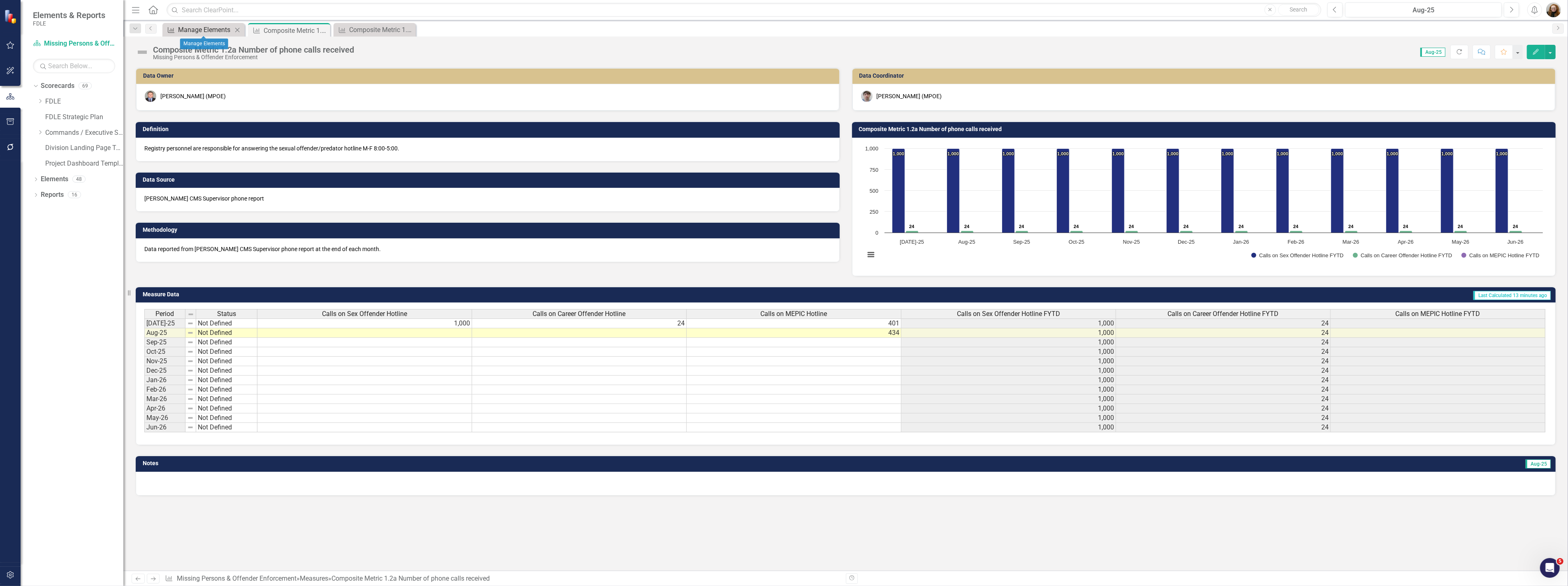
click at [192, 27] on div "Manage Elements" at bounding box center [205, 29] width 54 height 10
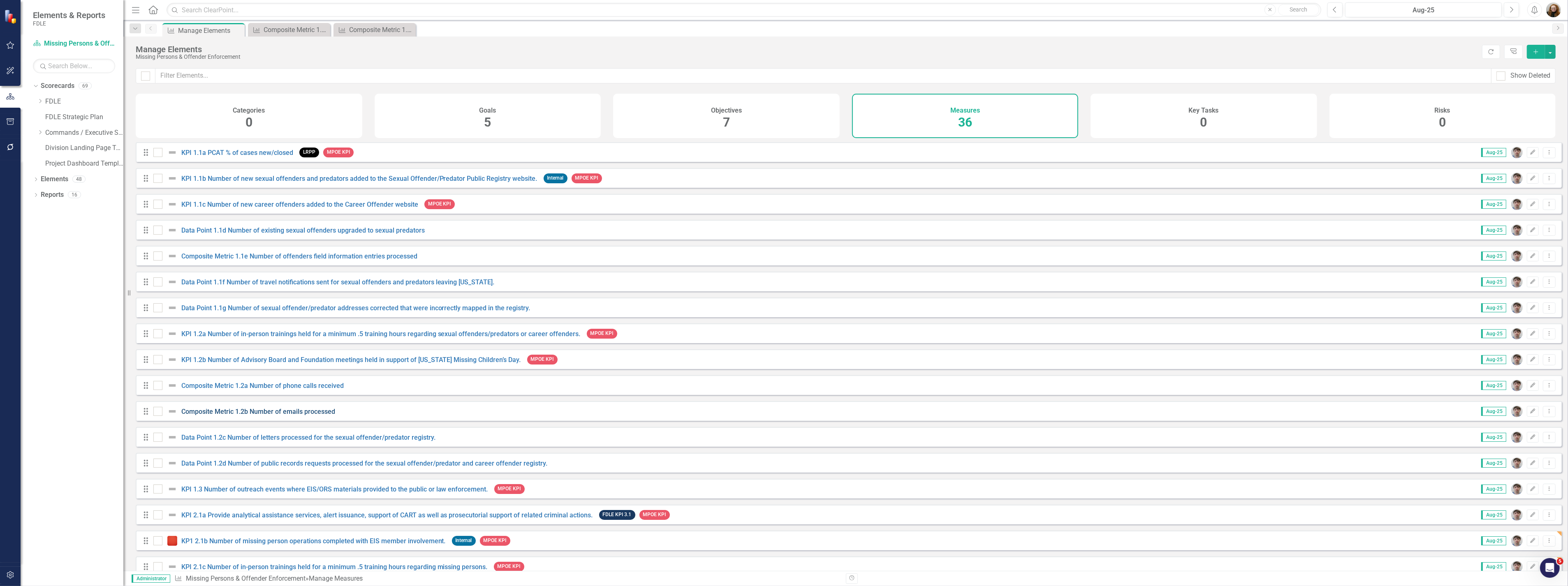
click at [218, 416] on link "Composite Metric 1.2b Number of emails processed" at bounding box center [258, 411] width 154 height 8
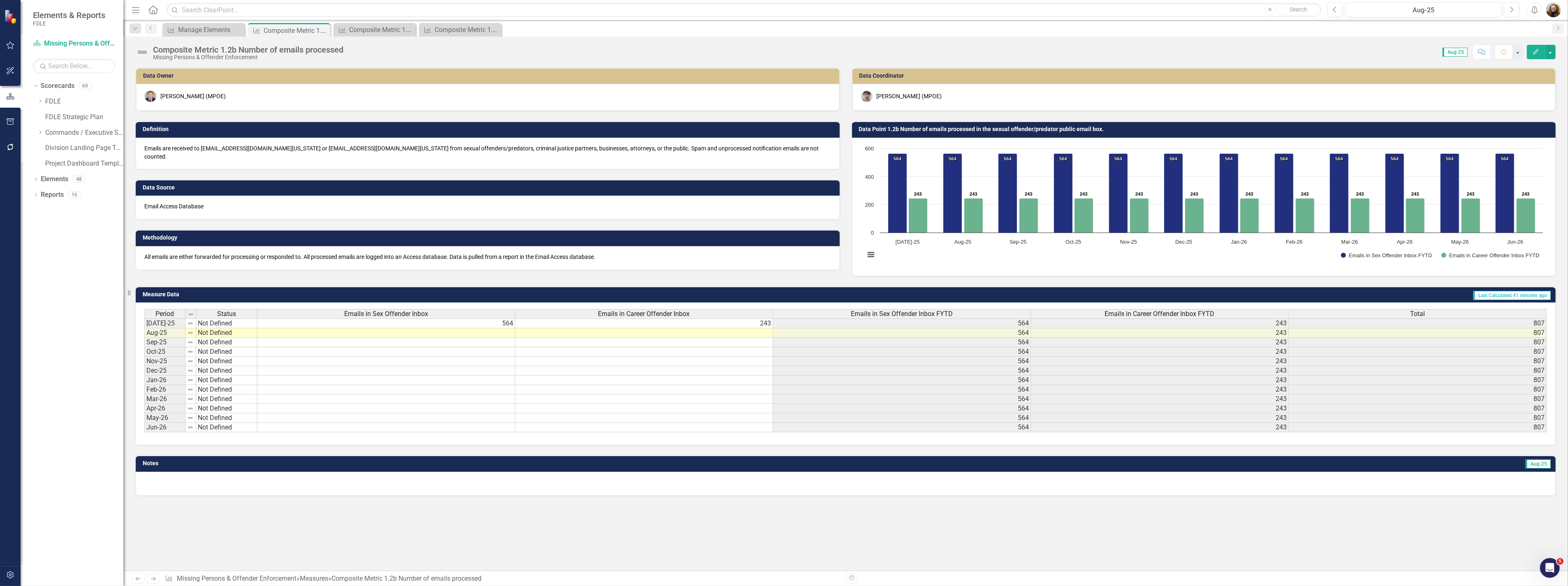
click at [268, 47] on div "Composite Metric 1.2b Number of emails processed" at bounding box center [248, 49] width 190 height 9
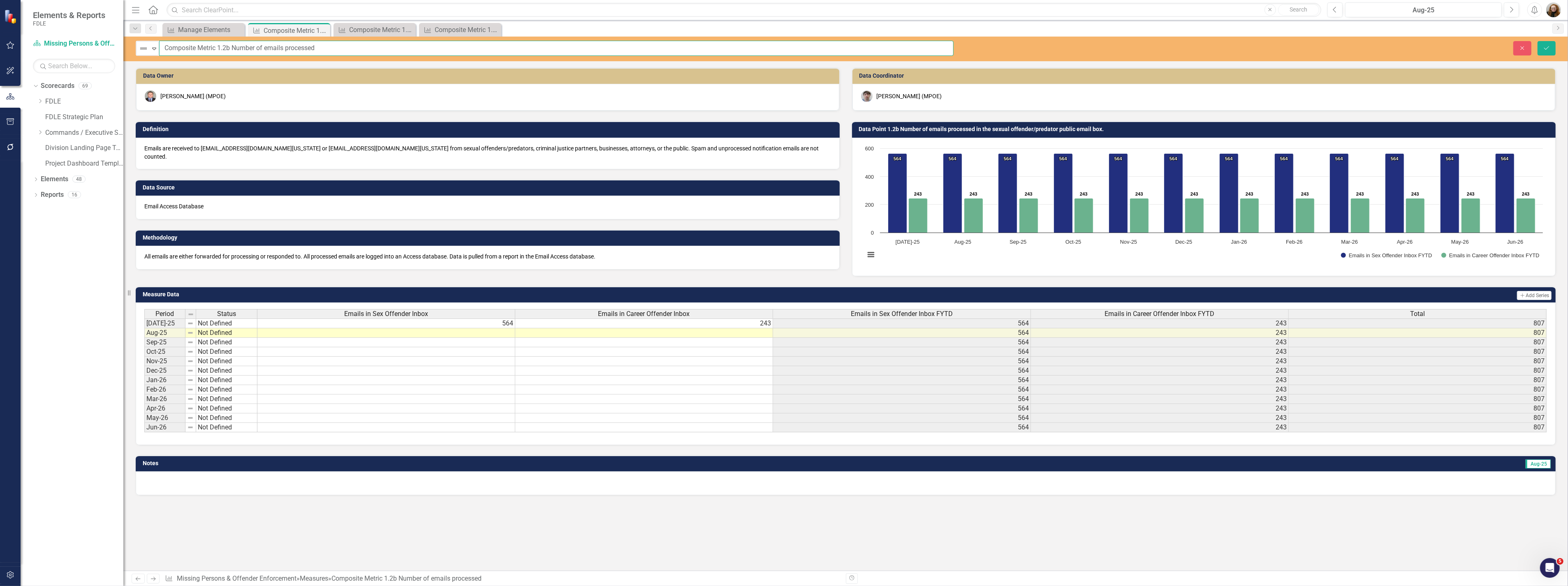
drag, startPoint x: 373, startPoint y: 50, endPoint x: 107, endPoint y: 66, distance: 266.5
click at [81, 66] on div "Elements & Reports FDLE Scorecard Missing Persons & Offender Enforcement Search…" at bounding box center [784, 293] width 1568 height 586
click at [918, 129] on h3 "Data Point 1.2b Number of emails processed in the sexual offender/predator publ…" at bounding box center [1205, 129] width 693 height 6
click at [1543, 46] on icon "Save" at bounding box center [1546, 48] width 8 height 5
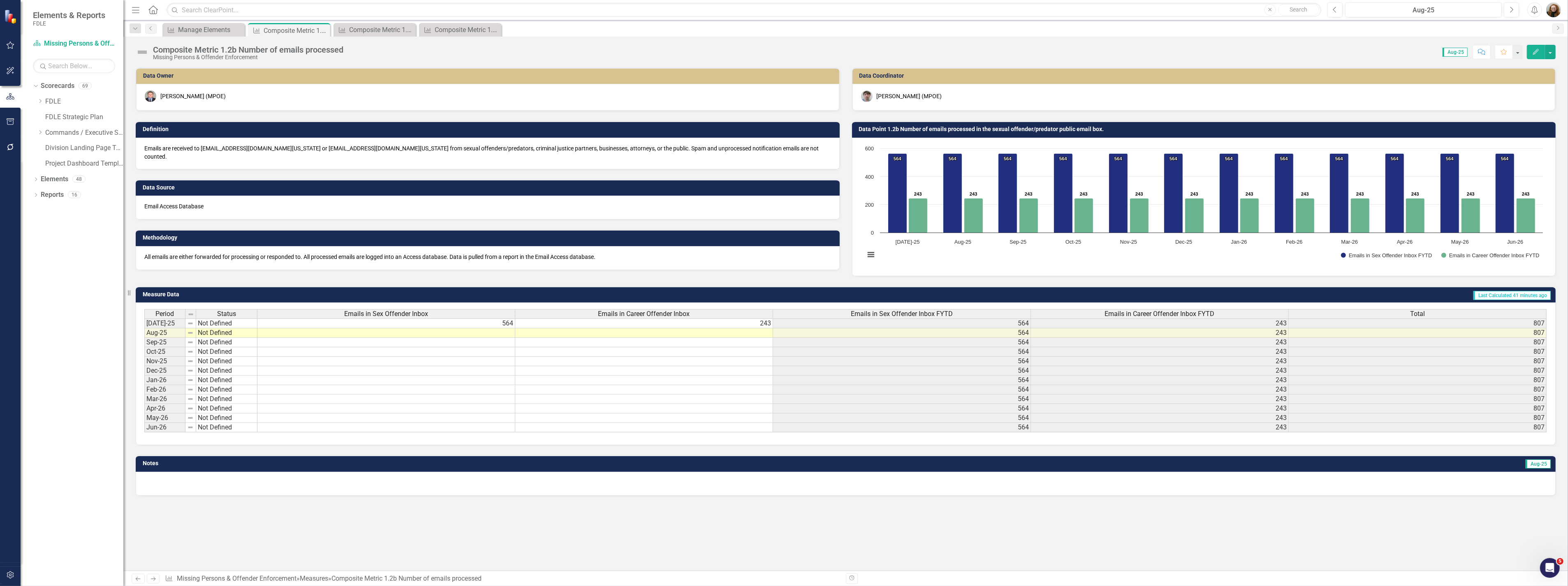
click at [923, 129] on h3 "Data Point 1.2b Number of emails processed in the sexual offender/predator publ…" at bounding box center [1205, 129] width 693 height 6
click at [920, 127] on h3 "Data Point 1.2b Number of emails processed in the sexual offender/predator publ…" at bounding box center [1205, 129] width 693 height 6
click at [950, 131] on h3 "Data Point 1.2b Number of emails processed in the sexual offender/predator publ…" at bounding box center [1205, 129] width 693 height 6
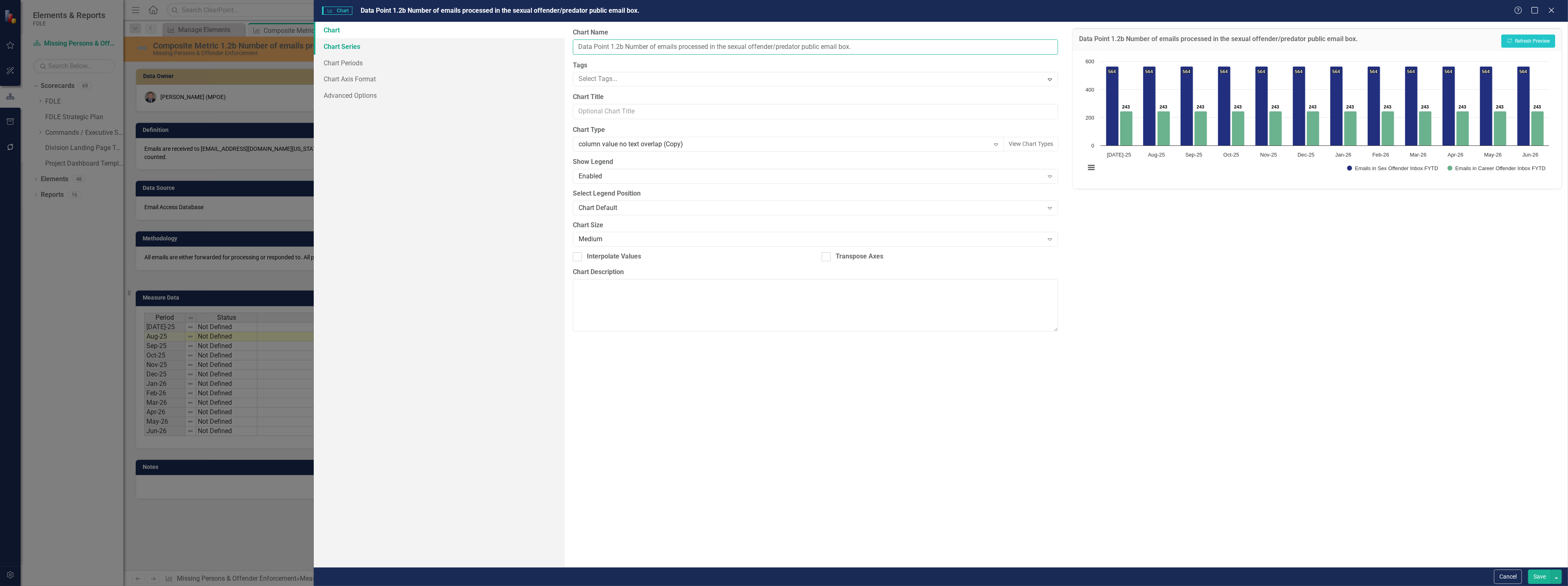
drag, startPoint x: 876, startPoint y: 44, endPoint x: 547, endPoint y: 50, distance: 329.1
click at [548, 47] on div "Chart Chart Series Chart Periods Chart Axis Format Advanced Options From this p…" at bounding box center [940, 294] width 1254 height 546
paste input "Composite Metric 1.2b Number of emails processed"
type input "Composite Metric 1.2b Number of emails processed"
click at [1510, 578] on button "Cancel" at bounding box center [1507, 576] width 28 height 14
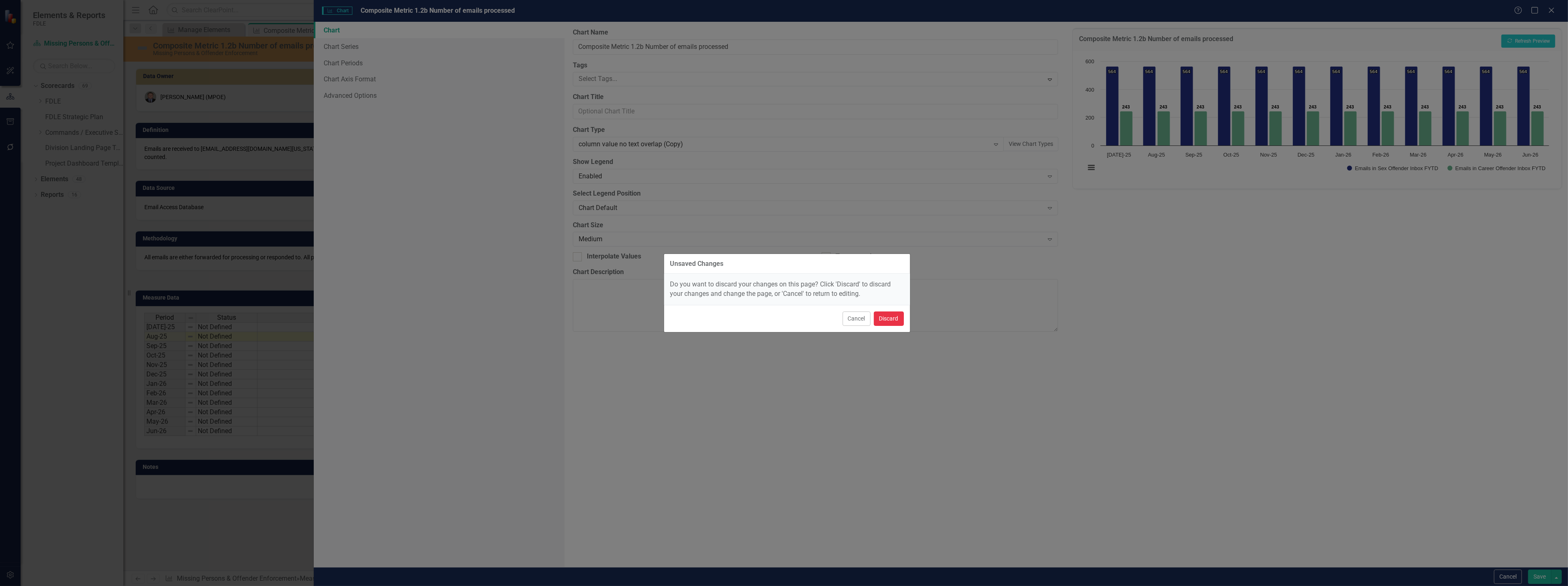
click at [883, 318] on button "Discard" at bounding box center [889, 318] width 30 height 14
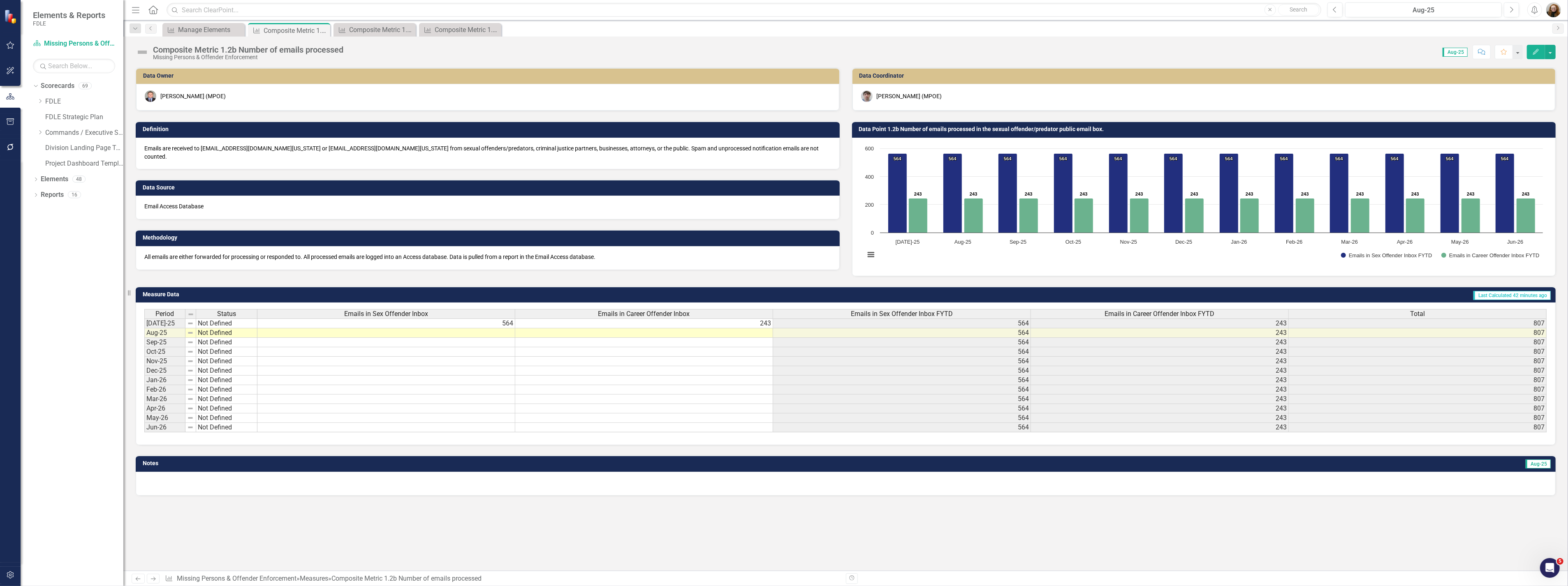
click at [1050, 126] on h3 "Data Point 1.2b Number of emails processed in the sexual offender/predator publ…" at bounding box center [1205, 129] width 693 height 6
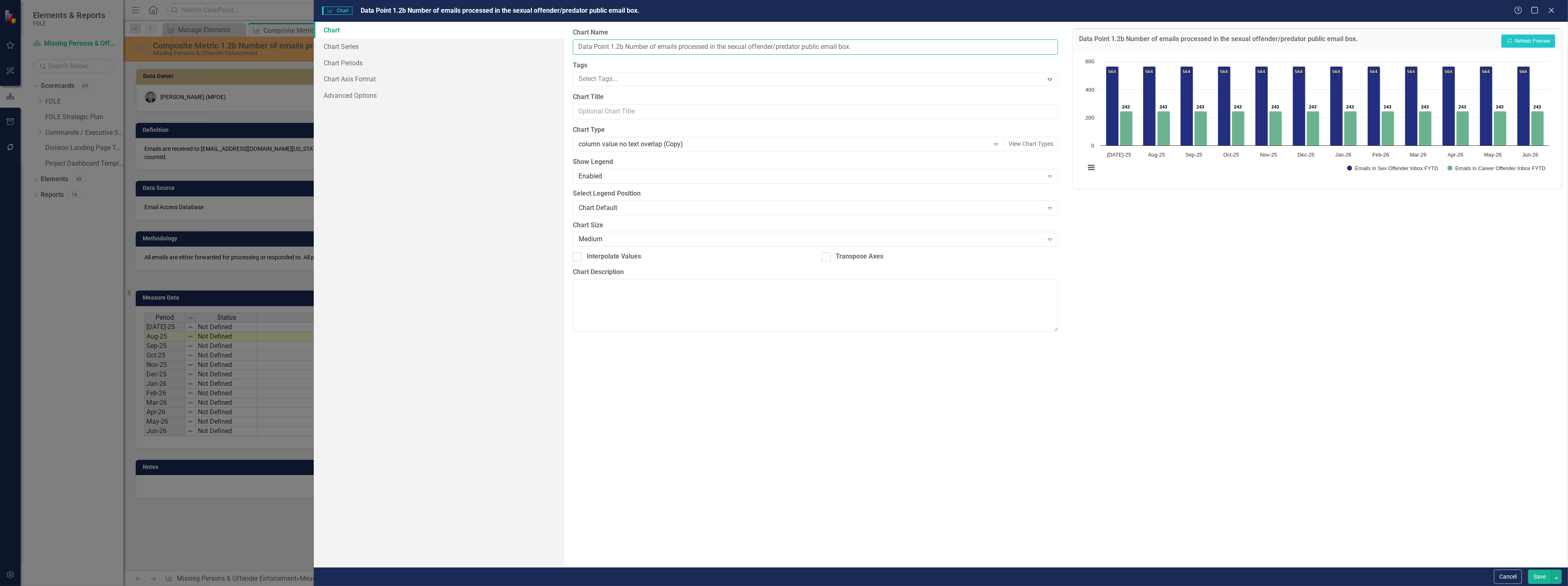
drag, startPoint x: 709, startPoint y: 47, endPoint x: 865, endPoint y: 38, distance: 156.3
click at [865, 38] on div "Chart Name Data Point 1.2b Number of emails processed in the sexual offender/pr…" at bounding box center [815, 41] width 485 height 27
click at [228, 272] on div "Charts Chart Data Point 1.2b Number of emails processed in the sexual offender/…" at bounding box center [784, 293] width 1568 height 586
click at [227, 272] on div "Charts Chart Data Point 1.2b Number of emails processed in the sexual offender/…" at bounding box center [784, 293] width 1568 height 586
click at [1551, 7] on icon "Close" at bounding box center [1551, 10] width 10 height 8
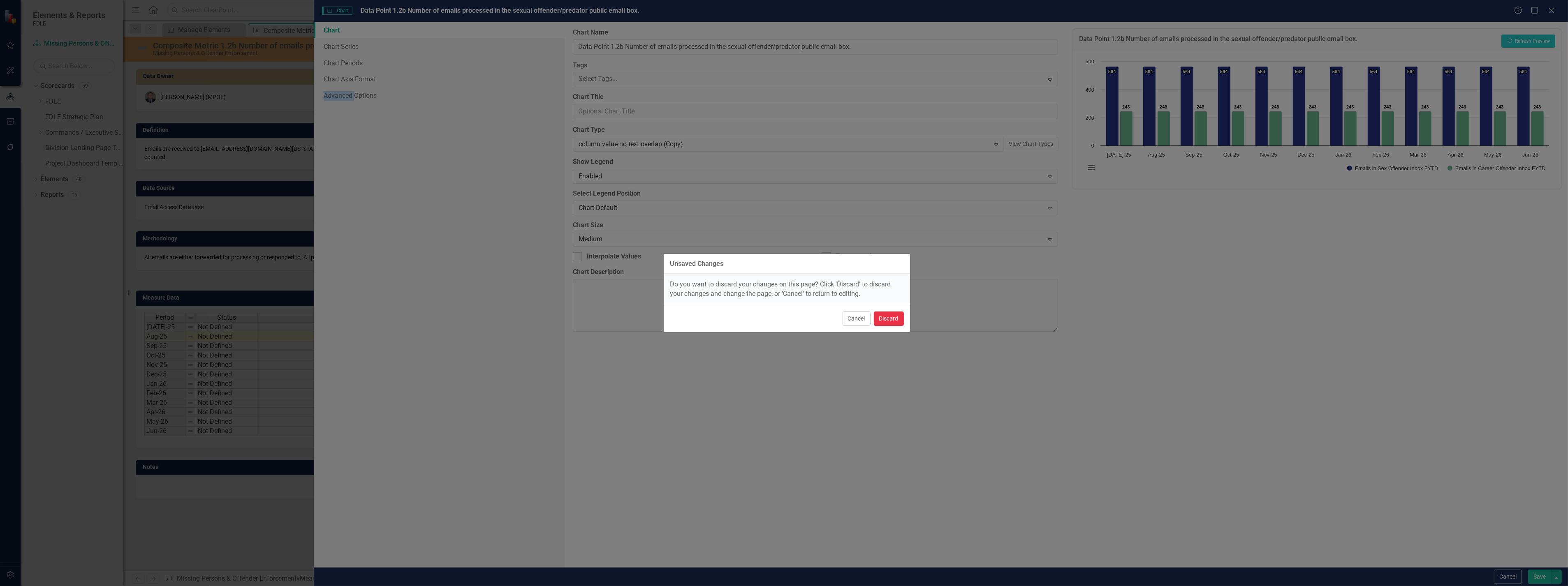
drag, startPoint x: 897, startPoint y: 319, endPoint x: 724, endPoint y: 253, distance: 185.2
click at [897, 320] on button "Discard" at bounding box center [889, 318] width 30 height 14
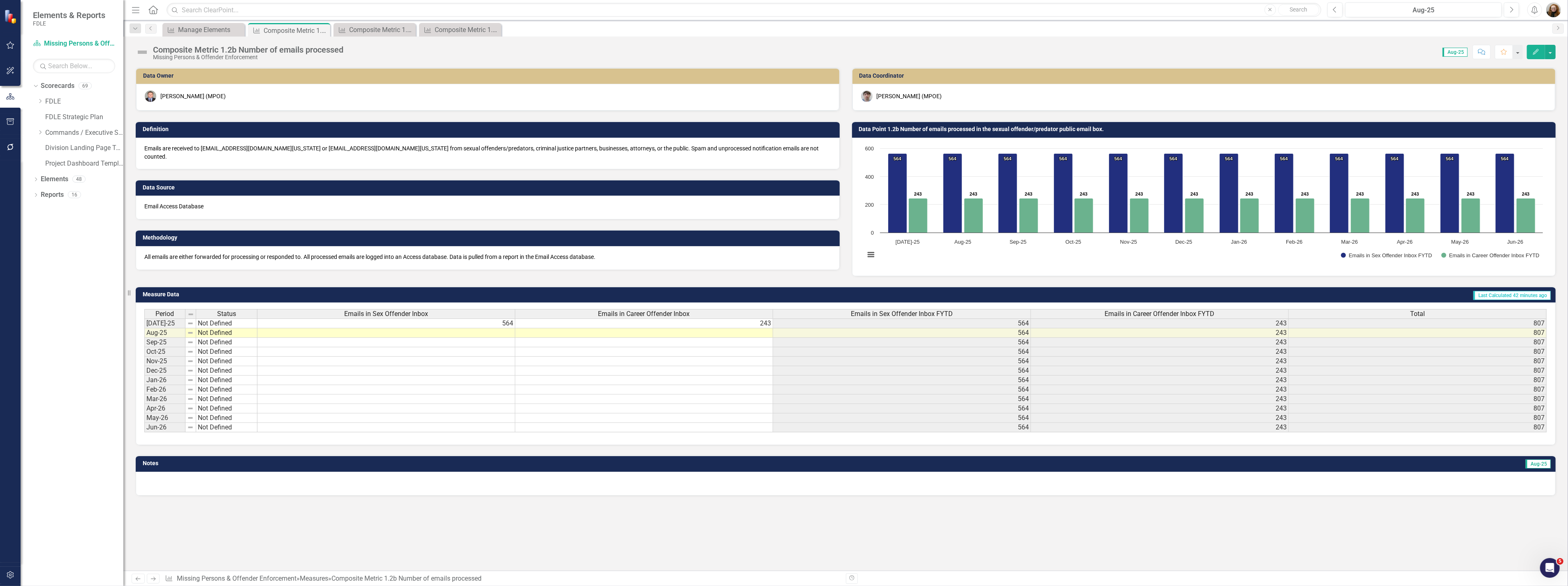
click at [222, 51] on div "Composite Metric 1.2b Number of emails processed" at bounding box center [248, 49] width 190 height 9
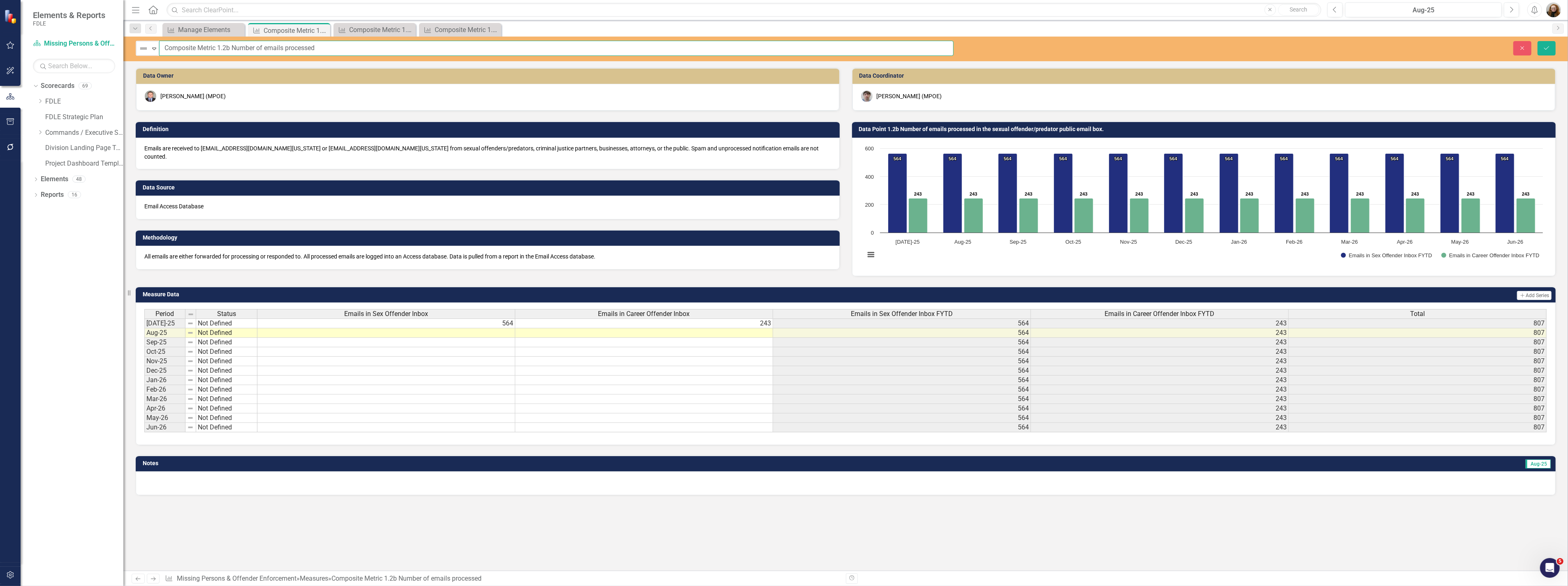
click at [368, 50] on input "Composite Metric 1.2b Number of emails processed" at bounding box center [556, 48] width 794 height 15
paste input "in the sexual offender/predator public email box."
click at [559, 44] on input "Composite Metric 1.2b Number of emails processed in the sexual offender/predato…" at bounding box center [556, 48] width 794 height 15
drag, startPoint x: 496, startPoint y: 51, endPoint x: 142, endPoint y: 52, distance: 354.0
click at [142, 52] on div "Not Defined Expand Composite Metric 1.2b Number of emails processed in the sexu…" at bounding box center [544, 48] width 818 height 15
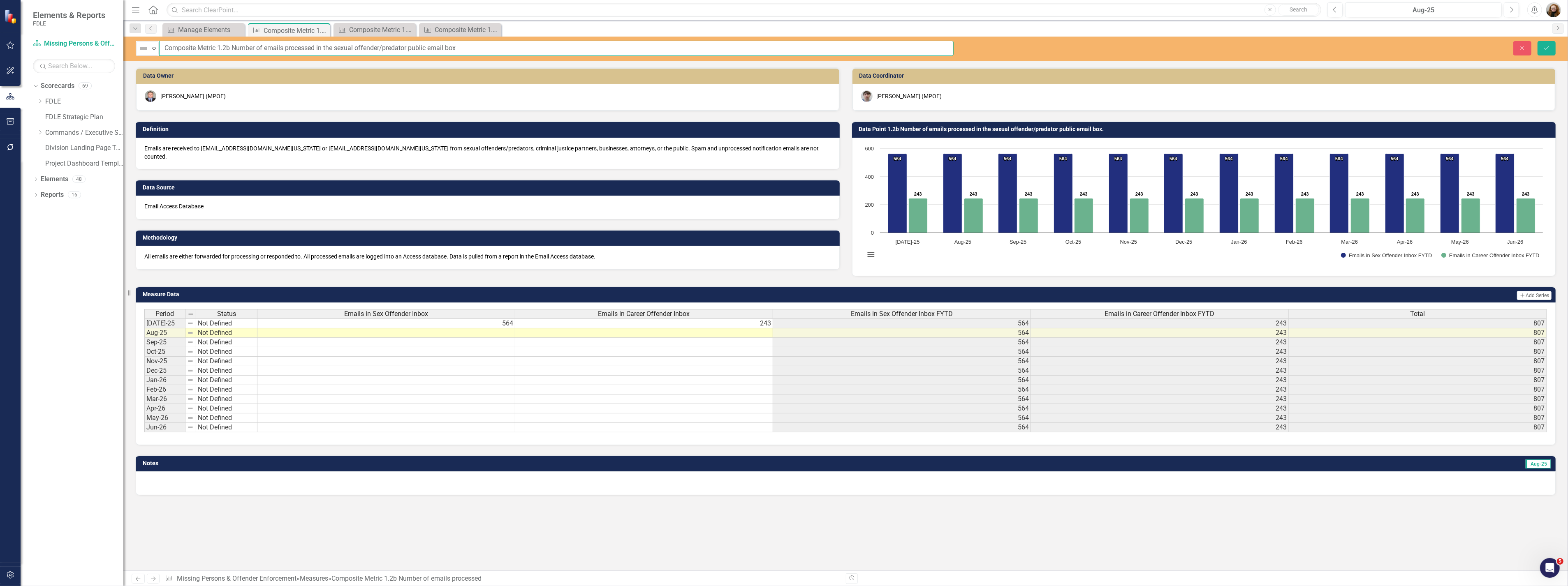
click at [462, 50] on input "Composite Metric 1.2b Number of emails processed in the sexual offender/predato…" at bounding box center [556, 48] width 794 height 15
type input "Composite Metric 1.2b Number of emails processed in the sexual offender/predato…"
click at [988, 129] on h3 "Data Point 1.2b Number of emails processed in the sexual offender/predator publ…" at bounding box center [1205, 129] width 693 height 6
drag, startPoint x: 485, startPoint y: 47, endPoint x: 203, endPoint y: 44, distance: 282.0
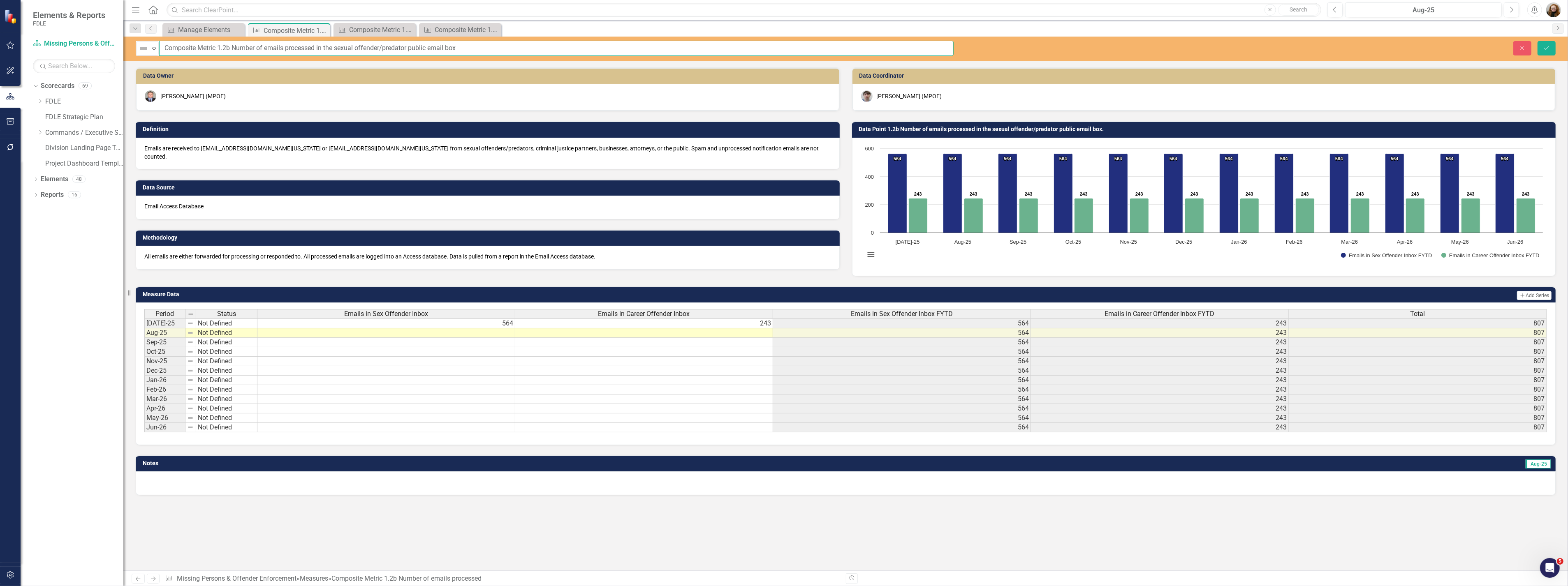
click at [144, 43] on div "Not Defined Expand Composite Metric 1.2b Number of emails processed in the sexu…" at bounding box center [544, 48] width 818 height 15
click at [1543, 47] on icon "Save" at bounding box center [1546, 48] width 8 height 5
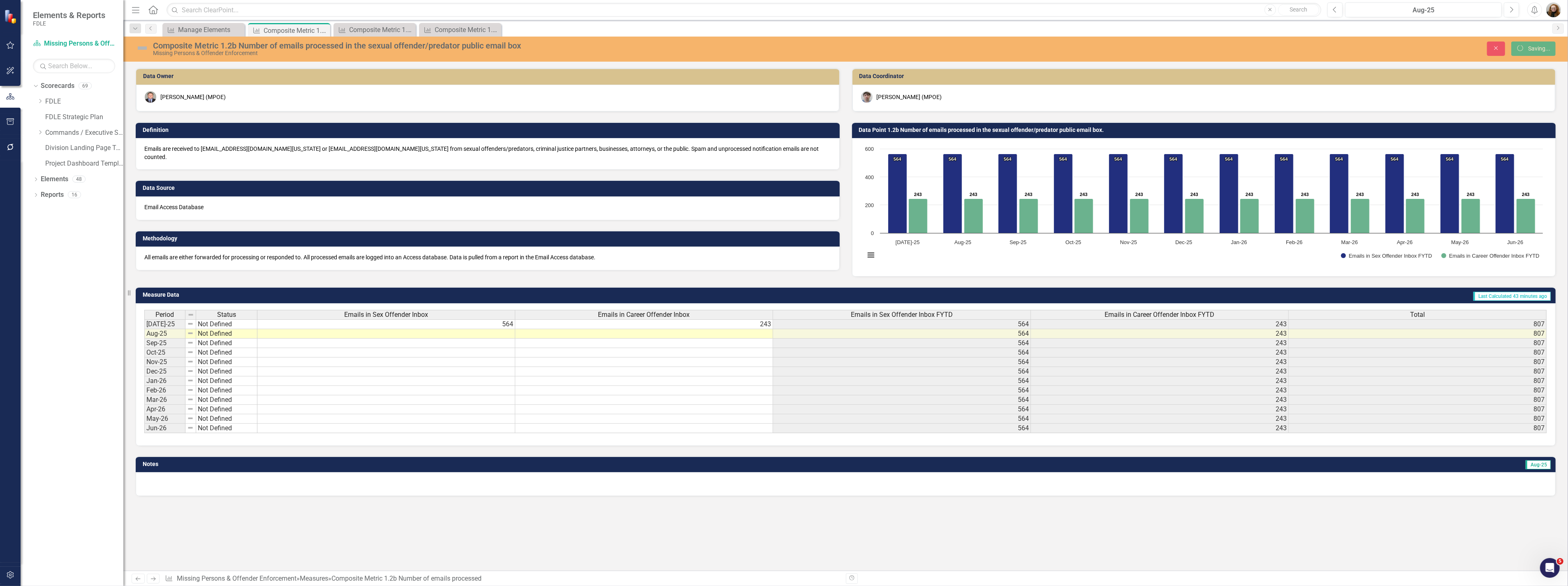
click at [930, 129] on h3 "Data Point 1.2b Number of emails processed in the sexual offender/predator publ…" at bounding box center [1205, 130] width 693 height 6
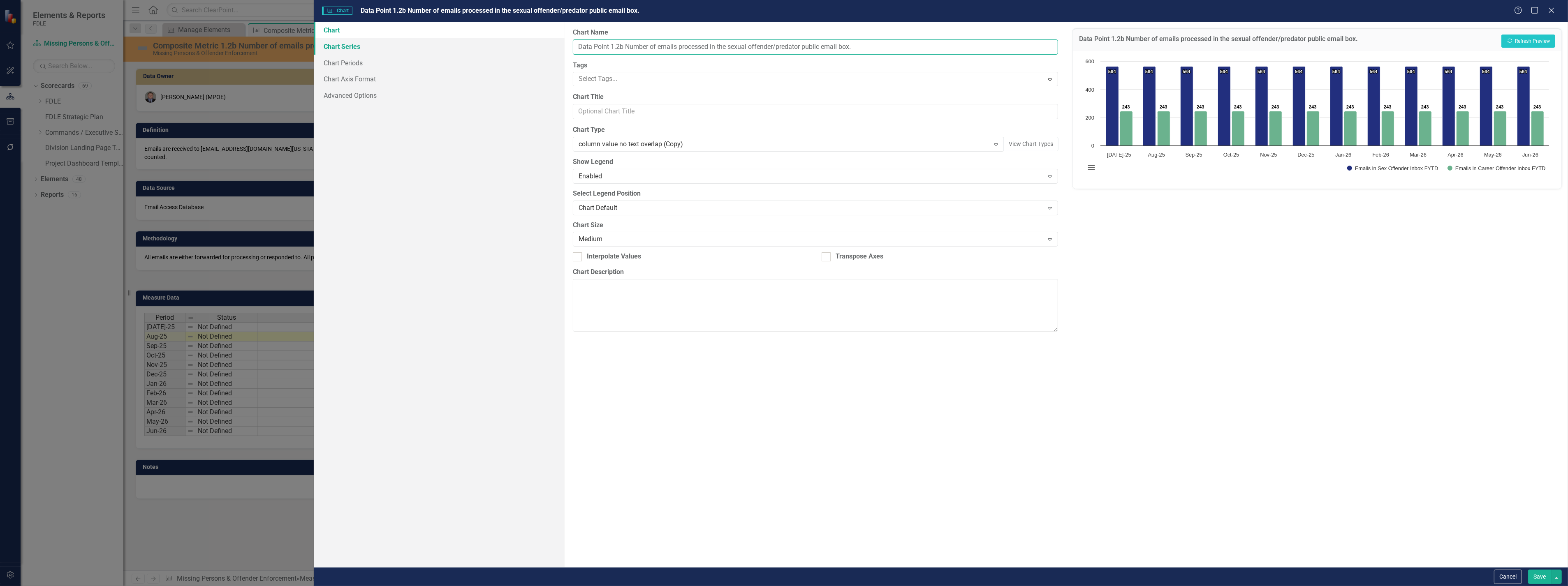
drag, startPoint x: 881, startPoint y: 44, endPoint x: 488, endPoint y: 39, distance: 393.0
click at [488, 39] on div "Chart Chart Series Chart Periods Chart Axis Format Advanced Options From this p…" at bounding box center [940, 294] width 1254 height 546
paste input "Composite Metric 1.2b Number of emails processed in the sexual offender/predato…"
type input "Composite Metric 1.2b Number of emails processed in the sexual offender/predato…"
drag, startPoint x: 1541, startPoint y: 582, endPoint x: 1300, endPoint y: 559, distance: 242.1
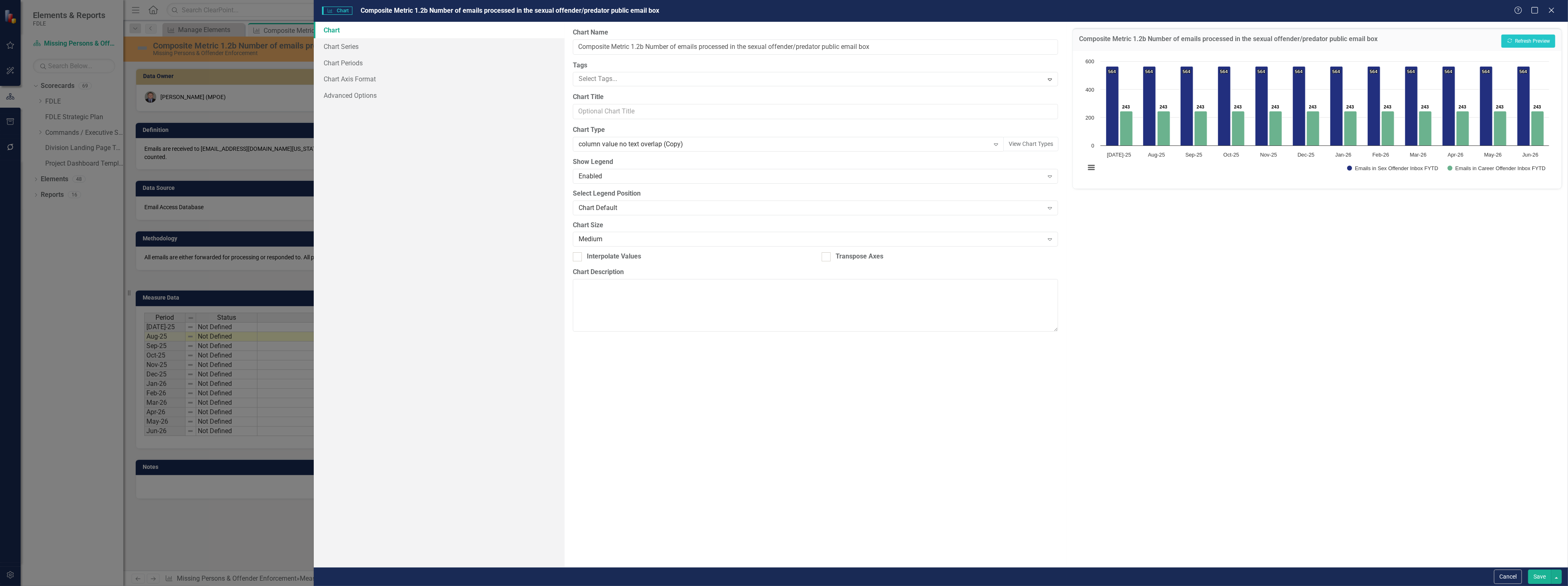
click at [1541, 582] on button "Save" at bounding box center [1539, 576] width 23 height 14
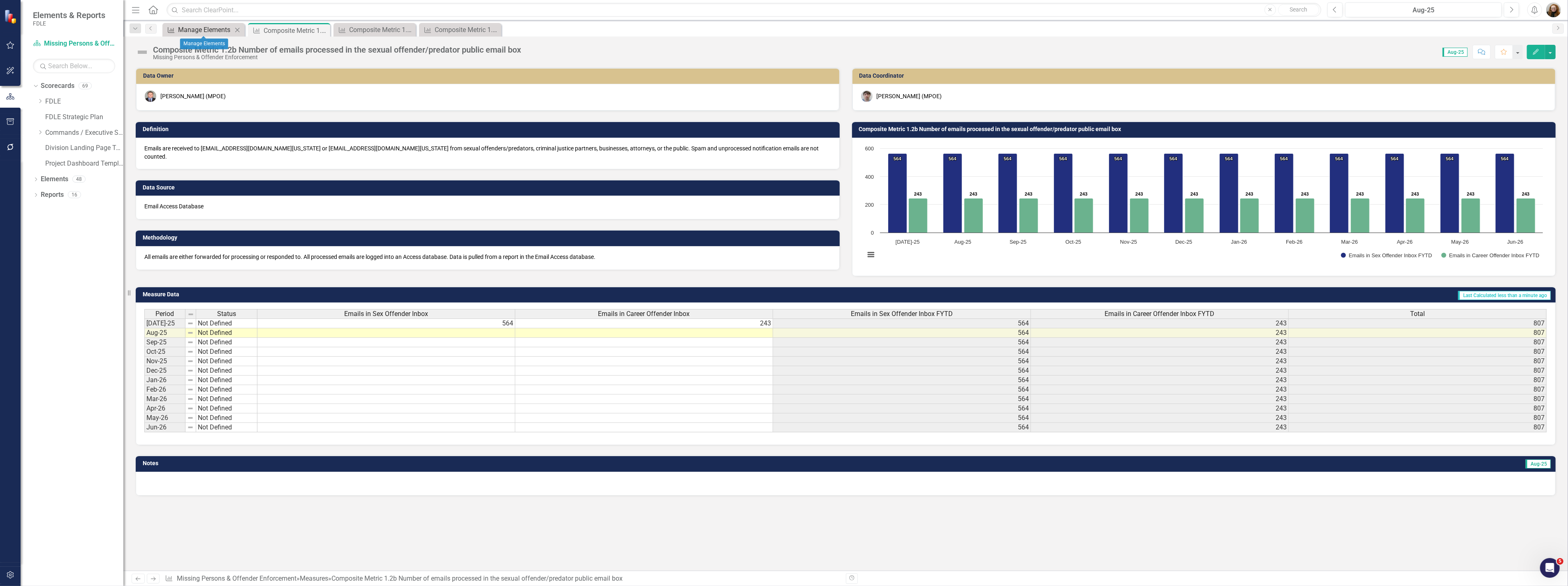
click at [190, 29] on div "Manage Elements" at bounding box center [205, 29] width 54 height 10
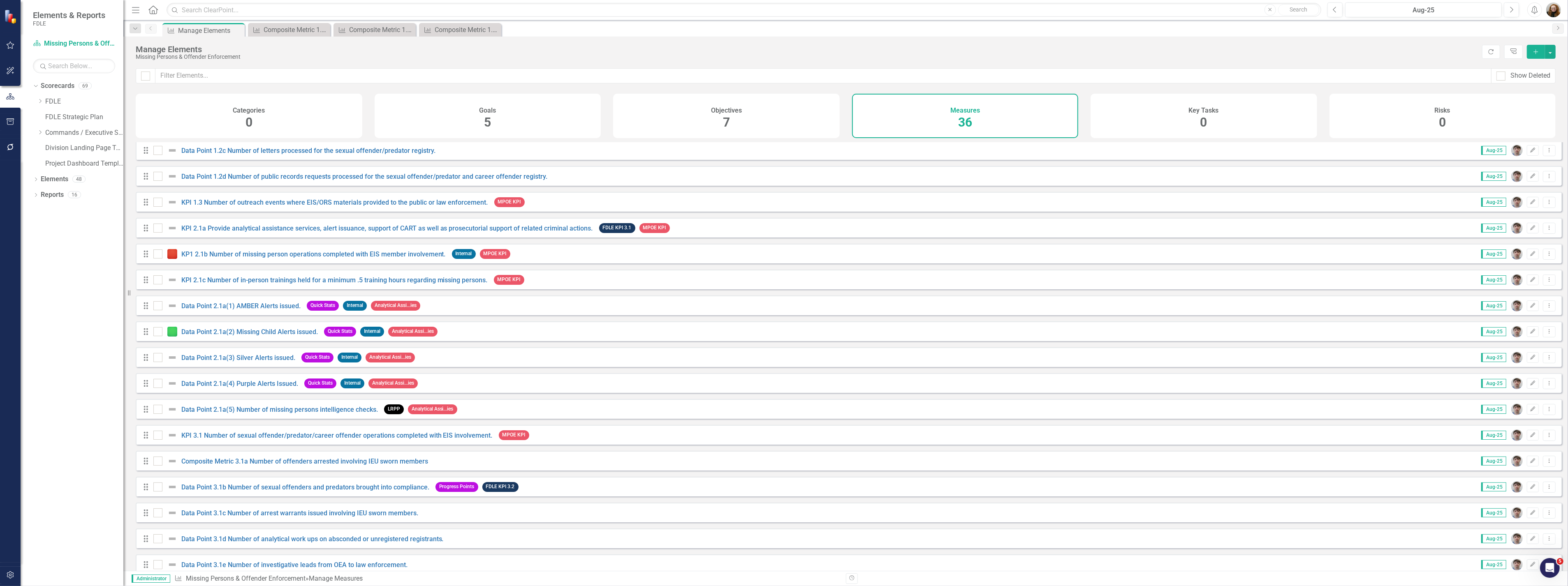
scroll to position [320, 0]
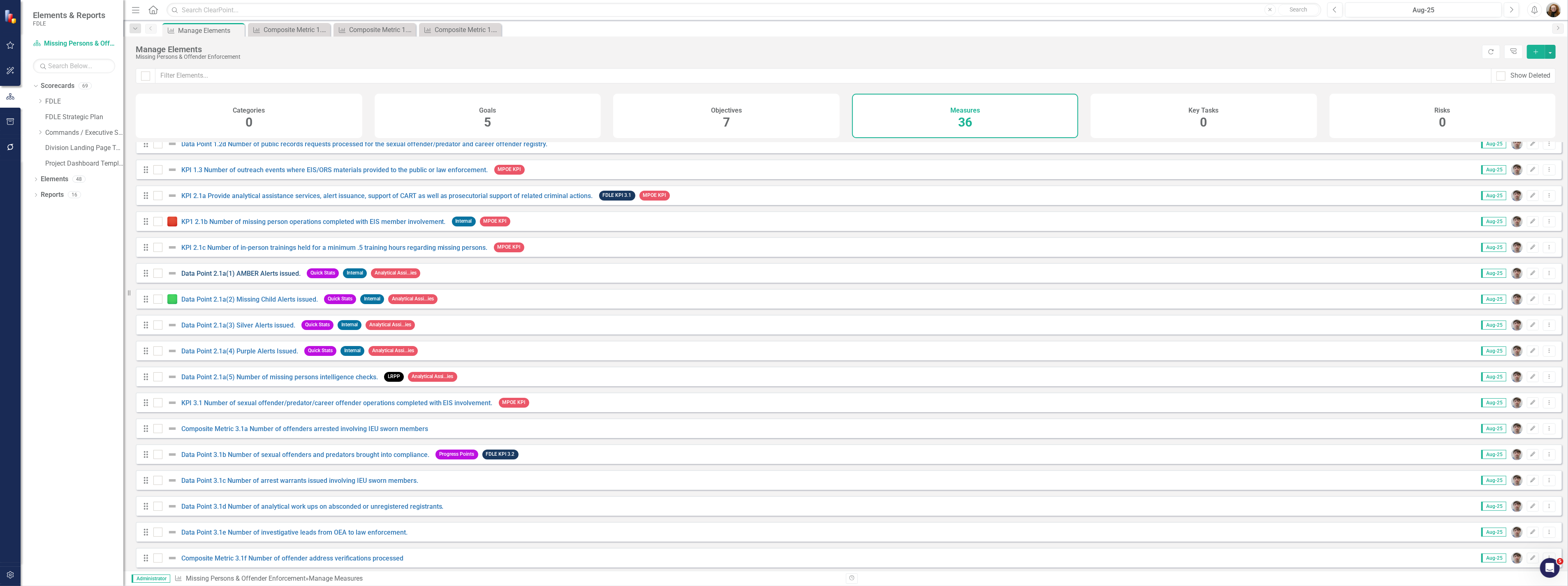
click at [249, 277] on link "Data Point 2.1a(1) AMBER Alerts issued." at bounding box center [241, 273] width 119 height 8
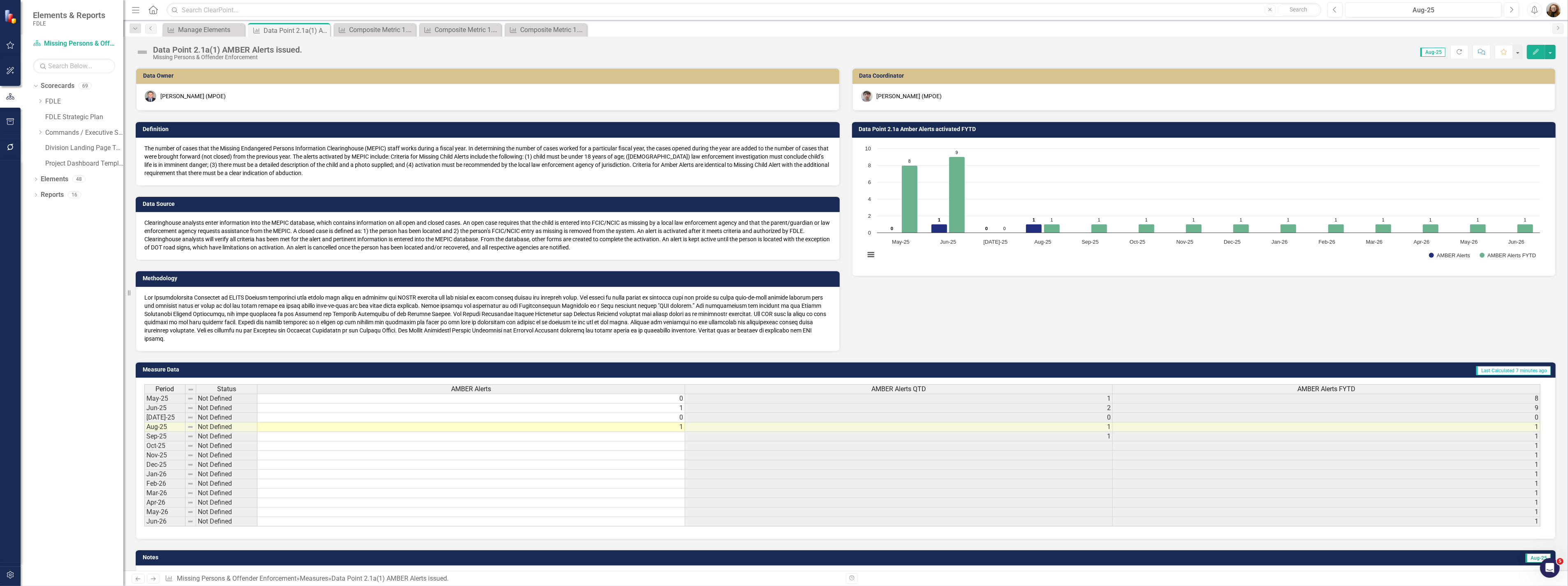
click at [926, 132] on td "Data Point 2.1a Amber Alerts activated FYTD" at bounding box center [1205, 130] width 693 height 12
click at [903, 129] on h3 "Data Point 2.1a Amber Alerts activated FYTD" at bounding box center [1205, 129] width 693 height 6
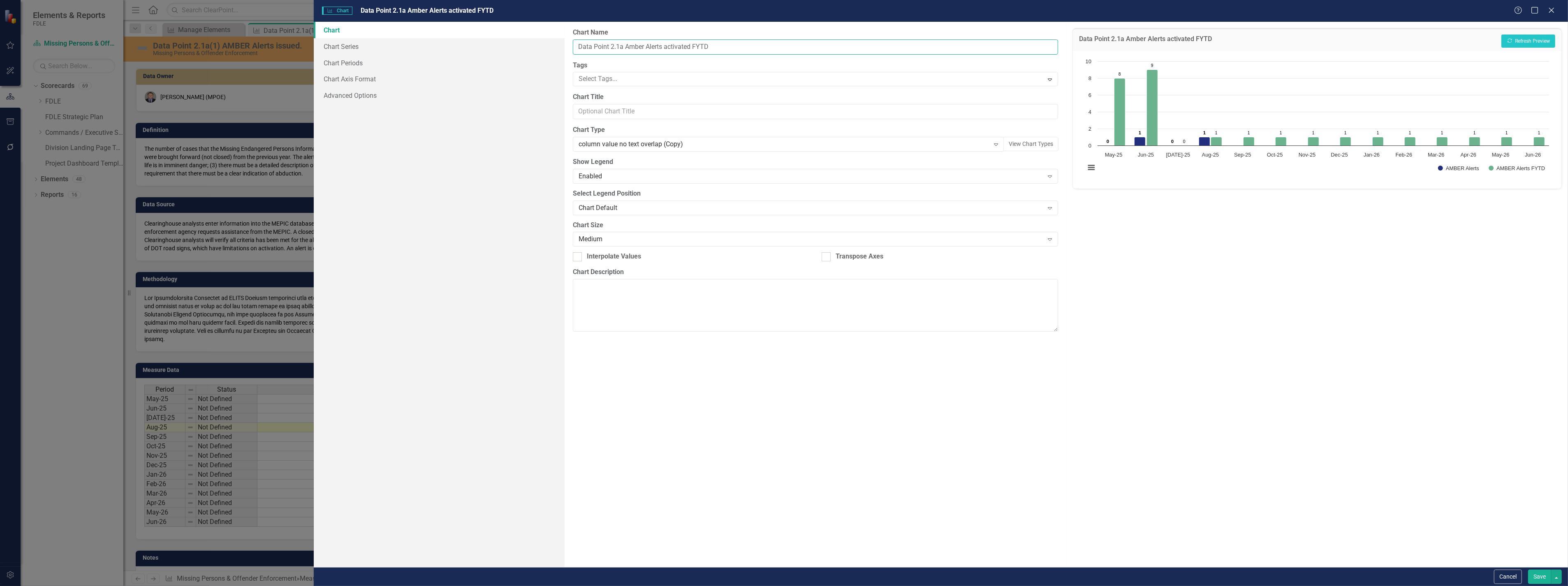
click at [622, 49] on input "Data Point 2.1a Amber Alerts activated FYTD" at bounding box center [815, 47] width 485 height 15
type input "Data Point 2.1a(1) Amber Alerts activated FYTD"
click at [1537, 581] on button "Save" at bounding box center [1539, 576] width 23 height 14
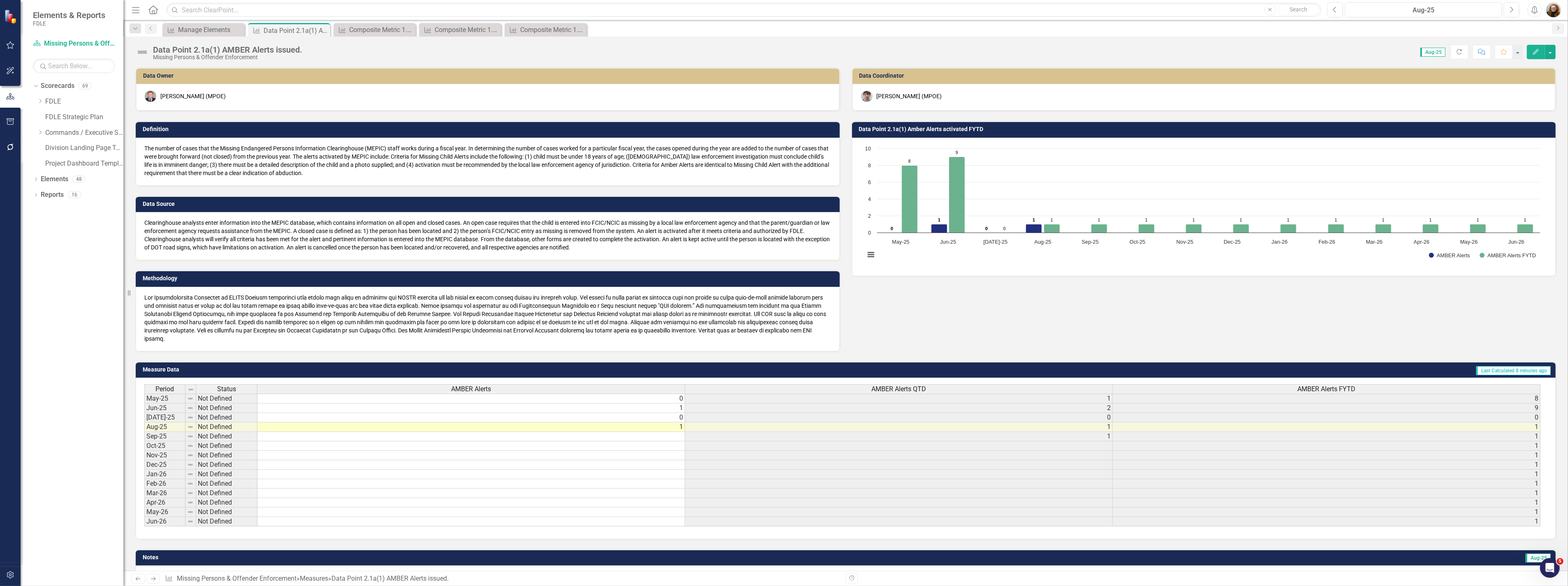
click at [947, 126] on h3 "Data Point 2.1a(1) Amber Alerts activated FYTD" at bounding box center [1205, 129] width 693 height 6
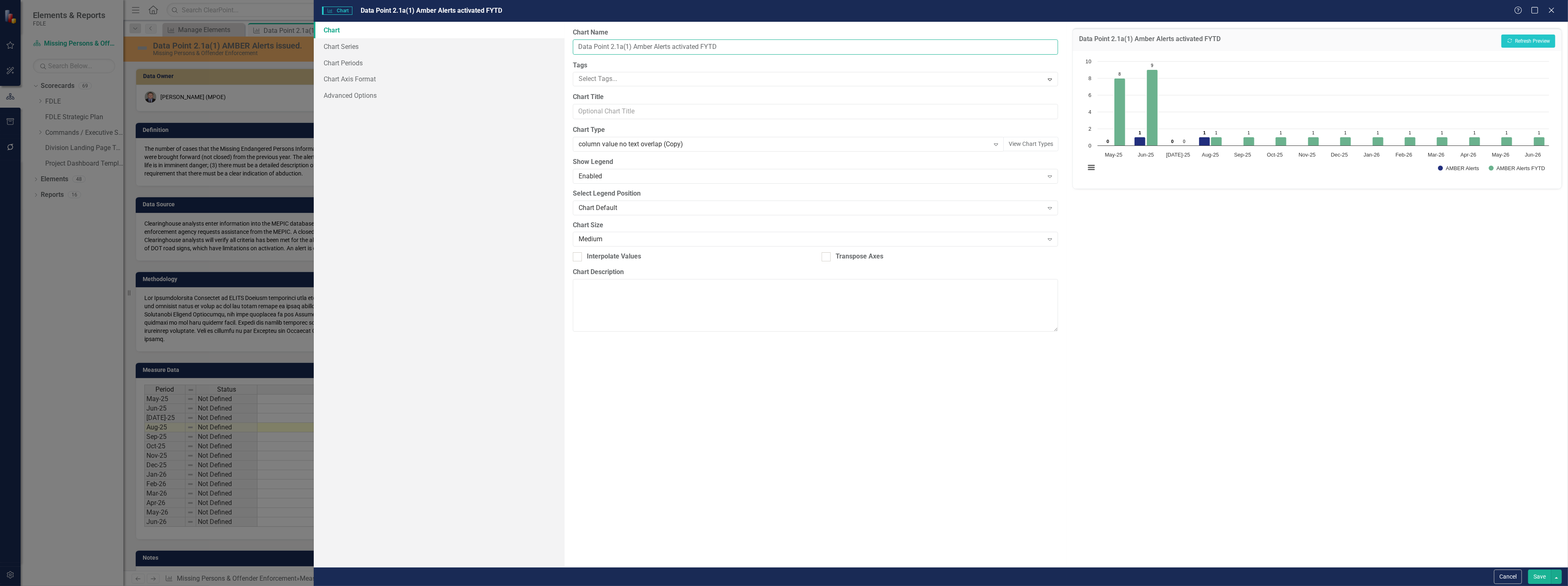
click at [677, 46] on input "Data Point 2.1a(1) Amber Alerts activated FYTD" at bounding box center [815, 47] width 485 height 15
type input "Data Point 2.1a(1) Amber Alerts issued FYTD"
click at [1542, 581] on button "Save" at bounding box center [1539, 576] width 23 height 14
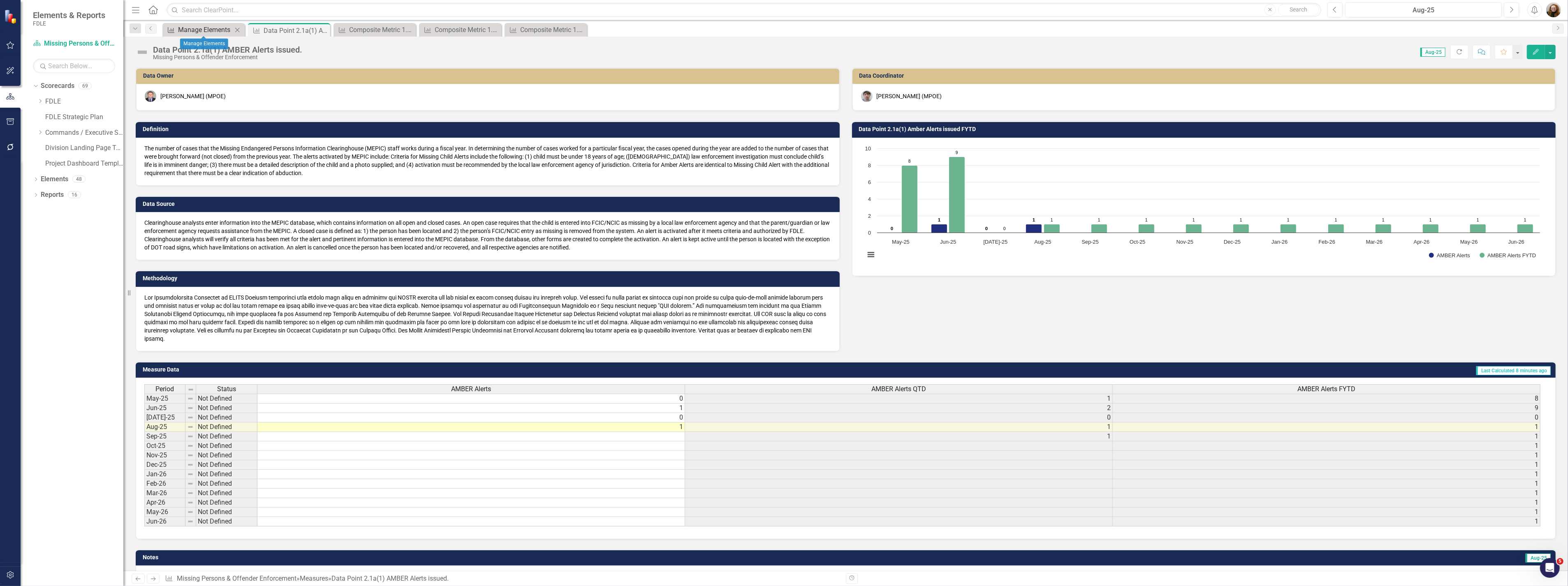
click at [194, 28] on div "Manage Elements" at bounding box center [205, 29] width 54 height 10
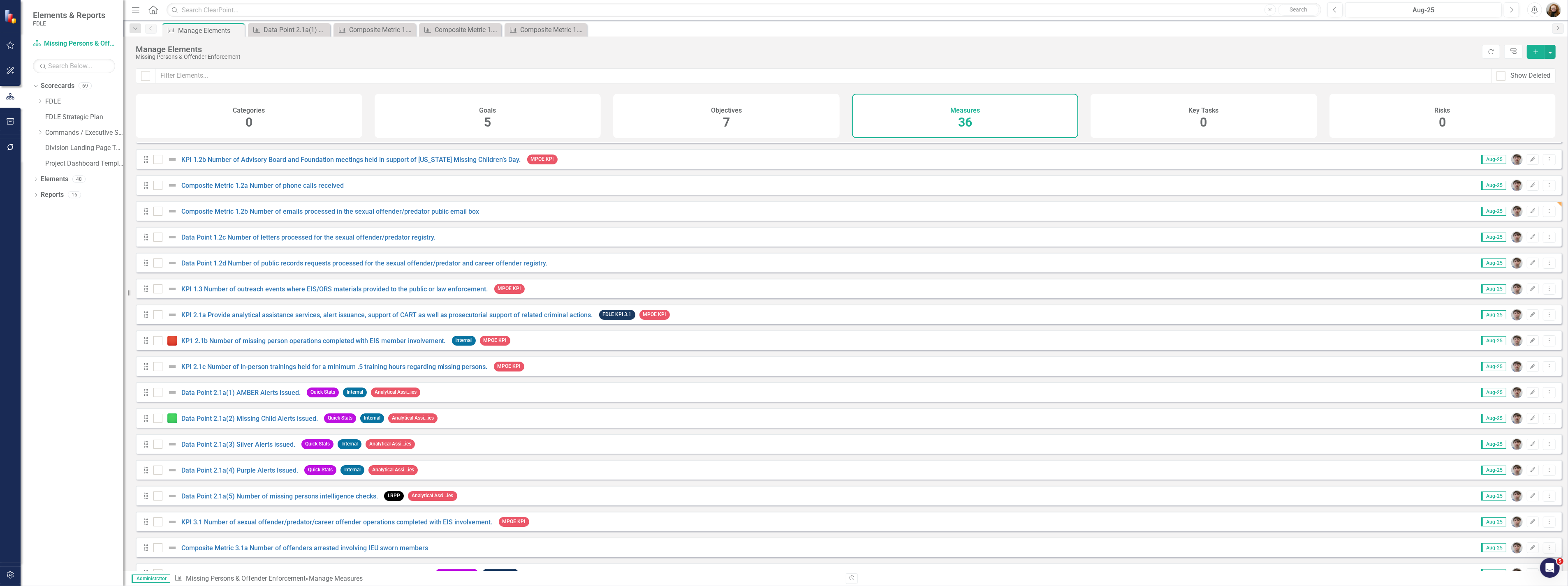
scroll to position [228, 0]
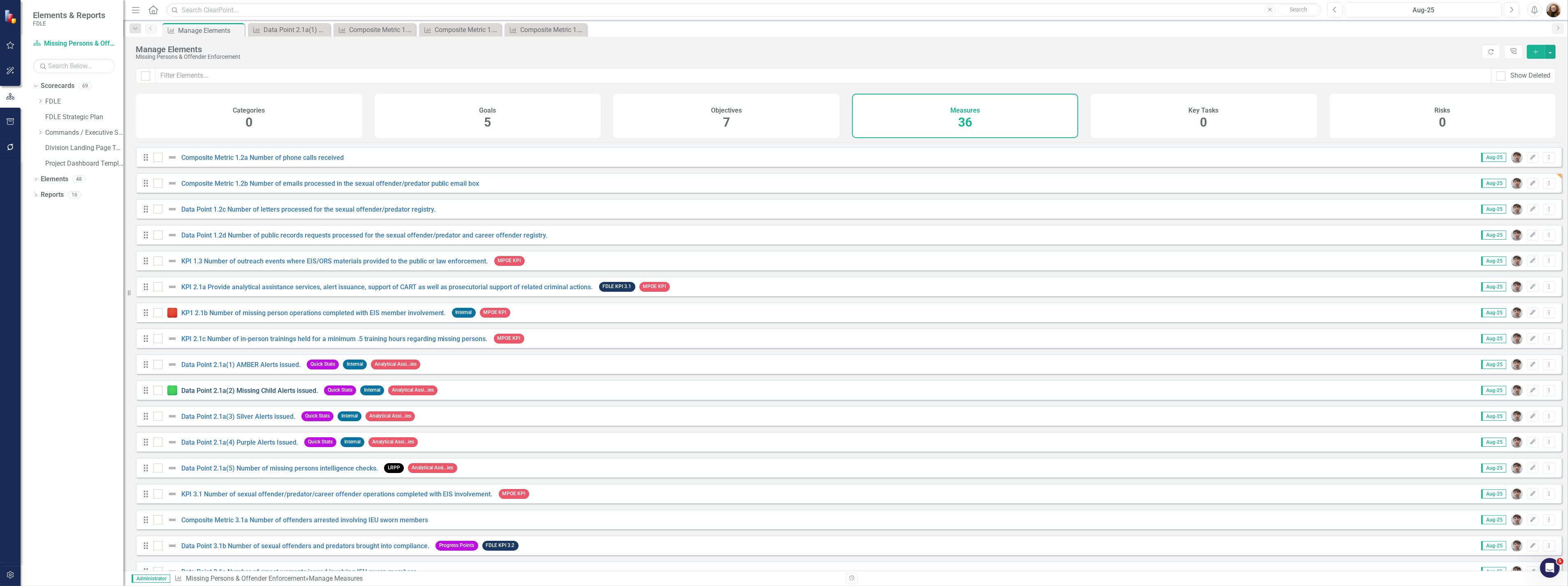
click at [237, 394] on link "Data Point 2.1a(2) Missing Child Alerts issued." at bounding box center [249, 390] width 136 height 8
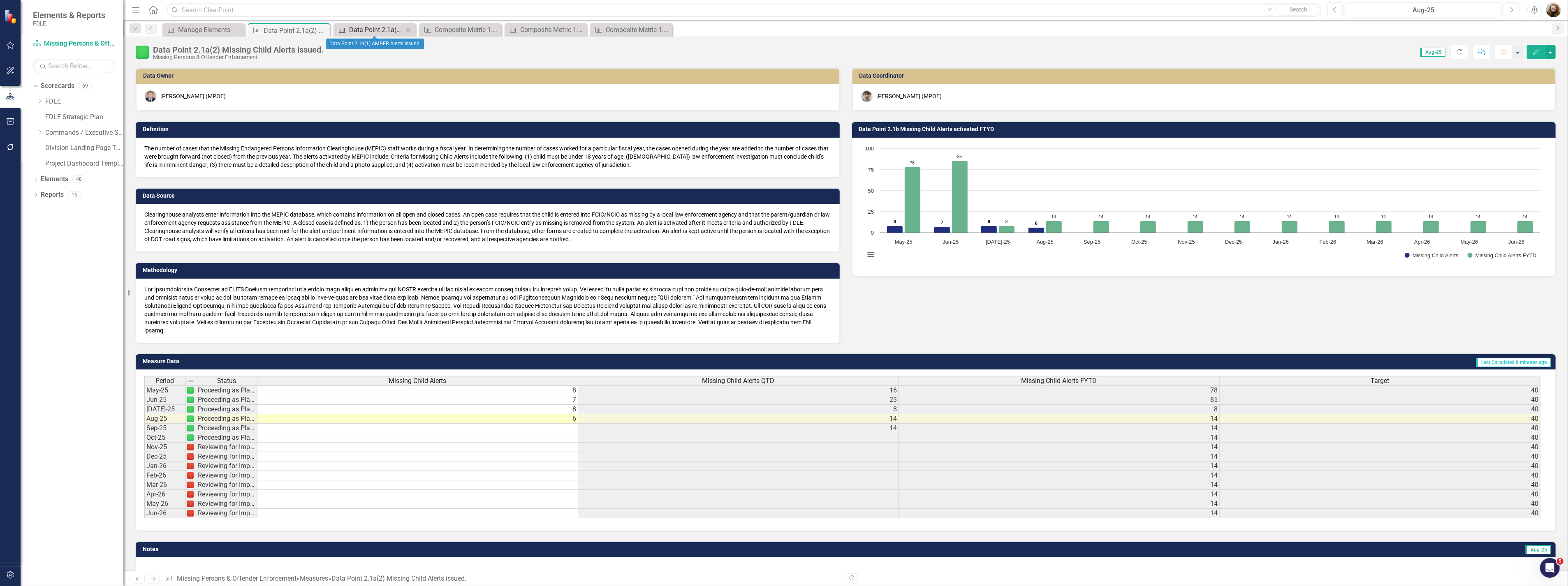
click at [356, 31] on div "Data Point 2.1a(1) AMBER Alerts issued." at bounding box center [376, 29] width 54 height 10
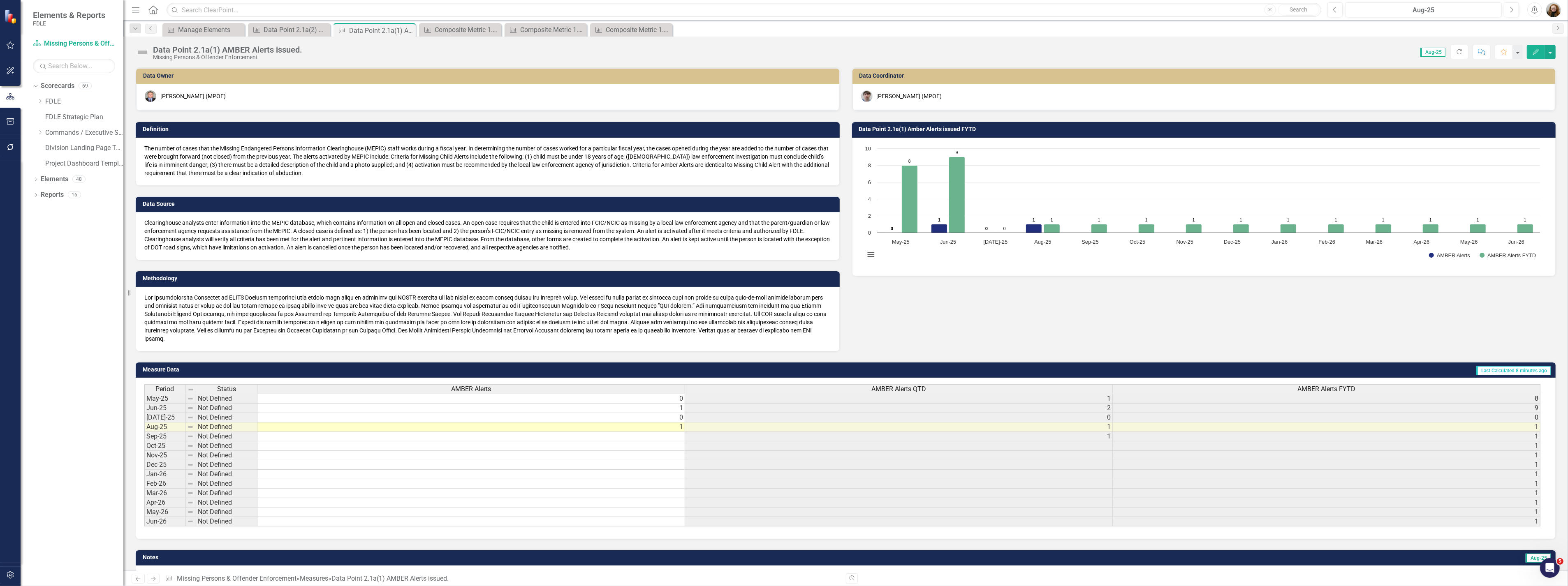
click at [283, 51] on div "Data Point 2.1a(1) AMBER Alerts issued." at bounding box center [227, 49] width 149 height 9
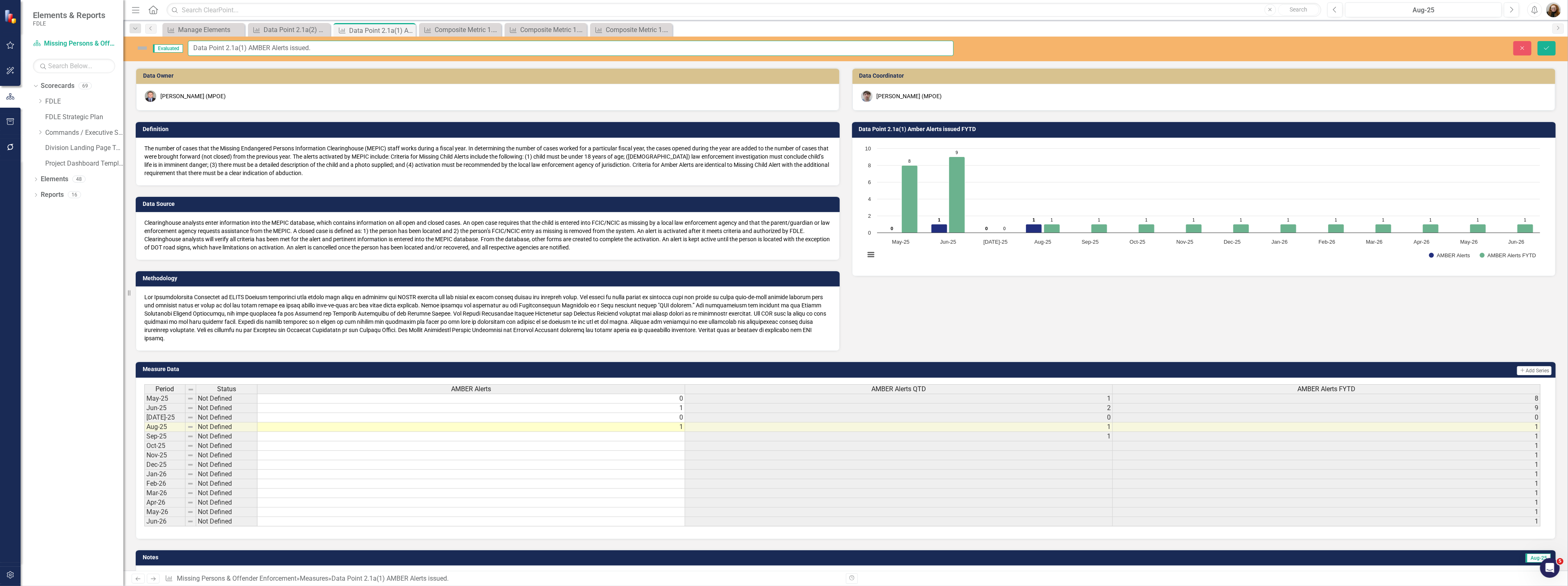
click at [293, 49] on input "Data Point 2.1a(1) AMBER Alerts issued." at bounding box center [570, 48] width 766 height 15
click at [353, 44] on input "Data Point 2.1a(1) AMBER Alerts Issued." at bounding box center [570, 48] width 766 height 15
type input "Data Point 2.1a(1) AMBER Alerts Issued"
click at [1546, 53] on button "Save" at bounding box center [1546, 48] width 18 height 14
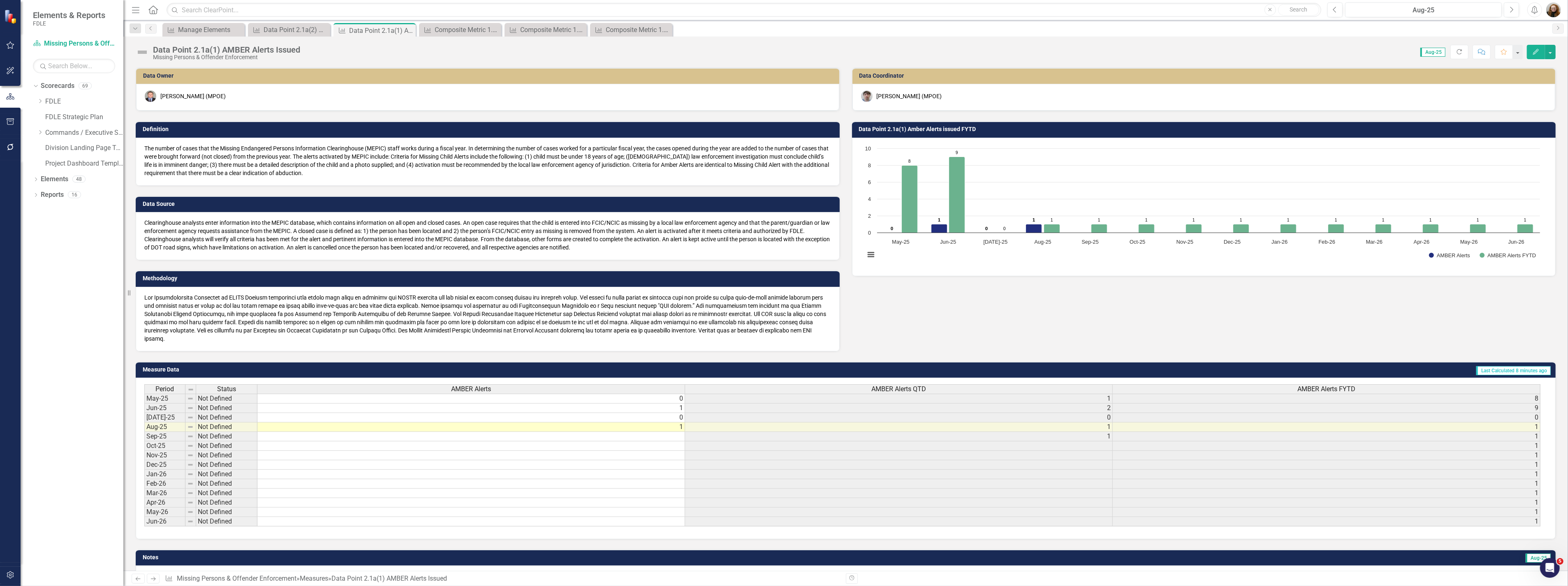
click at [950, 129] on h3 "Data Point 2.1a(1) Amber Alerts issued FYTD" at bounding box center [1205, 129] width 693 height 6
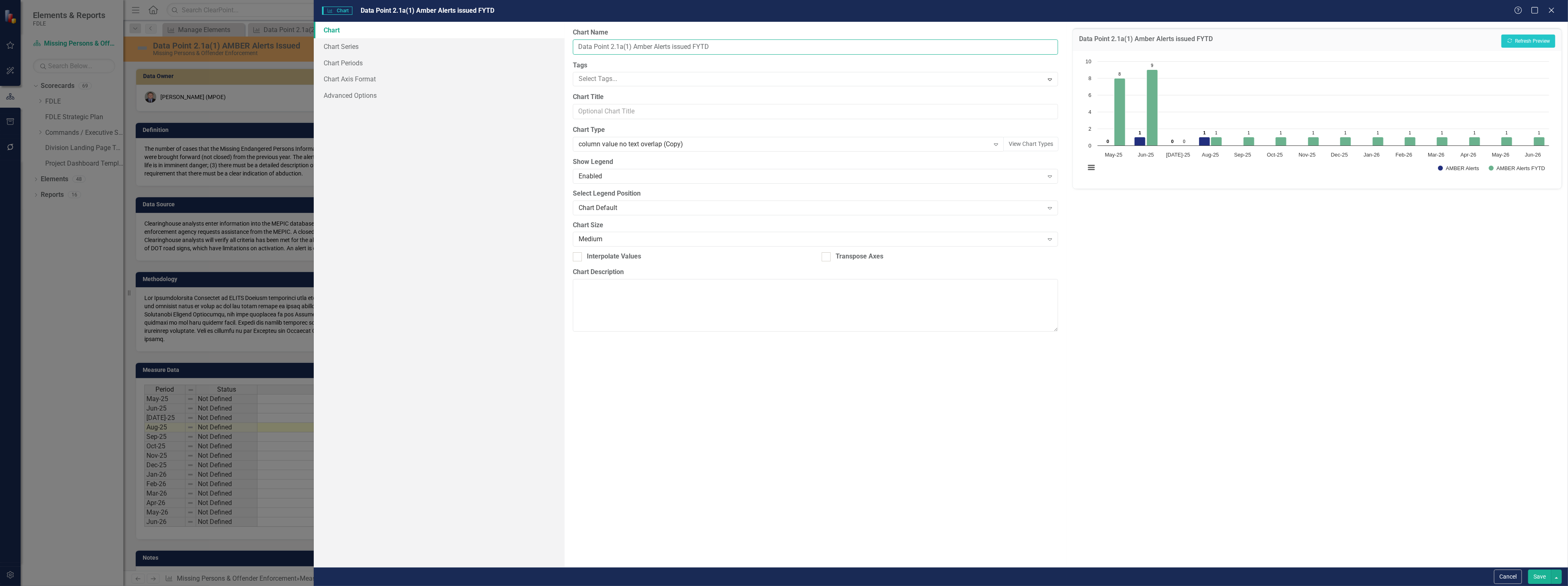
click at [674, 47] on input "Data Point 2.1a(1) Amber Alerts issued FYTD" at bounding box center [815, 47] width 485 height 15
type input "Data Point 2.1a(1) Amber Alerts Issued FYTD"
click at [1544, 578] on button "Save" at bounding box center [1539, 576] width 23 height 14
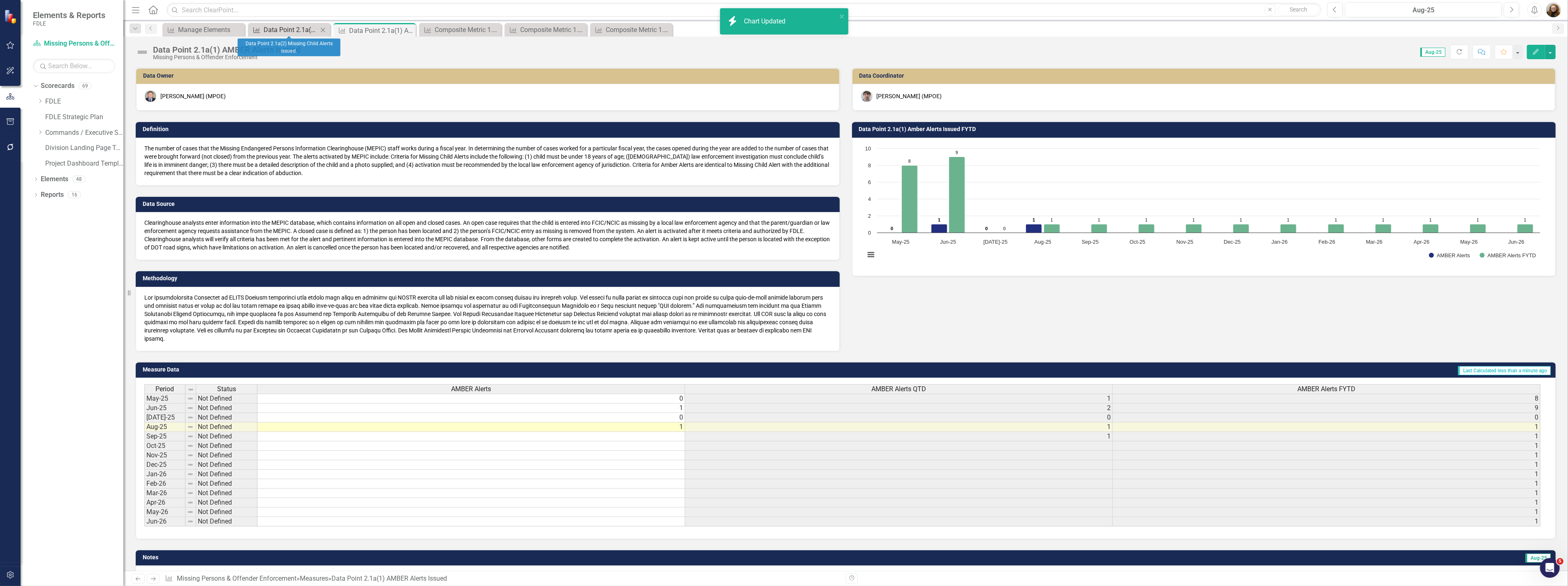
click at [282, 28] on div "Data Point 2.1a(2) Missing Child Alerts issued." at bounding box center [290, 29] width 54 height 10
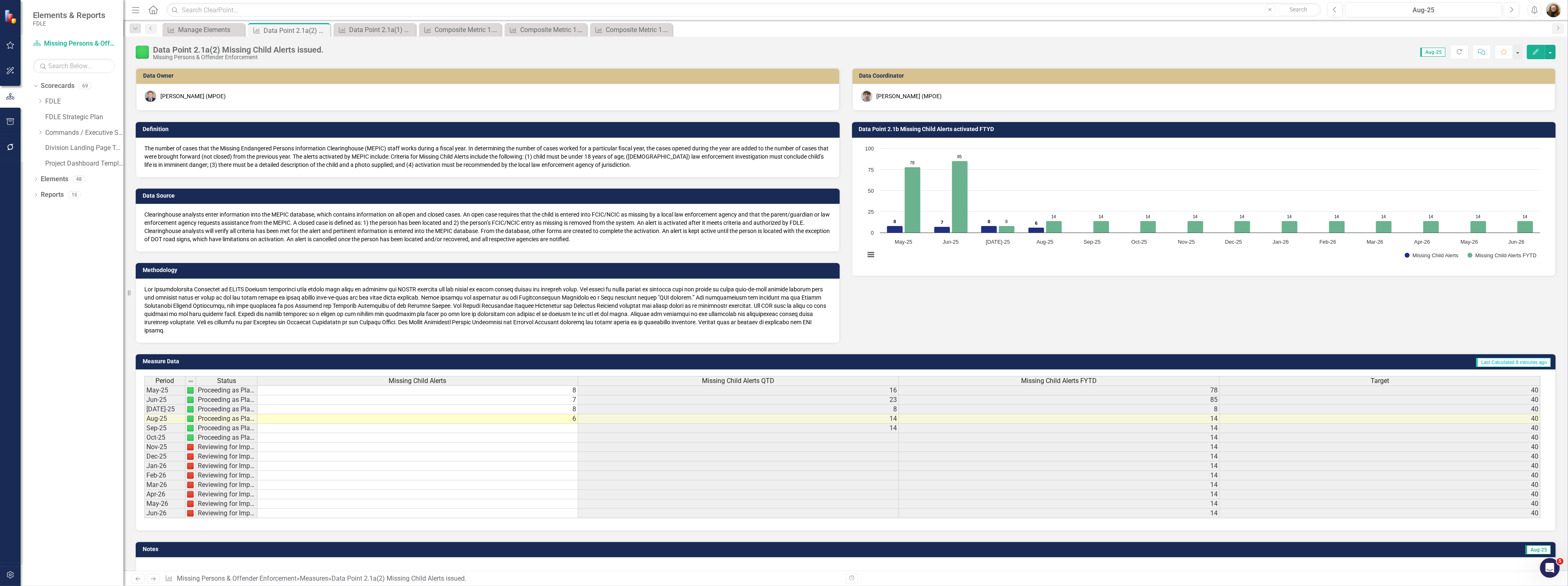
click at [302, 47] on div "Data Point 2.1a(2) Missing Child Alerts issued." at bounding box center [238, 49] width 170 height 9
click at [301, 48] on div "Data Point 2.1a(2) Missing Child Alerts issued." at bounding box center [238, 49] width 170 height 9
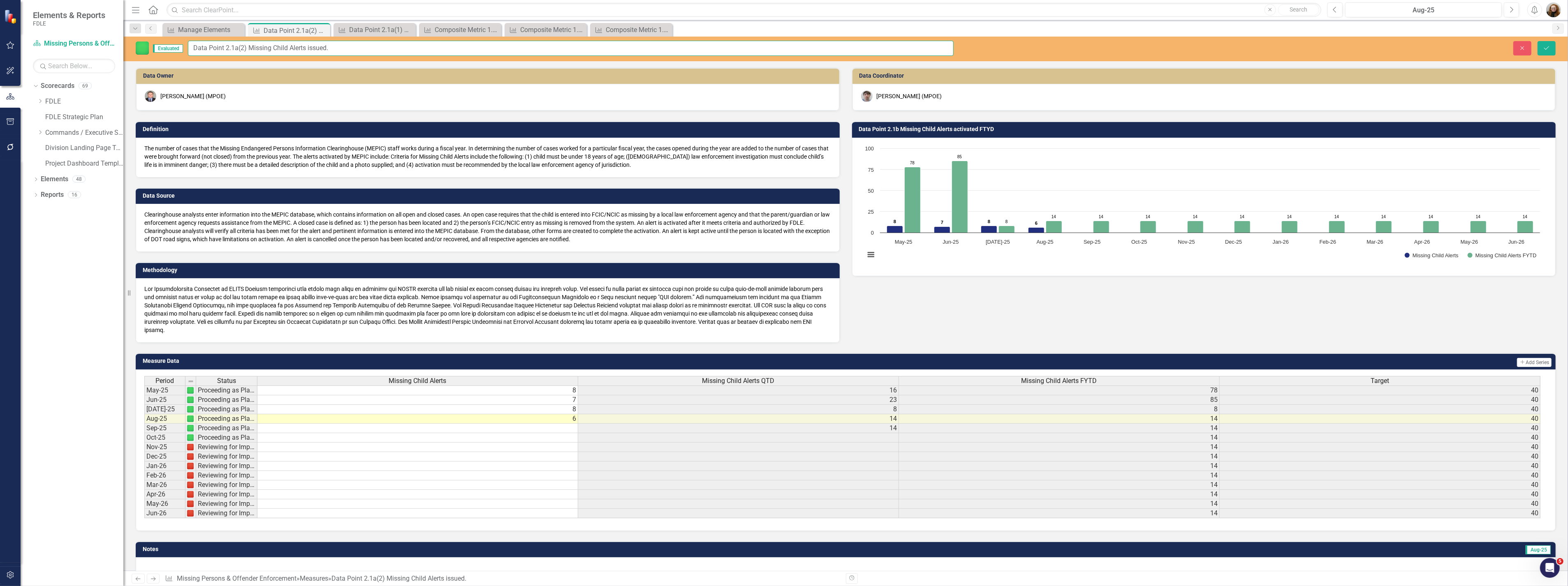
click at [310, 48] on input "Data Point 2.1a(2) Missing Child Alerts issued." at bounding box center [570, 48] width 766 height 15
click at [356, 52] on input "Data Point 2.1a(2) Missing Child Alerts Issued." at bounding box center [570, 48] width 766 height 15
drag, startPoint x: 342, startPoint y: 48, endPoint x: 245, endPoint y: 44, distance: 97.1
click at [108, 52] on div "Elements & Reports FDLE Scorecard Missing Persons & Offender Enforcement Search…" at bounding box center [784, 293] width 1568 height 586
type input "Data Point 2.1a(2) Missing Child Alerts Issued"
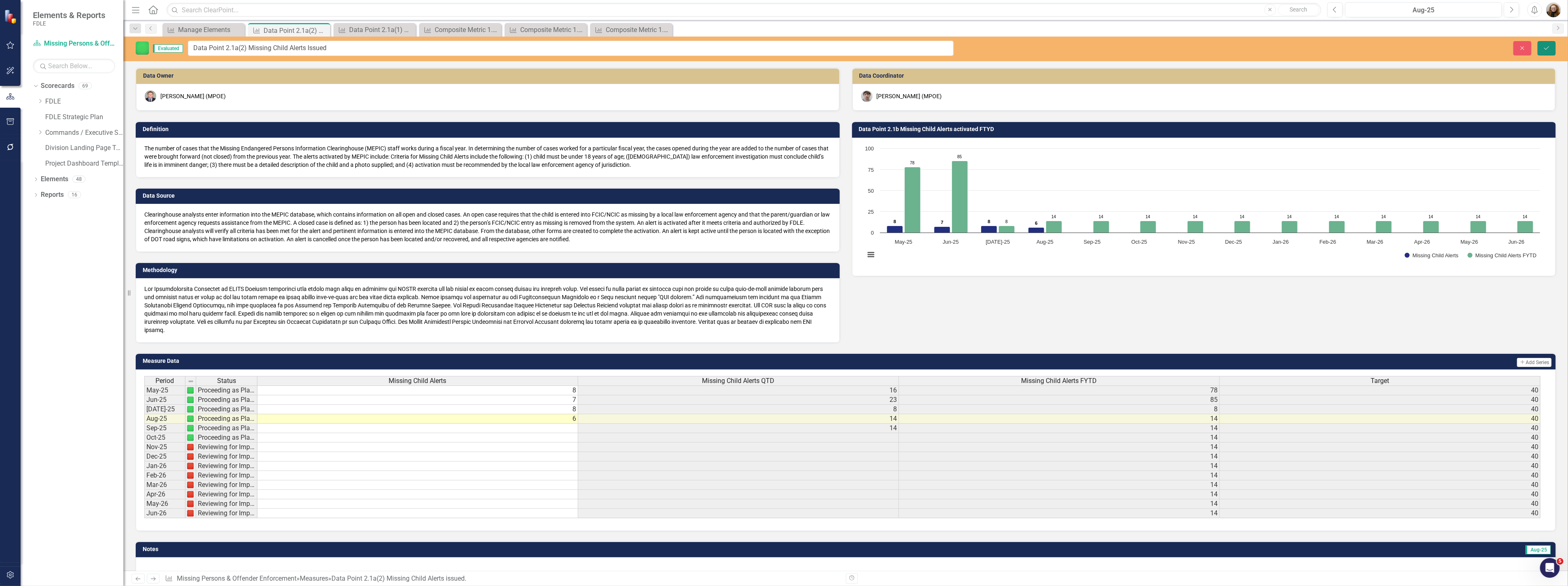
click at [1545, 47] on icon "Save" at bounding box center [1546, 48] width 8 height 5
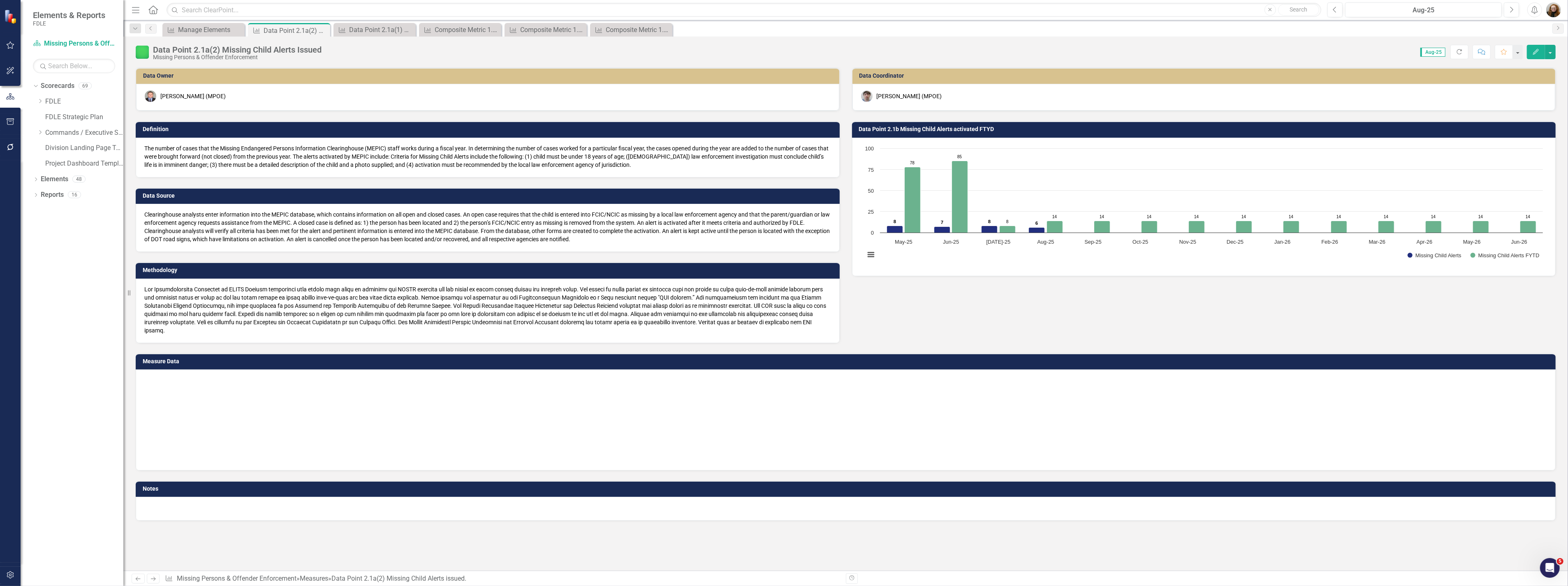
click at [929, 131] on h3 "Data Point 2.1b Missing Child Alerts activated FTYD" at bounding box center [1205, 129] width 693 height 6
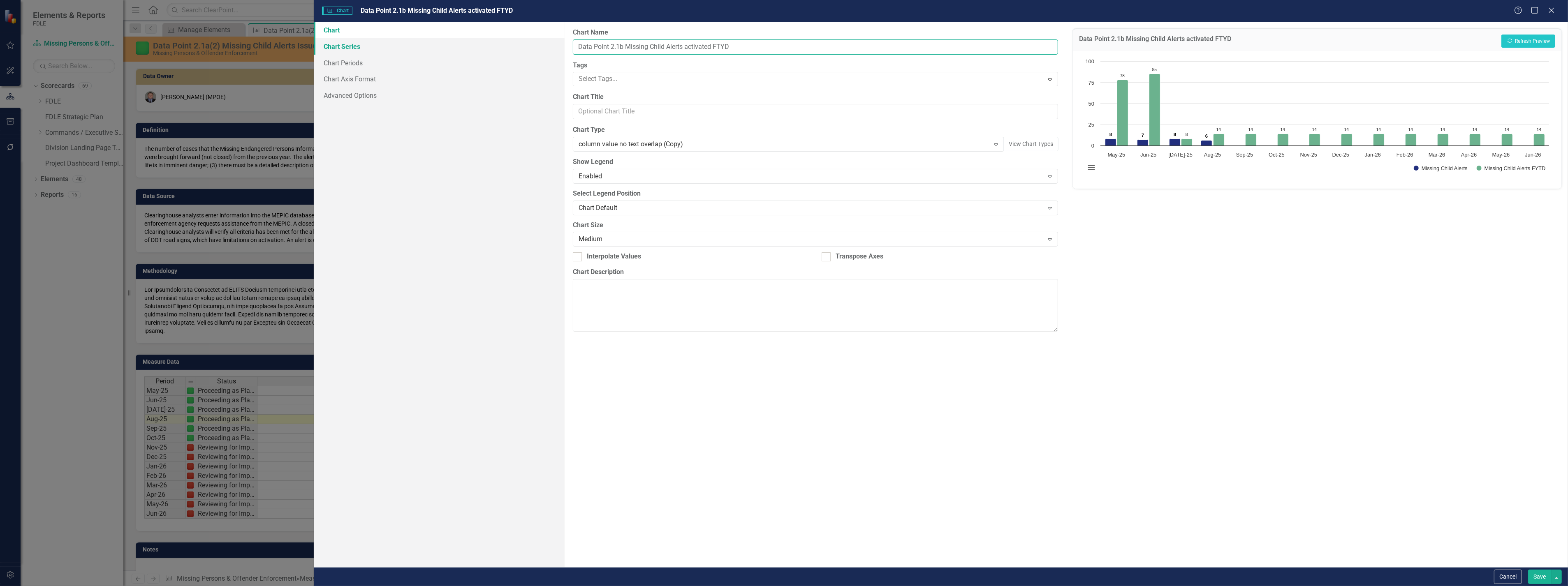
drag, startPoint x: 711, startPoint y: 46, endPoint x: 519, endPoint y: 44, distance: 192.0
click at [519, 44] on div "Chart Chart Series Chart Periods Chart Axis Format Advanced Options From this p…" at bounding box center [940, 294] width 1254 height 546
paste input "a(2) Missing Child Alerts Issu"
type input "Data Point 2.1a(2) Missing Child Alerts Issued FTYD"
click at [1532, 578] on button "Save" at bounding box center [1539, 576] width 23 height 14
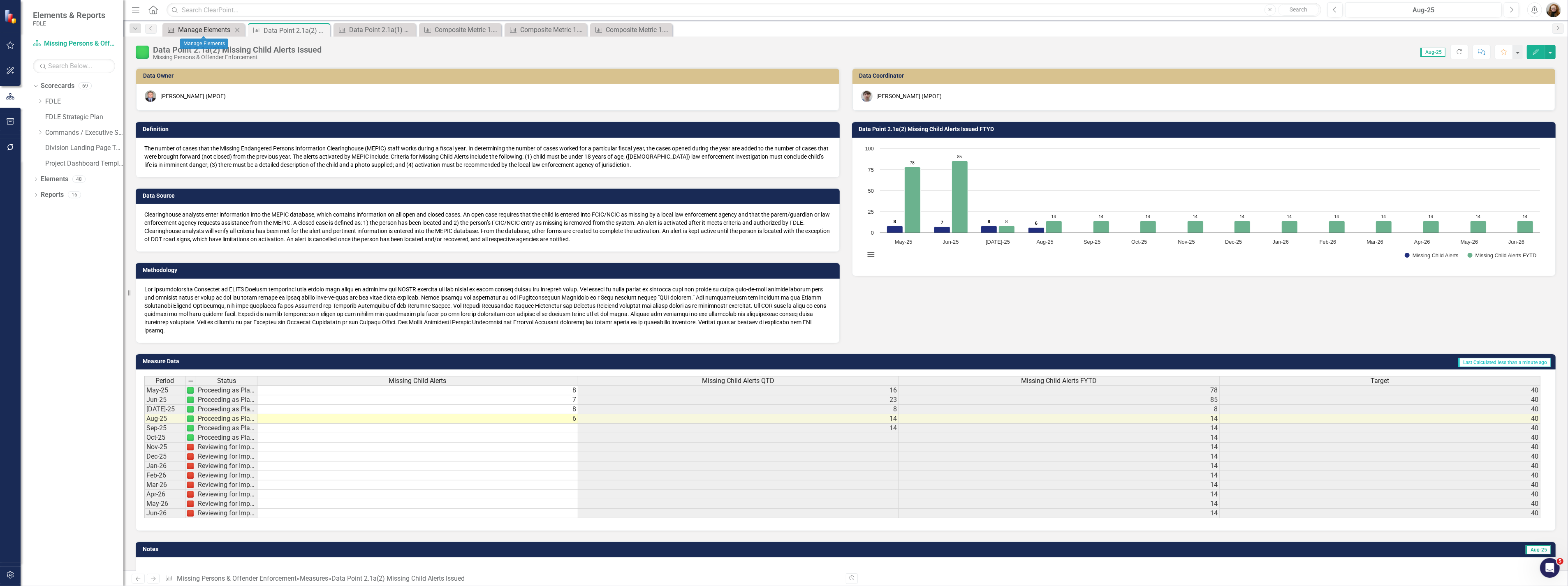
click at [199, 28] on div "Manage Elements" at bounding box center [205, 29] width 54 height 10
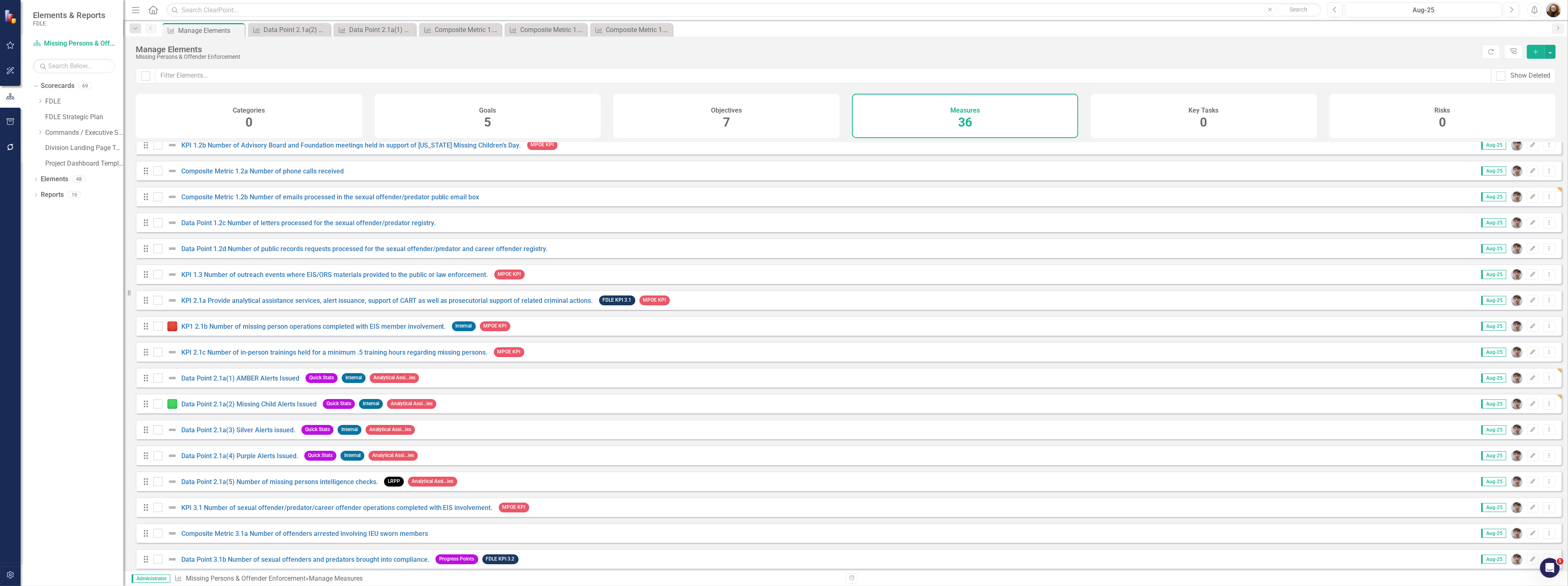
scroll to position [228, 0]
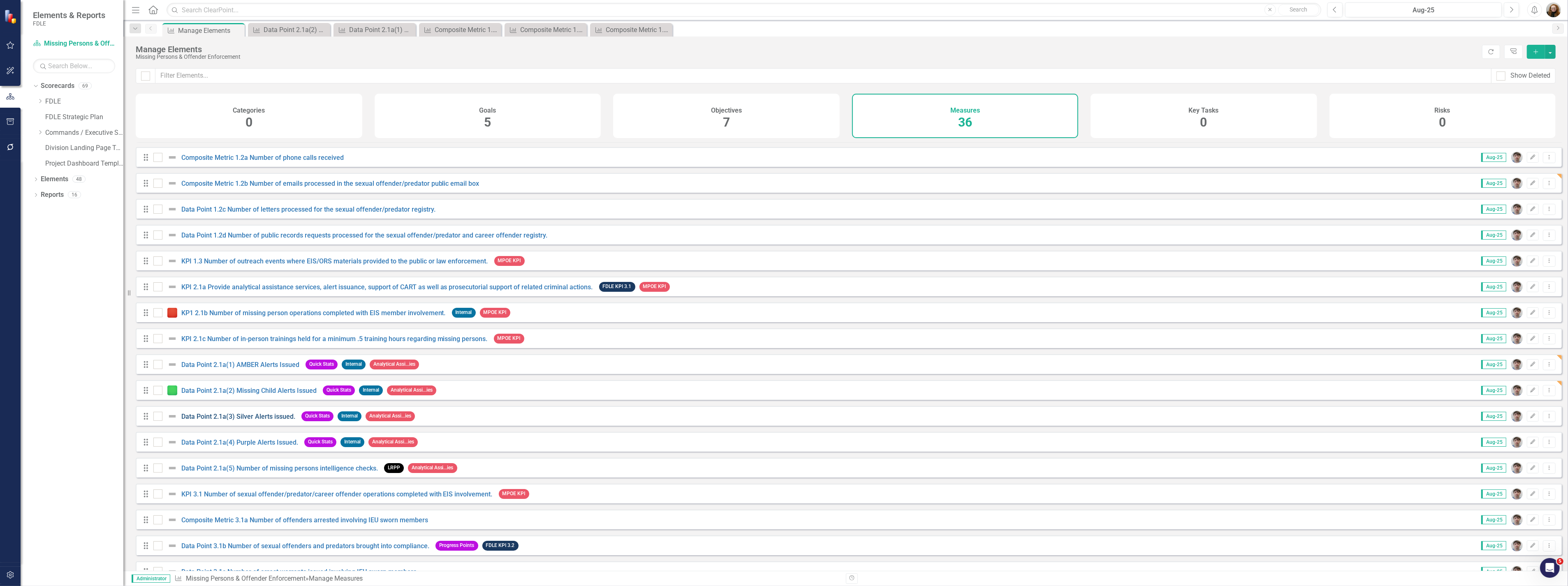
click at [243, 420] on link "Data Point 2.1a(3) Silver Alerts issued." at bounding box center [238, 416] width 114 height 8
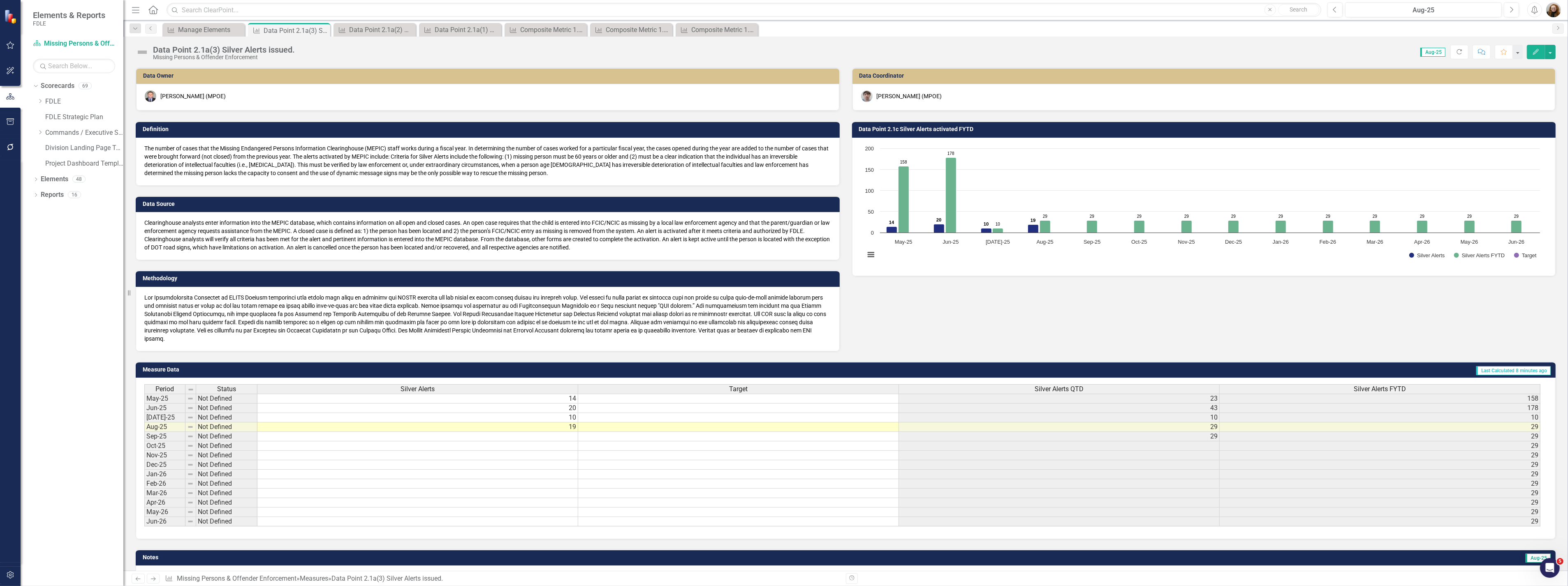
click at [283, 50] on div "Data Point 2.1a(3) Silver Alerts issued." at bounding box center [223, 49] width 142 height 9
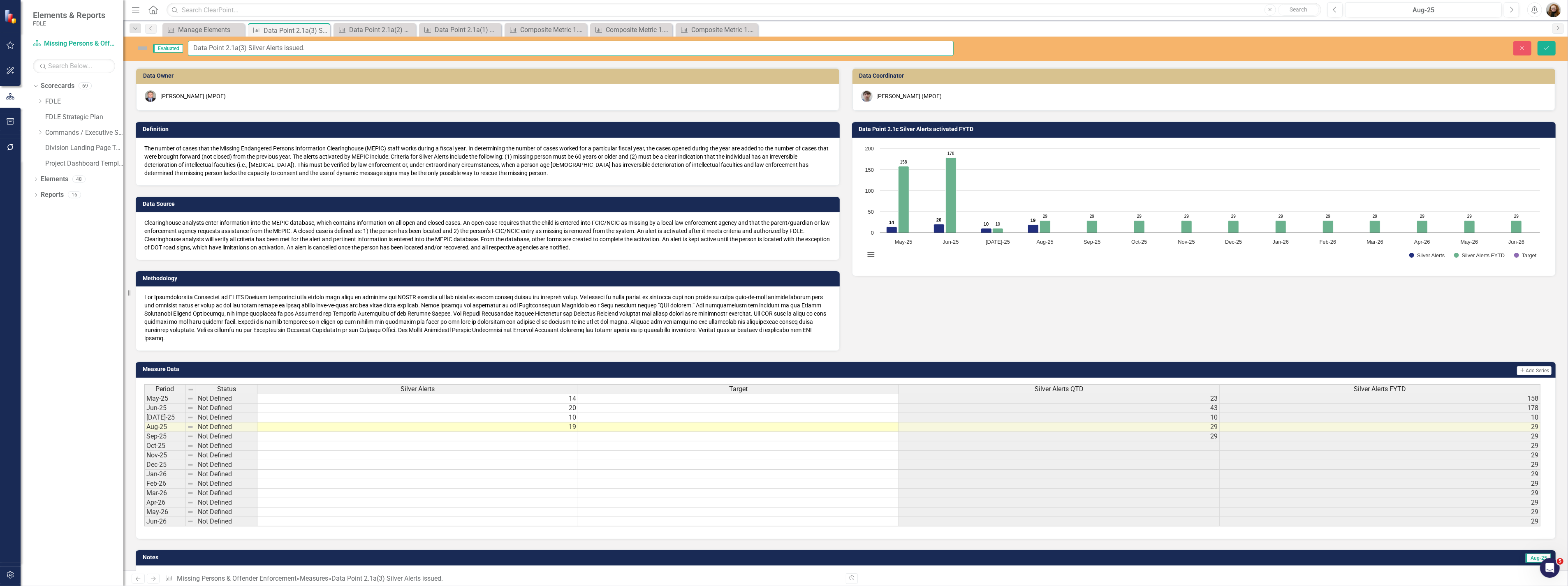
click at [312, 49] on input "Data Point 2.1a(3) Silver Alerts issued." at bounding box center [570, 48] width 766 height 15
click at [287, 46] on input "Data Point 2.1a(3) Silver Alerts issued" at bounding box center [570, 48] width 766 height 15
drag, startPoint x: 277, startPoint y: 51, endPoint x: 185, endPoint y: 50, distance: 92.0
click at [171, 51] on div "Evaluated Data Point 2.1a(3) Silver Alerts Issued" at bounding box center [544, 48] width 818 height 15
click at [287, 48] on input "Data Point 2.1a(3) Silver Alerts Issued" at bounding box center [570, 48] width 766 height 15
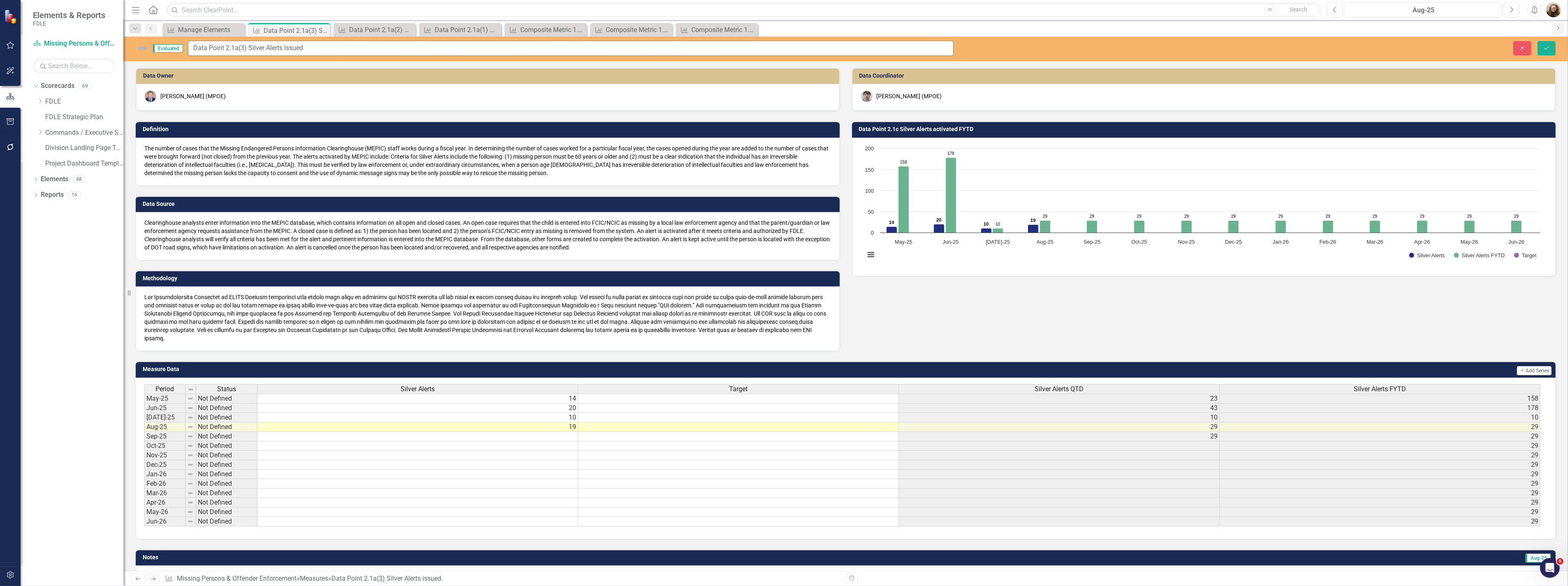
drag, startPoint x: 310, startPoint y: 50, endPoint x: 162, endPoint y: 47, distance: 148.0
click at [151, 47] on div "Evaluated Data Point 2.1a(3) Silver Alerts Issued" at bounding box center [544, 48] width 818 height 15
type input "Data Point 2.1a(3) Silver Alerts Issued"
drag, startPoint x: 1541, startPoint y: 50, endPoint x: 1515, endPoint y: 56, distance: 26.7
click at [1540, 50] on button "Save" at bounding box center [1546, 48] width 18 height 14
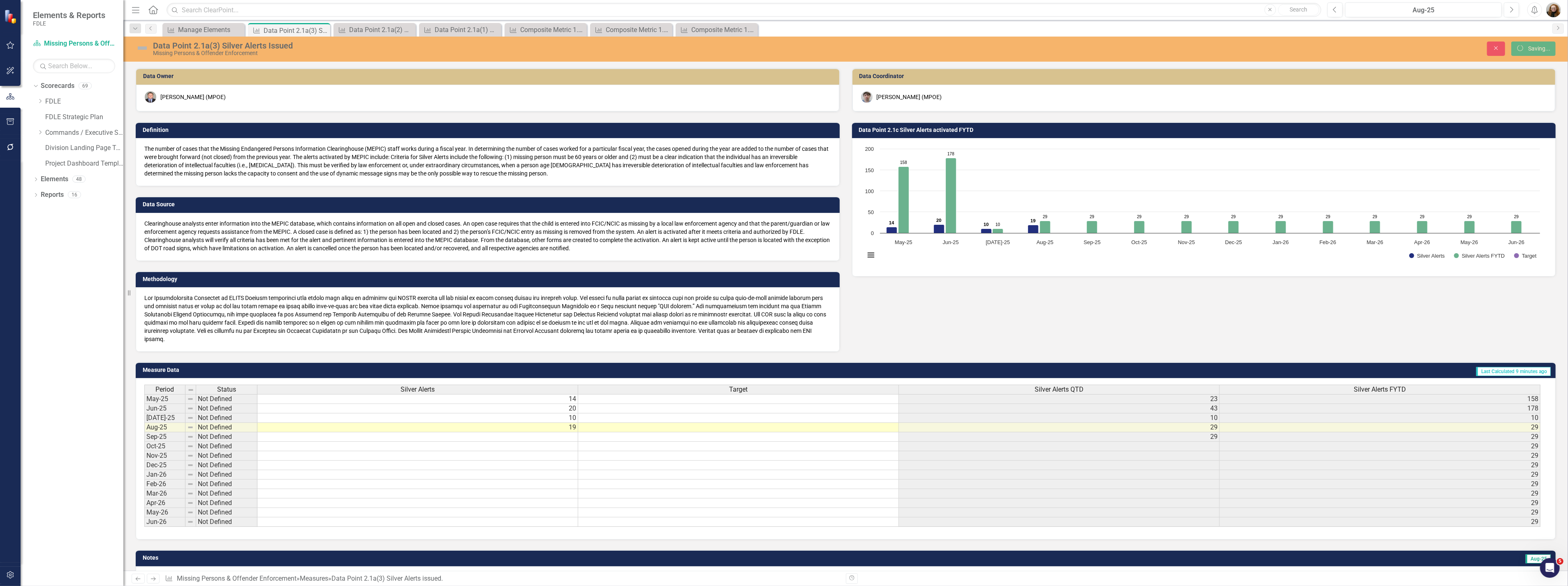
click at [960, 129] on h3 "Data Point 2.1c Silver Alerts activated FYTD" at bounding box center [1205, 130] width 693 height 6
click at [961, 129] on h3 "Data Point 2.1c Silver Alerts activated FYTD" at bounding box center [1205, 130] width 693 height 6
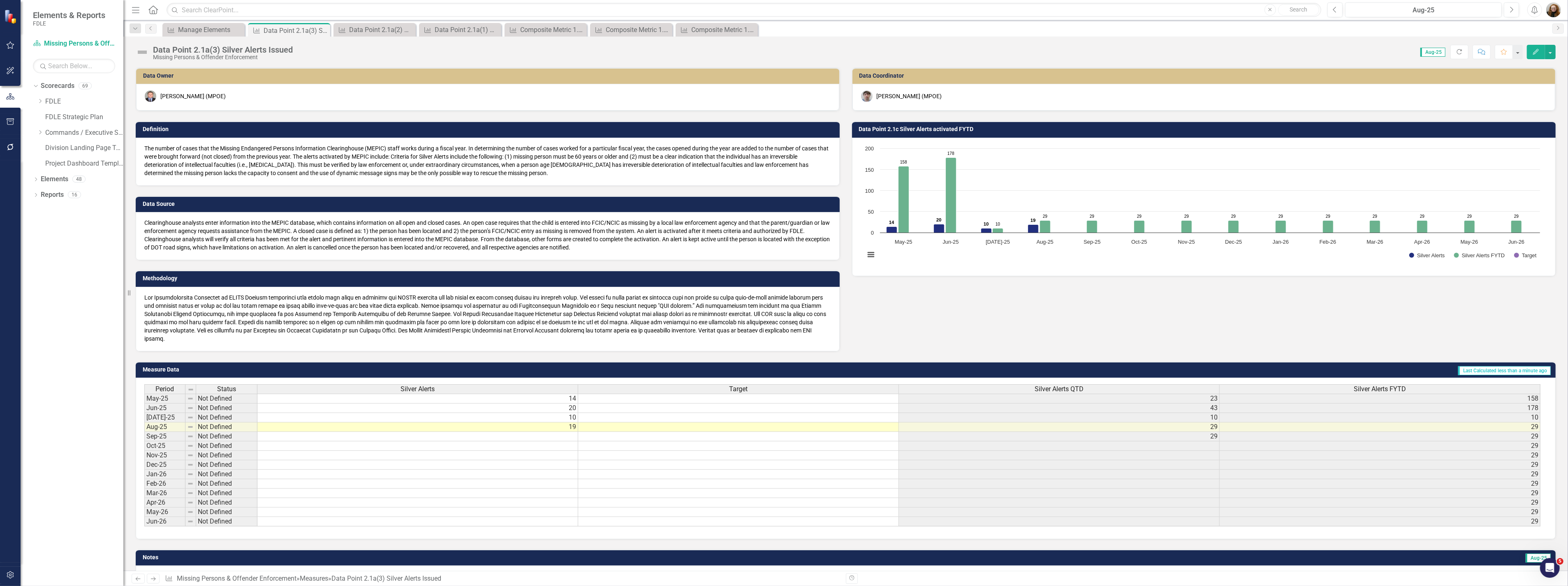
click at [935, 131] on h3 "Data Point 2.1c Silver Alerts activated FYTD" at bounding box center [1205, 129] width 693 height 6
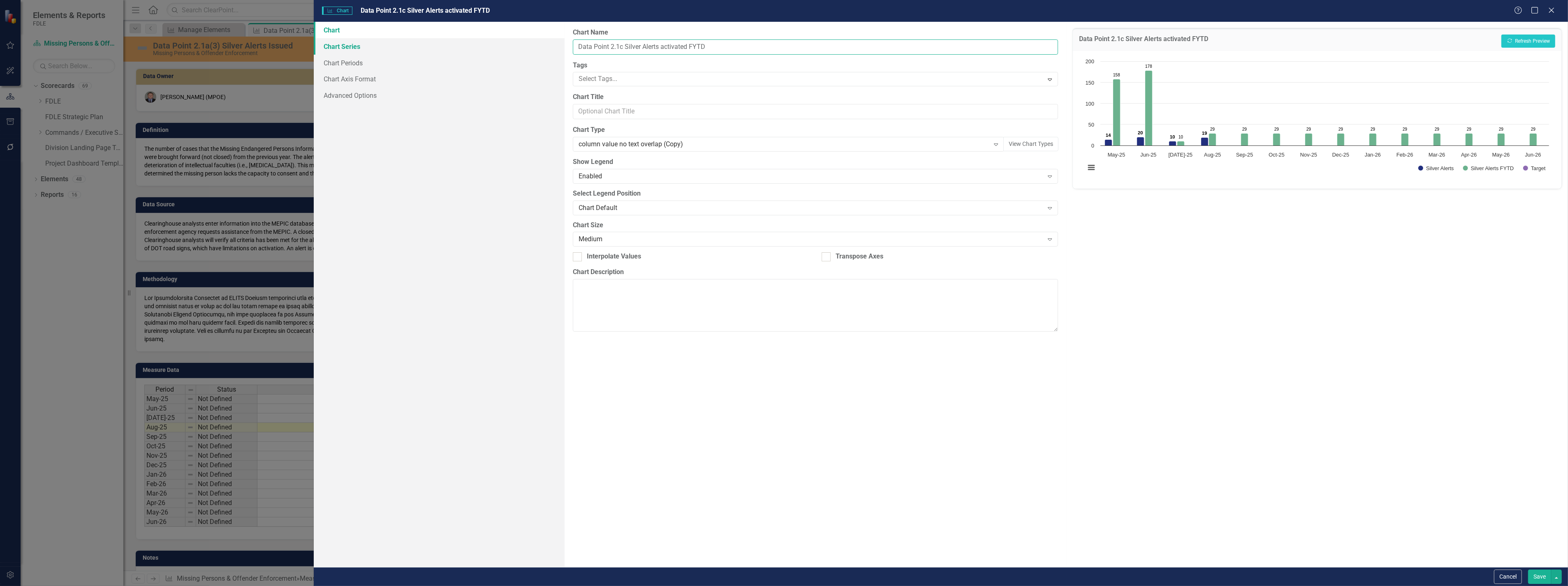
drag, startPoint x: 688, startPoint y: 47, endPoint x: 540, endPoint y: 42, distance: 148.1
click at [540, 42] on div "Chart Chart Series Chart Periods Chart Axis Format Advanced Options From this p…" at bounding box center [940, 294] width 1254 height 546
paste input "a(3) Silver Alerts Issu"
type input "Data Point 2.1a(3) Silver Alerts Issued FYTD"
click at [1540, 580] on button "Save" at bounding box center [1539, 576] width 23 height 14
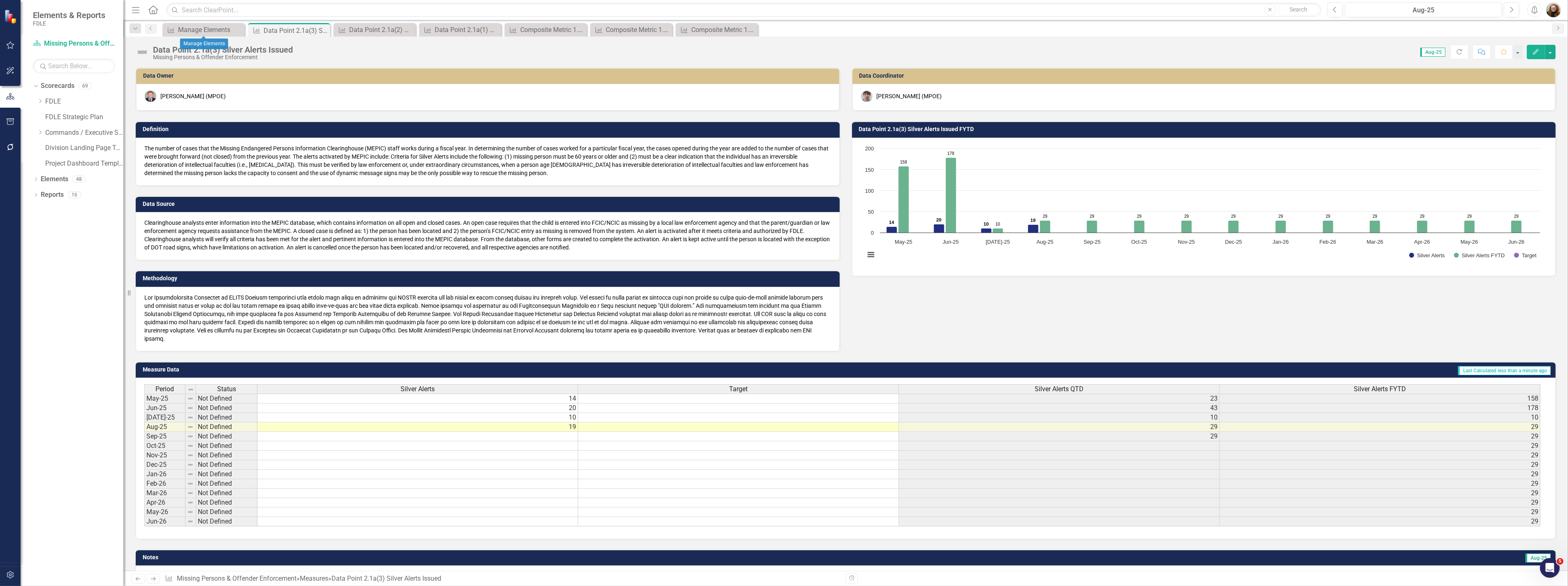
drag, startPoint x: 209, startPoint y: 23, endPoint x: 212, endPoint y: 21, distance: 3.6
click at [210, 22] on div "Dropdown Search Measure Manage Elements Close Measure Data Point 2.1a(3) Silver…" at bounding box center [845, 28] width 1444 height 16
click at [206, 27] on div "Manage Elements" at bounding box center [205, 29] width 54 height 10
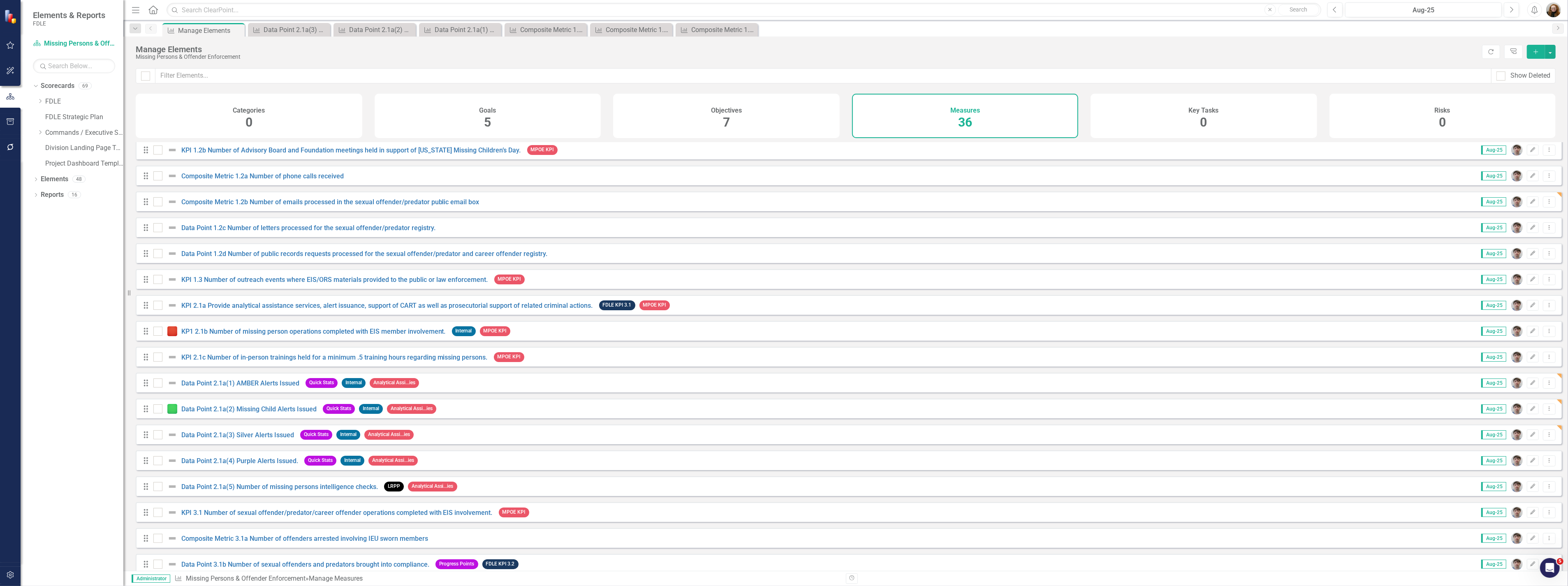
scroll to position [228, 0]
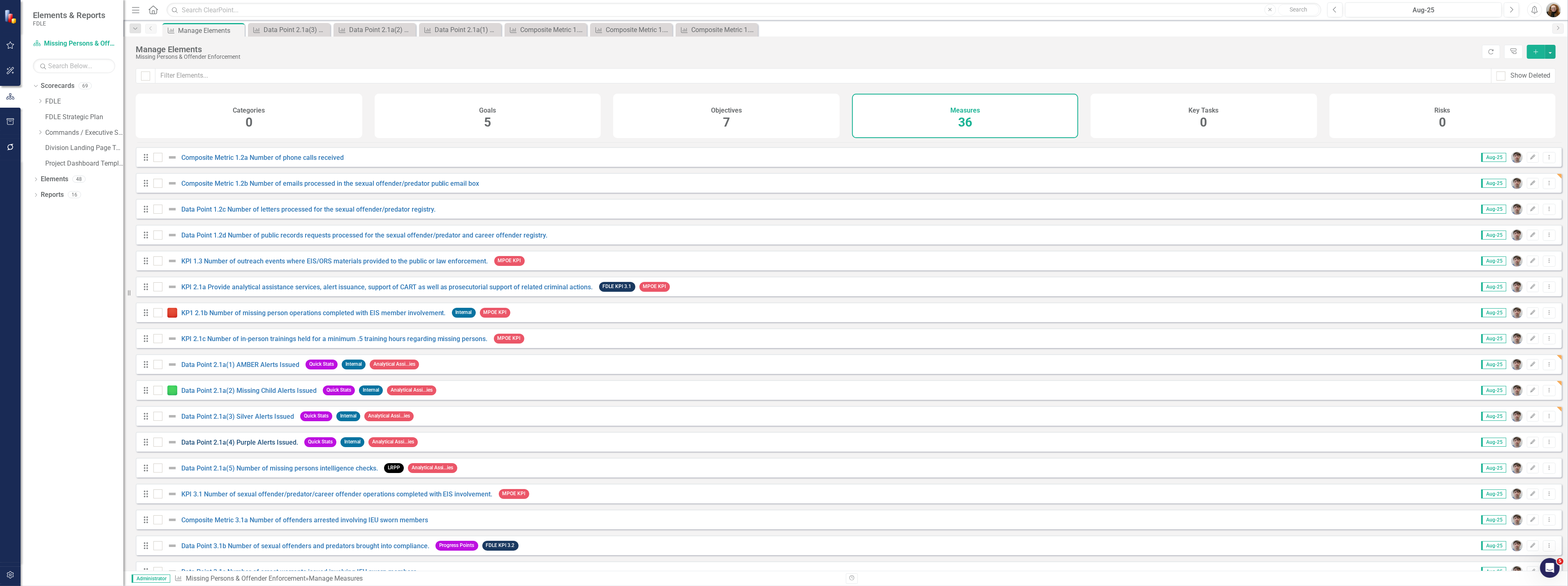
click at [234, 446] on link "Data Point 2.1a(4) Purple Alerts Issued." at bounding box center [240, 442] width 117 height 8
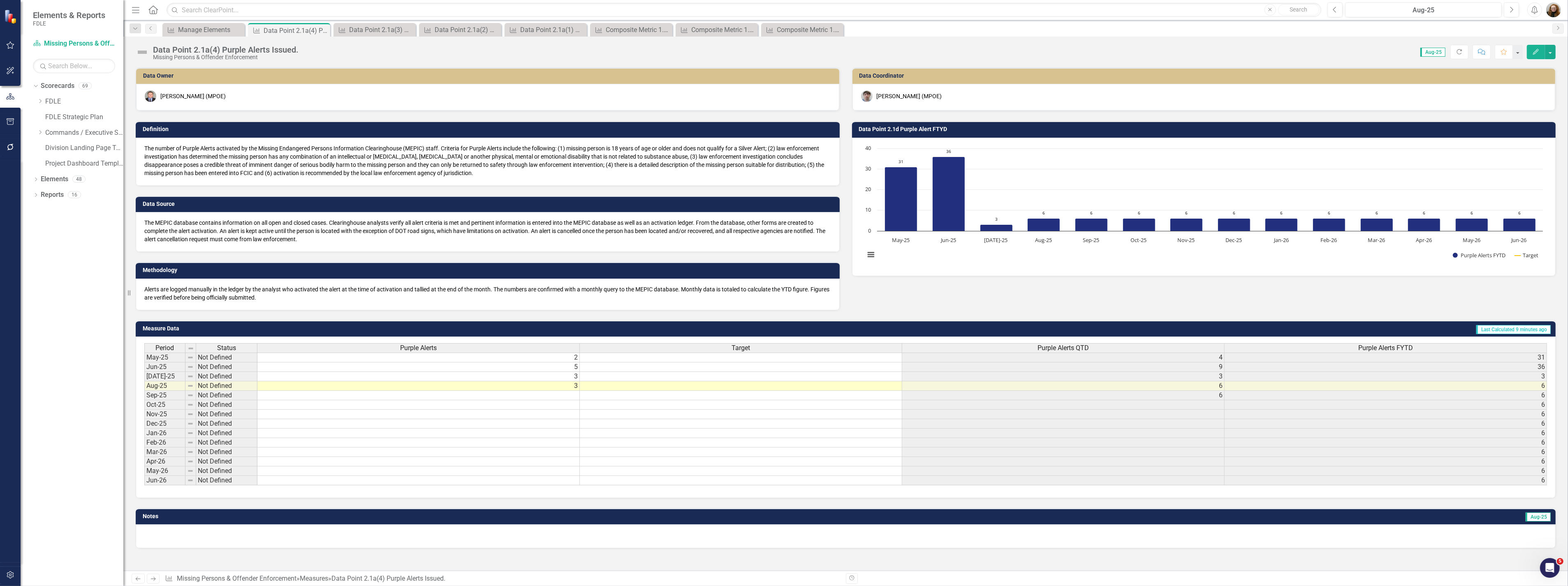
click at [303, 50] on div "Score: 0.00 Aug-25 Completed Refresh Comment Favorite Edit" at bounding box center [929, 51] width 1253 height 14
drag, startPoint x: 303, startPoint y: 50, endPoint x: 299, endPoint y: 52, distance: 4.5
click at [299, 52] on div "Data Point 2.1a(4) Purple Alerts Issued. Missing Persons & Offender Enforcement" at bounding box center [227, 53] width 150 height 15
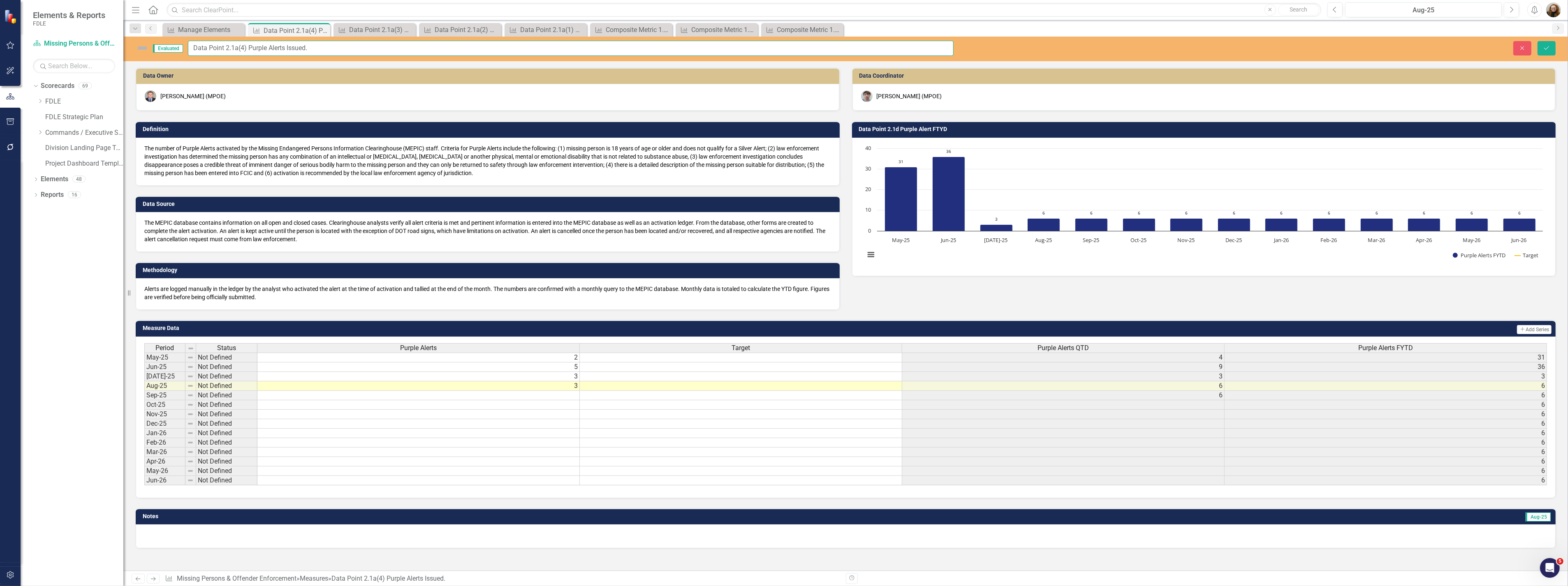
click at [314, 51] on input "Data Point 2.1a(4) Purple Alerts Issued." at bounding box center [570, 48] width 766 height 15
drag, startPoint x: 318, startPoint y: 48, endPoint x: 130, endPoint y: 49, distance: 188.0
click at [117, 49] on div "Elements & Reports FDLE Scorecard Missing Persons & Offender Enforcement Search…" at bounding box center [784, 293] width 1568 height 586
type input "Data Point 2.1a(4) Purple Alerts Issued"
click at [1538, 44] on button "Save" at bounding box center [1546, 48] width 18 height 14
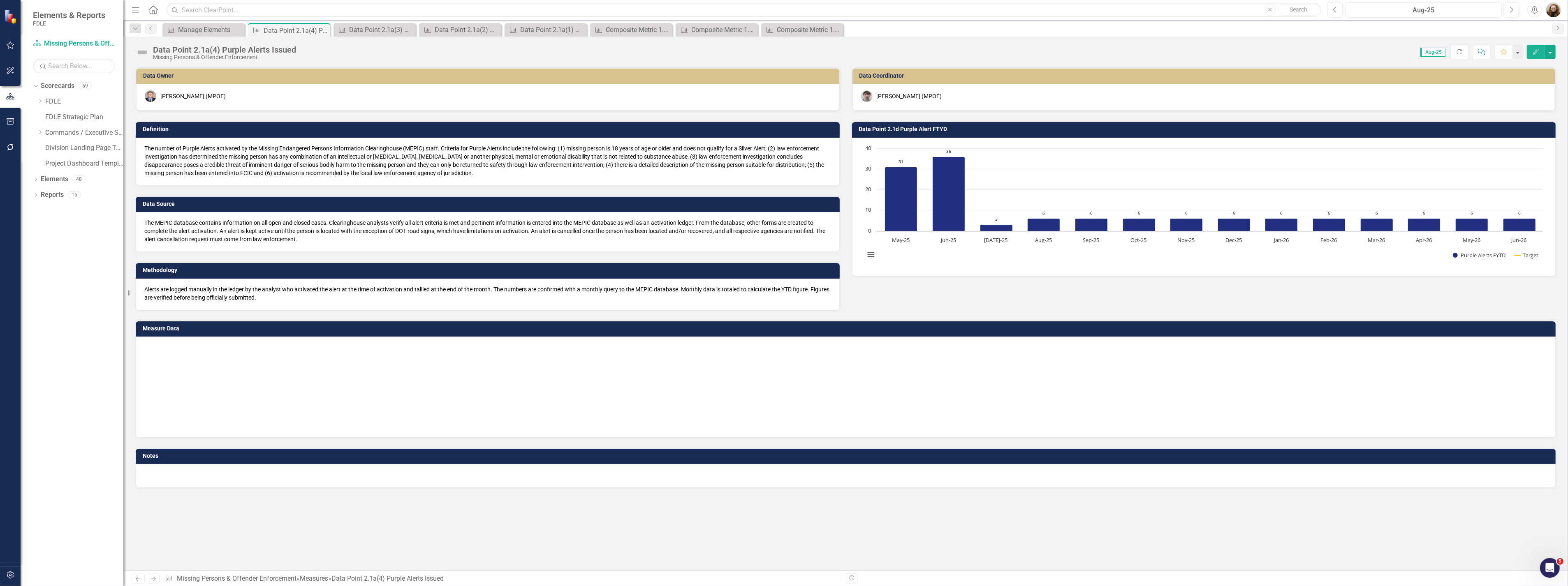
click at [922, 128] on h3 "Data Point 2.1d Purple Alert FTYD" at bounding box center [1205, 129] width 693 height 6
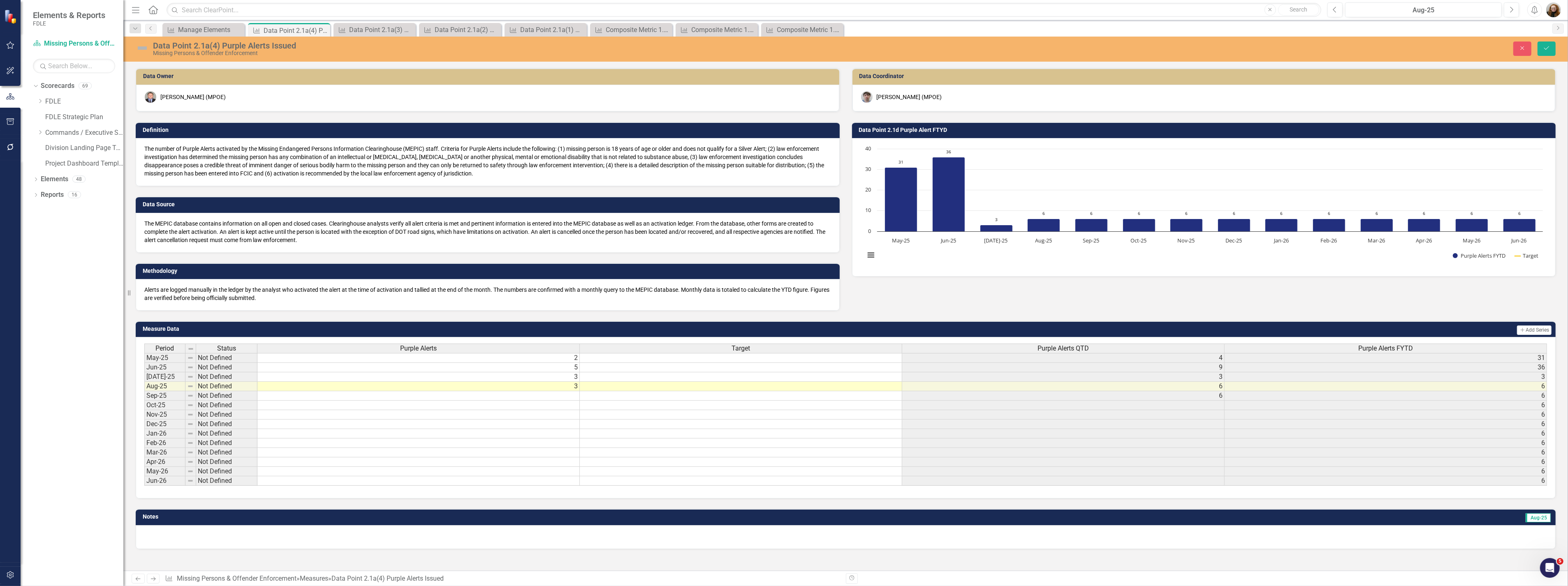
click at [927, 129] on h3 "Data Point 2.1d Purple Alert FTYD" at bounding box center [1205, 130] width 693 height 6
click at [1548, 51] on icon "Save" at bounding box center [1546, 48] width 8 height 5
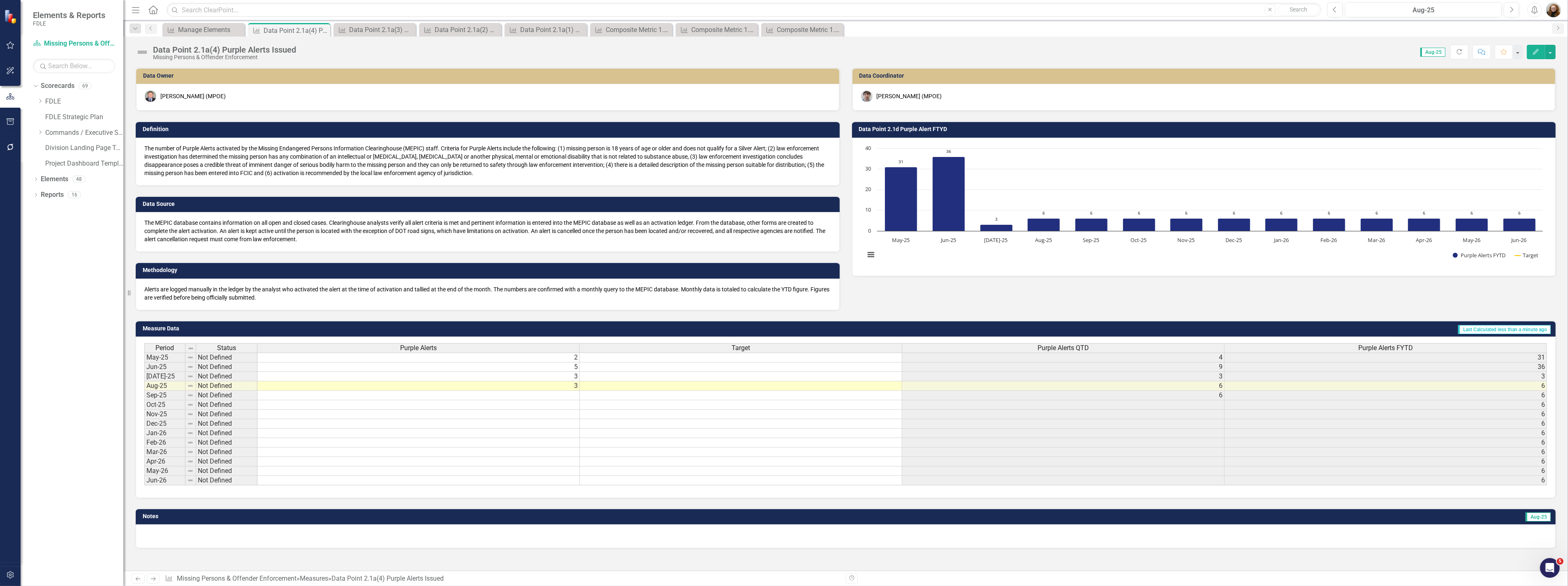
click at [905, 132] on h3 "Data Point 2.1d Purple Alert FTYD" at bounding box center [1205, 129] width 693 height 6
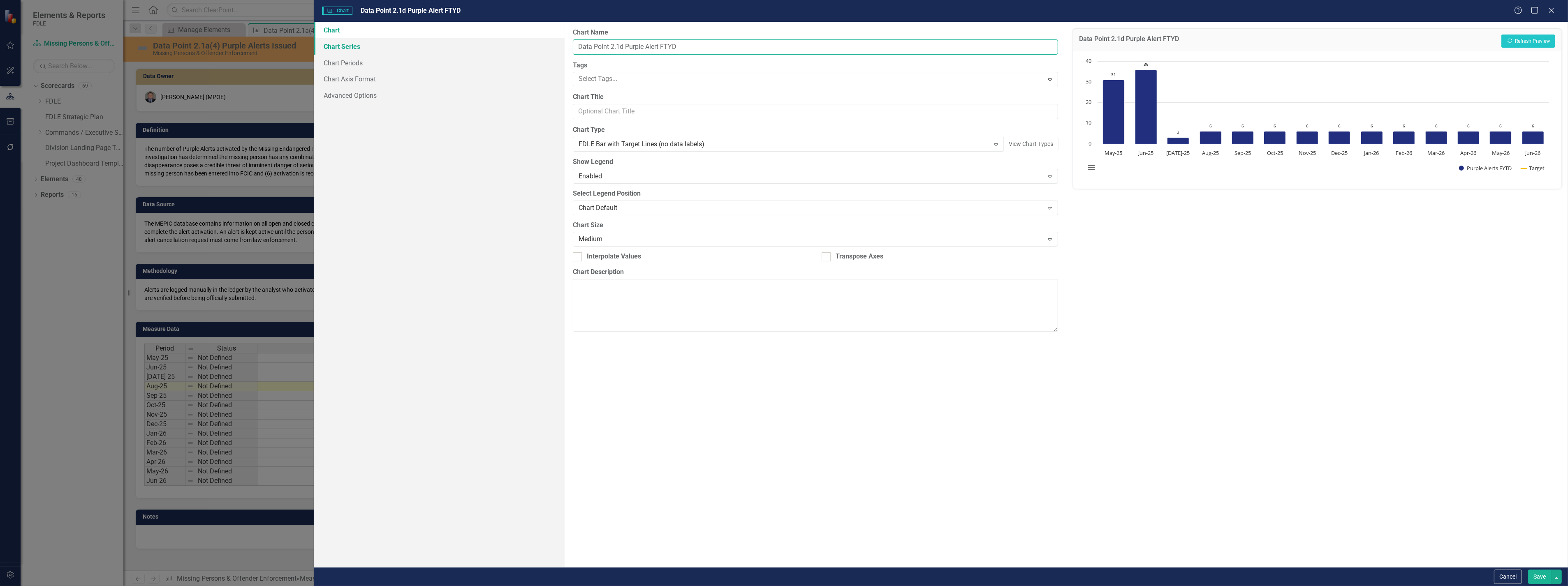
drag, startPoint x: 659, startPoint y: 48, endPoint x: 544, endPoint y: 42, distance: 115.2
click at [544, 42] on div "Chart Chart Series Chart Periods Chart Axis Format Advanced Options From this p…" at bounding box center [940, 294] width 1254 height 546
paste input "a(4) Purple Alerts Issued"
type input "Data Point 2.1a(4) Purple Alerts Issued FTYD"
click at [1534, 578] on button "Save" at bounding box center [1539, 576] width 23 height 14
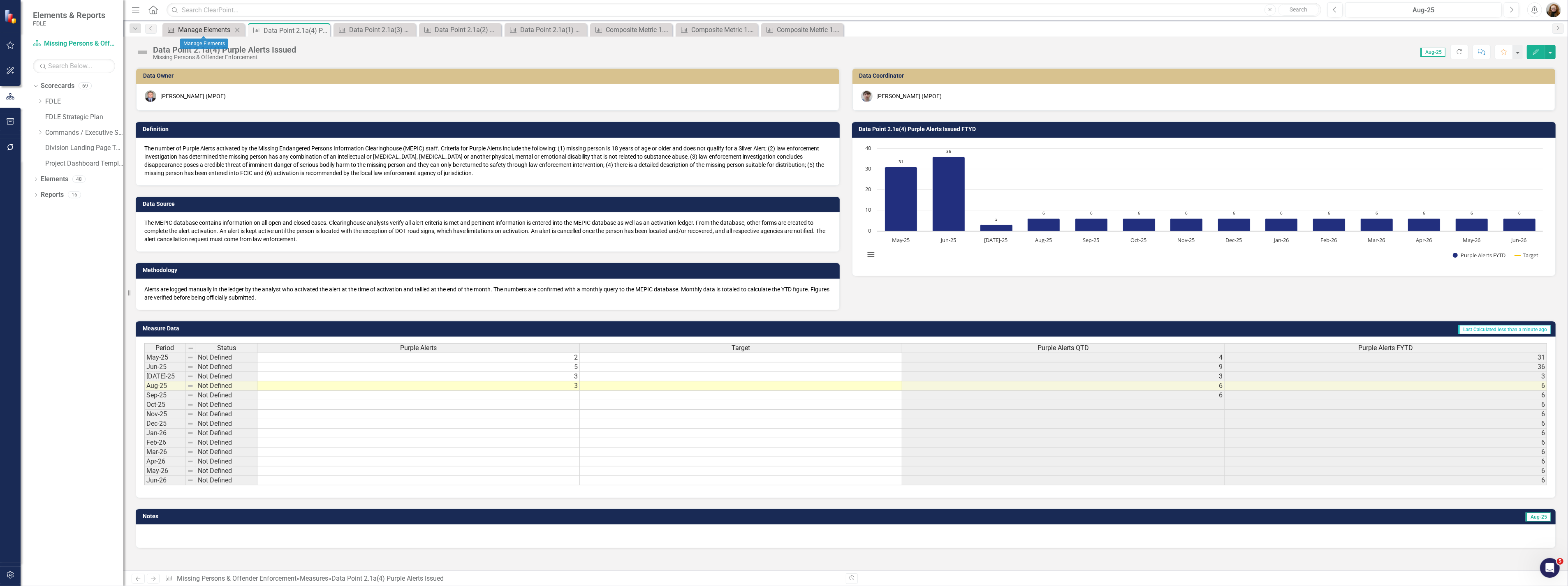
click at [205, 29] on div "Manage Elements" at bounding box center [205, 29] width 54 height 10
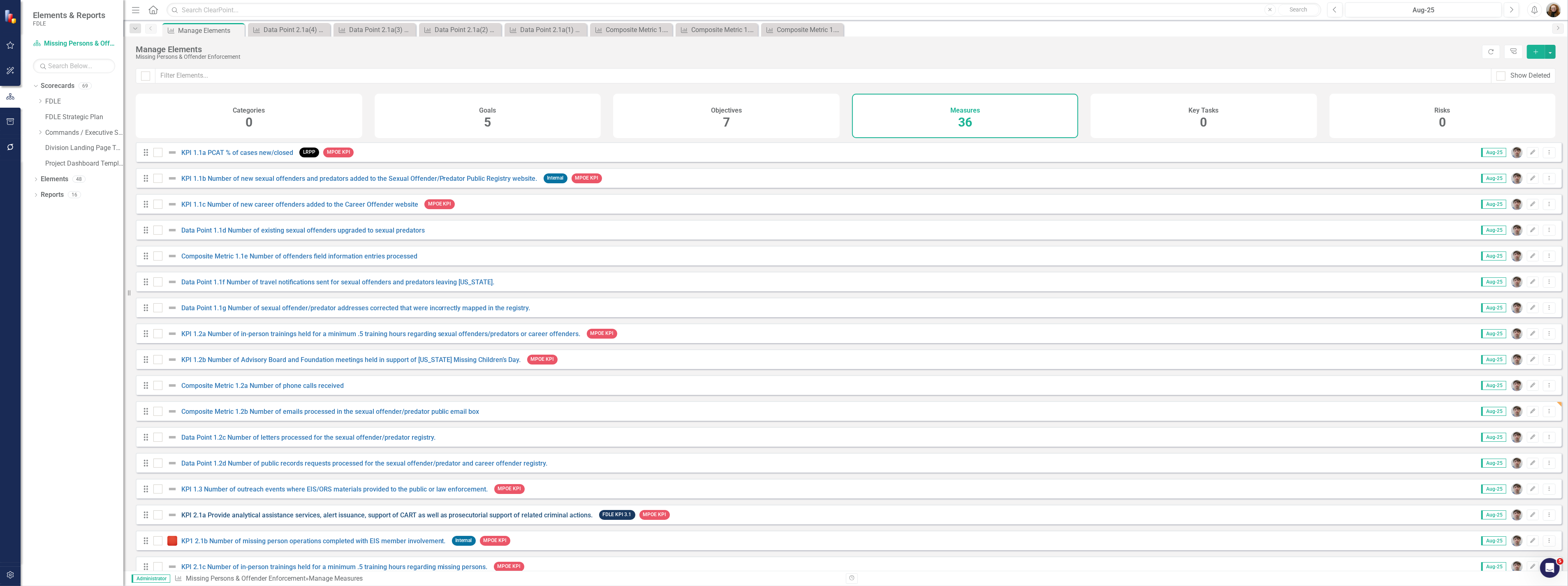
scroll to position [228, 0]
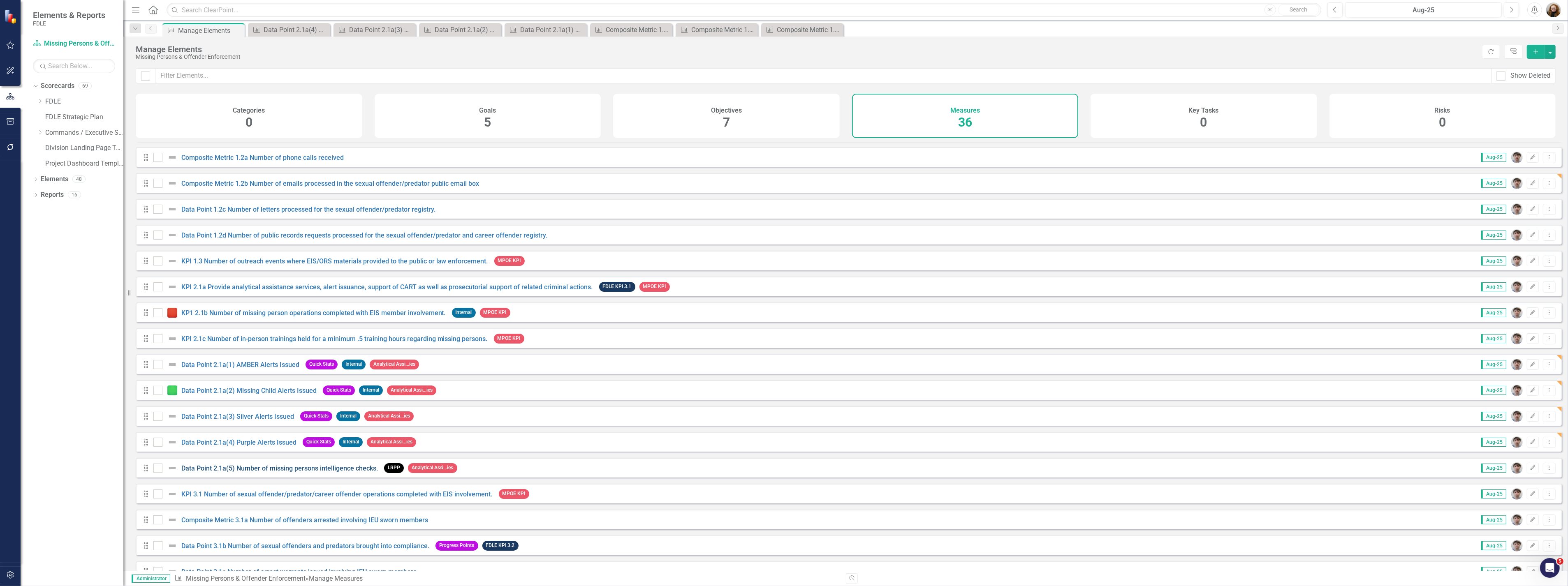
click at [290, 472] on link "Data Point 2.1a(5) Number of missing persons intelligence checks." at bounding box center [279, 468] width 197 height 8
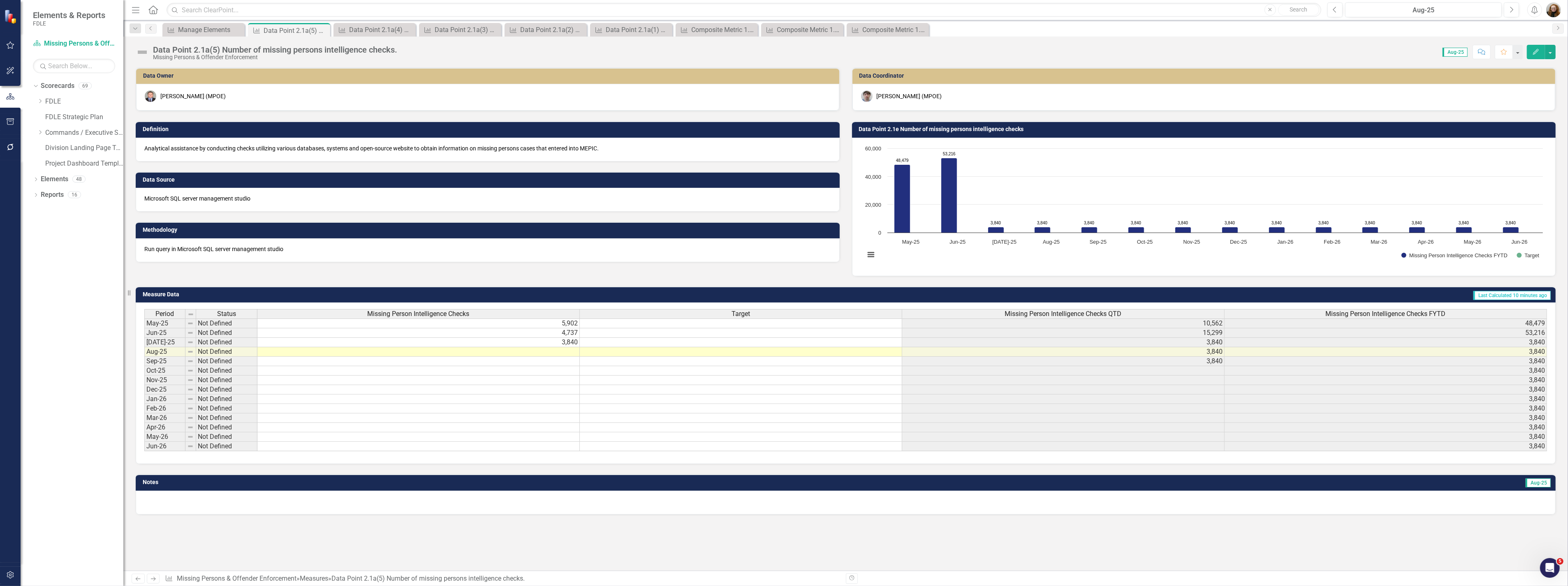
click at [351, 51] on div "Data Point 2.1a(5) Number of missing persons intelligence checks." at bounding box center [275, 49] width 244 height 9
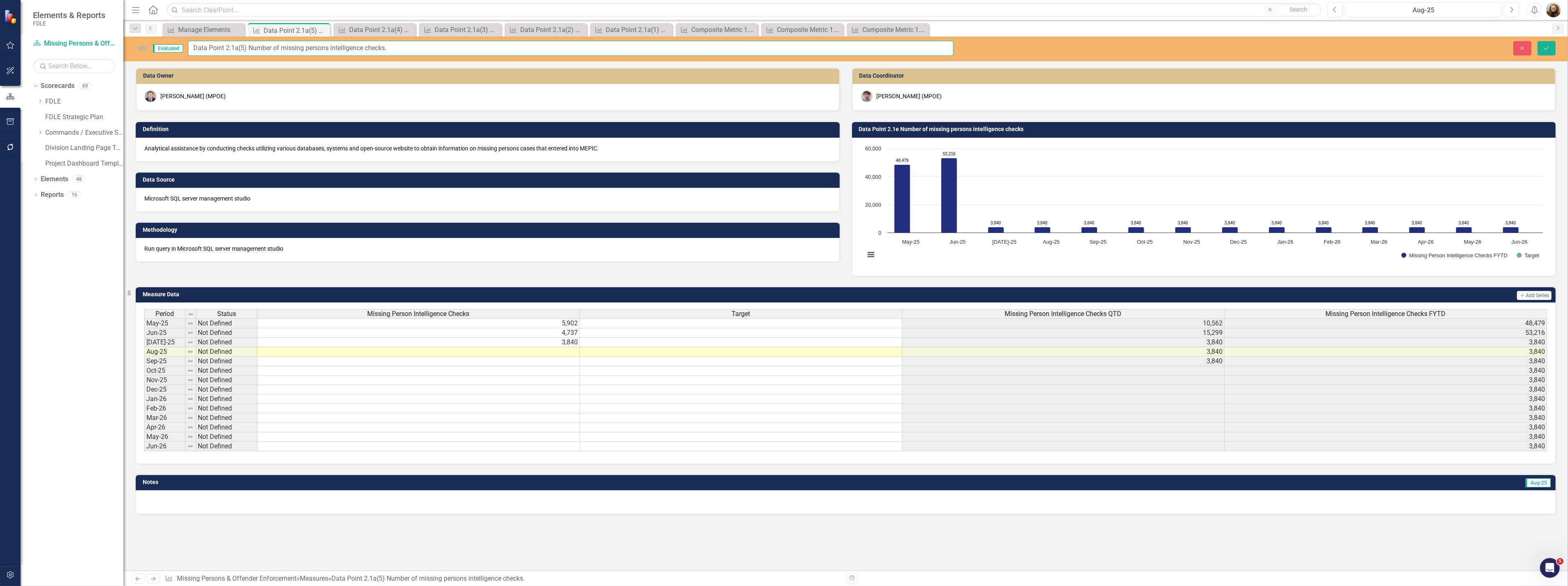
click at [394, 47] on input "Data Point 2.1a(5) Number of missing persons intelligence checks." at bounding box center [570, 48] width 766 height 15
drag, startPoint x: 402, startPoint y: 48, endPoint x: 188, endPoint y: 42, distance: 214.1
click at [88, 44] on div "Elements & Reports FDLE Scorecard Missing Persons & Offender Enforcement Search…" at bounding box center [784, 293] width 1568 height 586
type input "Data Point 2.1a(5) Number of missing persons intelligence checks"
click at [1551, 48] on button "Save" at bounding box center [1546, 48] width 18 height 14
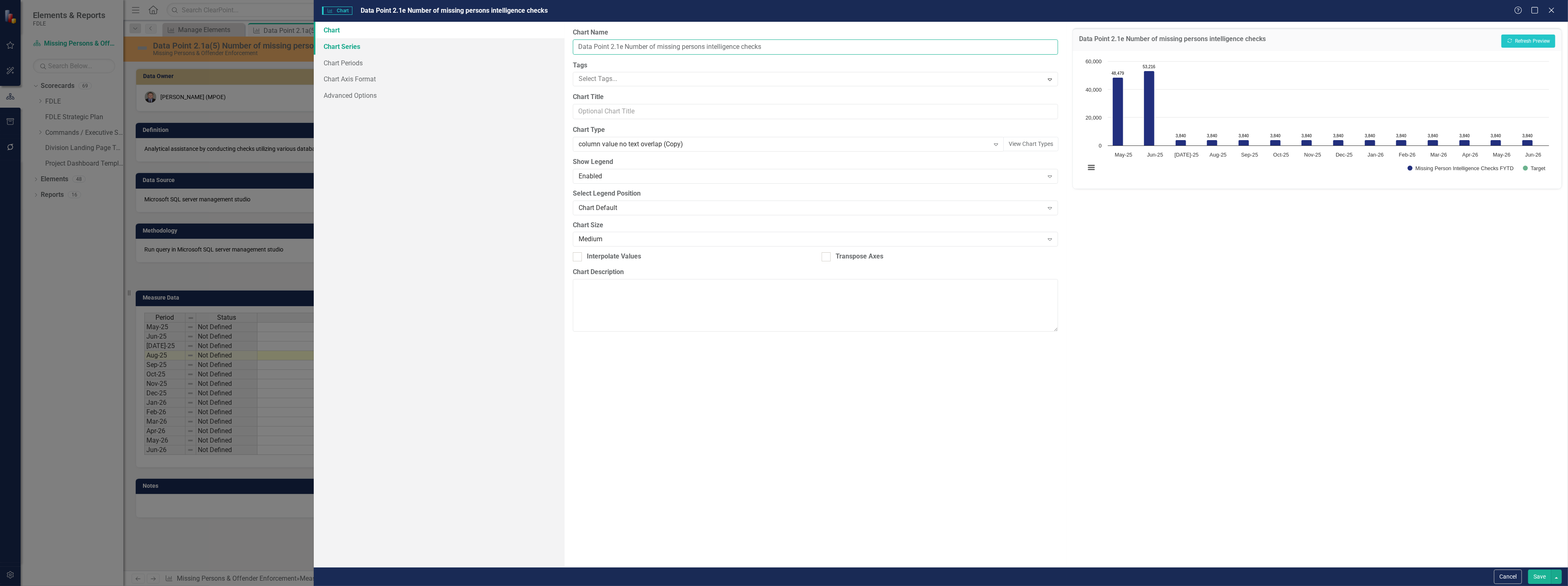
drag, startPoint x: 780, startPoint y: 47, endPoint x: 492, endPoint y: 51, distance: 288.0
click at [492, 51] on div "Chart Chart Series Chart Periods Chart Axis Format Advanced Options From this p…" at bounding box center [940, 294] width 1254 height 546
paste input "a(5)"
type input "Data Point 2.1a(5) Number of missing persons intelligence checks FYTD"
click at [1539, 574] on button "Save" at bounding box center [1539, 576] width 23 height 14
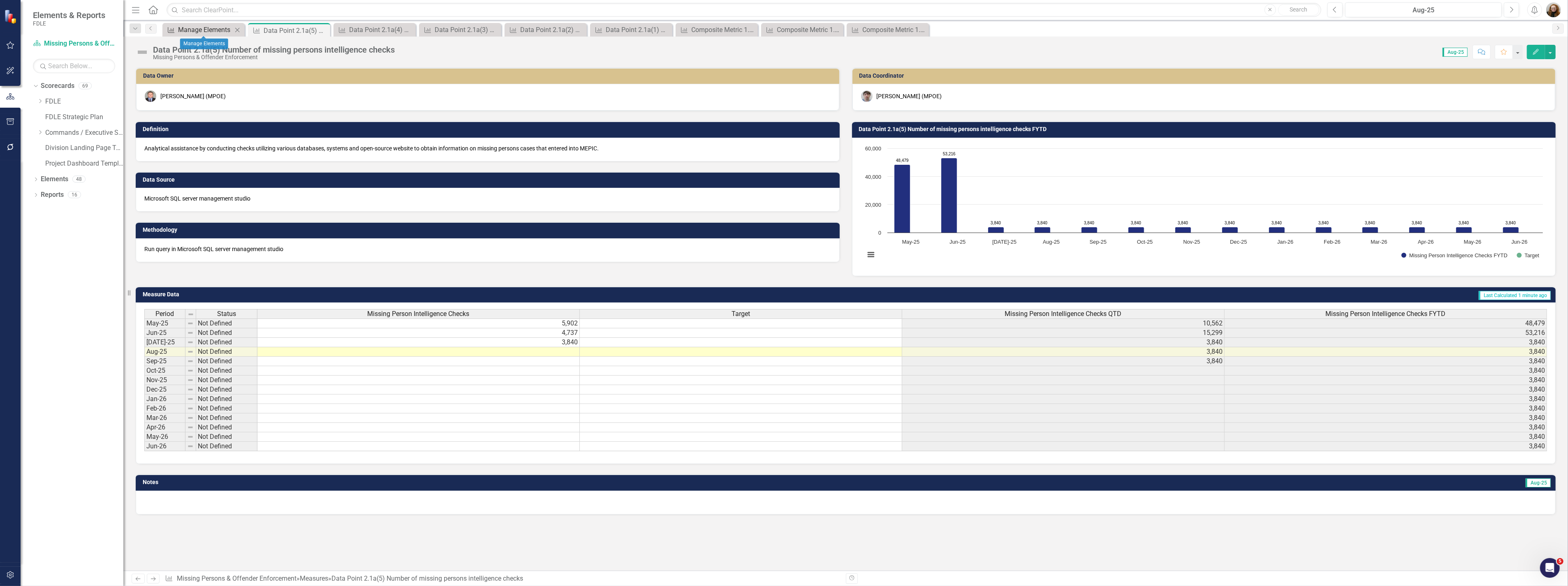
click at [207, 30] on div "Manage Elements" at bounding box center [205, 29] width 54 height 10
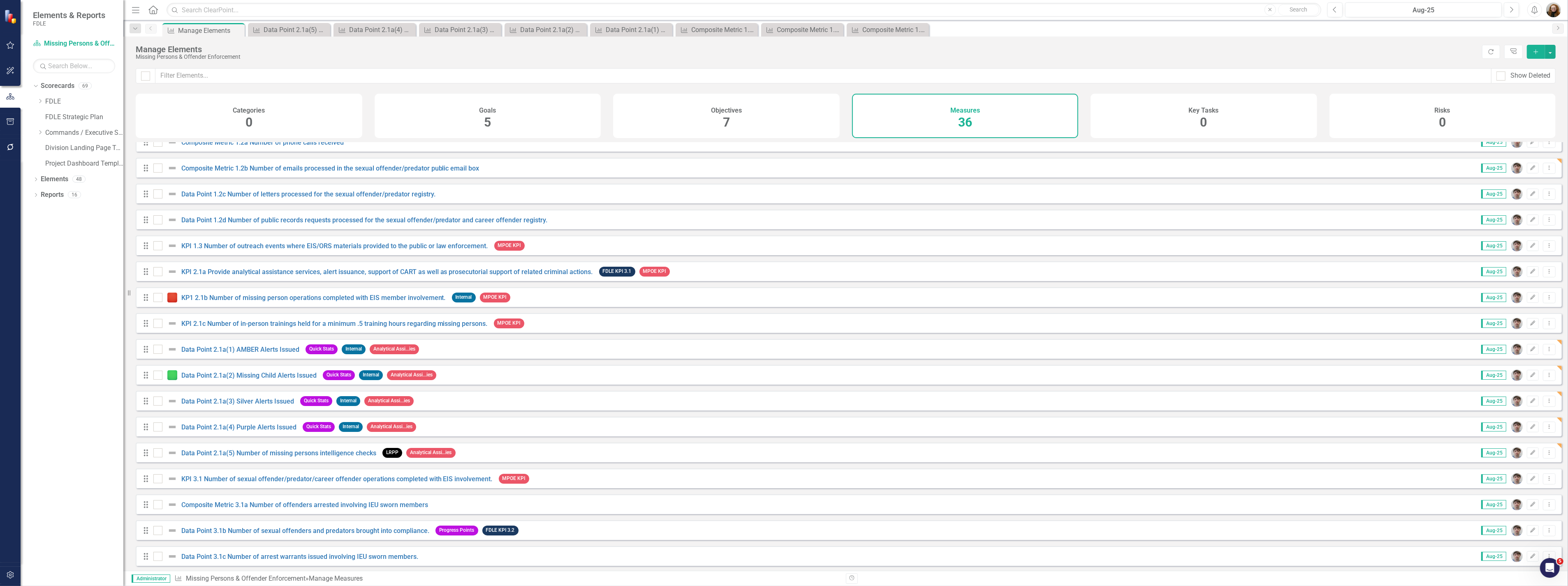
scroll to position [274, 0]
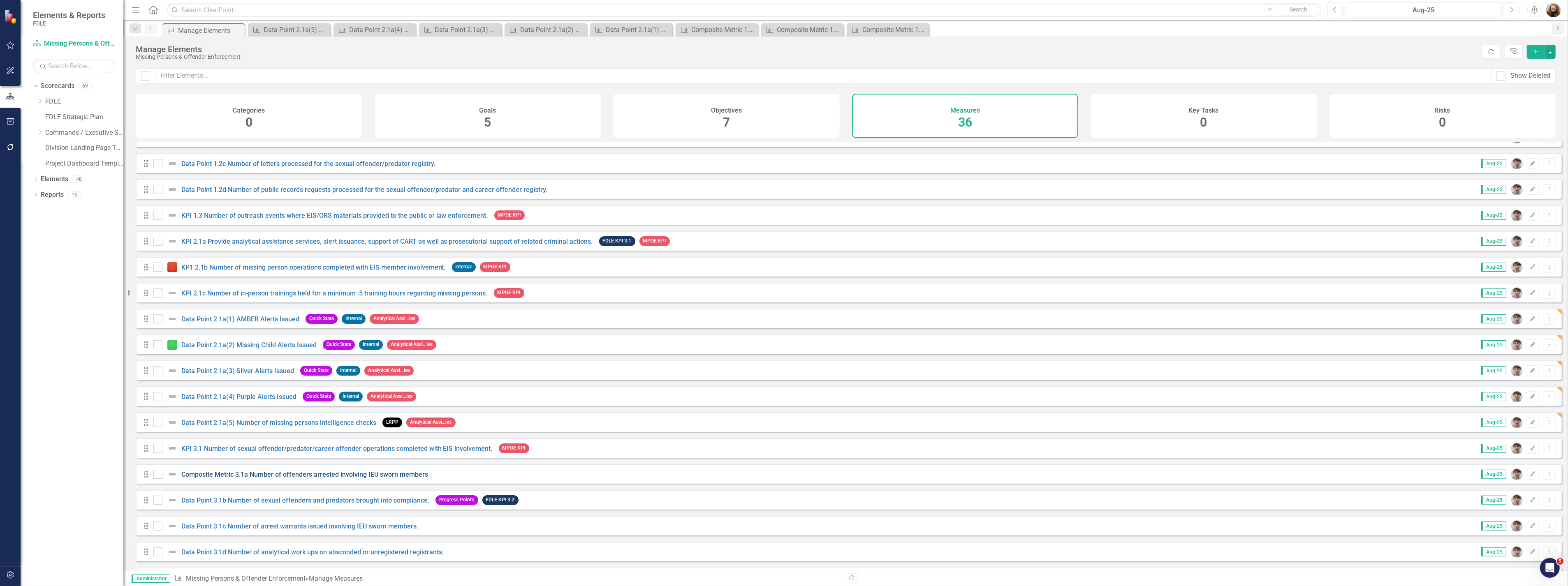
click at [279, 479] on link "Composite Metric 3.1a Number of offenders arrested involving IEU sworn members" at bounding box center [305, 474] width 246 height 8
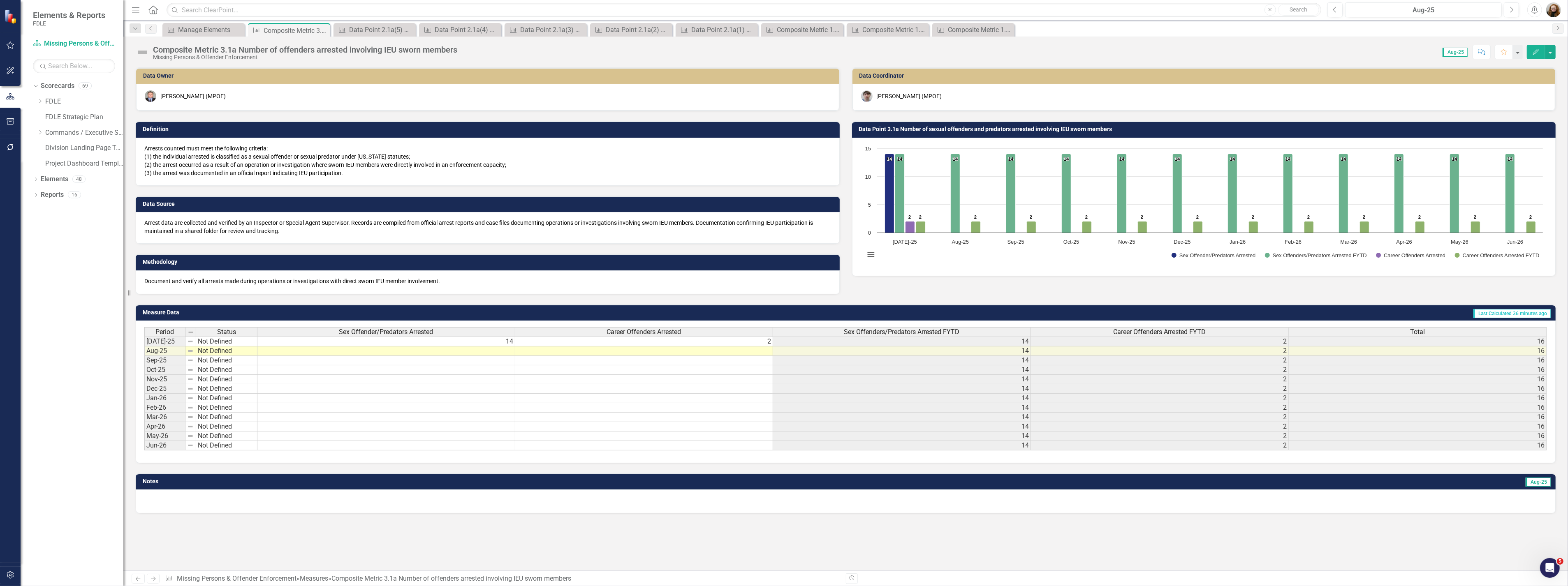
click at [218, 52] on div "Composite Metric 3.1a Number of offenders arrested involving IEU sworn members" at bounding box center [305, 49] width 304 height 9
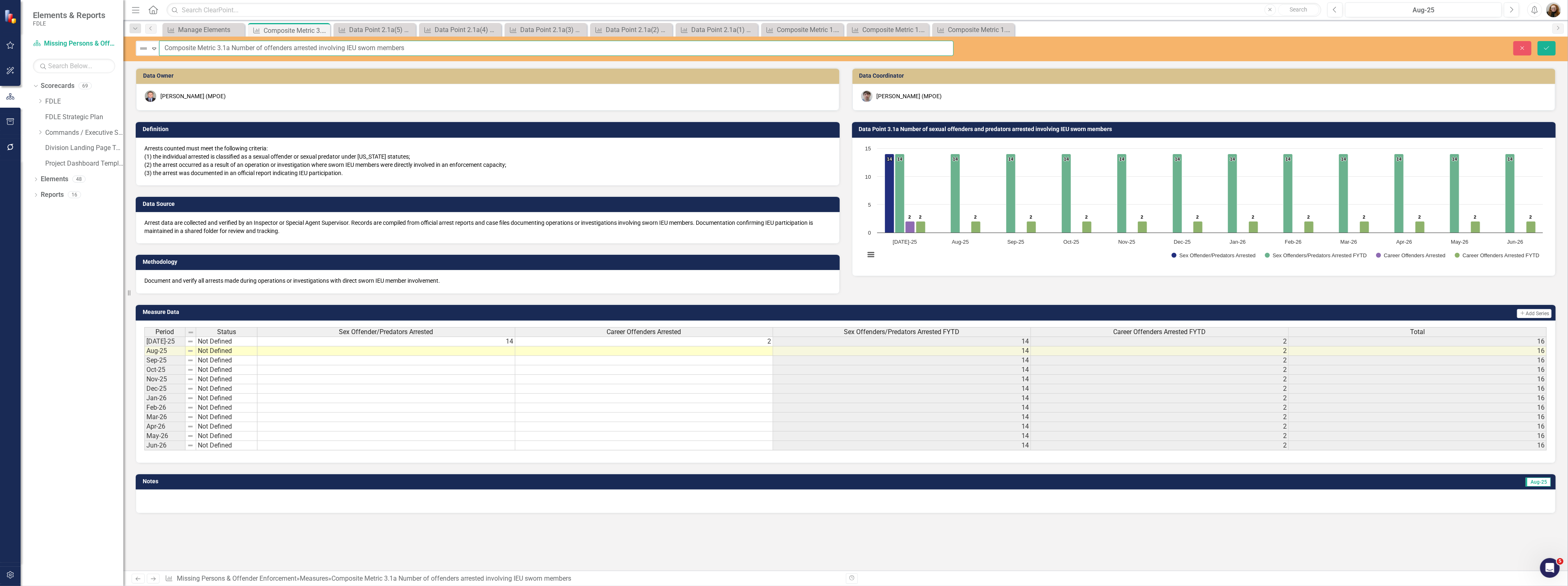
drag, startPoint x: 232, startPoint y: 48, endPoint x: 118, endPoint y: 47, distance: 114.0
click at [118, 47] on div "Elements & Reports FDLE Scorecard Missing Persons & Offender Enforcement Search…" at bounding box center [784, 293] width 1568 height 586
drag, startPoint x: 390, startPoint y: 47, endPoint x: 405, endPoint y: 49, distance: 15.1
click at [390, 47] on input "Composite Metric 3.1a Number of offenders arrested involving IEU sworn members" at bounding box center [556, 48] width 794 height 15
drag, startPoint x: 417, startPoint y: 47, endPoint x: 183, endPoint y: 51, distance: 234.0
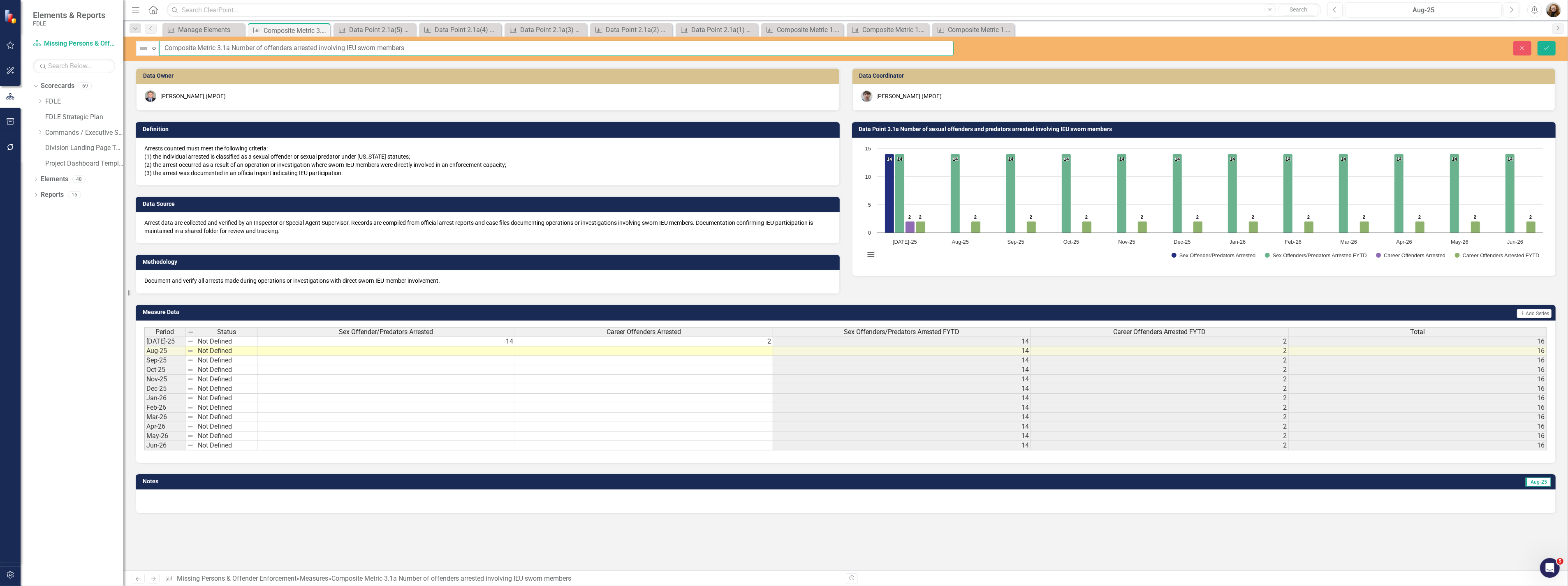
click at [158, 51] on div "Not Defined Expand Composite Metric 3.1a Number of offenders arrested involving…" at bounding box center [544, 48] width 818 height 15
click at [1551, 48] on button "Save" at bounding box center [1546, 48] width 18 height 14
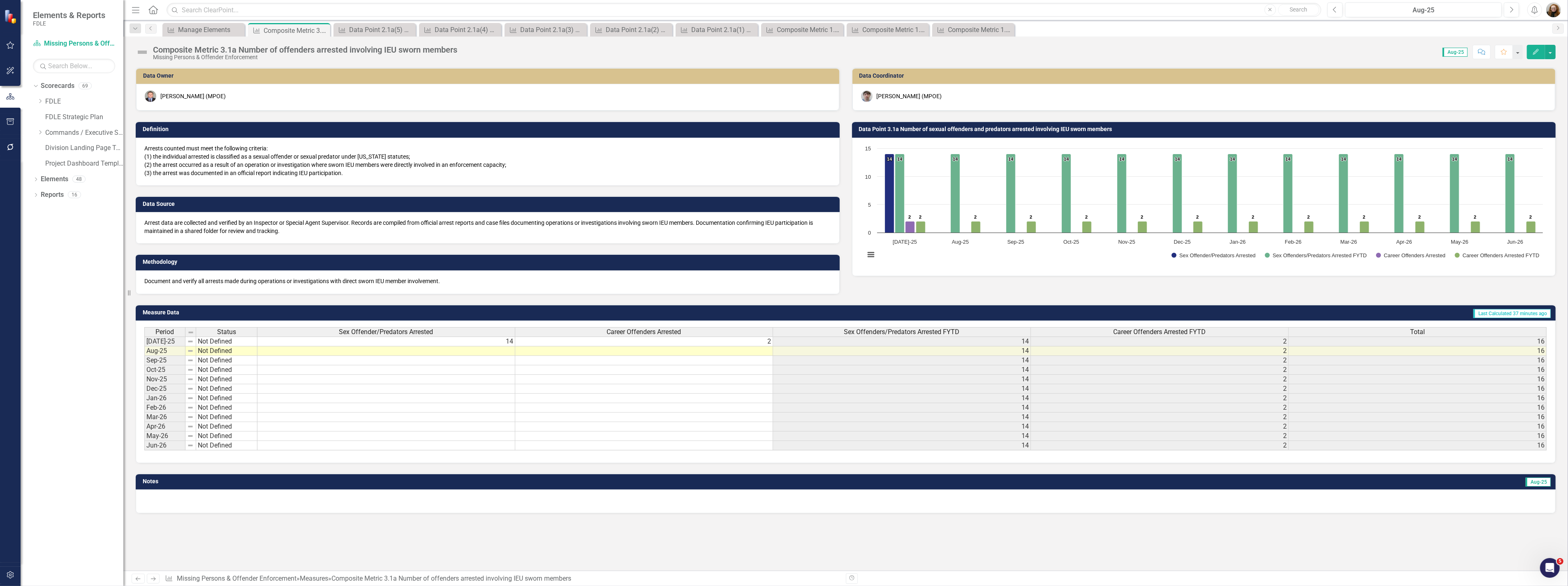
click at [898, 129] on h3 "Data Point 3.1a Number of sexual offenders and predators arrested involving IEU…" at bounding box center [1205, 129] width 693 height 6
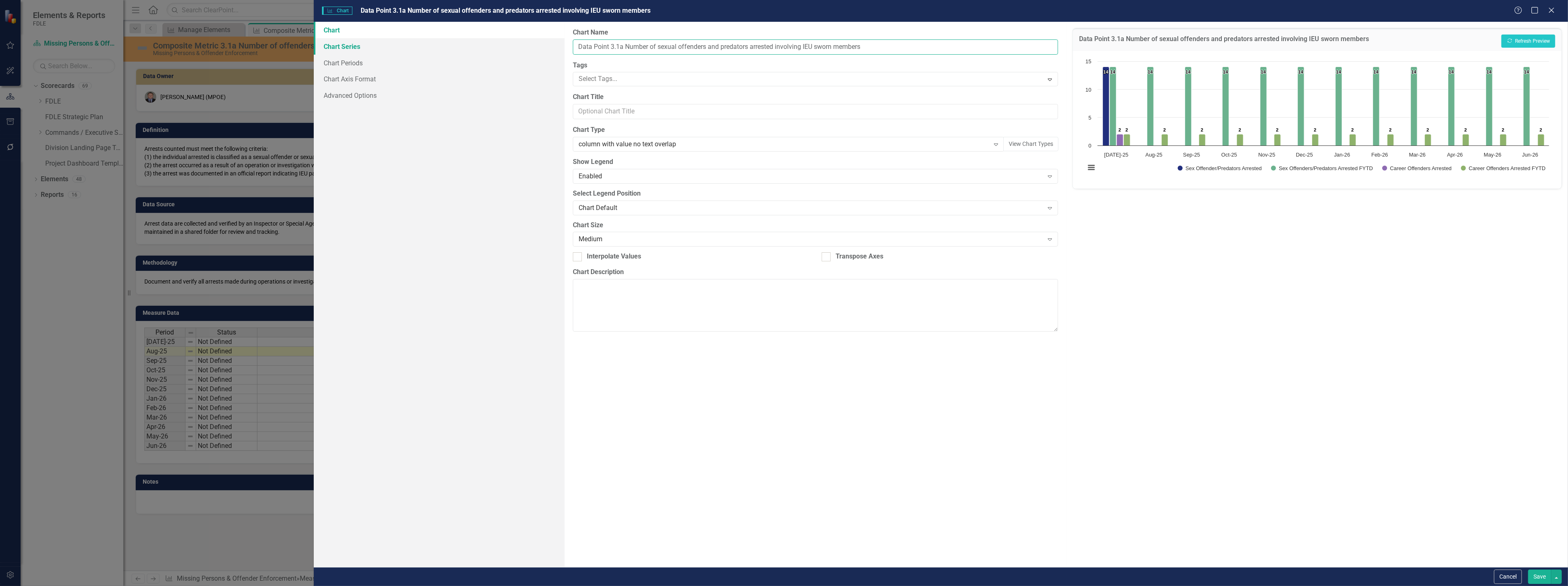
drag, startPoint x: 884, startPoint y: 46, endPoint x: 547, endPoint y: 51, distance: 337.0
click at [548, 50] on div "Chart Chart Series Chart Periods Chart Axis Format Advanced Options From this p…" at bounding box center [940, 294] width 1254 height 546
paste input "Composite Metric 3.1a Number of offende"
type input "Composite Metric 3.1a Number of offenders arrested involving IEU sworn members"
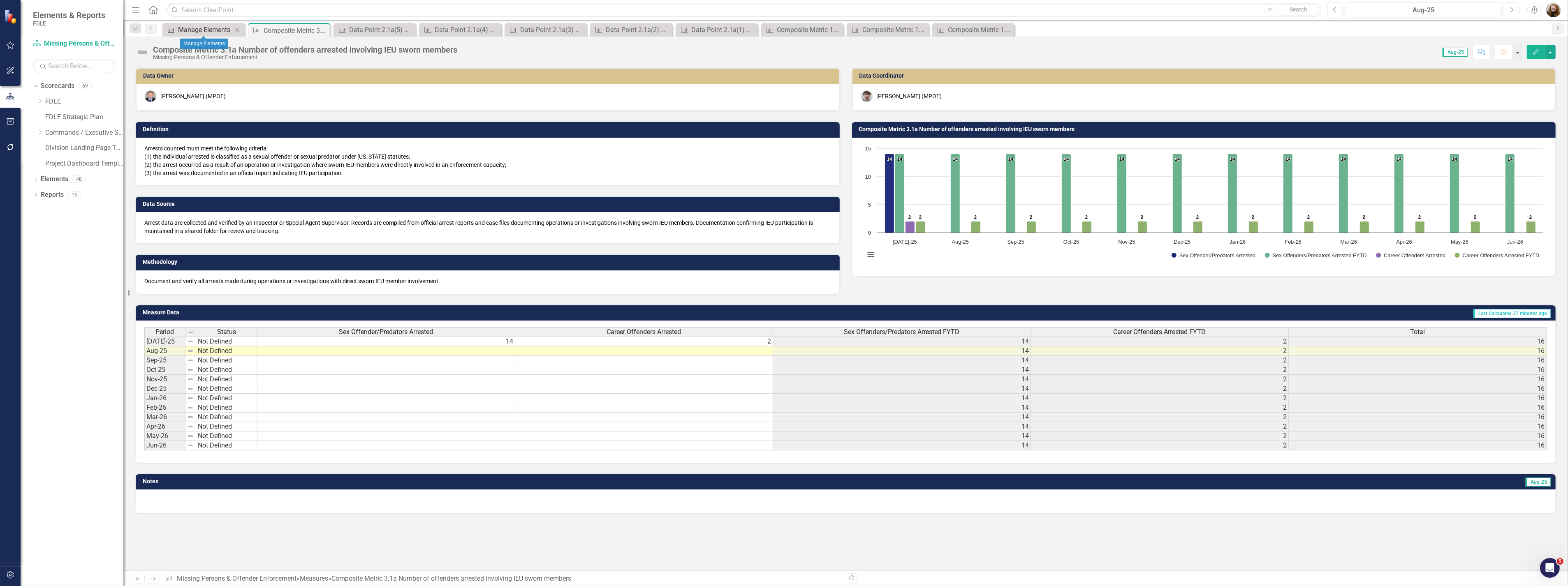
click at [212, 30] on div "Manage Elements" at bounding box center [205, 29] width 54 height 10
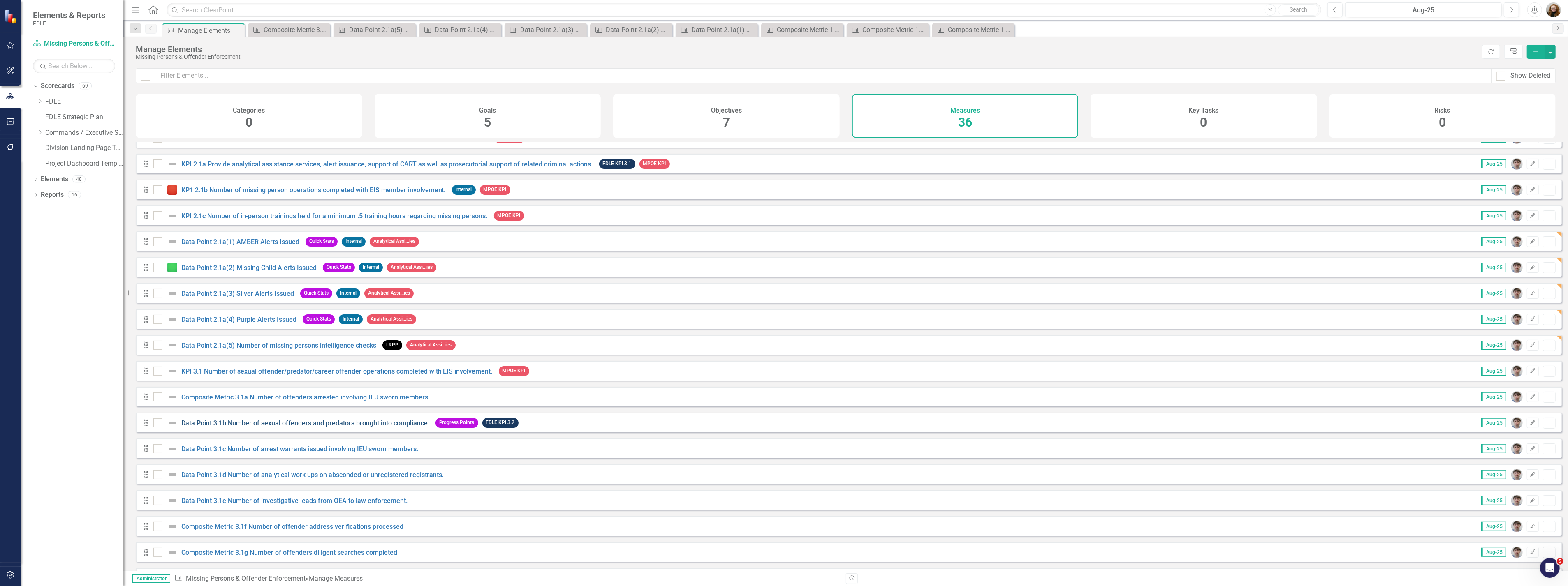
scroll to position [365, 0]
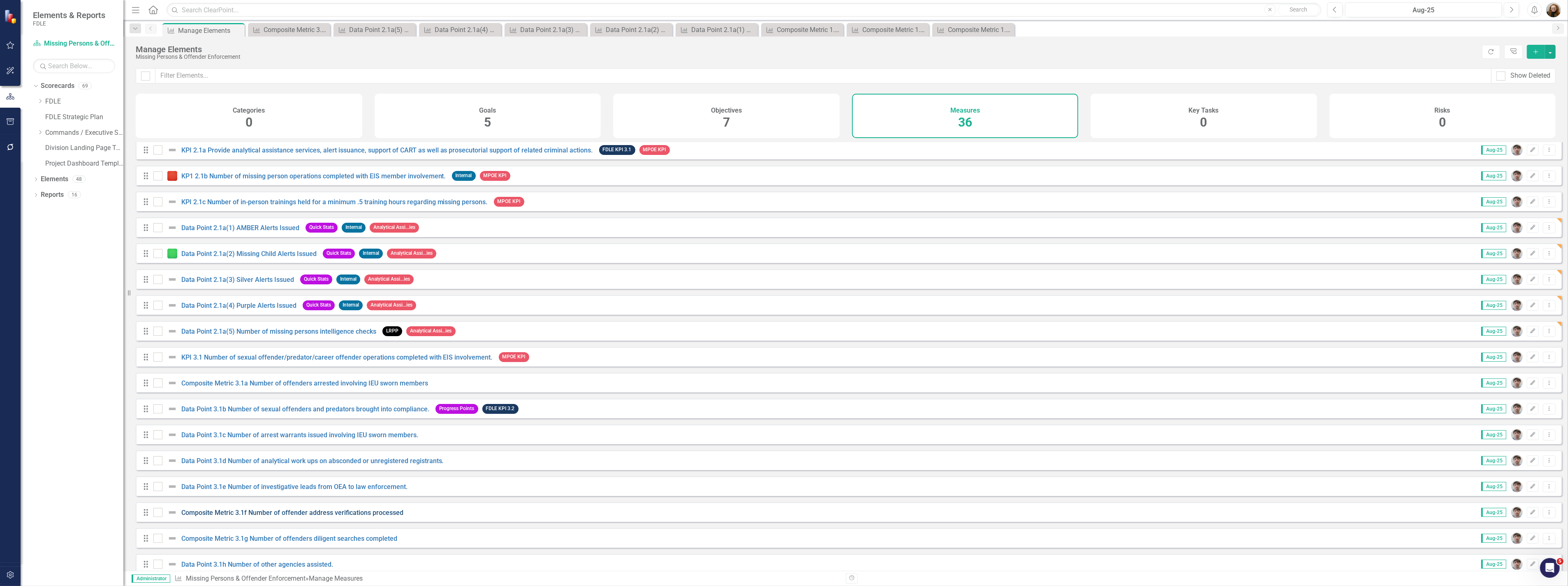
click at [266, 517] on link "Composite Metric 3.1f Number of offender address verifications processed" at bounding box center [292, 512] width 222 height 8
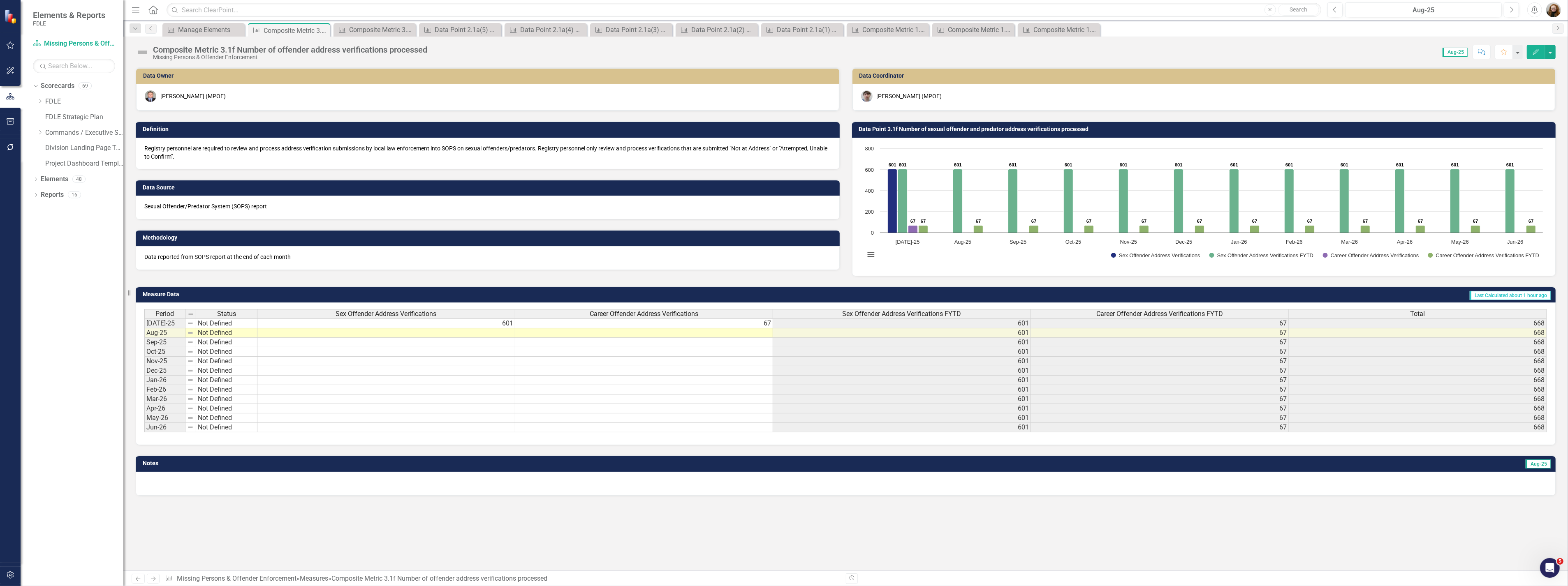
click at [291, 51] on div "Composite Metric 3.1f Number of offender address verifications processed" at bounding box center [290, 49] width 274 height 9
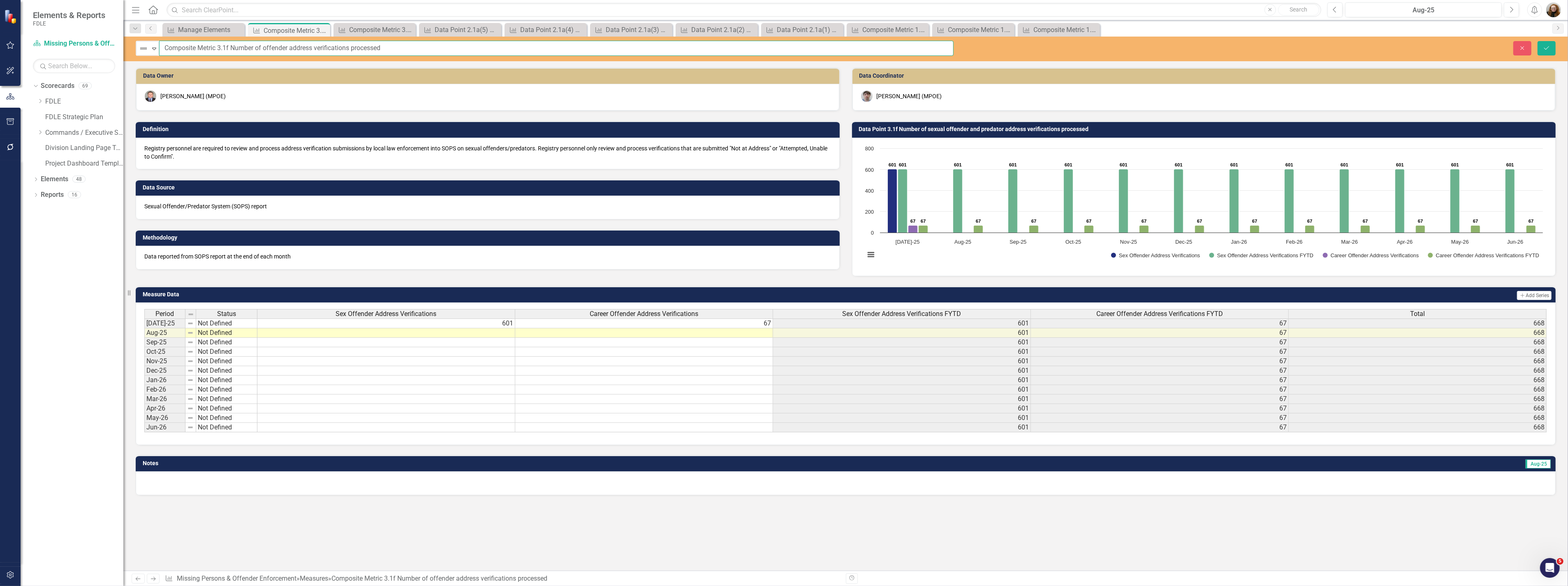
drag, startPoint x: 431, startPoint y: 51, endPoint x: 193, endPoint y: 46, distance: 238.1
click at [155, 47] on div "Not Defined Expand Composite Metric 3.1f Number of offender address verificatio…" at bounding box center [544, 48] width 818 height 15
click at [992, 134] on td "Data Point 3.1f Number of sexual offender and predator address verifications pr…" at bounding box center [1205, 130] width 693 height 12
click at [1542, 51] on button "Save" at bounding box center [1546, 48] width 18 height 14
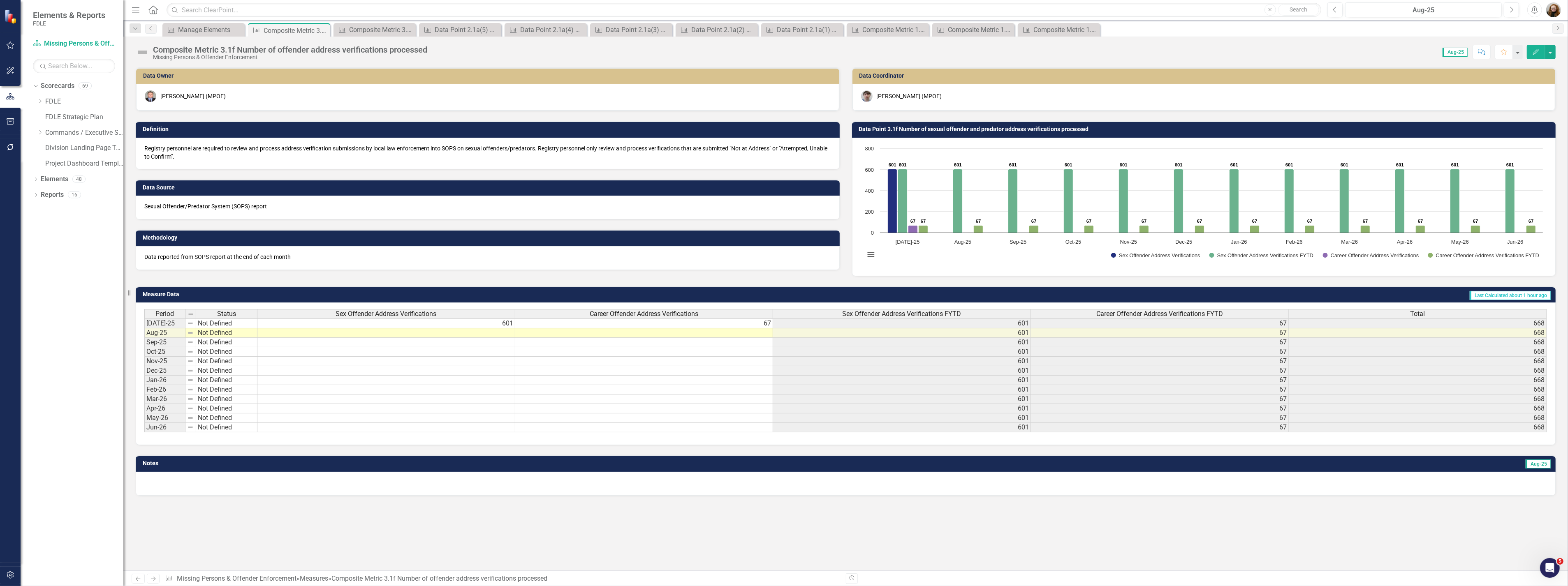
click at [974, 127] on h3 "Data Point 3.1f Number of sexual offender and predator address verifications pr…" at bounding box center [1205, 129] width 693 height 6
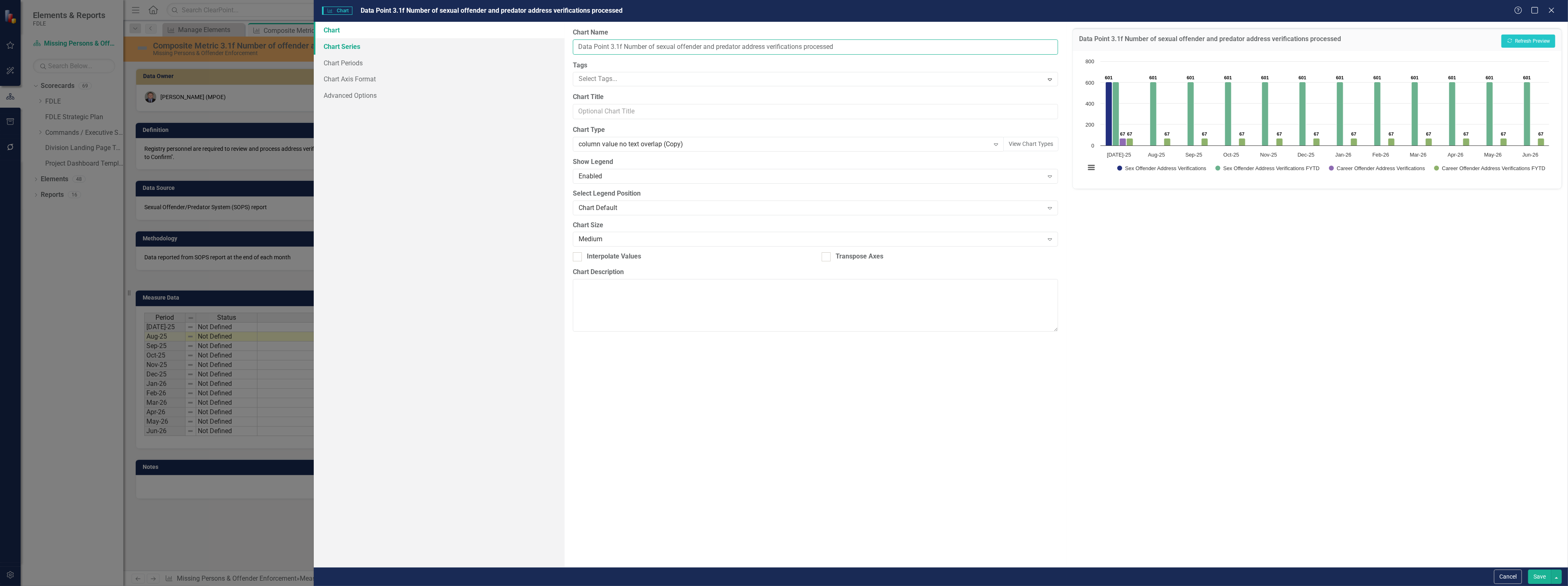
drag, startPoint x: 835, startPoint y: 48, endPoint x: 529, endPoint y: 47, distance: 306.0
click at [529, 47] on div "Chart Chart Series Chart Periods Chart Axis Format Advanced Options From this p…" at bounding box center [940, 294] width 1254 height 546
paste input "Composite Metric 3.1f Number of offende"
type input "Composite Metric 3.1f Number of offender address verifications processed"
click at [1536, 581] on button "Save" at bounding box center [1539, 576] width 23 height 14
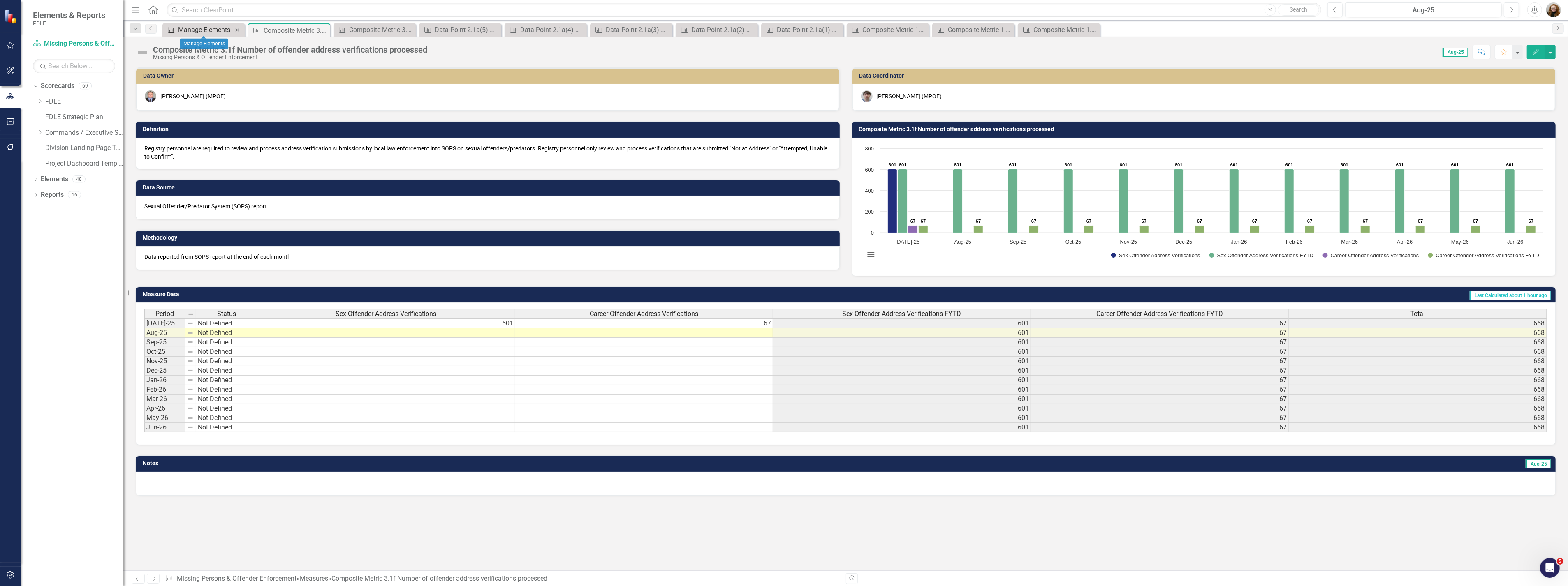
click at [186, 31] on div "Manage Elements" at bounding box center [205, 29] width 54 height 10
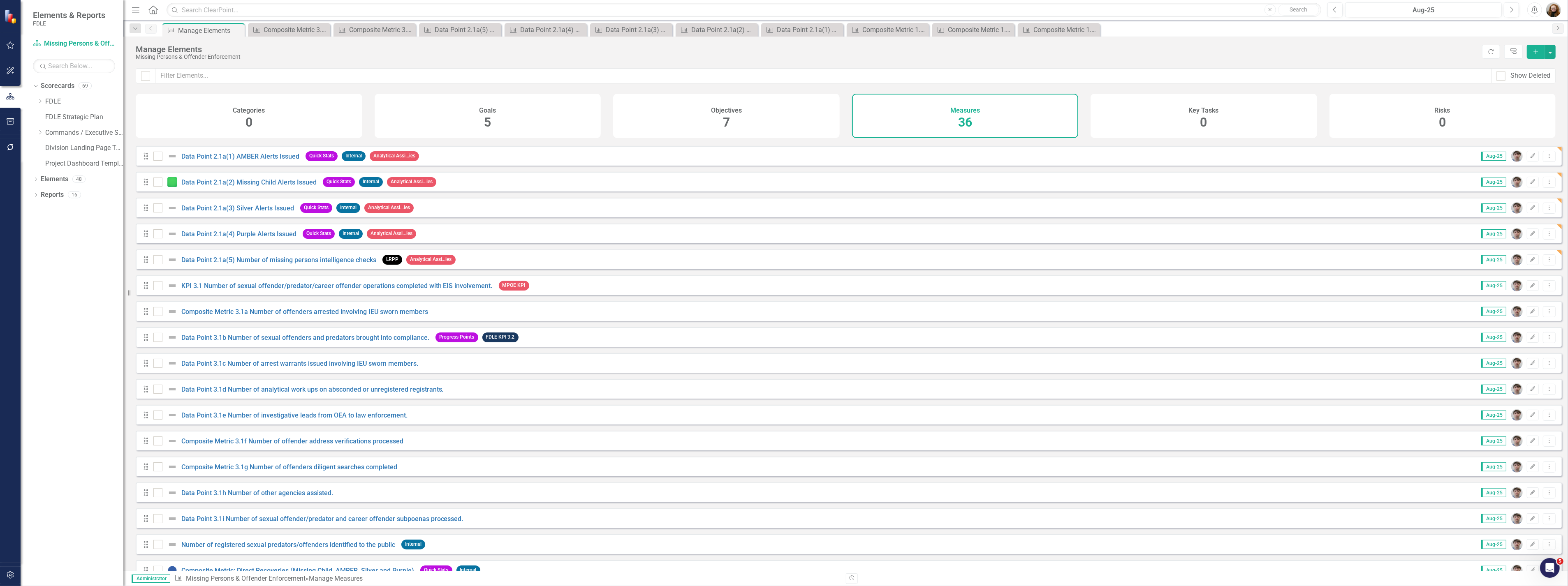
scroll to position [457, 0]
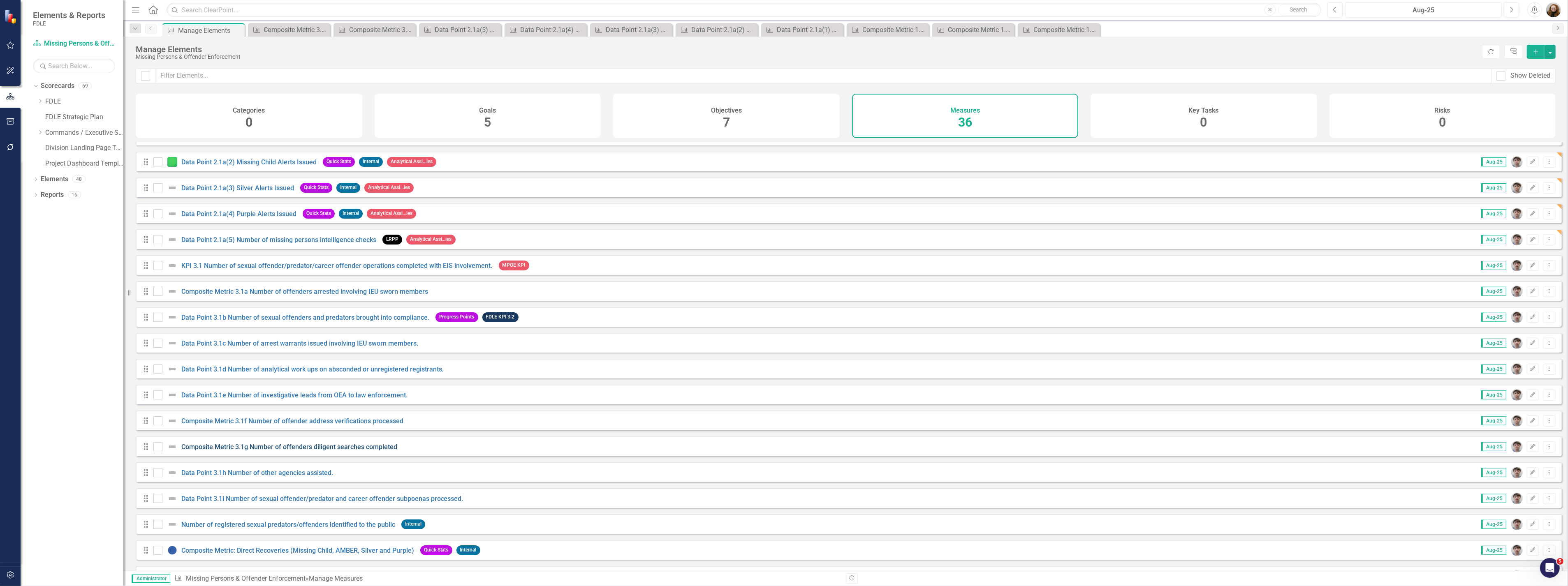
click at [227, 451] on link "Composite Metric 3.1g Number of offenders diligent searches completed" at bounding box center [289, 446] width 216 height 8
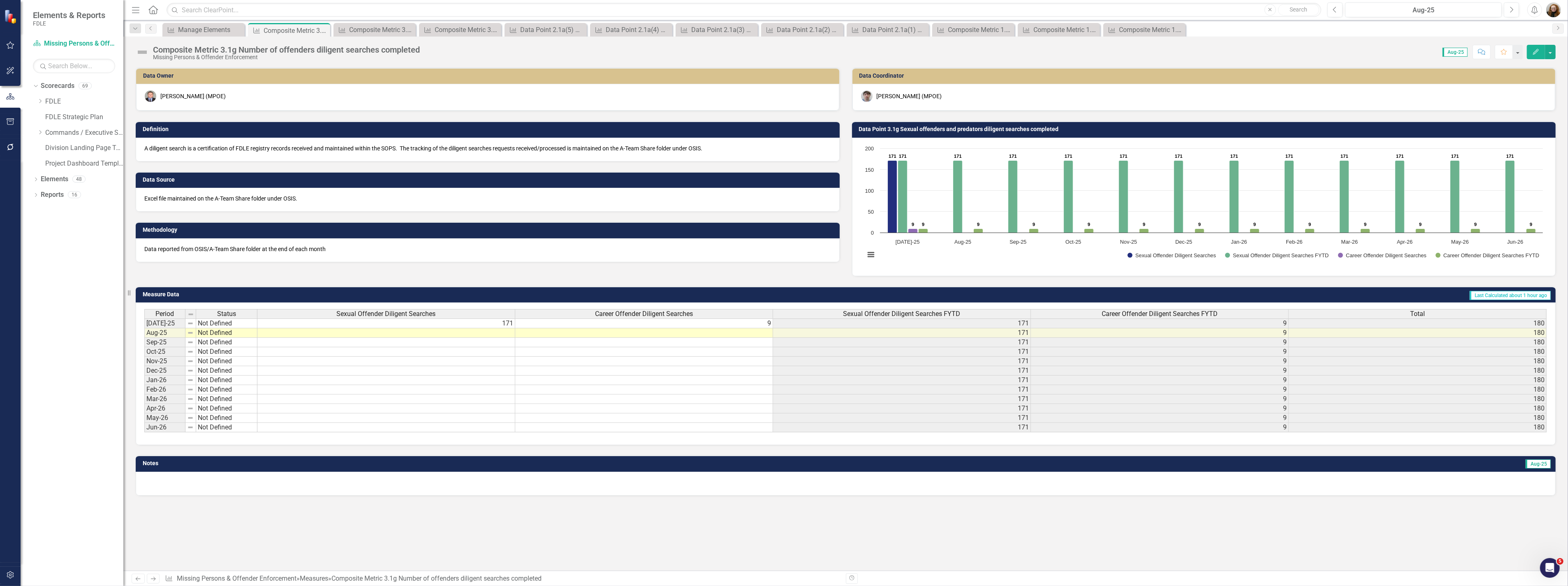
click at [242, 53] on div "Composite Metric 3.1g Number of offenders diligent searches completed" at bounding box center [286, 49] width 267 height 9
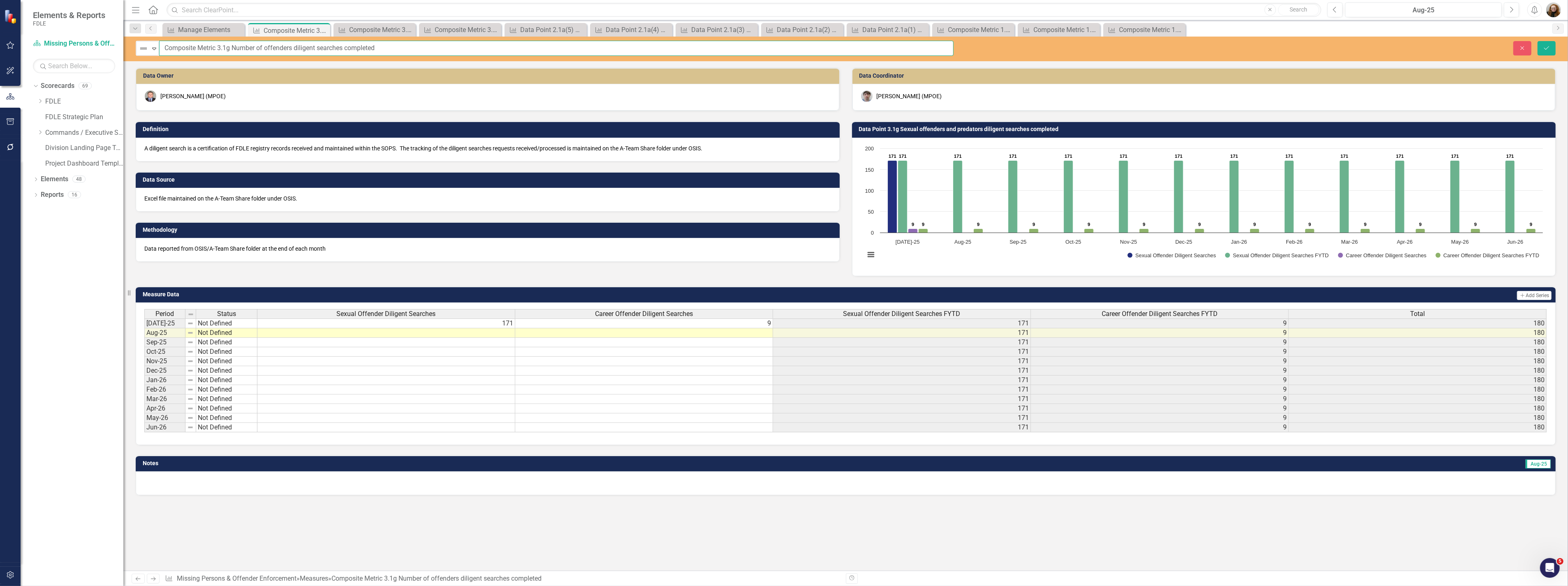
drag, startPoint x: 405, startPoint y: 47, endPoint x: 202, endPoint y: 51, distance: 203.0
click at [150, 44] on div "Not Defined Expand Composite Metric 3.1g Number of offenders diligent searches …" at bounding box center [544, 48] width 818 height 15
click at [1543, 51] on button "Save" at bounding box center [1546, 48] width 18 height 14
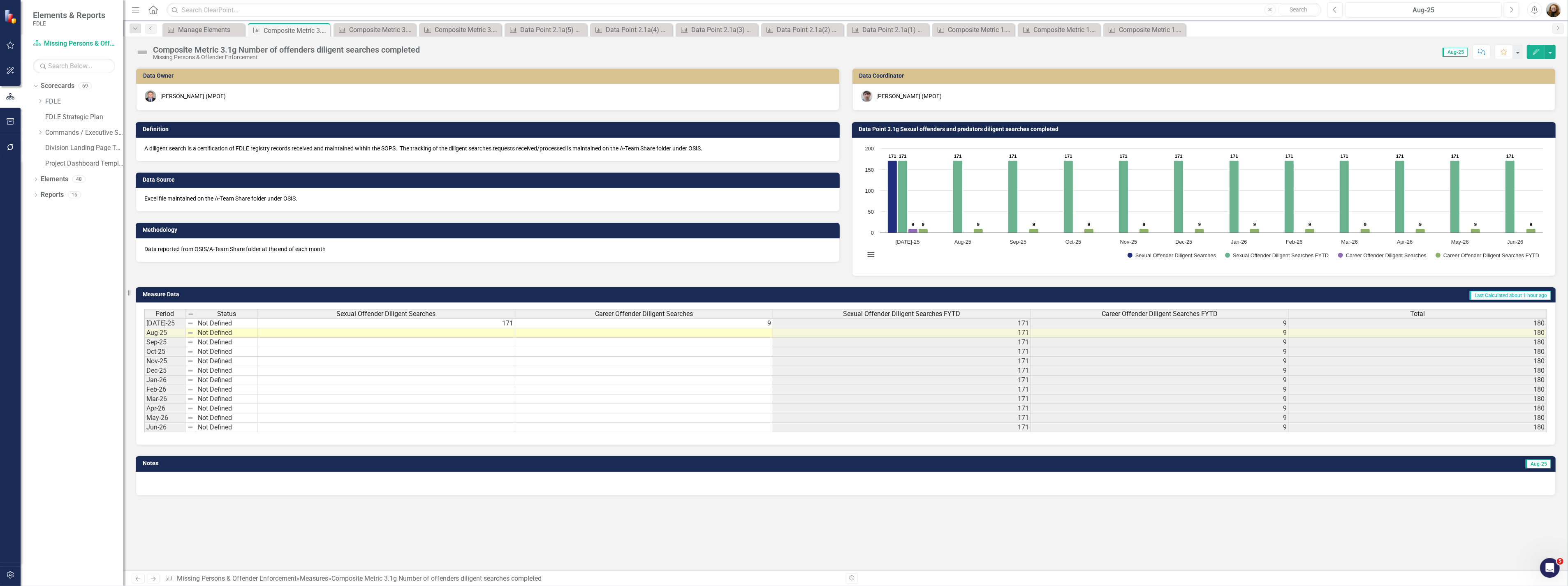
click at [1033, 129] on h3 "Data Point 3.1g Sexual offenders and predators diligent searches completed" at bounding box center [1205, 129] width 693 height 6
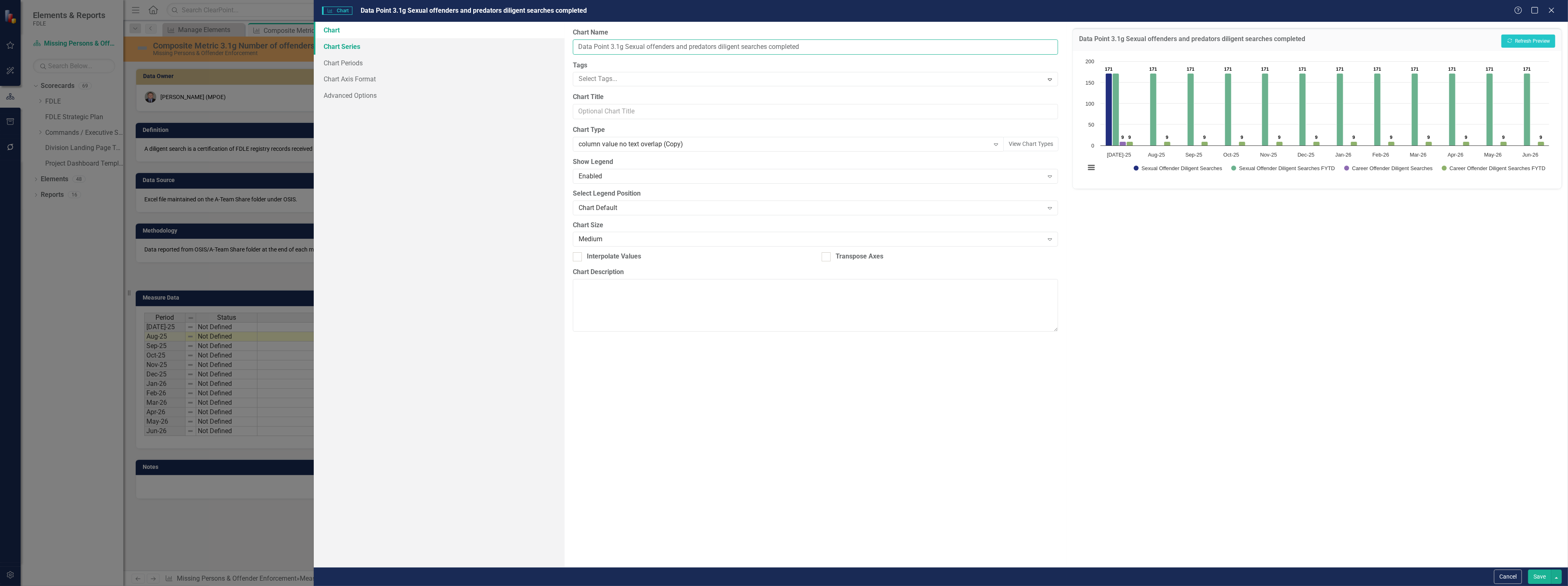
drag, startPoint x: 815, startPoint y: 49, endPoint x: 508, endPoint y: 42, distance: 307.1
click at [508, 42] on div "Chart Chart Series Chart Periods Chart Axis Format Advanced Options From this p…" at bounding box center [940, 294] width 1254 height 546
paste input "Composite Metric 3.1g Number of offende"
type input "Composite Metric 3.1g Number of offenders diligent searches completed"
click at [1528, 577] on button "Save" at bounding box center [1539, 576] width 23 height 14
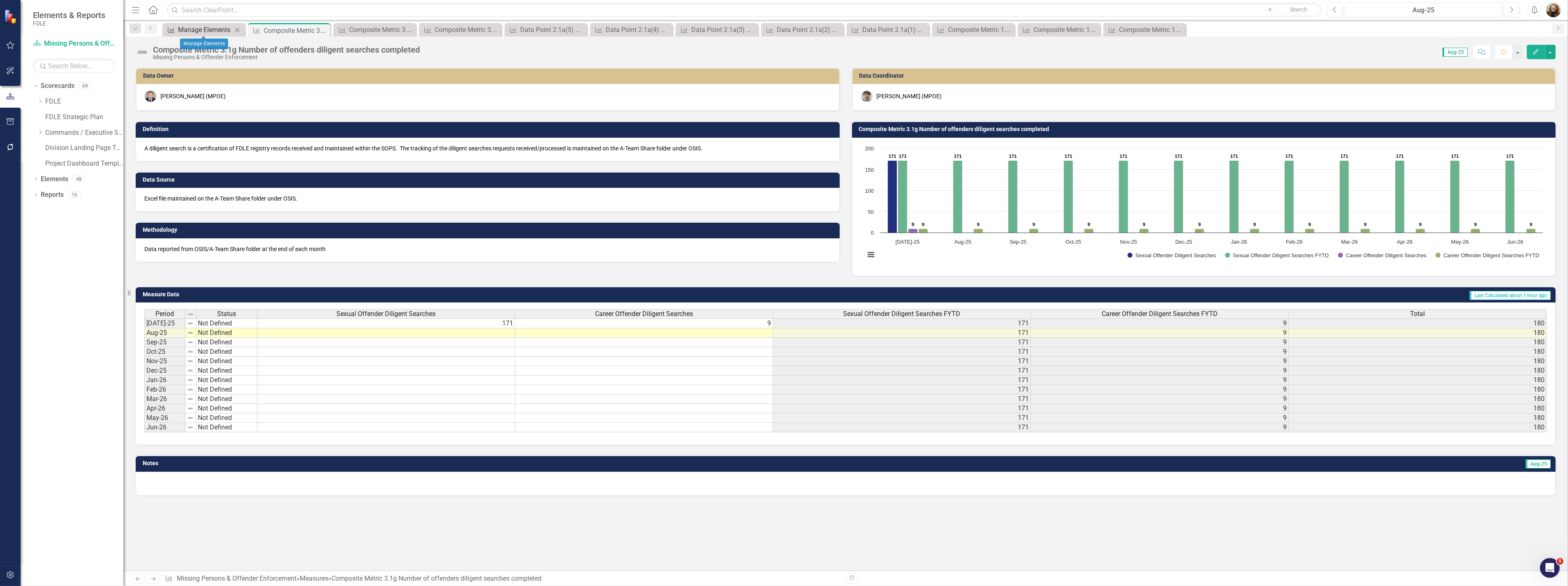
click at [210, 30] on div "Manage Elements" at bounding box center [205, 29] width 54 height 10
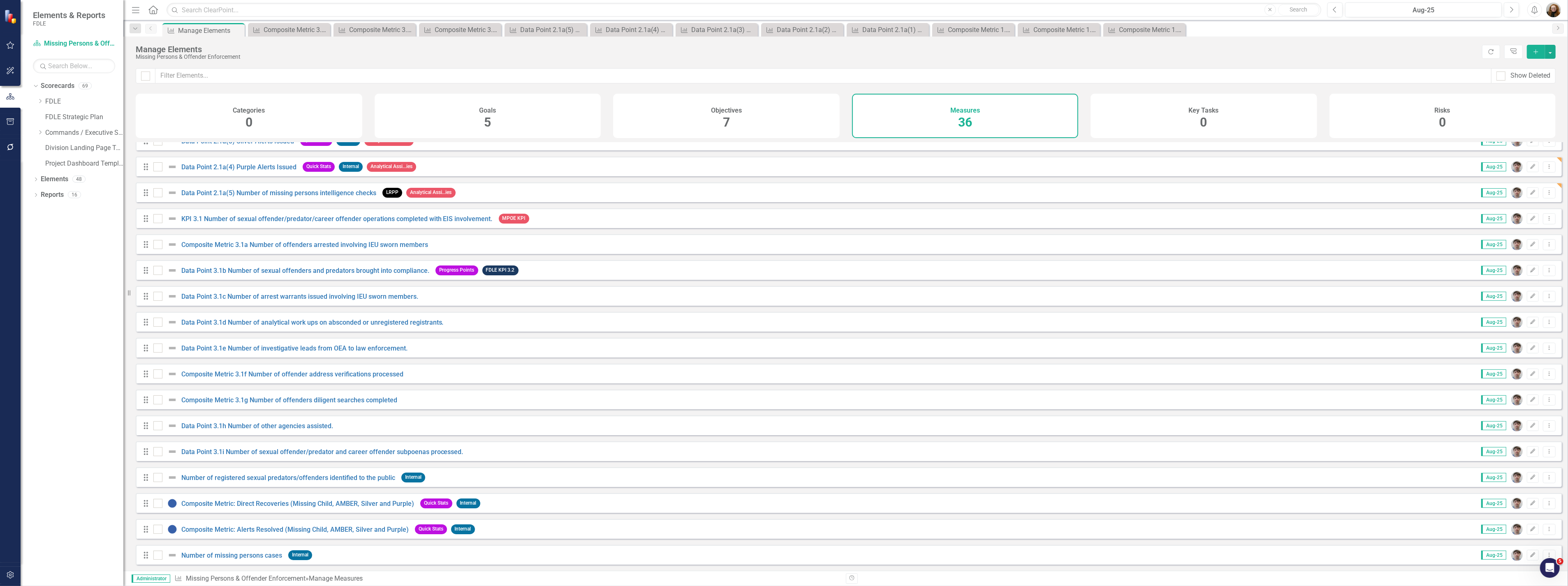
scroll to position [509, 0]
click at [251, 503] on link "Composite Metric: Direct Recoveries (Missing Child, AMBER, Silver and Purple)" at bounding box center [298, 503] width 233 height 8
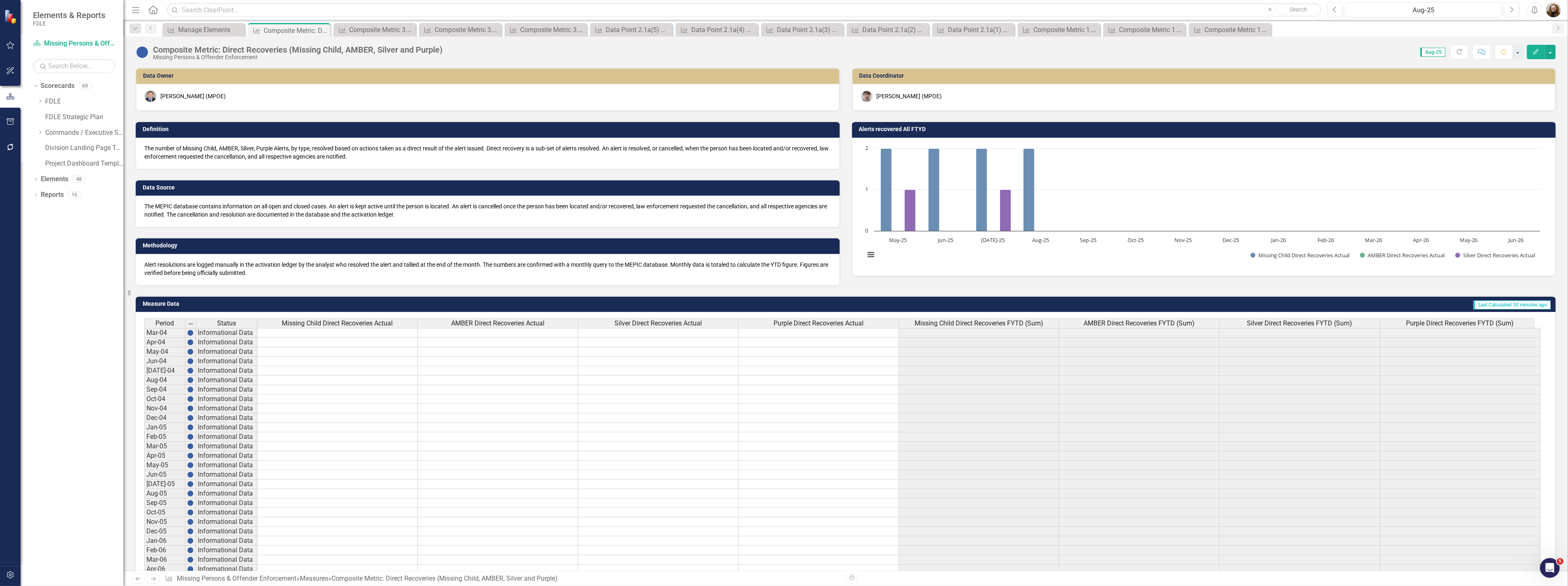
click at [224, 47] on div "Composite Metric: Direct Recoveries (Missing Child, AMBER, Silver and Purple)" at bounding box center [297, 49] width 290 height 9
click at [212, 48] on div "Composite Metric: Direct Recoveries (Missing Child, AMBER, Silver and Purple)" at bounding box center [297, 49] width 290 height 9
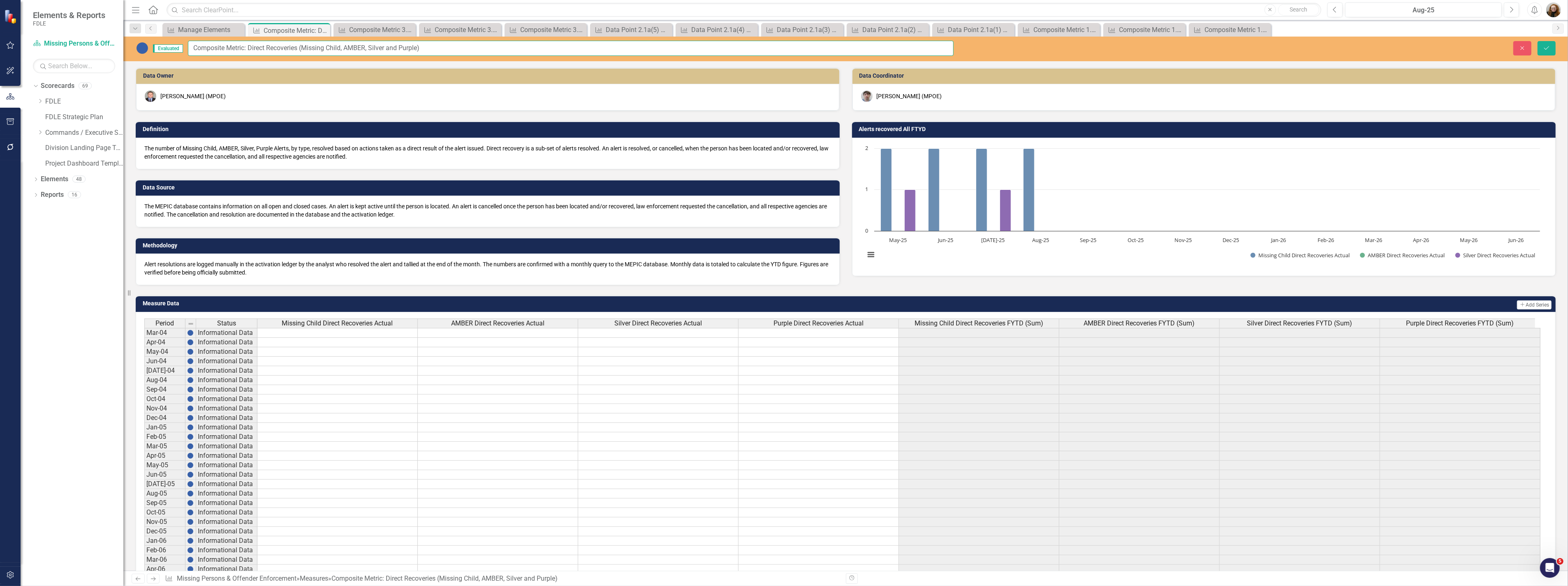
drag, startPoint x: 249, startPoint y: 47, endPoint x: 167, endPoint y: 52, distance: 82.2
click at [160, 52] on div "Evaluated Composite Metric: Direct Recoveries (Missing Child, AMBER, Silver and…" at bounding box center [544, 48] width 818 height 15
type input "Direct Recoveries (Missing Child, AMBER, Silver and Purple)"
click at [1538, 44] on button "Save" at bounding box center [1546, 48] width 18 height 14
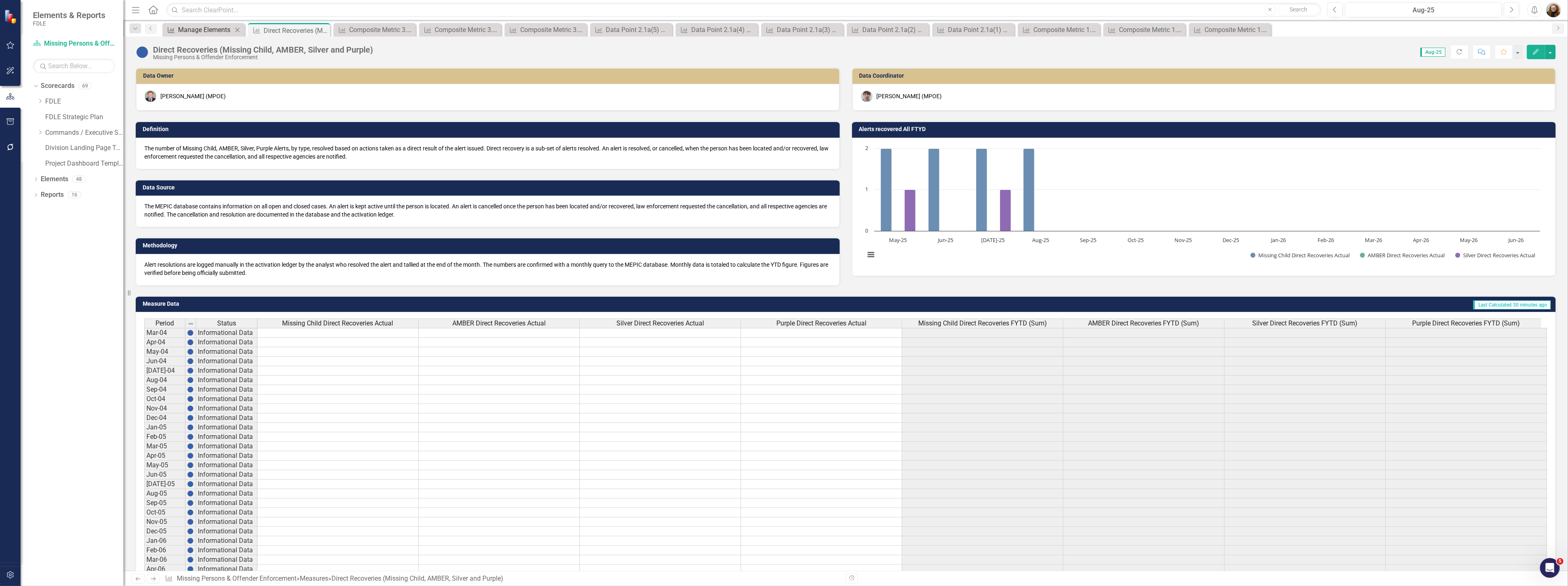
click at [195, 27] on div "Manage Elements" at bounding box center [205, 29] width 54 height 10
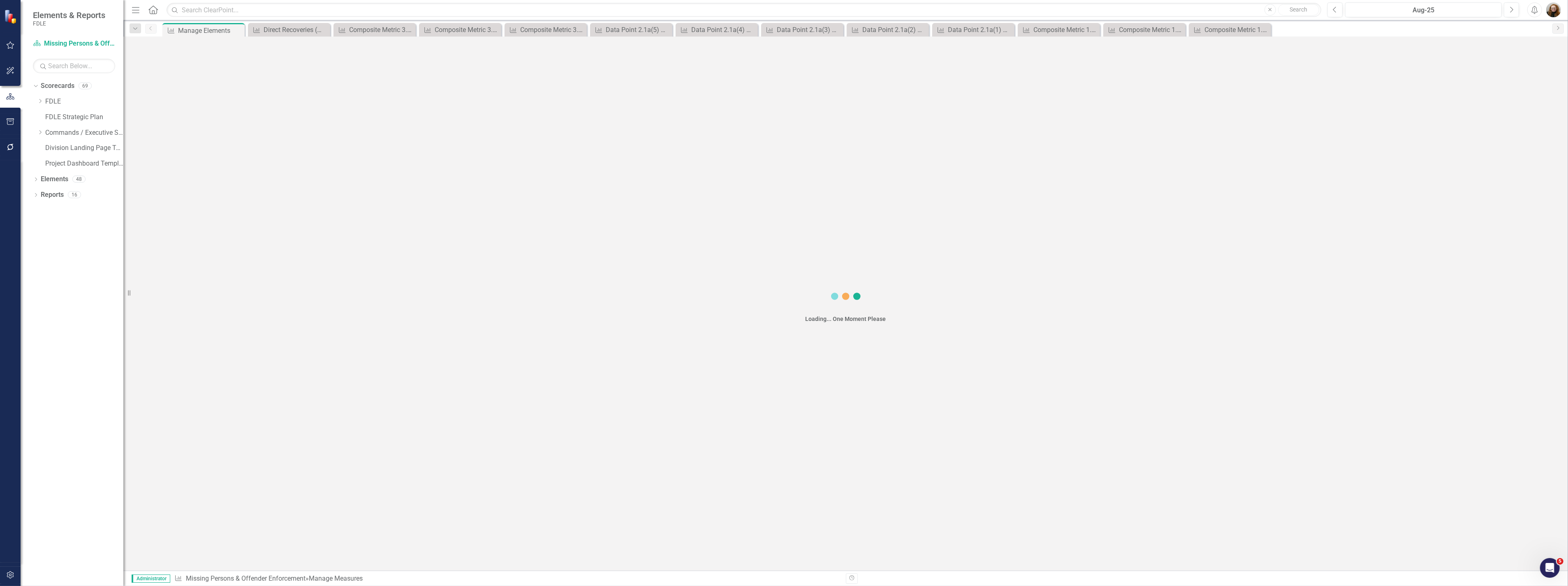
click at [209, 26] on div "Manage Elements" at bounding box center [210, 30] width 64 height 10
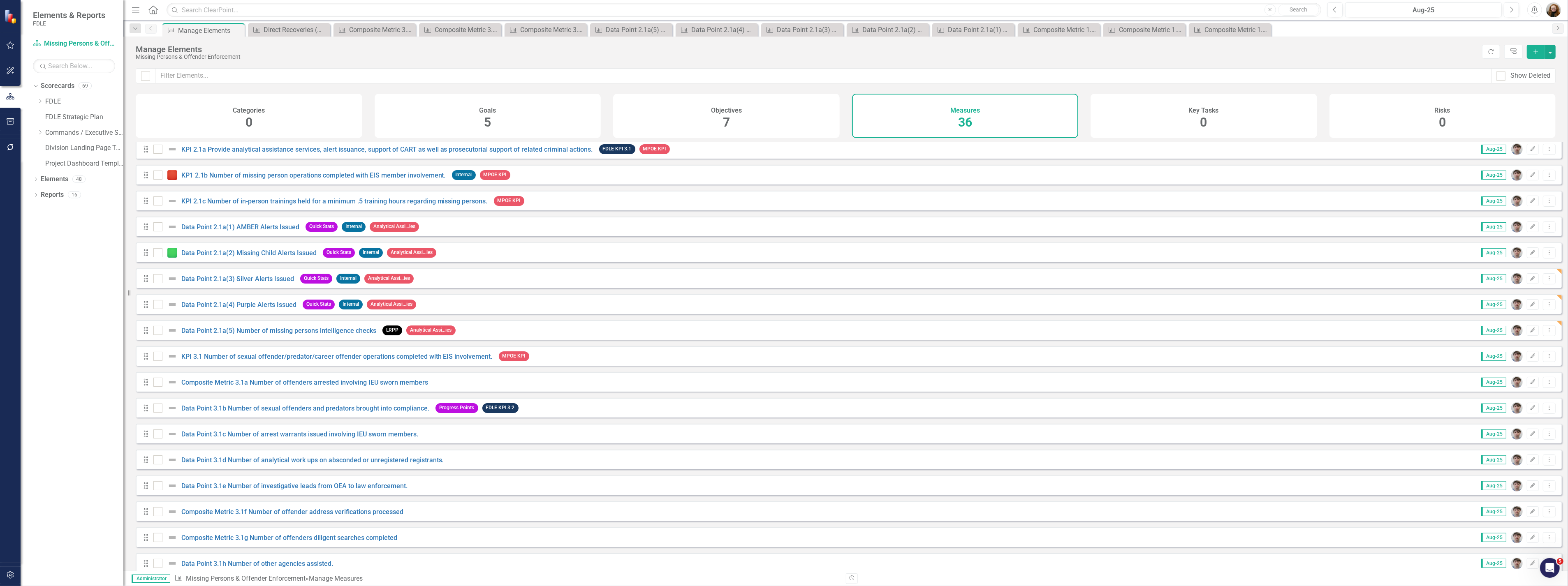
scroll to position [509, 0]
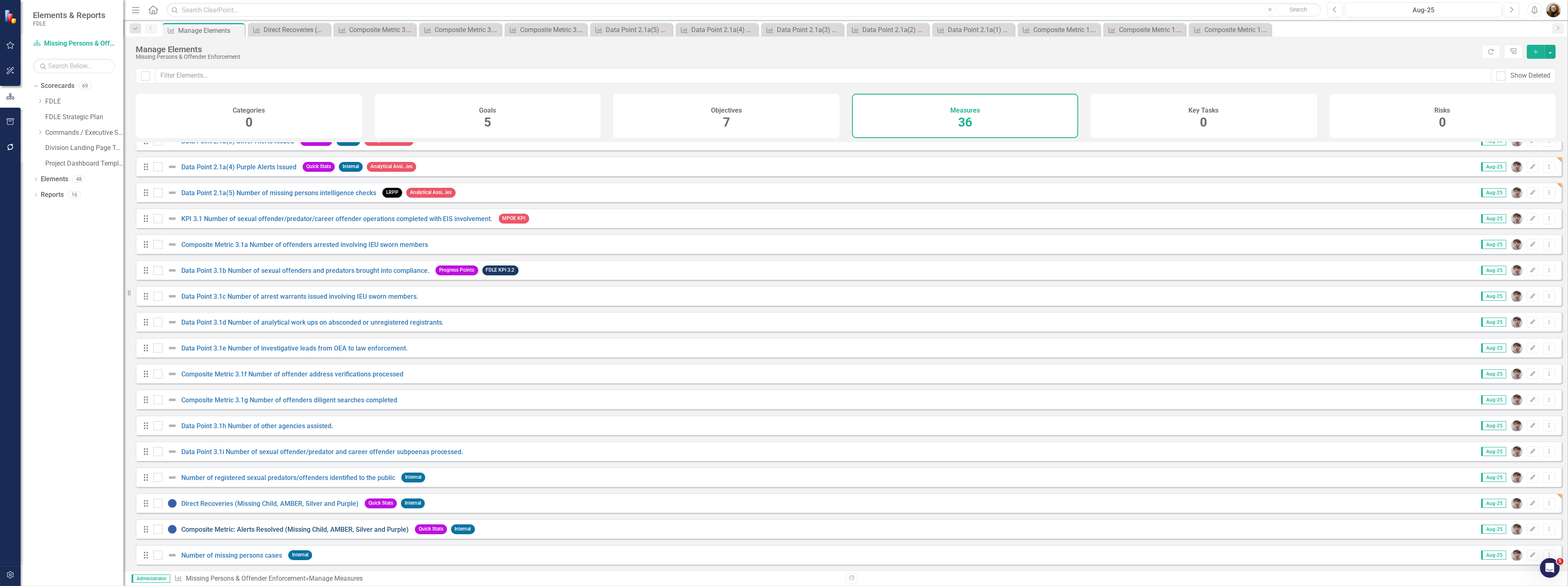
click at [203, 531] on link "Composite Metric: Alerts Resolved (Missing Child, AMBER, Silver and Purple)" at bounding box center [295, 529] width 227 height 8
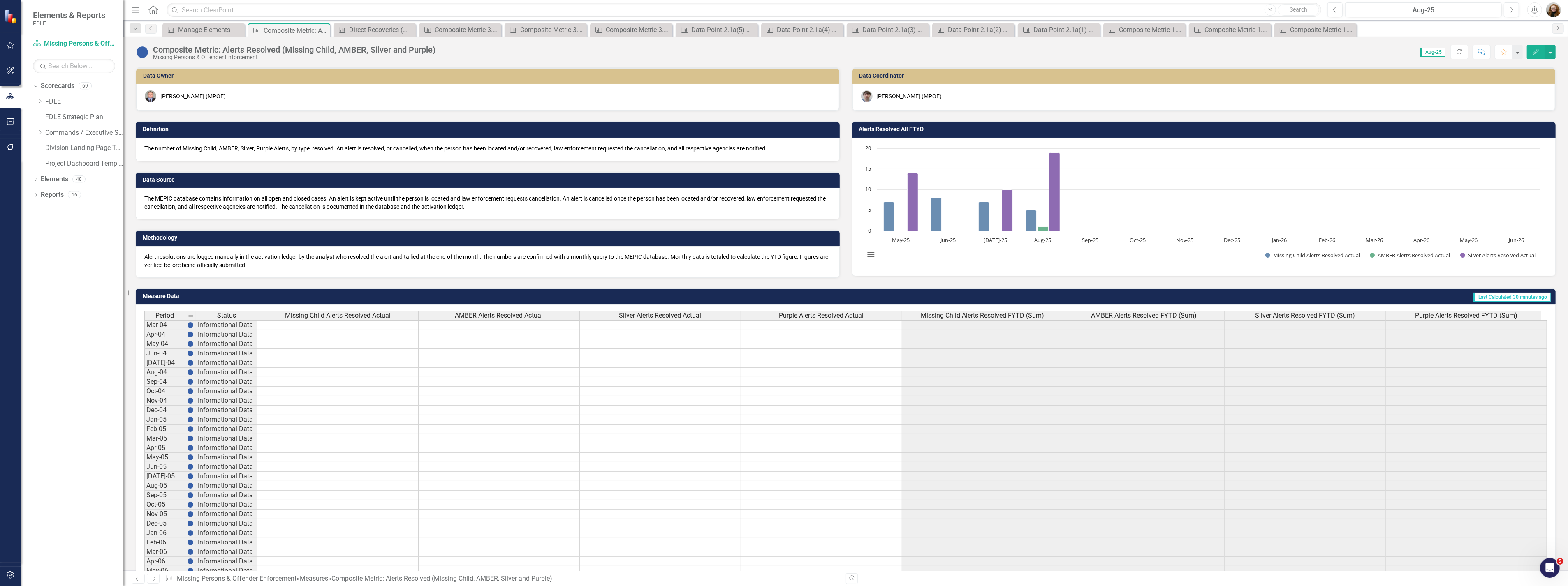
click at [170, 49] on div "Composite Metric: Alerts Resolved (Missing Child, AMBER, Silver and Purple)" at bounding box center [294, 49] width 283 height 9
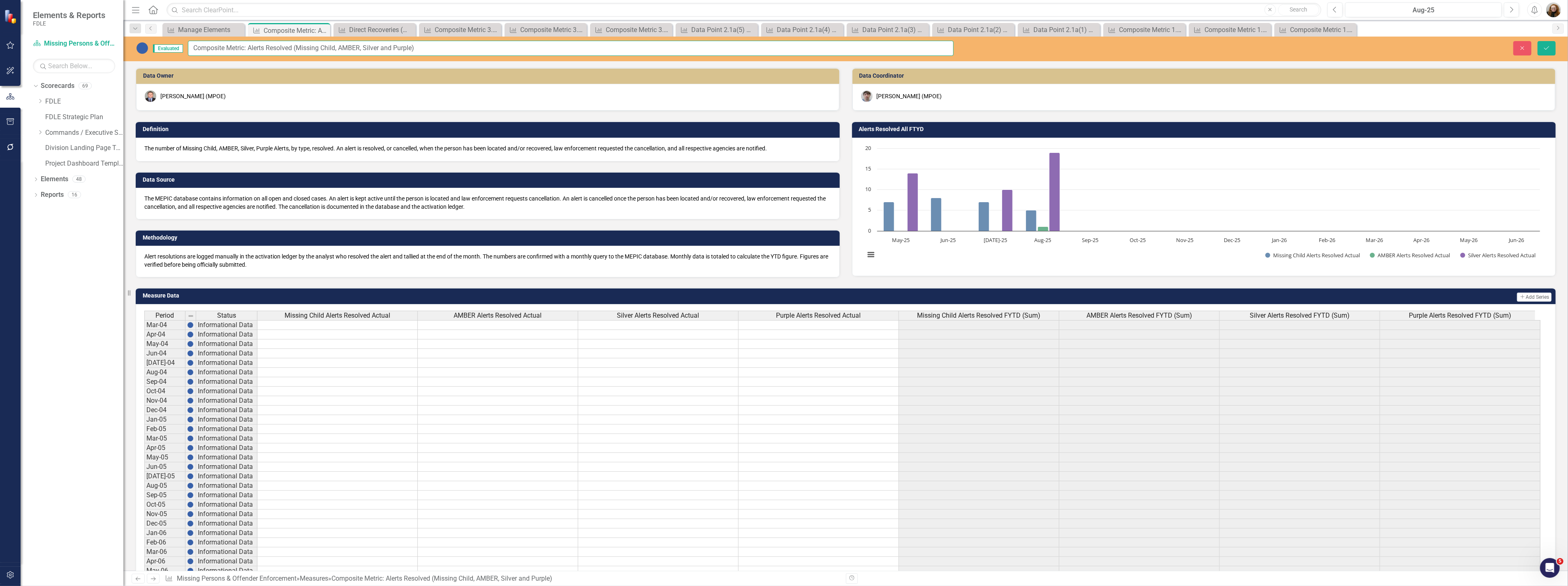
drag, startPoint x: 249, startPoint y: 51, endPoint x: 144, endPoint y: 44, distance: 105.2
click at [140, 44] on div "Evaluated Composite Metric: Alerts Resolved (Missing Child, AMBER, Silver and P…" at bounding box center [544, 48] width 818 height 15
type input "Alerts Resolved (Missing Child, AMBER, Silver and Purple)"
click at [1547, 47] on icon "Save" at bounding box center [1546, 48] width 8 height 5
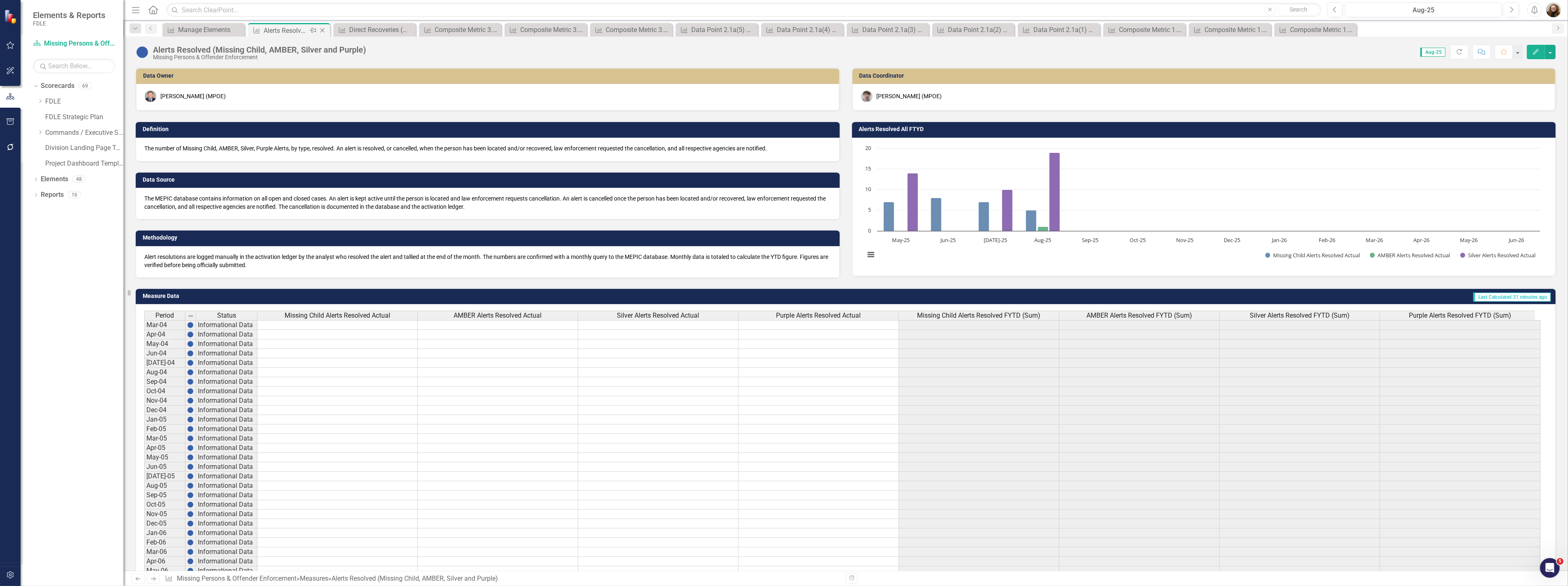
click at [324, 29] on icon "Close" at bounding box center [323, 31] width 8 height 7
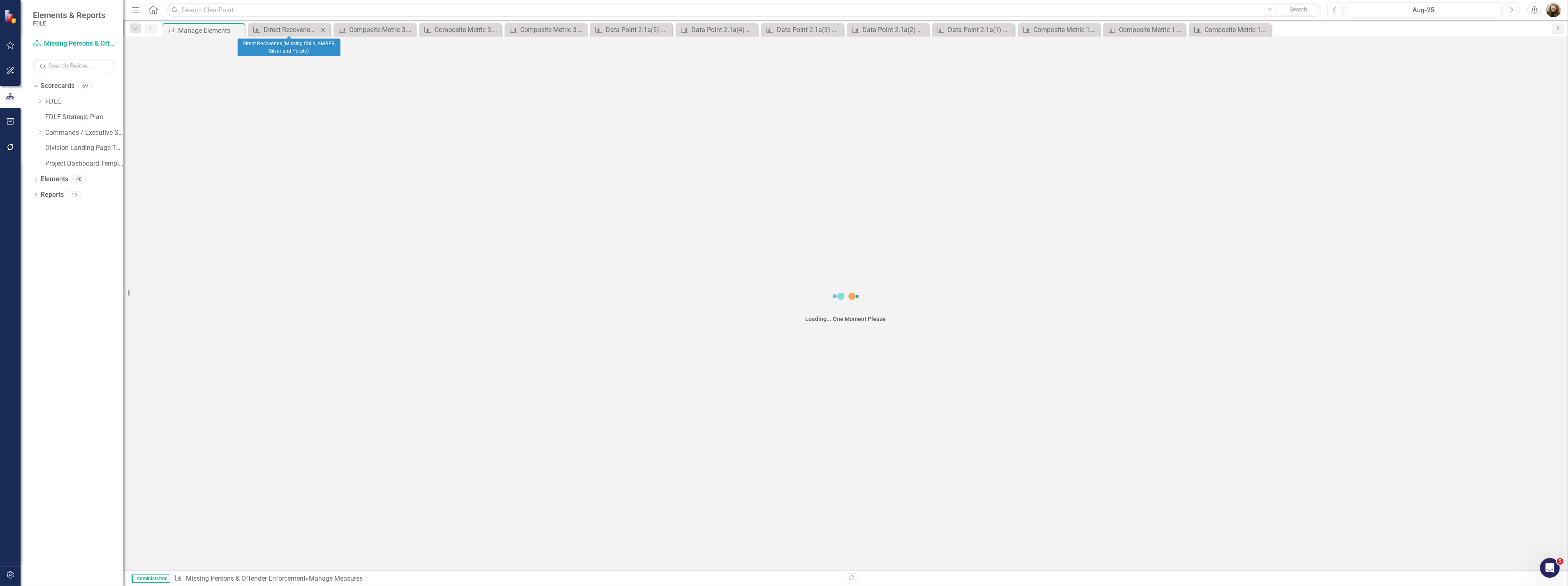
click at [325, 28] on icon "Close" at bounding box center [323, 30] width 8 height 7
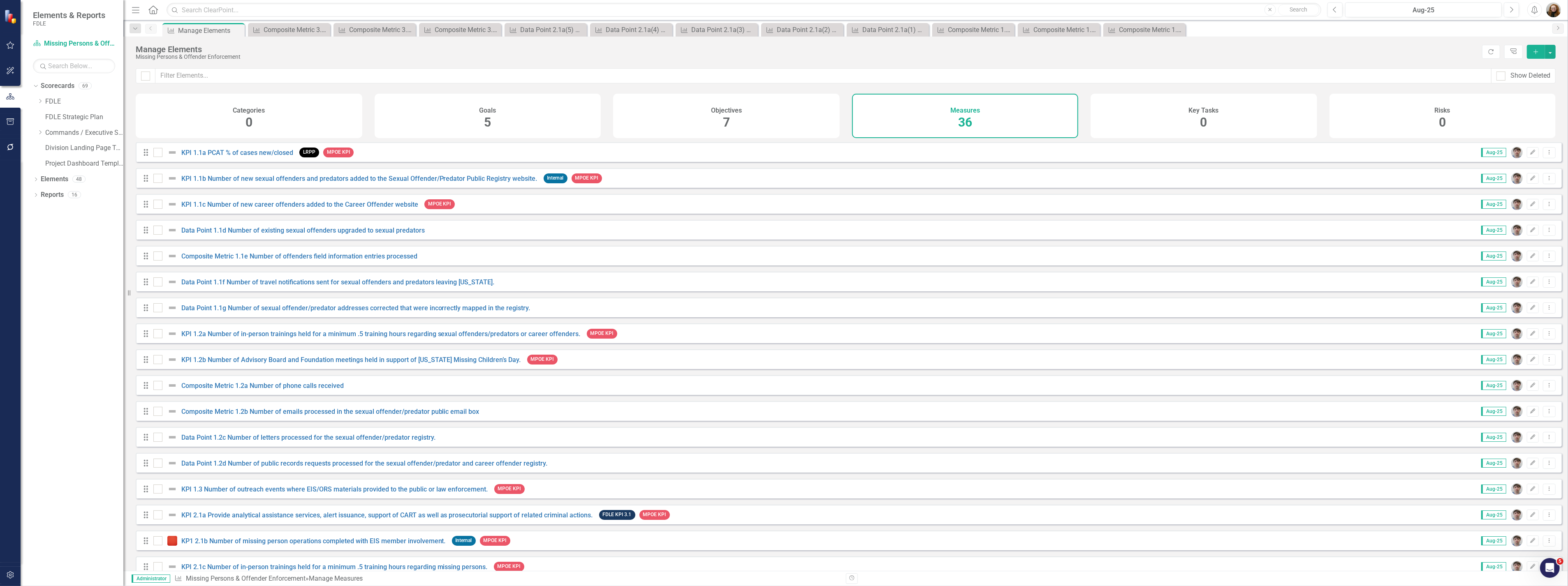
click at [0, 0] on icon "Close" at bounding box center [0, 0] width 0 height 0
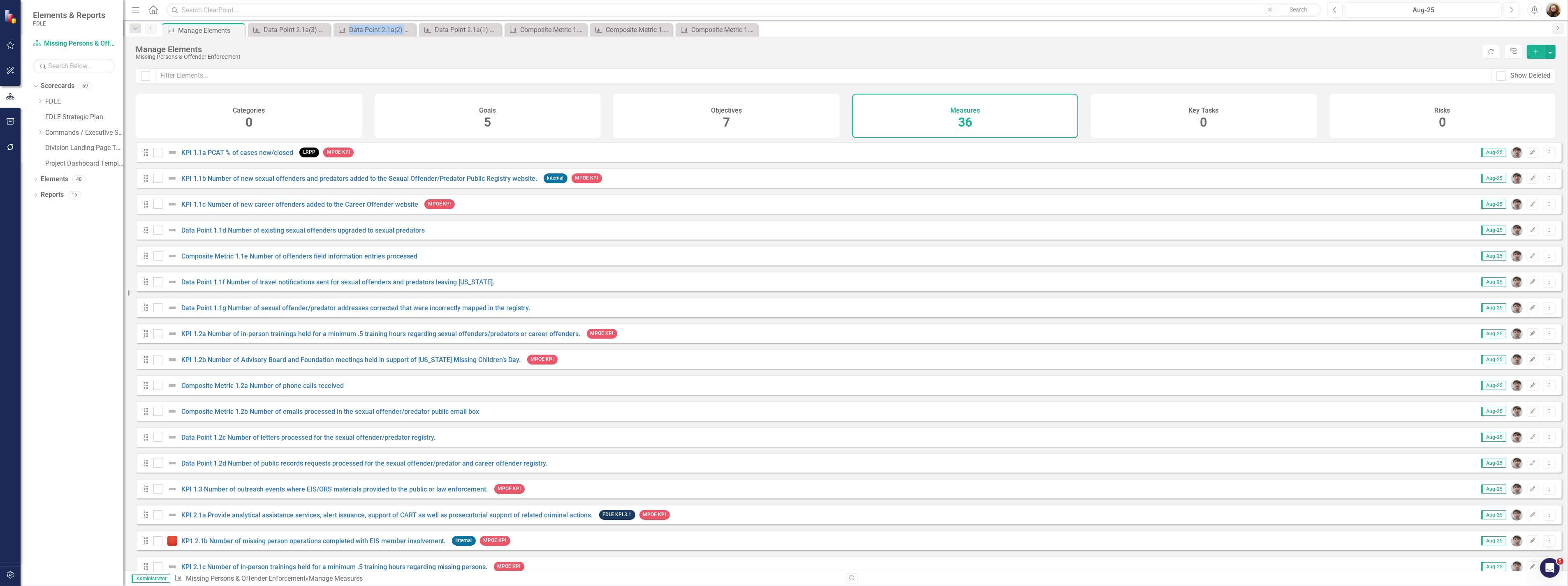
click at [0, 0] on icon "Close" at bounding box center [0, 0] width 0 height 0
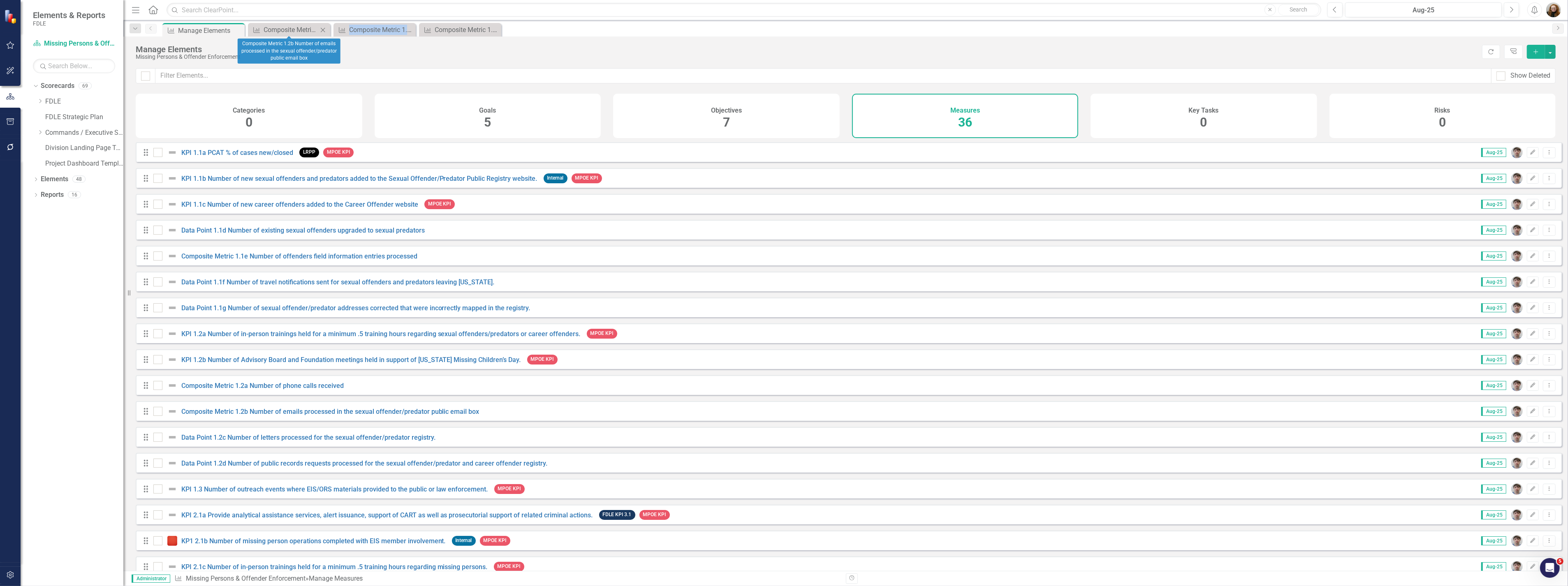
click at [324, 29] on icon "Close" at bounding box center [323, 30] width 8 height 7
click at [0, 0] on icon "Close" at bounding box center [0, 0] width 0 height 0
click at [230, 157] on link "KPI 1.1a PCAT % of cases new/closed" at bounding box center [237, 152] width 112 height 8
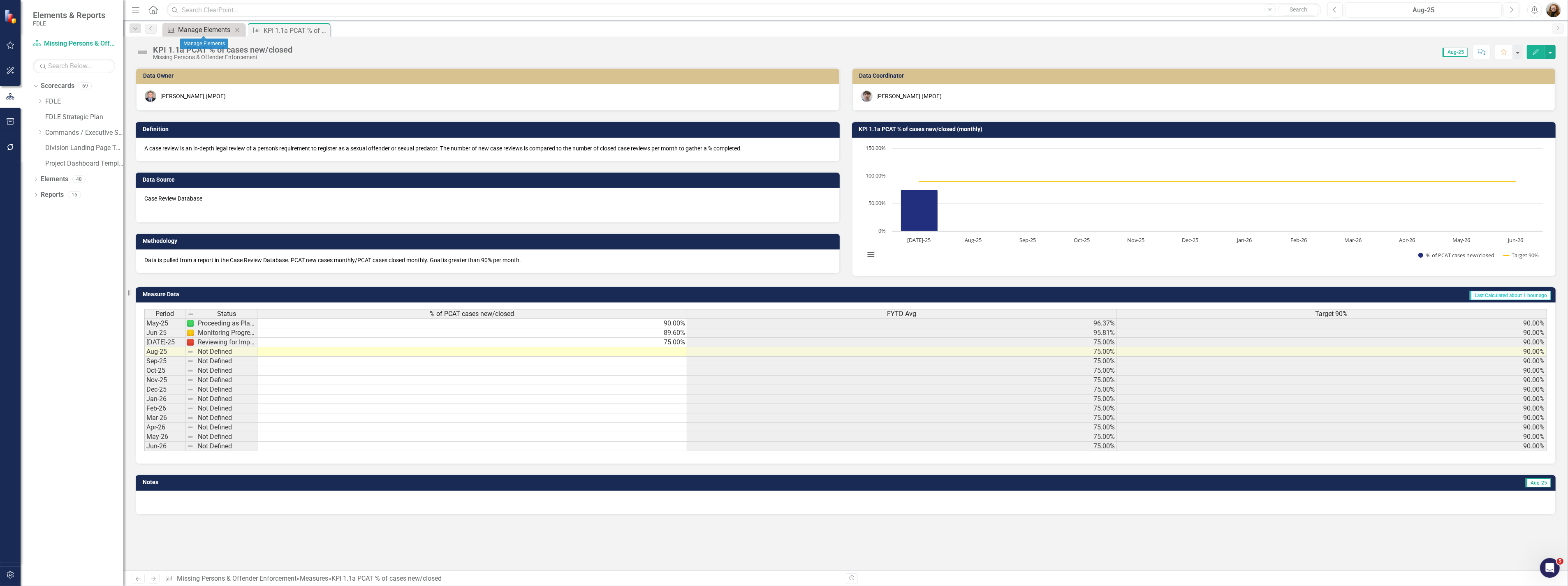
click at [188, 31] on div "Manage Elements" at bounding box center [205, 29] width 54 height 10
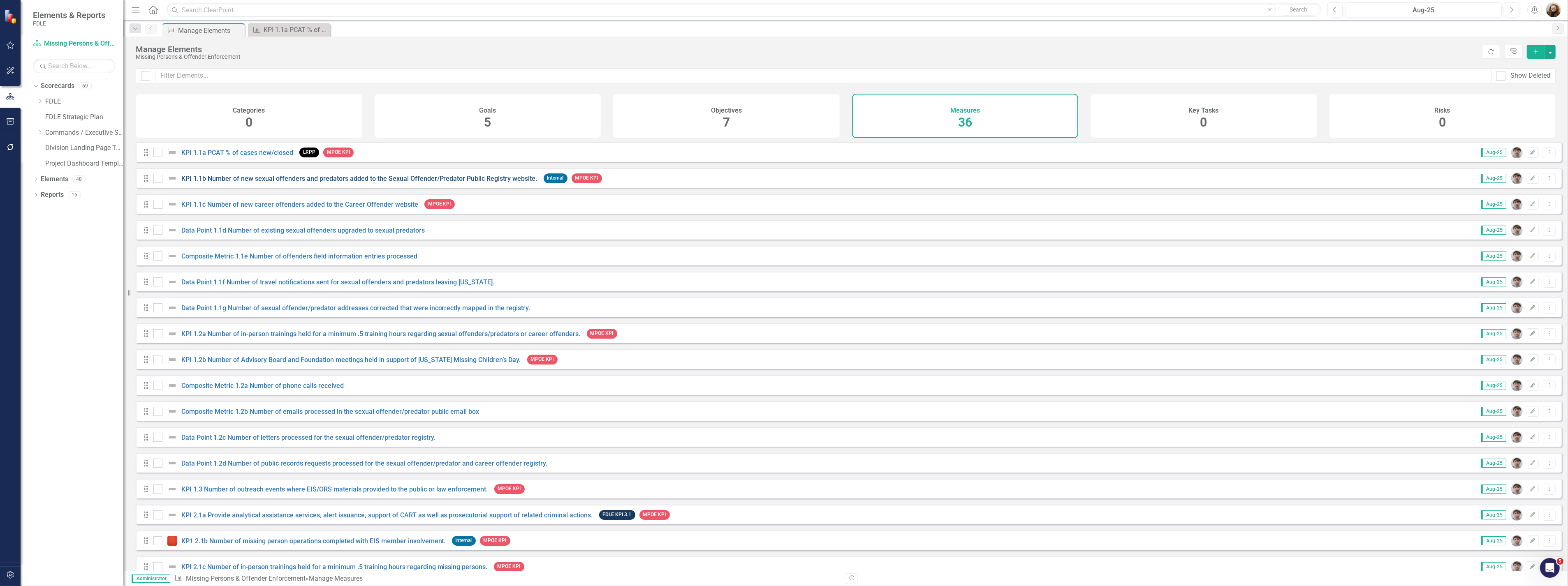
click at [229, 183] on link "KPI 1.1b Number of new sexual offenders and predators added to the Sexual Offen…" at bounding box center [359, 178] width 356 height 8
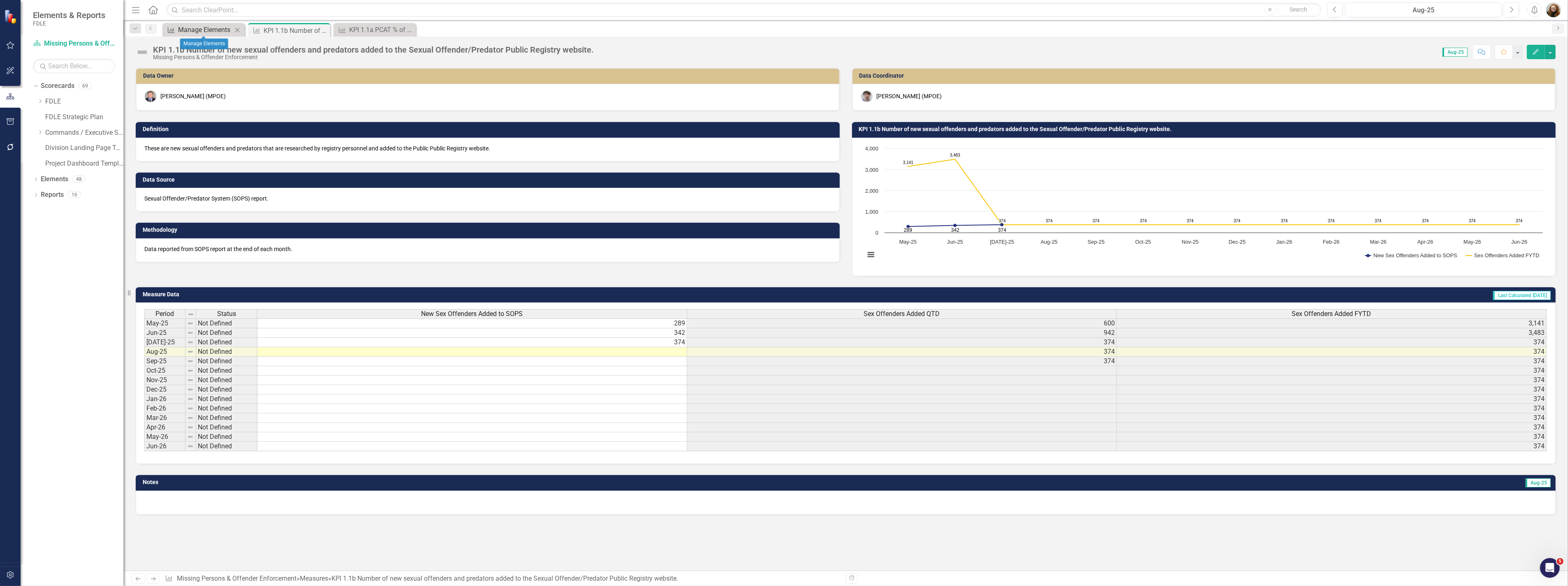
click at [203, 29] on div "Manage Elements" at bounding box center [205, 29] width 54 height 10
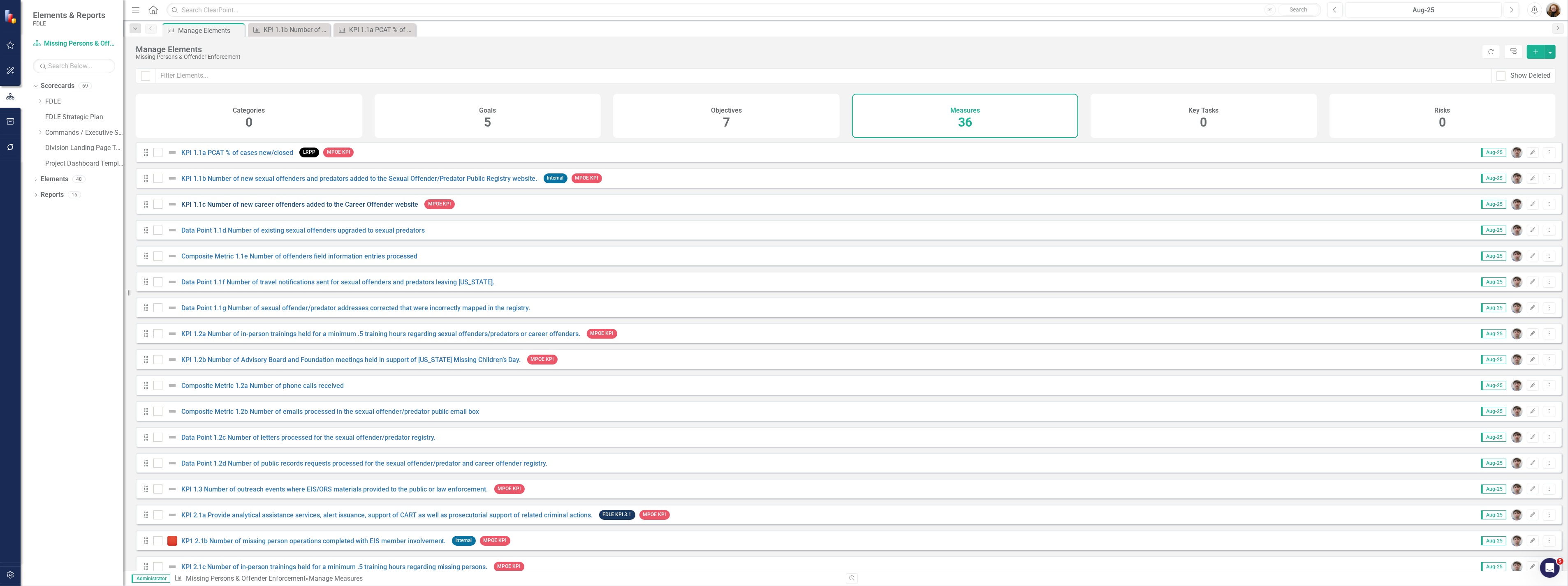
click at [218, 208] on link "KPI 1.1c Number of new career offenders added to the Career Offender website" at bounding box center [300, 204] width 237 height 8
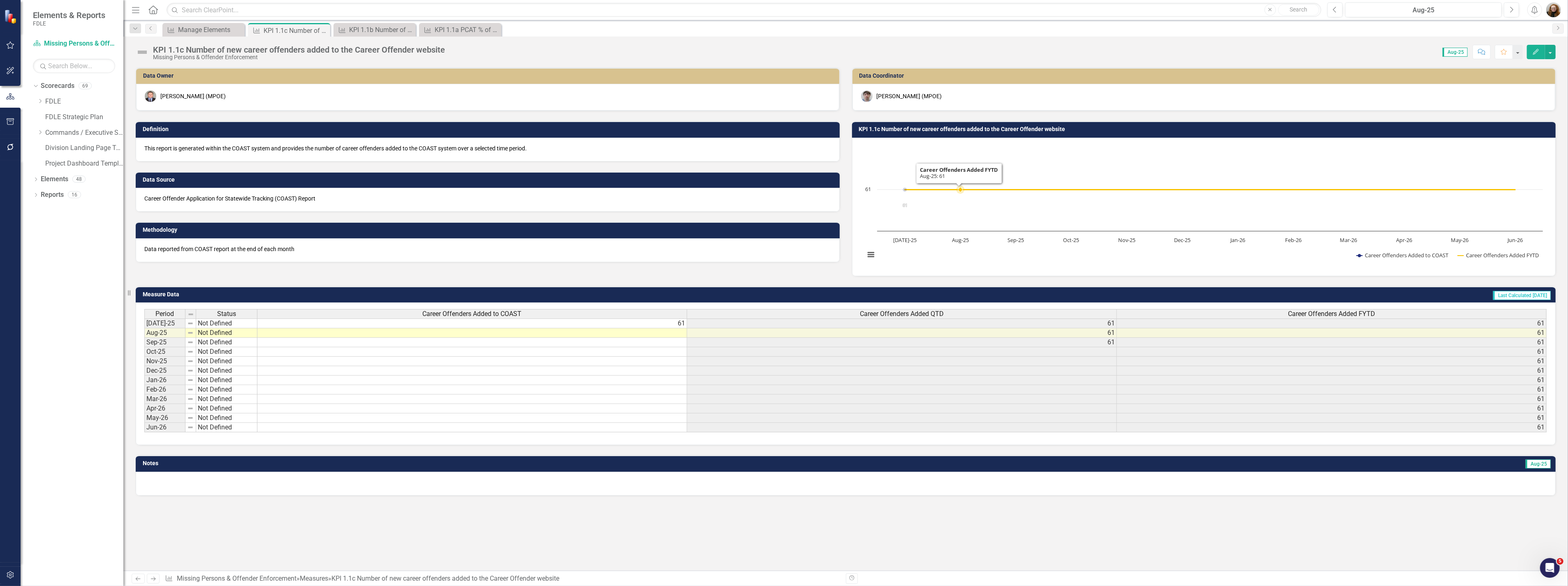
click at [978, 172] on rect "Interactive chart" at bounding box center [1204, 206] width 686 height 123
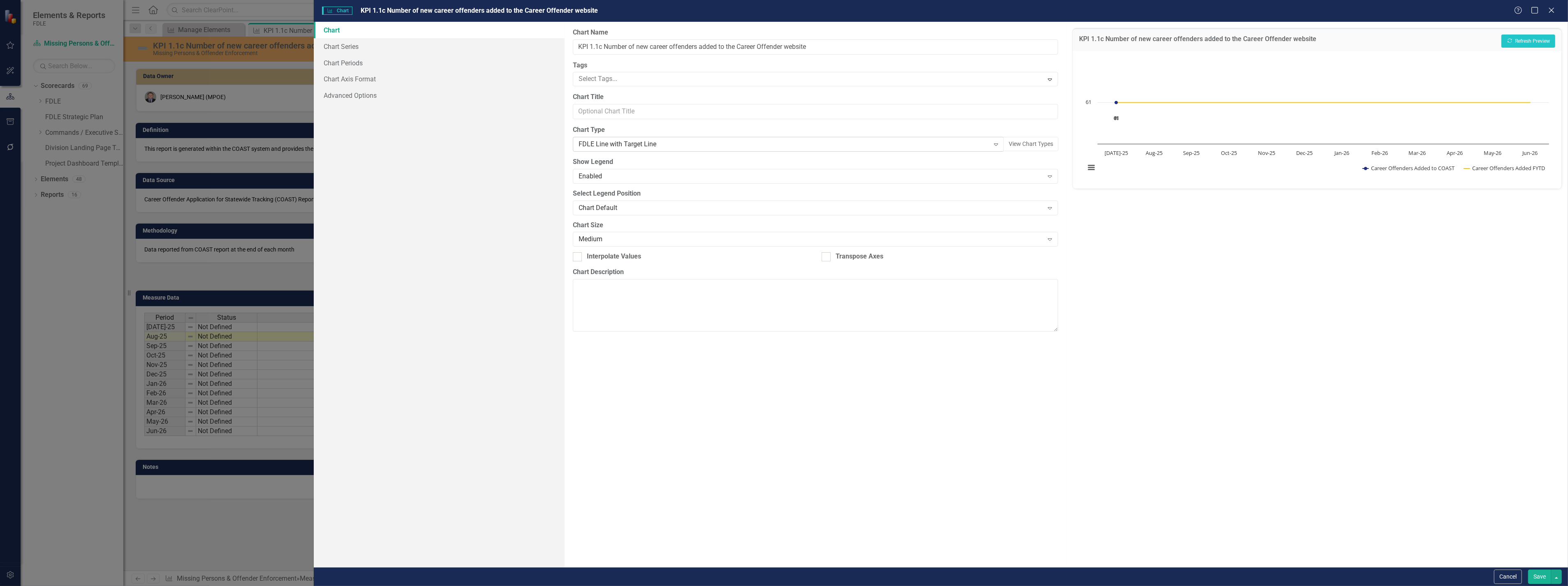
click at [610, 145] on div "FDLE Line with Target Line" at bounding box center [784, 144] width 411 height 10
click at [1528, 36] on button "Recalculate Refresh Preview" at bounding box center [1528, 40] width 54 height 13
click at [1545, 576] on button "Save" at bounding box center [1539, 576] width 23 height 14
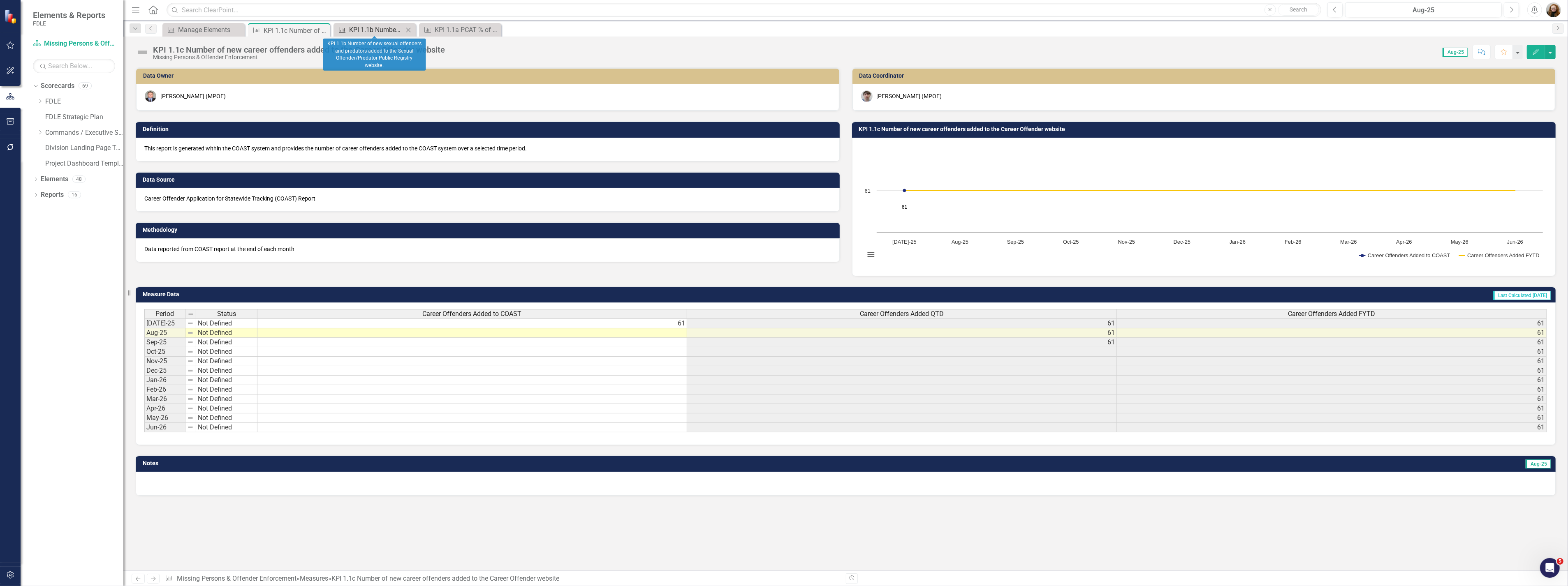
click at [377, 26] on div "KPI 1.1b Number of new sexual offenders and predators added to the Sexual Offen…" at bounding box center [376, 29] width 54 height 10
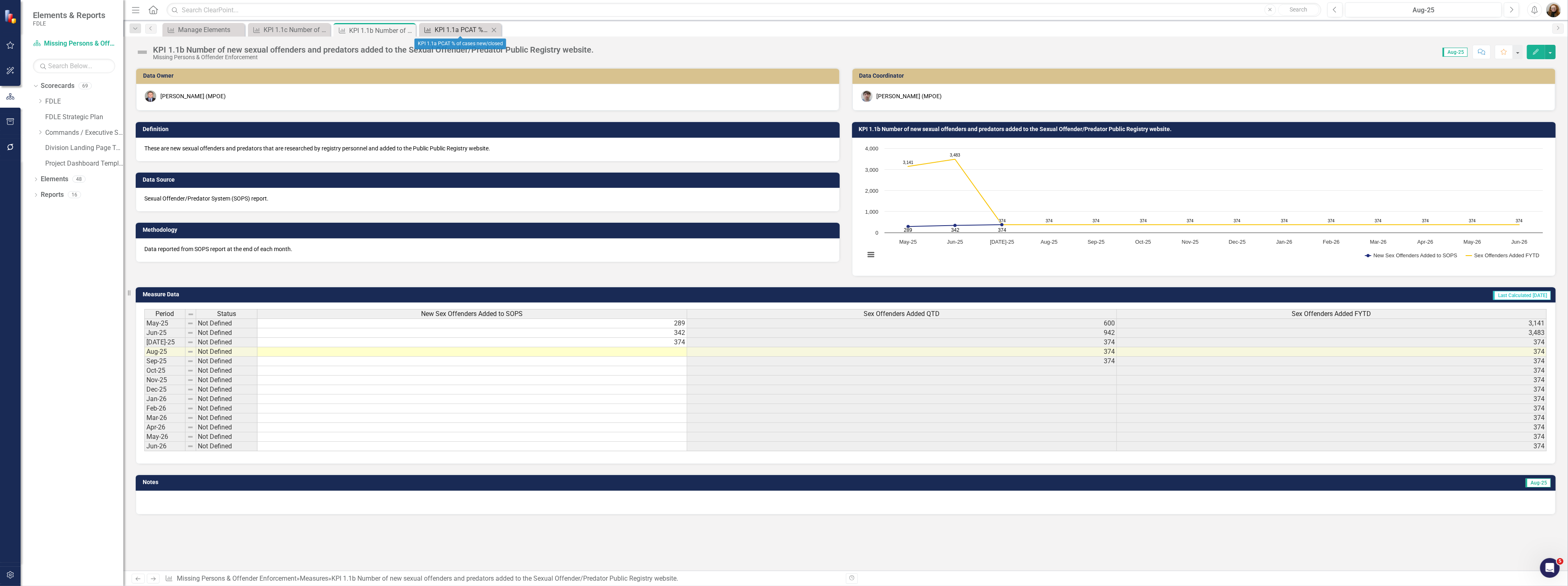
click at [474, 28] on div "KPI 1.1a PCAT % of cases new/closed" at bounding box center [461, 29] width 54 height 10
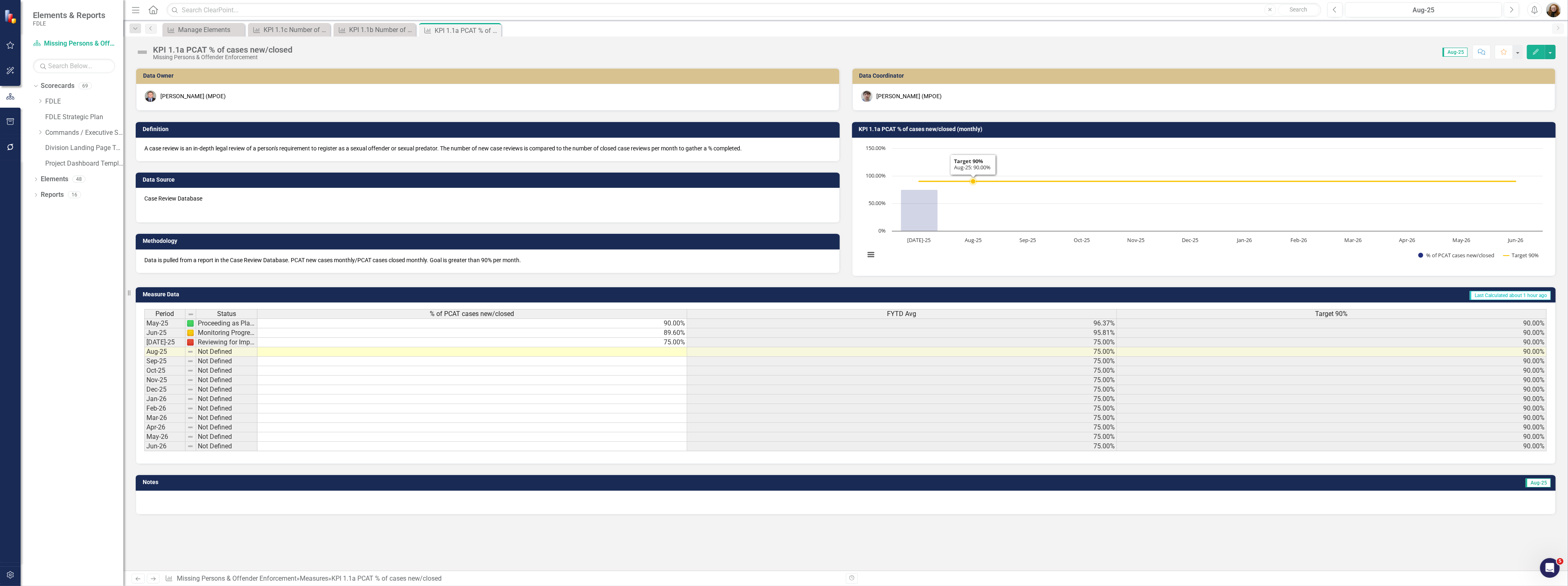
click at [967, 212] on rect "Interactive chart" at bounding box center [1204, 206] width 686 height 123
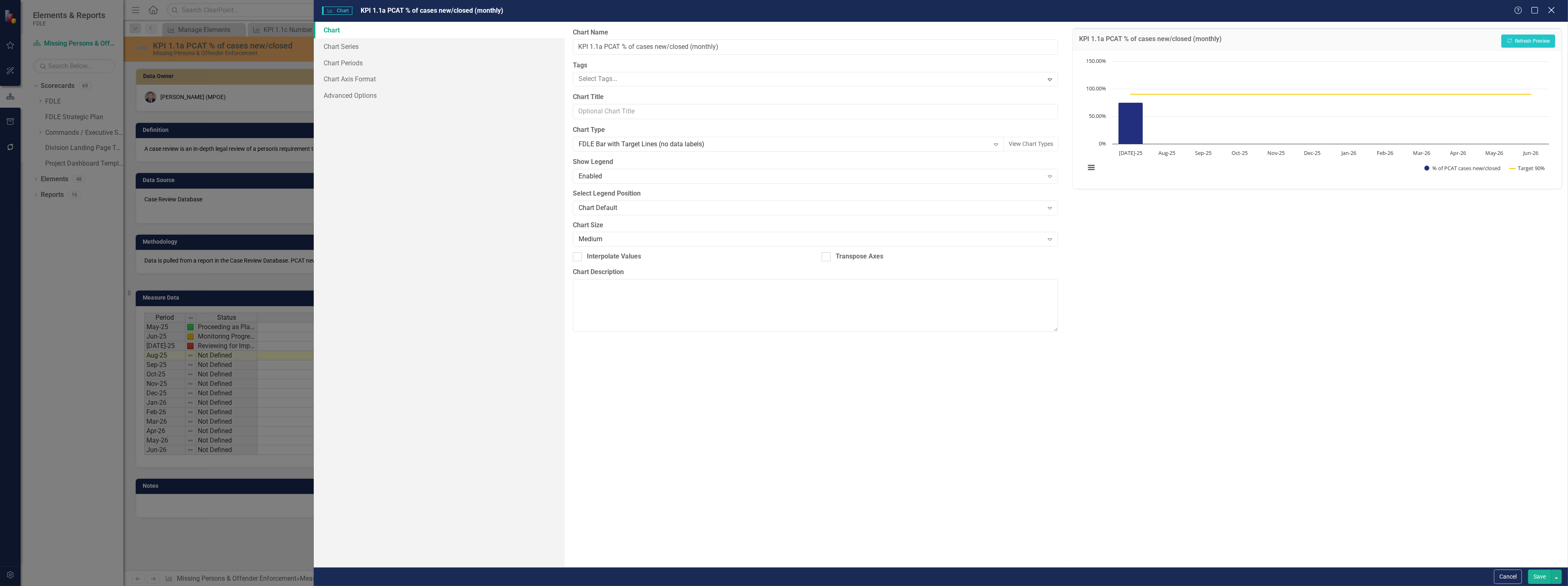
click at [1548, 14] on icon "Close" at bounding box center [1551, 10] width 10 height 8
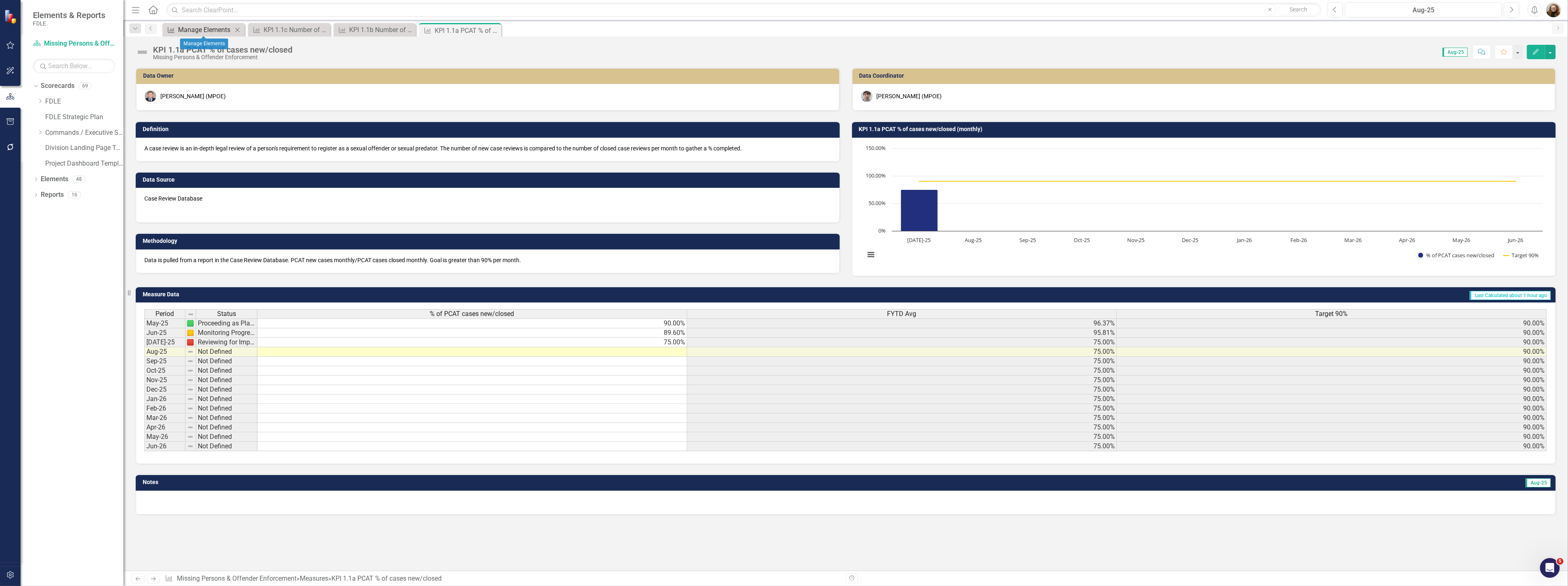
click at [191, 31] on div "Manage Elements" at bounding box center [205, 29] width 54 height 10
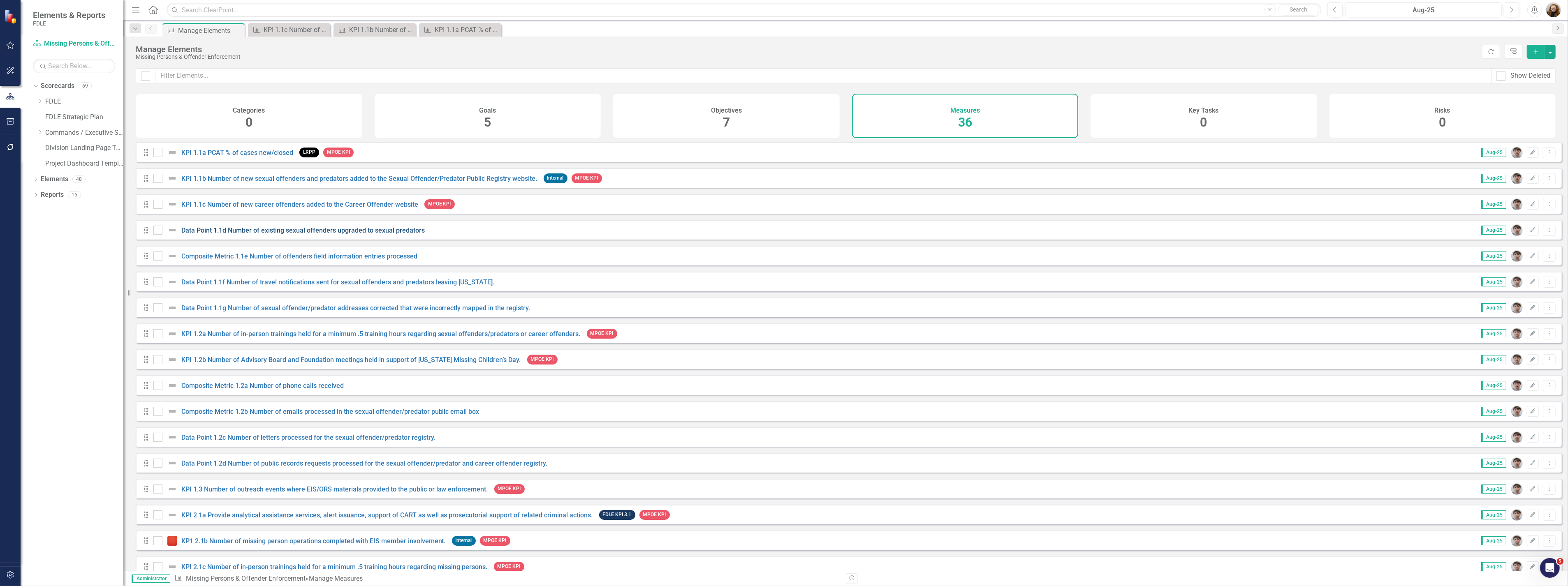
click at [222, 234] on link "Data Point 1.1d Number of existing sexual offenders upgraded to sexual predators" at bounding box center [303, 230] width 243 height 8
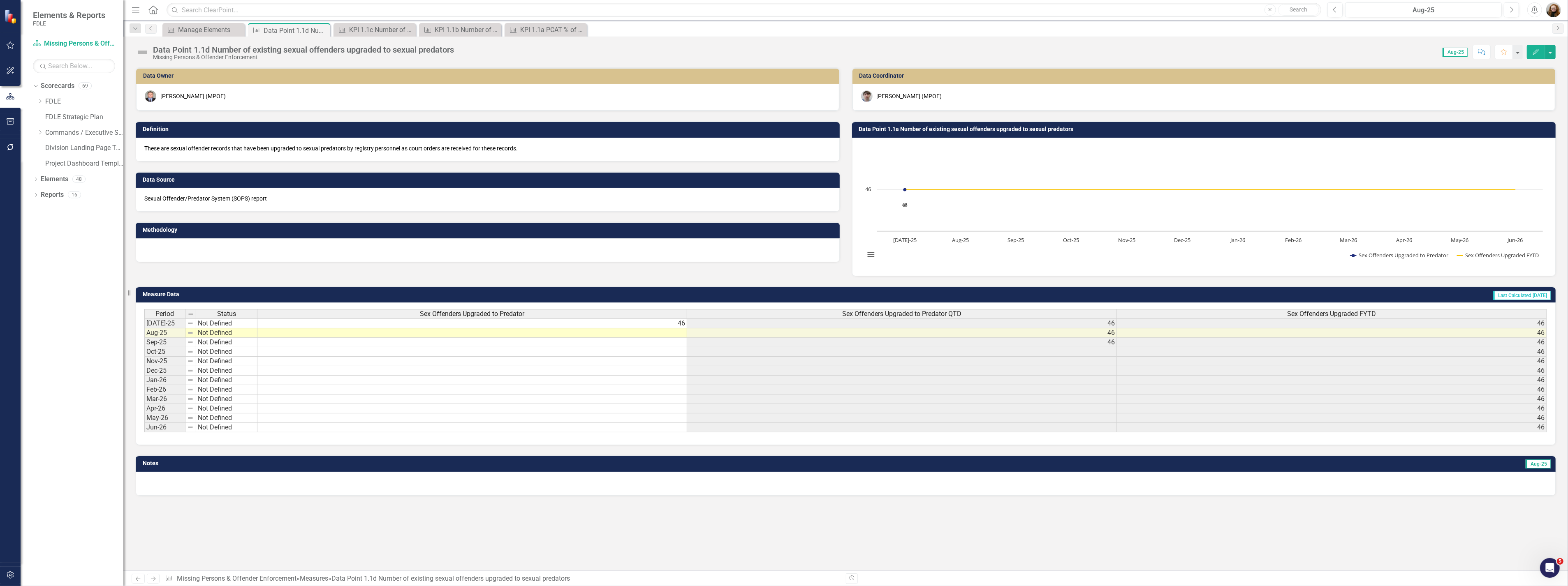
click at [895, 131] on h3 "Data Point 1.1a Number of existing sexual offenders upgraded to sexual predators" at bounding box center [1205, 129] width 693 height 6
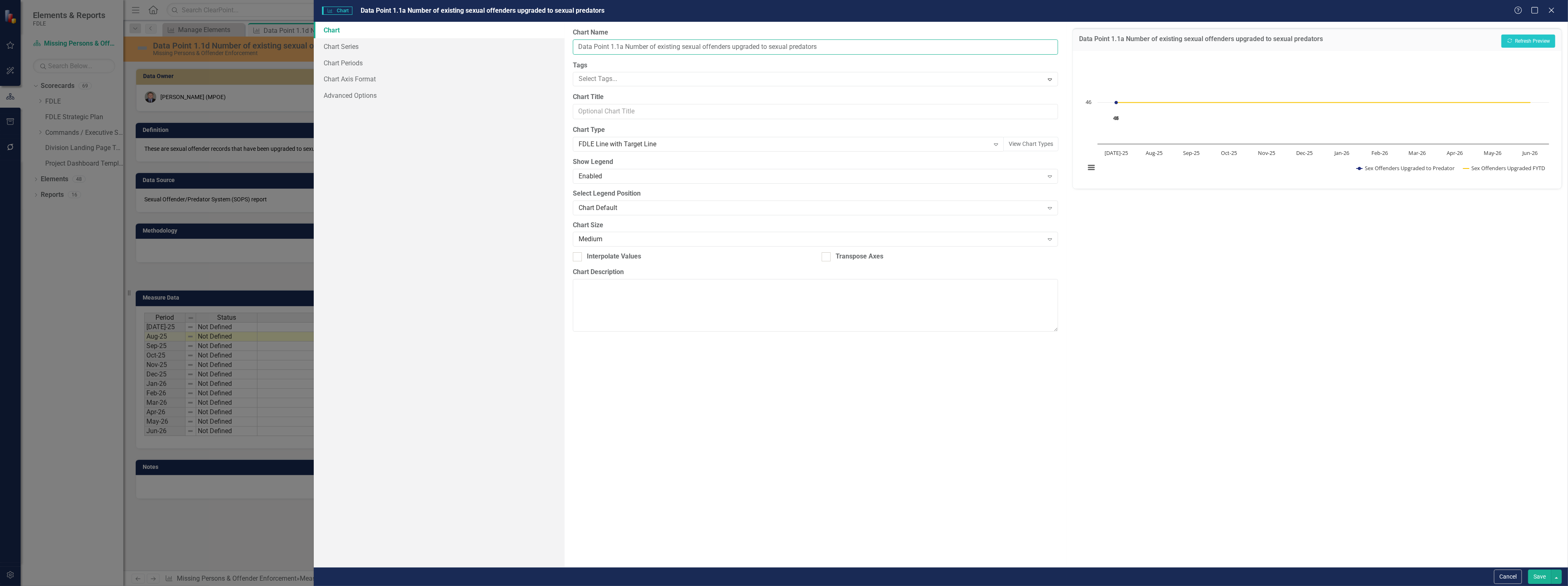
click at [622, 48] on input "Data Point 1.1a Number of existing sexual offenders upgraded to sexual predators" at bounding box center [815, 47] width 485 height 15
type input "Data Point 1.1d Number of existing sexual offenders upgraded to sexual predators"
click at [1530, 574] on button "Save" at bounding box center [1539, 576] width 23 height 14
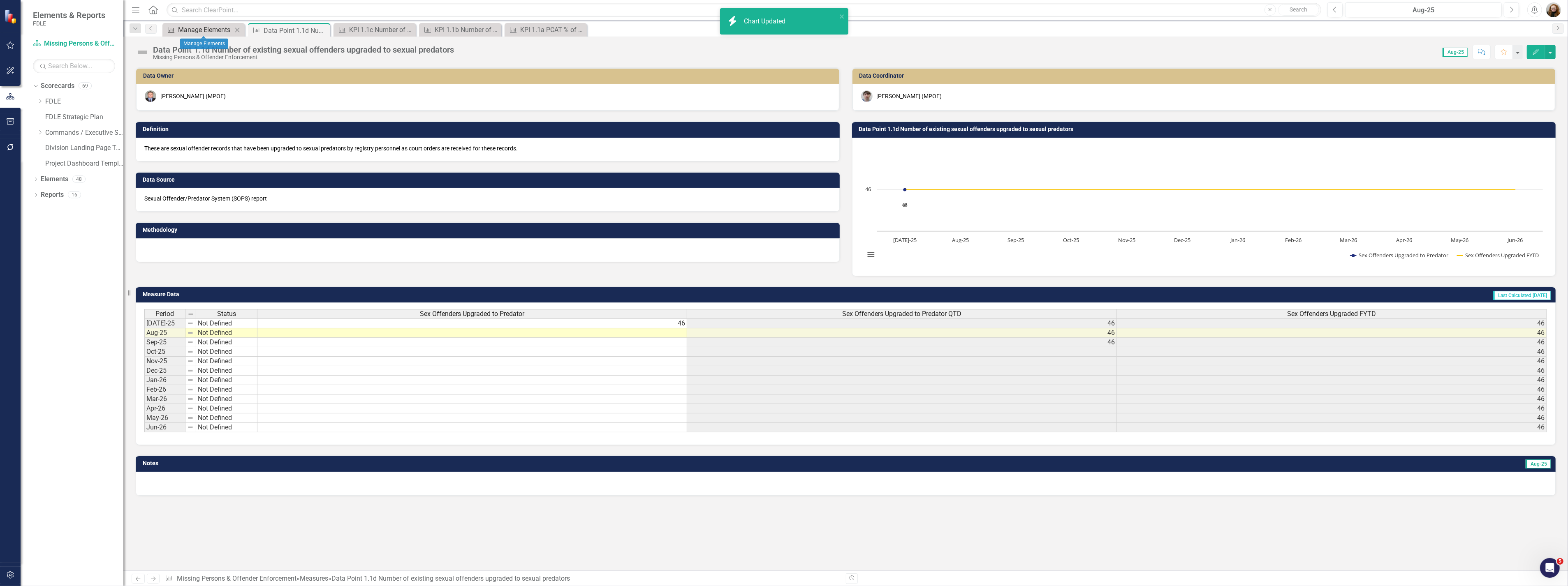
click at [199, 29] on div "Manage Elements" at bounding box center [205, 29] width 54 height 10
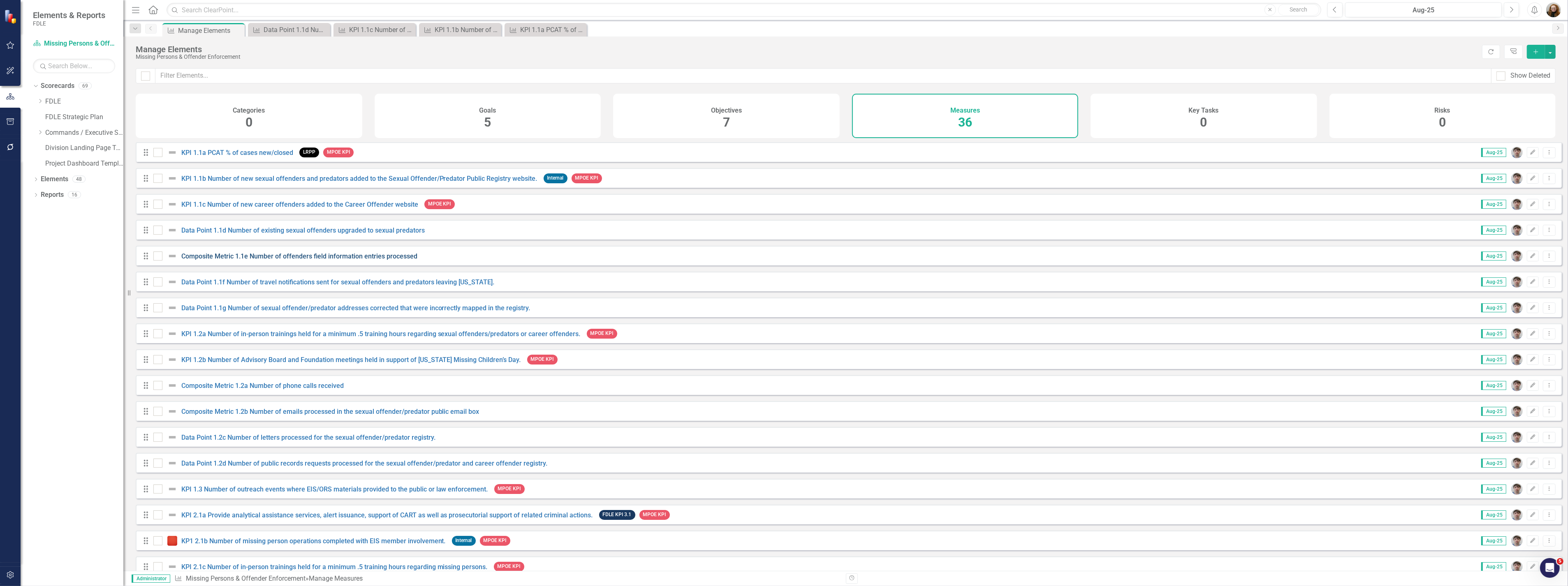
click at [264, 260] on link "Composite Metric 1.1e Number of offenders field information entries processed" at bounding box center [299, 256] width 236 height 8
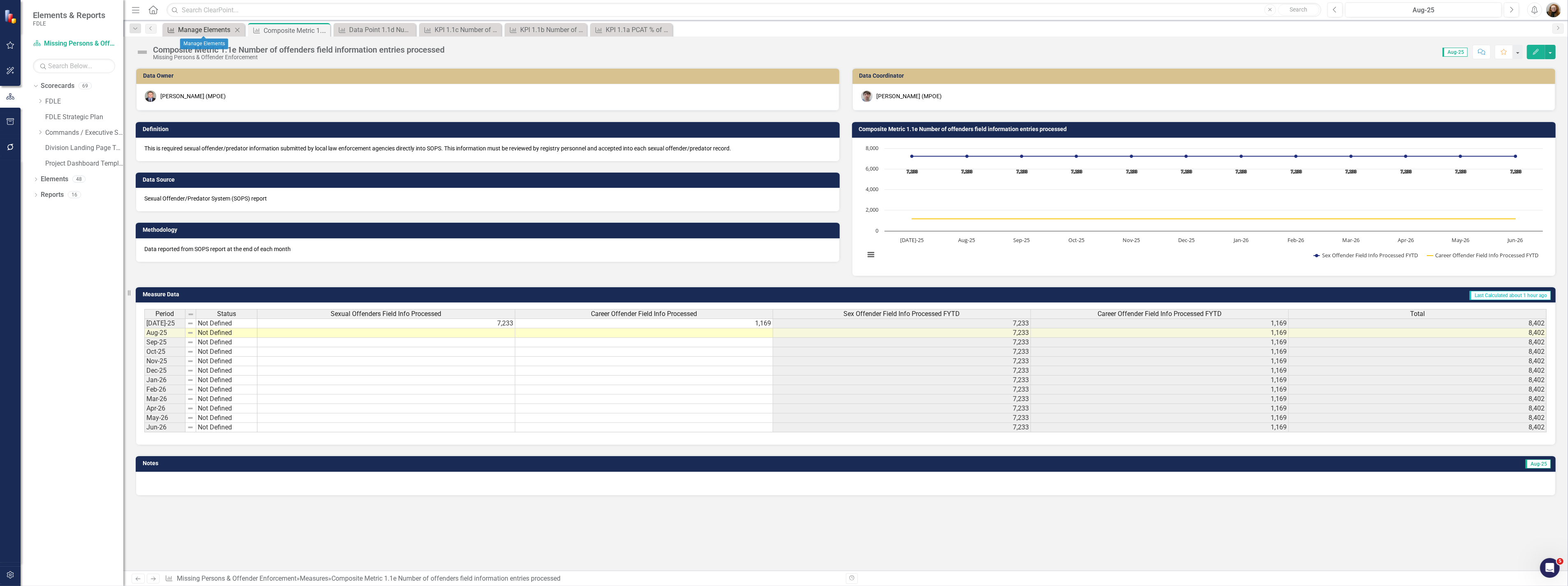
click at [212, 25] on div "Manage Elements" at bounding box center [205, 29] width 54 height 10
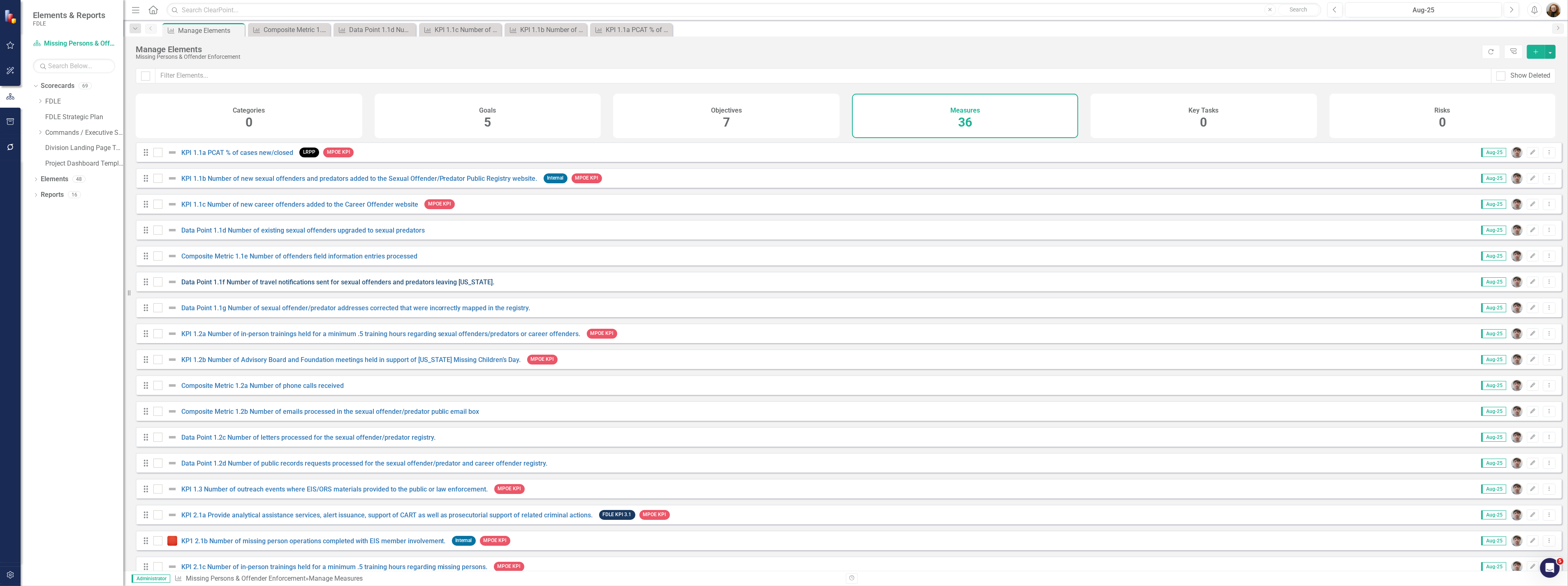
click at [212, 286] on link "Data Point 1.1f Number of travel notifications sent for sexual offenders and pr…" at bounding box center [338, 282] width 314 height 8
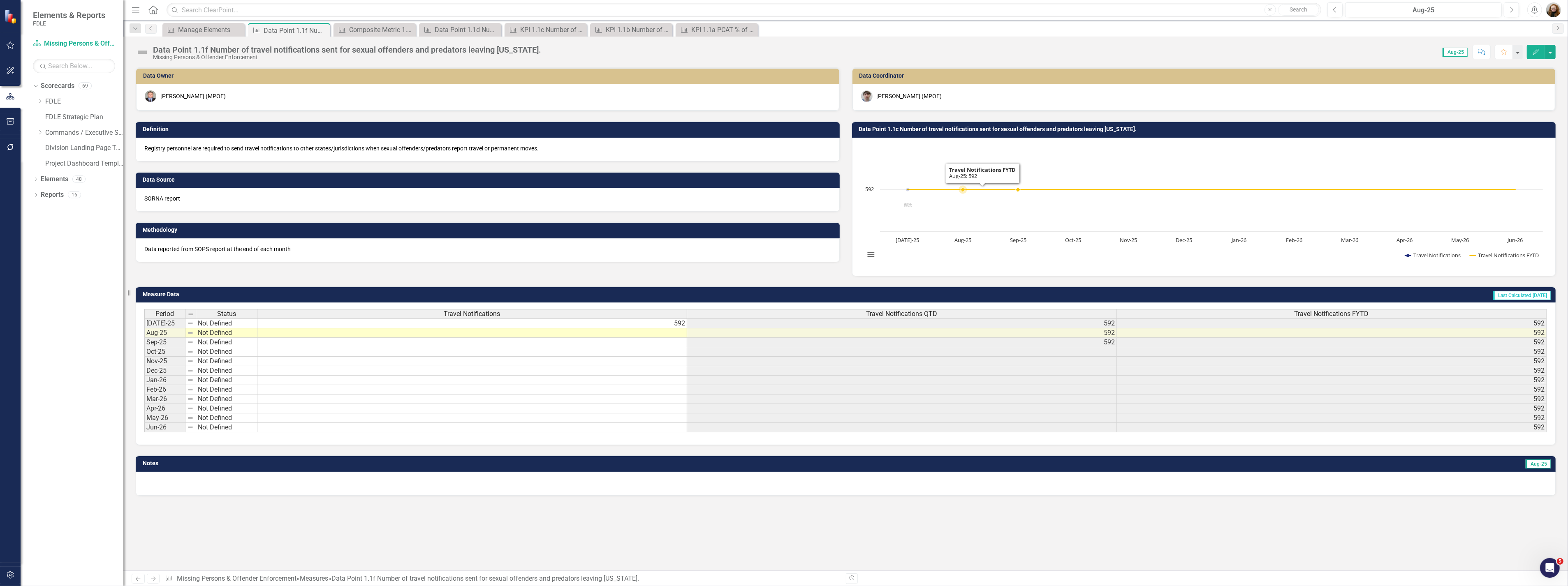
click at [985, 214] on rect "Interactive chart" at bounding box center [1204, 206] width 686 height 123
click at [985, 214] on rect "Interactive chart" at bounding box center [1204, 206] width 686 height 123
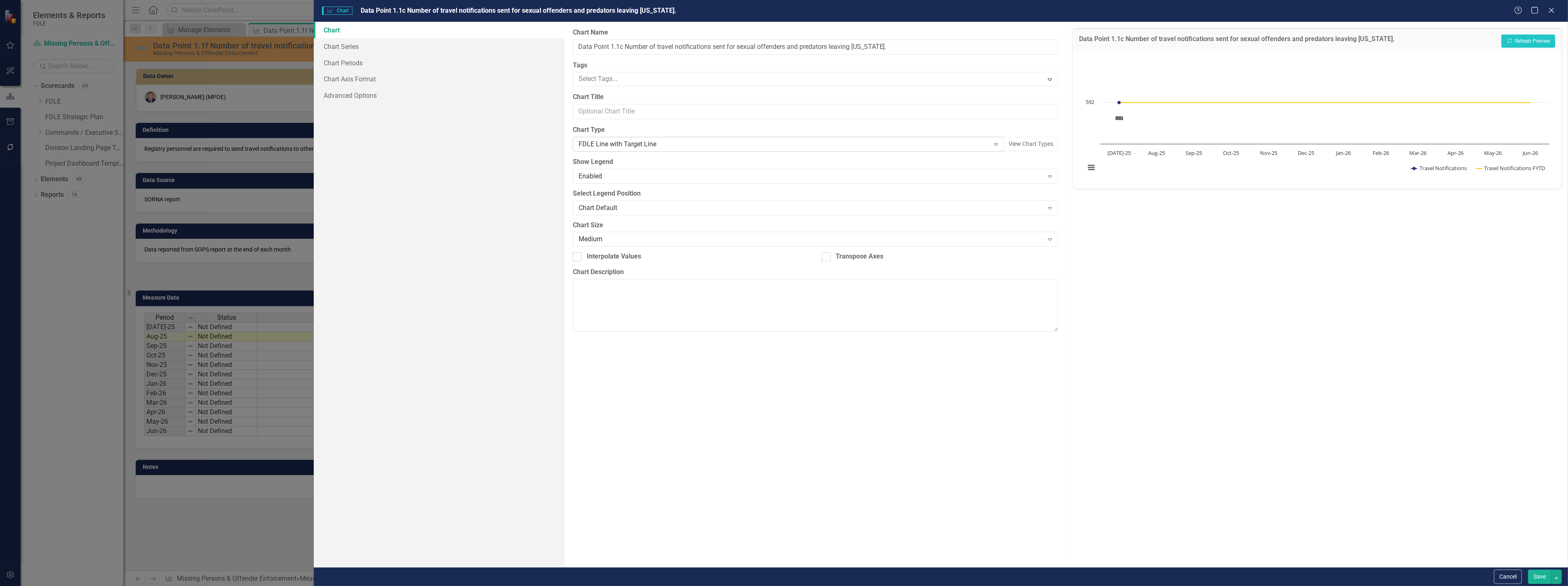
click at [668, 142] on div "FDLE Line with Target Line" at bounding box center [784, 144] width 411 height 10
click at [405, 305] on div "Chart Chart Series Chart Periods Chart Axis Format Advanced Options" at bounding box center [439, 294] width 251 height 546
click at [611, 142] on div "FDLE Line with Target Line" at bounding box center [784, 144] width 411 height 10
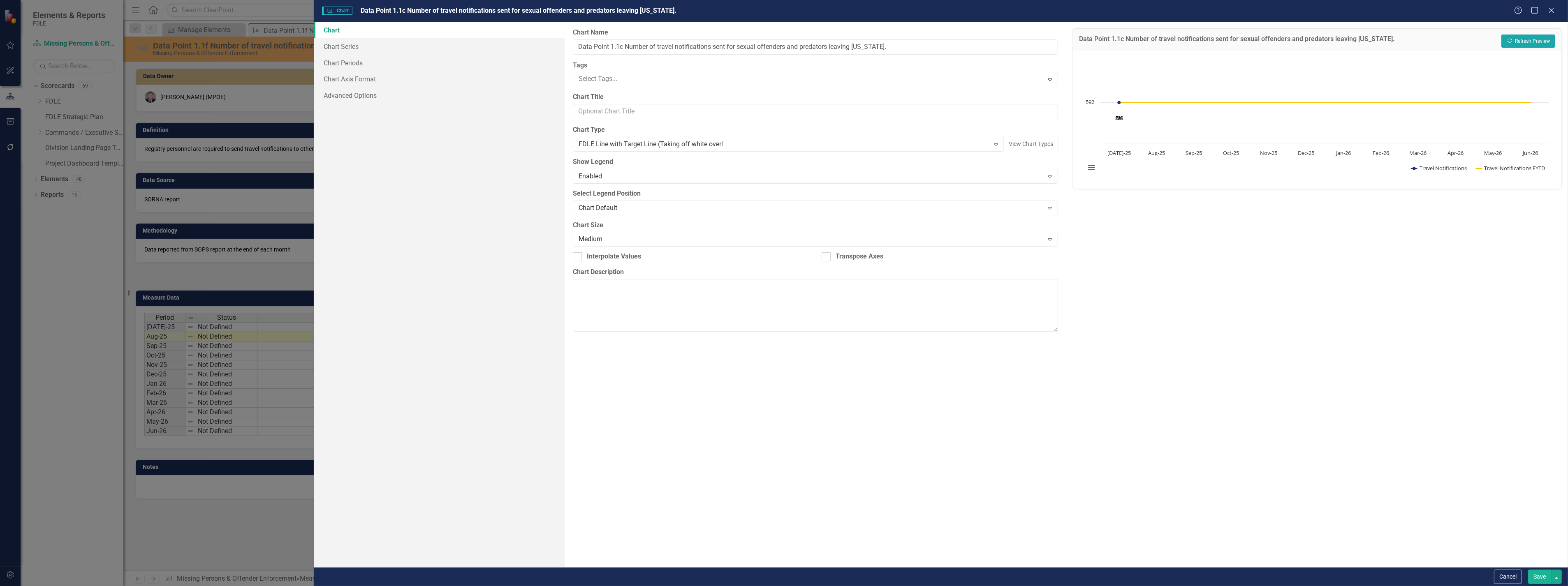
click at [1531, 37] on button "Recalculate Refresh Preview" at bounding box center [1528, 40] width 54 height 13
click at [1538, 577] on button "Save" at bounding box center [1539, 576] width 23 height 14
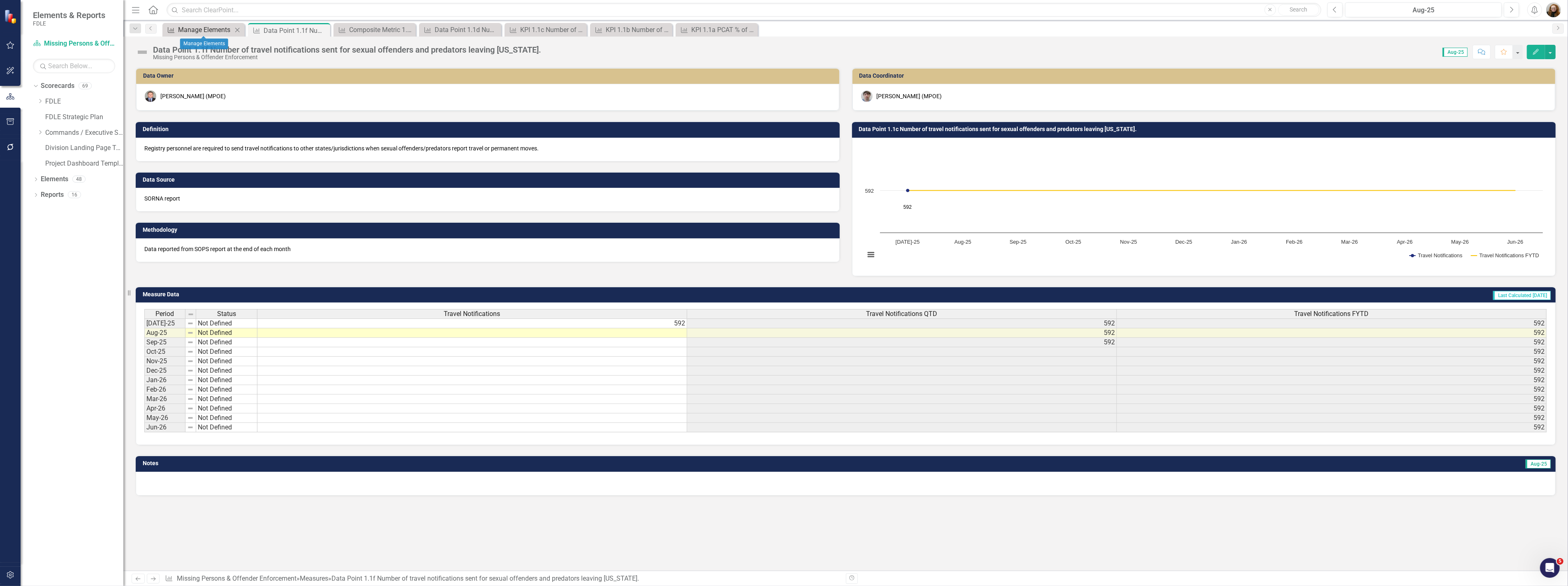
click at [208, 26] on div "Manage Elements" at bounding box center [205, 29] width 54 height 10
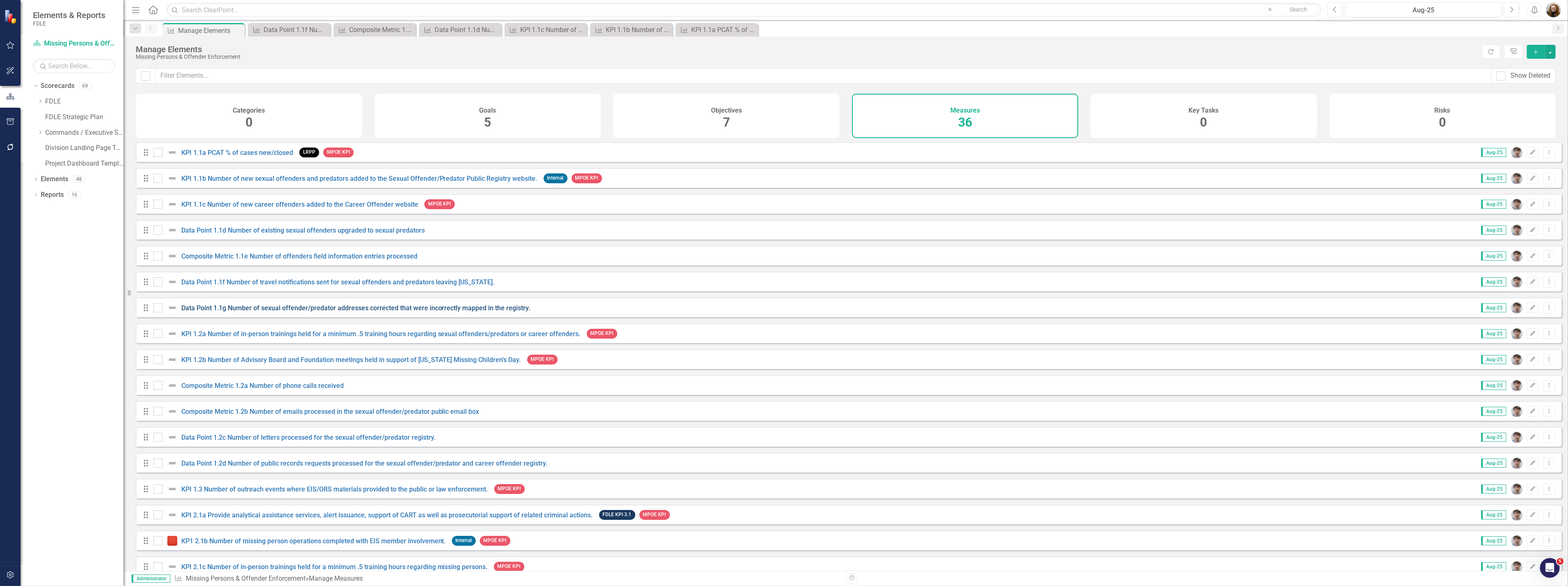
click at [256, 312] on link "Data Point 1.1g Number of sexual offender/predator addresses corrected that wer…" at bounding box center [356, 307] width 349 height 8
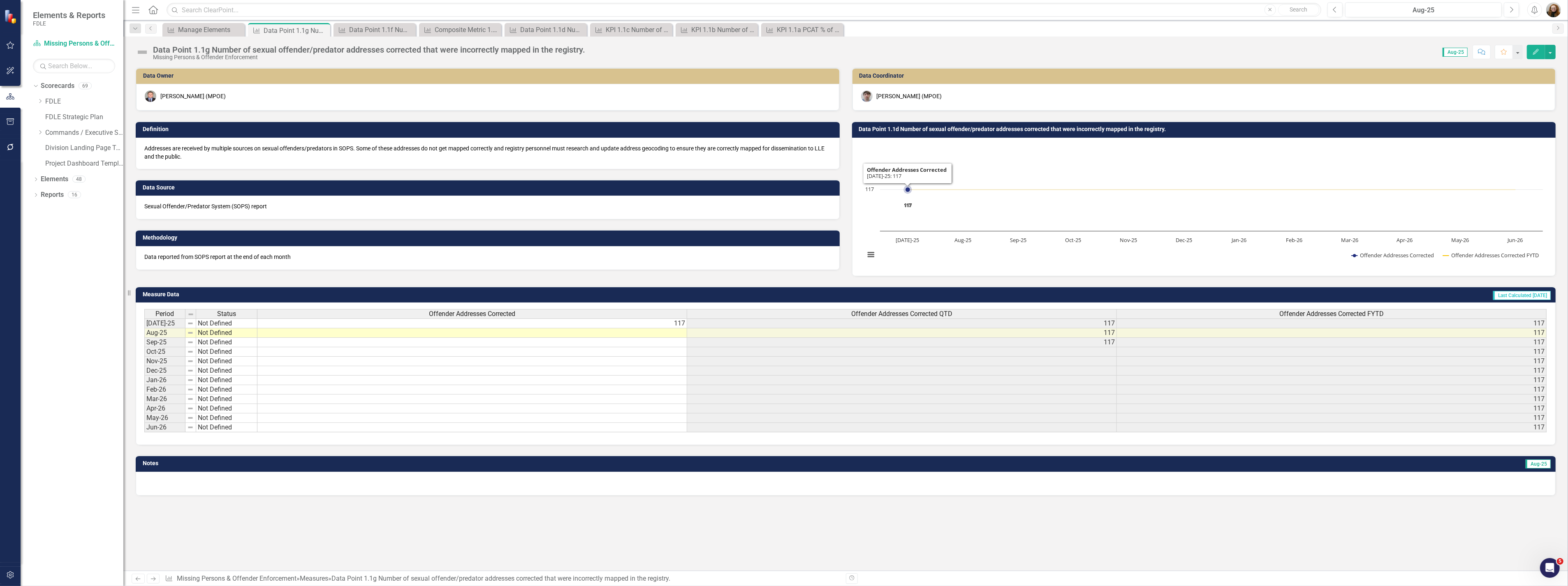
click at [935, 214] on rect "Interactive chart" at bounding box center [1204, 206] width 686 height 123
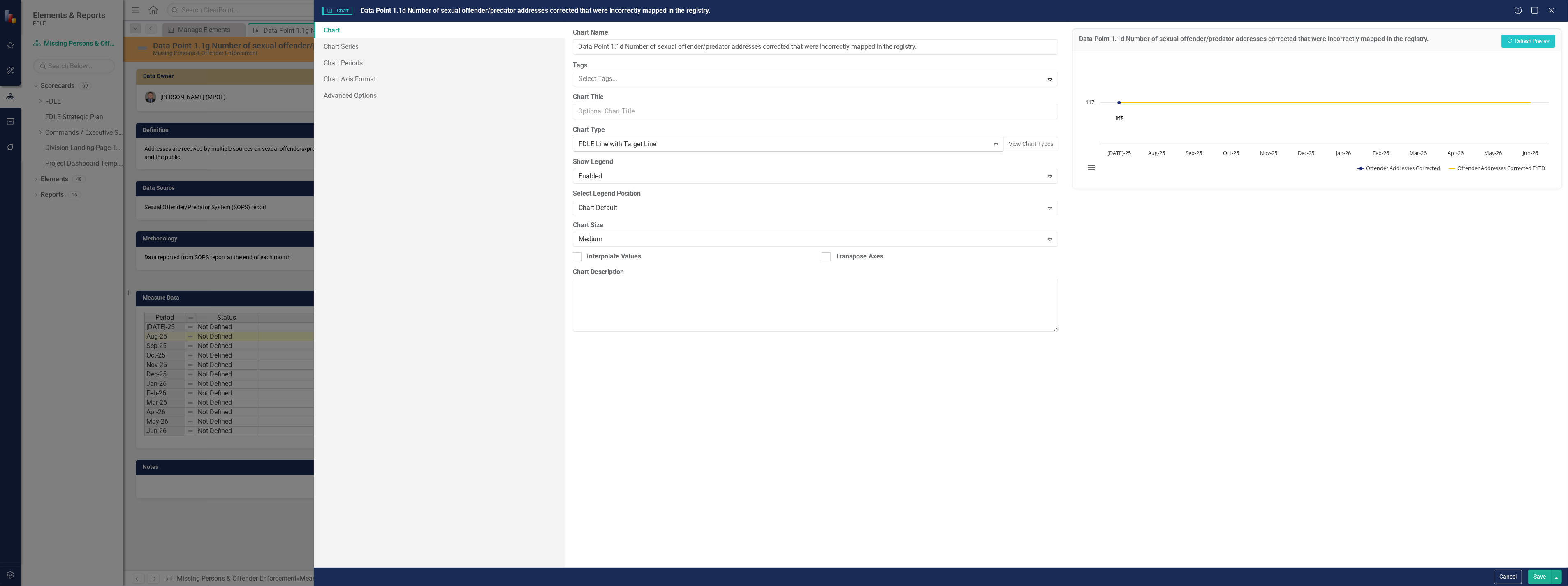
click at [639, 140] on div "FDLE Line with Target Line" at bounding box center [784, 144] width 411 height 10
click at [1532, 578] on button "Save" at bounding box center [1539, 576] width 23 height 14
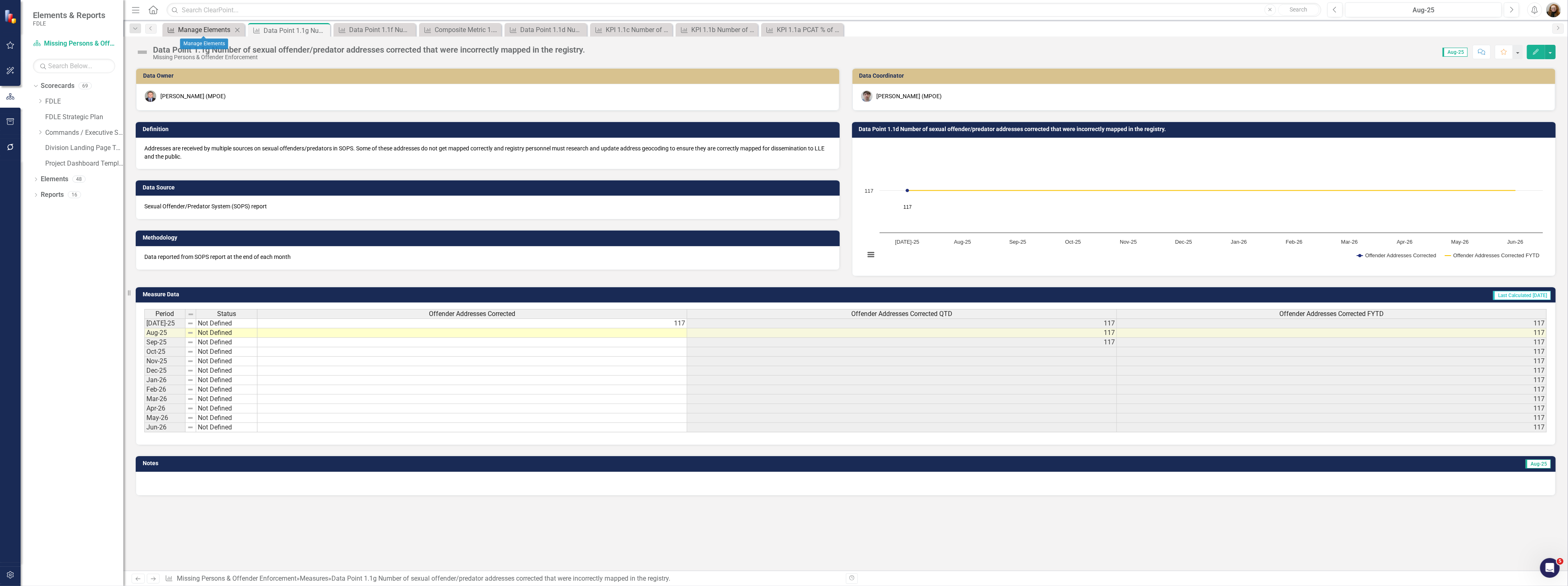
click at [200, 31] on div "Manage Elements" at bounding box center [205, 29] width 54 height 10
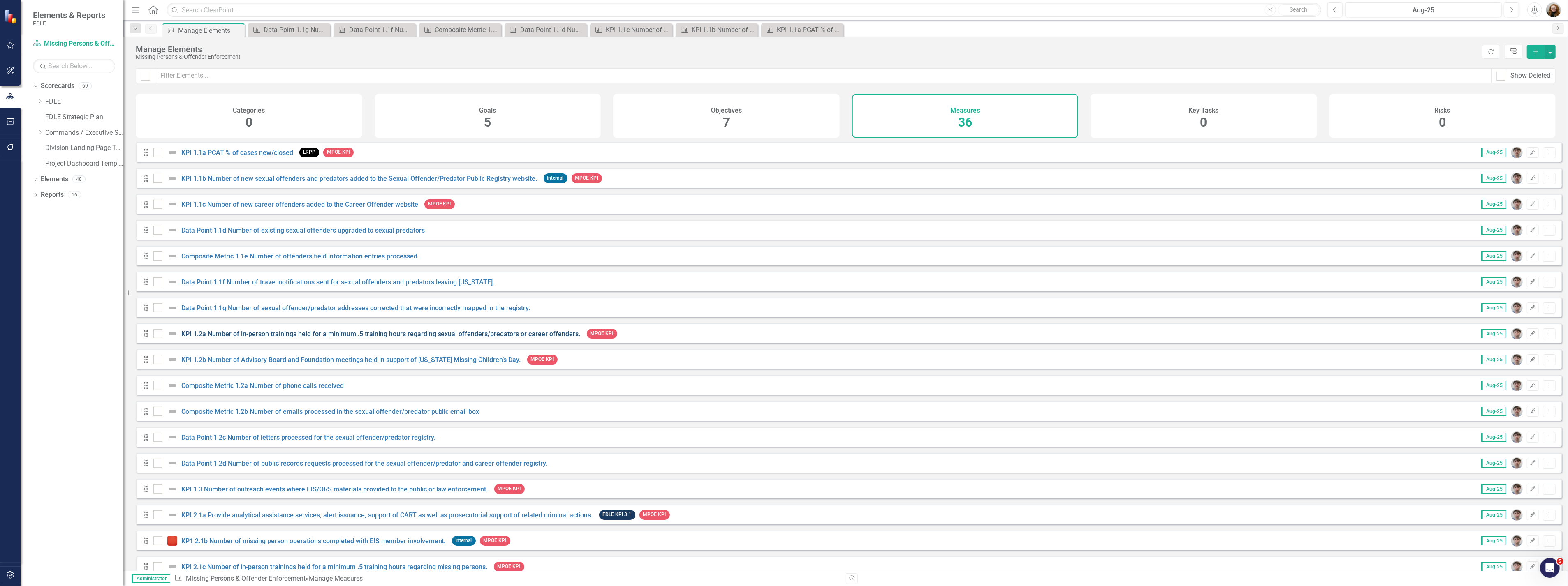
click at [251, 338] on link "KPI 1.2a Number of in-person trainings held for a minimum .5 training hours reg…" at bounding box center [381, 333] width 399 height 8
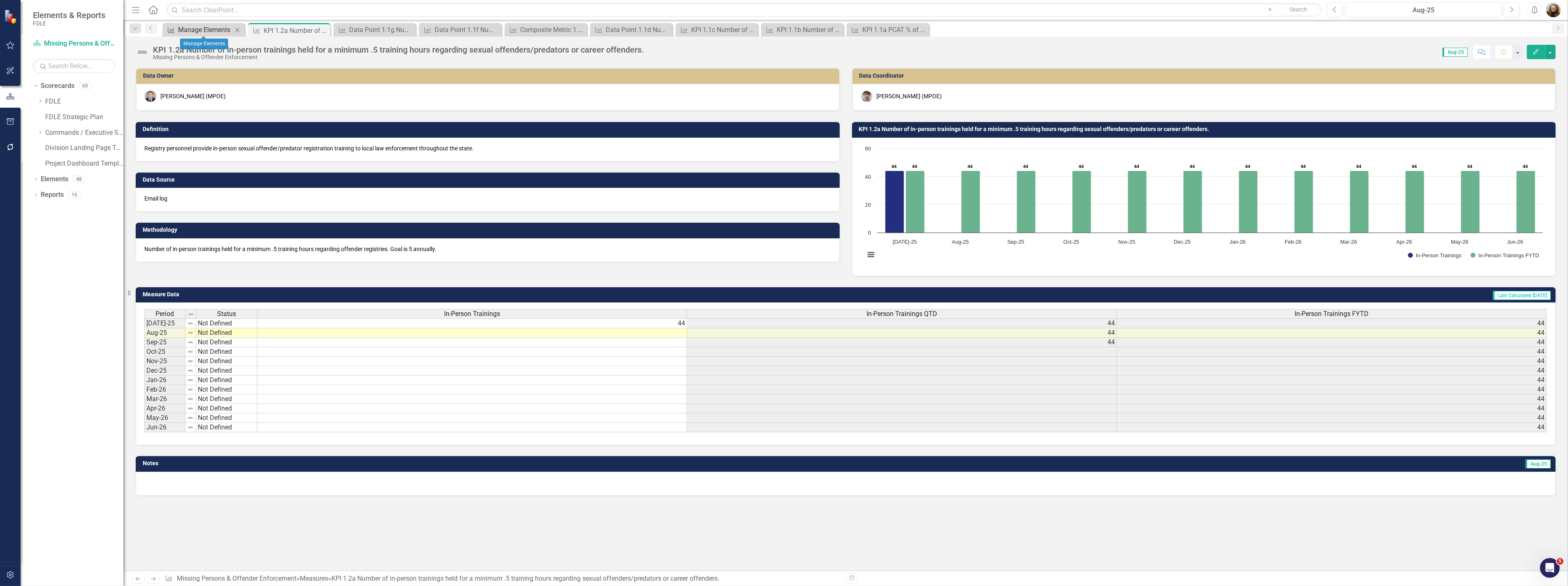
click at [199, 27] on div "Manage Elements" at bounding box center [205, 29] width 54 height 10
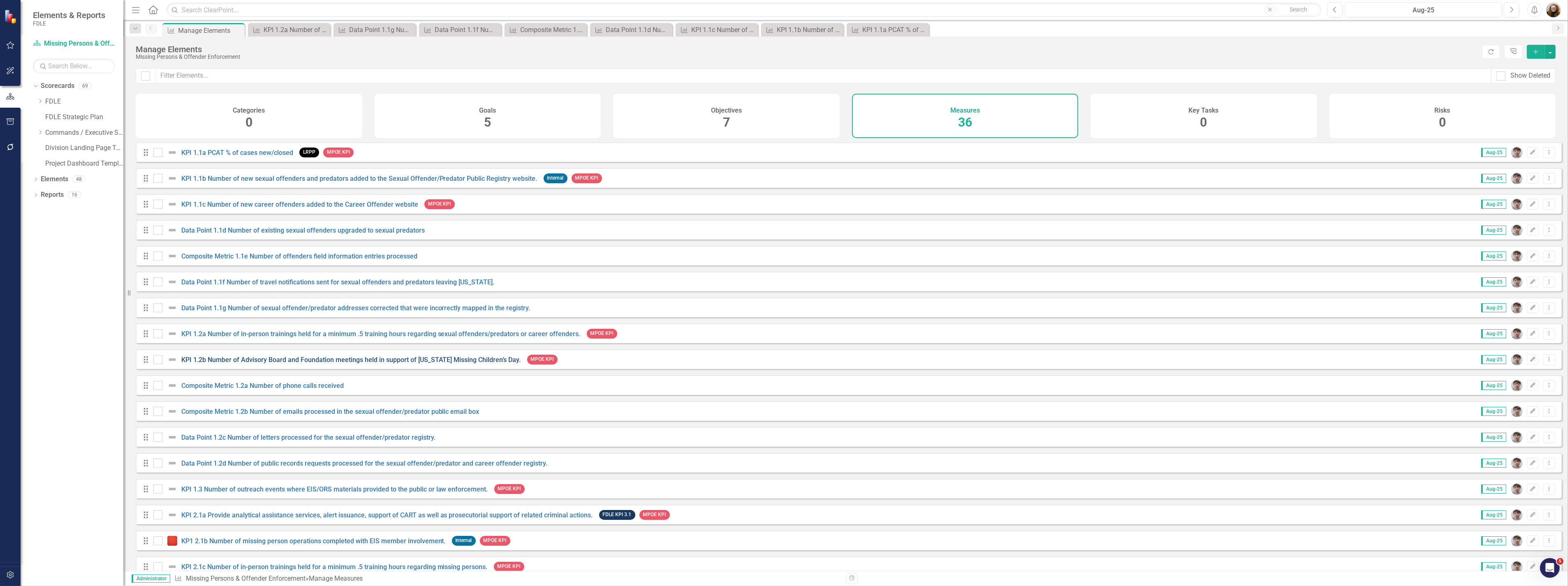
click at [220, 364] on link "KPI 1.2b Number of Advisory Board and Foundation meetings held in support of [U…" at bounding box center [351, 359] width 340 height 8
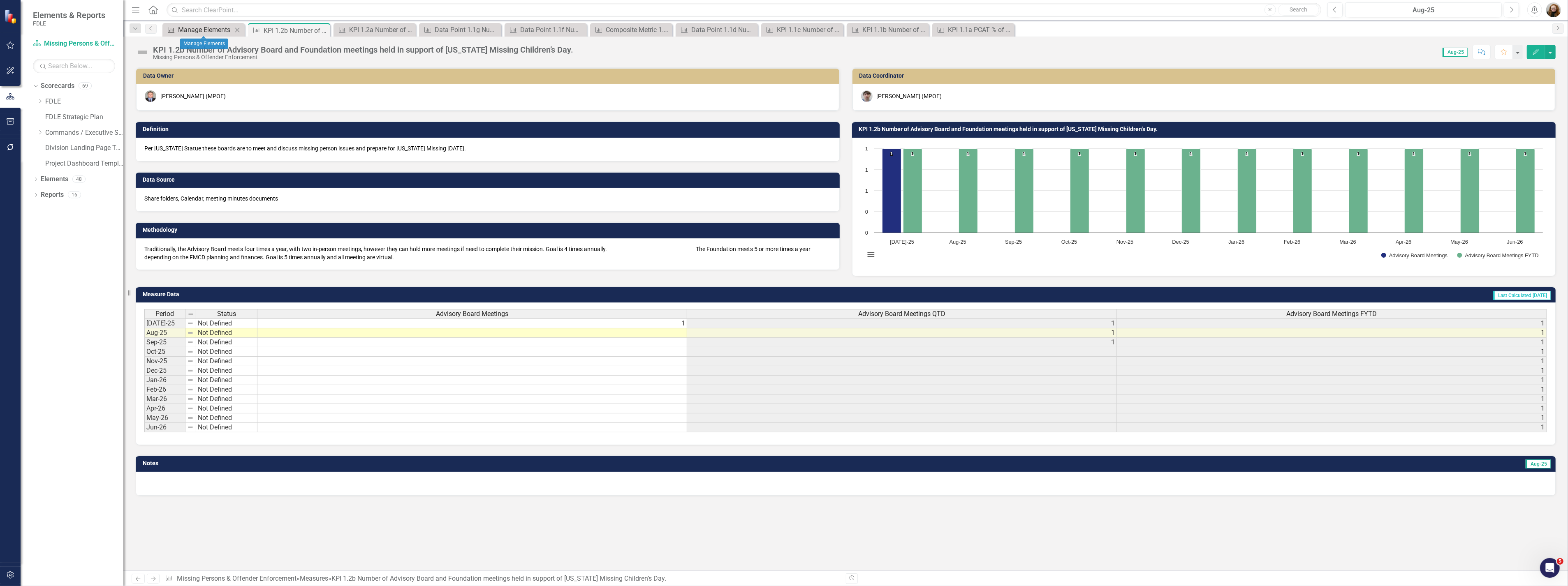
click at [193, 28] on div "Manage Elements" at bounding box center [205, 29] width 54 height 10
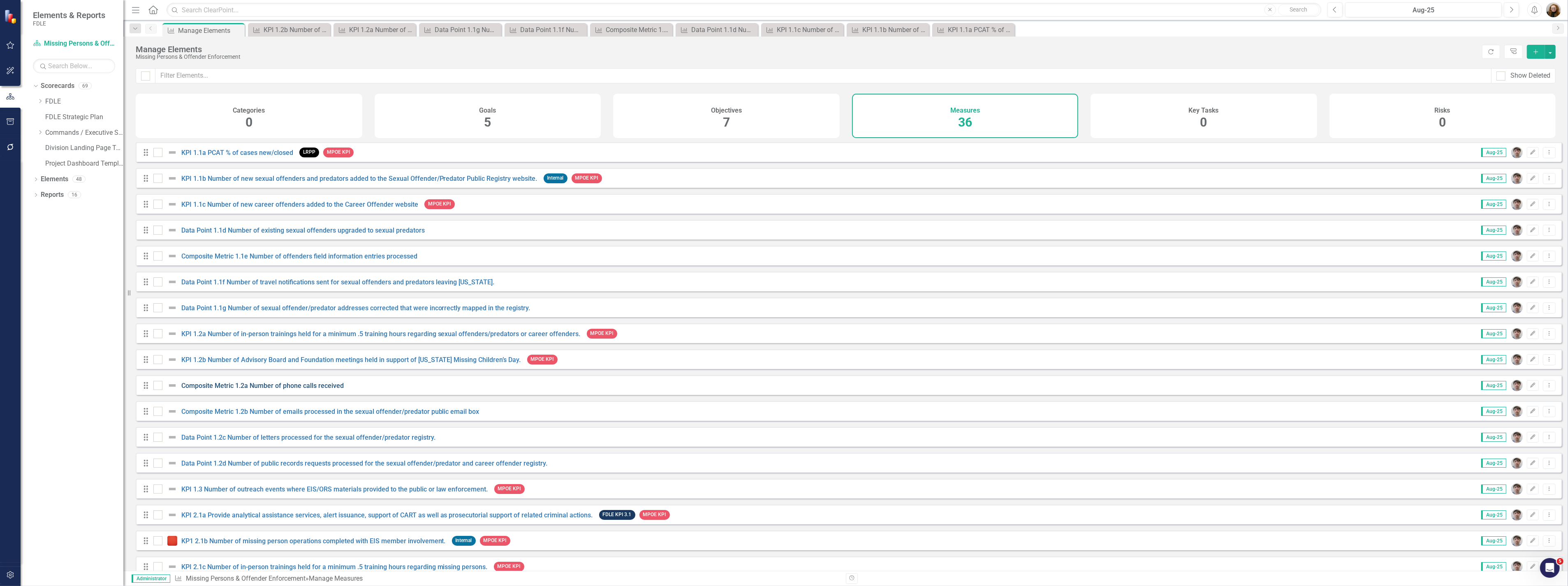
click at [264, 390] on link "Composite Metric 1.2a Number of phone calls received" at bounding box center [262, 385] width 162 height 8
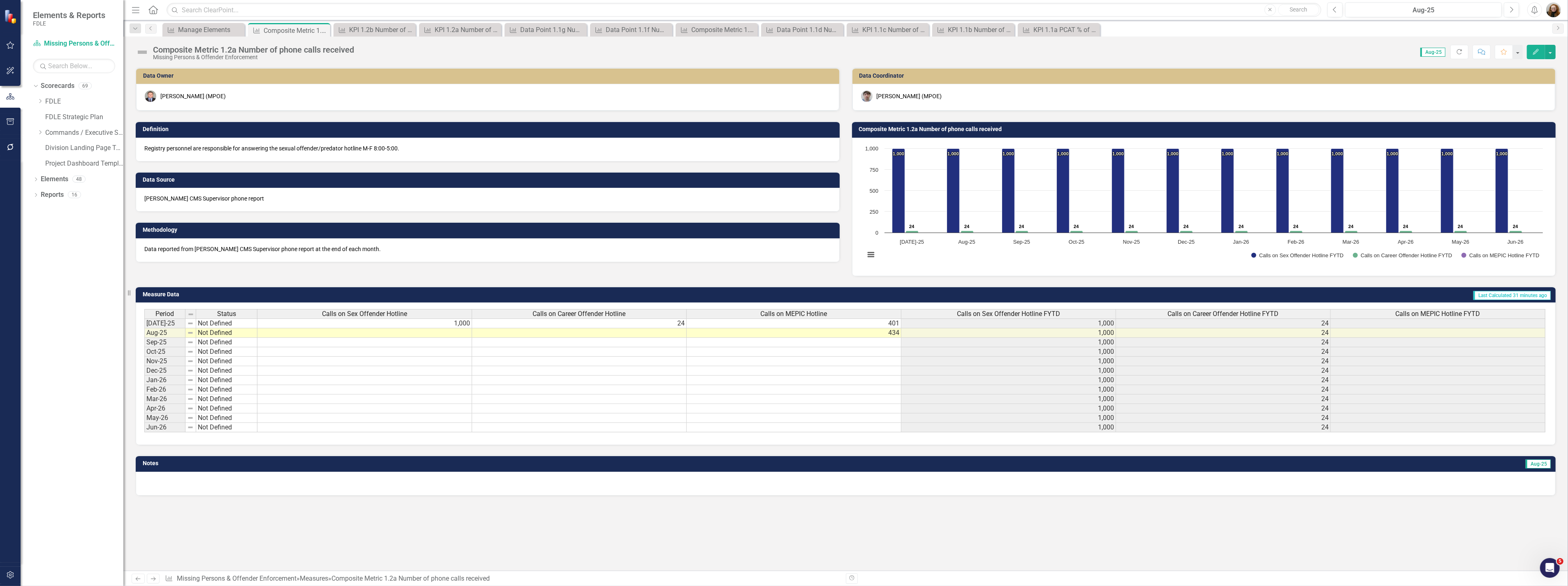
click at [429, 270] on div "Data Owner Jeffrey Watson (MPOE) Definition Registry personnel are responsible …" at bounding box center [845, 166] width 1432 height 219
click at [357, 49] on div "Composite Metric 1.2a Number of phone calls received Missing Persons & Offender…" at bounding box center [255, 53] width 205 height 15
click at [358, 49] on div "Composite Metric 1.2a Number of phone calls received Missing Persons & Offender…" at bounding box center [255, 53] width 205 height 15
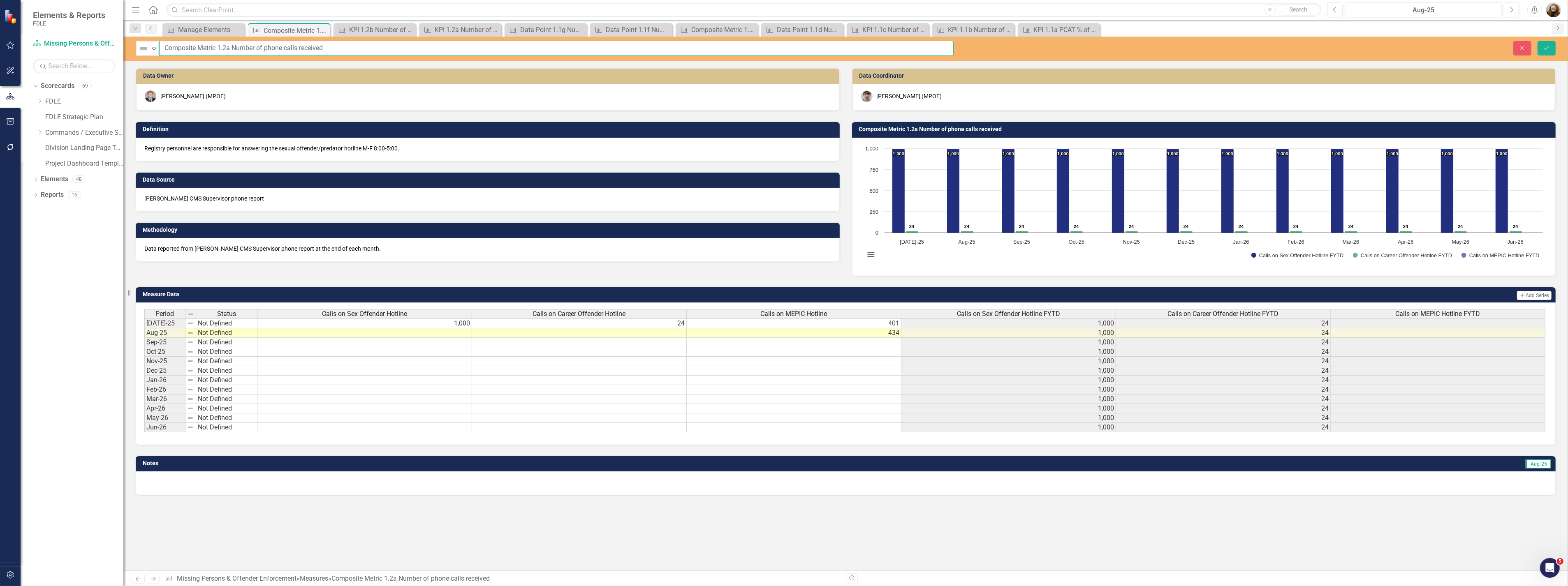
click at [358, 49] on input "Composite Metric 1.2a Number of phone calls received" at bounding box center [556, 48] width 794 height 15
drag, startPoint x: 266, startPoint y: 48, endPoint x: 297, endPoint y: 49, distance: 31.0
click at [269, 48] on input "Composite Metric 1.2a Number of phone calls received to Sexual Offender/Career …" at bounding box center [556, 48] width 794 height 15
click at [288, 48] on input "Composite Metric 1.2a Number of Phone calls received to Sexual Offender/Career …" at bounding box center [556, 48] width 794 height 15
click at [302, 49] on input "Composite Metric 1.2a Number of Phone Calls received to Sexual Offender/Career …" at bounding box center [556, 48] width 794 height 15
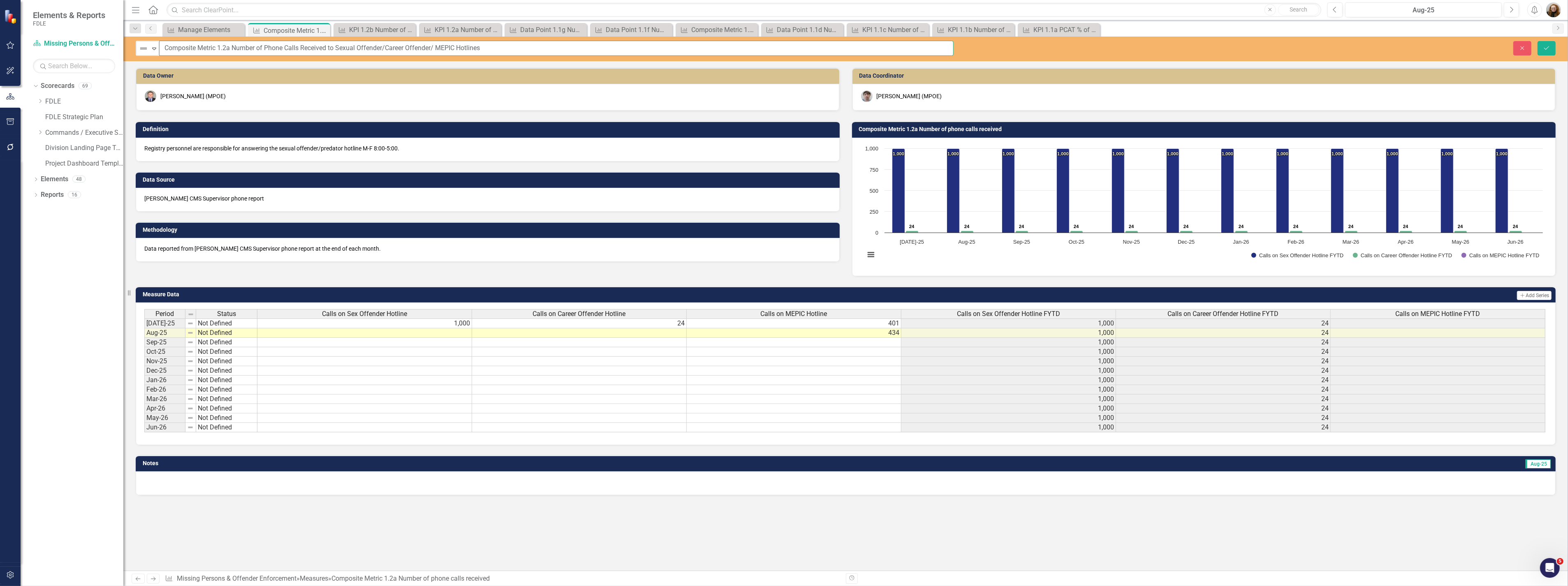
drag, startPoint x: 490, startPoint y: 48, endPoint x: 232, endPoint y: 47, distance: 258.0
click at [232, 47] on input "Composite Metric 1.2a Number of Phone Calls Received to Sexual Offender/Career …" at bounding box center [556, 48] width 794 height 15
type input "Composite Metric 1.2a Number of Phone Calls Received to Sexual Offender/Career …"
click at [1539, 47] on button "Save" at bounding box center [1546, 48] width 18 height 14
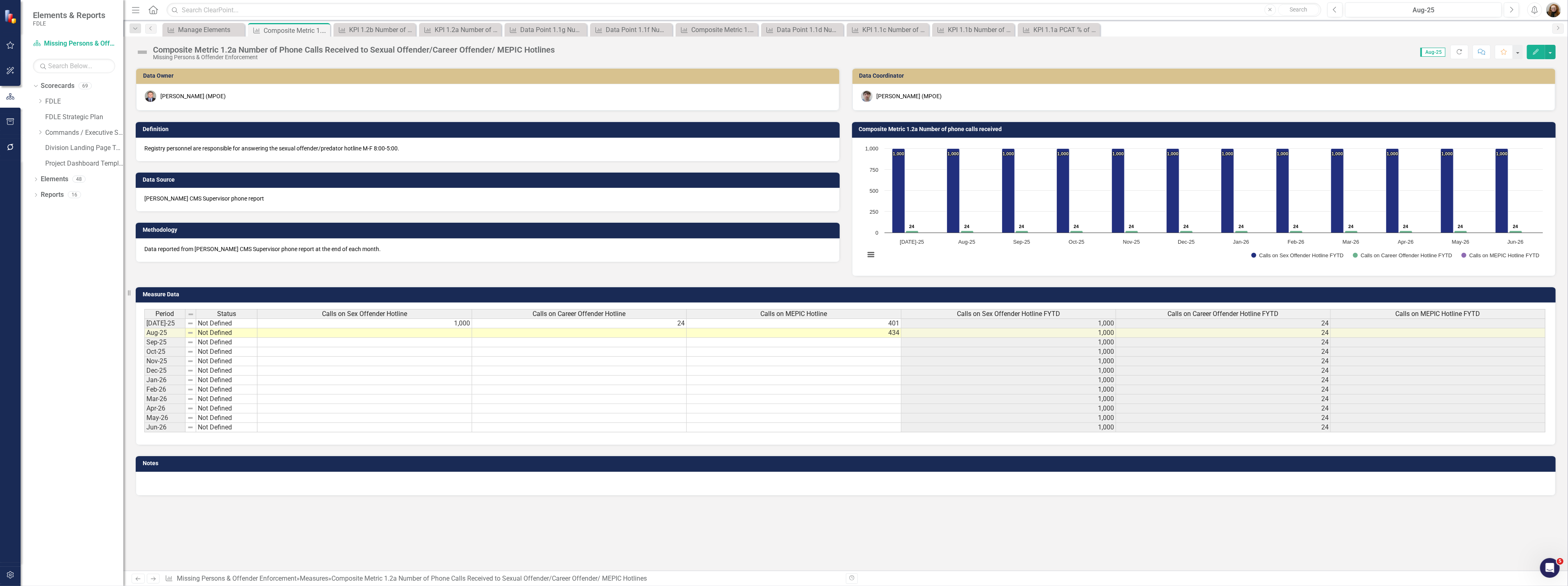
click at [942, 128] on h3 "Composite Metric 1.2a Number of phone calls received" at bounding box center [1205, 129] width 693 height 6
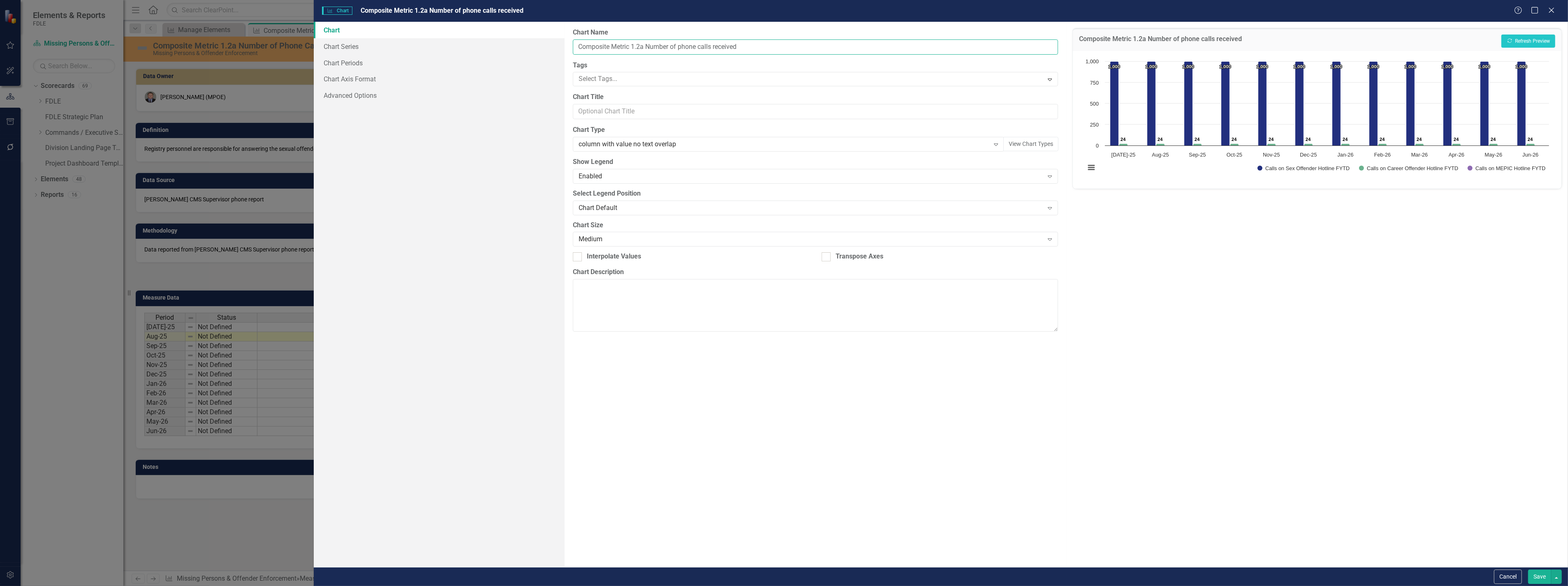
drag, startPoint x: 647, startPoint y: 47, endPoint x: 779, endPoint y: 50, distance: 132.0
click at [779, 50] on input "Composite Metric 1.2a Number of phone calls received" at bounding box center [815, 47] width 485 height 15
paste input "Phone Calls Received to Sexual Offender/Career Offender/ MEPIC Hotlines"
type input "Composite Metric 1.2a Number of Phone Calls Received to Sexual Offender/Career …"
click at [1534, 580] on button "Save" at bounding box center [1539, 576] width 23 height 14
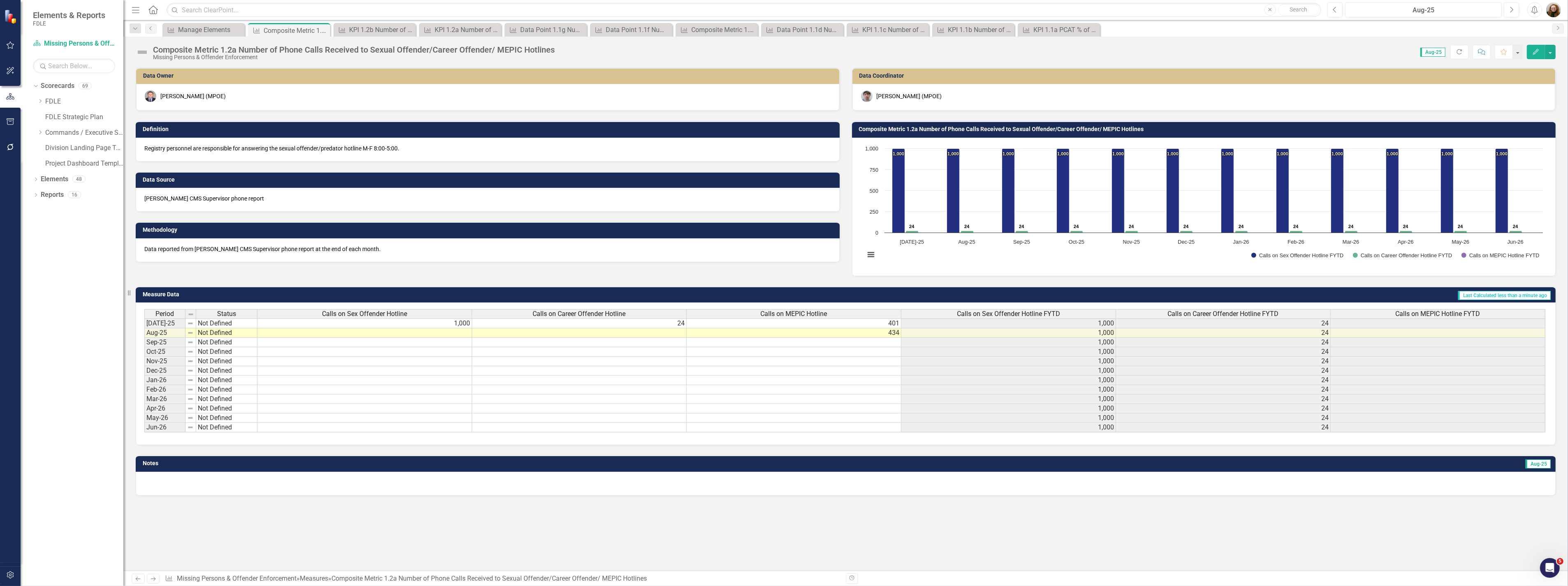
click at [421, 51] on div "Composite Metric 1.2a Number of Phone Calls Received to Sexual Offender/Career …" at bounding box center [353, 49] width 402 height 9
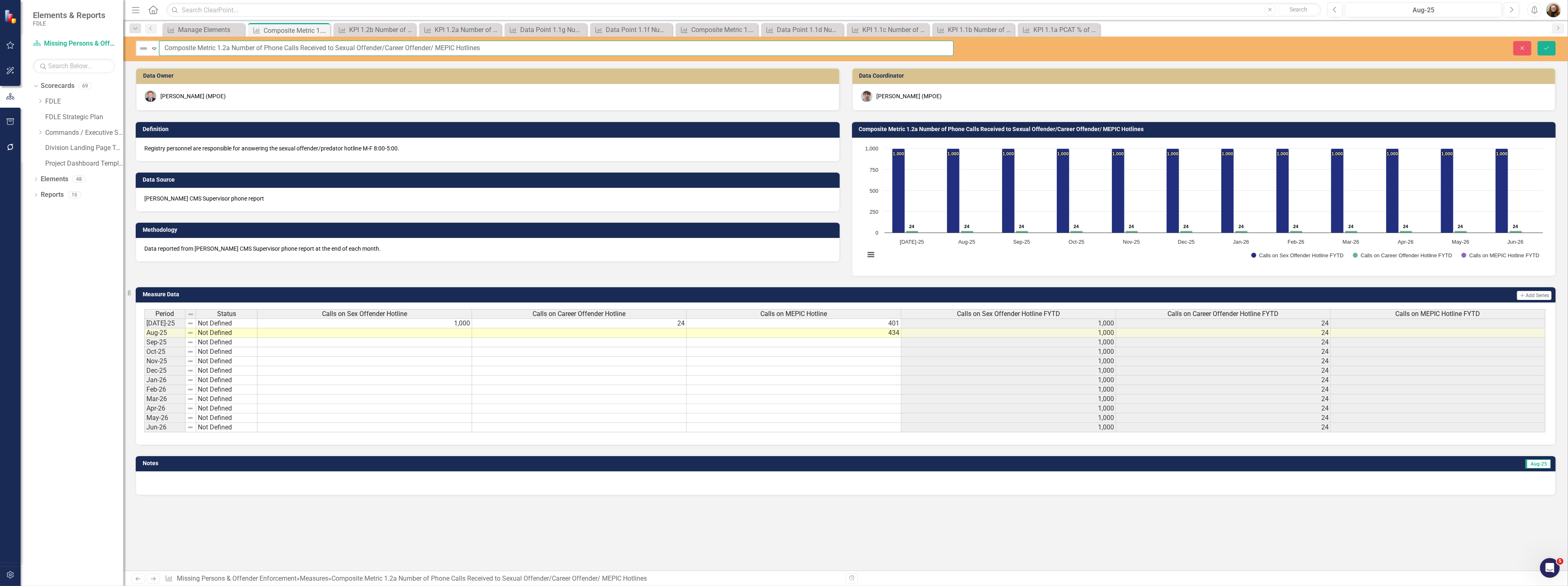
click at [438, 48] on input "Composite Metric 1.2a Number of Phone Calls Received to Sexual Offender/Career …" at bounding box center [556, 48] width 794 height 15
type input "Composite Metric 1.2a Number of Phone Calls Received to Sexual Offender/Career …"
click at [1546, 45] on icon "Save" at bounding box center [1546, 48] width 8 height 5
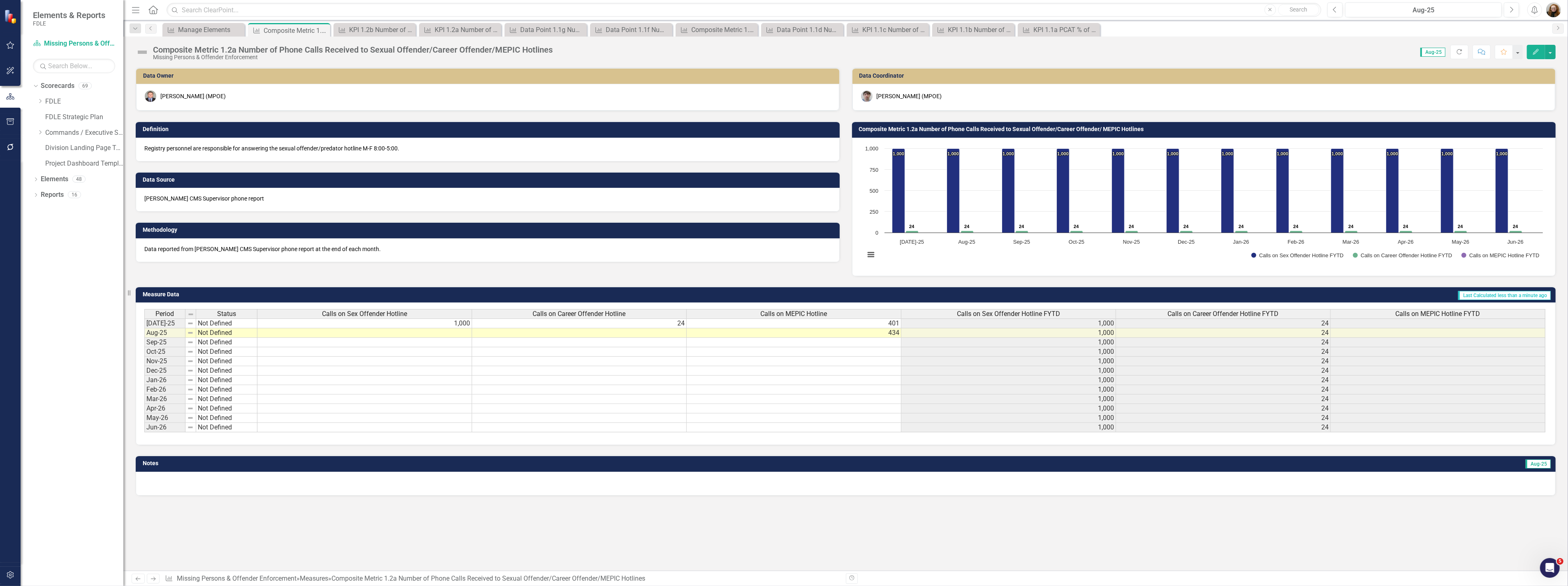
click at [1002, 130] on h3 "Composite Metric 1.2a Number of Phone Calls Received to Sexual Offender/Career …" at bounding box center [1205, 129] width 693 height 6
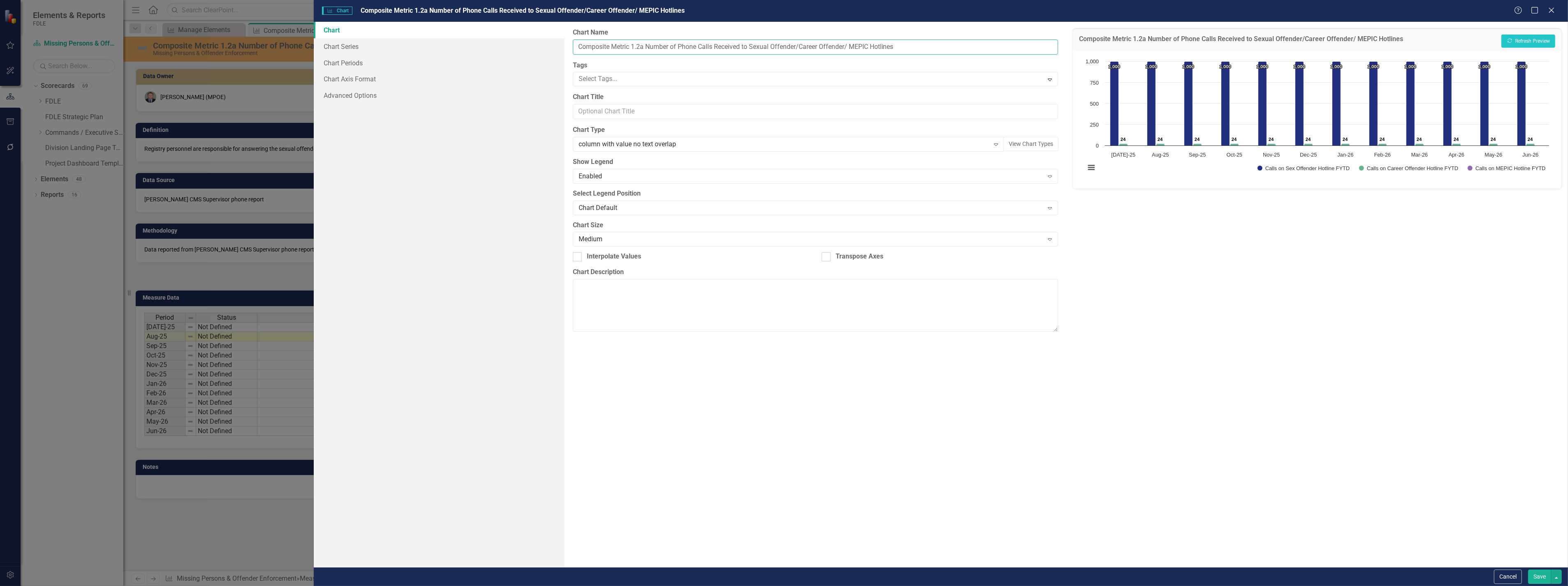
click at [851, 49] on input "Composite Metric 1.2a Number of Phone Calls Received to Sexual Offender/Career …" at bounding box center [815, 47] width 485 height 15
type input "Composite Metric 1.2a Number of Phone Calls Received to Sexual Offender/Career …"
click at [1539, 580] on button "Save" at bounding box center [1539, 576] width 23 height 14
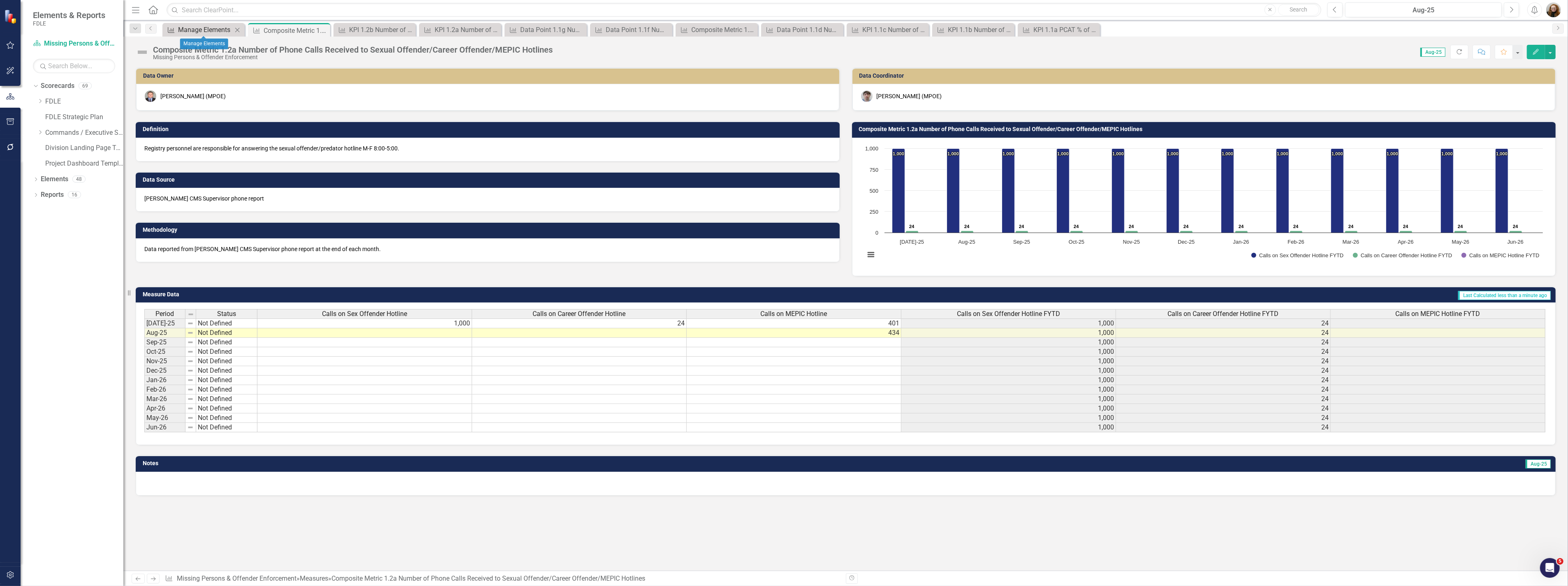
click at [186, 28] on div "Manage Elements" at bounding box center [205, 29] width 54 height 10
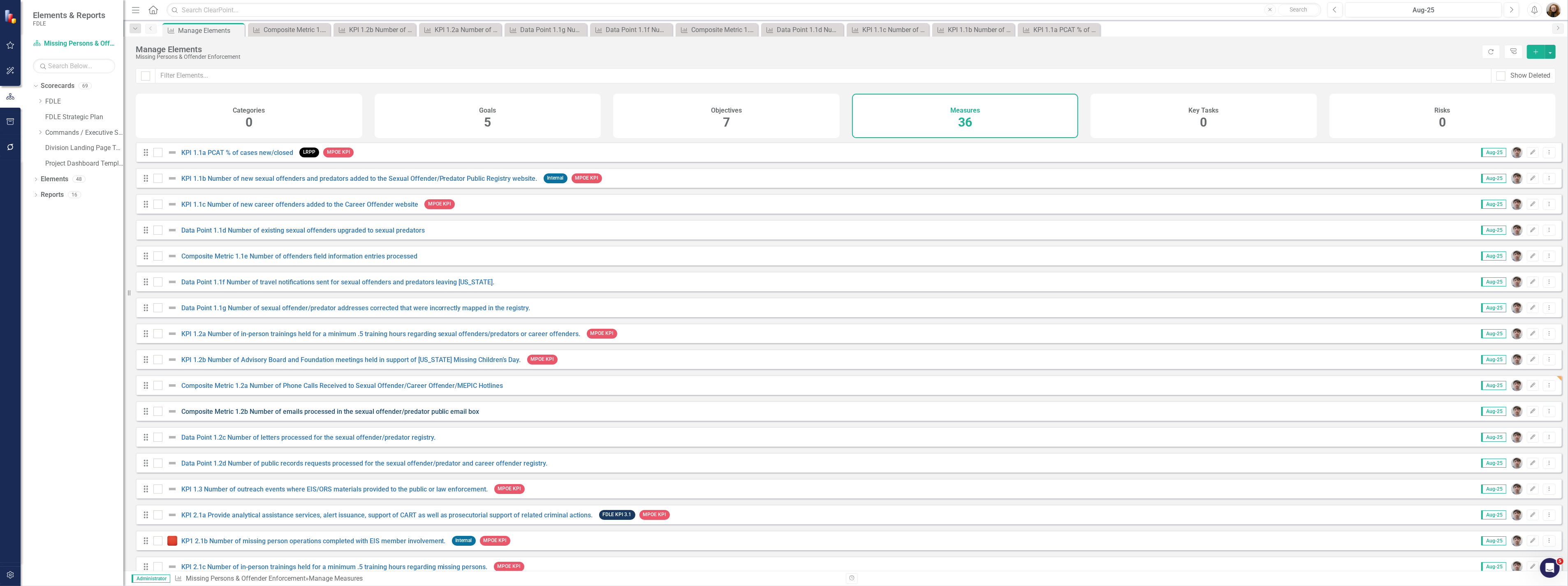
click at [417, 416] on link "Composite Metric 1.2b Number of emails processed in the sexual offender/predato…" at bounding box center [330, 411] width 298 height 8
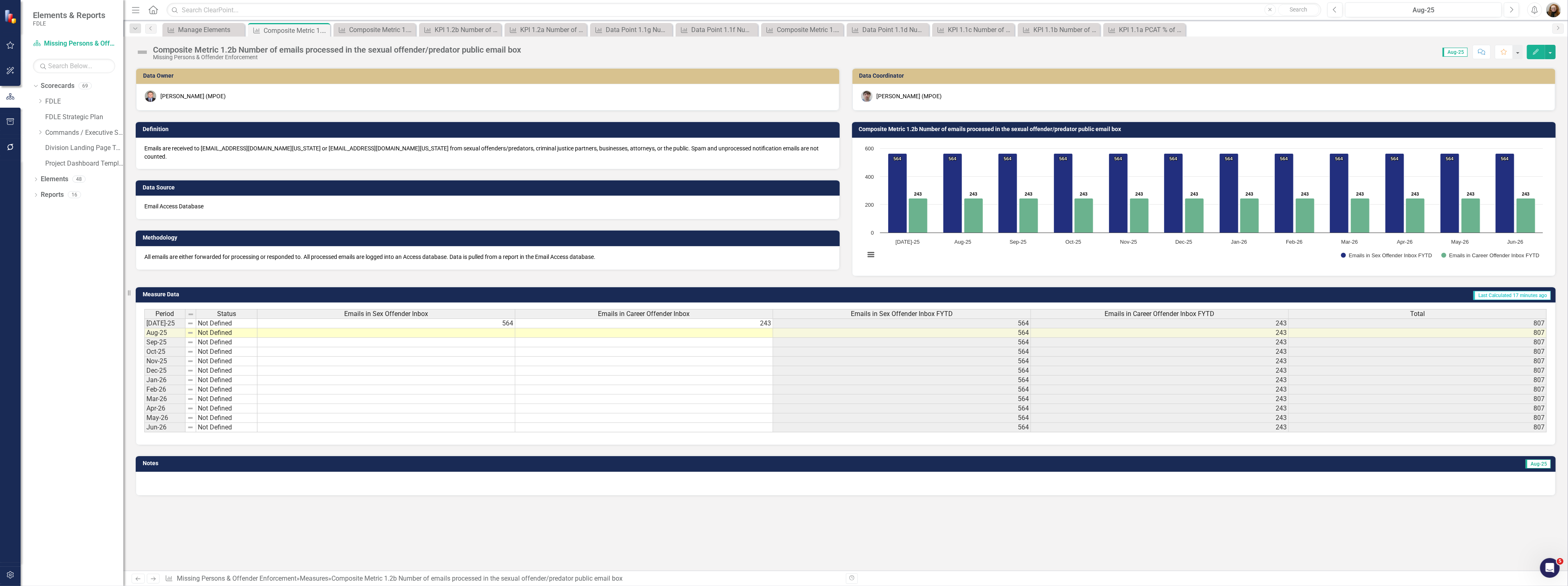
click at [447, 51] on div "Composite Metric 1.2b Number of emails processed in the sexual offender/predato…" at bounding box center [336, 49] width 368 height 9
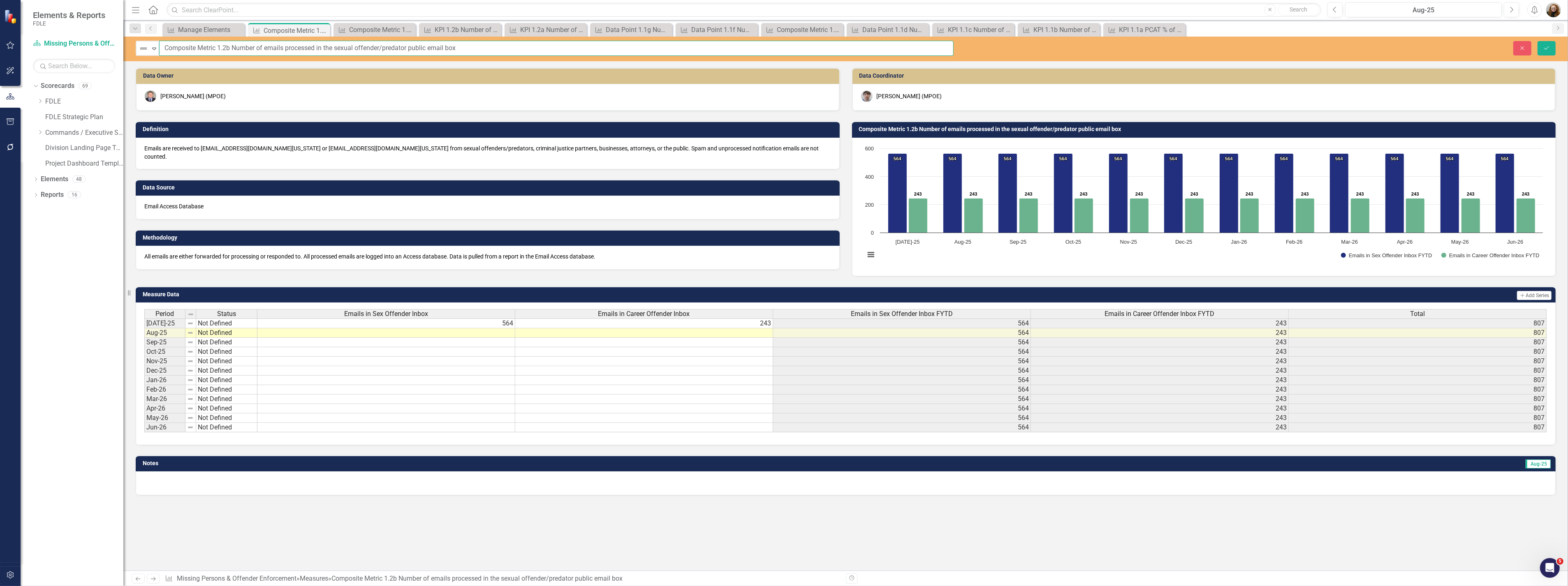
click at [395, 48] on input "Composite Metric 1.2b Number of emails processed in the sexual offender/predato…" at bounding box center [556, 48] width 794 height 15
type input "Composite Metric 1.2b Number of emails processed in the sexual offender/career …"
click at [1548, 49] on icon "Save" at bounding box center [1546, 48] width 8 height 5
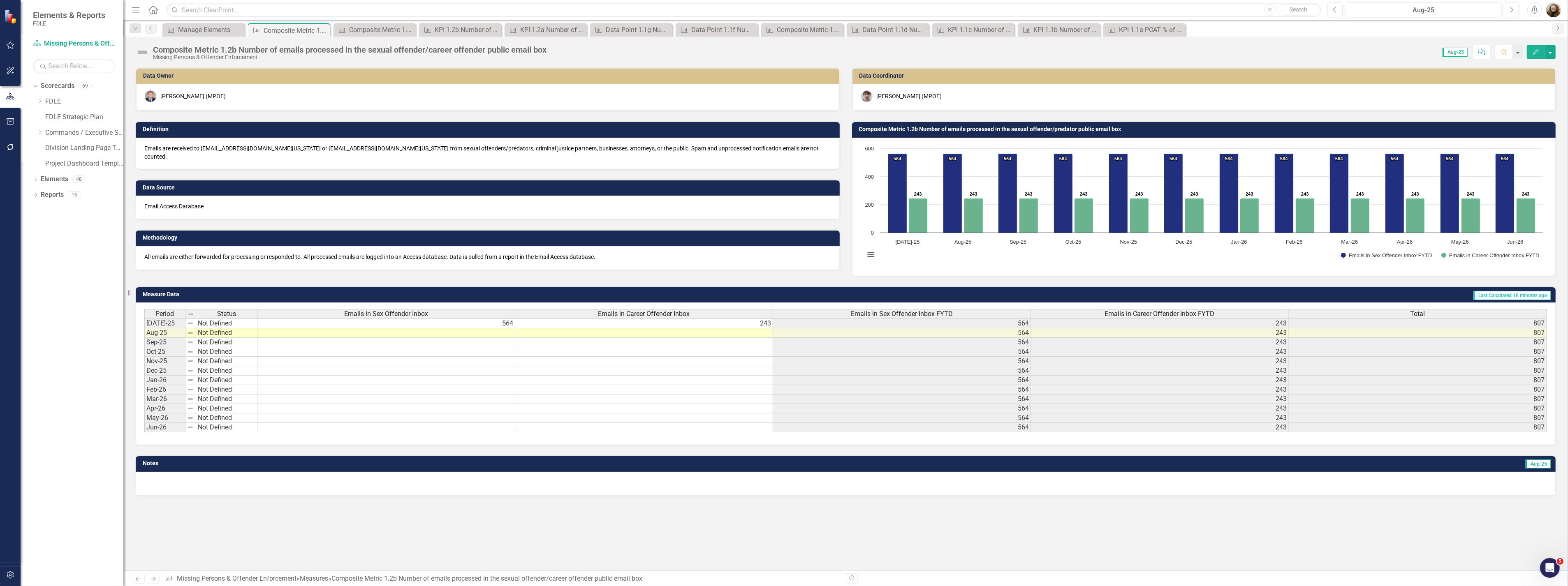
click at [1045, 131] on h3 "Composite Metric 1.2b Number of emails processed in the sexual offender/predato…" at bounding box center [1205, 129] width 693 height 6
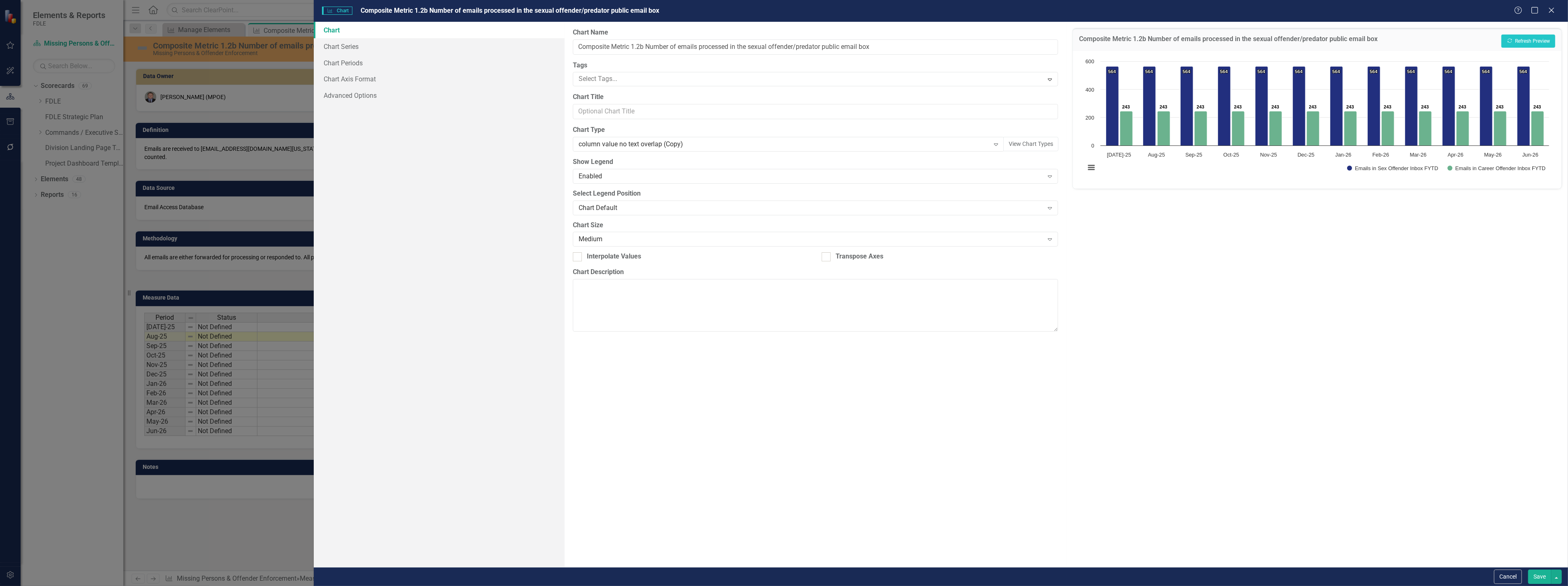
click at [1338, 38] on h3 "Composite Metric 1.2b Number of emails processed in the sexual offender/predato…" at bounding box center [1228, 40] width 299 height 10
click at [1308, 39] on h3 "Composite Metric 1.2b Number of emails processed in the sexual offender/predato…" at bounding box center [1228, 40] width 299 height 10
click at [1309, 38] on h3 "Composite Metric 1.2b Number of emails processed in the sexual offender/predato…" at bounding box center [1228, 40] width 299 height 10
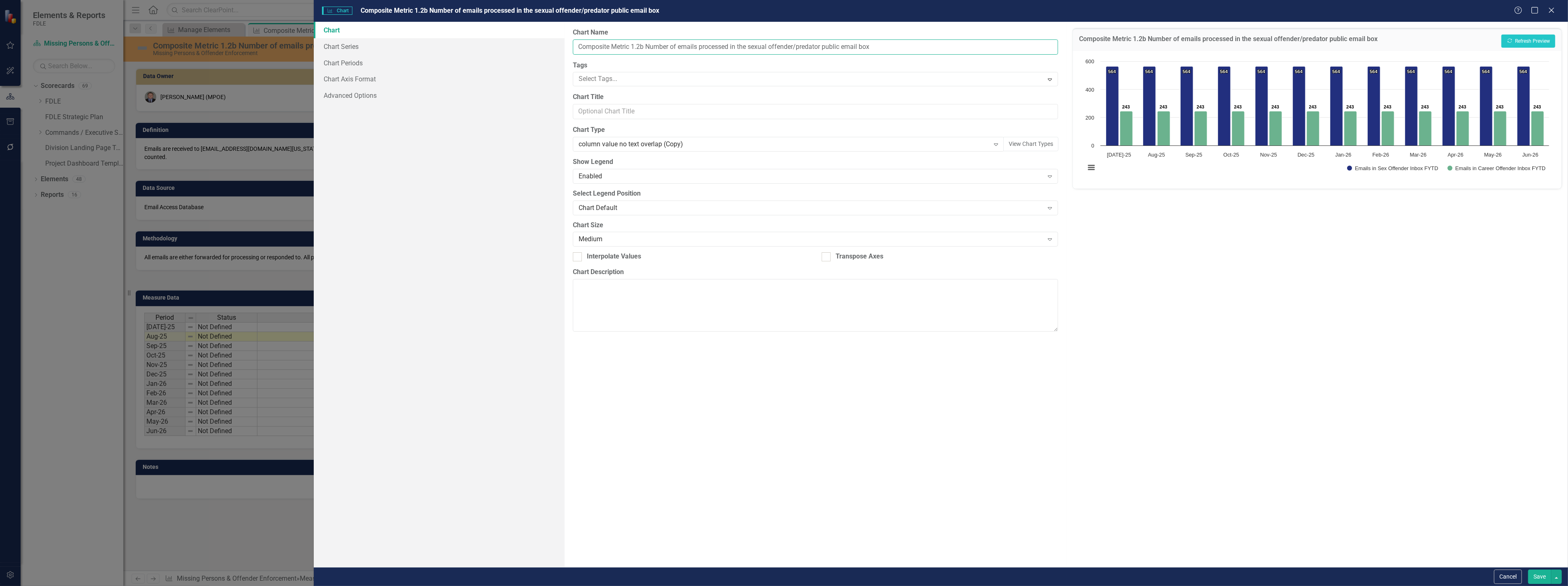
click at [807, 47] on input "Composite Metric 1.2b Number of emails processed in the sexual offender/predato…" at bounding box center [815, 47] width 485 height 15
type input "Composite Metric 1.2b Number of emails processed in the sexual offender/career …"
click at [1532, 576] on button "Save" at bounding box center [1539, 576] width 23 height 14
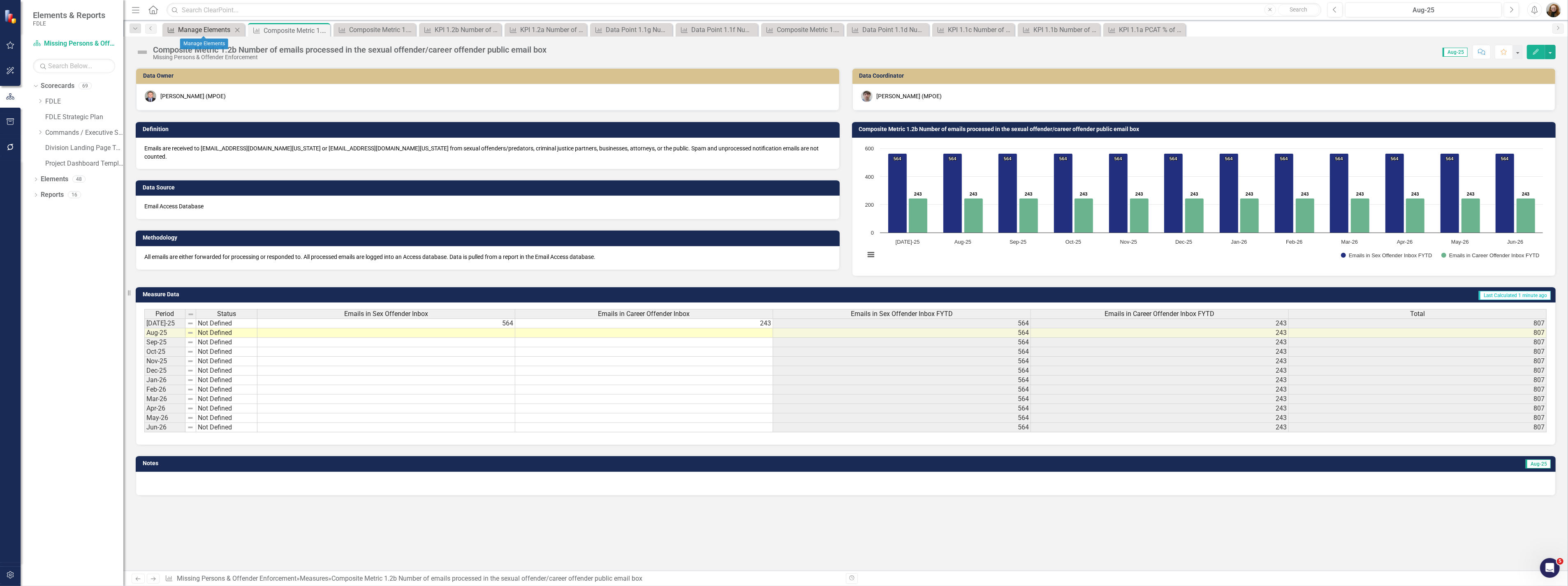
click at [215, 27] on div "Manage Elements" at bounding box center [205, 29] width 54 height 10
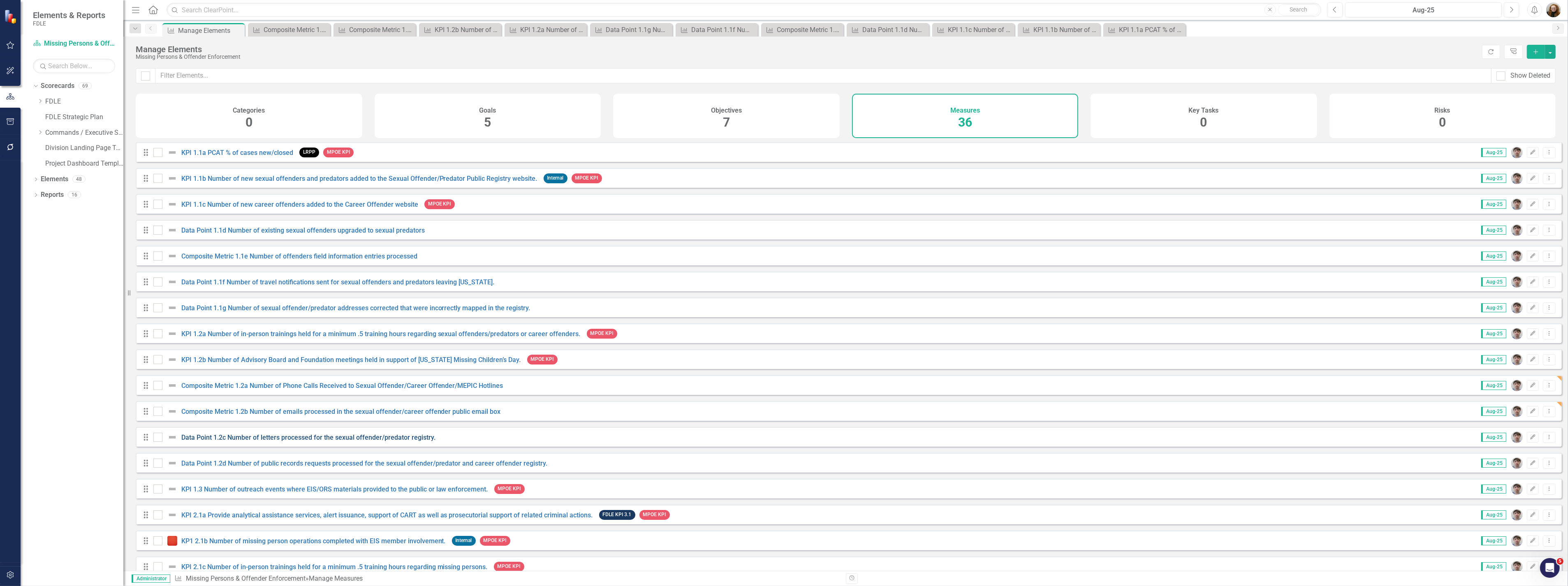
click at [267, 442] on link "Data Point 1.2c Number of letters processed for the sexual offender/predator re…" at bounding box center [308, 437] width 254 height 8
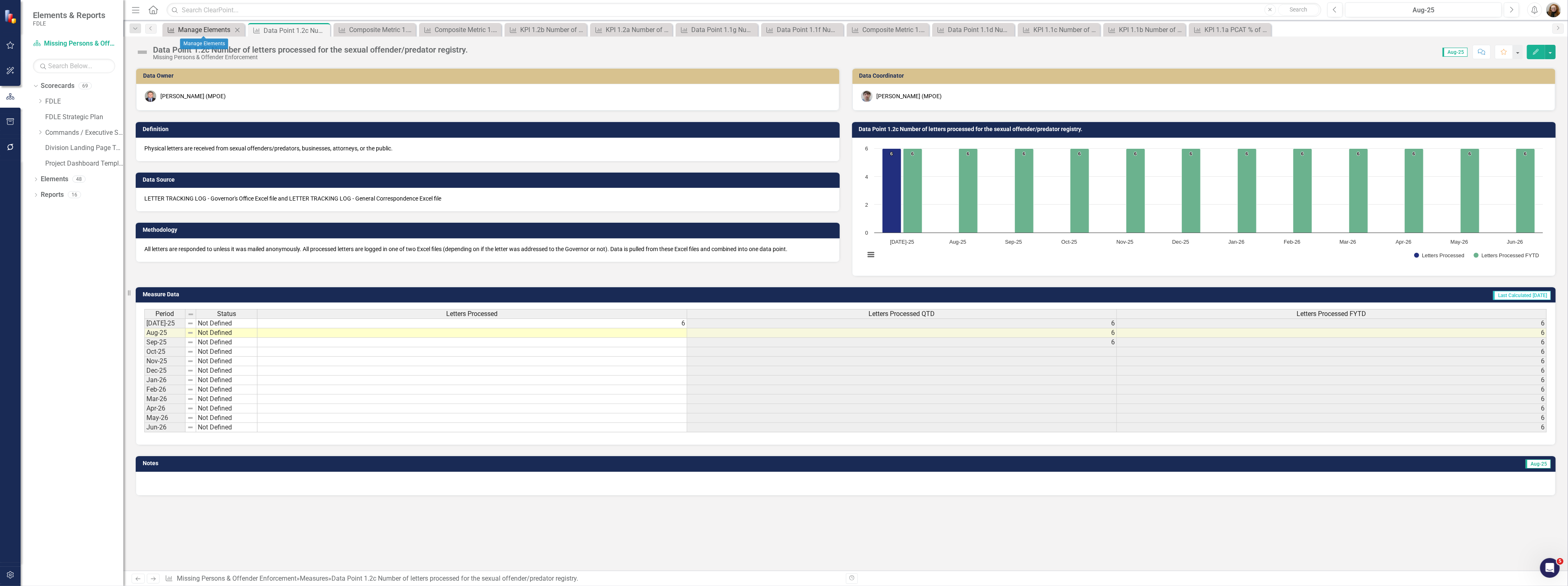
click at [216, 29] on div "Manage Elements" at bounding box center [205, 29] width 54 height 10
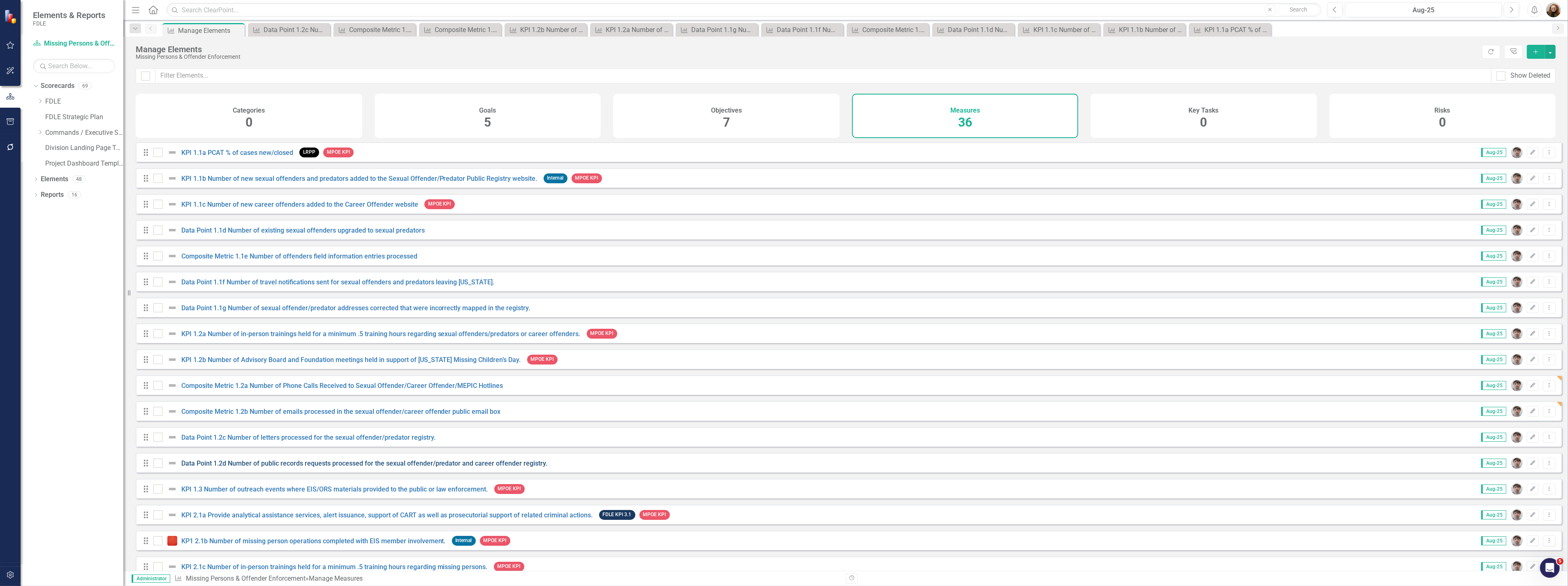
click at [321, 468] on link "Data Point 1.2d Number of public records requests processed for the sexual offe…" at bounding box center [364, 463] width 366 height 8
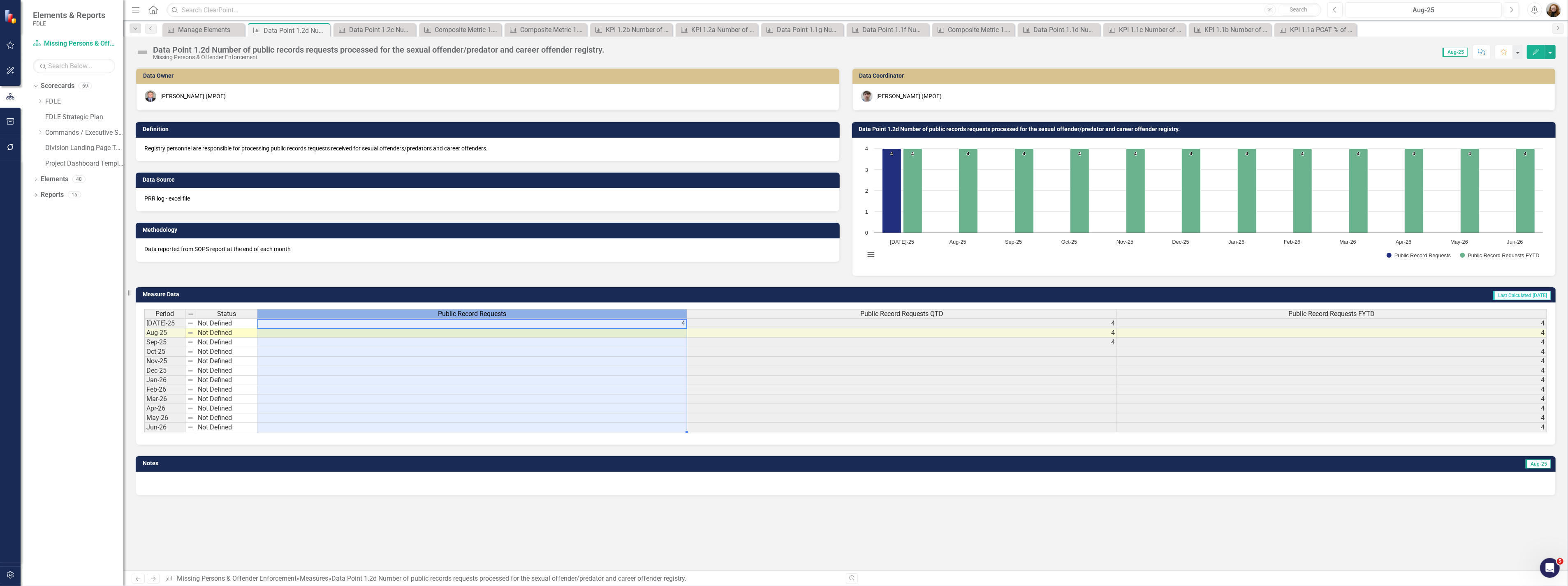
click at [515, 314] on div "Public Record Requests" at bounding box center [472, 314] width 429 height 9
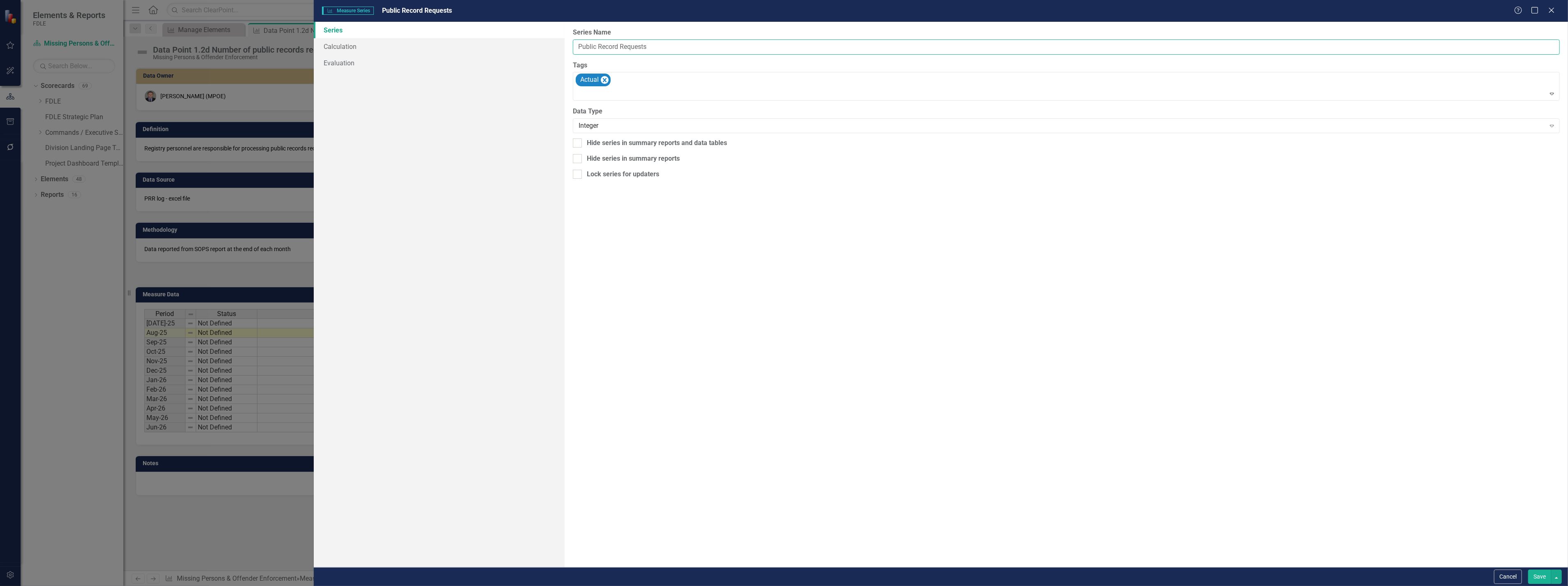
click at [667, 44] on input "Public Record Requests" at bounding box center [1065, 47] width 987 height 15
type input "Public Record Requests Processed"
click at [1541, 578] on button "Save" at bounding box center [1539, 576] width 23 height 14
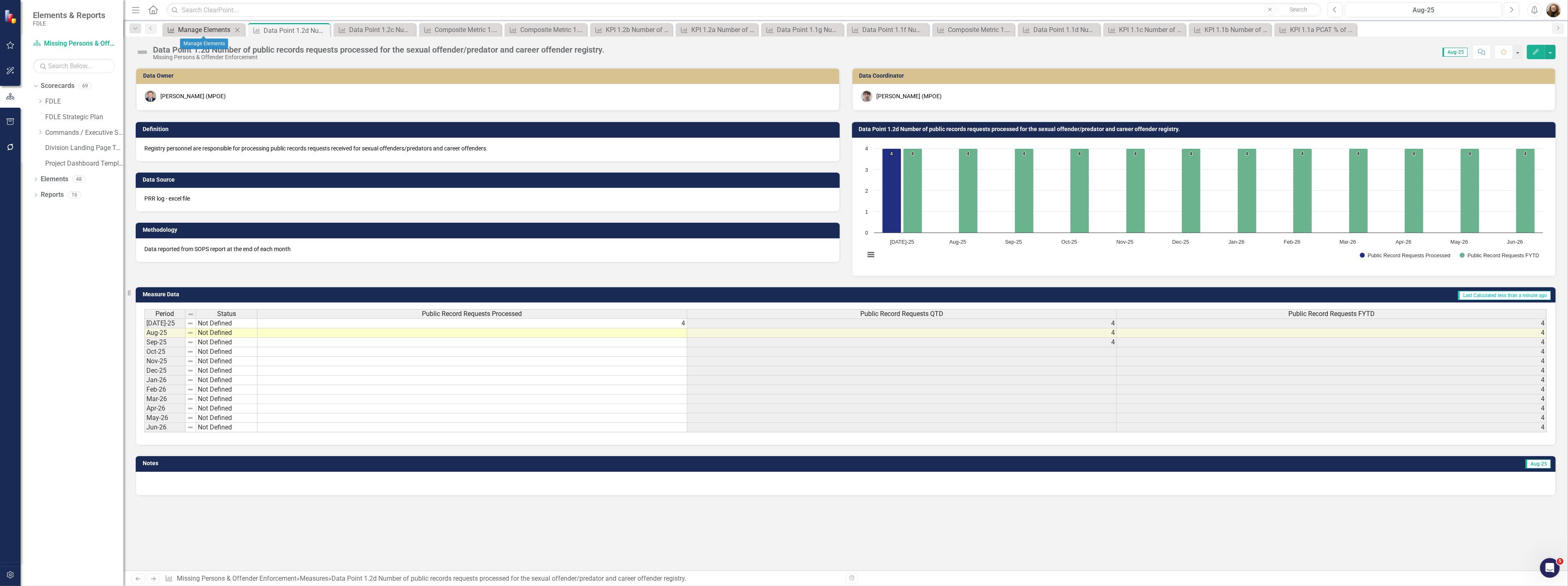
click at [200, 26] on div "Manage Elements" at bounding box center [205, 29] width 54 height 10
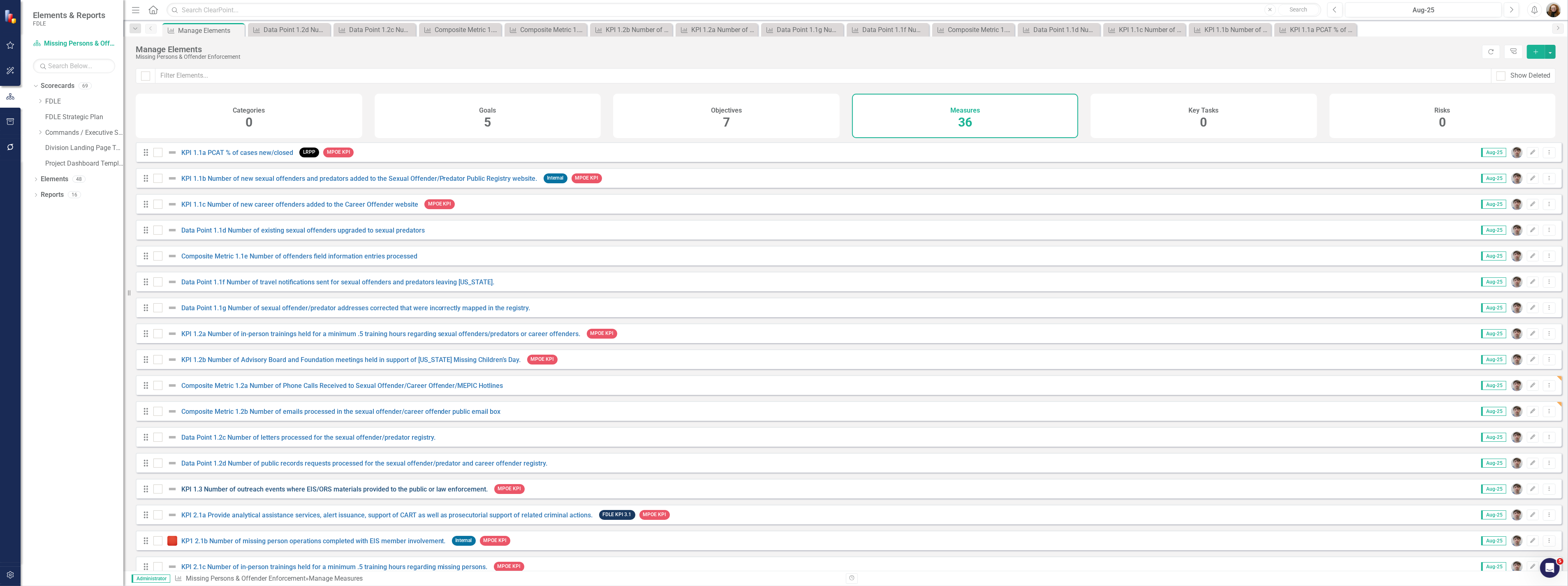
click at [232, 494] on link "KPI 1.3 Number of outreach events where EIS/ORS materials provided to the publi…" at bounding box center [335, 489] width 307 height 8
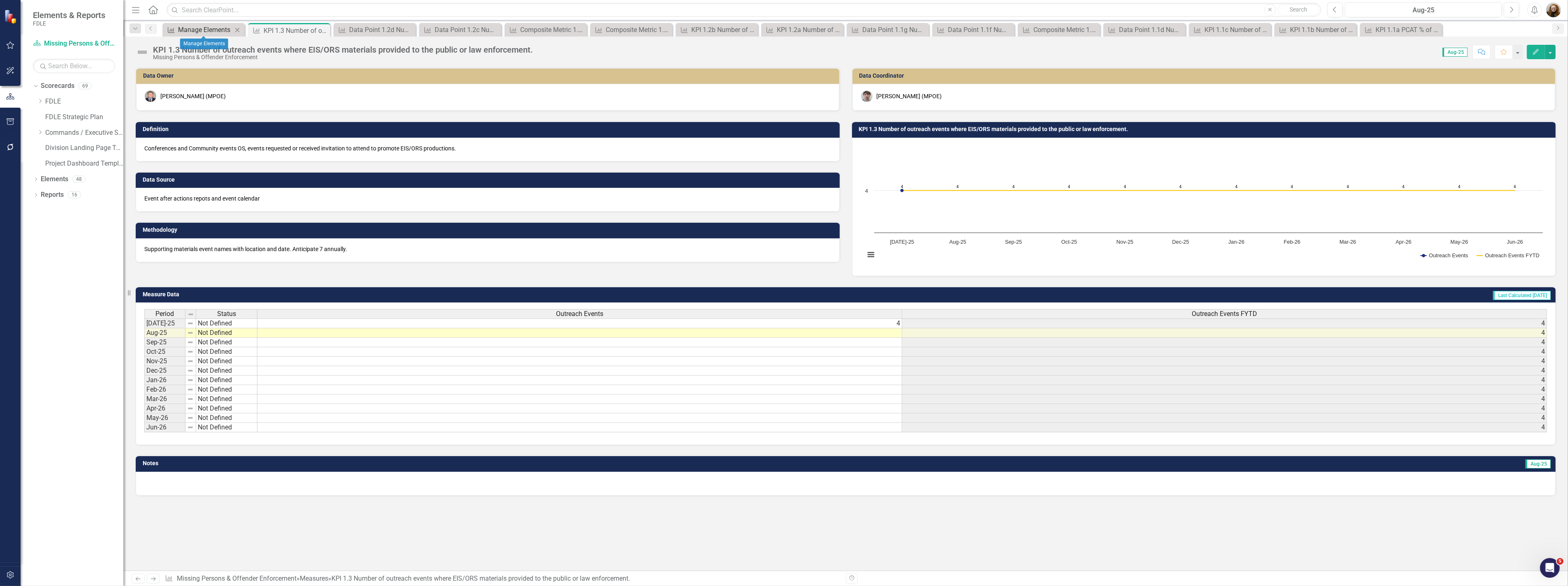
click at [214, 27] on div "Manage Elements" at bounding box center [205, 29] width 54 height 10
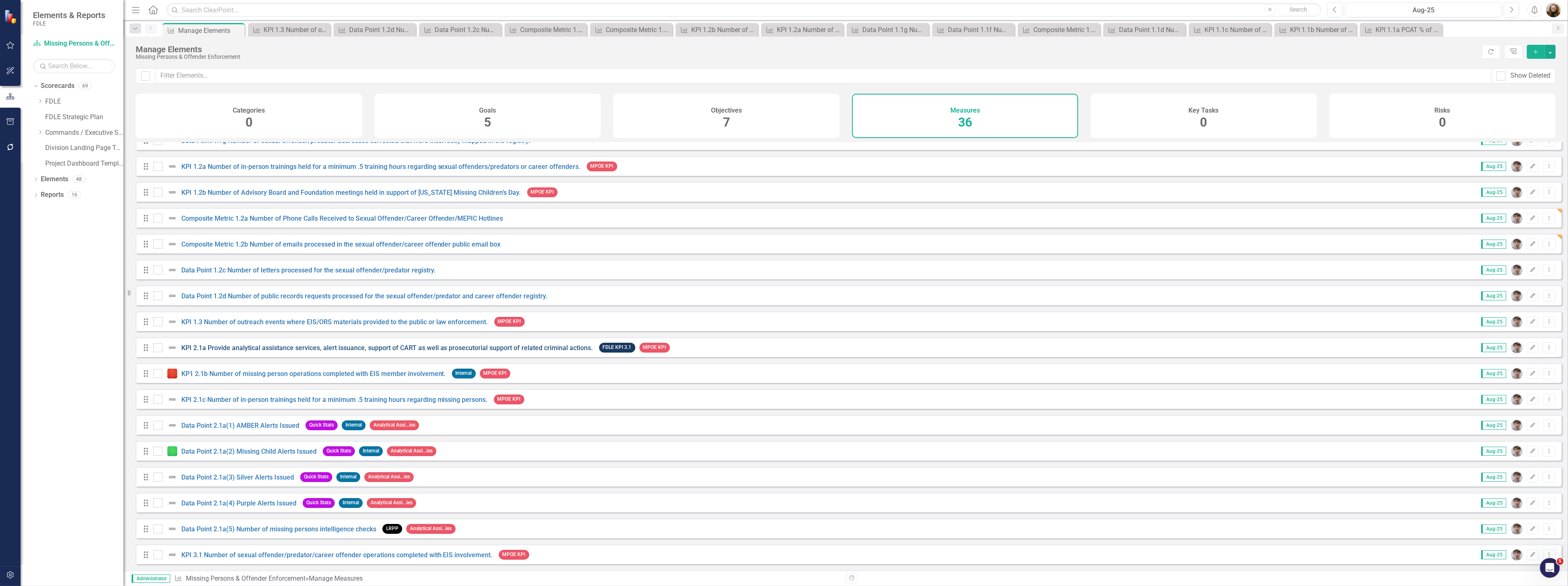
scroll to position [228, 0]
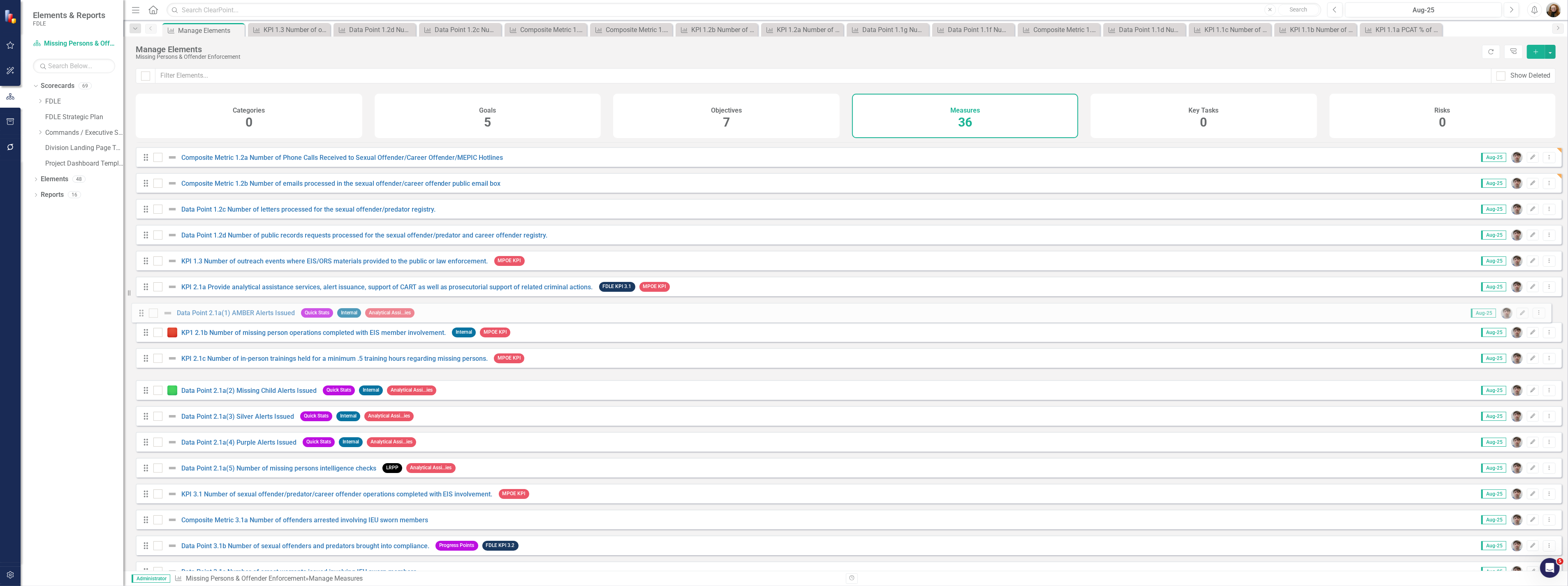
drag, startPoint x: 145, startPoint y: 374, endPoint x: 140, endPoint y: 317, distance: 57.2
click at [140, 317] on div "Drag KPI 1.1a PCAT % of cases new/closed LRPP MPOE KPI Aug-25 Edit Dropdown Men…" at bounding box center [848, 377] width 1426 height 926
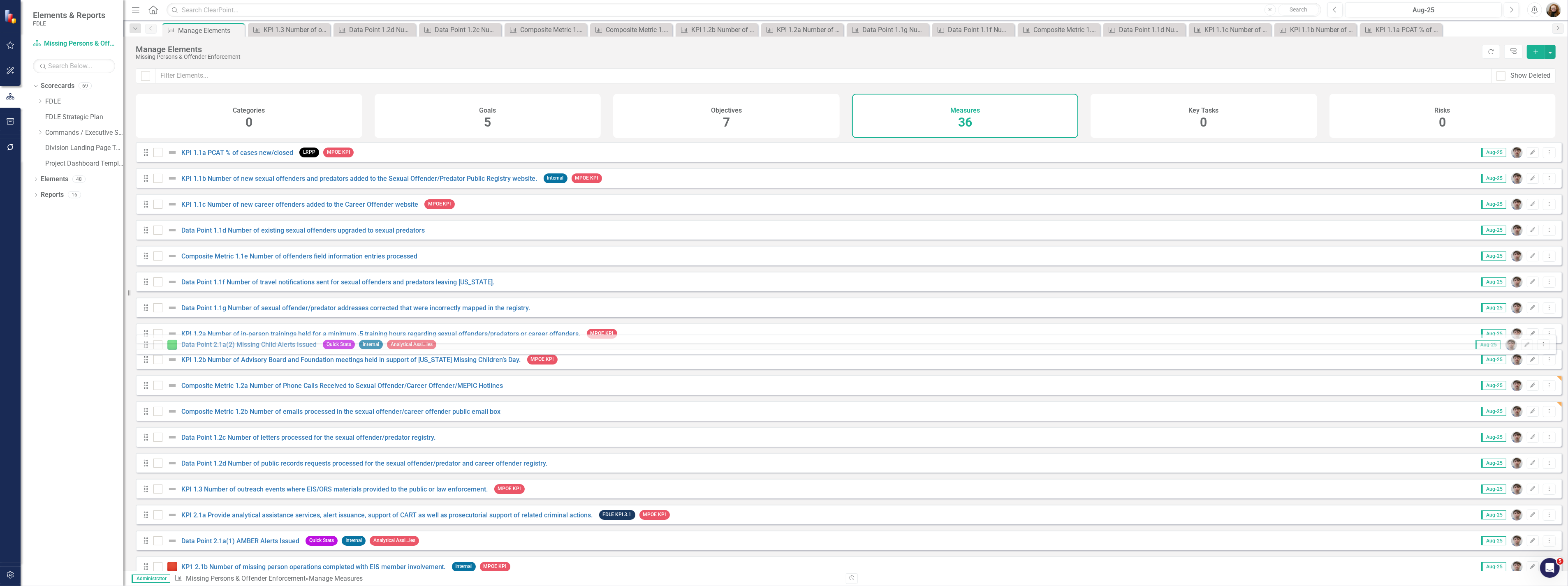
checkbox input "false"
drag, startPoint x: 144, startPoint y: 395, endPoint x: 158, endPoint y: 535, distance: 140.7
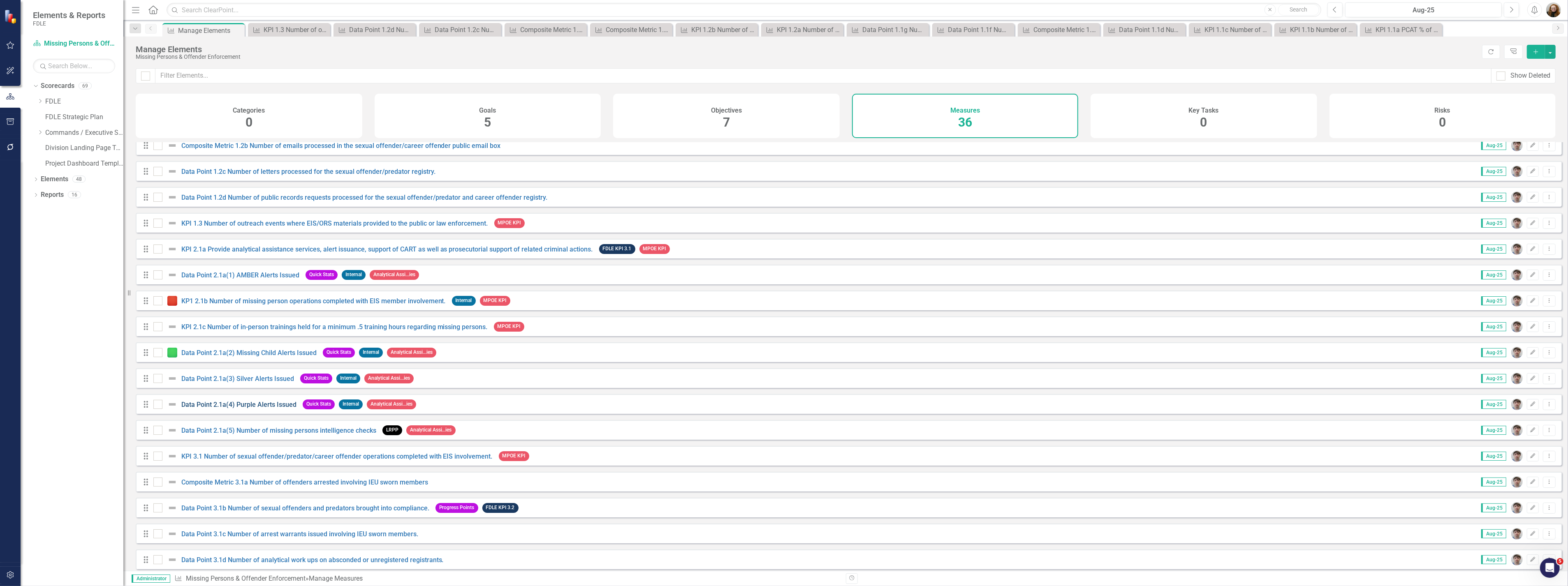
scroll to position [274, 0]
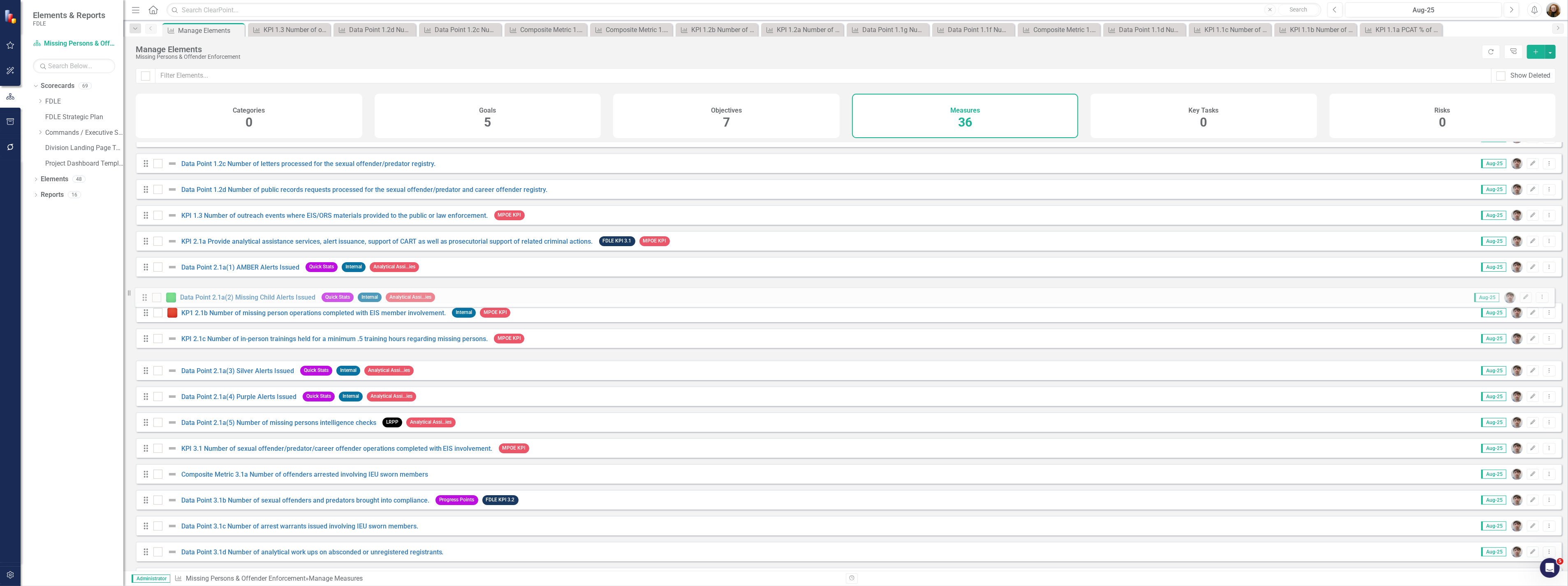
drag, startPoint x: 144, startPoint y: 353, endPoint x: 142, endPoint y: 299, distance: 54.0
click at [142, 299] on div "Drag KPI 1.1a PCAT % of cases new/closed LRPP MPOE KPI Aug-25 Edit Dropdown Men…" at bounding box center [848, 331] width 1426 height 926
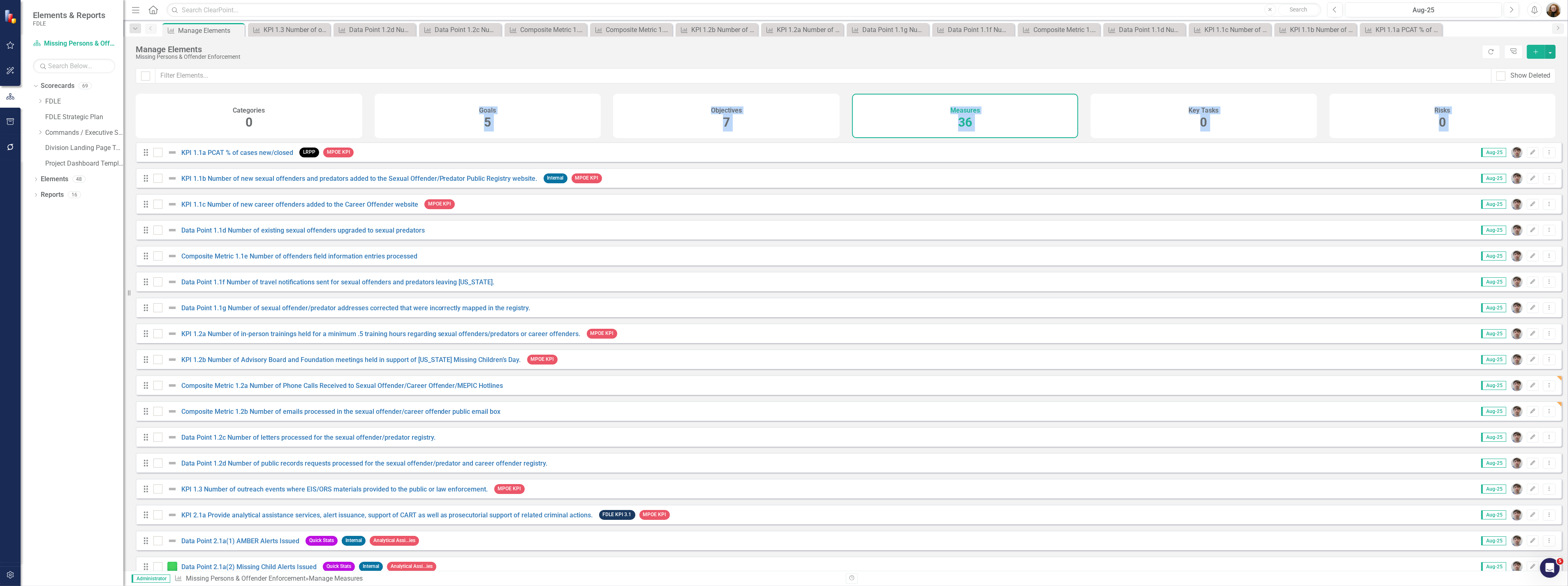
drag, startPoint x: 144, startPoint y: 377, endPoint x: 146, endPoint y: 351, distance: 26.1
click at [146, 351] on div "Show Deleted Categories 0 Goals 5 Objectives 7 Measures 36 Key Tasks 0 Risks 0 …" at bounding box center [845, 320] width 1444 height 502
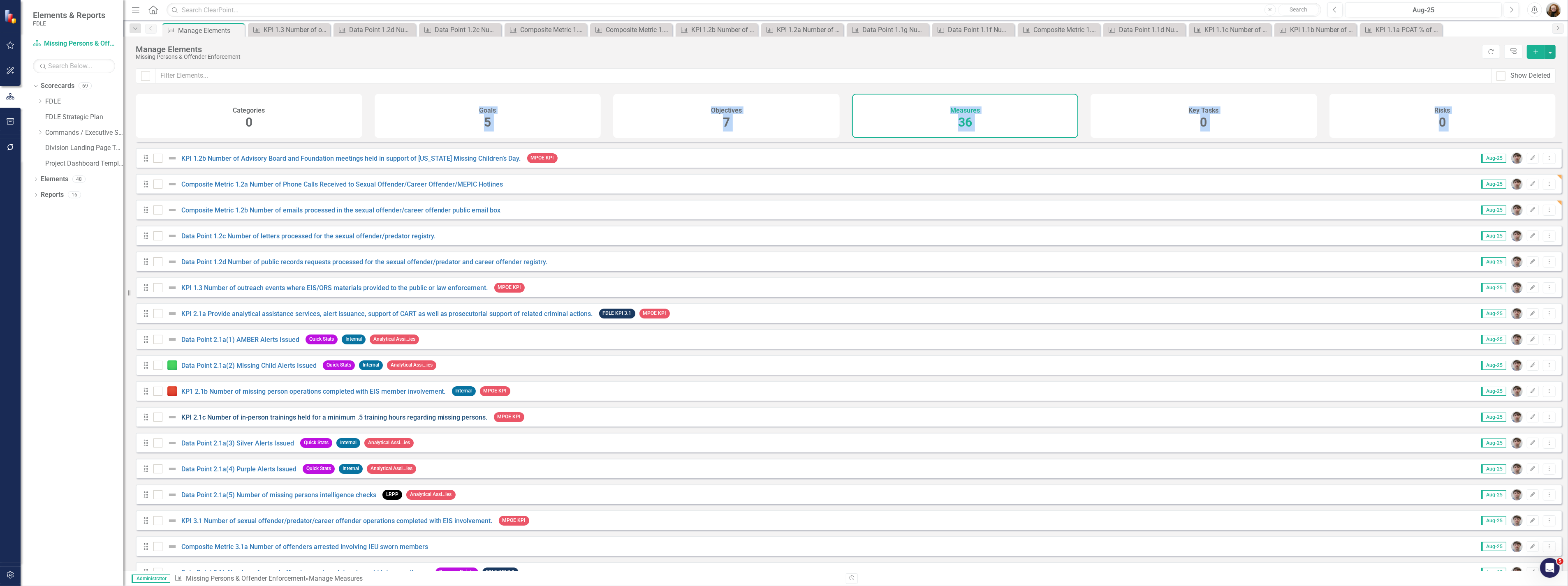
scroll to position [228, 0]
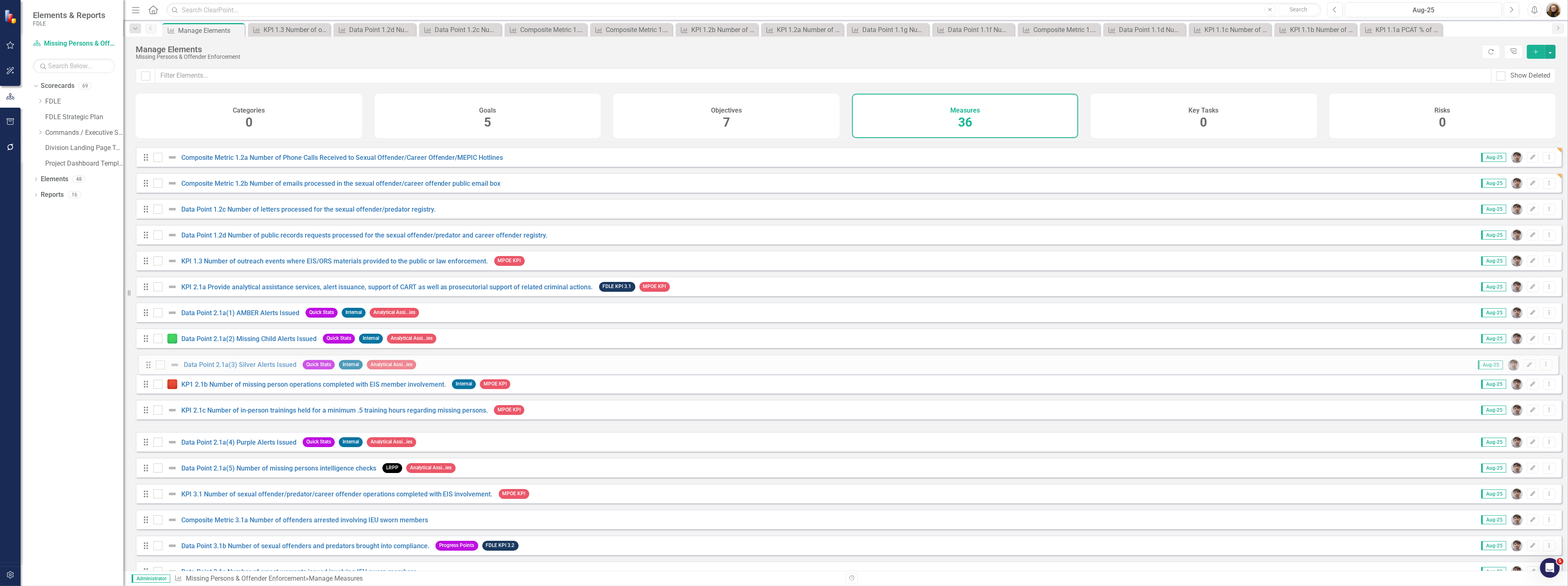
drag, startPoint x: 146, startPoint y: 422, endPoint x: 148, endPoint y: 365, distance: 57.0
click at [148, 365] on div "Drag KPI 1.1a PCAT % of cases new/closed LRPP MPOE KPI Aug-25 Edit Dropdown Men…" at bounding box center [848, 377] width 1426 height 926
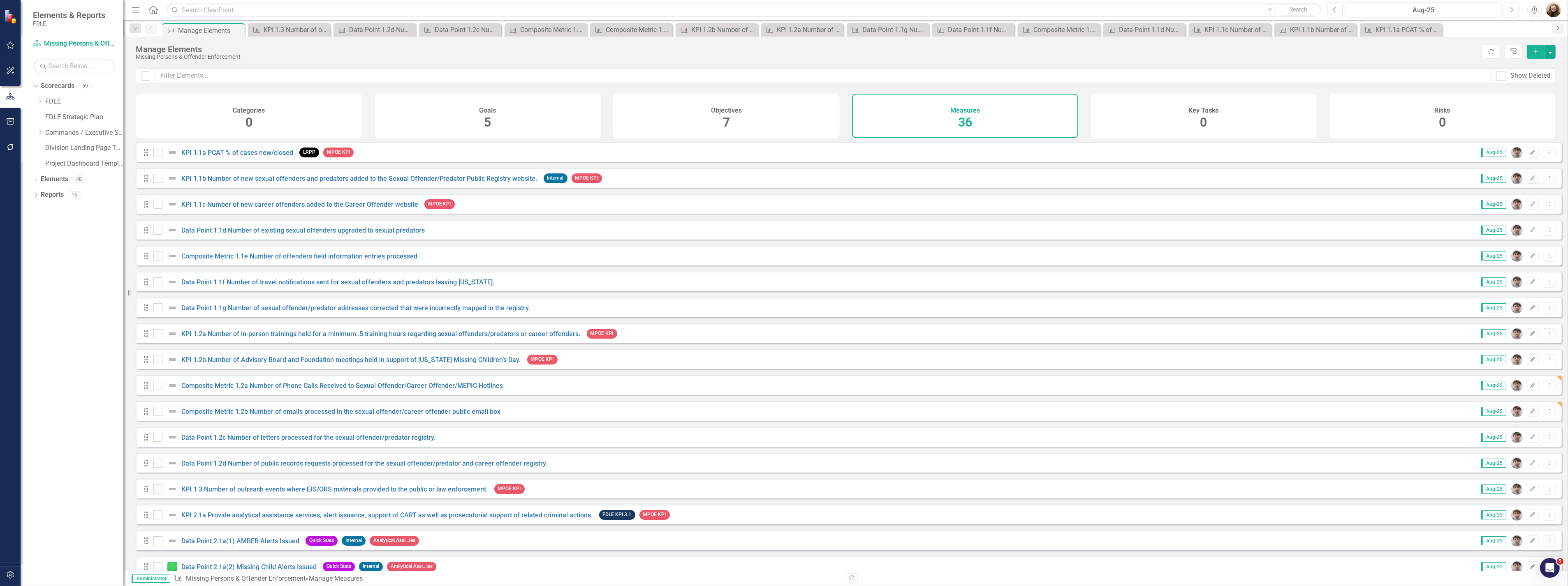
drag, startPoint x: 142, startPoint y: 450, endPoint x: 142, endPoint y: 443, distance: 7.0
click at [142, 443] on div "Show Deleted Categories 0 Goals 5 Objectives 7 Measures 36 Key Tasks 0 Risks 0 …" at bounding box center [845, 320] width 1444 height 502
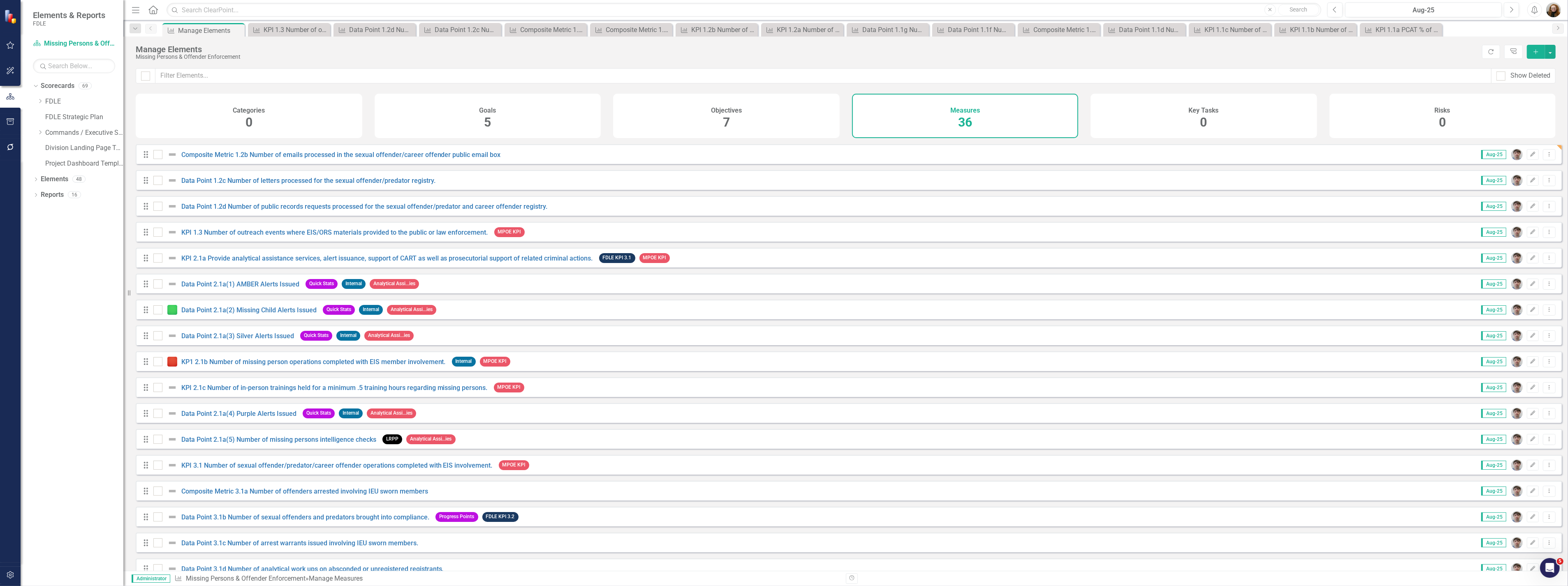
scroll to position [274, 0]
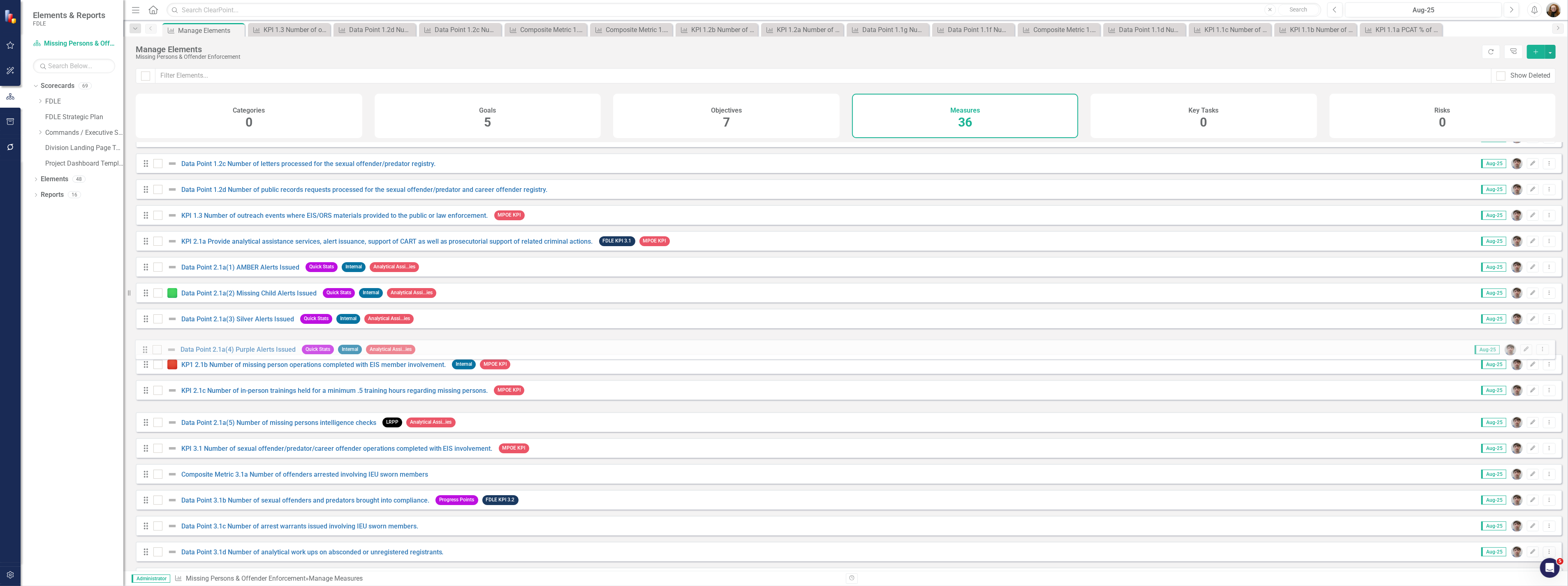
drag, startPoint x: 144, startPoint y: 401, endPoint x: 143, endPoint y: 348, distance: 53.0
click at [143, 348] on div "Drag KPI 1.1a PCAT % of cases new/closed LRPP MPOE KPI Aug-25 Edit Dropdown Men…" at bounding box center [848, 331] width 1426 height 926
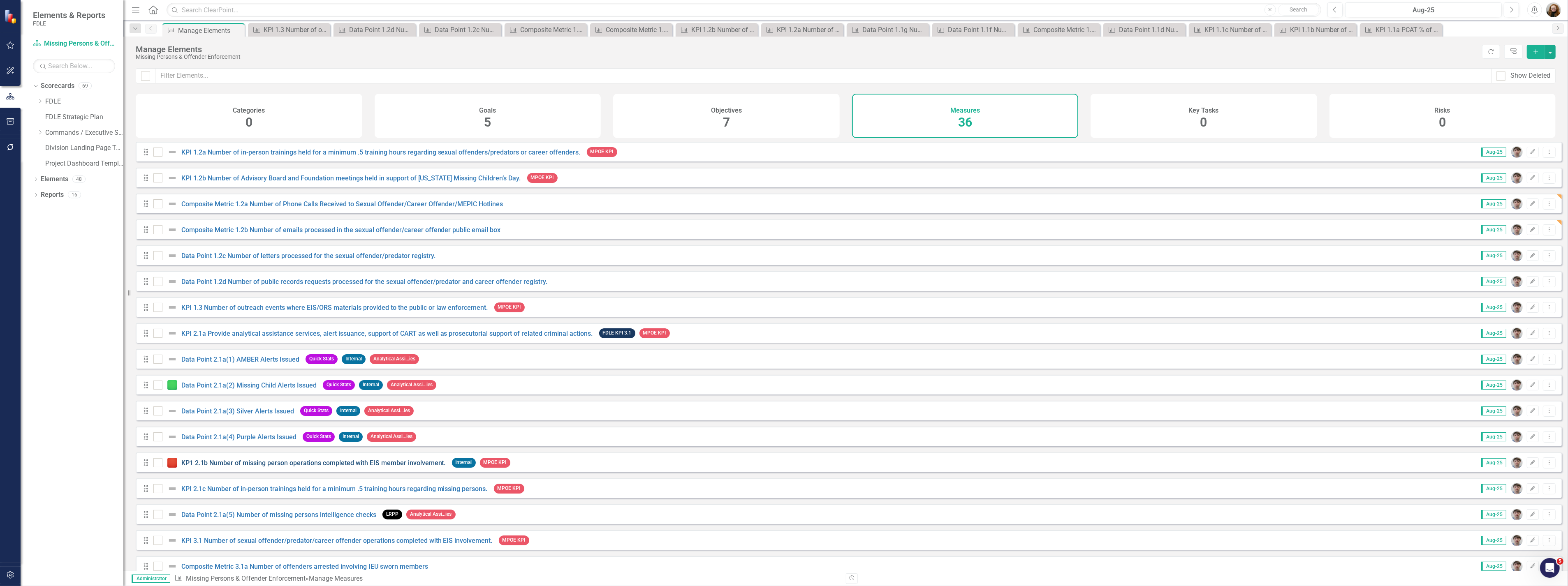
scroll to position [228, 0]
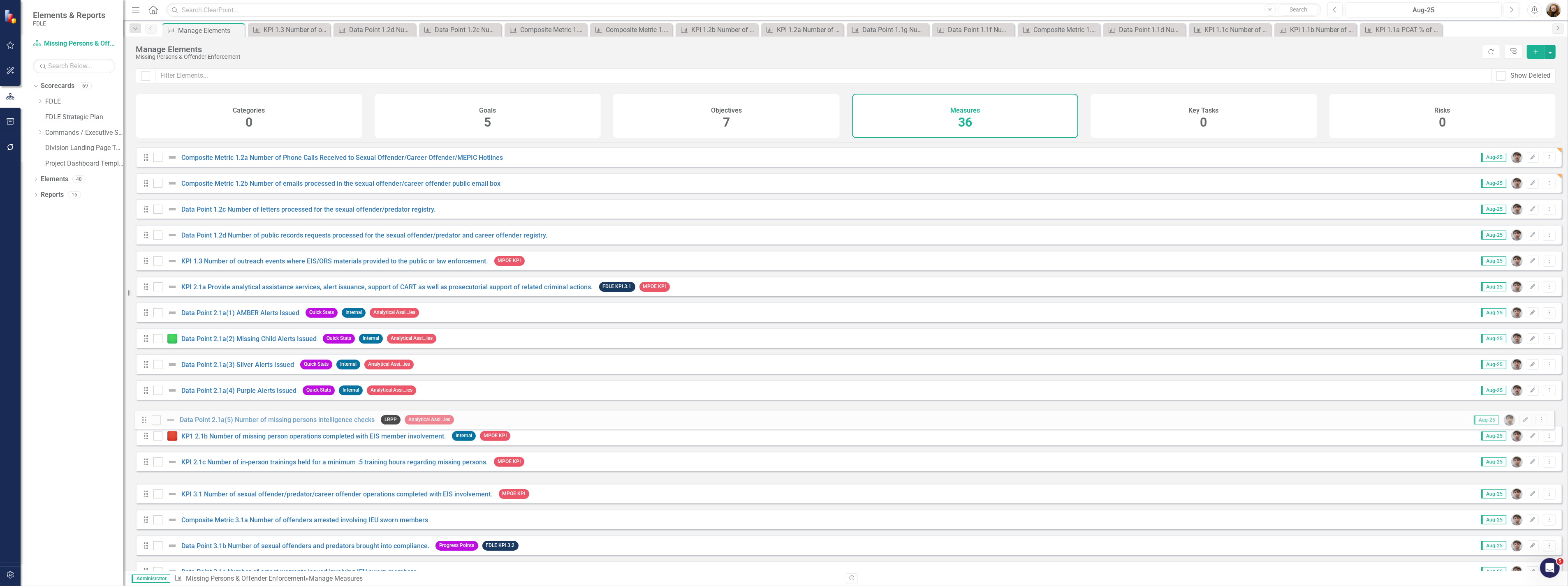
drag, startPoint x: 146, startPoint y: 473, endPoint x: 144, endPoint y: 419, distance: 54.0
click at [144, 419] on div "Drag KPI 1.1a PCAT % of cases new/closed LRPP MPOE KPI Aug-25 Edit Dropdown Men…" at bounding box center [848, 377] width 1426 height 926
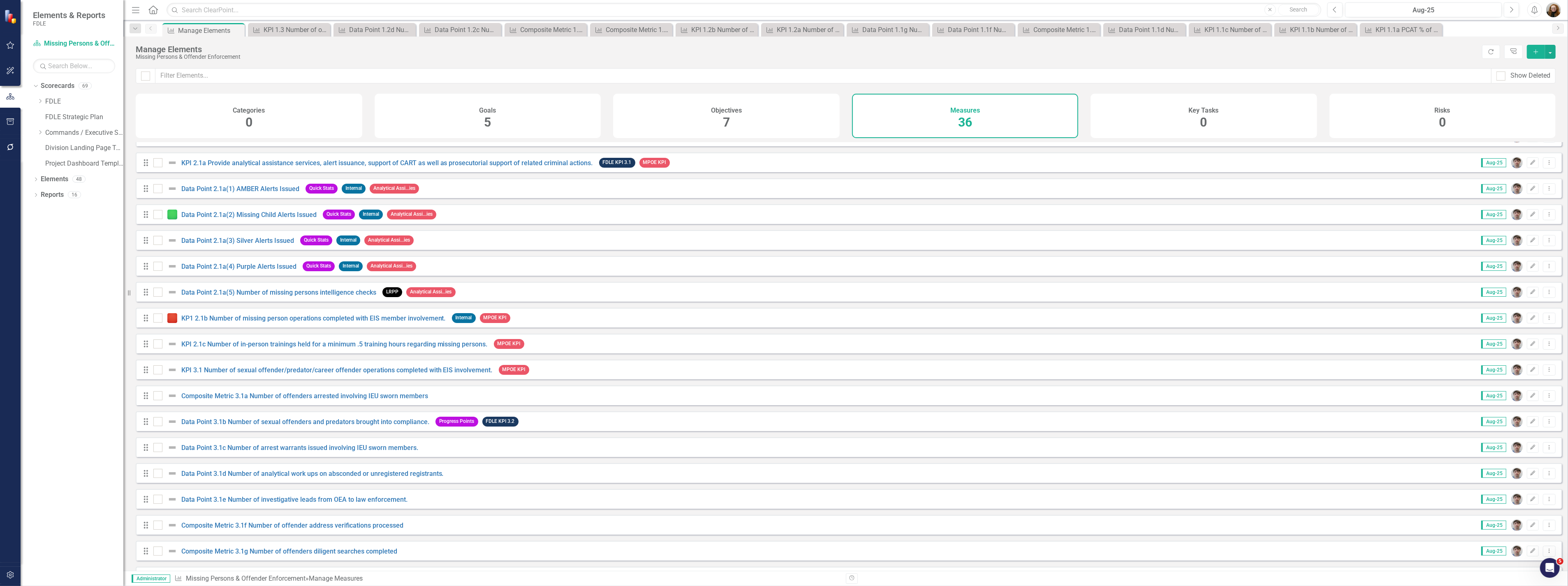
scroll to position [365, 0]
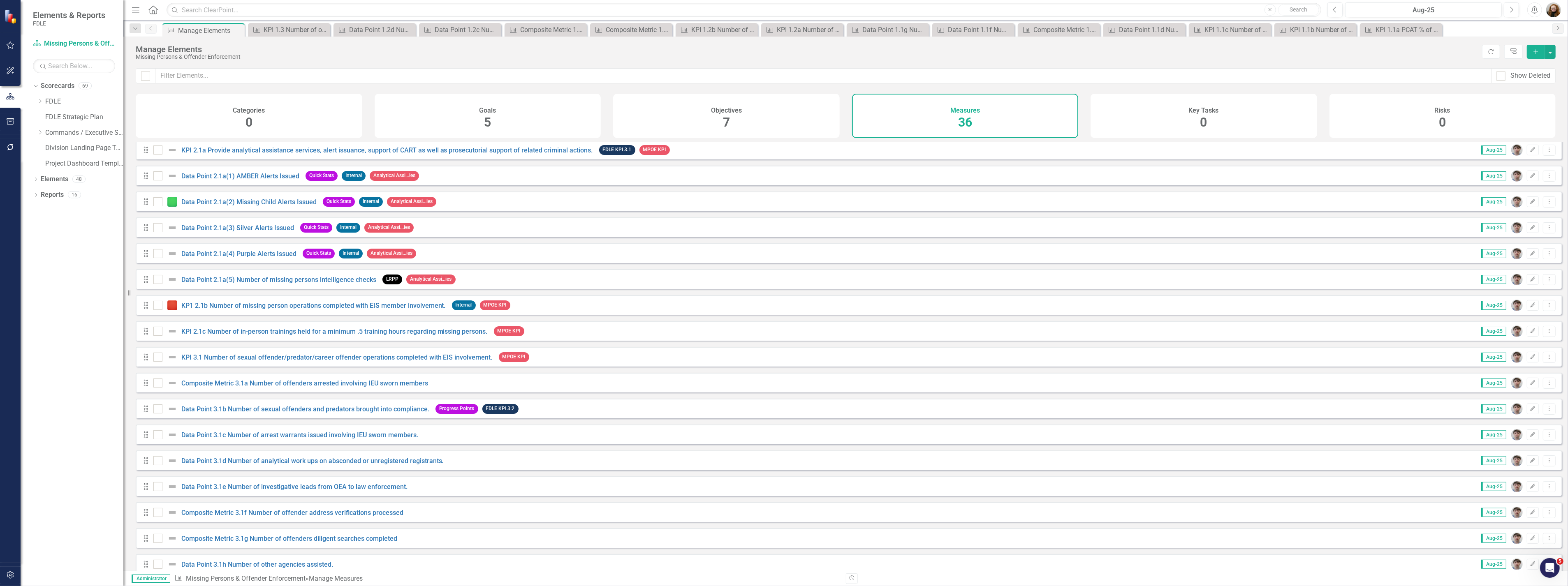
click at [245, 310] on div "KP1 2.1b Number of missing person operations completed with EIS member involvem…" at bounding box center [301, 305] width 294 height 10
click at [246, 309] on link "KP1 2.1b Number of missing person operations completed with EIS member involvem…" at bounding box center [314, 305] width 264 height 8
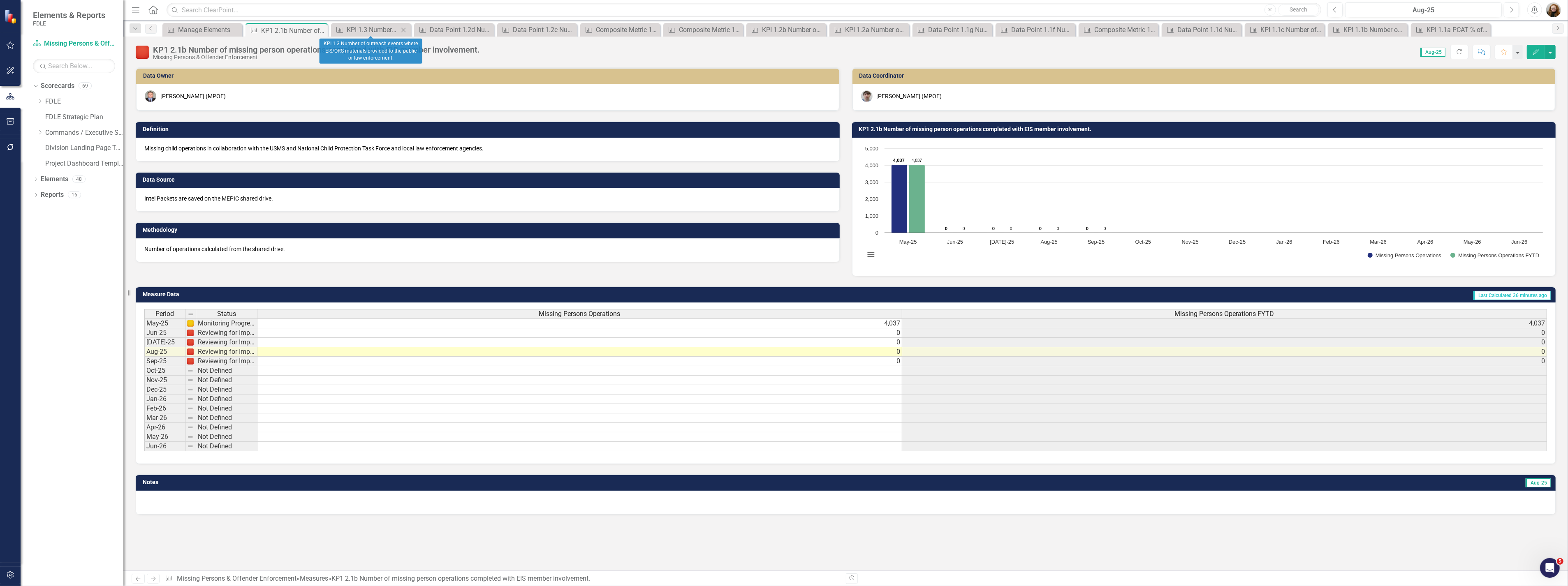
click at [404, 27] on icon "Close" at bounding box center [403, 30] width 8 height 7
click at [410, 26] on div "Close" at bounding box center [408, 29] width 10 height 10
click at [411, 26] on div "Close" at bounding box center [408, 29] width 10 height 10
click at [0, 0] on div "Close" at bounding box center [0, 0] width 0 height 0
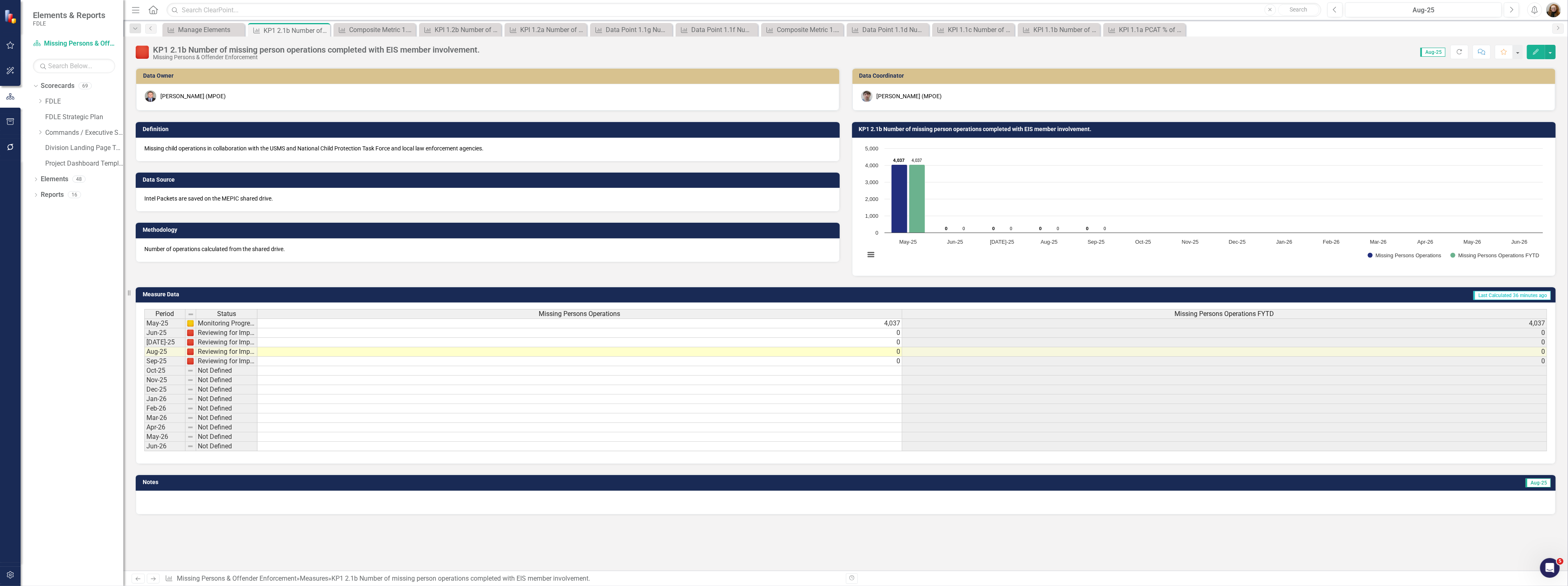
click at [0, 0] on div "Close" at bounding box center [0, 0] width 0 height 0
click at [411, 26] on div "Close" at bounding box center [408, 29] width 10 height 10
click at [410, 27] on icon "Close" at bounding box center [408, 30] width 8 height 7
click at [0, 0] on icon "Close" at bounding box center [0, 0] width 0 height 0
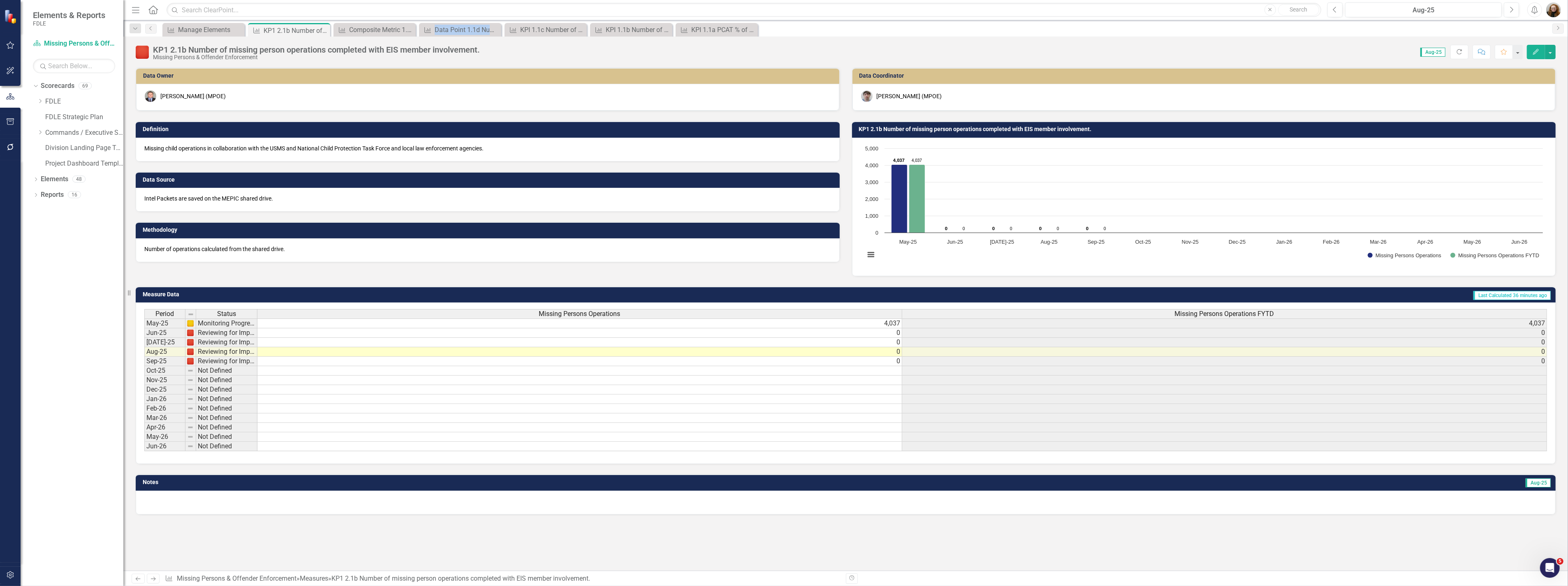
click at [0, 0] on icon at bounding box center [0, 0] width 0 height 0
click at [409, 29] on icon "Close" at bounding box center [408, 30] width 8 height 7
click at [0, 0] on icon "Close" at bounding box center [0, 0] width 0 height 0
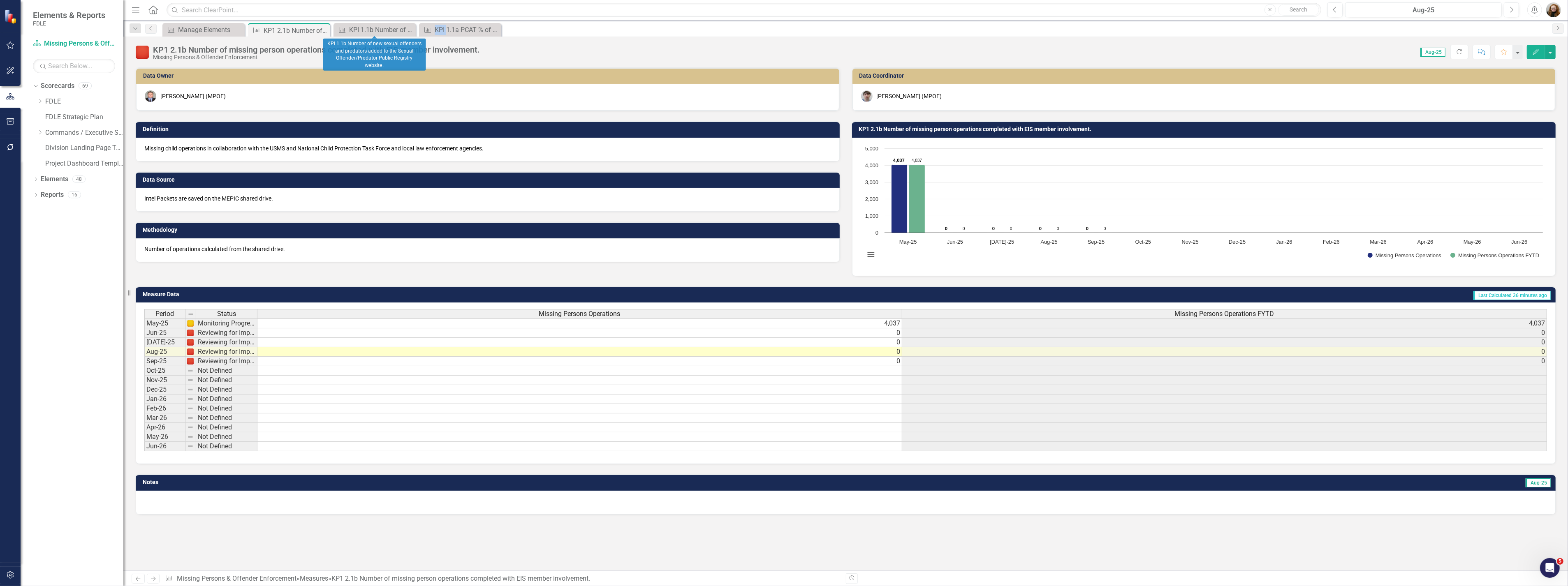
click at [0, 0] on icon "Close" at bounding box center [0, 0] width 0 height 0
click at [324, 31] on icon "Close" at bounding box center [323, 31] width 8 height 7
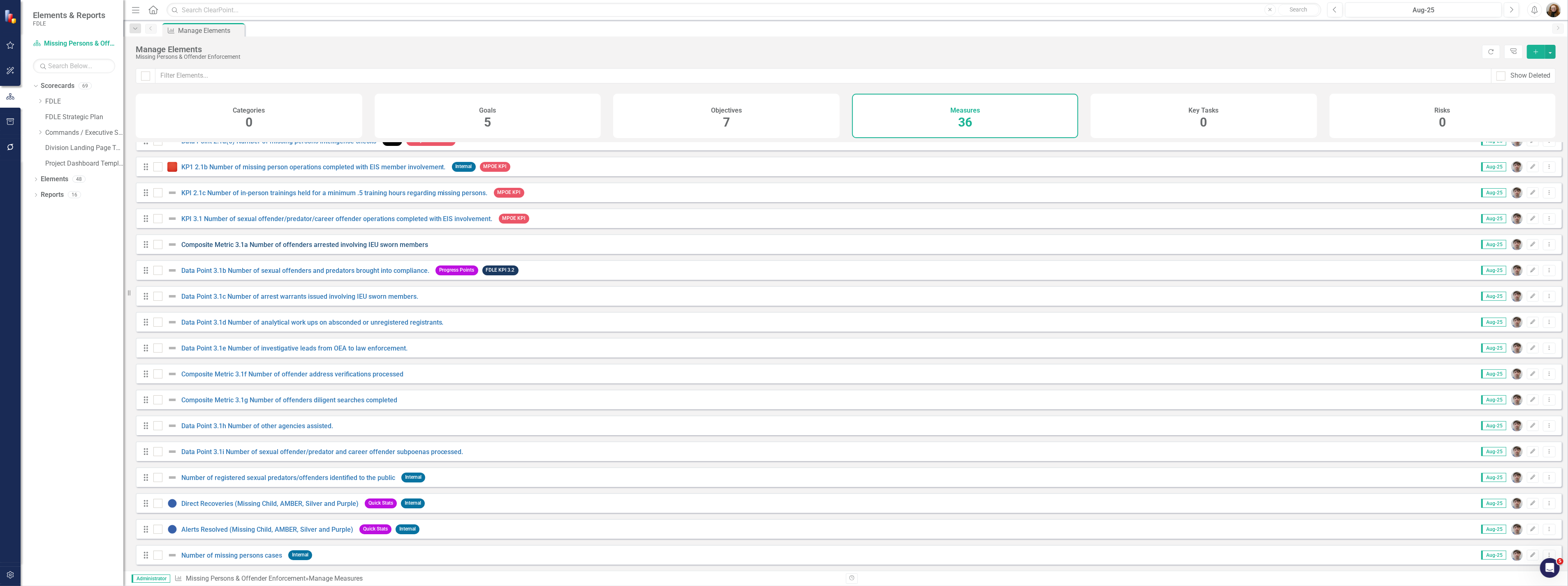
scroll to position [509, 0]
